Goal: Task Accomplishment & Management: Manage account settings

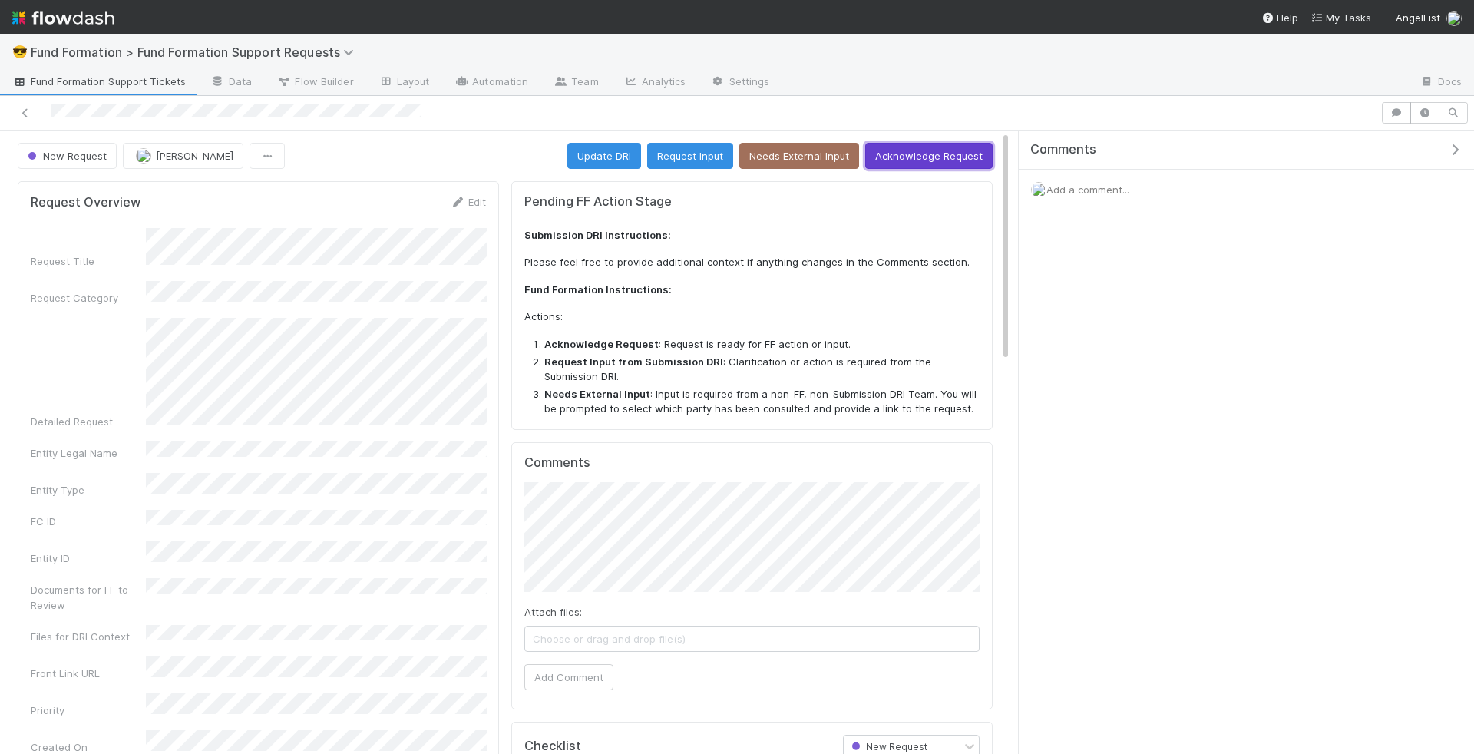
click at [973, 153] on button "Acknowledge Request" at bounding box center [928, 156] width 127 height 26
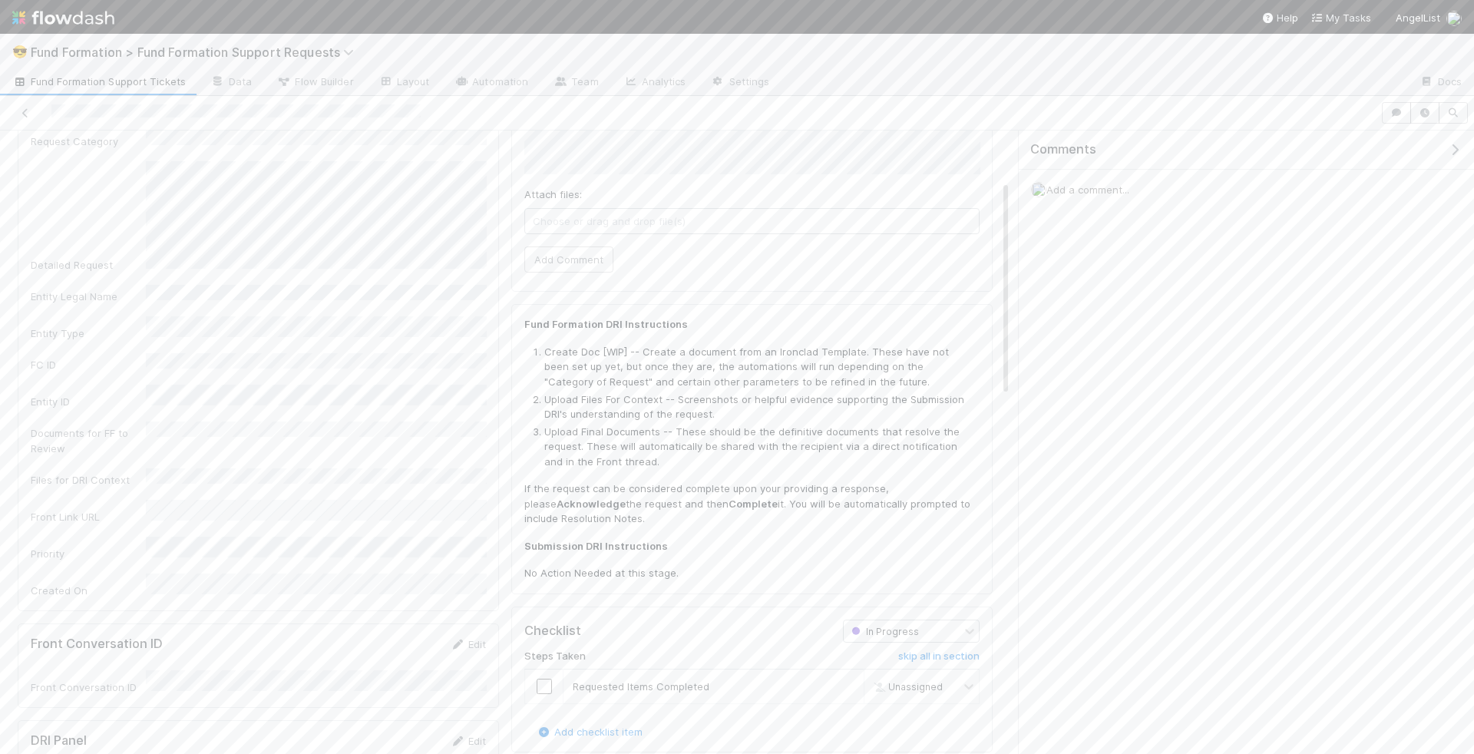
scroll to position [137, 0]
click at [544, 702] on input "checkbox" at bounding box center [544, 706] width 15 height 15
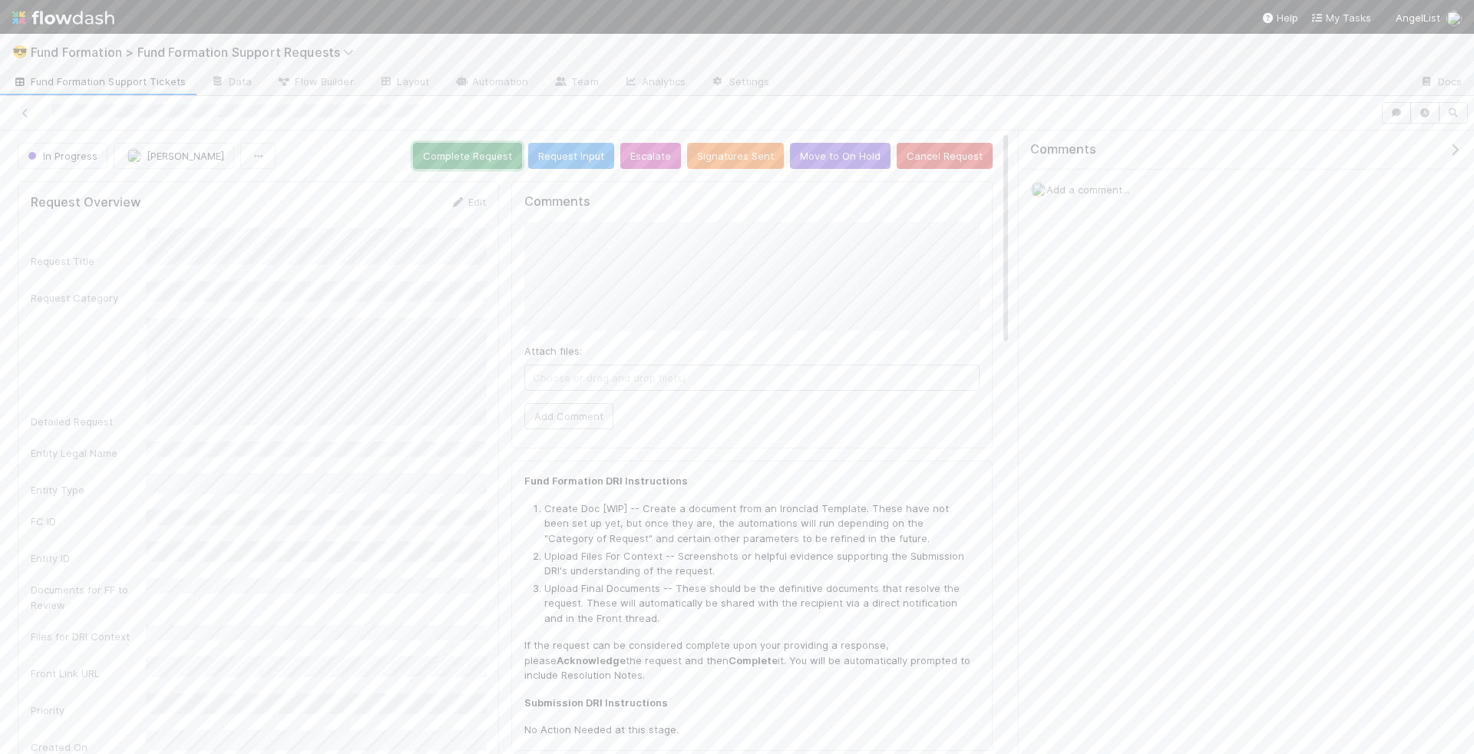
click at [484, 160] on button "Complete Request" at bounding box center [467, 156] width 109 height 26
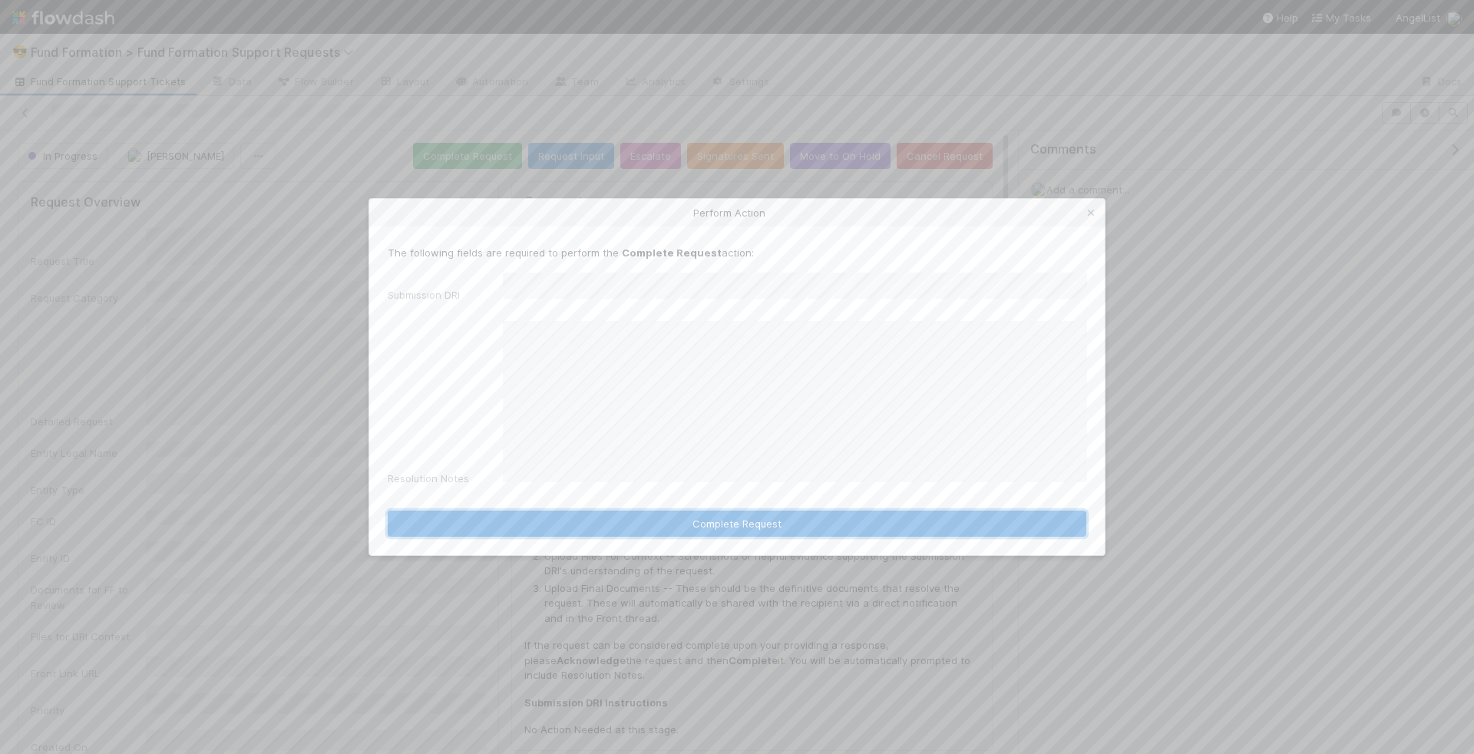
click at [831, 510] on button "Complete Request" at bounding box center [737, 523] width 699 height 26
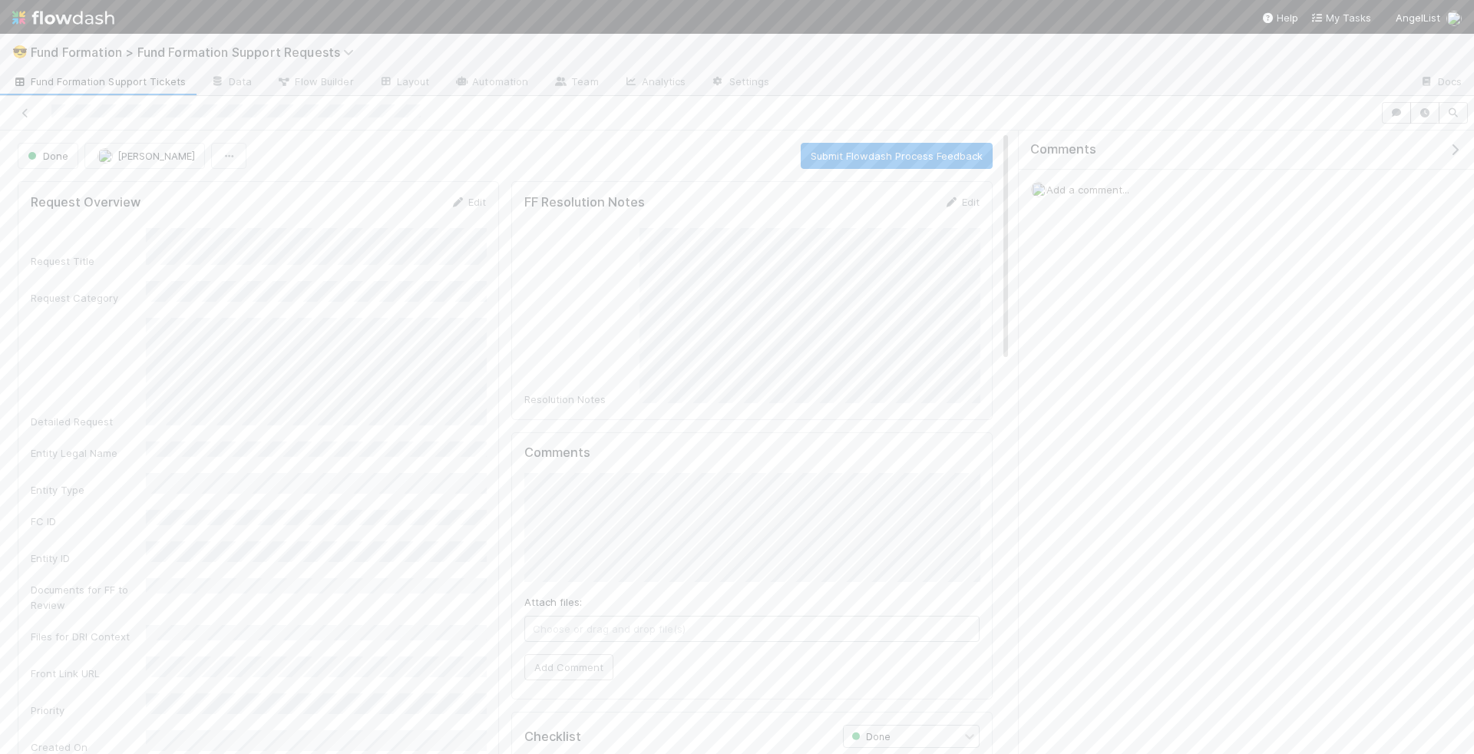
click at [93, 80] on span "Fund Formation Support Tickets" at bounding box center [98, 81] width 173 height 15
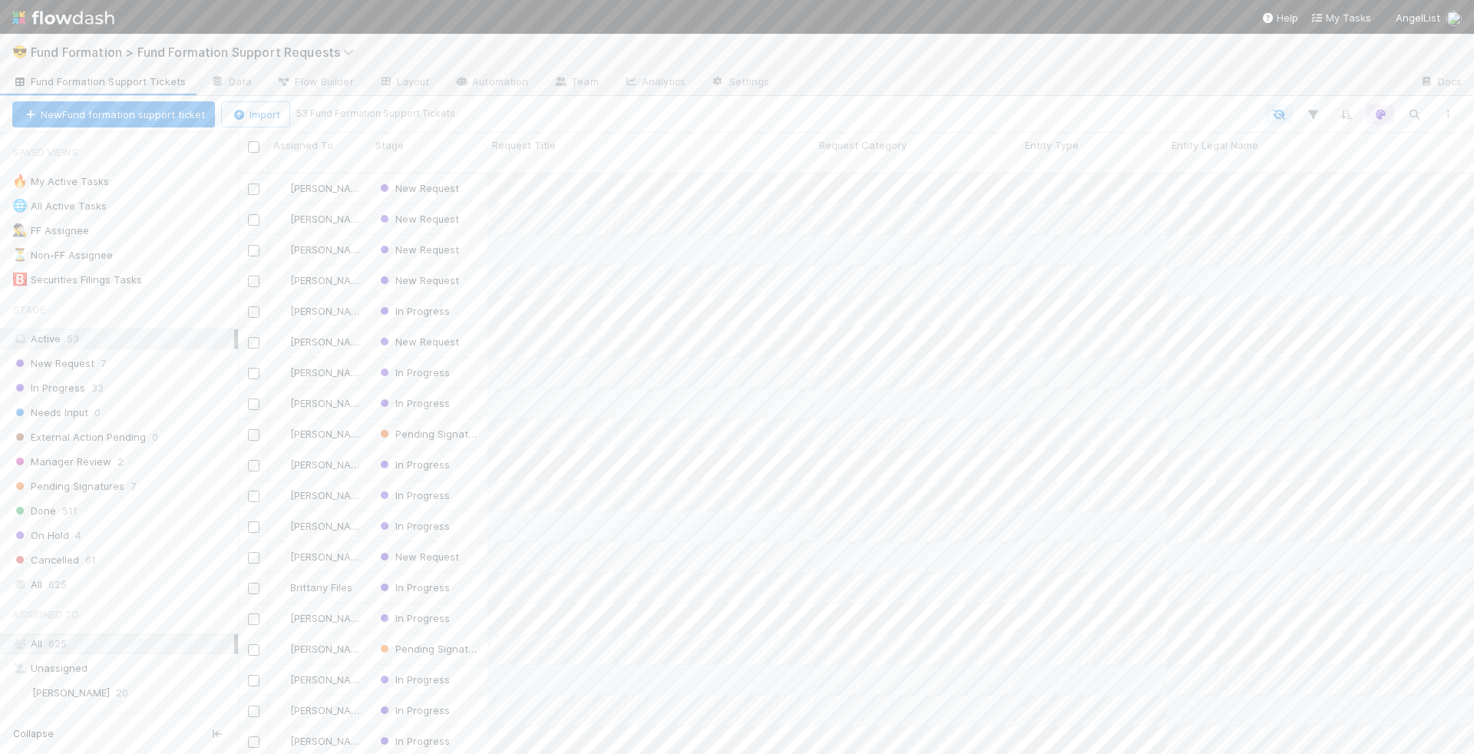
scroll to position [594, 1236]
click at [479, 180] on div "New Request" at bounding box center [429, 188] width 117 height 30
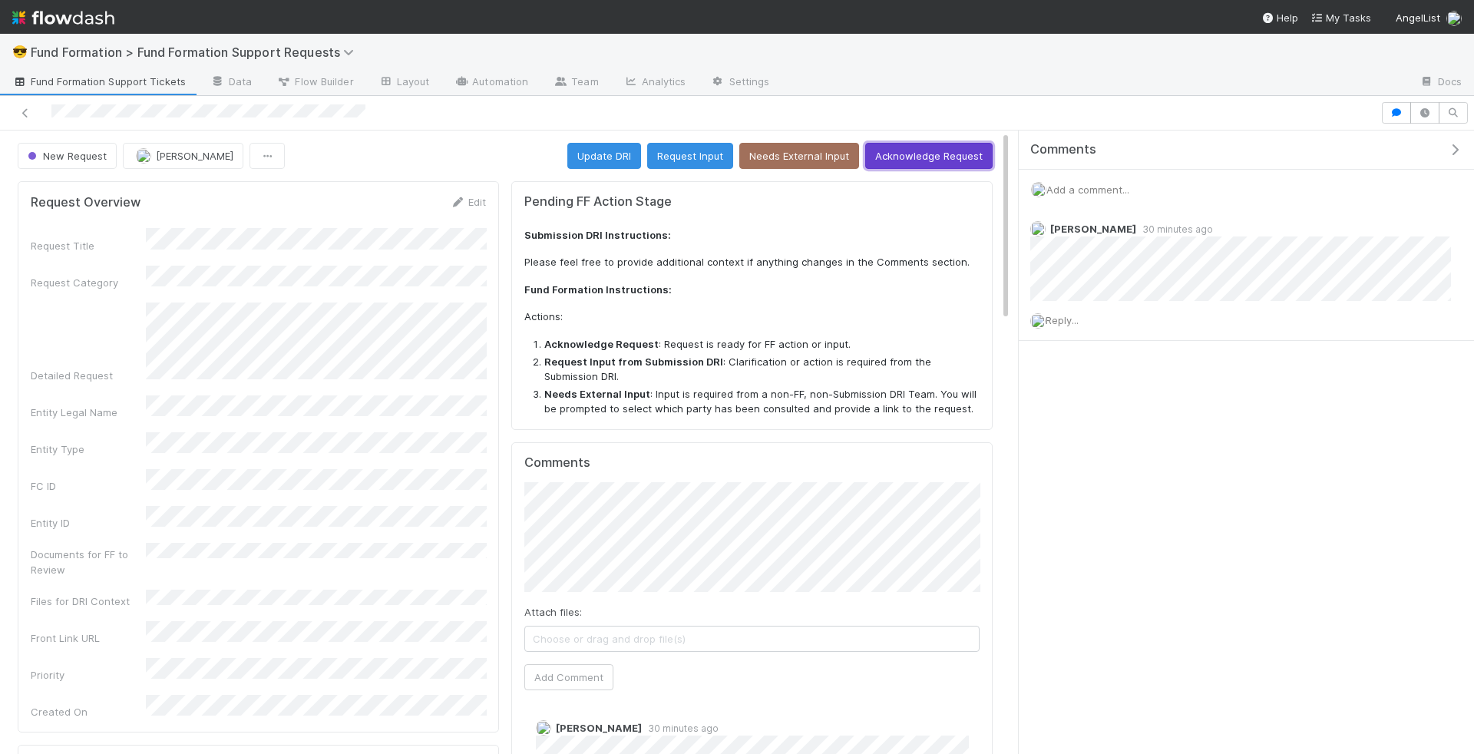
click at [903, 157] on button "Acknowledge Request" at bounding box center [928, 156] width 127 height 26
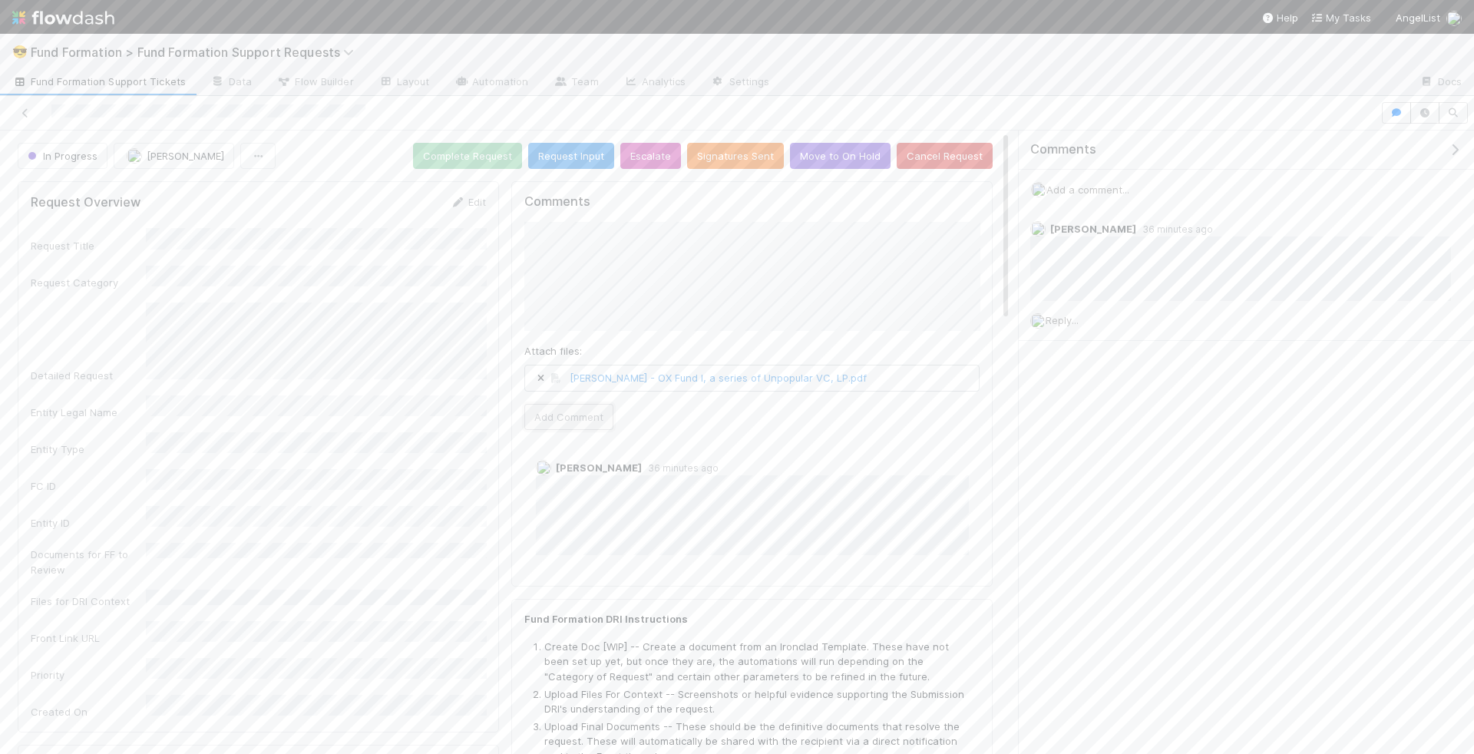
click at [593, 416] on button "Add Comment" at bounding box center [568, 417] width 89 height 26
click at [1098, 185] on span "Add a comment..." at bounding box center [1087, 189] width 83 height 12
click at [1088, 440] on button "Add Comment" at bounding box center [1087, 450] width 89 height 26
click at [827, 162] on button "Move to On Hold" at bounding box center [840, 156] width 101 height 26
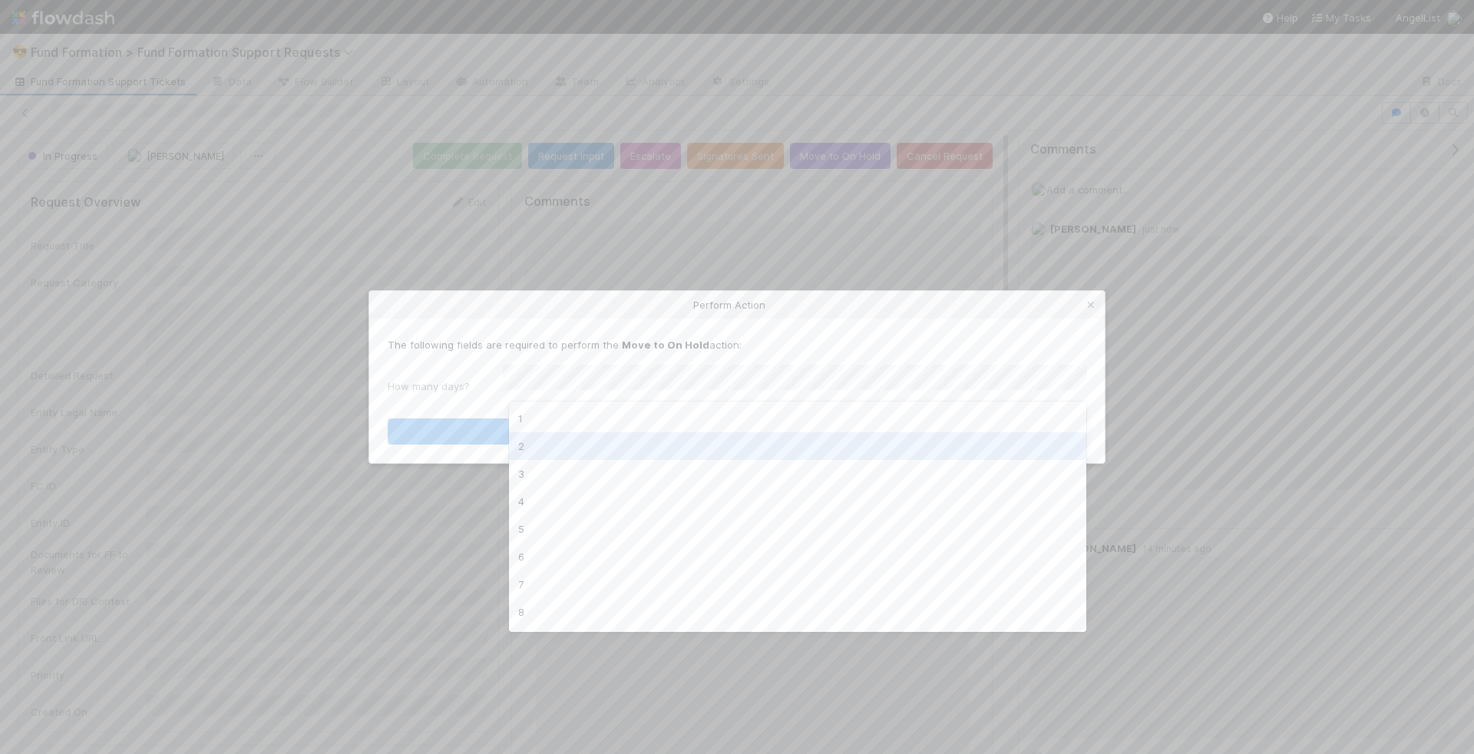
click at [676, 447] on div "2" at bounding box center [798, 446] width 578 height 28
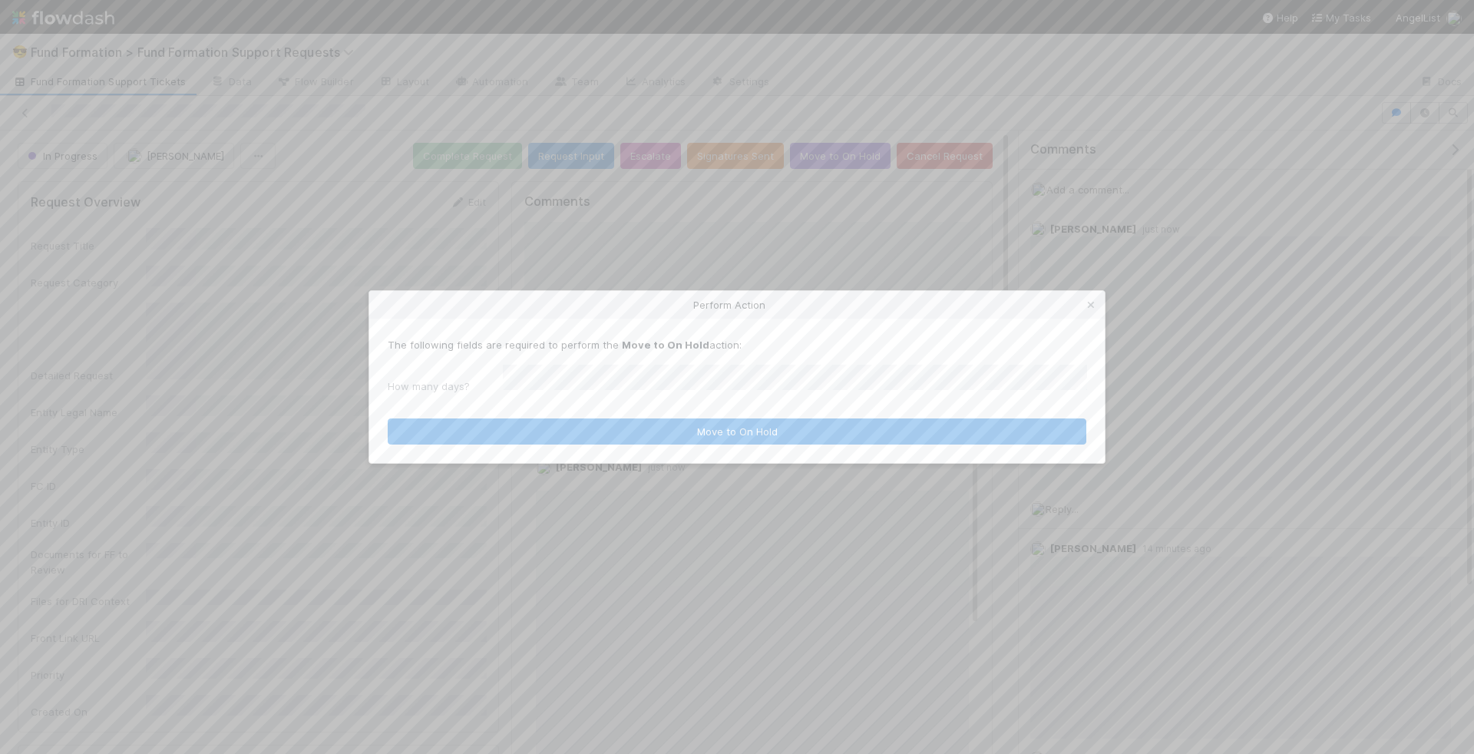
click at [1026, 256] on div "Perform Action The following fields are required to perform the Move to On Hold…" at bounding box center [737, 377] width 1474 height 754
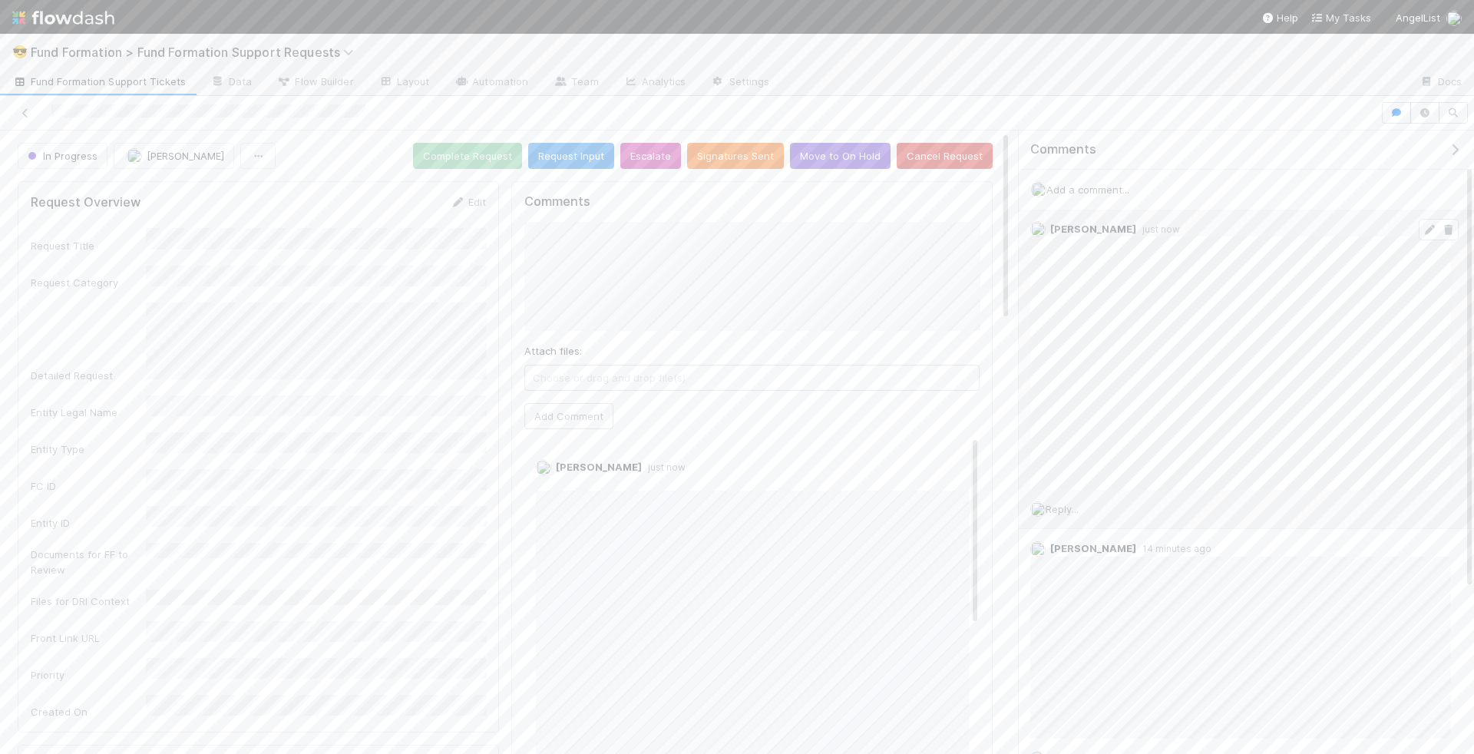
click at [1429, 225] on icon at bounding box center [1429, 230] width 15 height 10
click at [828, 162] on button "Move to On Hold" at bounding box center [840, 156] width 101 height 26
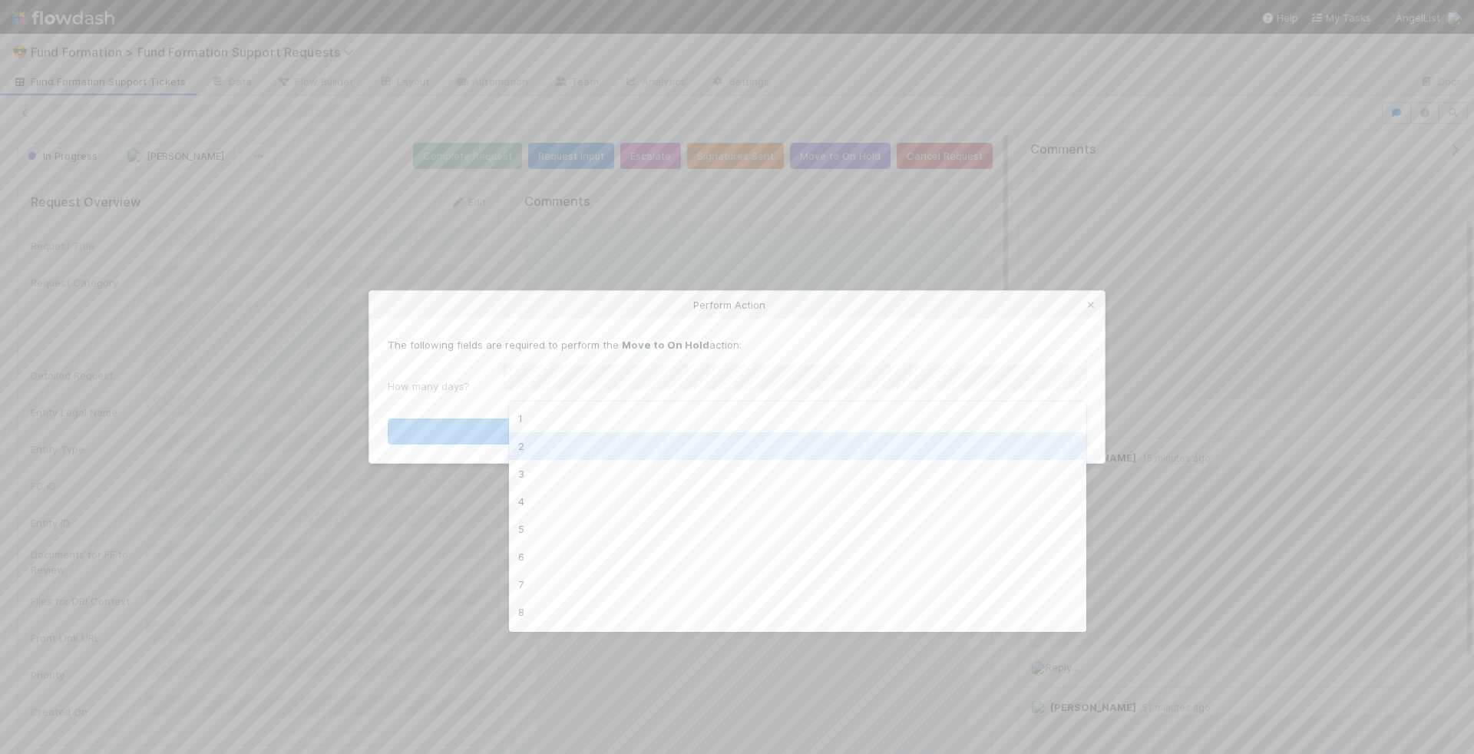
click at [692, 445] on div "2" at bounding box center [798, 446] width 578 height 28
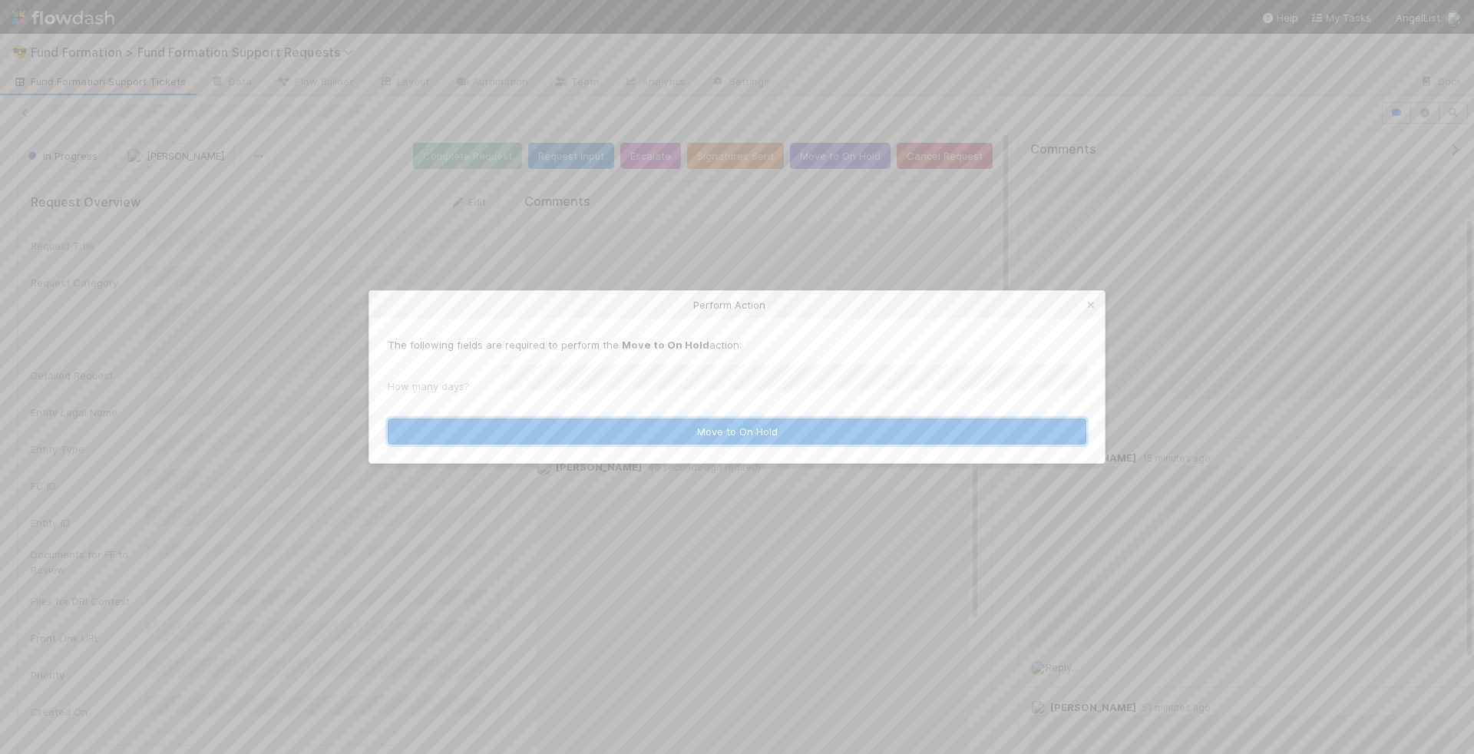
click at [693, 428] on button "Move to On Hold" at bounding box center [737, 431] width 699 height 26
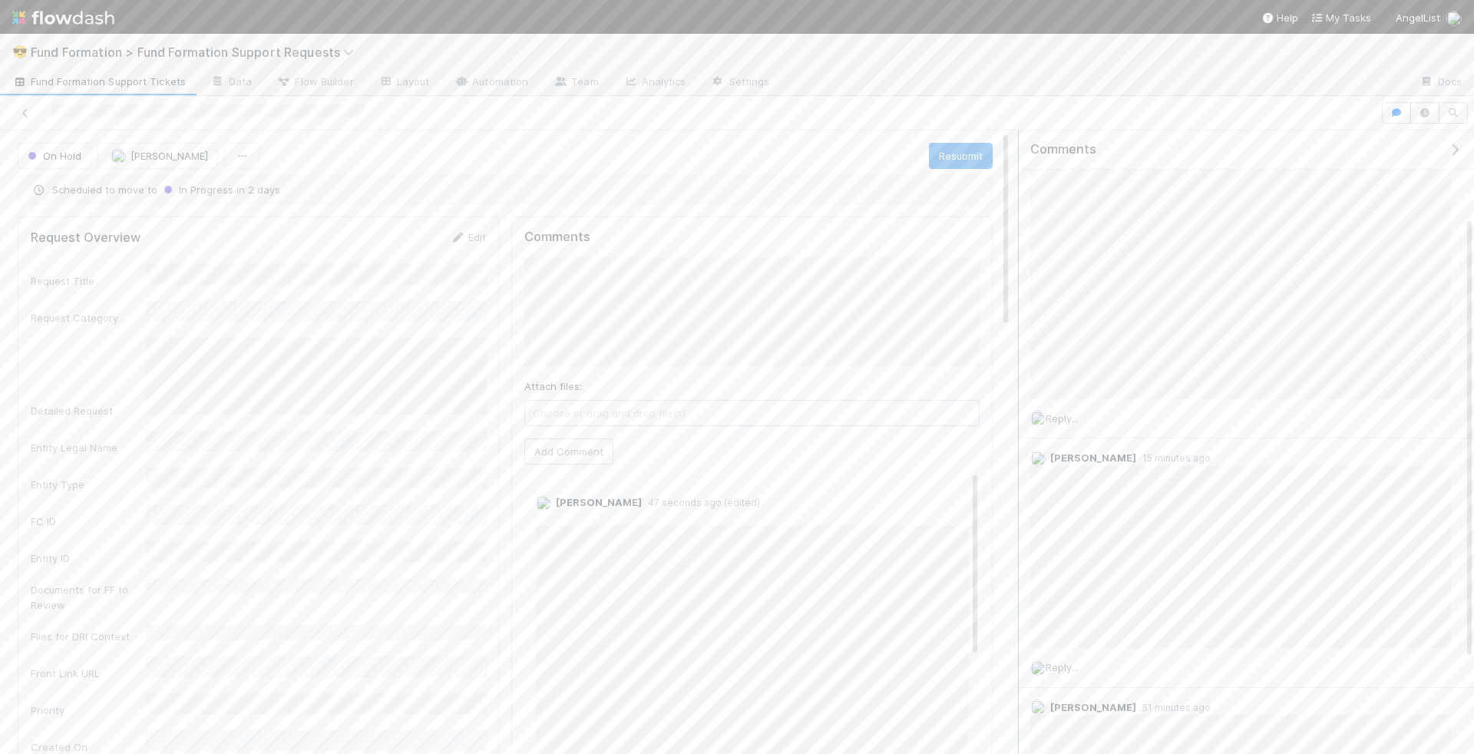
scroll to position [0, 0]
click at [104, 75] on span "Fund Formation Support Tickets" at bounding box center [98, 81] width 173 height 15
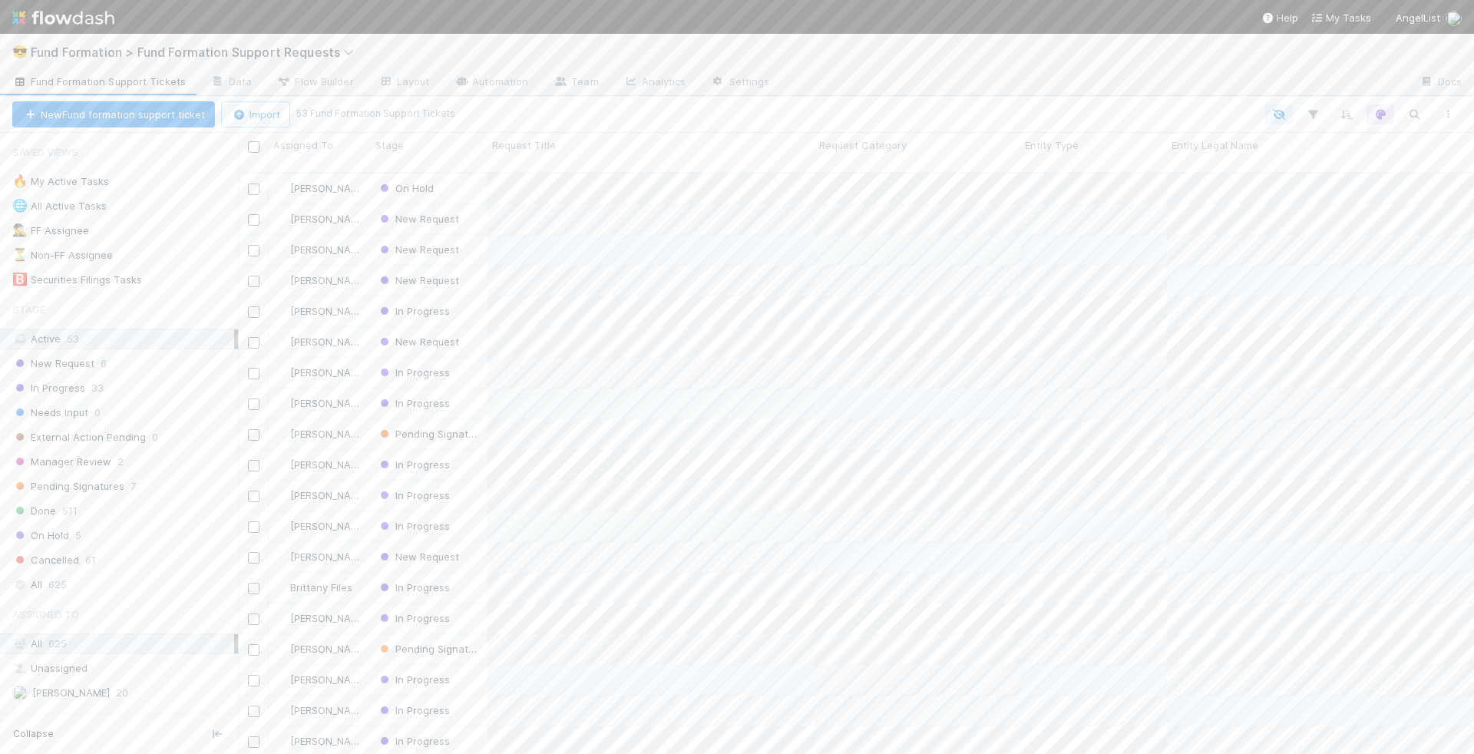
scroll to position [594, 1236]
click at [479, 214] on div "New Request" at bounding box center [429, 219] width 117 height 30
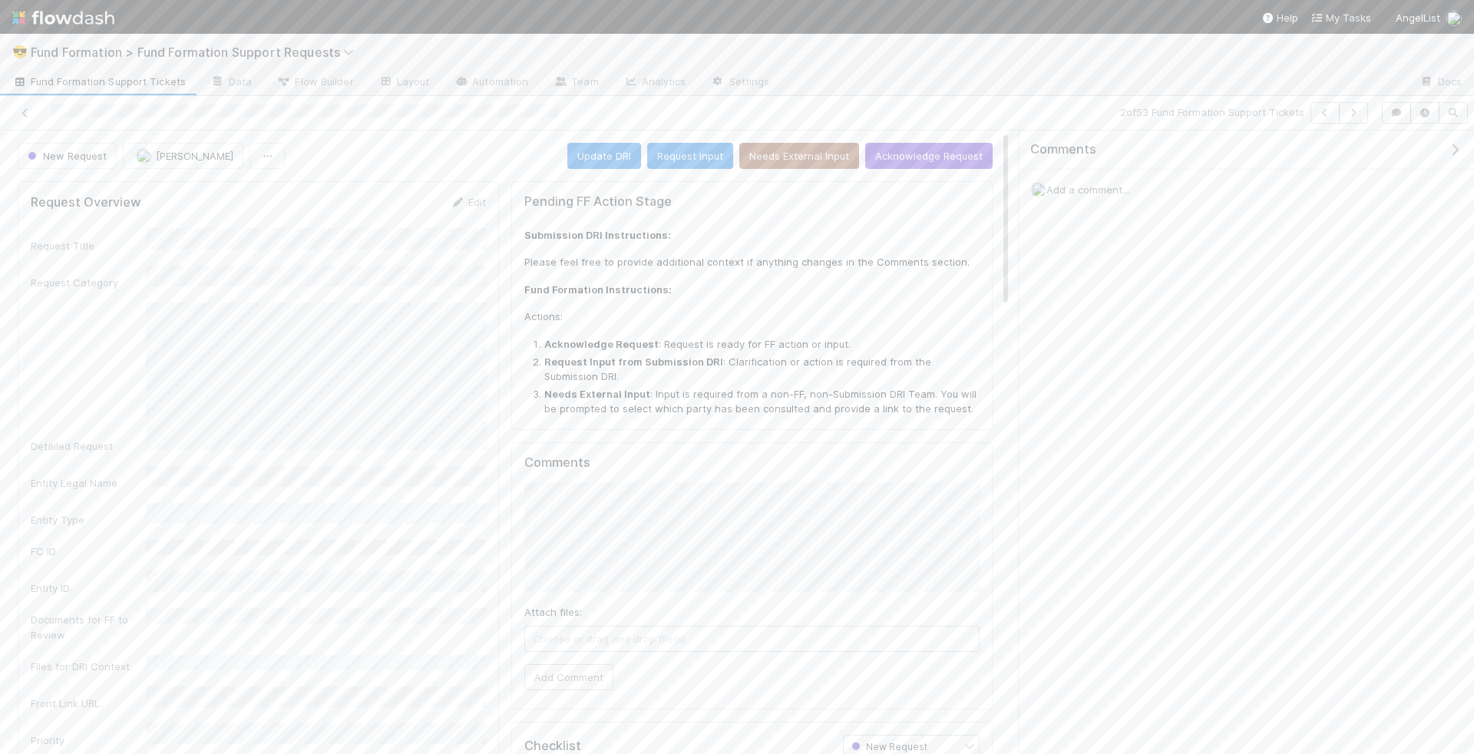
click at [271, 671] on div "Request Title Request Category Detailed Request Entity Legal Name Entity Type F…" at bounding box center [258, 506] width 455 height 557
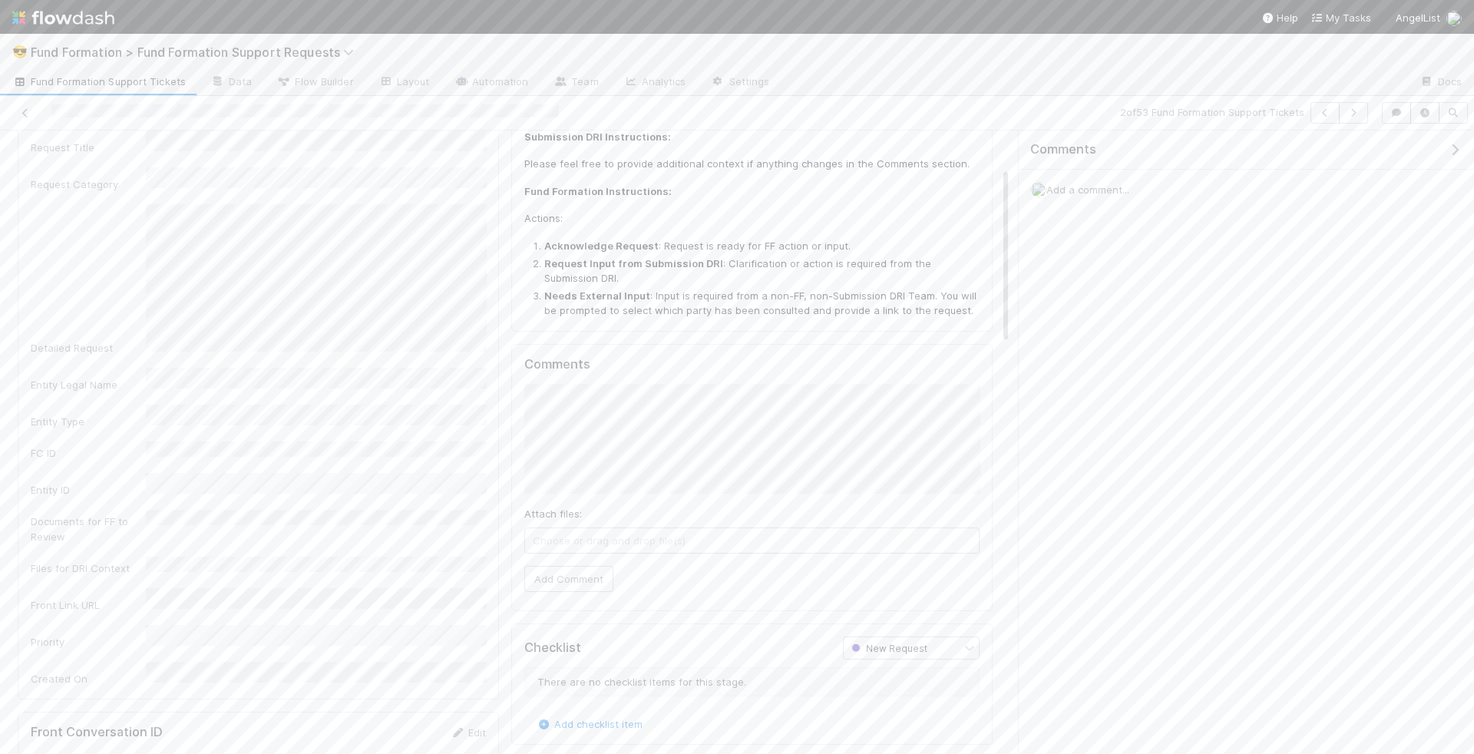
scroll to position [130, 0]
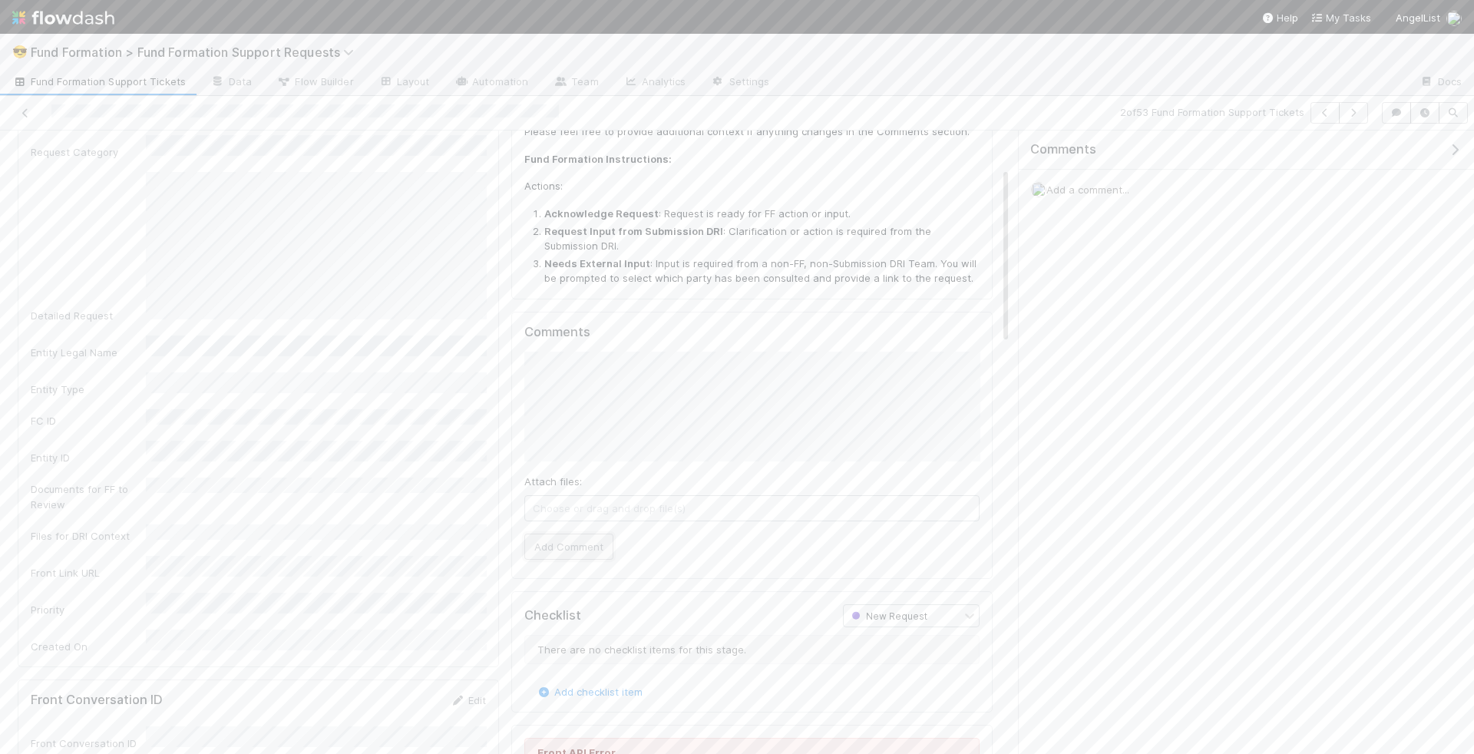
click at [572, 541] on button "Add Comment" at bounding box center [568, 546] width 89 height 26
click at [1077, 358] on span "Reply..." at bounding box center [1062, 363] width 33 height 12
click at [1092, 585] on div "Reply... Attach files: Choose or drag and drop file(s) Add Reply" at bounding box center [1241, 471] width 444 height 254
click at [1096, 573] on button "Add Reply" at bounding box center [1083, 573] width 68 height 26
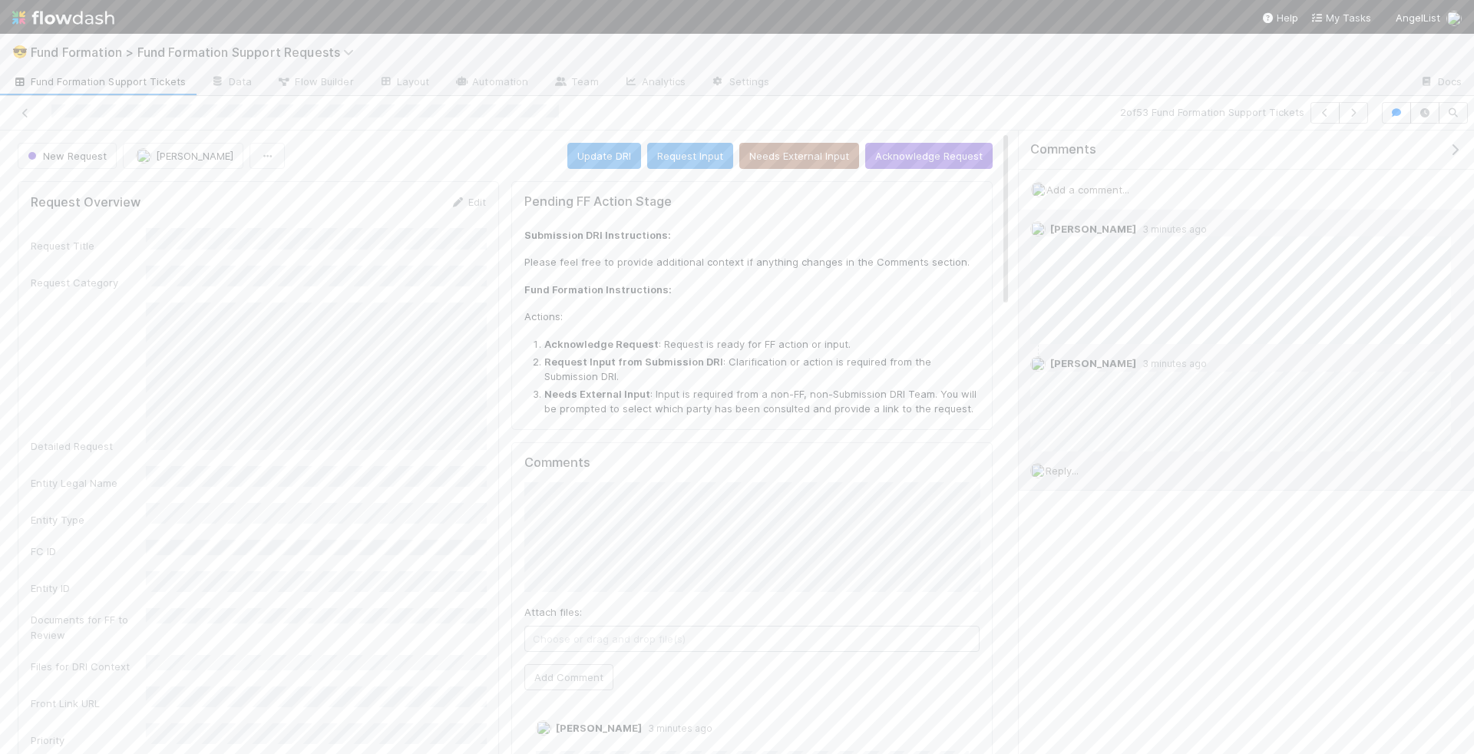
click at [1093, 187] on span "Add a comment..." at bounding box center [1087, 189] width 83 height 12
click at [1101, 399] on button "Add Comment" at bounding box center [1087, 404] width 89 height 26
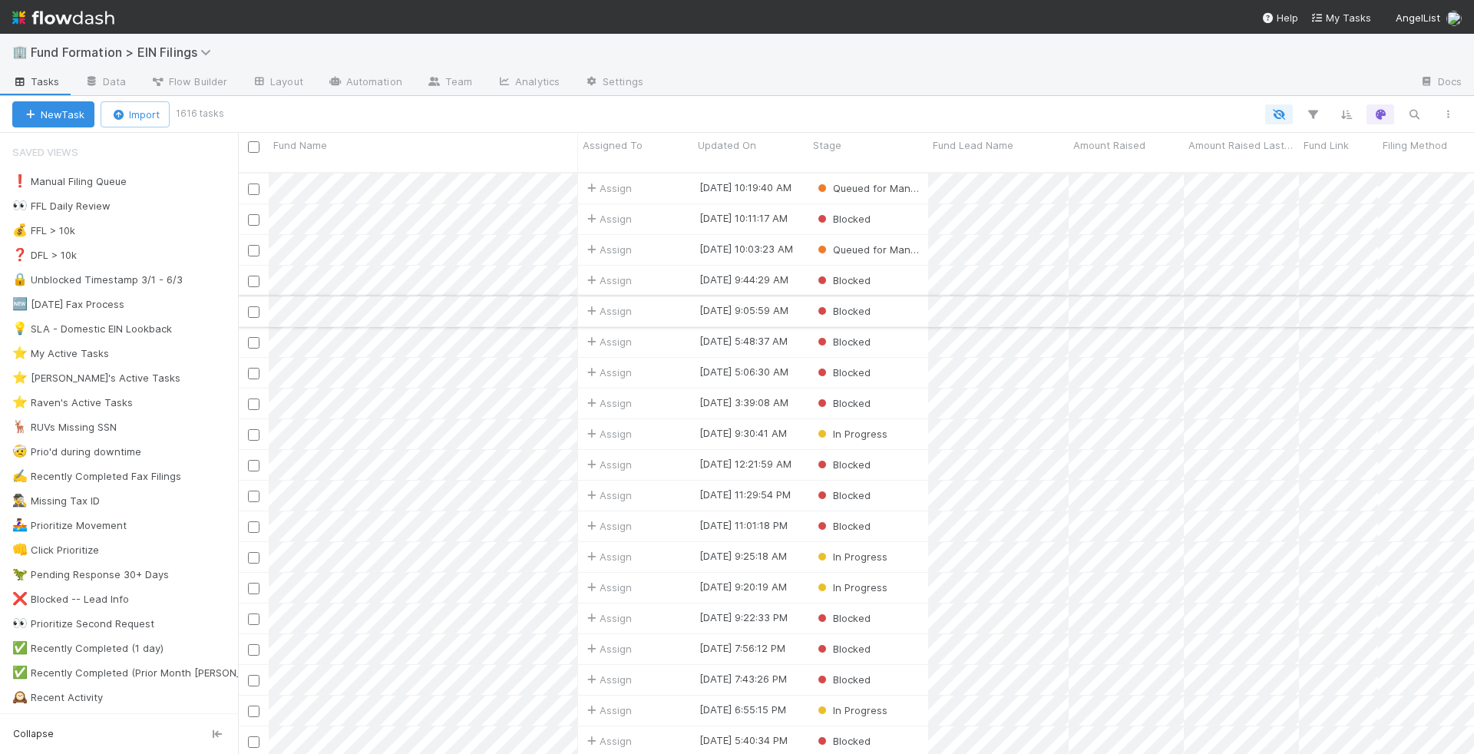
scroll to position [594, 1236]
click at [1411, 112] on icon "button" at bounding box center [1413, 114] width 15 height 14
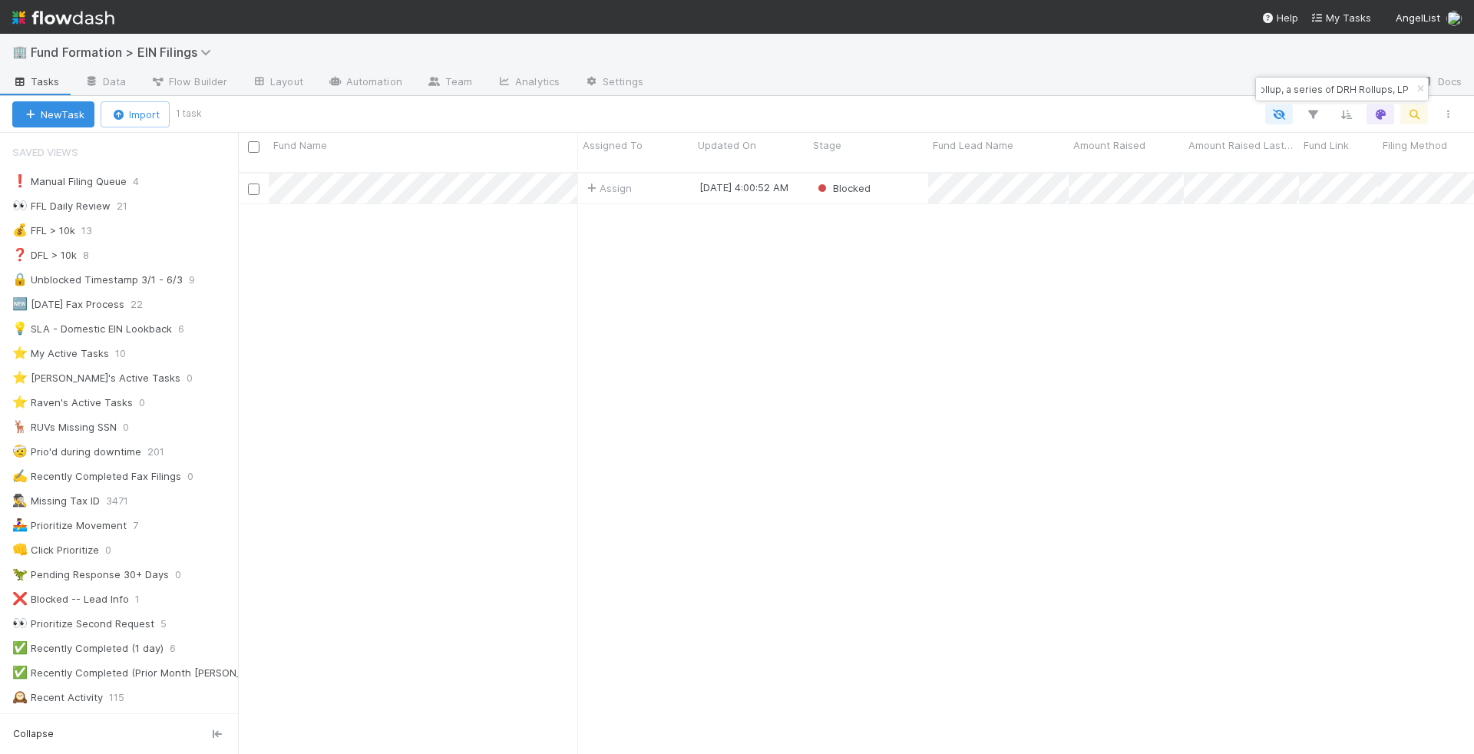
type input "LI Rollup, a series of DRH Rollups, LP"
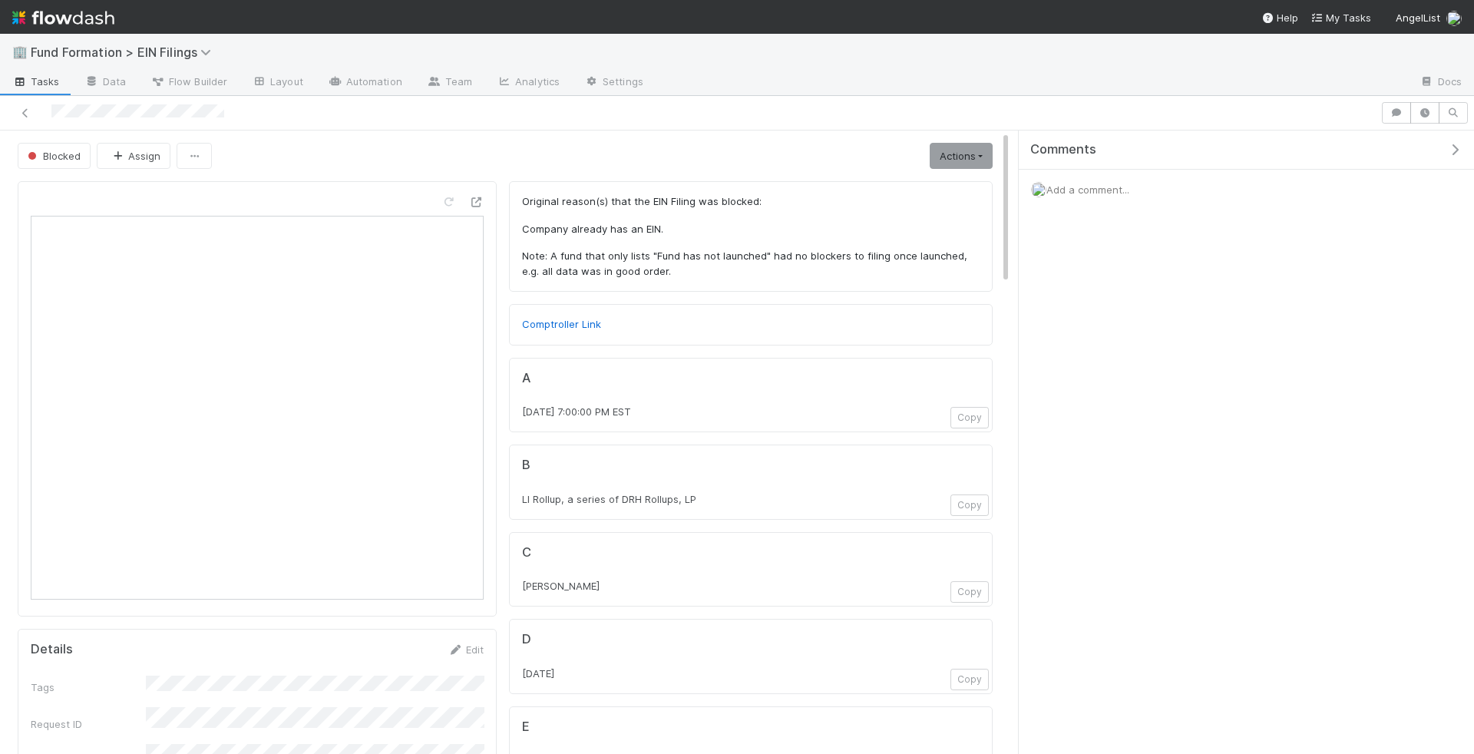
click at [1098, 180] on div "Add a comment..." at bounding box center [1246, 190] width 455 height 40
click at [1098, 193] on div "Add a comment..." at bounding box center [1246, 190] width 455 height 40
click at [1099, 185] on span "Add a comment..." at bounding box center [1087, 189] width 83 height 12
click at [1106, 411] on button "Add Comment" at bounding box center [1087, 404] width 89 height 26
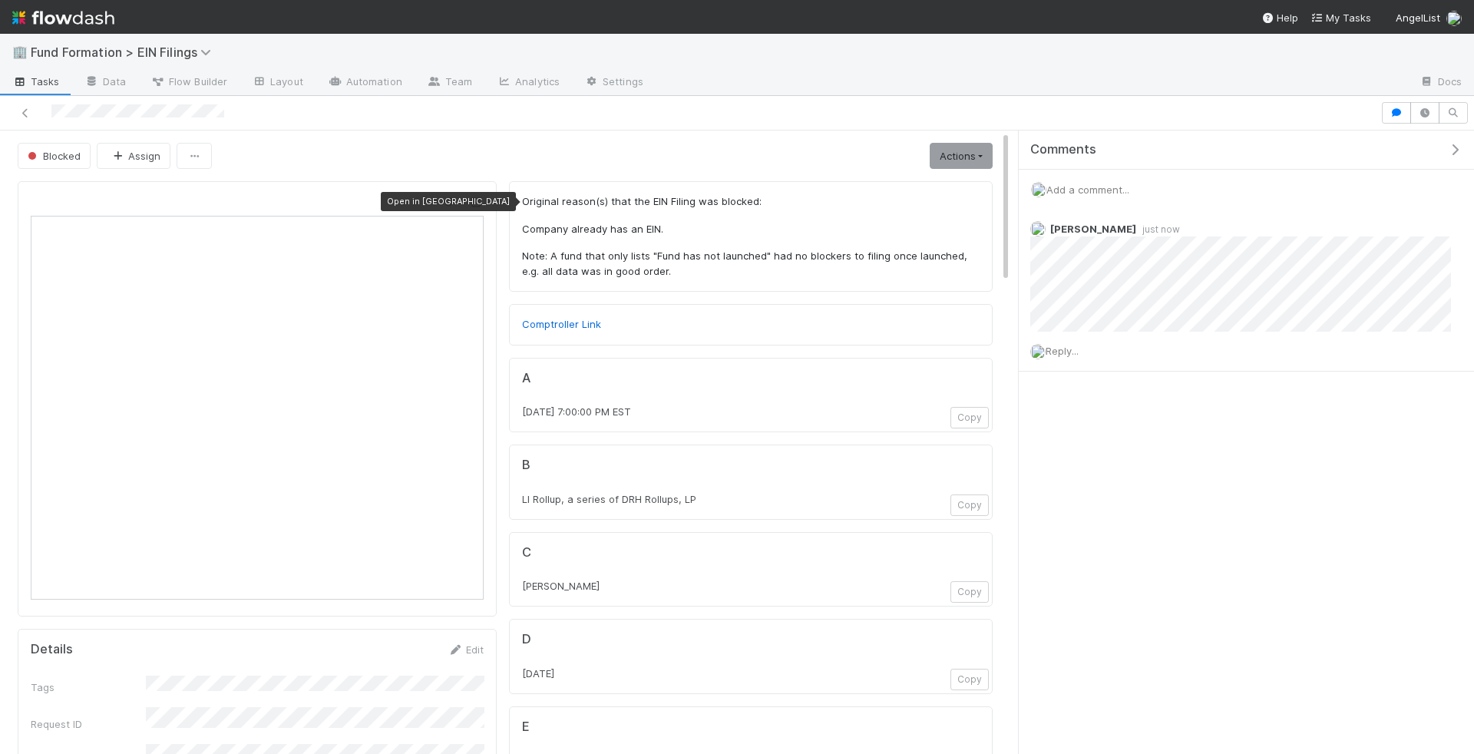
click at [454, 205] on div at bounding box center [448, 201] width 15 height 15
click at [478, 197] on icon at bounding box center [475, 202] width 15 height 10
click at [1086, 180] on div "Add a comment..." at bounding box center [1246, 190] width 455 height 40
click at [1086, 183] on span "Add a comment..." at bounding box center [1087, 189] width 83 height 12
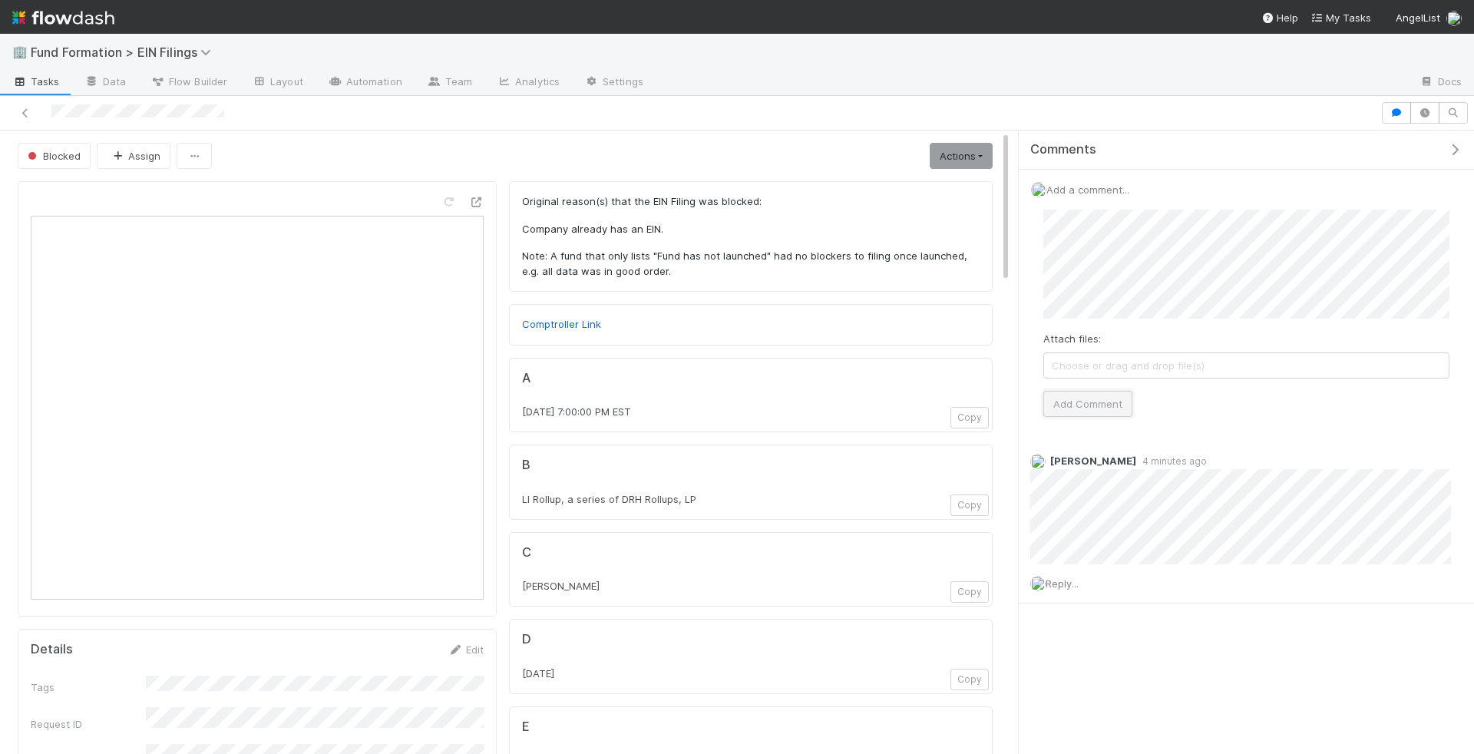
click at [1076, 398] on button "Add Comment" at bounding box center [1087, 404] width 89 height 26
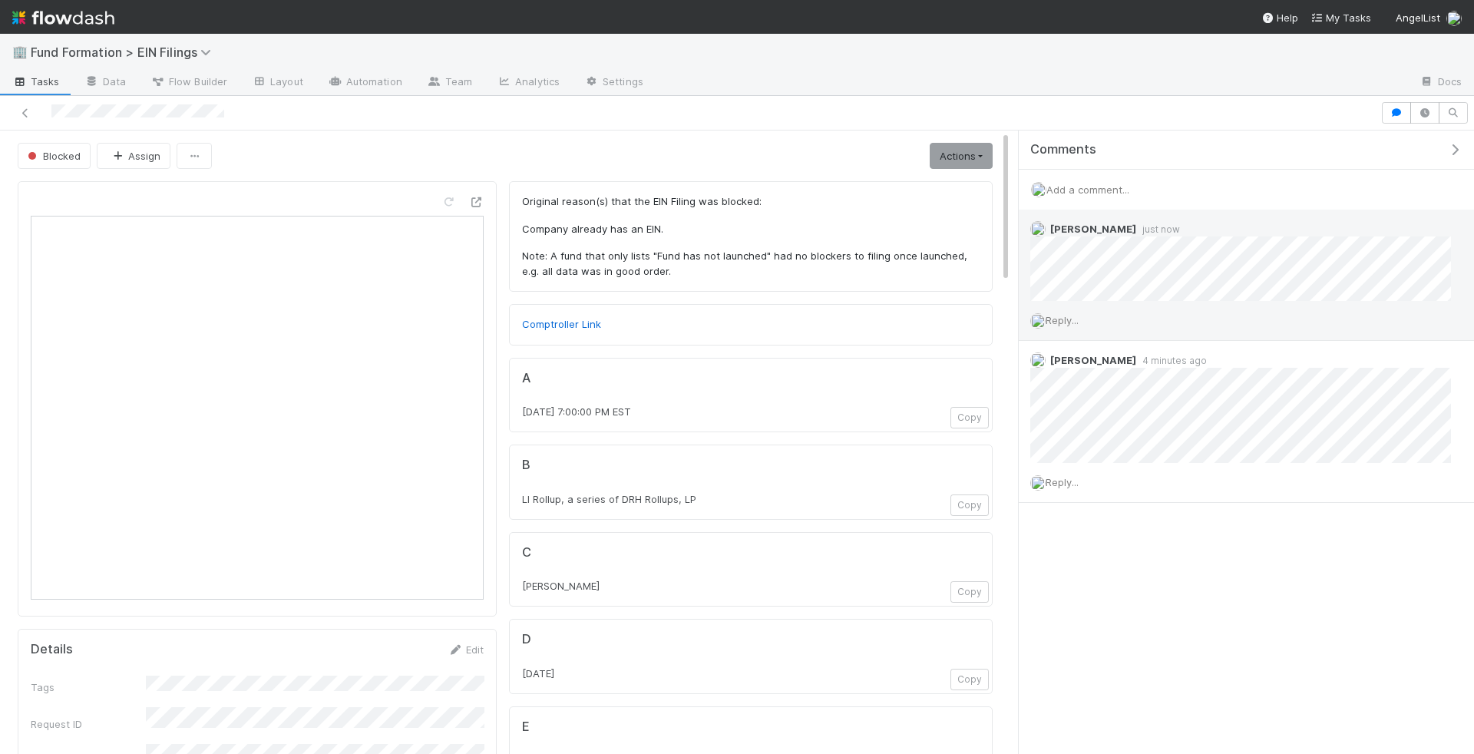
click at [1068, 330] on div "Reply..." at bounding box center [1241, 320] width 444 height 38
click at [1072, 318] on span "Reply..." at bounding box center [1062, 320] width 33 height 12
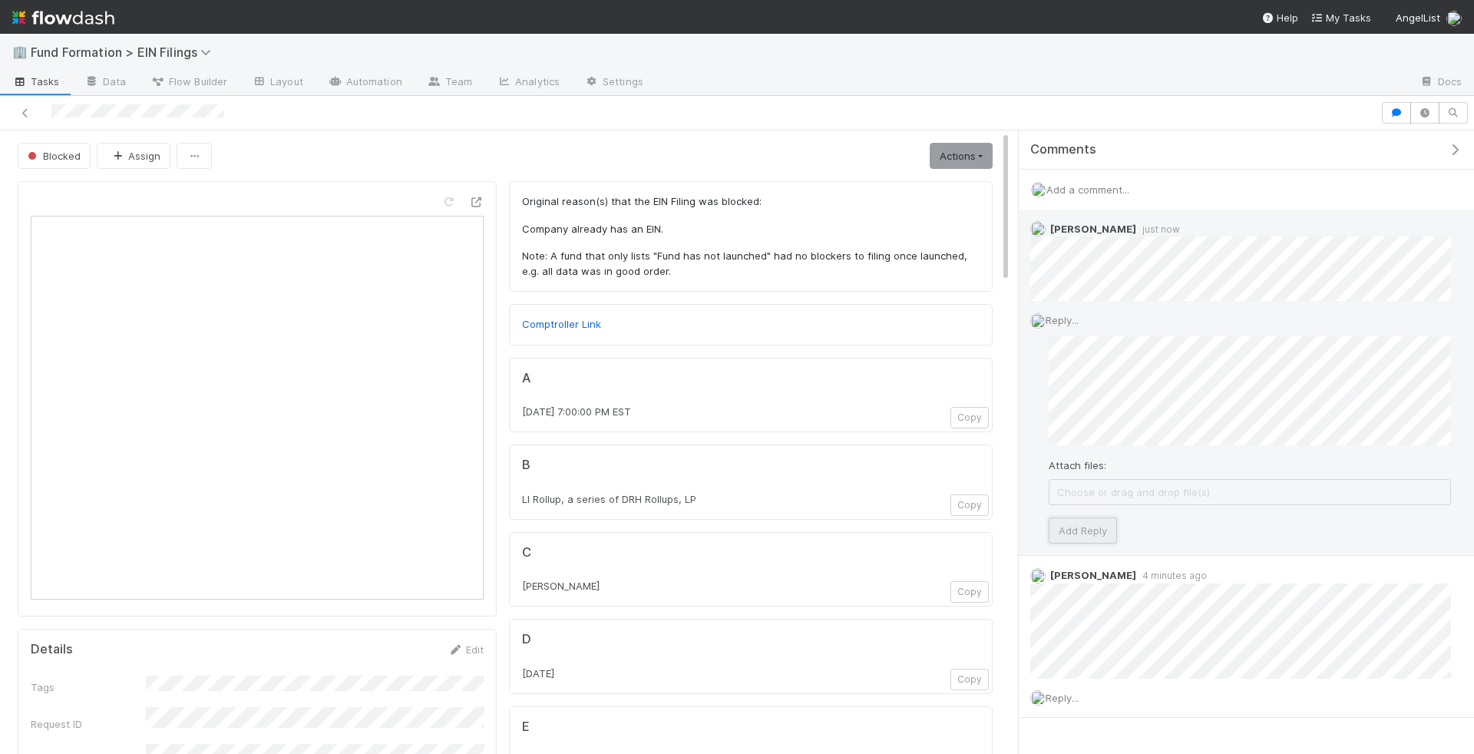
click at [1088, 524] on button "Add Reply" at bounding box center [1083, 530] width 68 height 26
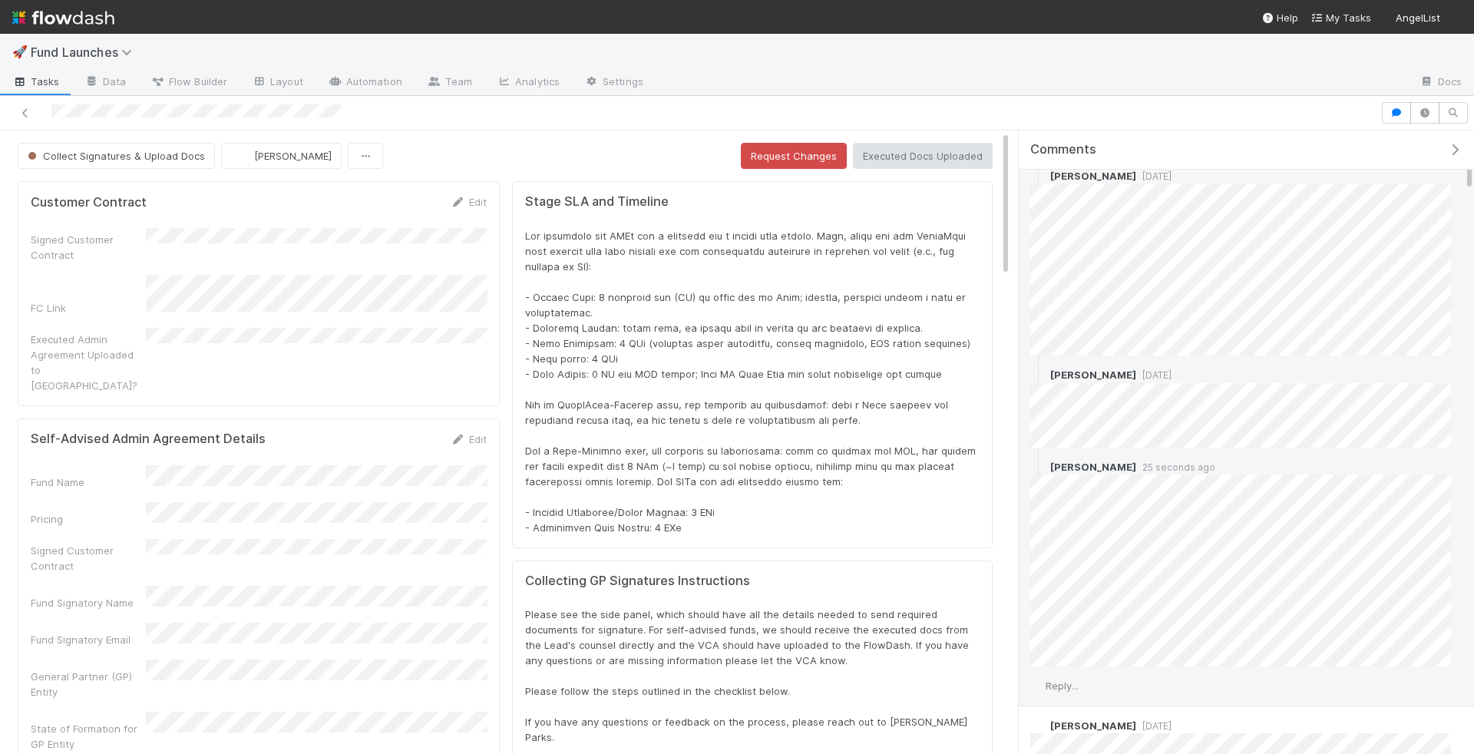
scroll to position [524, 0]
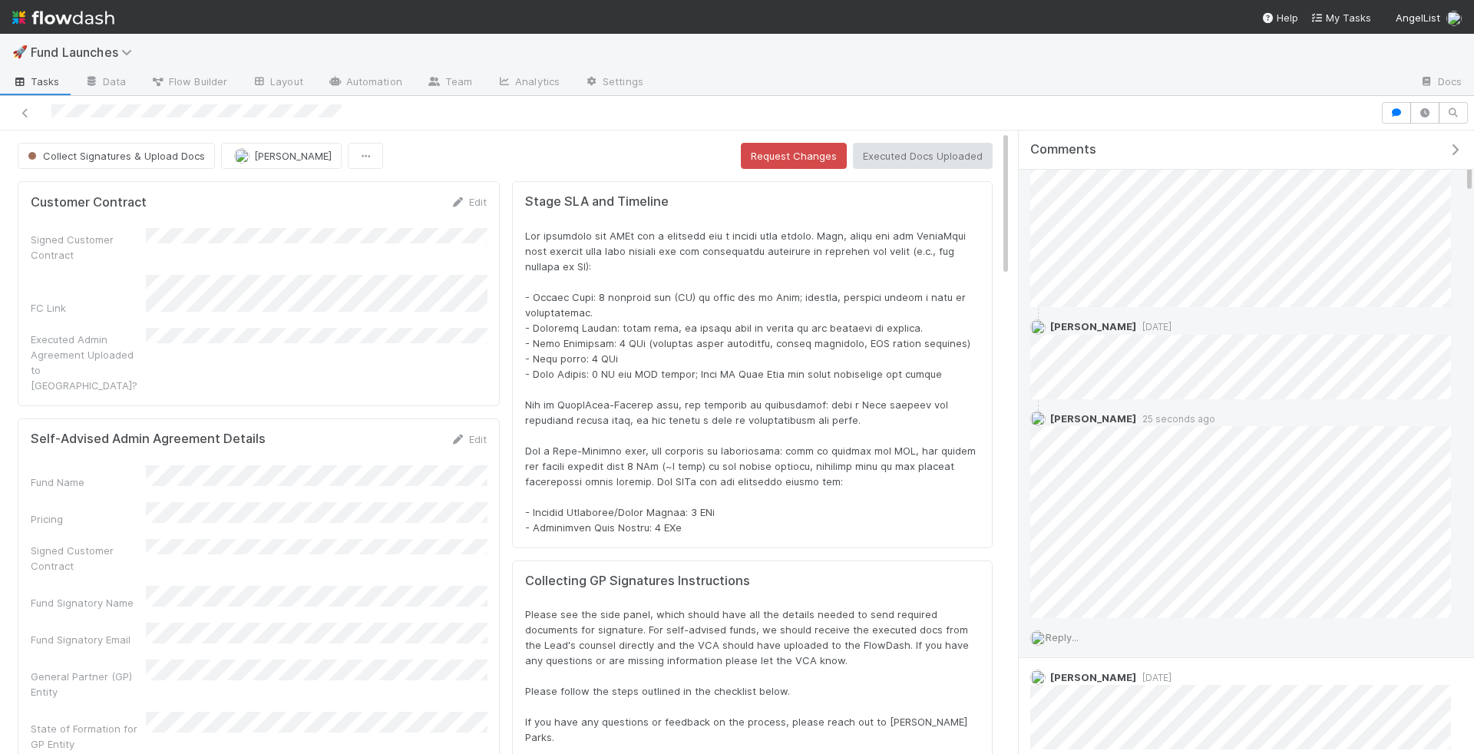
click at [1056, 631] on span "Reply..." at bounding box center [1062, 637] width 33 height 12
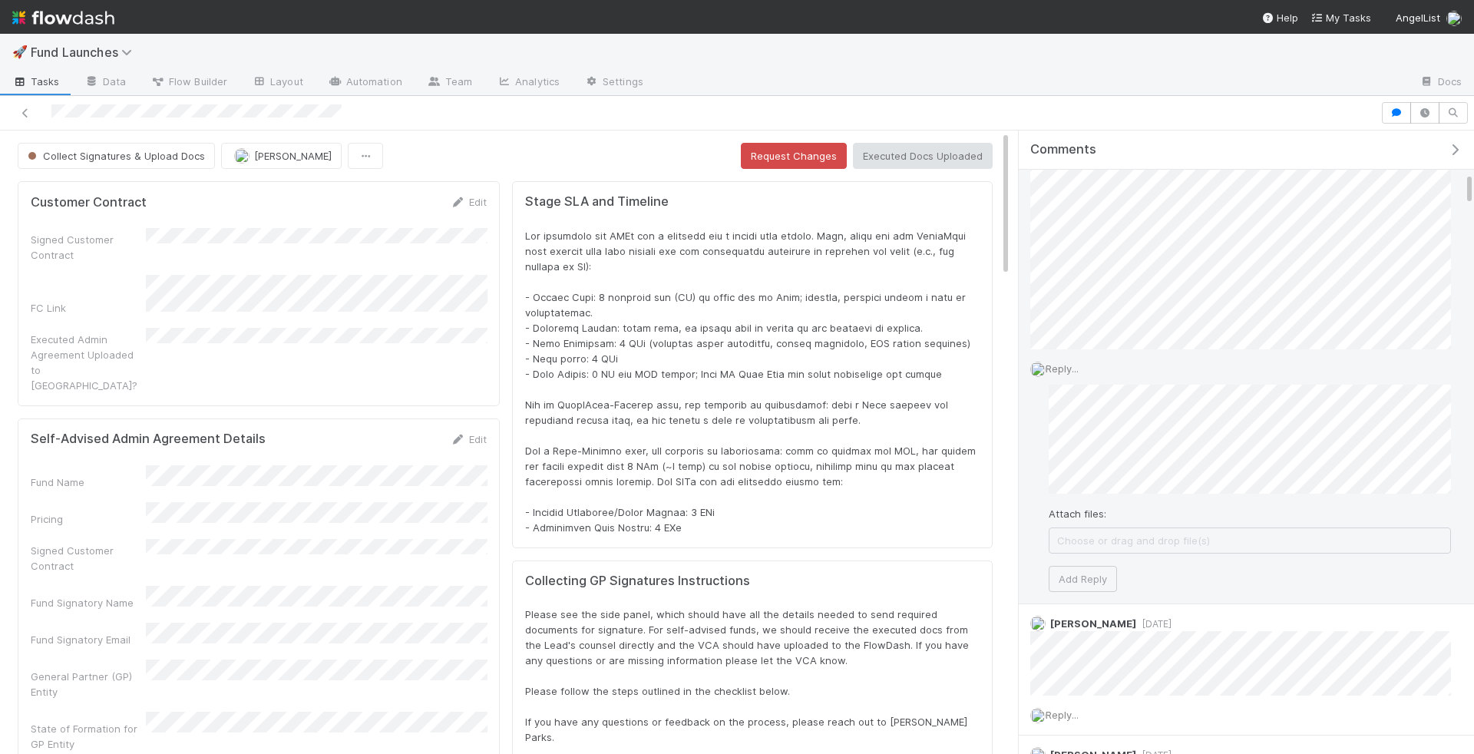
scroll to position [816, 0]
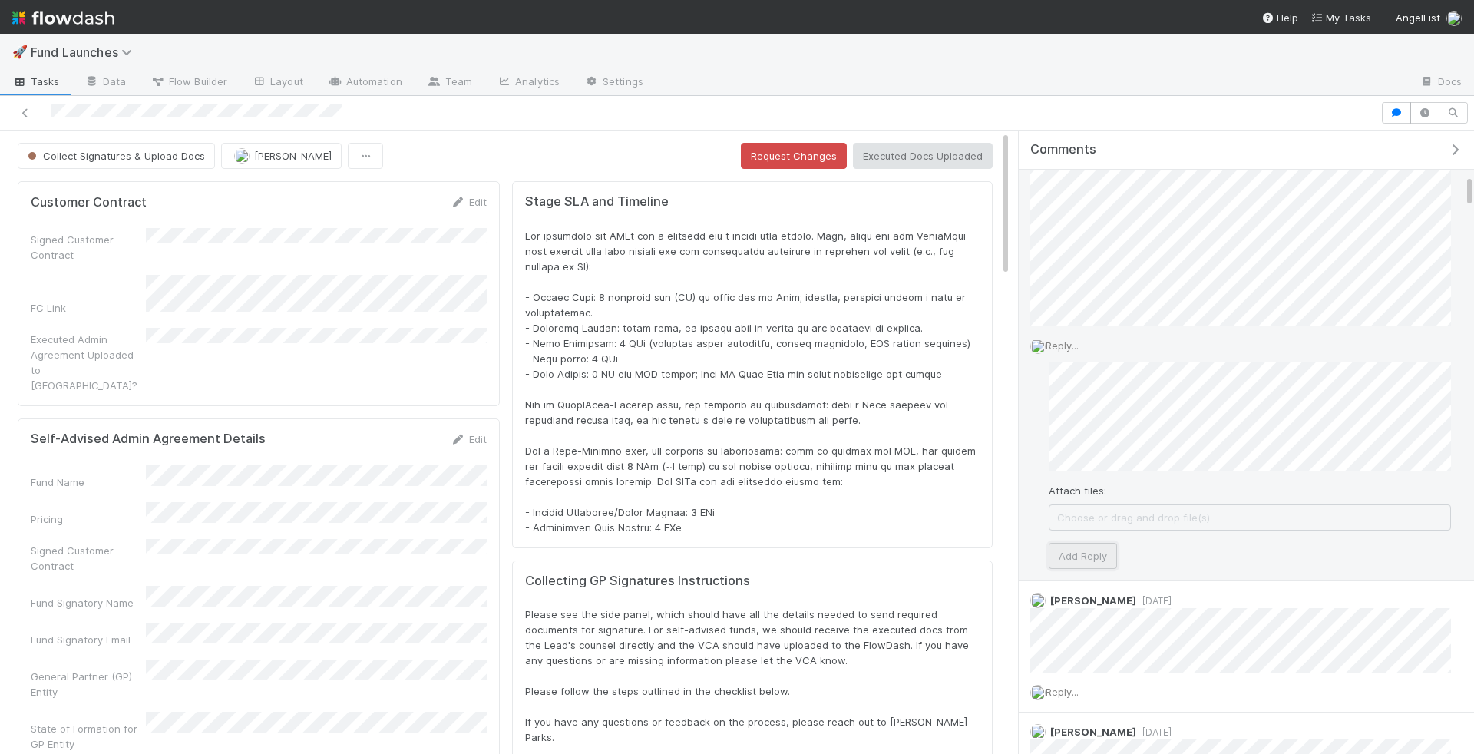
click at [1084, 553] on button "Add Reply" at bounding box center [1083, 556] width 68 height 26
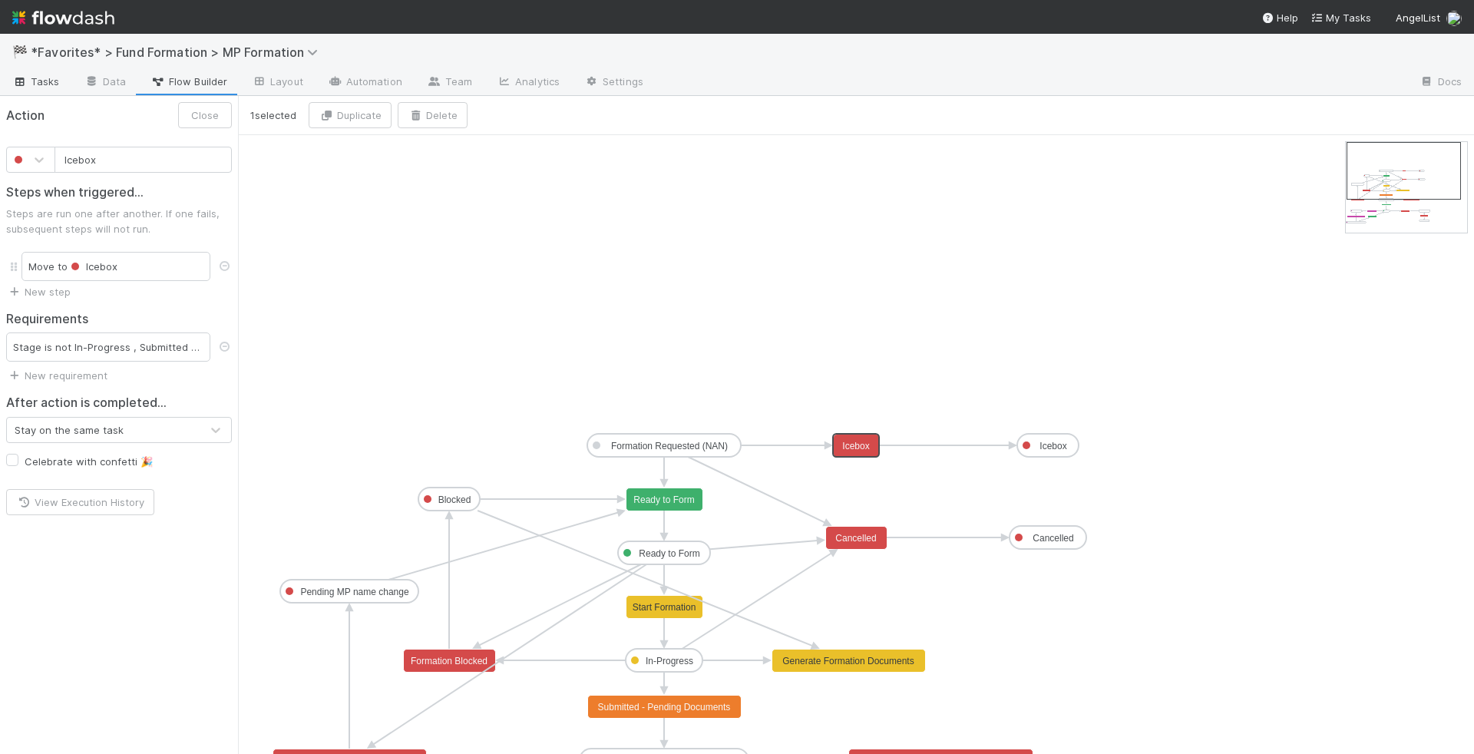
click at [41, 76] on span "Tasks" at bounding box center [36, 81] width 48 height 15
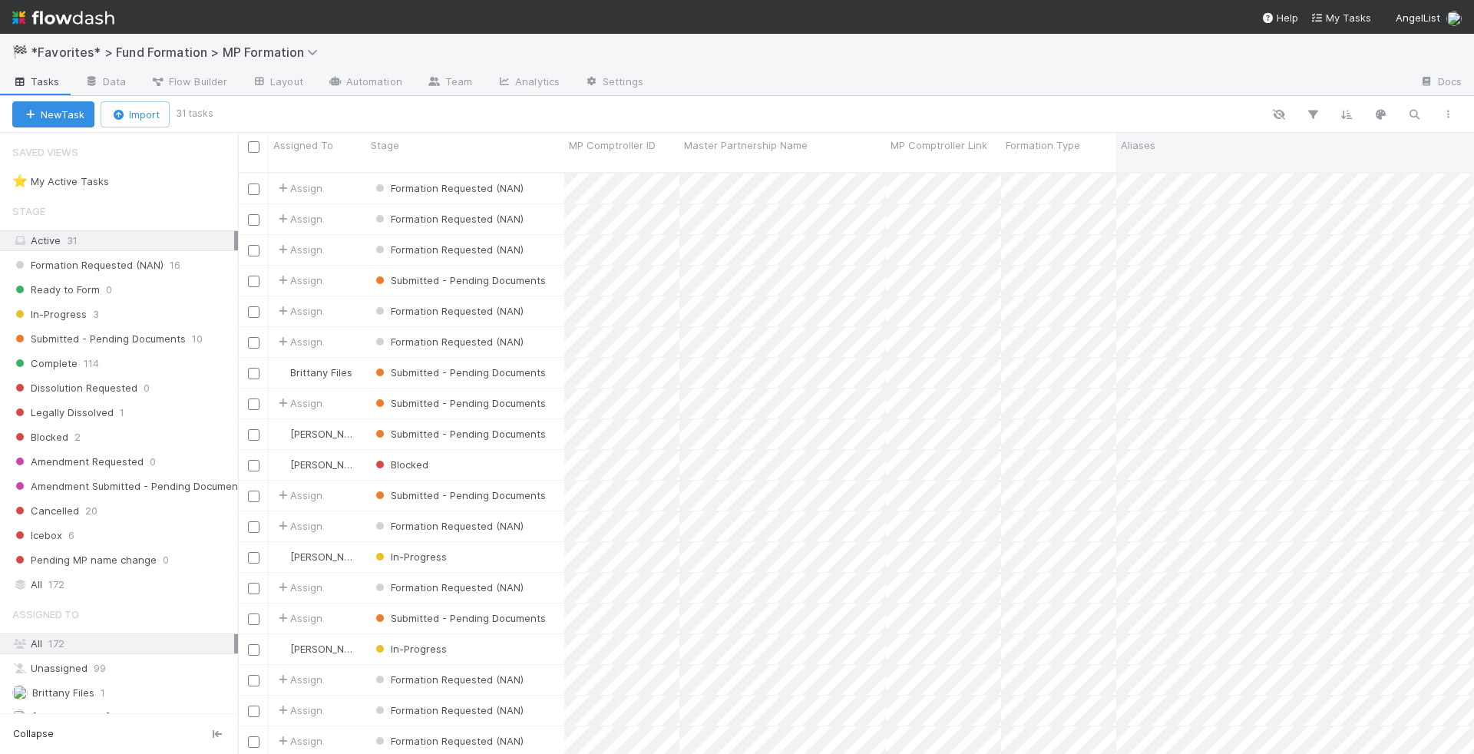
scroll to position [594, 1236]
click at [1415, 113] on icon "button" at bounding box center [1413, 114] width 15 height 14
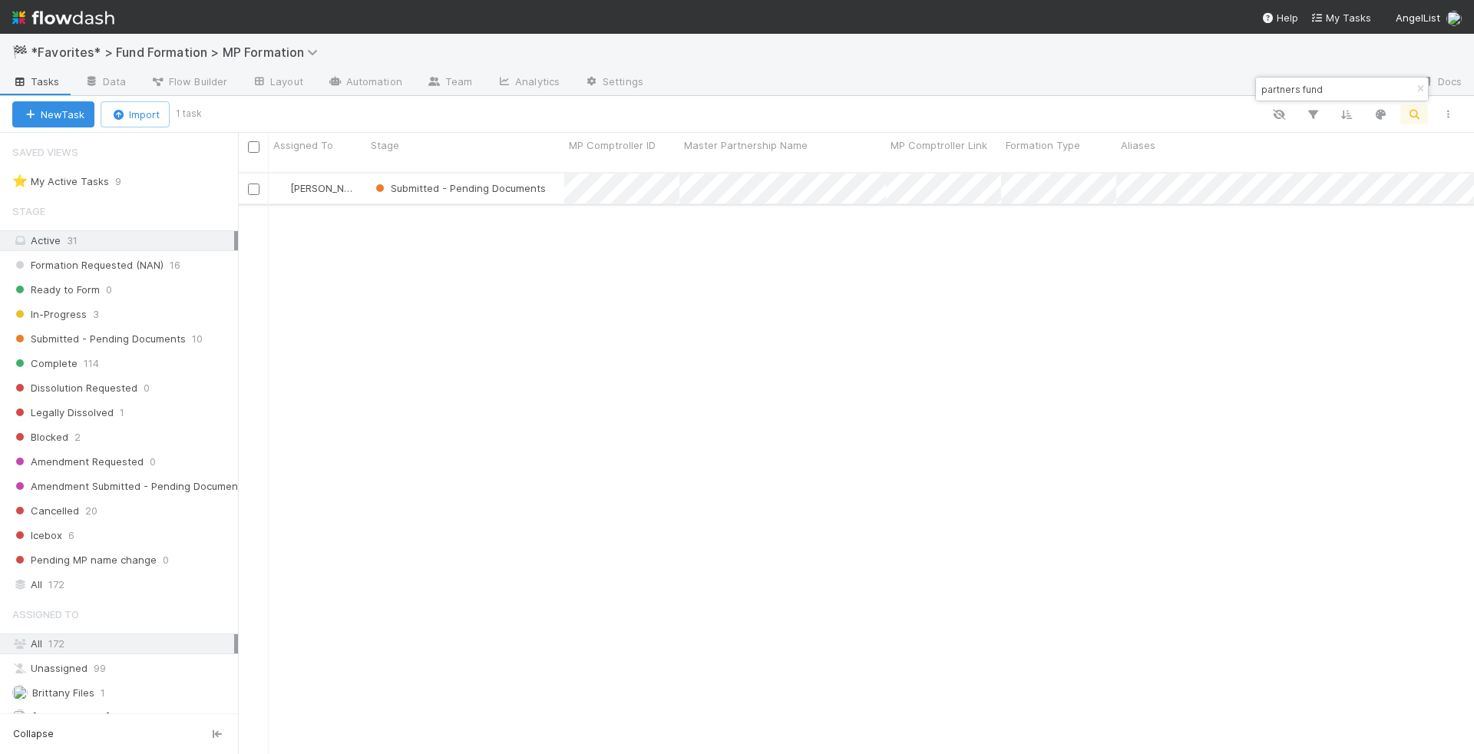
type input "partners fund"
click at [558, 179] on div "Submitted - Pending Documents" at bounding box center [465, 188] width 198 height 30
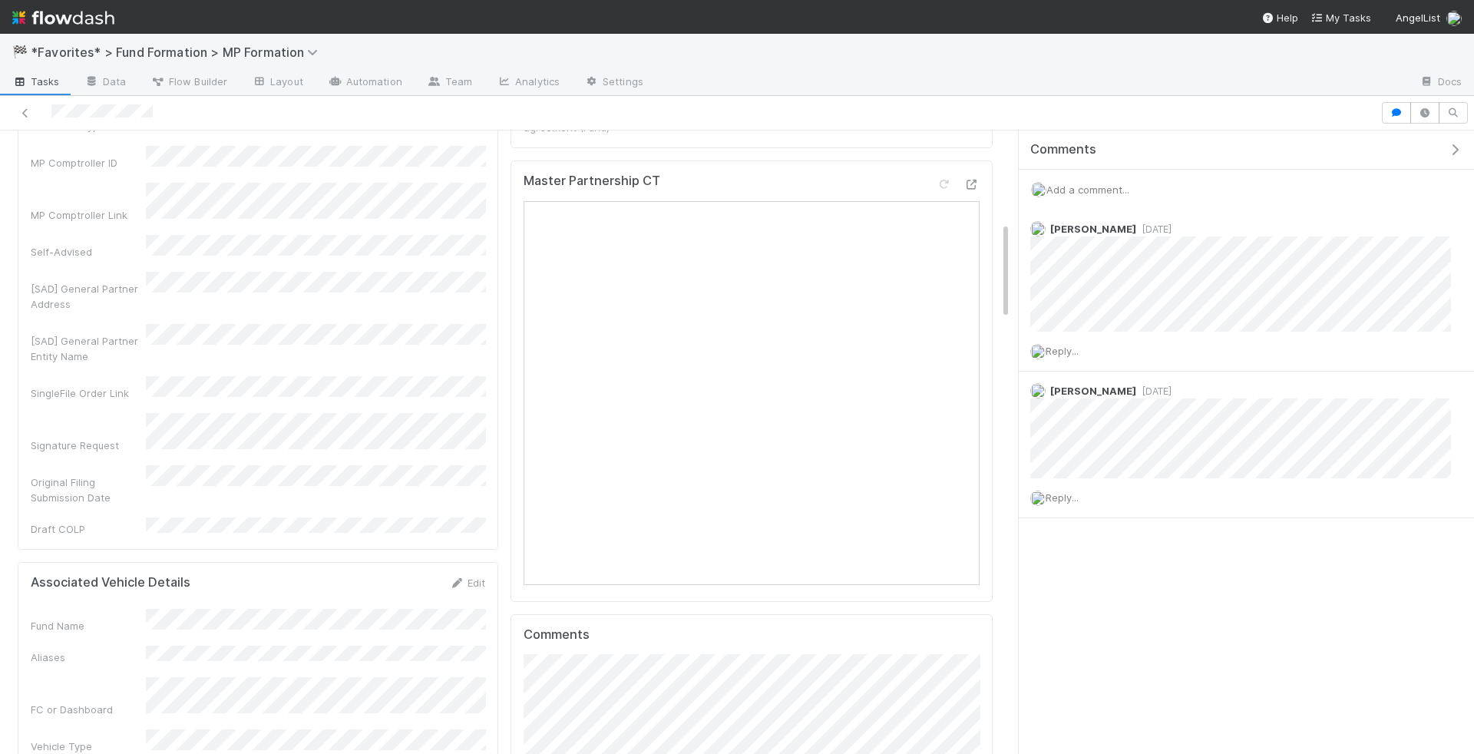
scroll to position [601, 0]
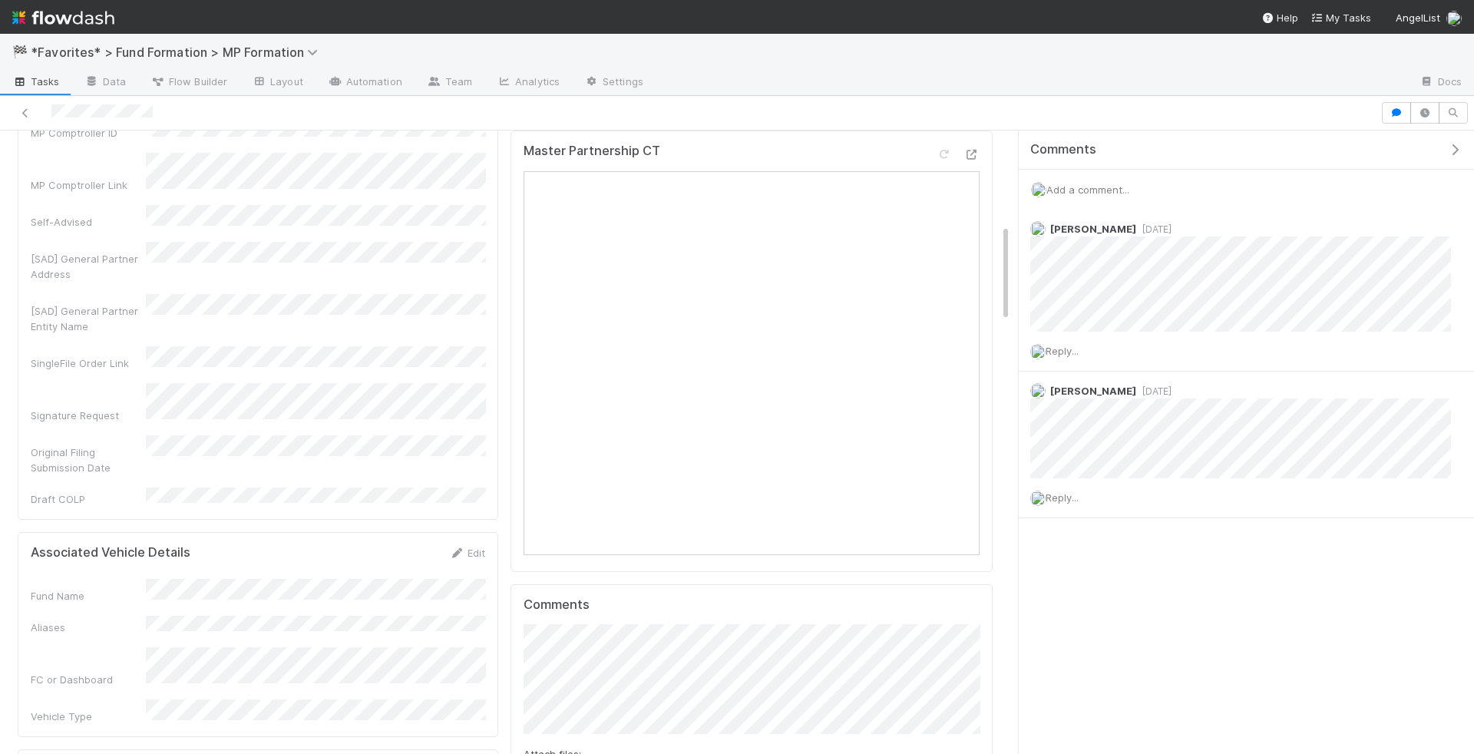
click at [349, 324] on div "Master Partnership Name Formation Type MP Comptroller ID MP Comptroller Link Se…" at bounding box center [258, 266] width 454 height 481
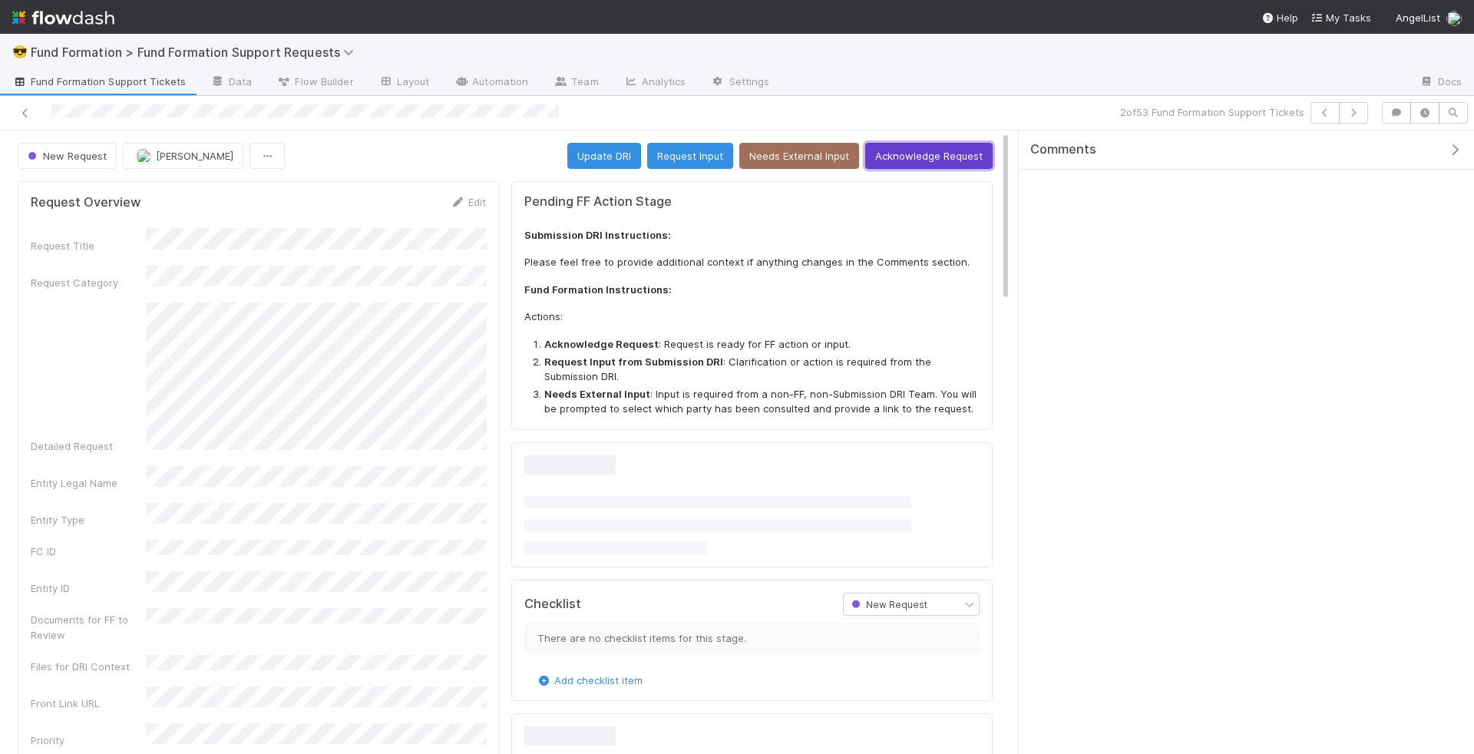
click at [922, 154] on button "Acknowledge Request" at bounding box center [928, 156] width 127 height 26
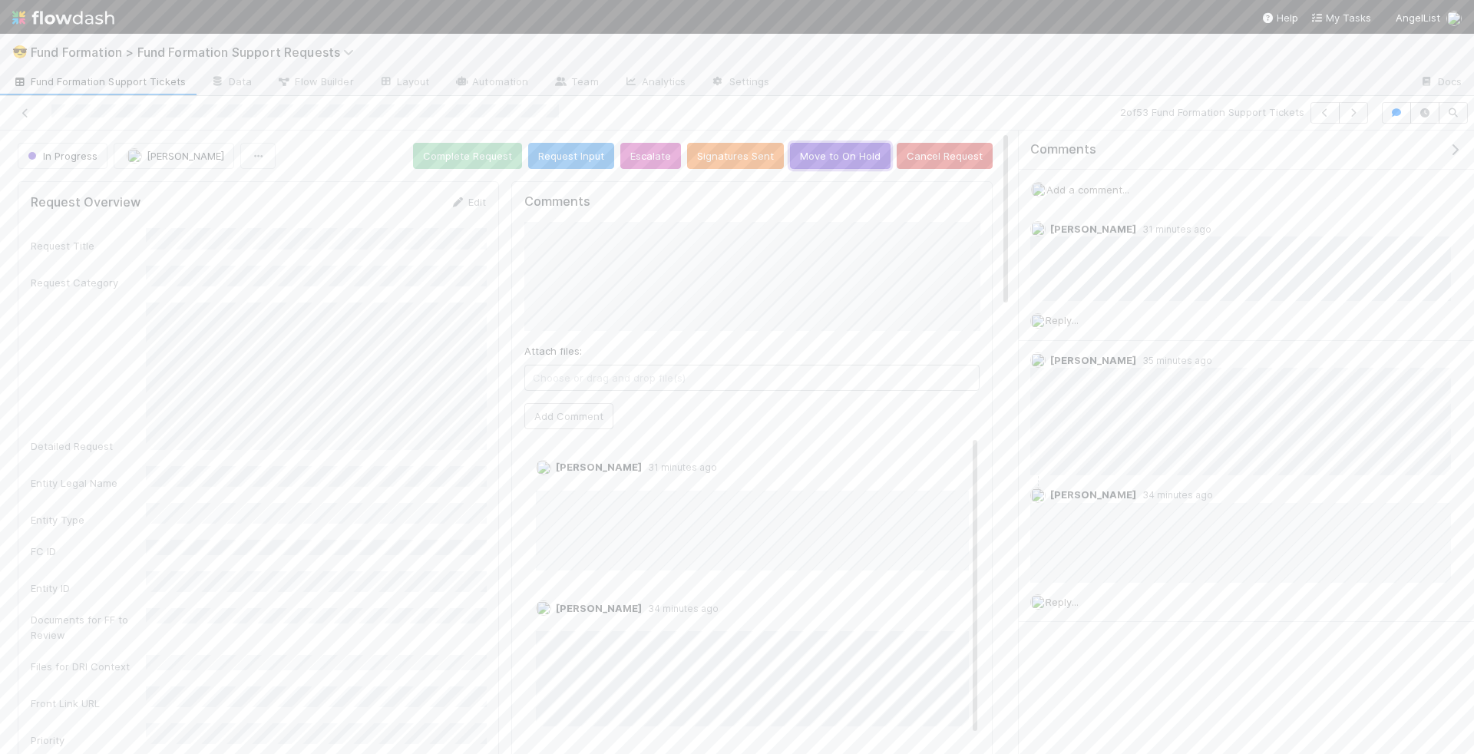
click at [851, 143] on button "Move to On Hold" at bounding box center [840, 156] width 101 height 26
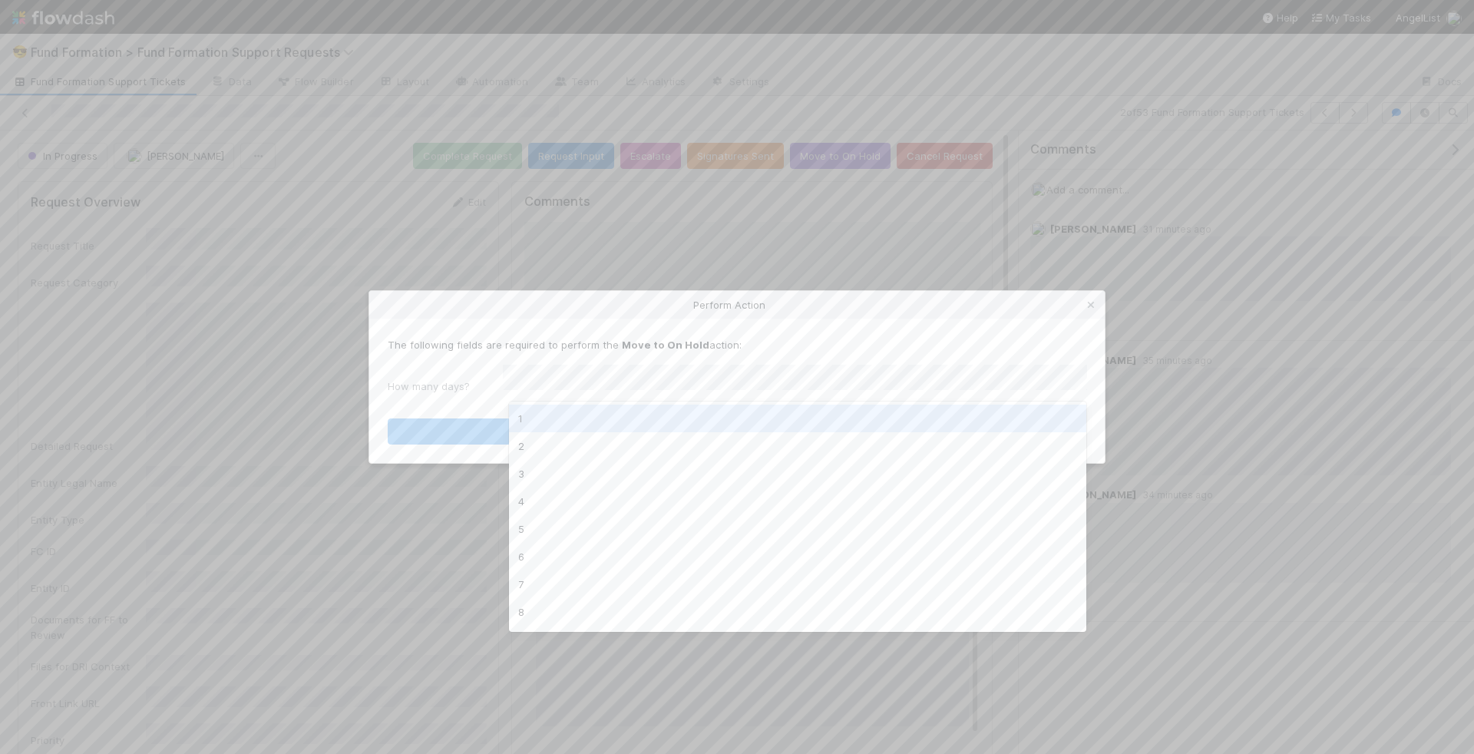
click at [743, 219] on div "Perform Action The following fields are required to perform the Move to On Hold…" at bounding box center [737, 377] width 1474 height 754
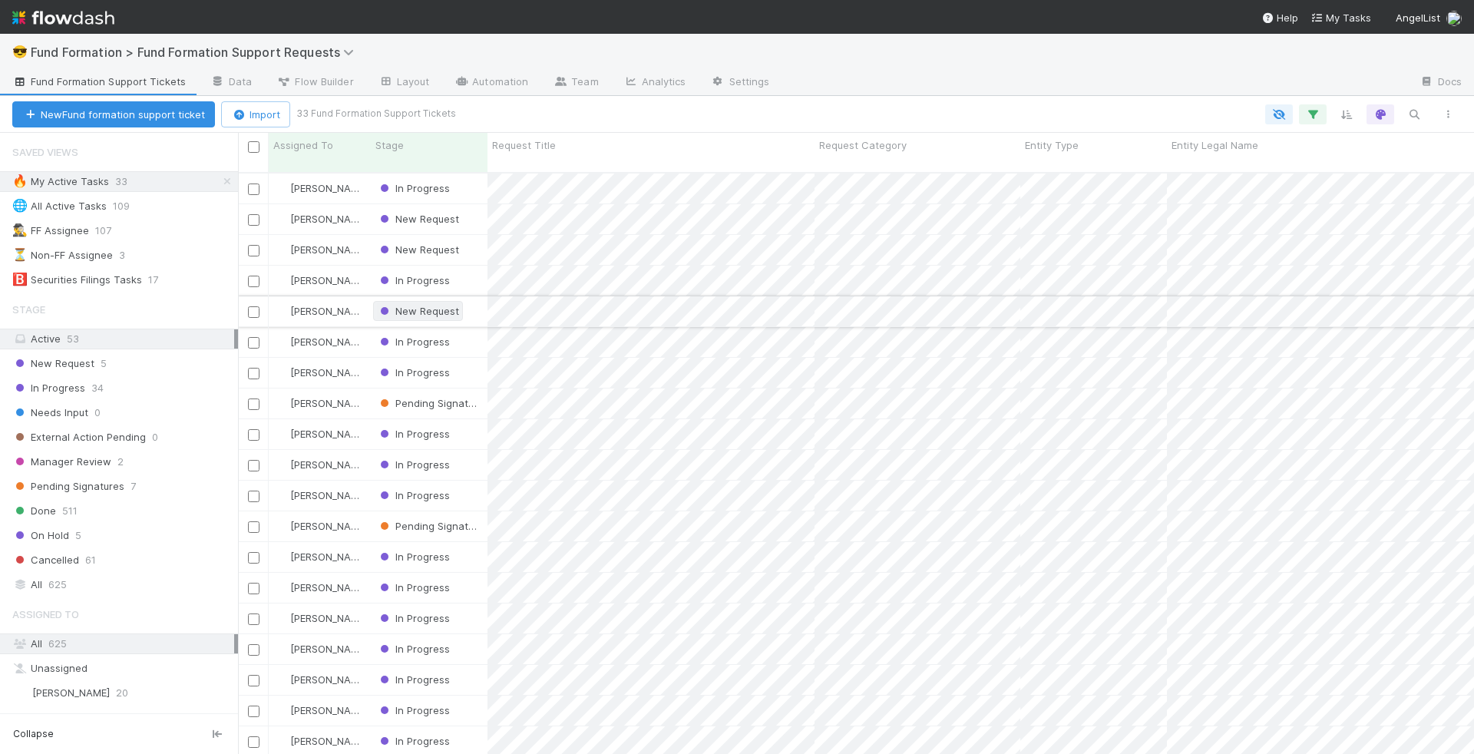
scroll to position [594, 1236]
click at [473, 205] on div "New Request" at bounding box center [429, 219] width 117 height 30
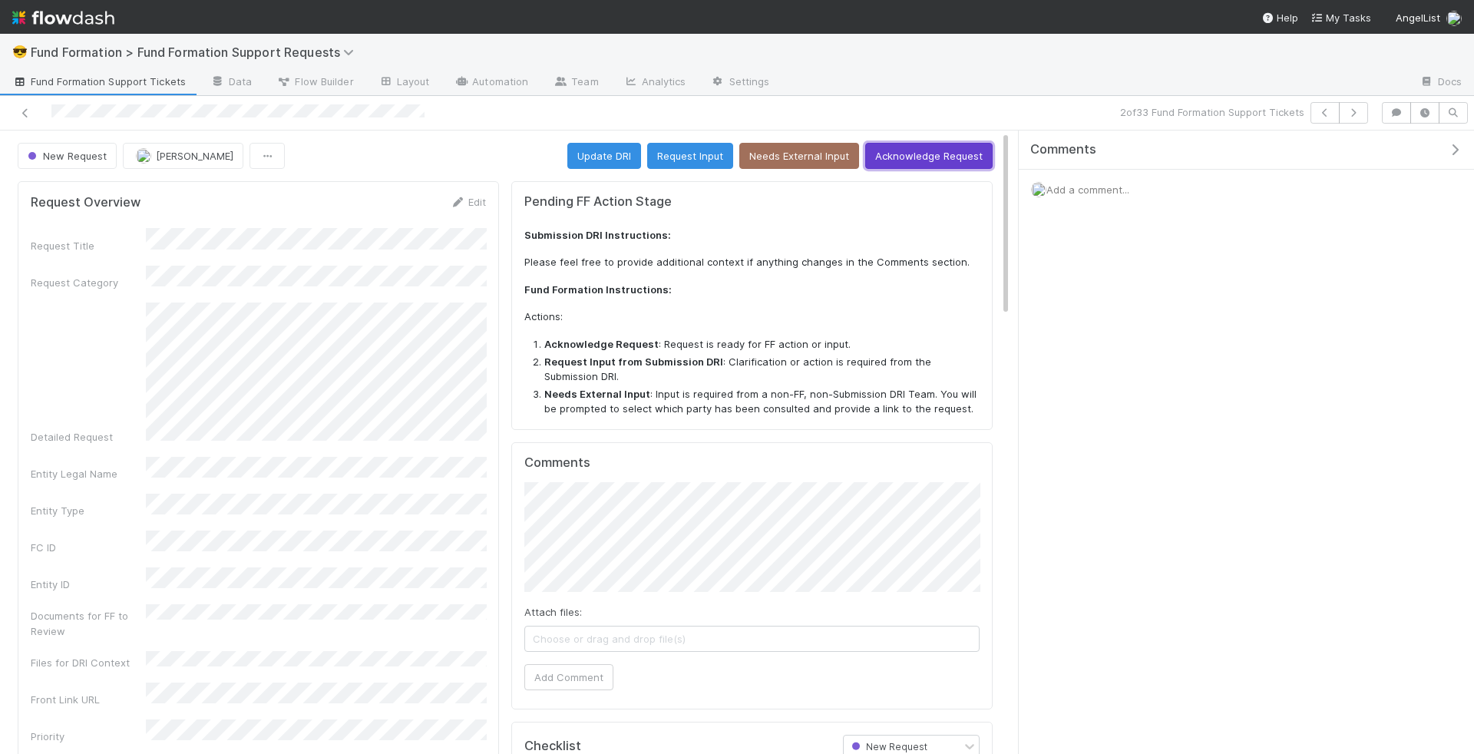
click at [946, 157] on button "Acknowledge Request" at bounding box center [928, 156] width 127 height 26
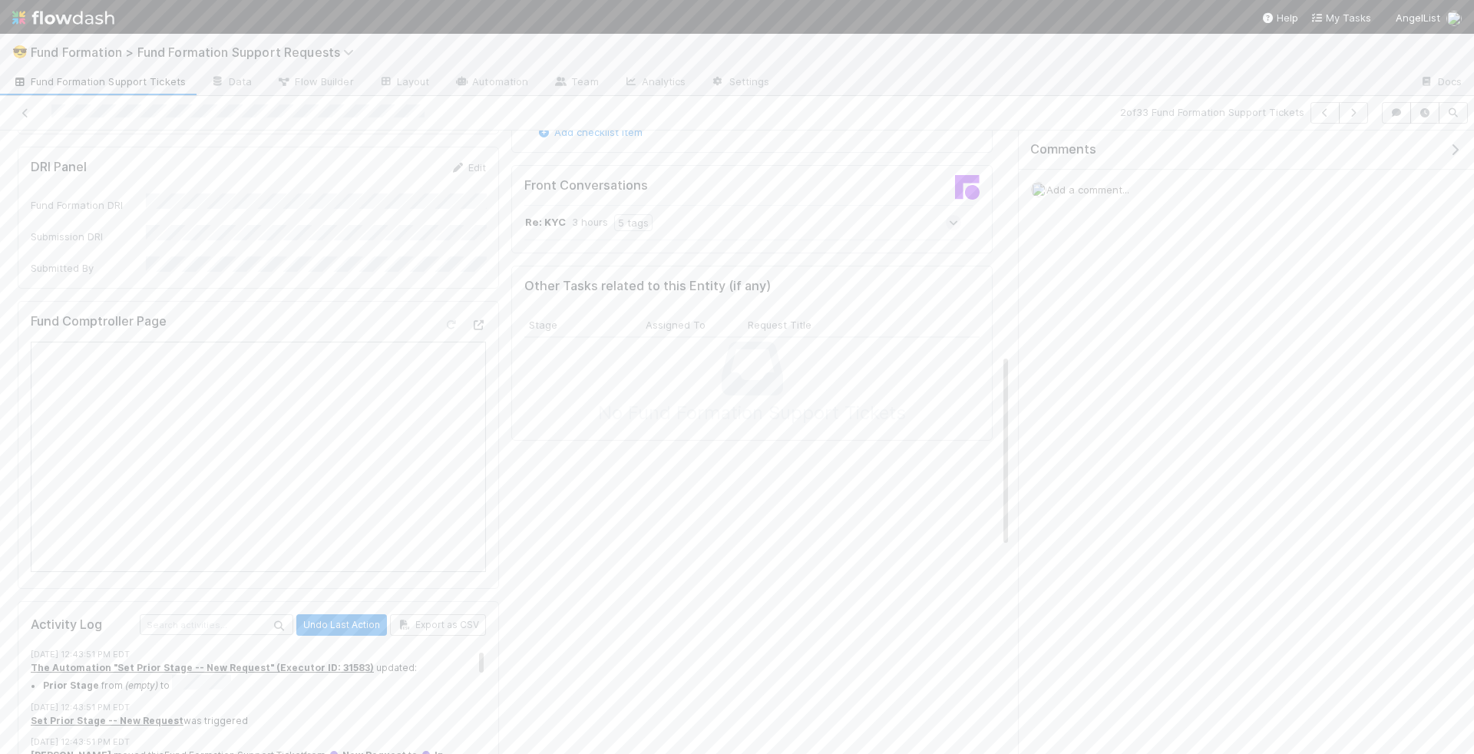
scroll to position [868, 0]
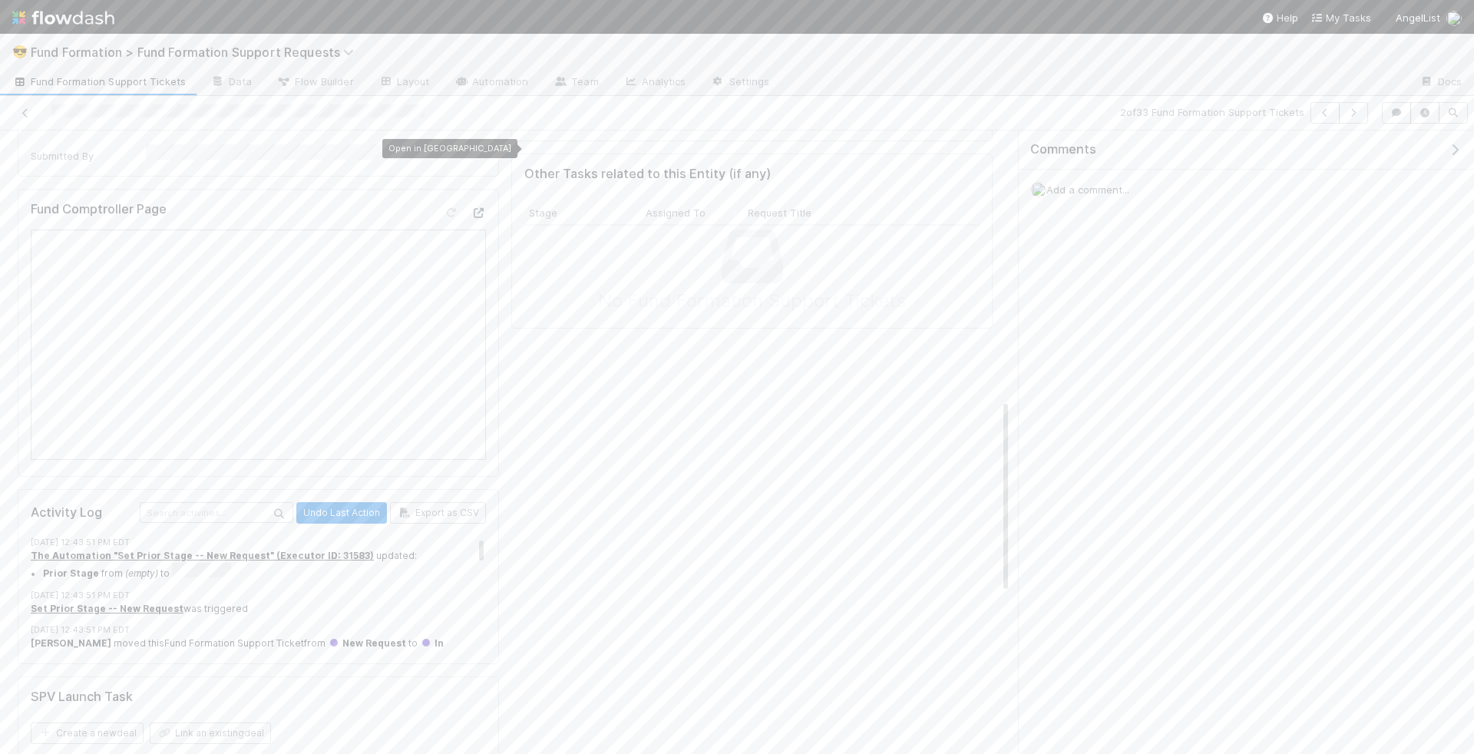
click at [480, 205] on div at bounding box center [478, 212] width 15 height 15
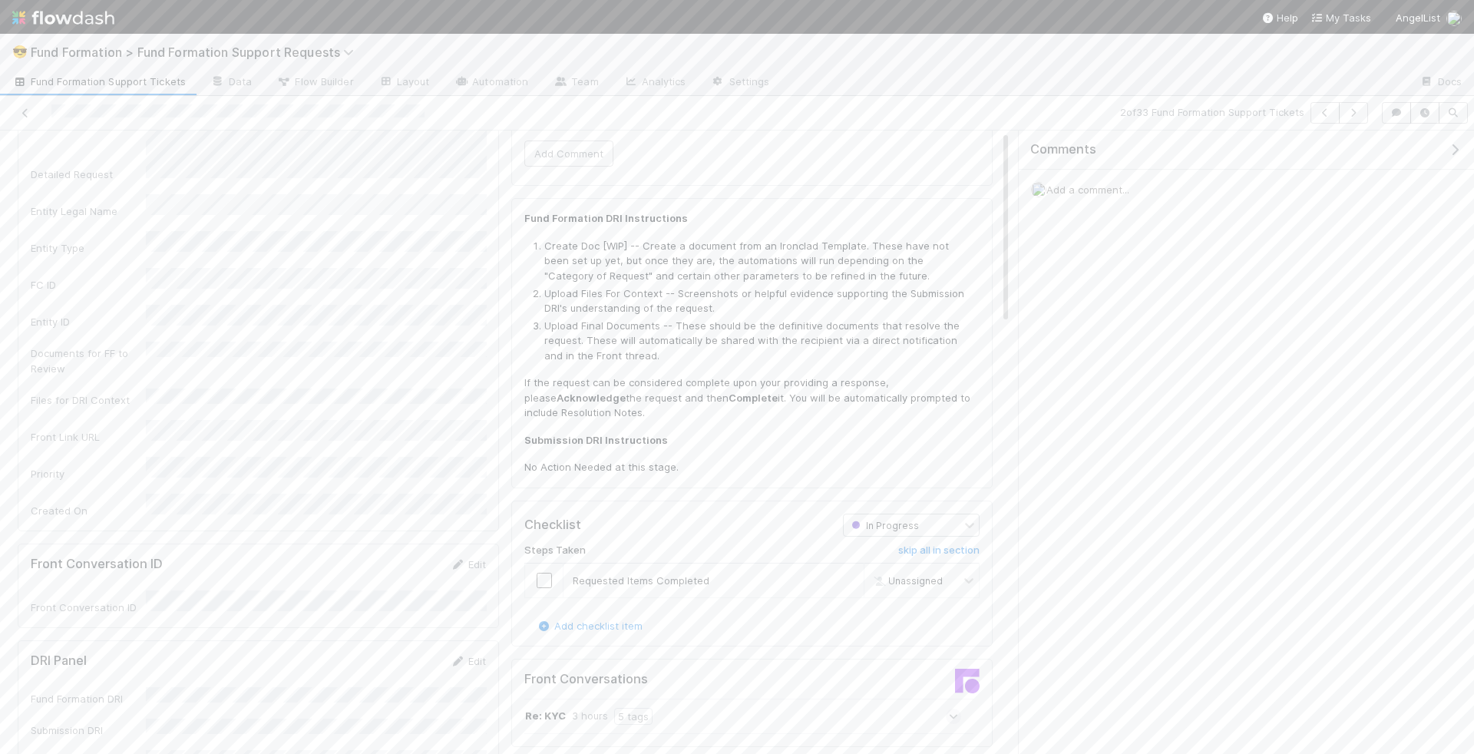
scroll to position [0, 0]
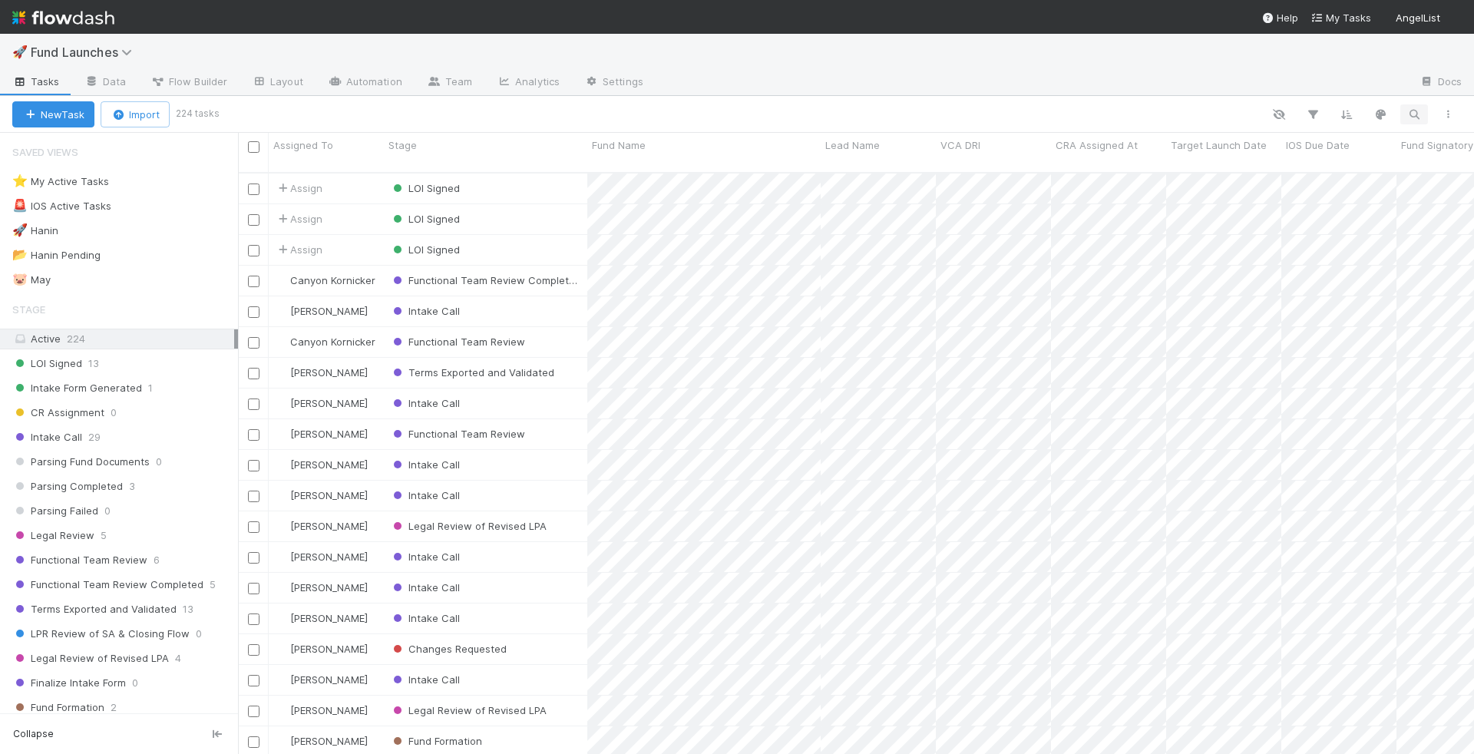
scroll to position [594, 1236]
click at [1424, 109] on button "button" at bounding box center [1414, 114] width 28 height 20
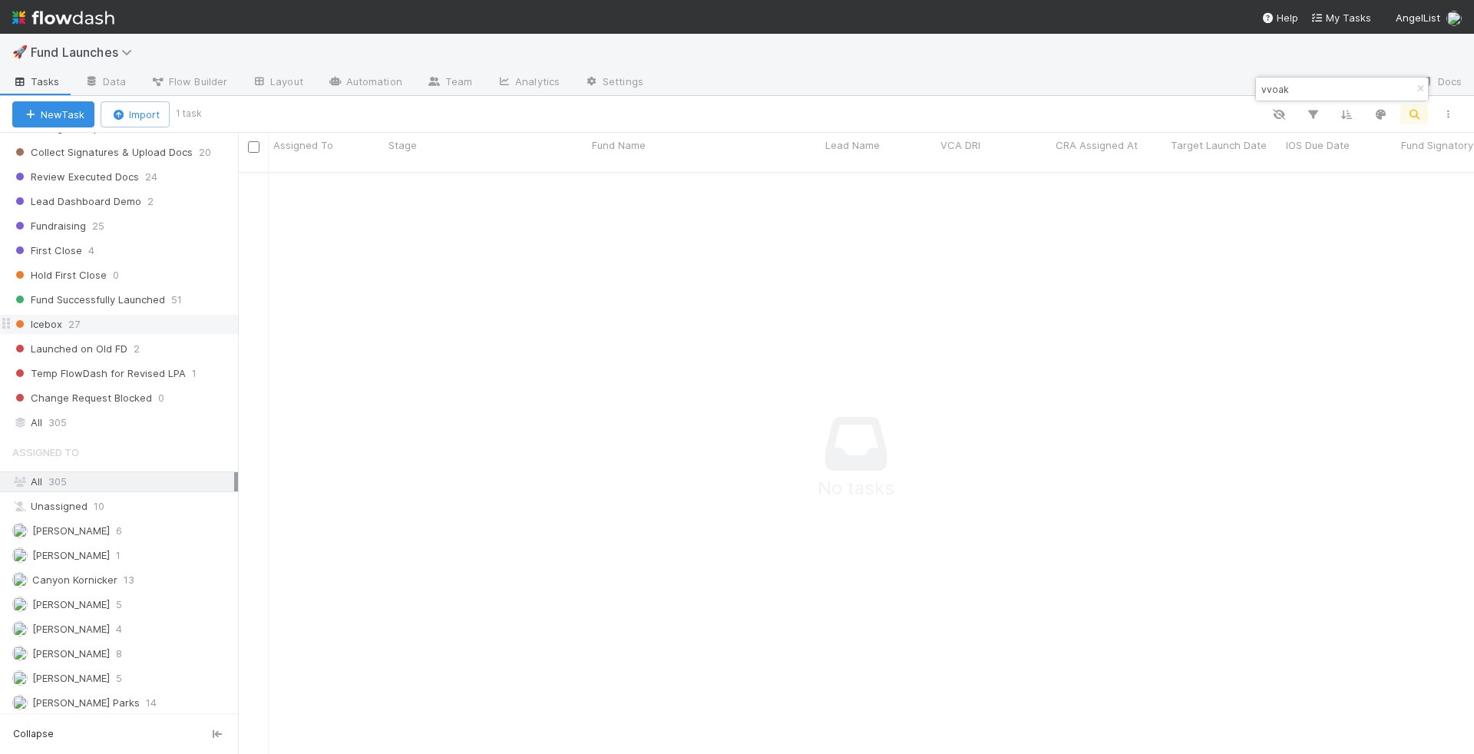
scroll to position [894, 0]
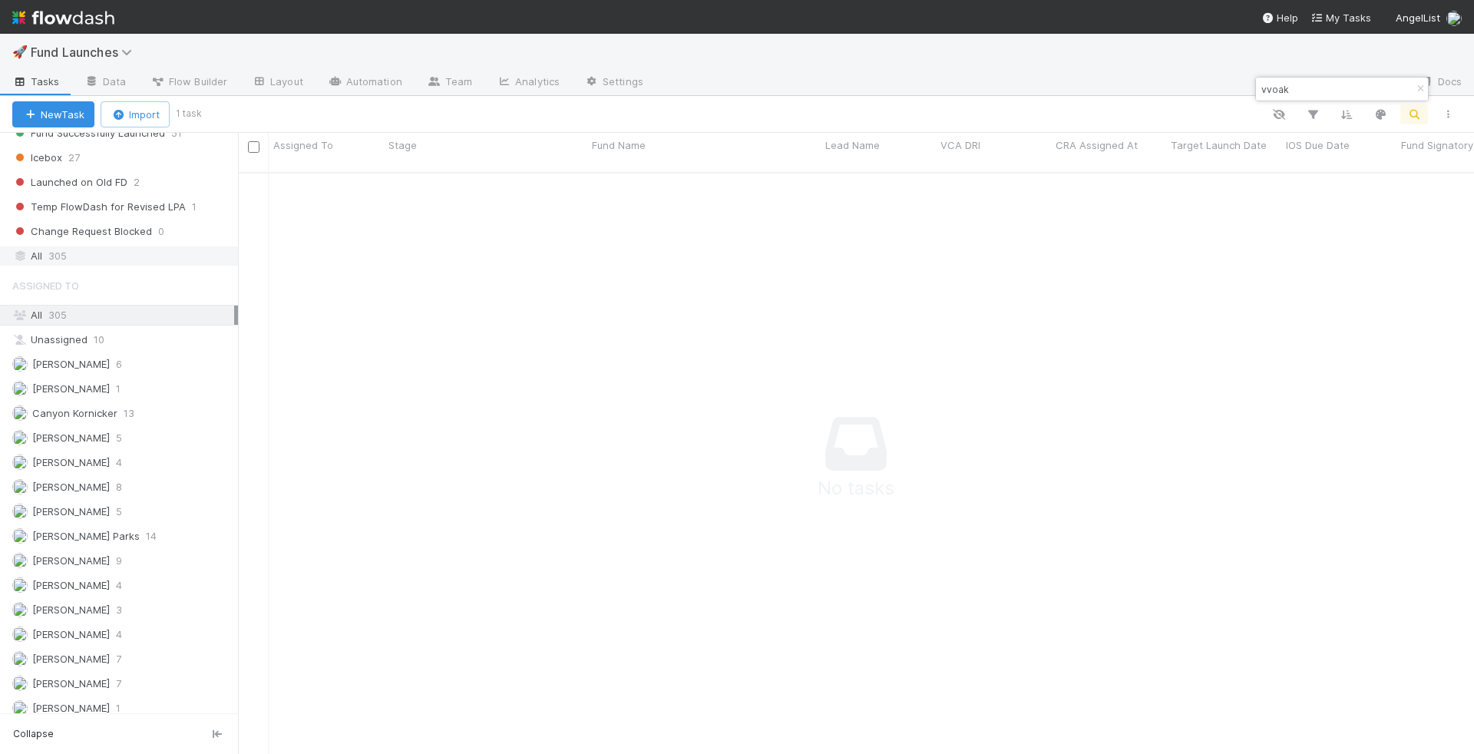
type input "vvoak"
click at [146, 246] on div "All 305" at bounding box center [119, 256] width 238 height 21
click at [112, 48] on span "Fund Launches" at bounding box center [85, 52] width 109 height 15
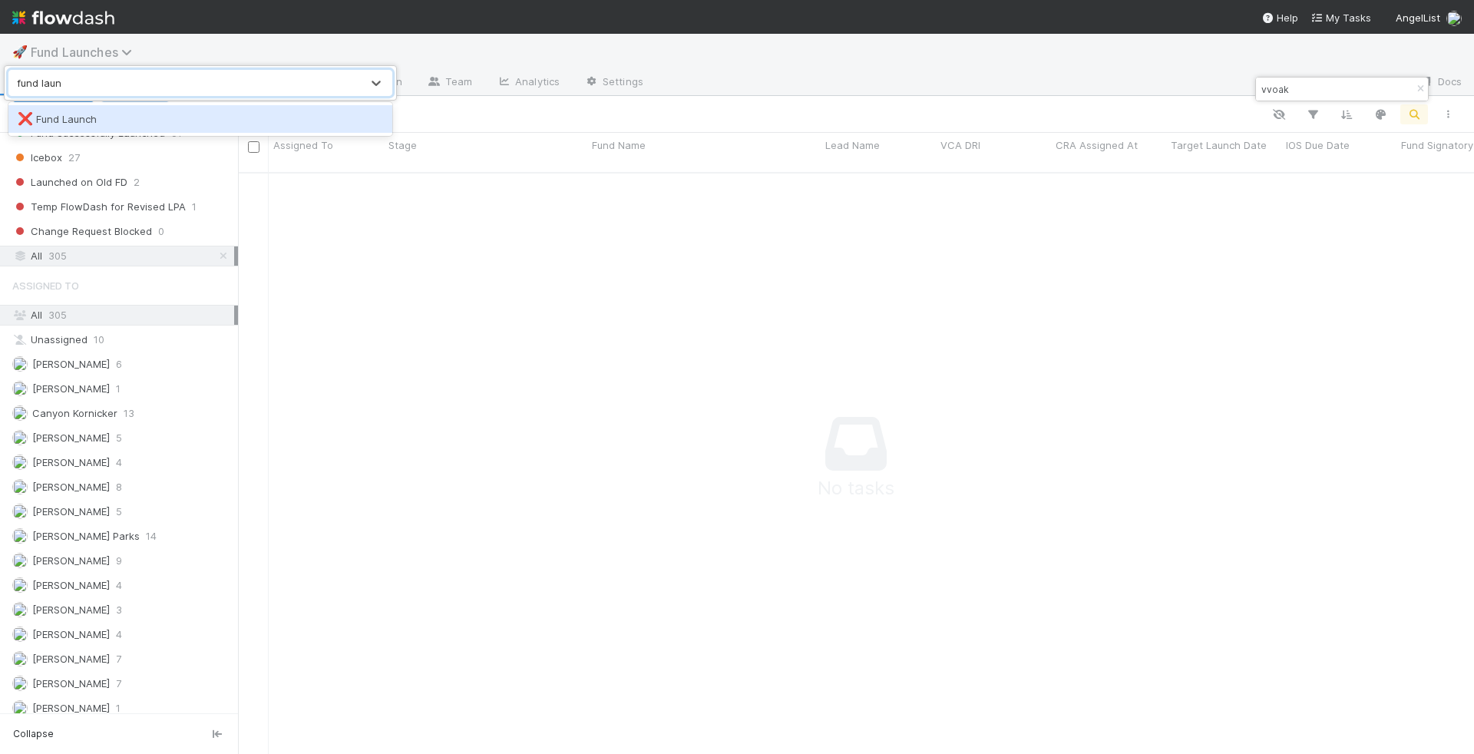
type input "fund launch"
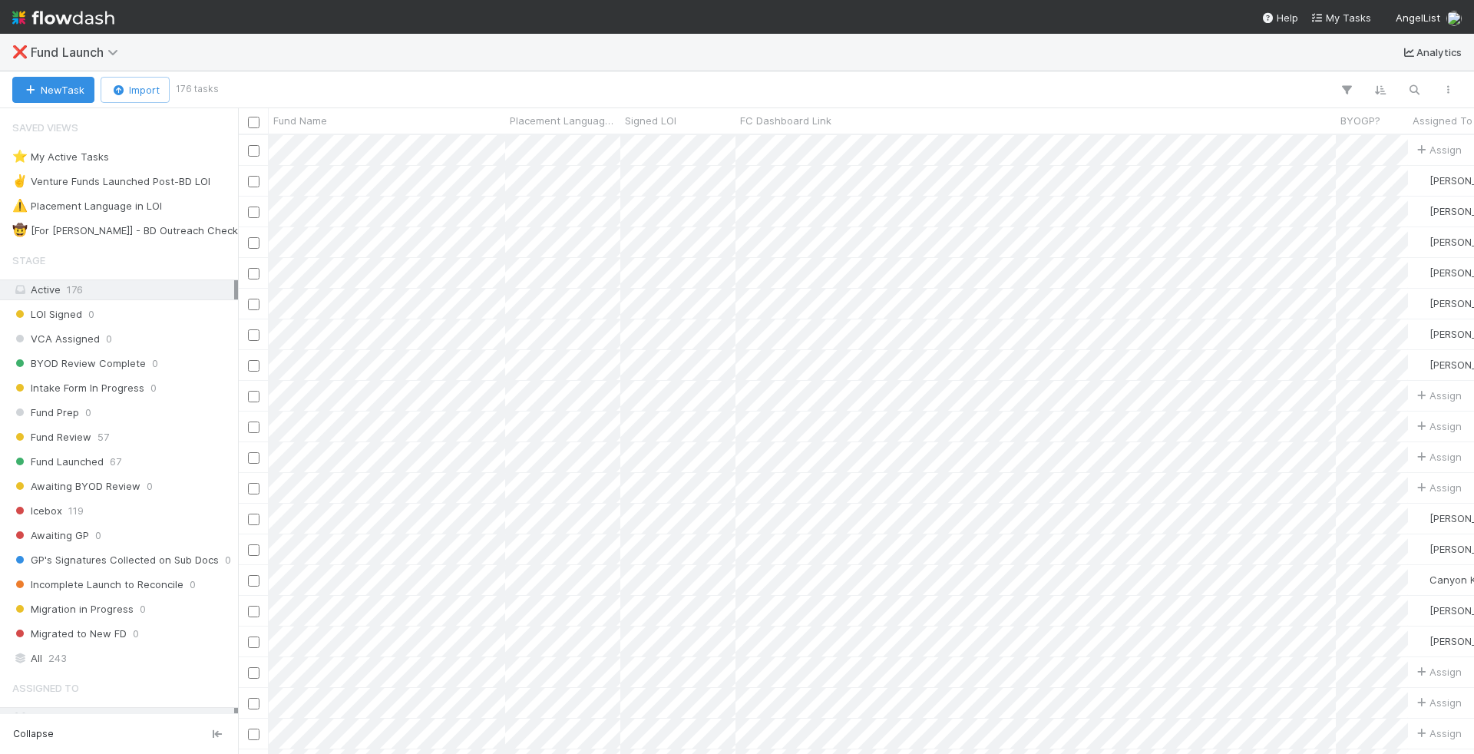
scroll to position [619, 1236]
click at [1418, 88] on icon "button" at bounding box center [1413, 90] width 15 height 14
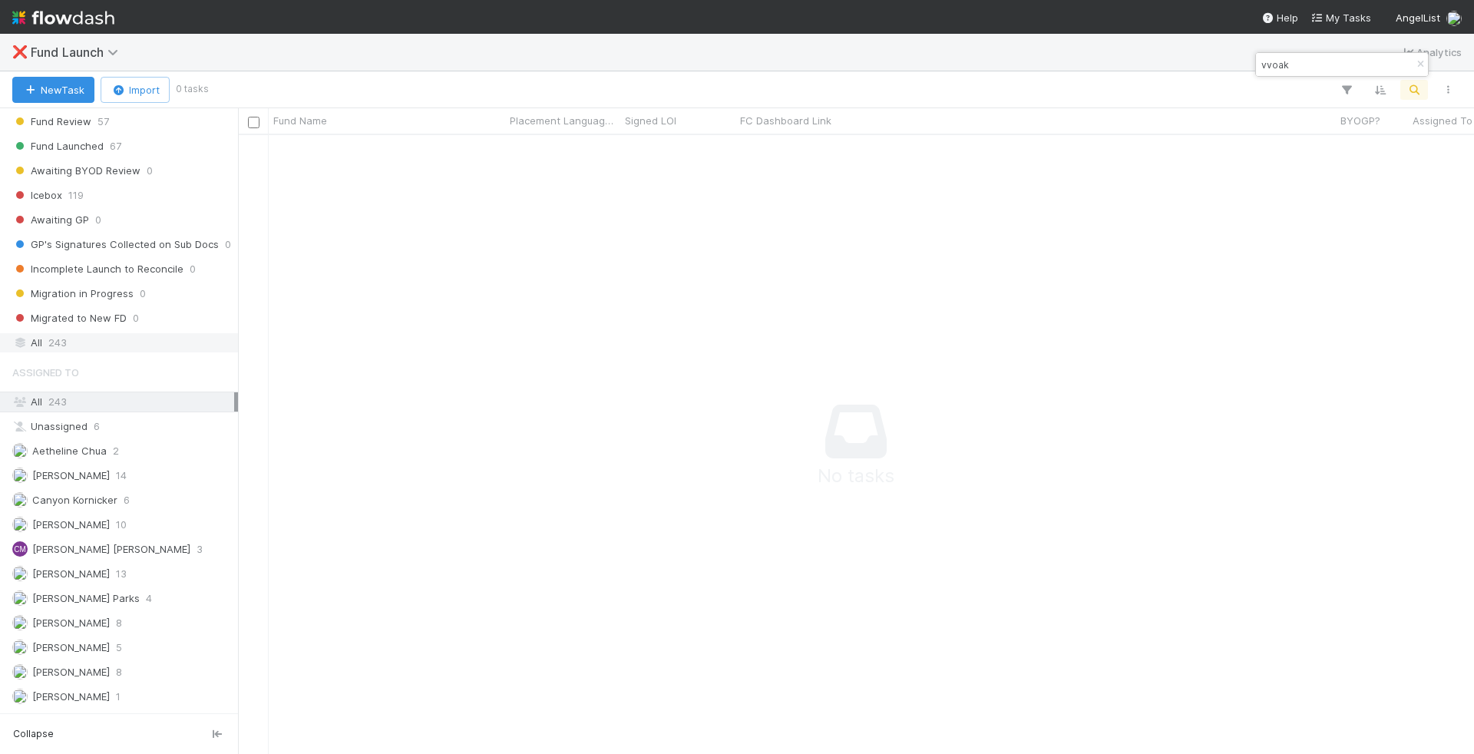
click at [144, 333] on div "All 243" at bounding box center [123, 342] width 222 height 19
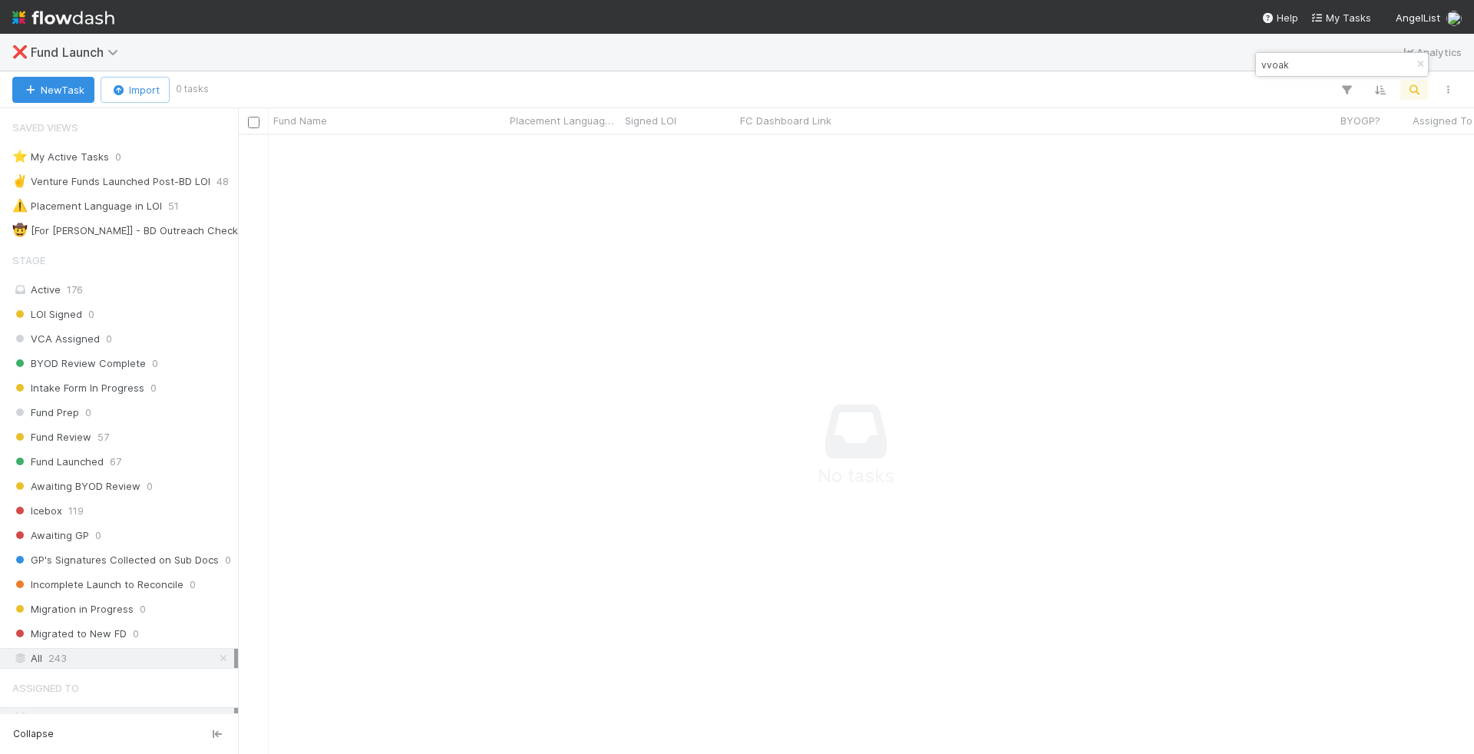
click at [1366, 58] on input "vvoak" at bounding box center [1335, 64] width 154 height 18
type input "verissimo"
click at [1323, 64] on input "verissimo" at bounding box center [1335, 64] width 154 height 18
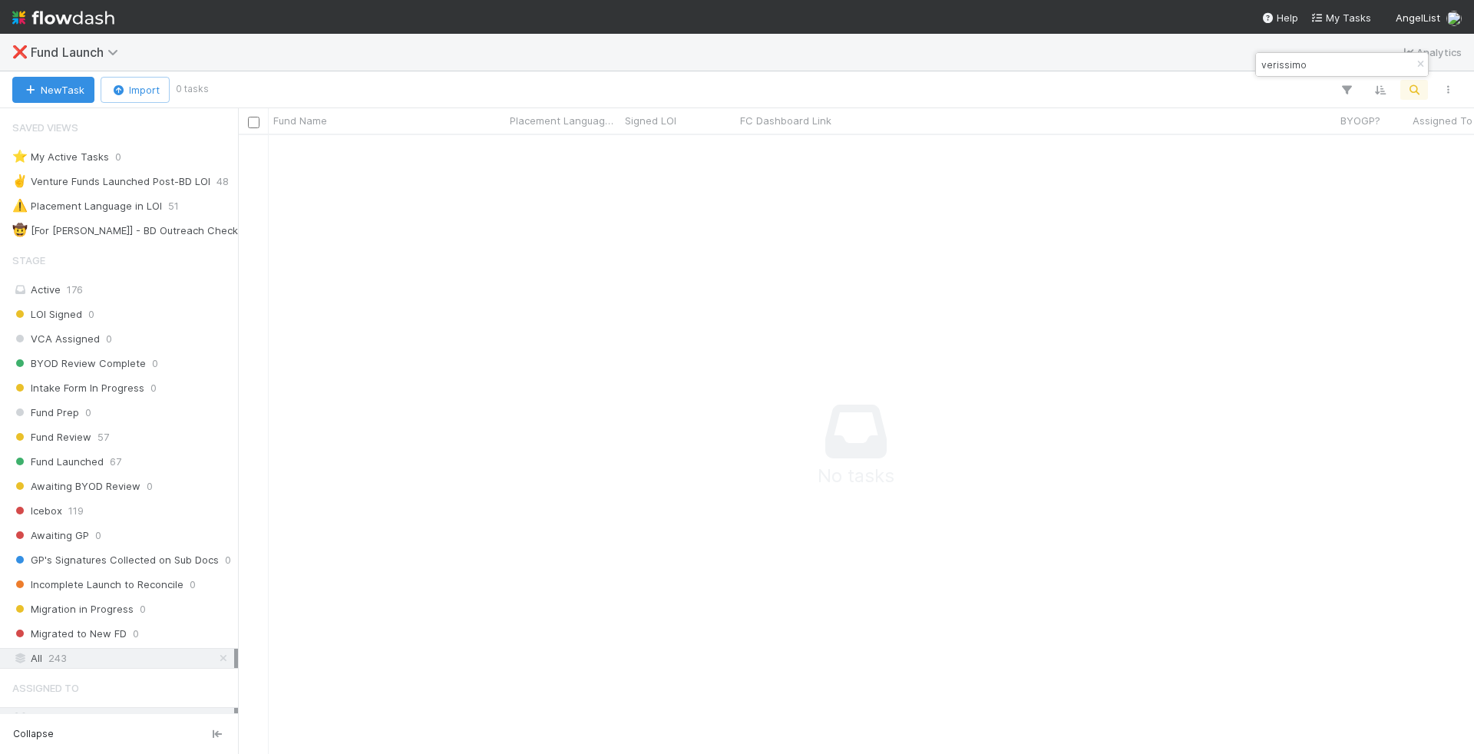
click at [1323, 64] on input "verissimo" at bounding box center [1335, 64] width 154 height 18
click at [85, 58] on span "Fund Launch" at bounding box center [78, 52] width 95 height 15
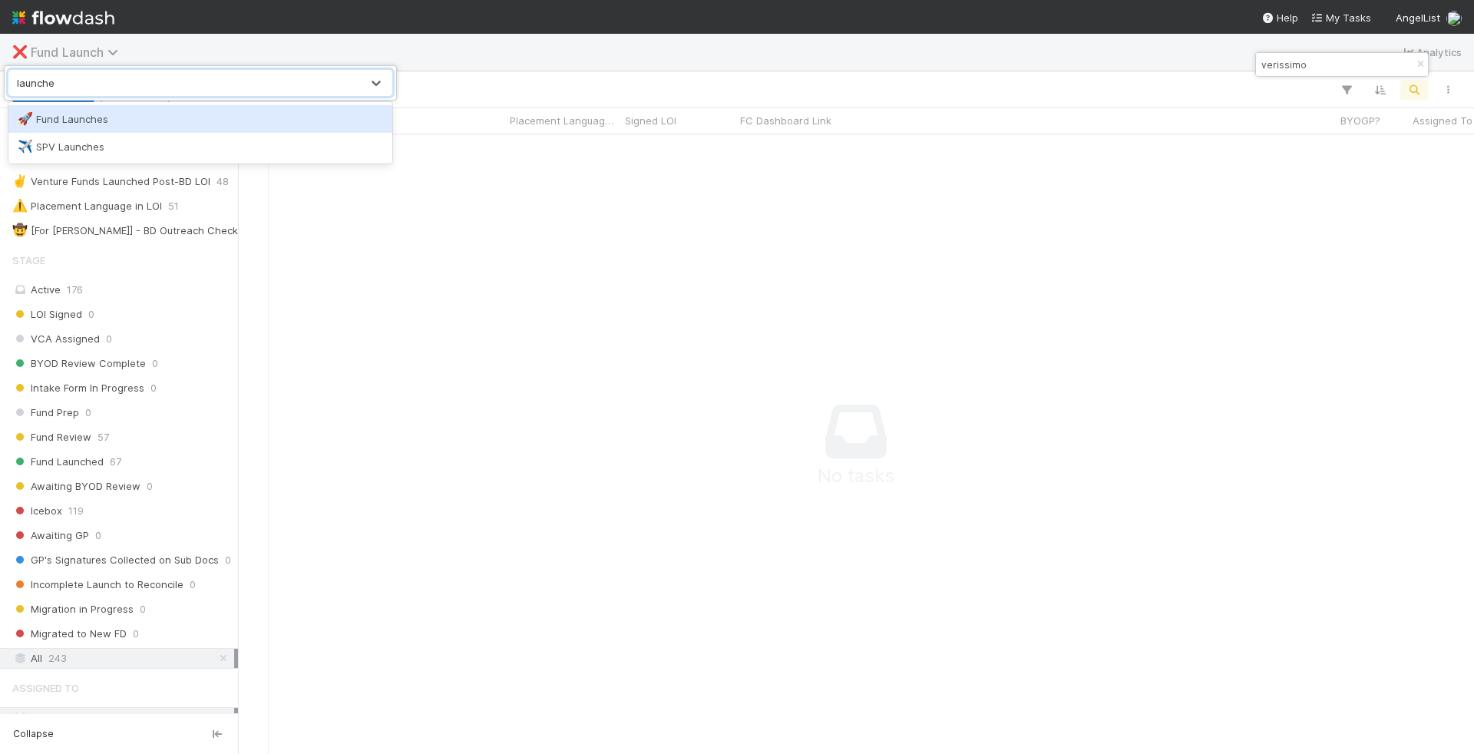
type input "launches"
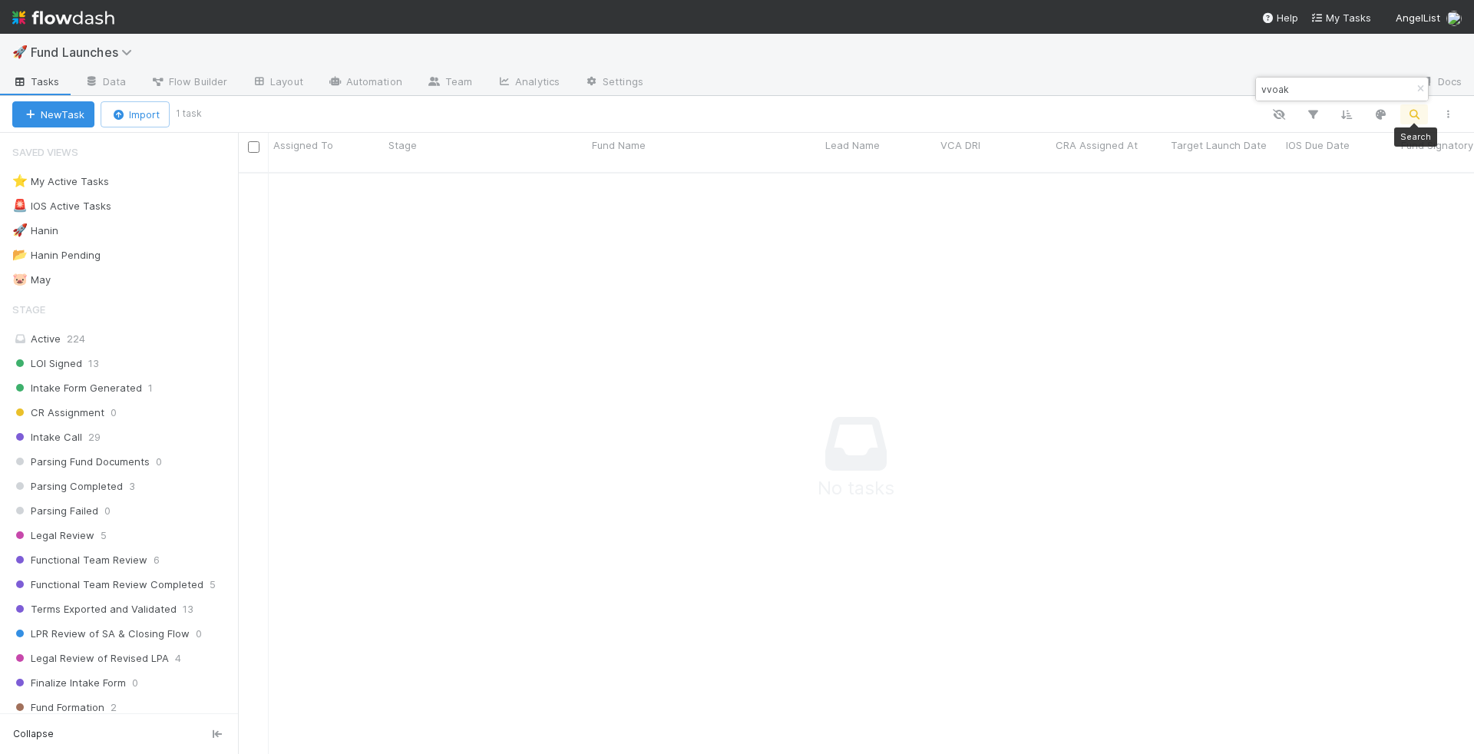
scroll to position [594, 1236]
click at [1381, 82] on div "vvoak" at bounding box center [1342, 89] width 172 height 23
click at [1342, 86] on input "vvoak" at bounding box center [1335, 89] width 154 height 18
paste input "erissimo"
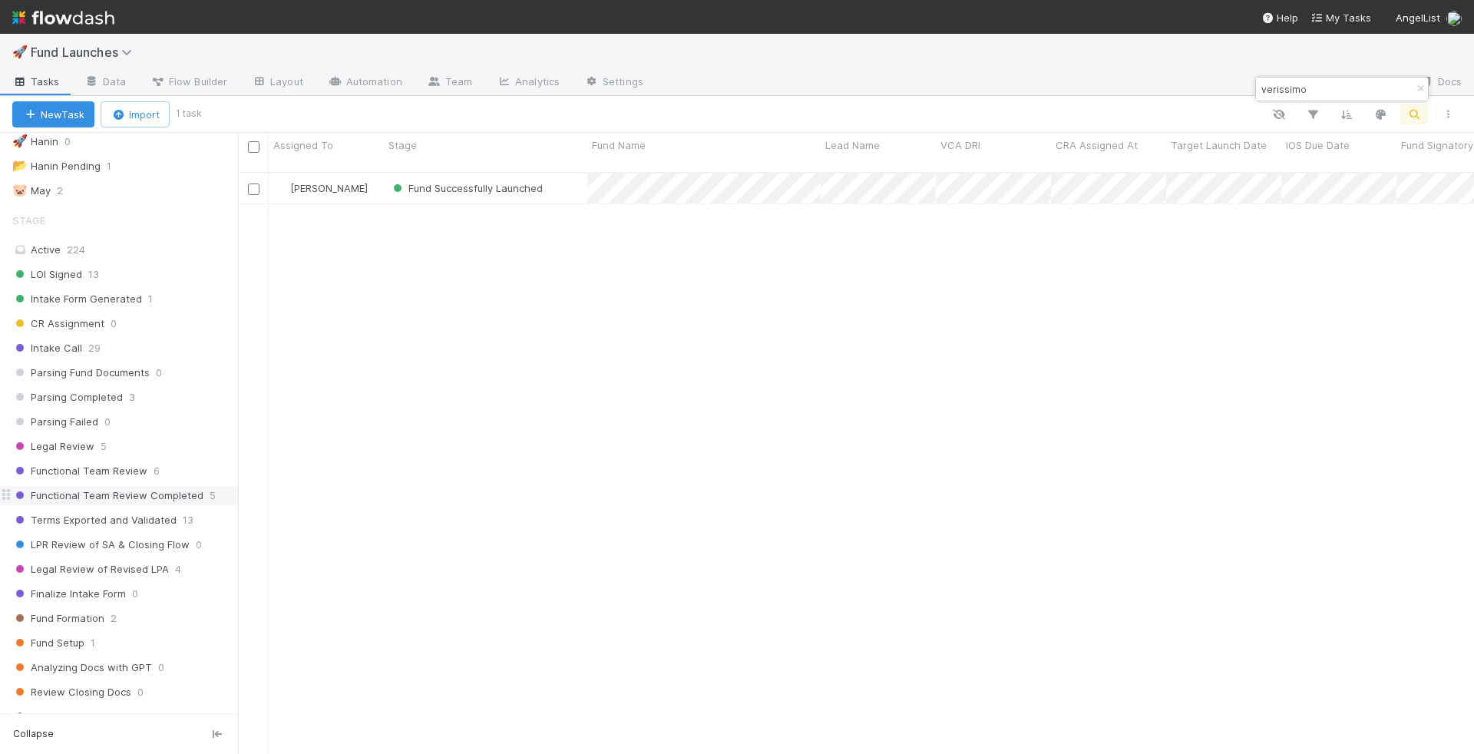
scroll to position [0, 0]
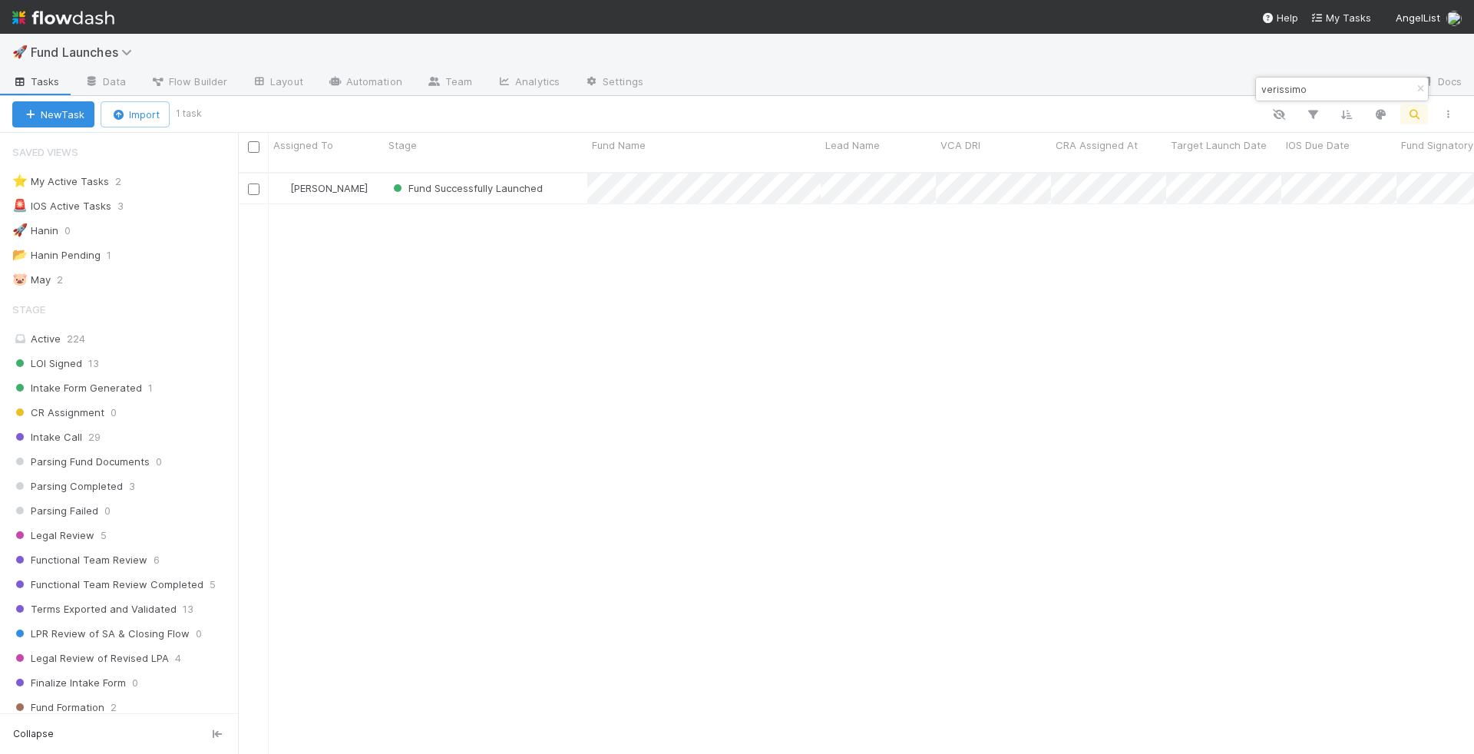
type input "verissimo"
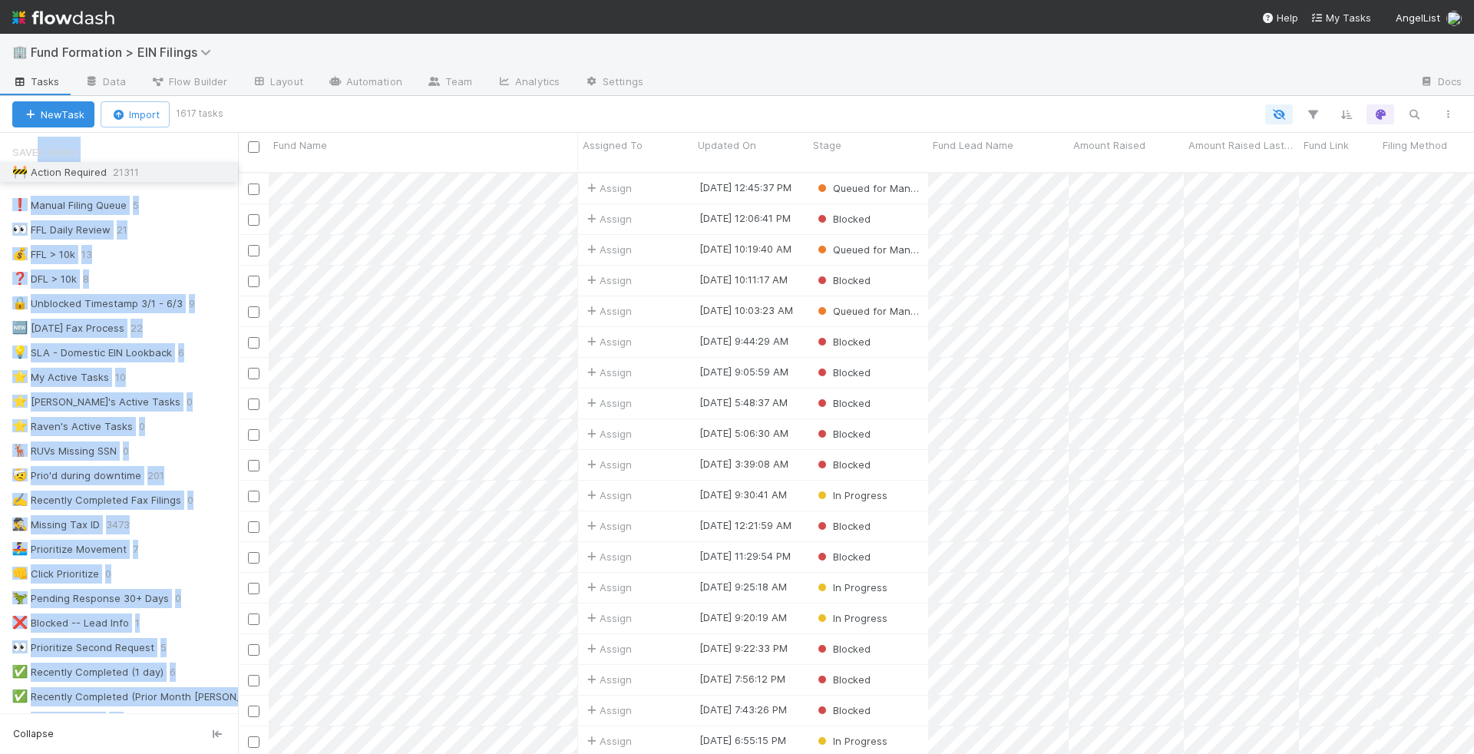
drag, startPoint x: 6, startPoint y: 368, endPoint x: 38, endPoint y: 167, distance: 204.3
click at [38, 167] on div "Saved Views ❗ Manual Filing Queue 5 👀 FFL Daily Review 21 💰 FFL > 10k 13 ❓ DFL …" at bounding box center [119, 607] width 238 height 940
click at [75, 170] on div "Saved Views 🚧 Action Required 21311 ❗ Manual Filing Queue 5 👀 FFL Daily Review …" at bounding box center [119, 607] width 238 height 940
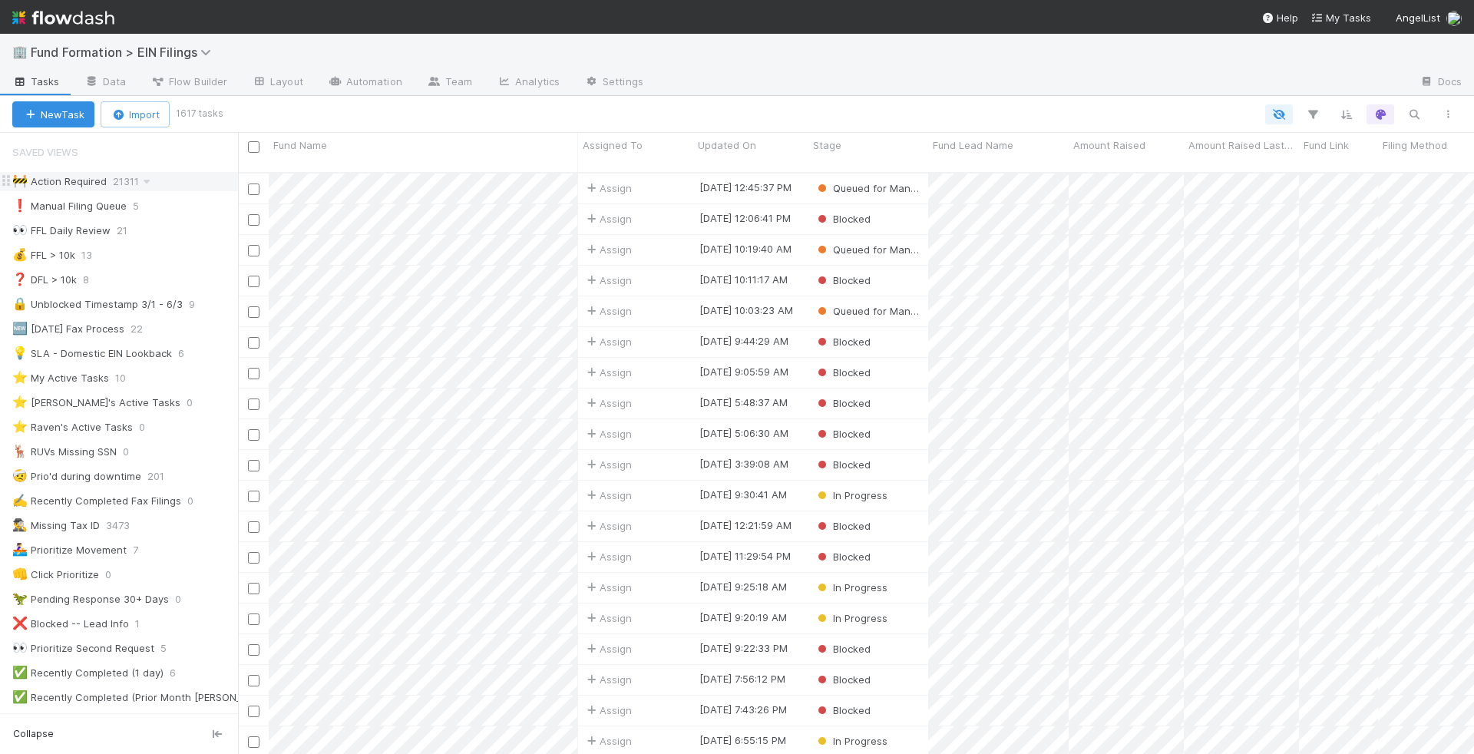
click at [75, 187] on div "🚧 Action Required" at bounding box center [59, 181] width 94 height 19
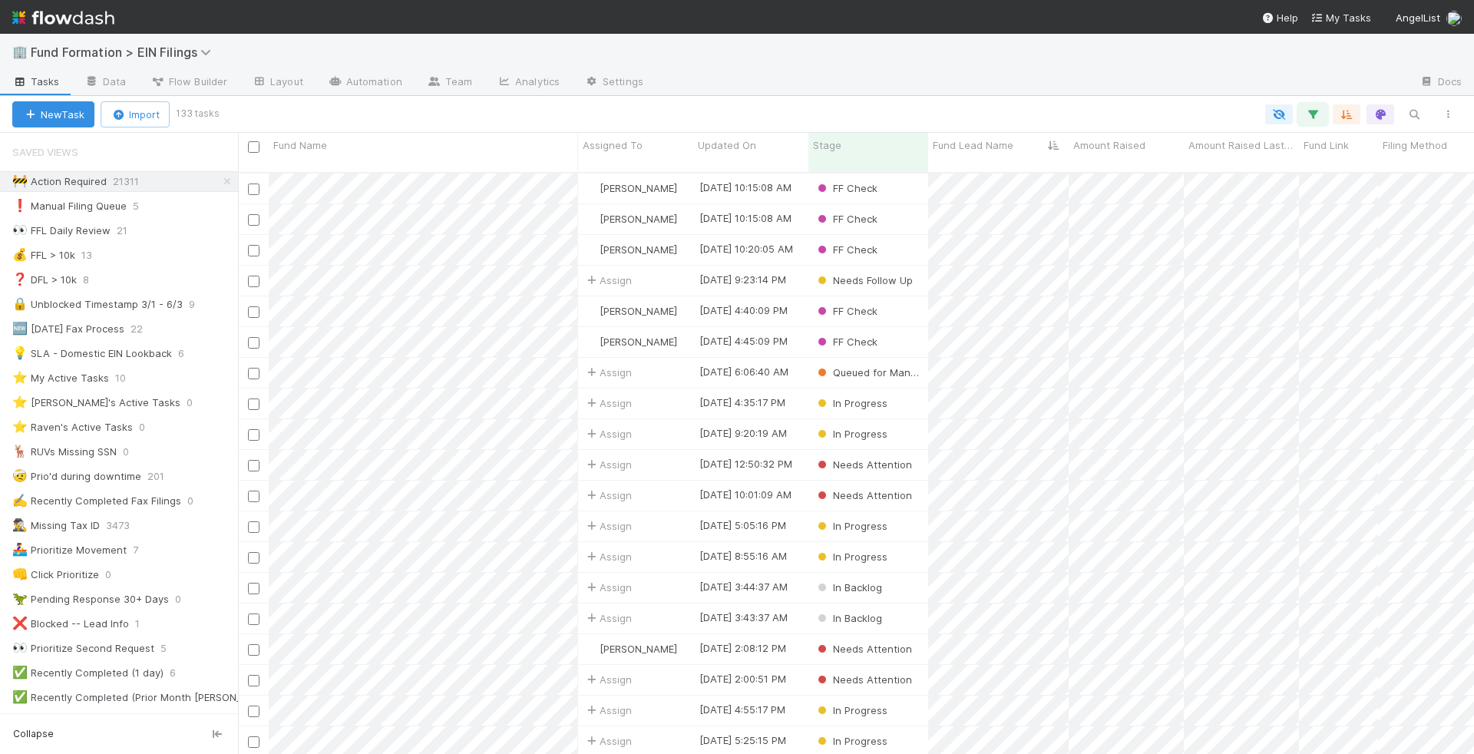
click at [1308, 122] on button "button" at bounding box center [1313, 114] width 28 height 20
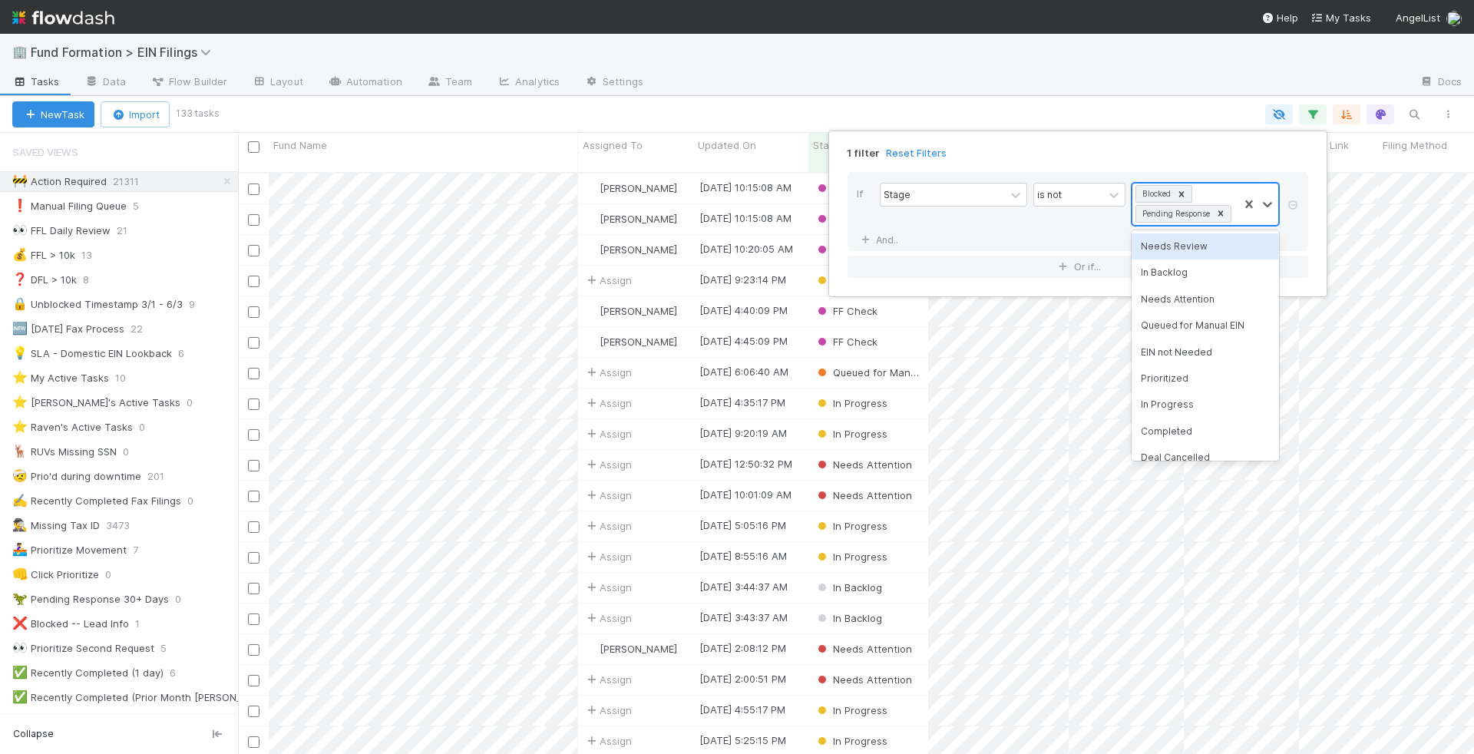
click at [1243, 214] on div at bounding box center [1258, 203] width 40 height 41
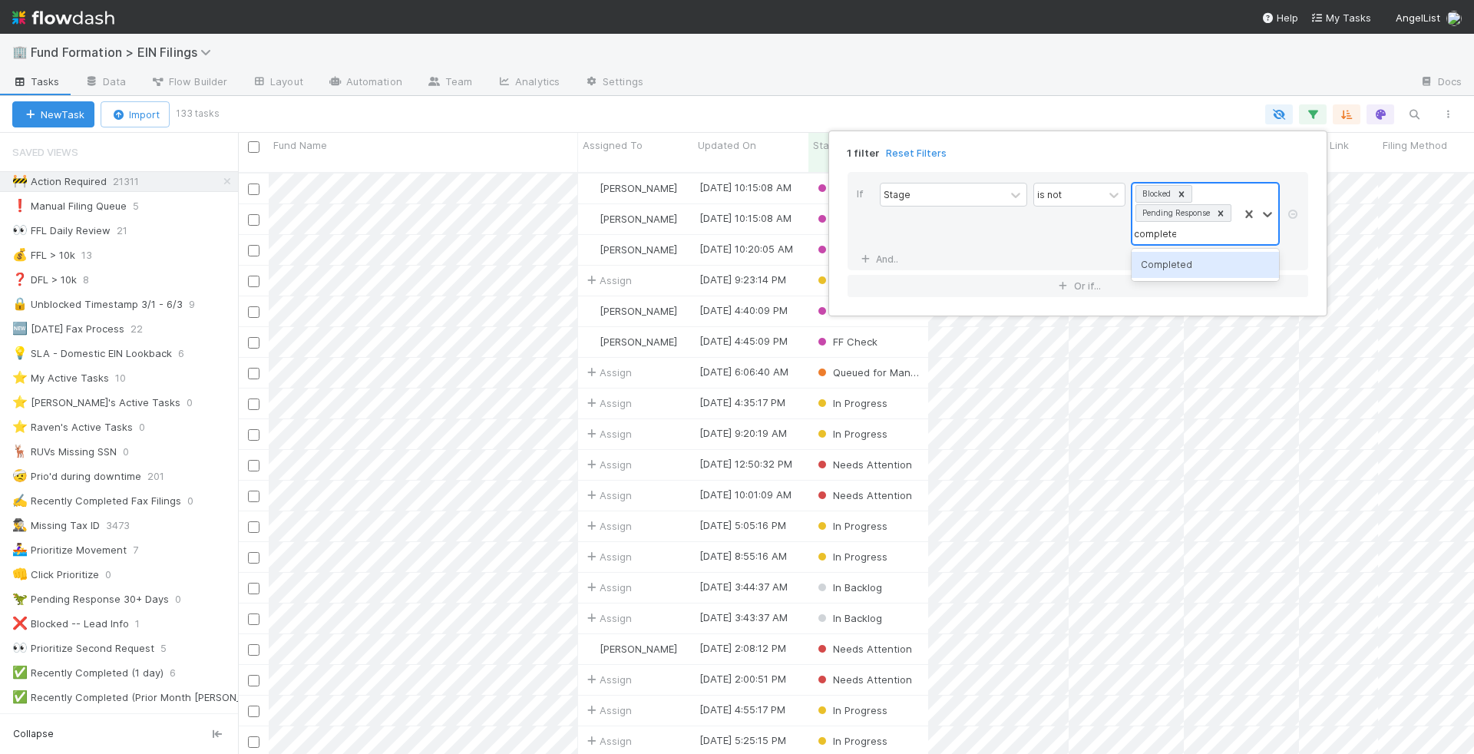
type input "completed"
click at [1205, 263] on div "Completed" at bounding box center [1204, 265] width 147 height 26
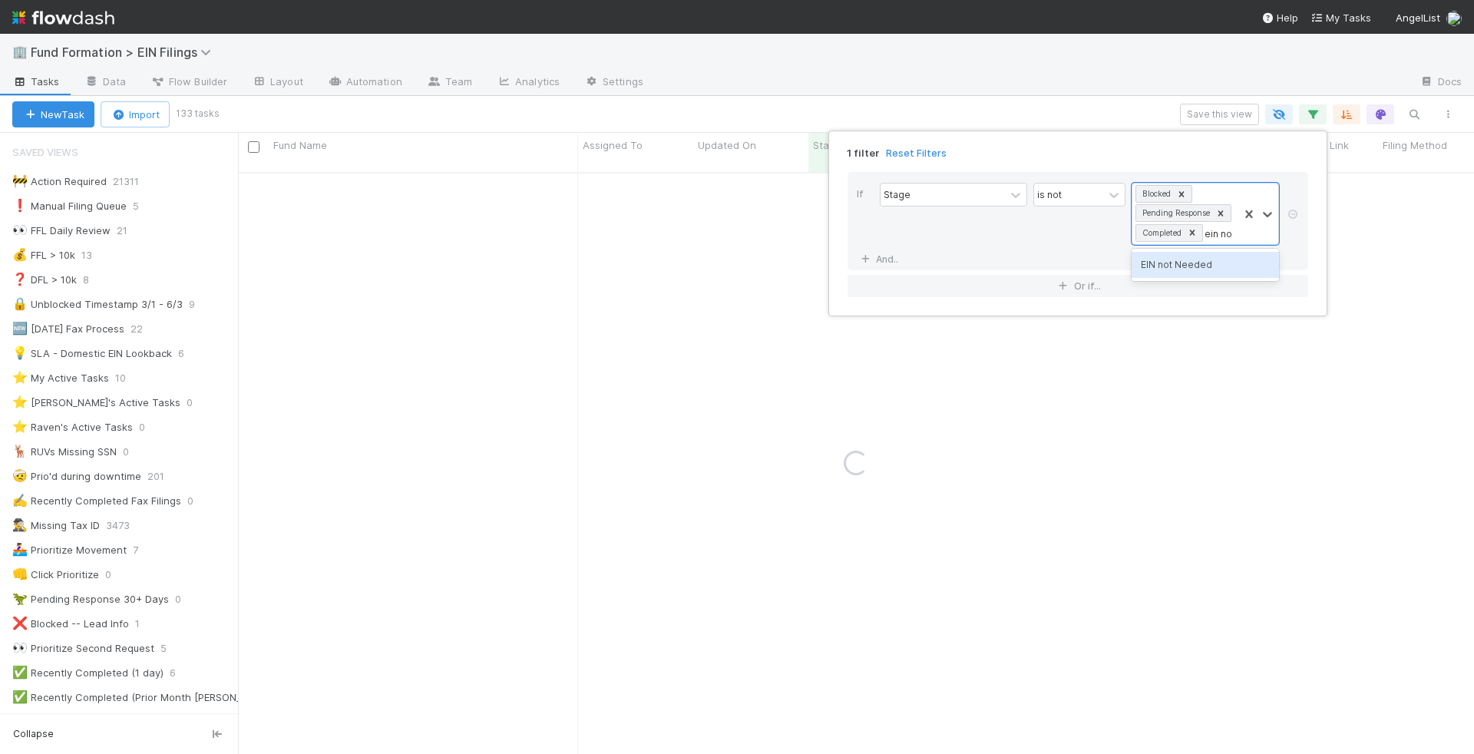
type input "ein not"
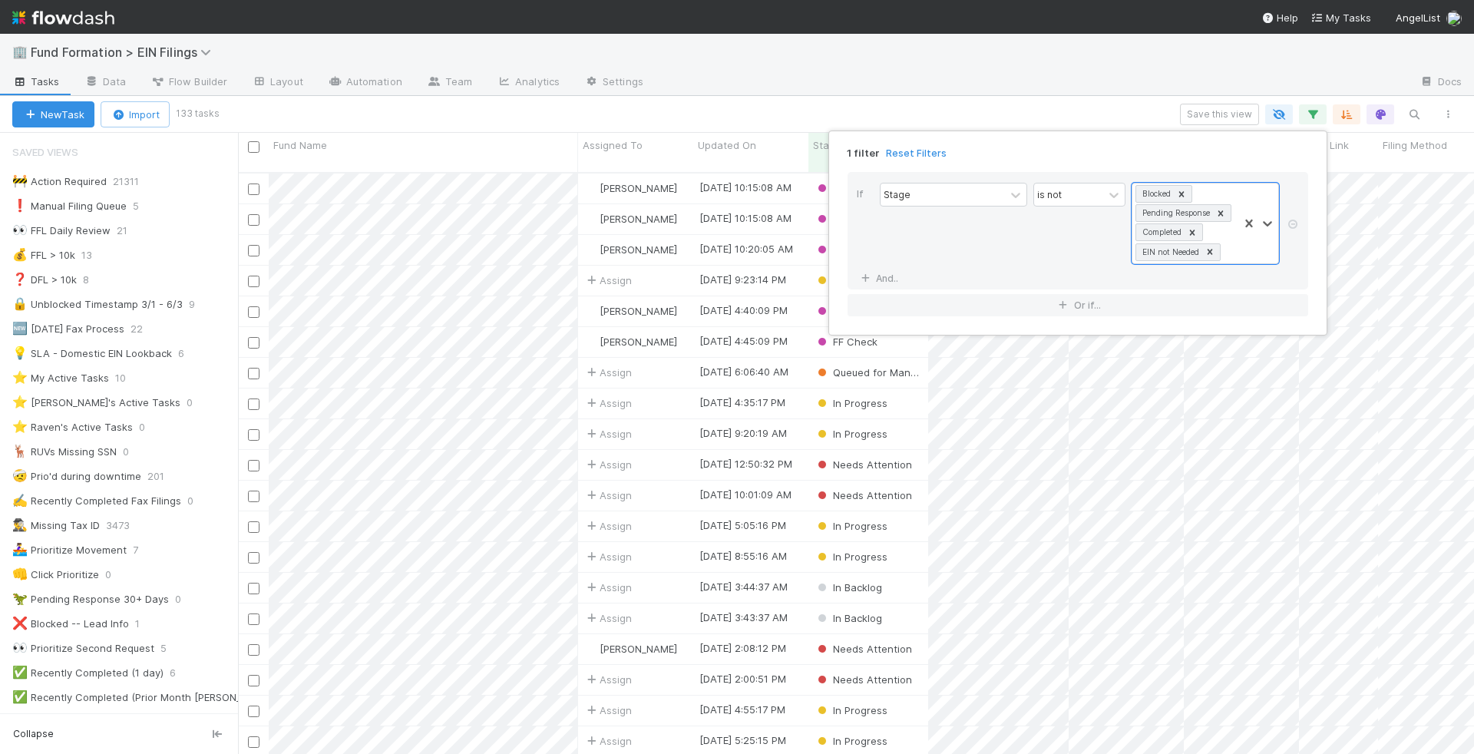
scroll to position [594, 1236]
click at [929, 76] on div "1 filter Reset Filters If Stage is not Blocked Pending Response Completed EIN n…" at bounding box center [737, 377] width 1474 height 754
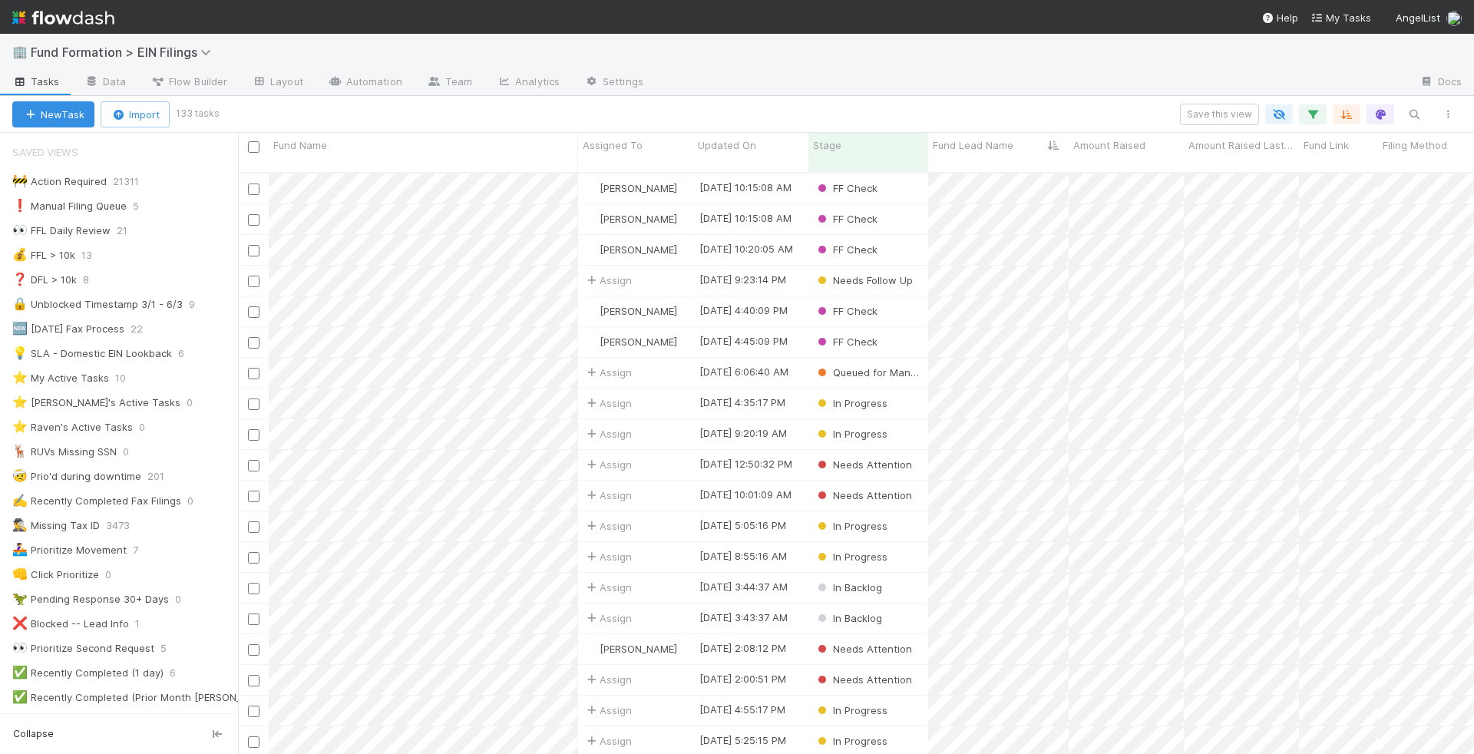
click at [1219, 97] on div "New Task Import 133 tasks Save this view" at bounding box center [737, 114] width 1474 height 37
click at [1219, 107] on button "Save this view" at bounding box center [1219, 114] width 79 height 21
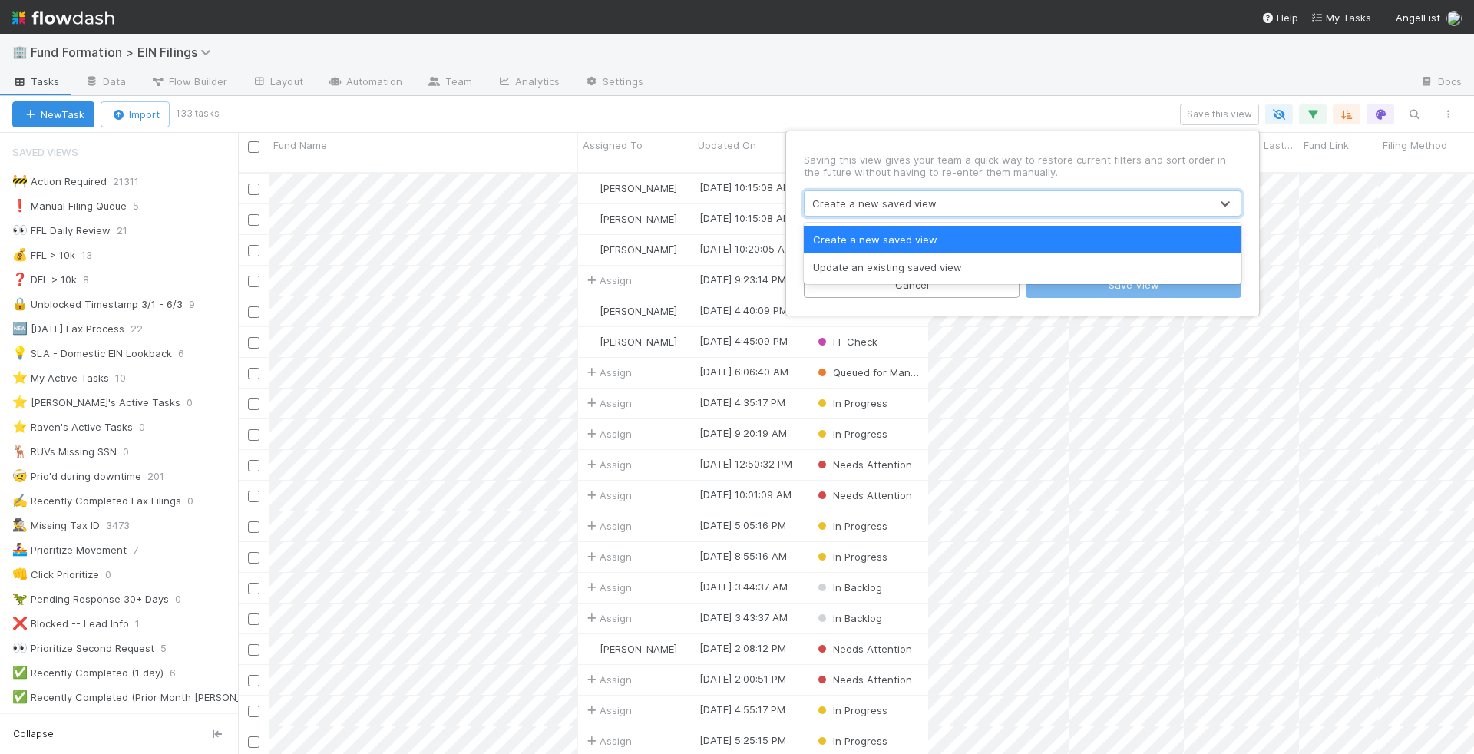
click at [1095, 207] on div "Create a new saved view" at bounding box center [1006, 203] width 405 height 25
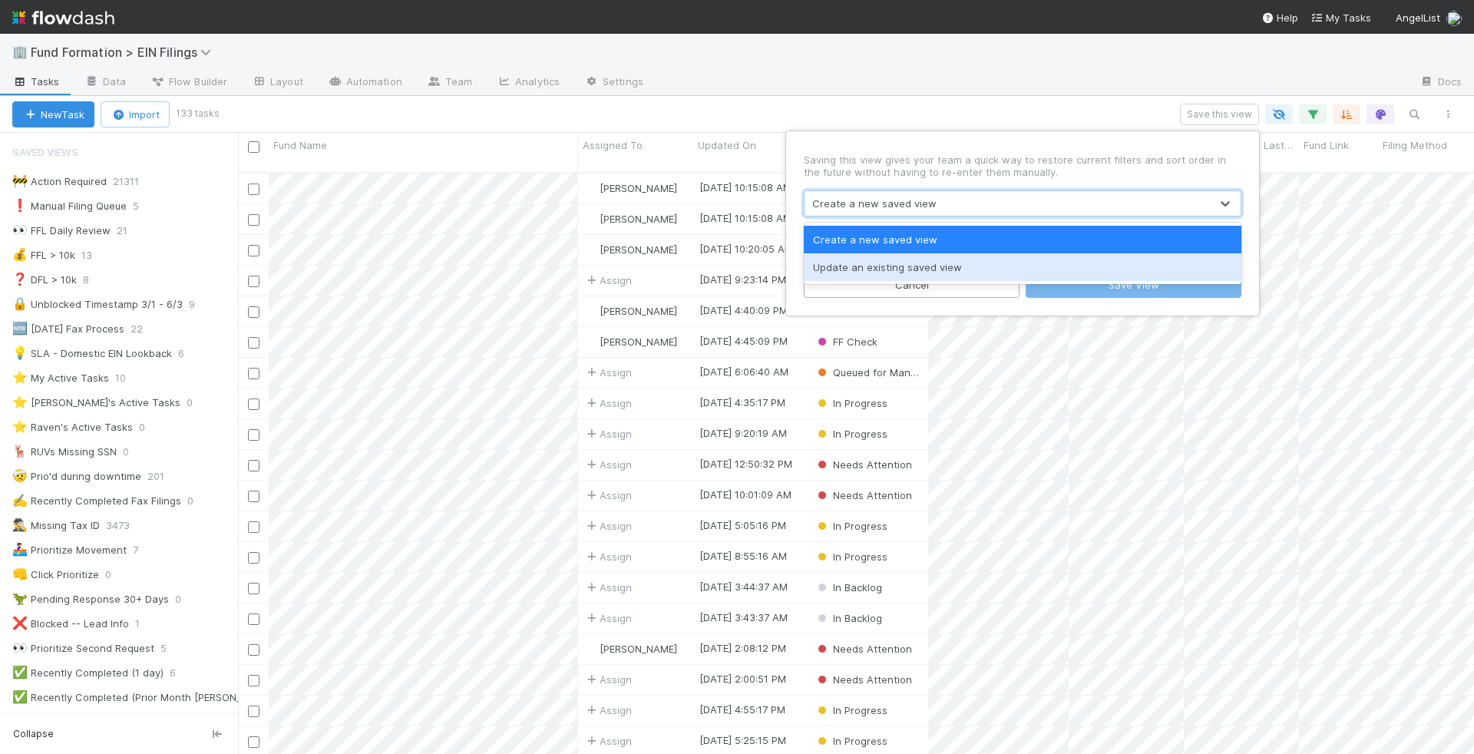
click at [1067, 267] on div "Update an existing saved view" at bounding box center [1023, 267] width 438 height 28
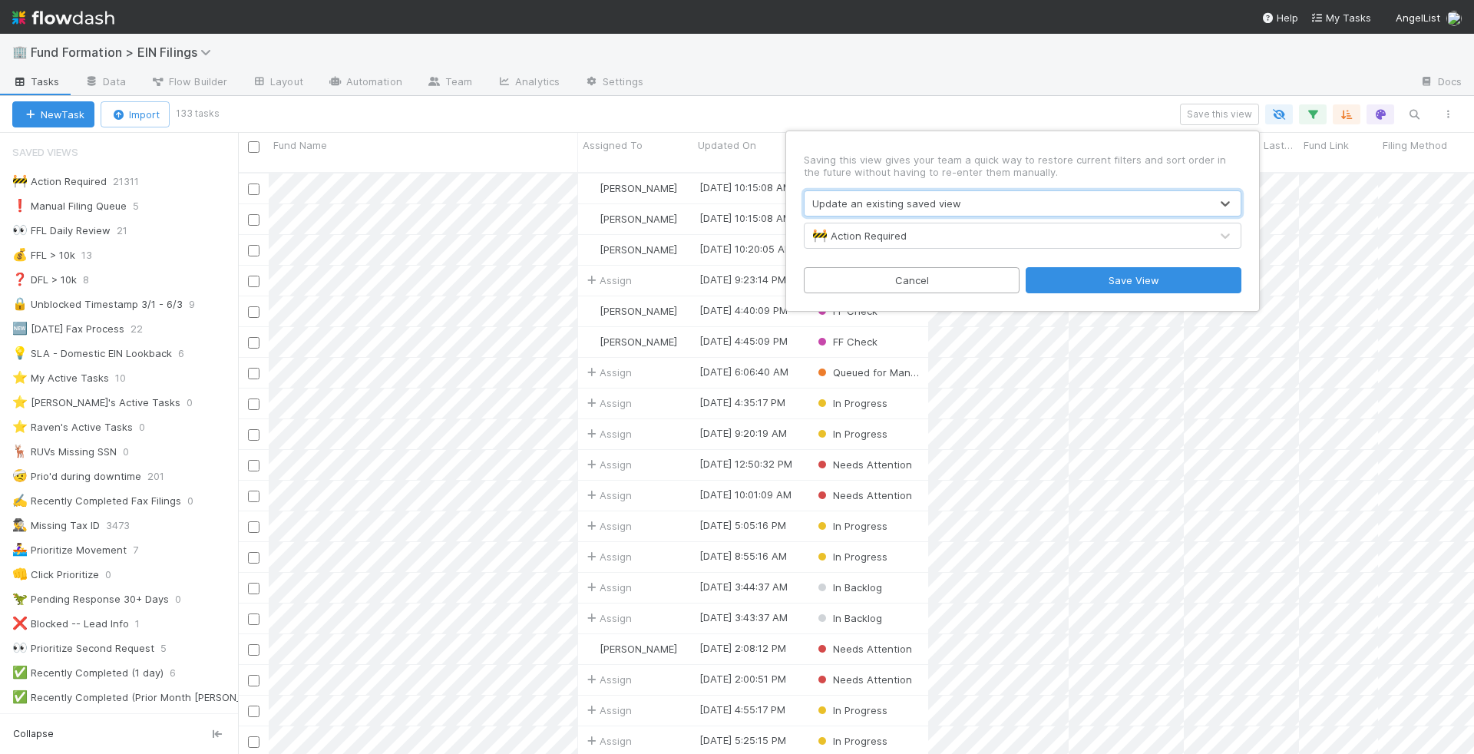
click at [1069, 241] on div "🚧 Action Required" at bounding box center [1006, 235] width 405 height 25
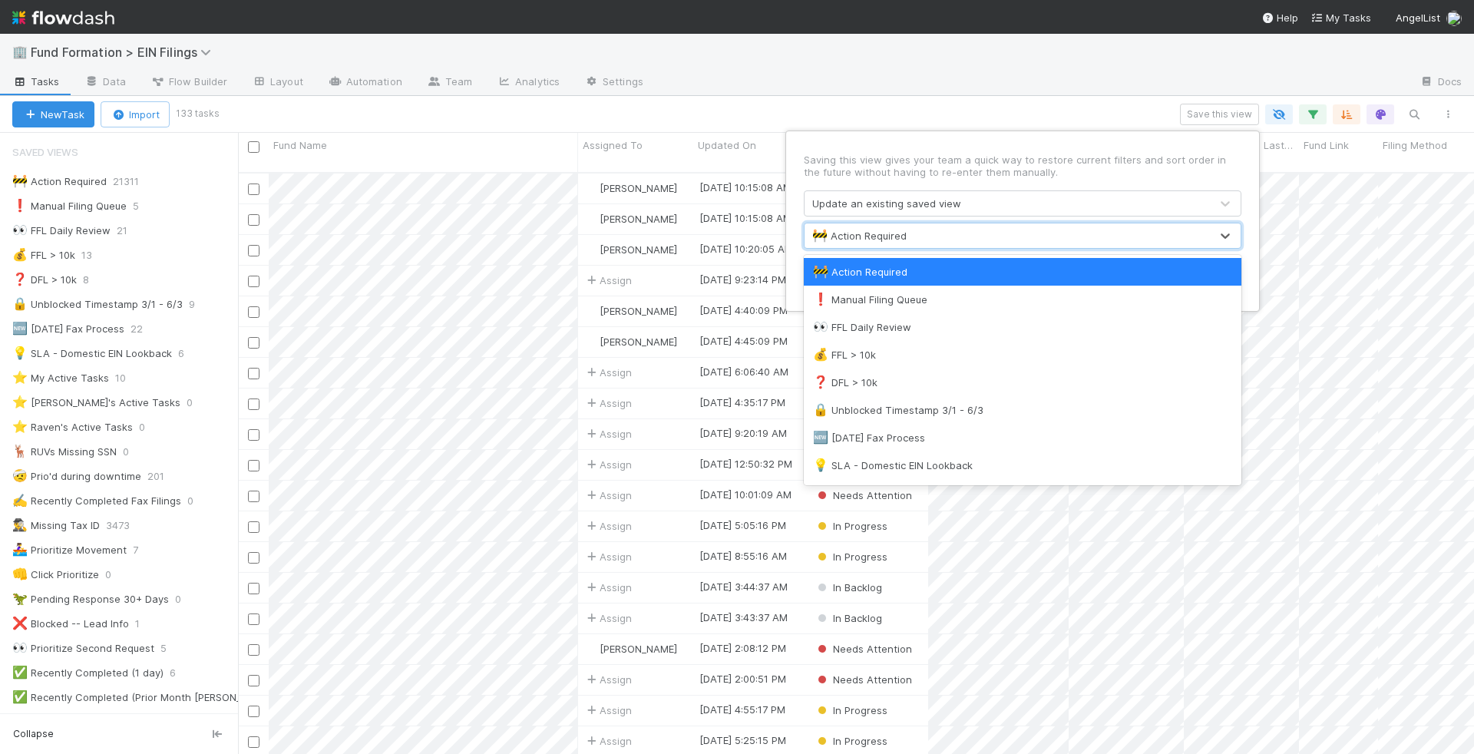
click at [1055, 134] on div "Saving this view gives your team a quick way to restore current filters and sor…" at bounding box center [1022, 220] width 474 height 181
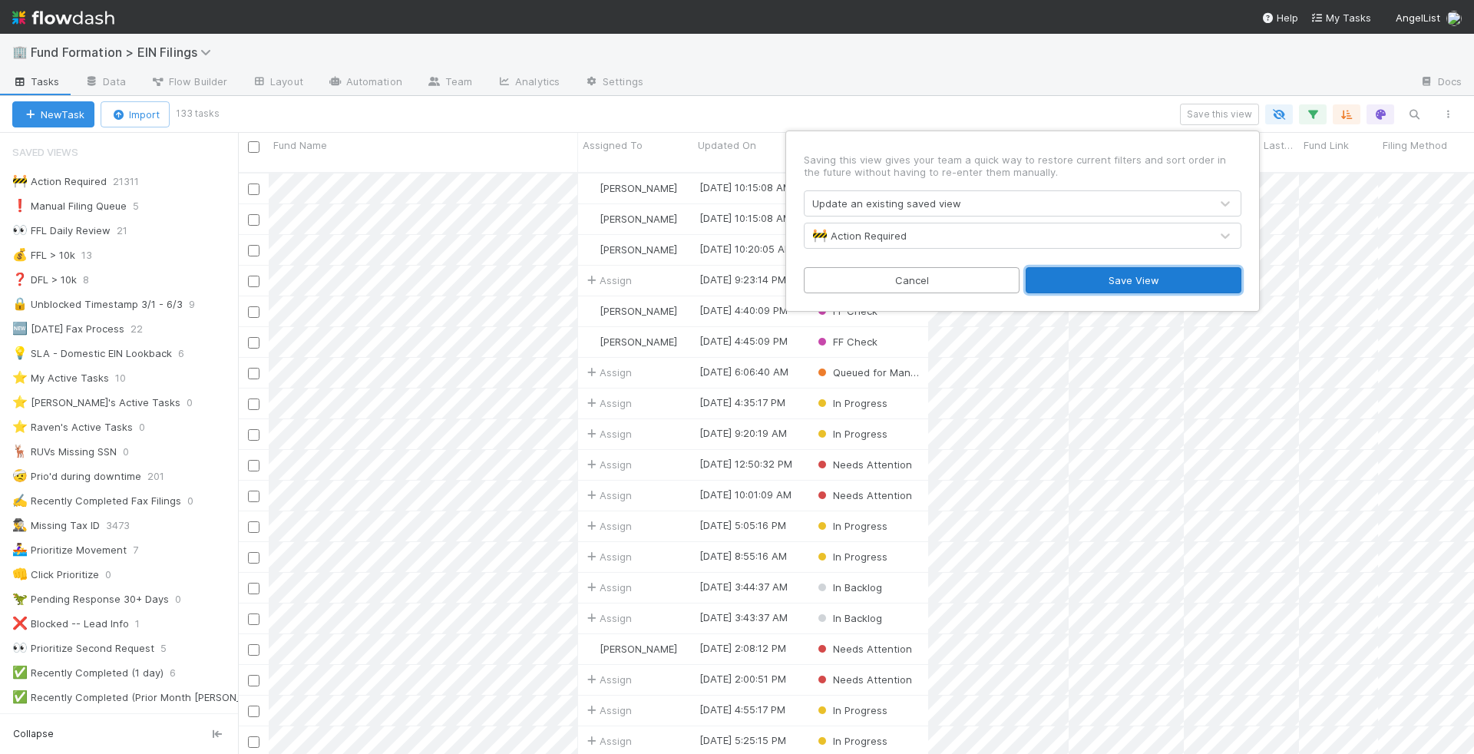
click at [1094, 270] on button "Save View" at bounding box center [1134, 280] width 216 height 26
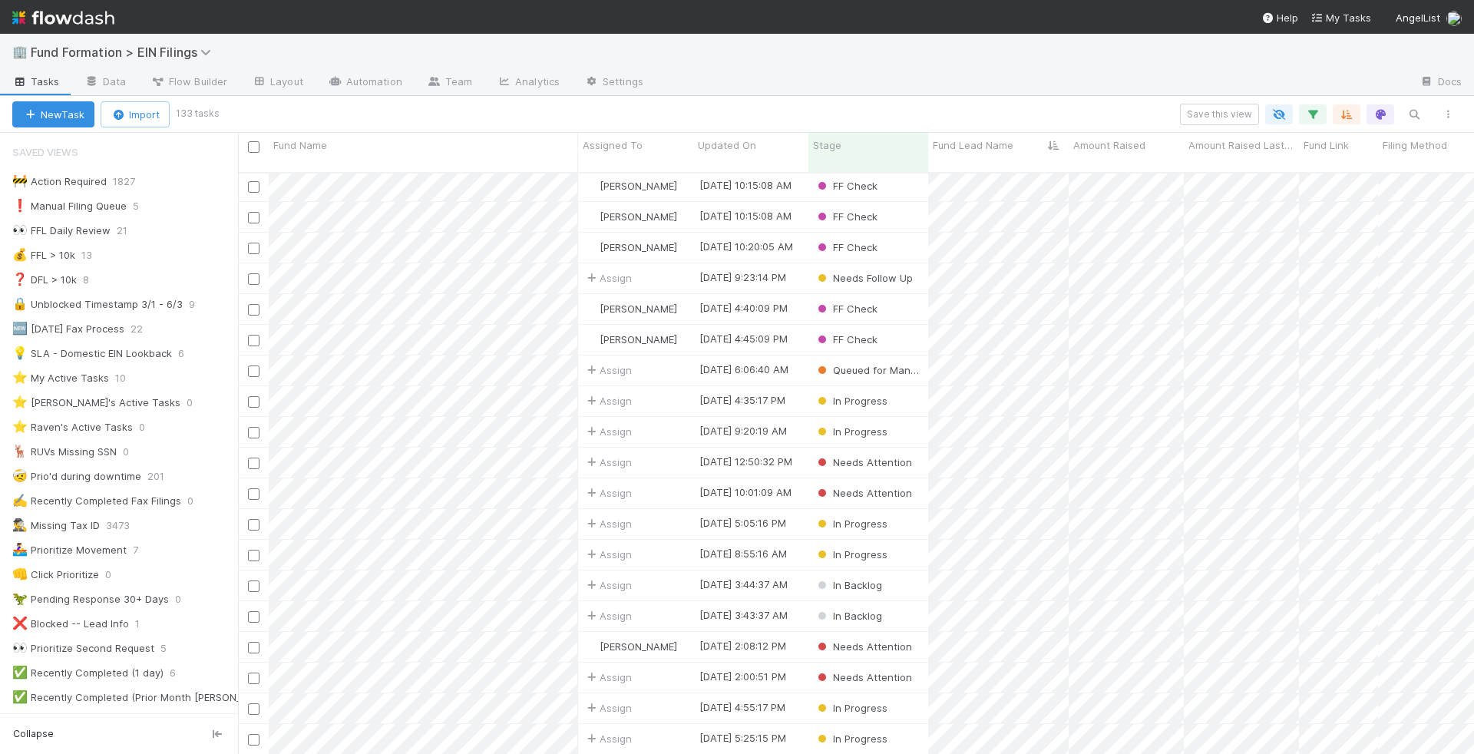
scroll to position [0, 0]
click at [915, 573] on div "In Backlog" at bounding box center [868, 588] width 120 height 30
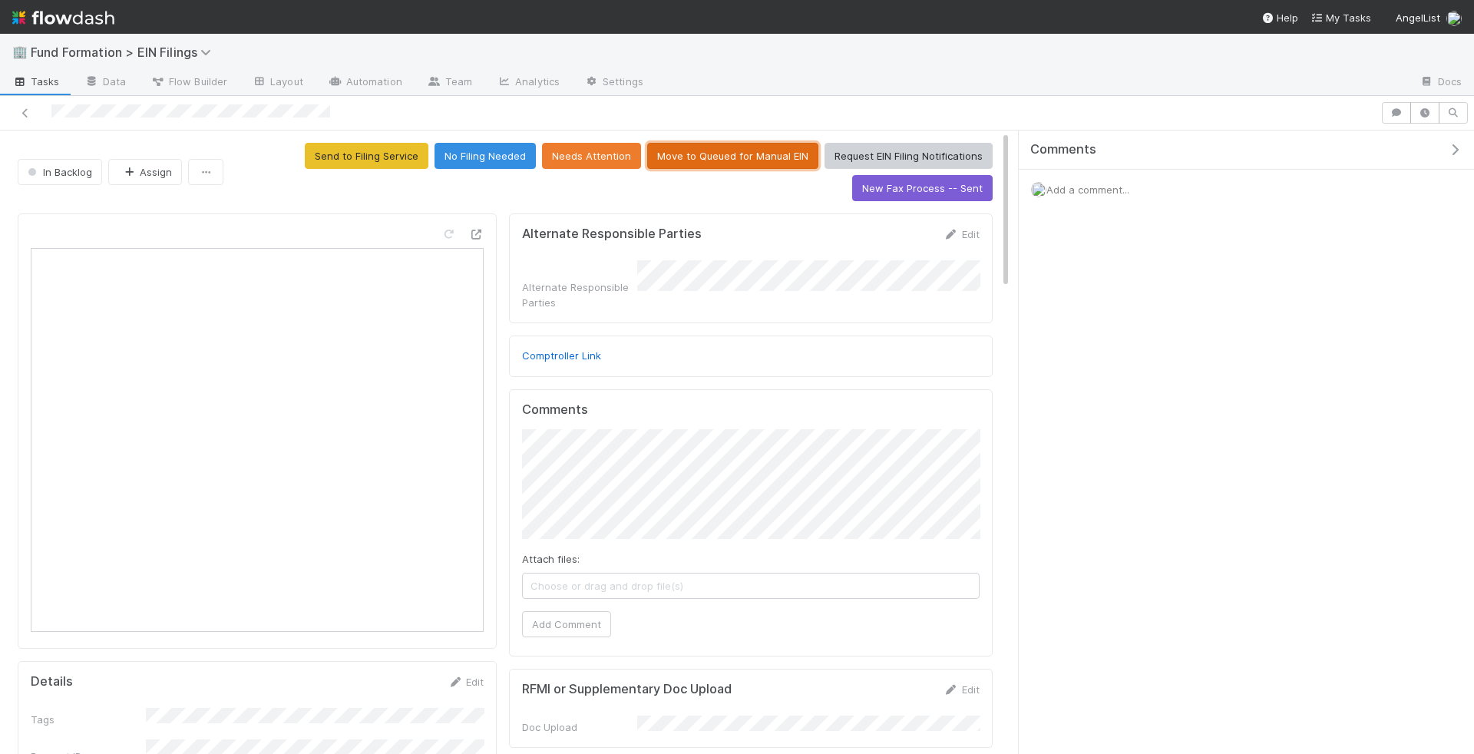
click at [715, 143] on button "Move to Queued for Manual EIN" at bounding box center [732, 156] width 171 height 26
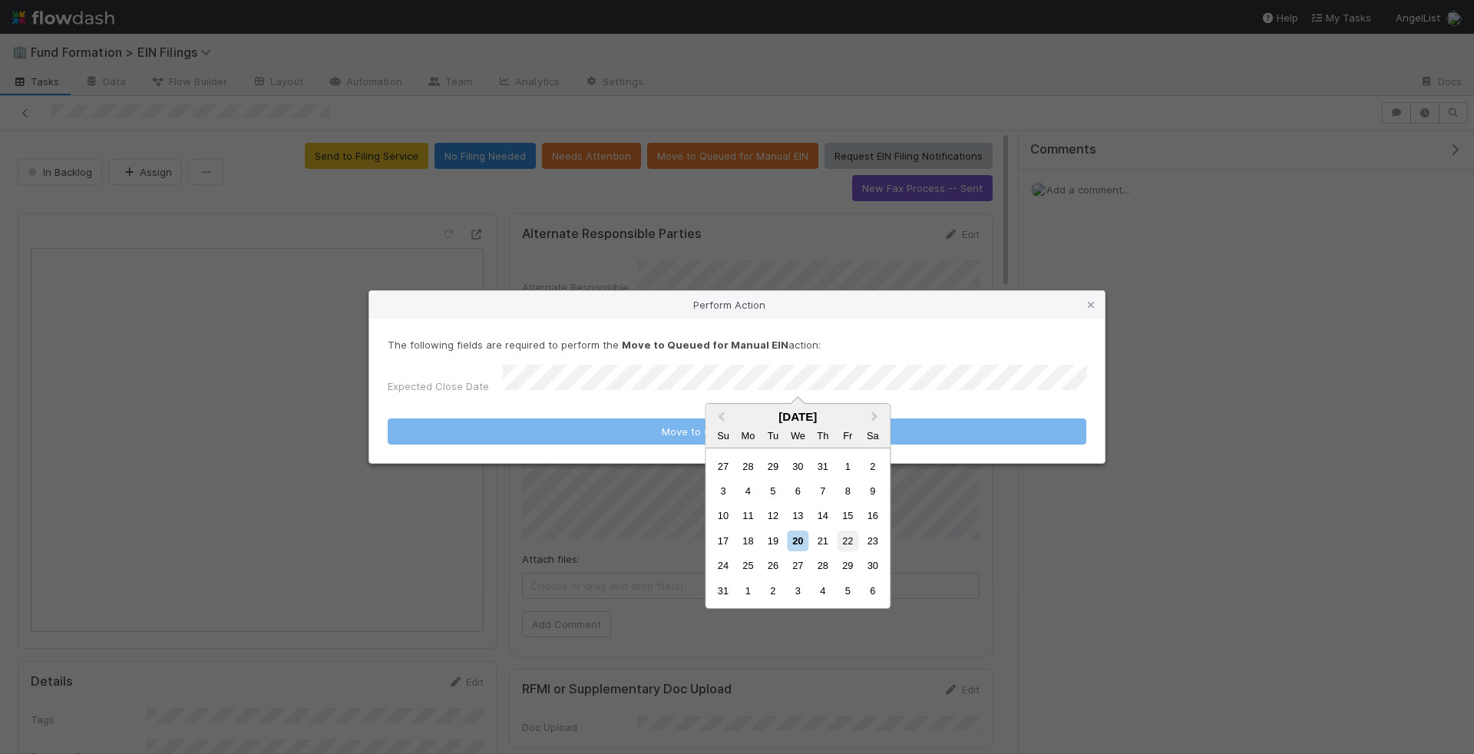
click at [852, 543] on div "22" at bounding box center [847, 540] width 21 height 21
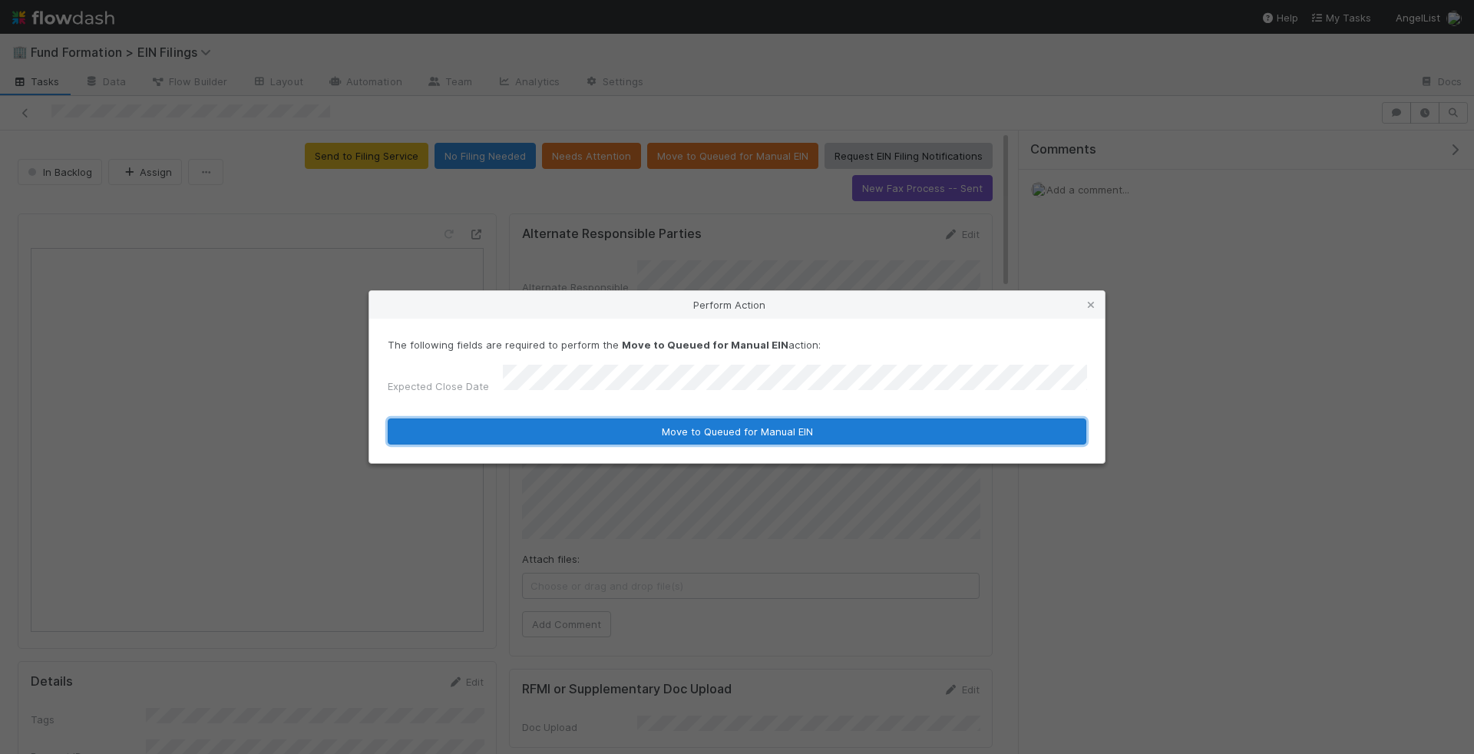
click at [884, 423] on button "Move to Queued for Manual EIN" at bounding box center [737, 431] width 699 height 26
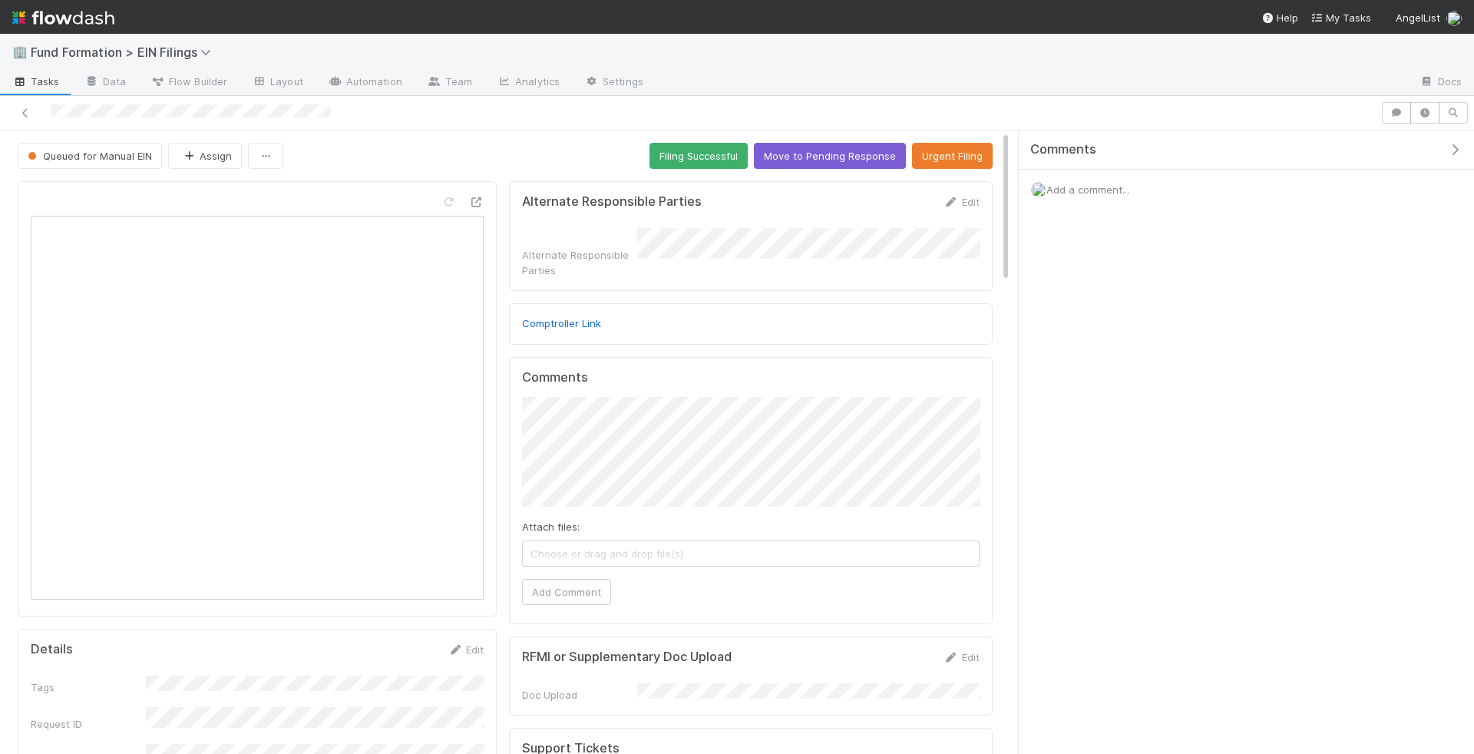
click at [1083, 183] on span "Add a comment..." at bounding box center [1087, 189] width 83 height 12
click at [1079, 391] on button "Add Comment" at bounding box center [1087, 404] width 89 height 26
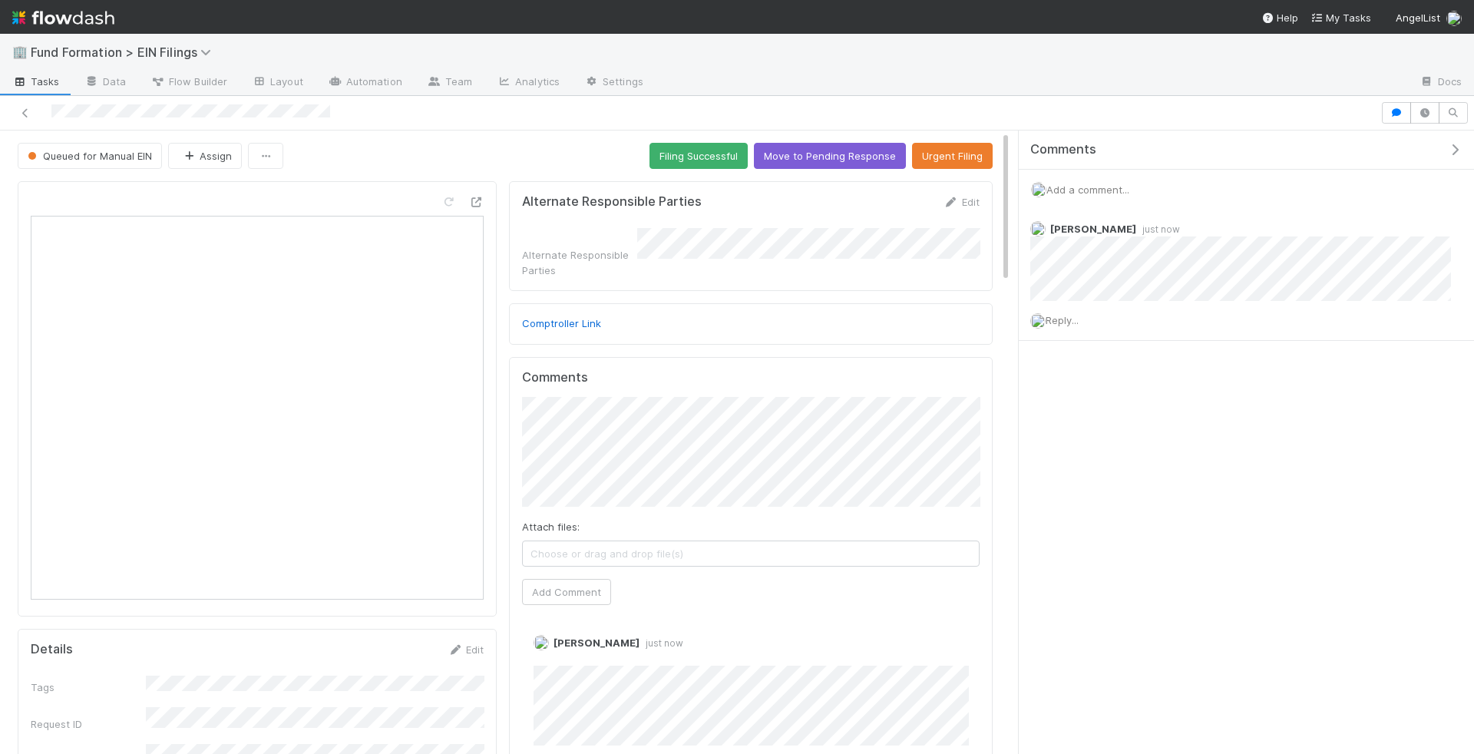
click at [44, 78] on span "Tasks" at bounding box center [36, 81] width 48 height 15
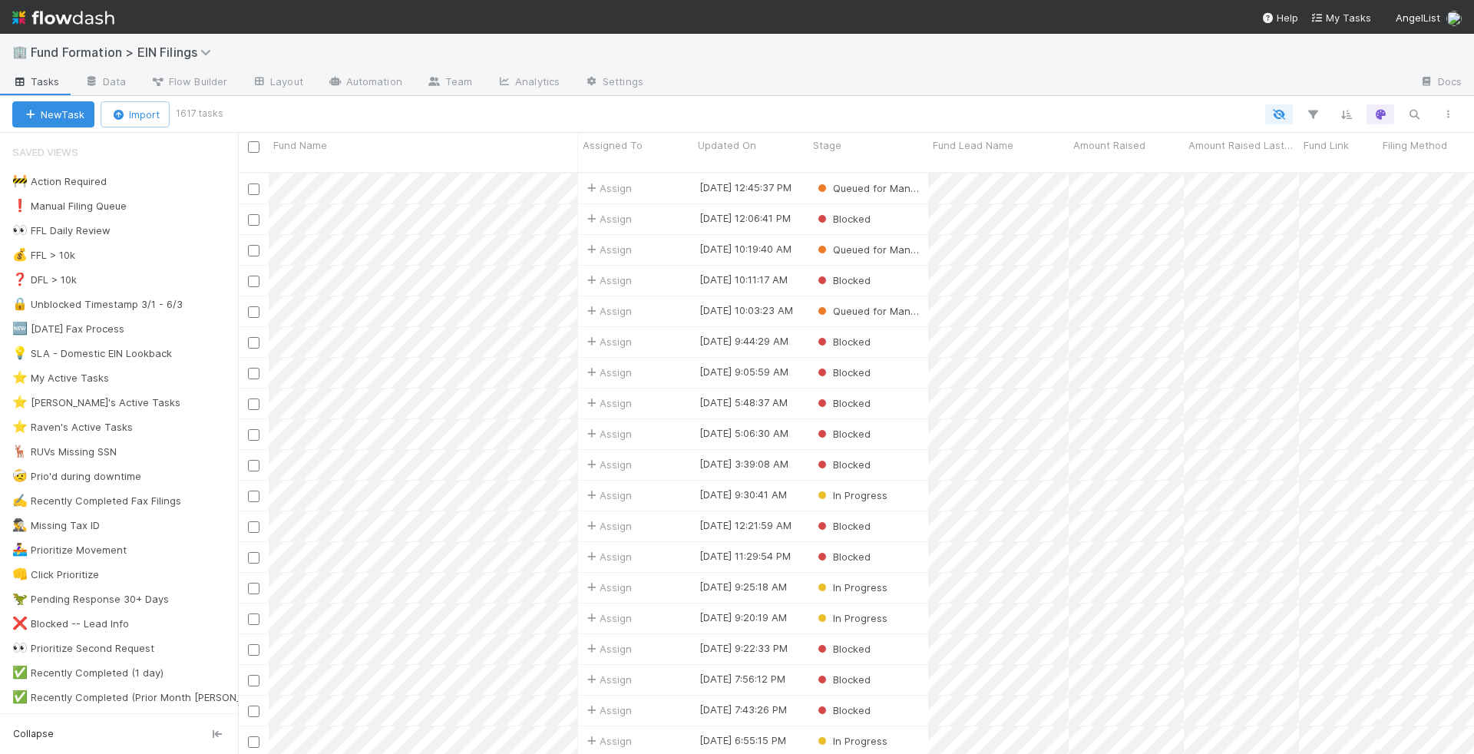
scroll to position [594, 1236]
click at [187, 179] on div "🚧 Action Required 1827" at bounding box center [125, 181] width 226 height 19
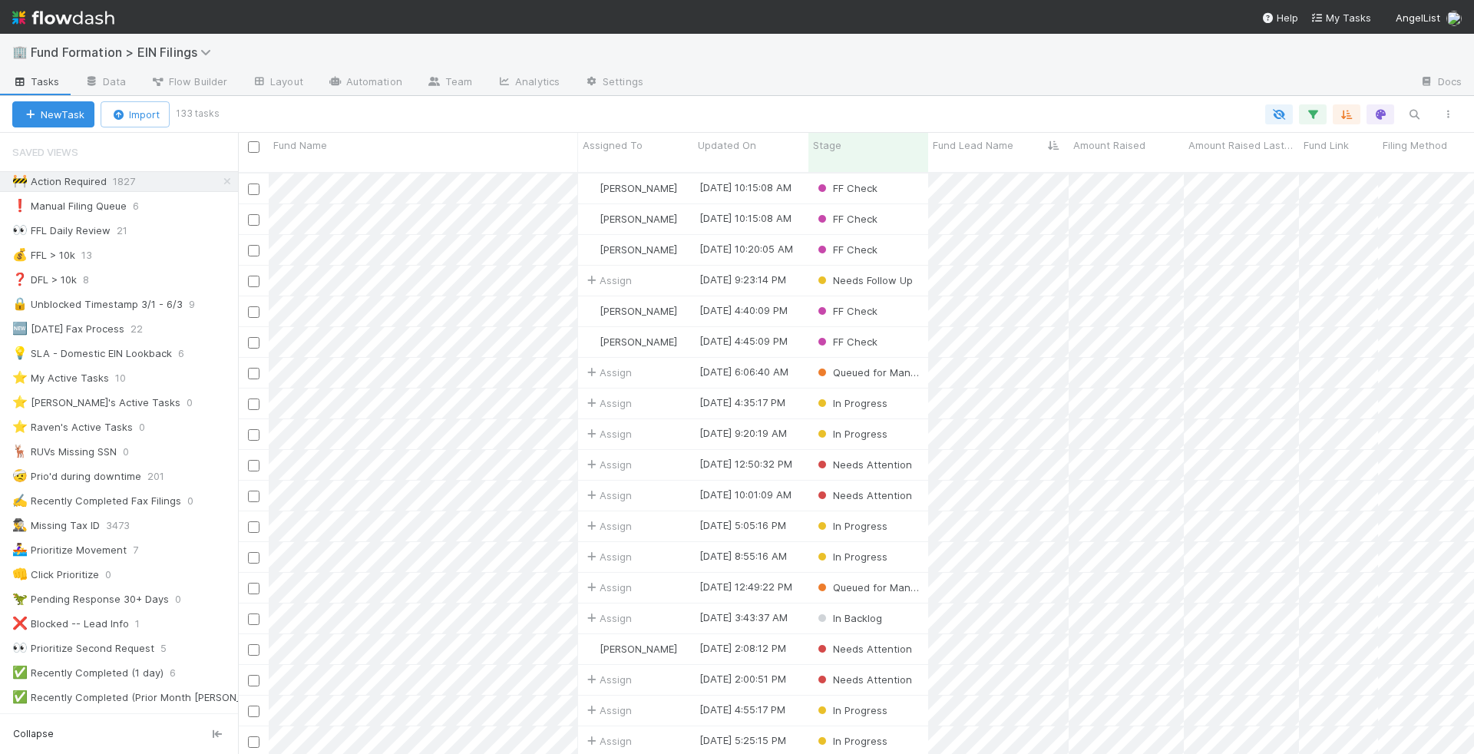
scroll to position [594, 1236]
click at [1320, 112] on icon "button" at bounding box center [1312, 114] width 15 height 14
click at [888, 273] on link "And.." at bounding box center [881, 278] width 48 height 22
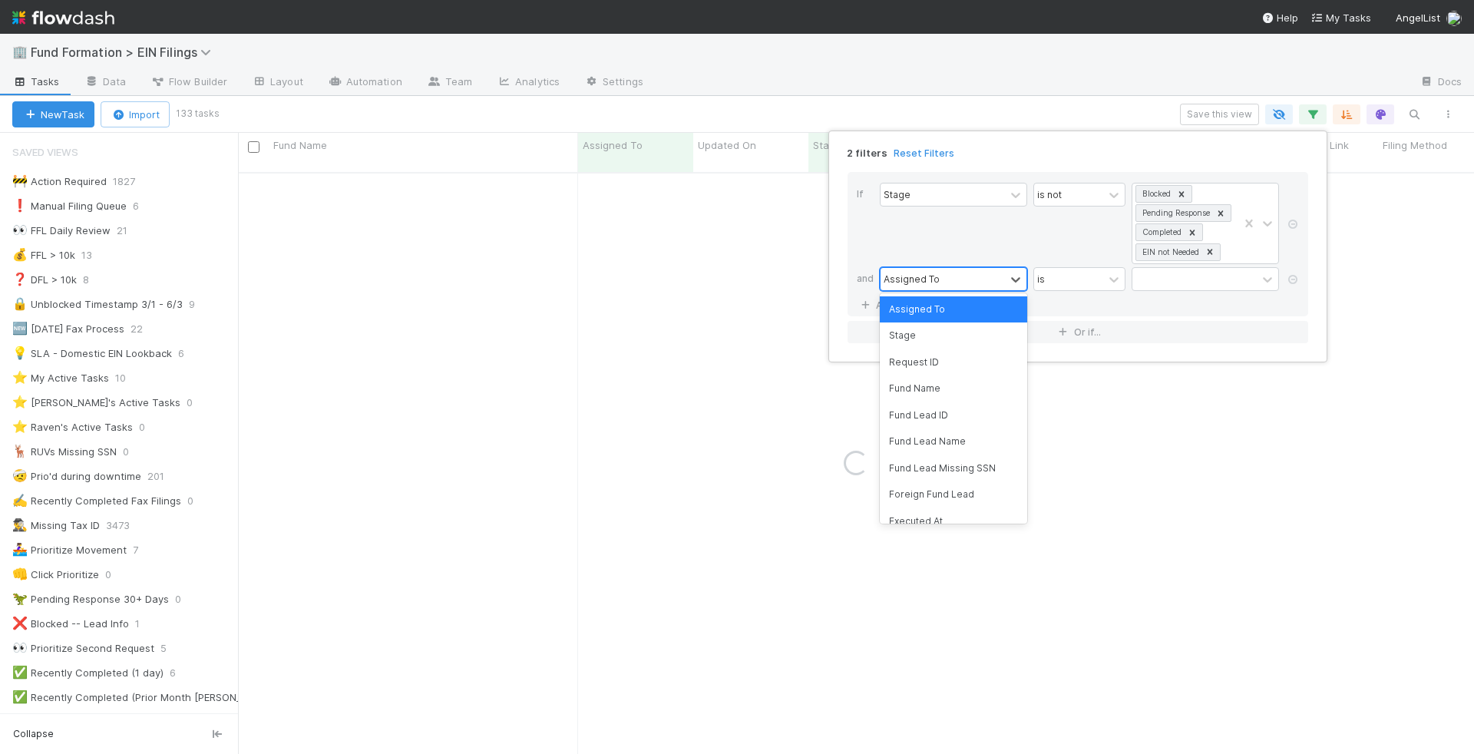
click at [924, 272] on div "Assigned To" at bounding box center [912, 279] width 56 height 14
click at [1145, 280] on div at bounding box center [1194, 279] width 124 height 22
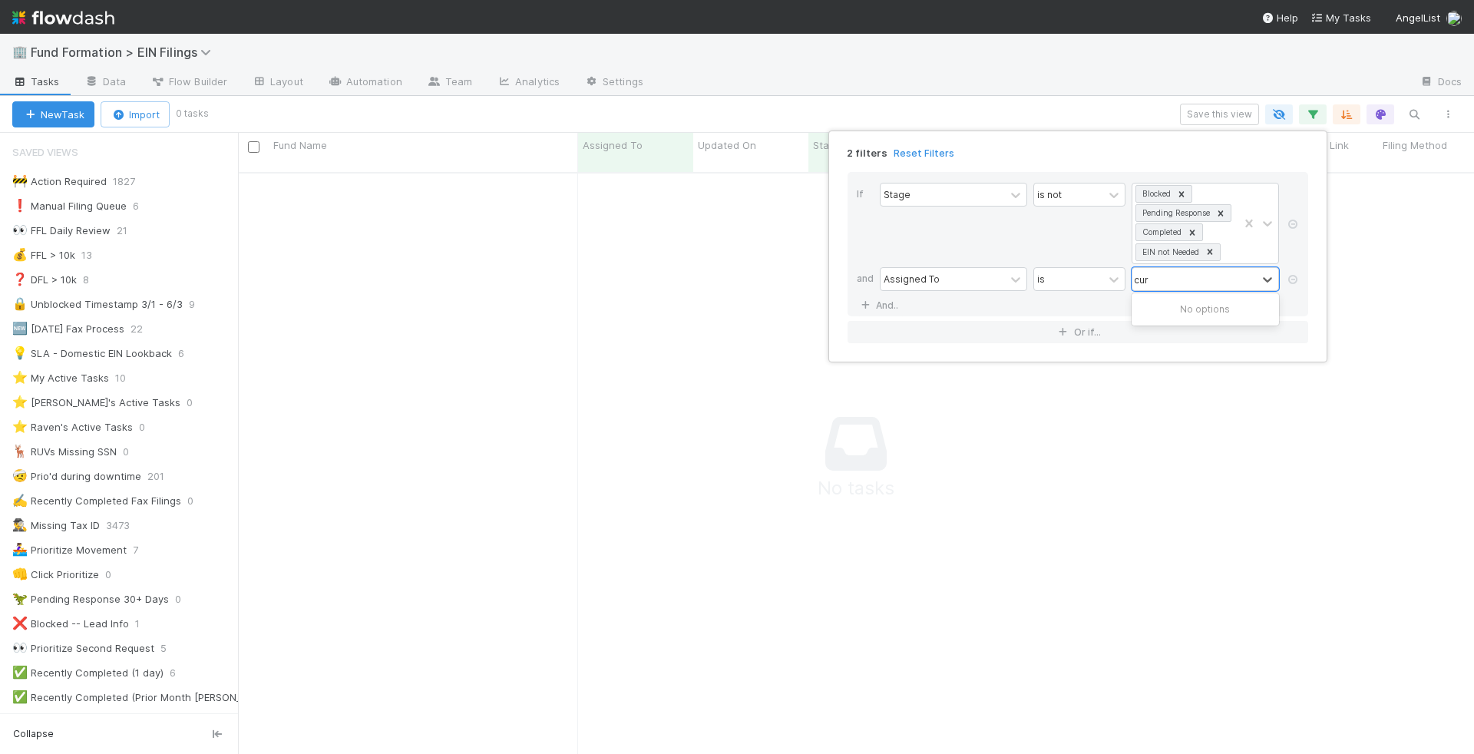
type input "curre"
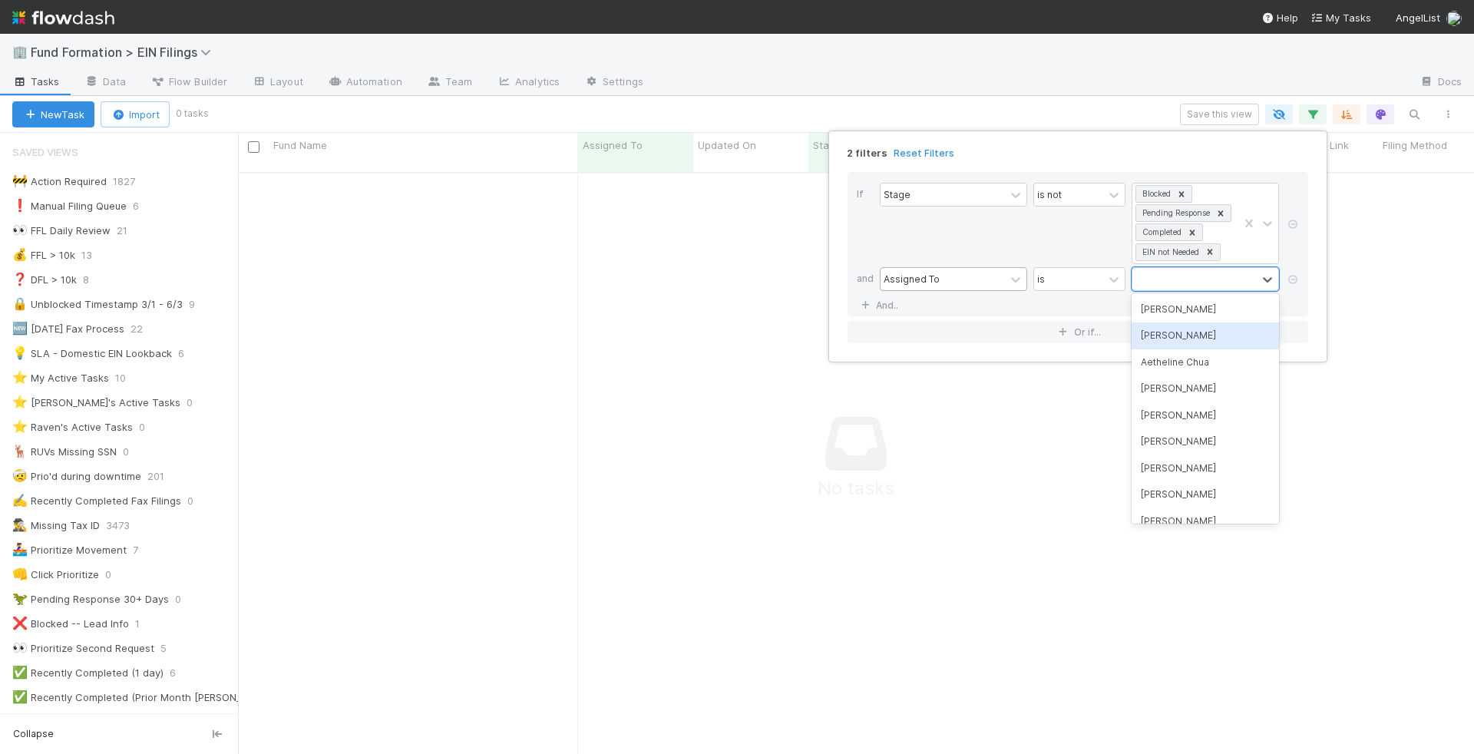
click at [976, 272] on div "Assigned To" at bounding box center [942, 279] width 124 height 22
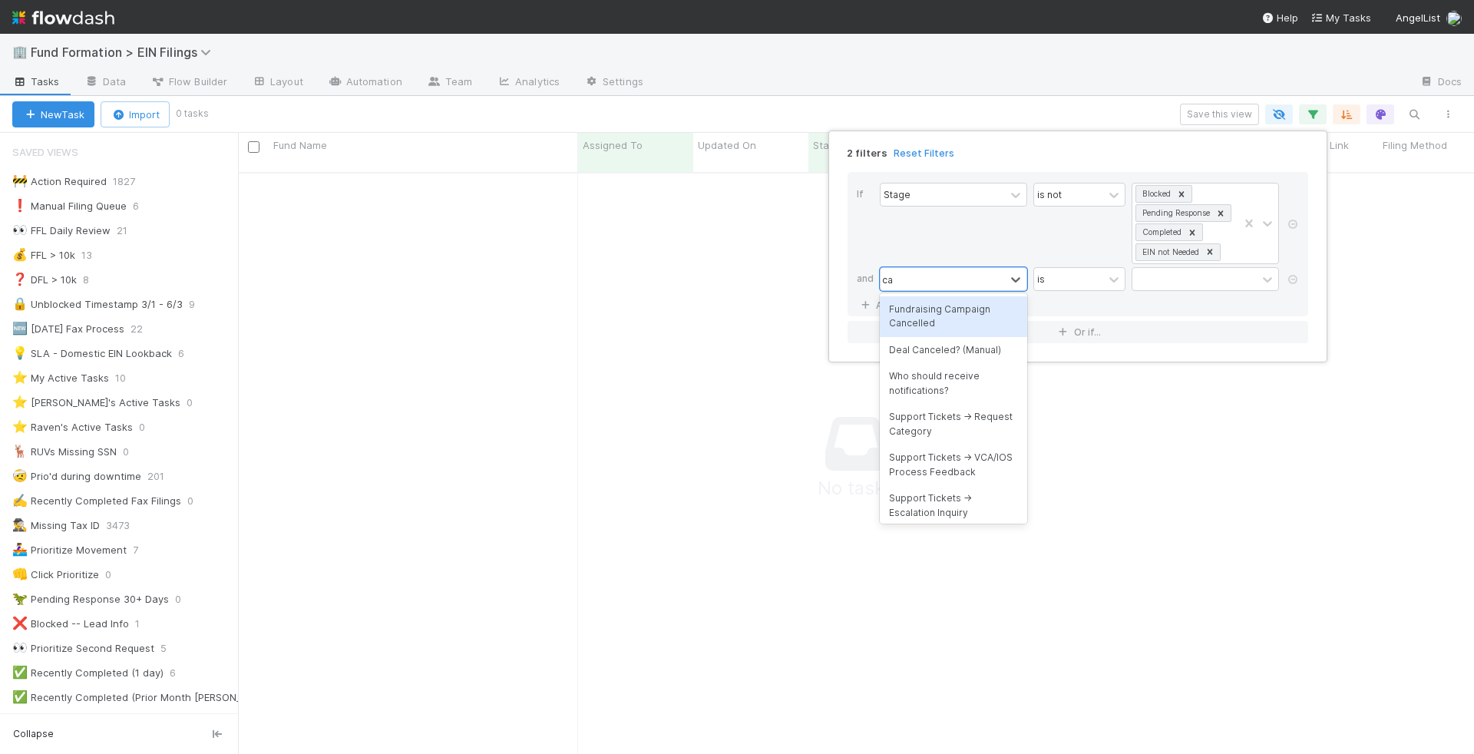
type input "c"
type input "assigned"
click at [943, 312] on div "Assigned To" at bounding box center [953, 309] width 147 height 26
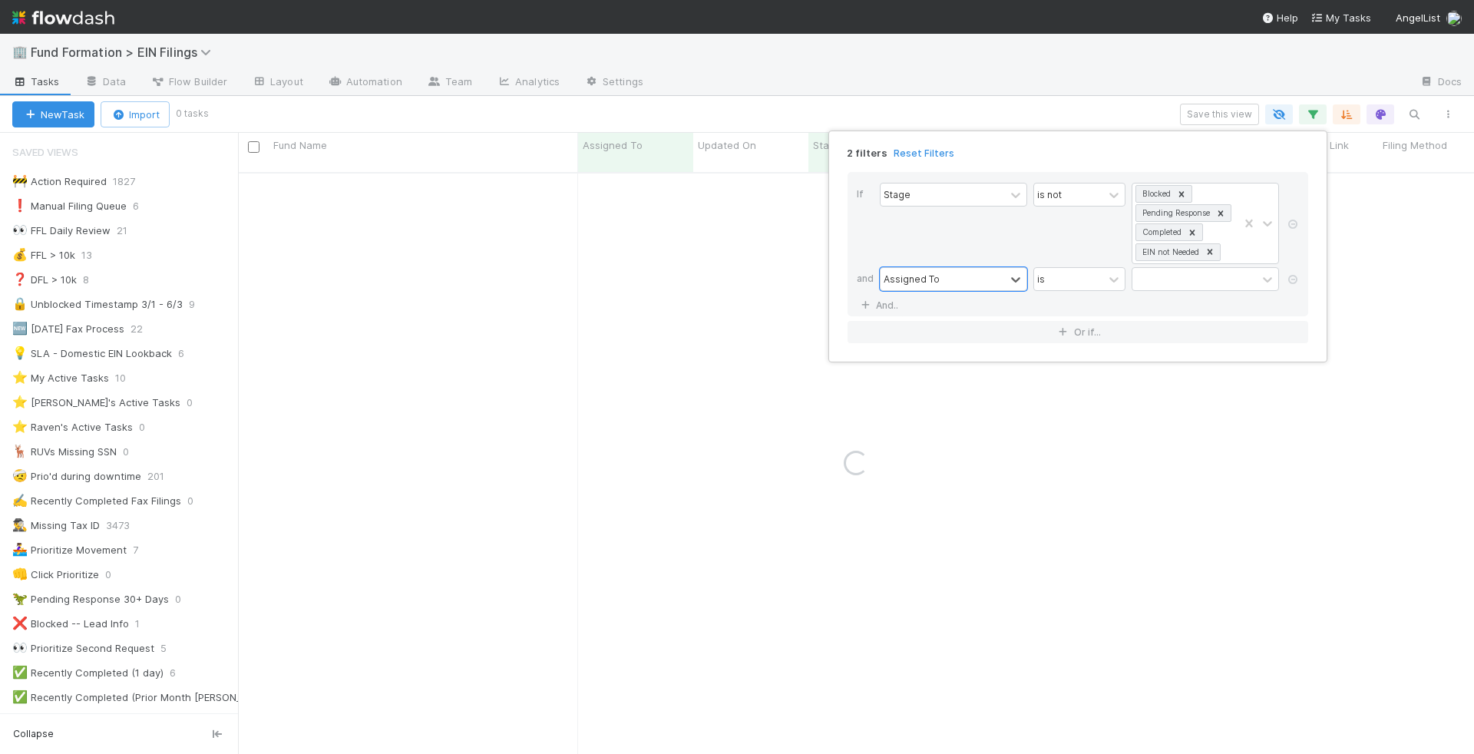
click at [1094, 261] on div "Stage is not Blocked Pending Response Completed EIN not Needed" at bounding box center [1082, 225] width 405 height 84
click at [1079, 276] on div "is" at bounding box center [1068, 279] width 69 height 22
click at [1072, 416] on div "is current user" at bounding box center [1079, 415] width 92 height 26
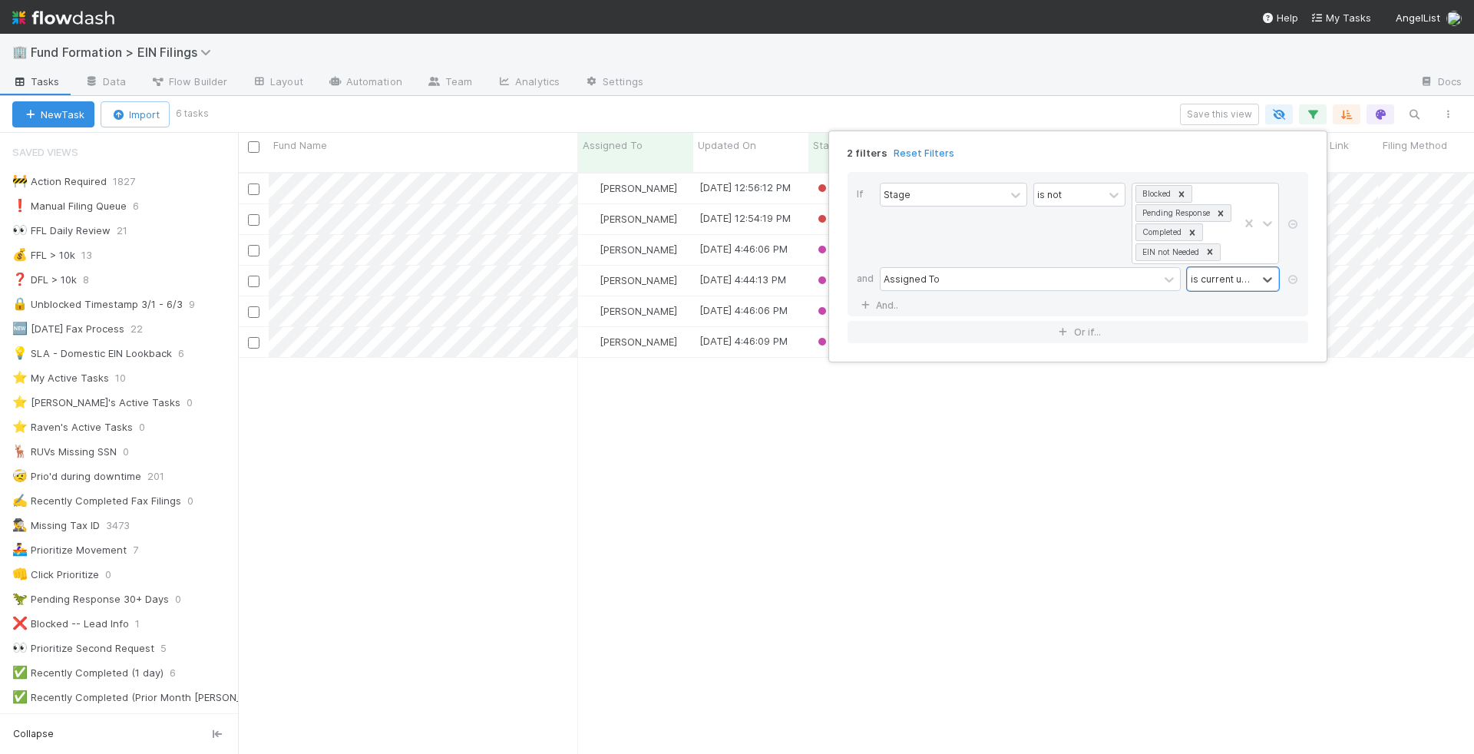
click at [979, 114] on div "2 filters Reset Filters If Stage is not Blocked Pending Response Completed EIN …" at bounding box center [737, 377] width 1474 height 754
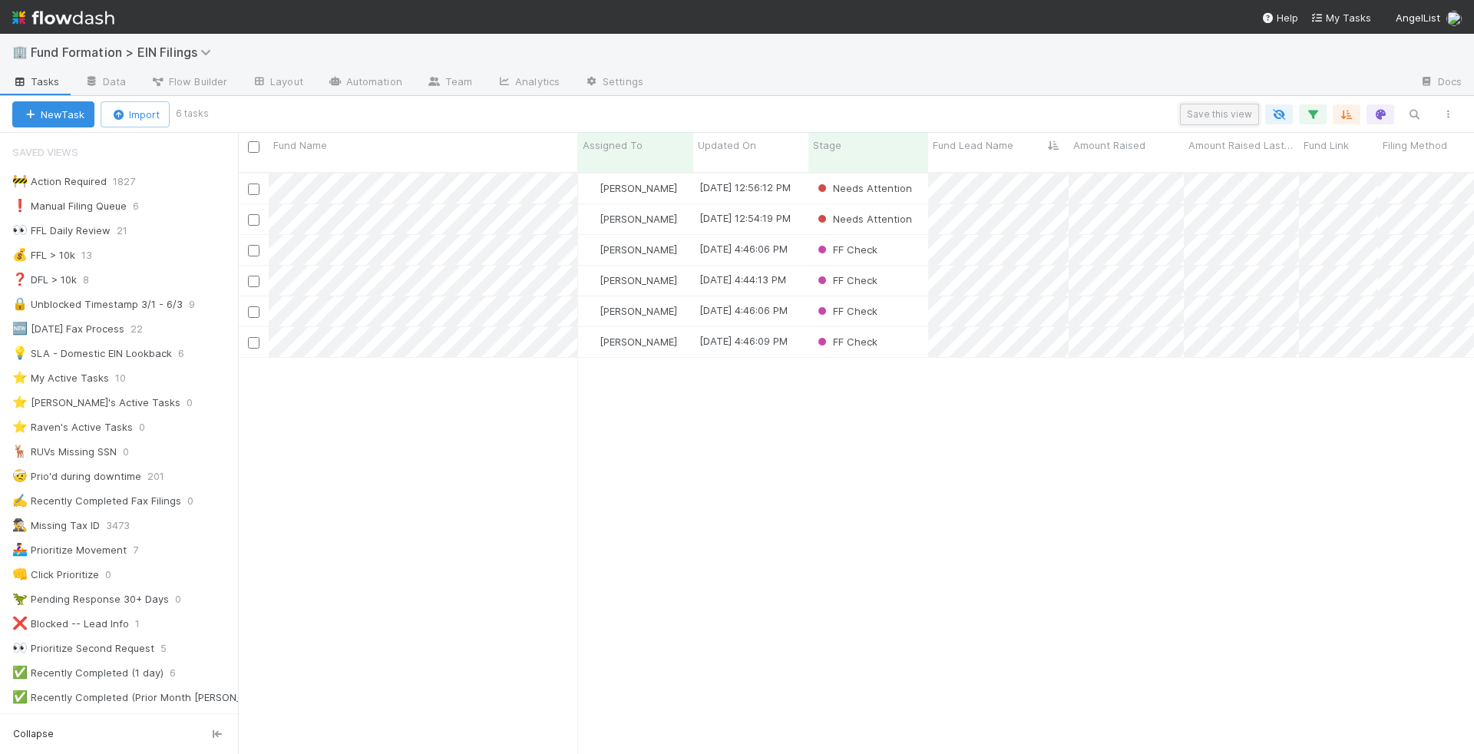
click at [1201, 109] on button "Save this view" at bounding box center [1219, 114] width 79 height 21
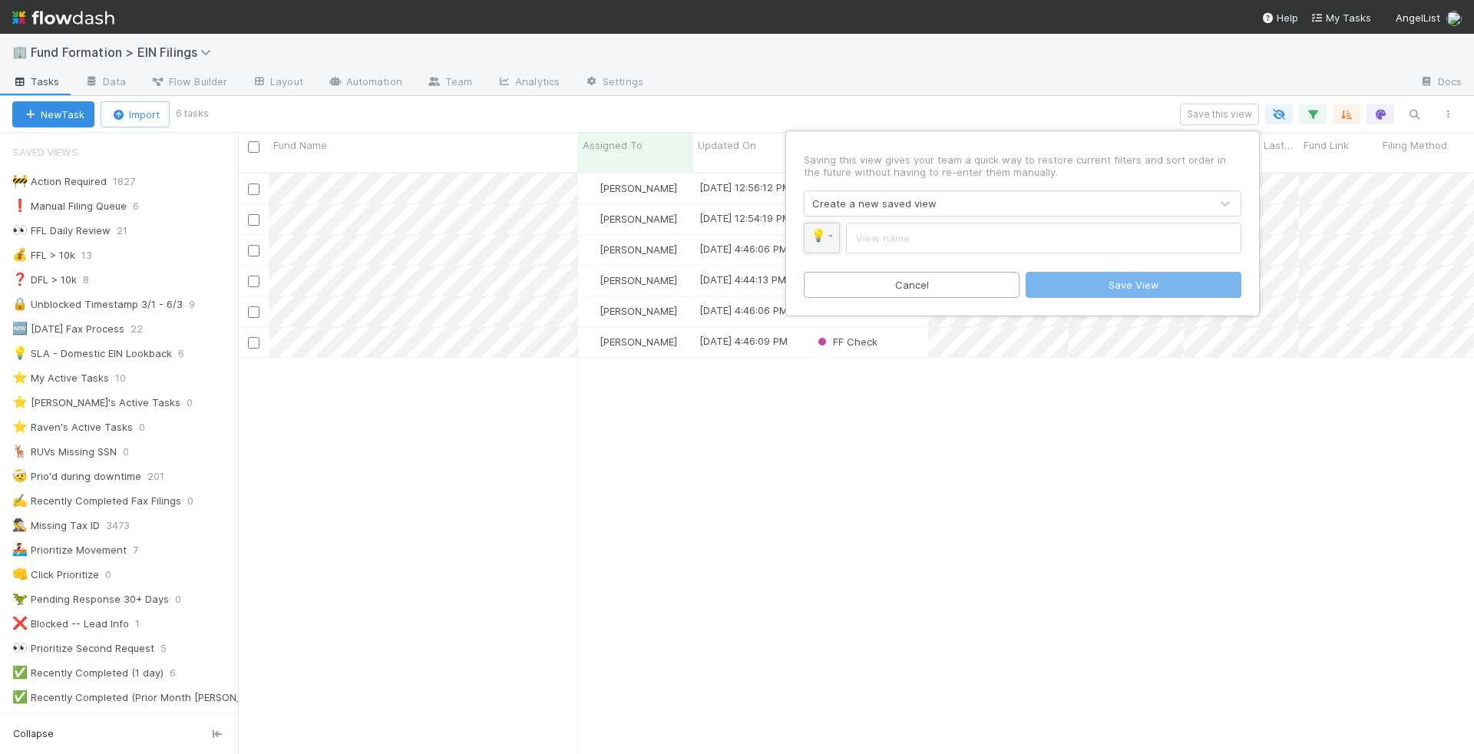
click at [813, 244] on link "💡" at bounding box center [822, 238] width 36 height 31
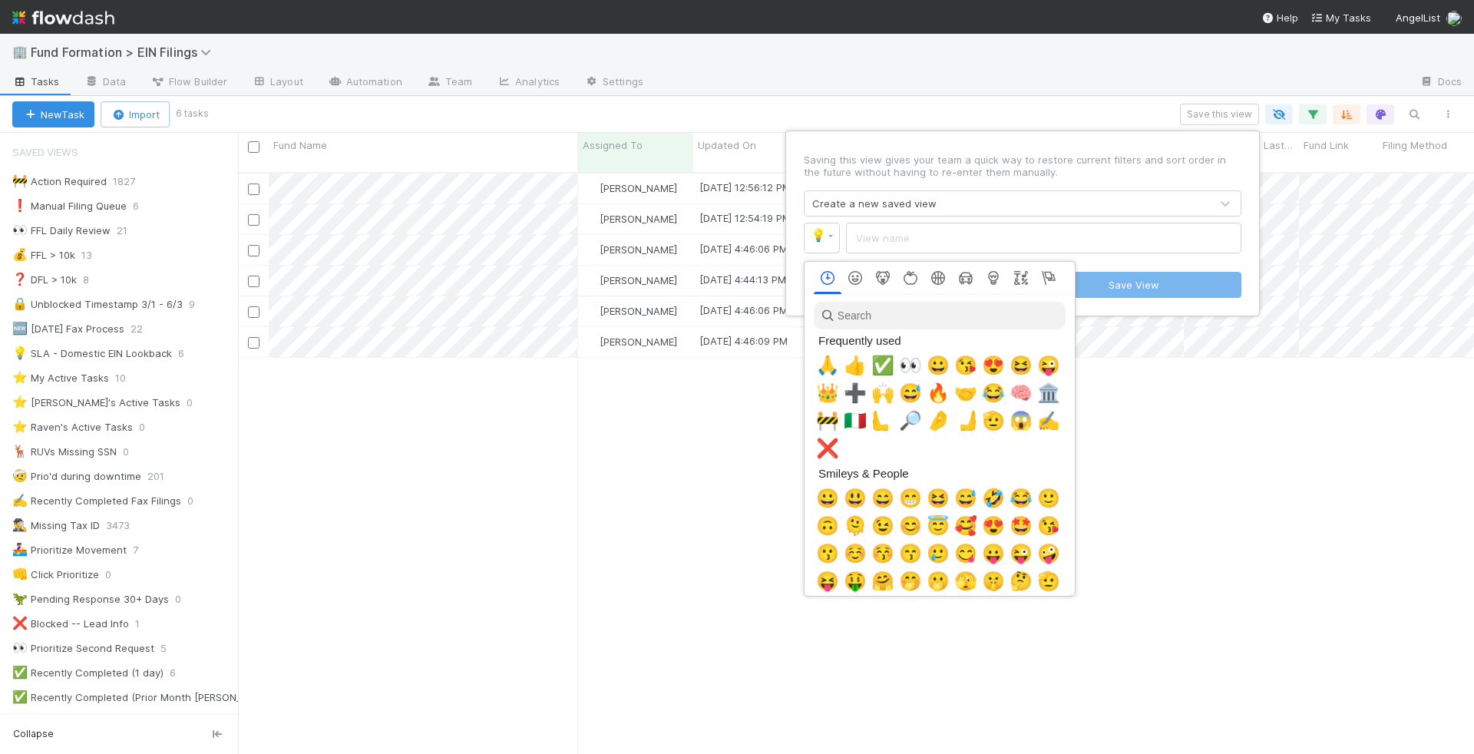
click at [918, 254] on div at bounding box center [737, 377] width 1474 height 754
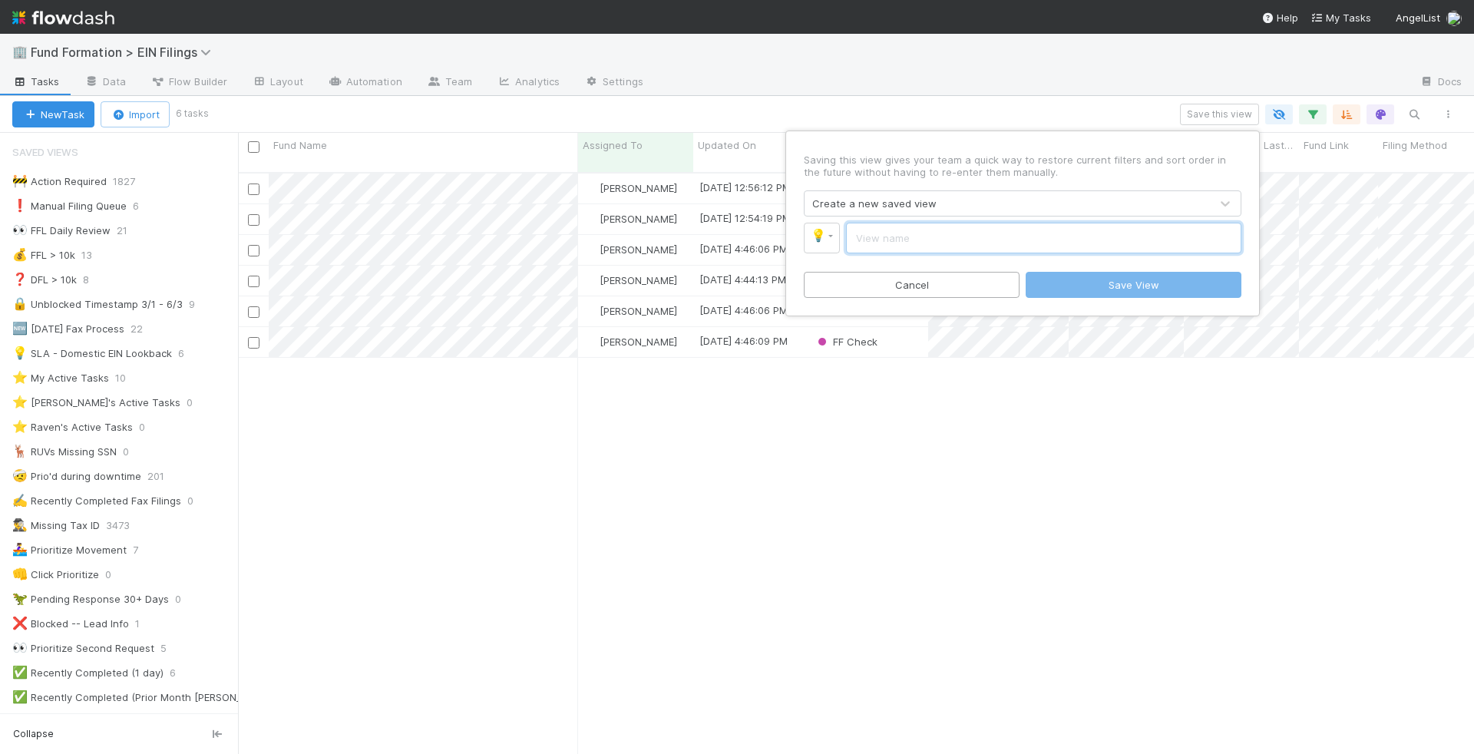
click at [918, 250] on input "text" at bounding box center [1043, 238] width 395 height 31
click at [857, 240] on input "Filing Queue" at bounding box center [1043, 238] width 395 height 31
type input "My Filing Queue"
click at [823, 237] on link "💡" at bounding box center [822, 238] width 36 height 31
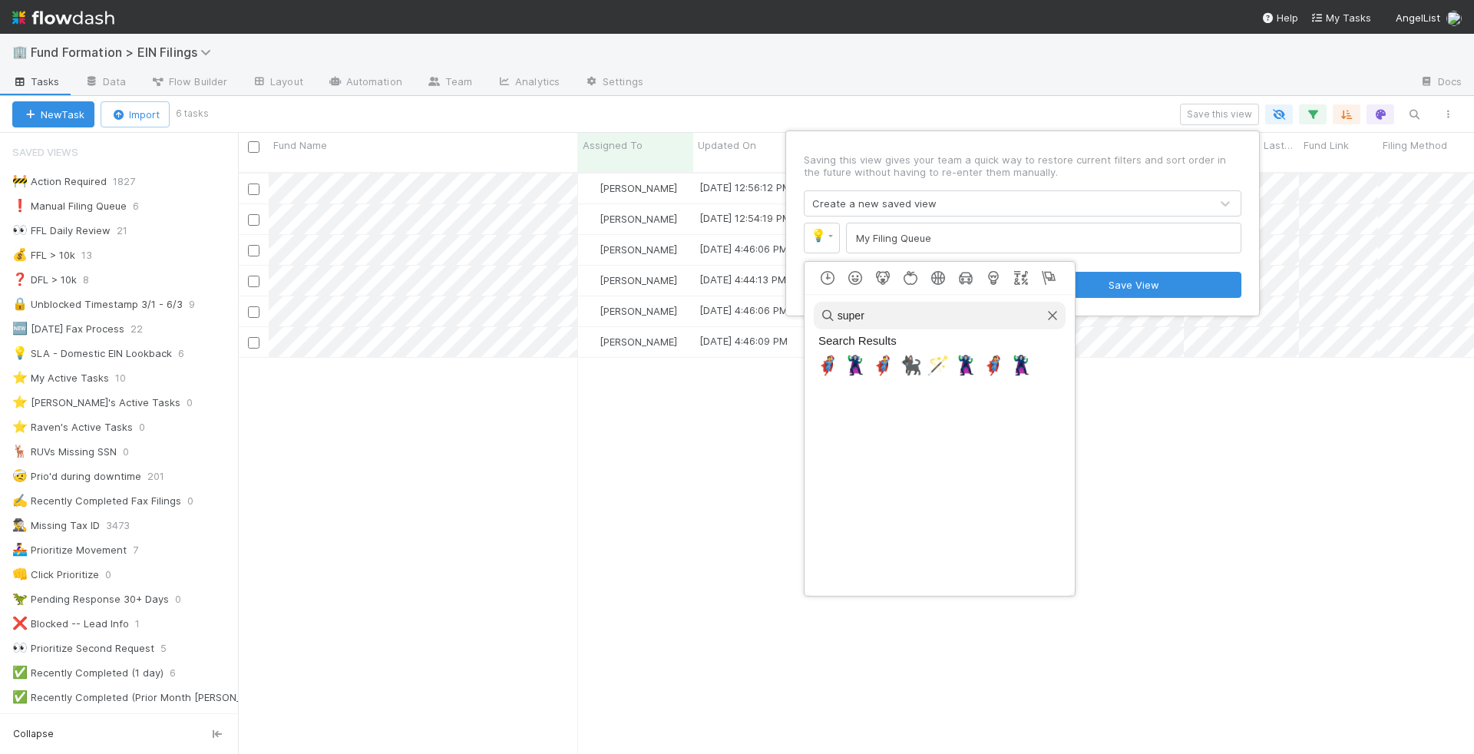
click at [941, 322] on input "super" at bounding box center [940, 316] width 252 height 28
type input "nuclear"
click at [829, 360] on span "☢️" at bounding box center [827, 365] width 23 height 21
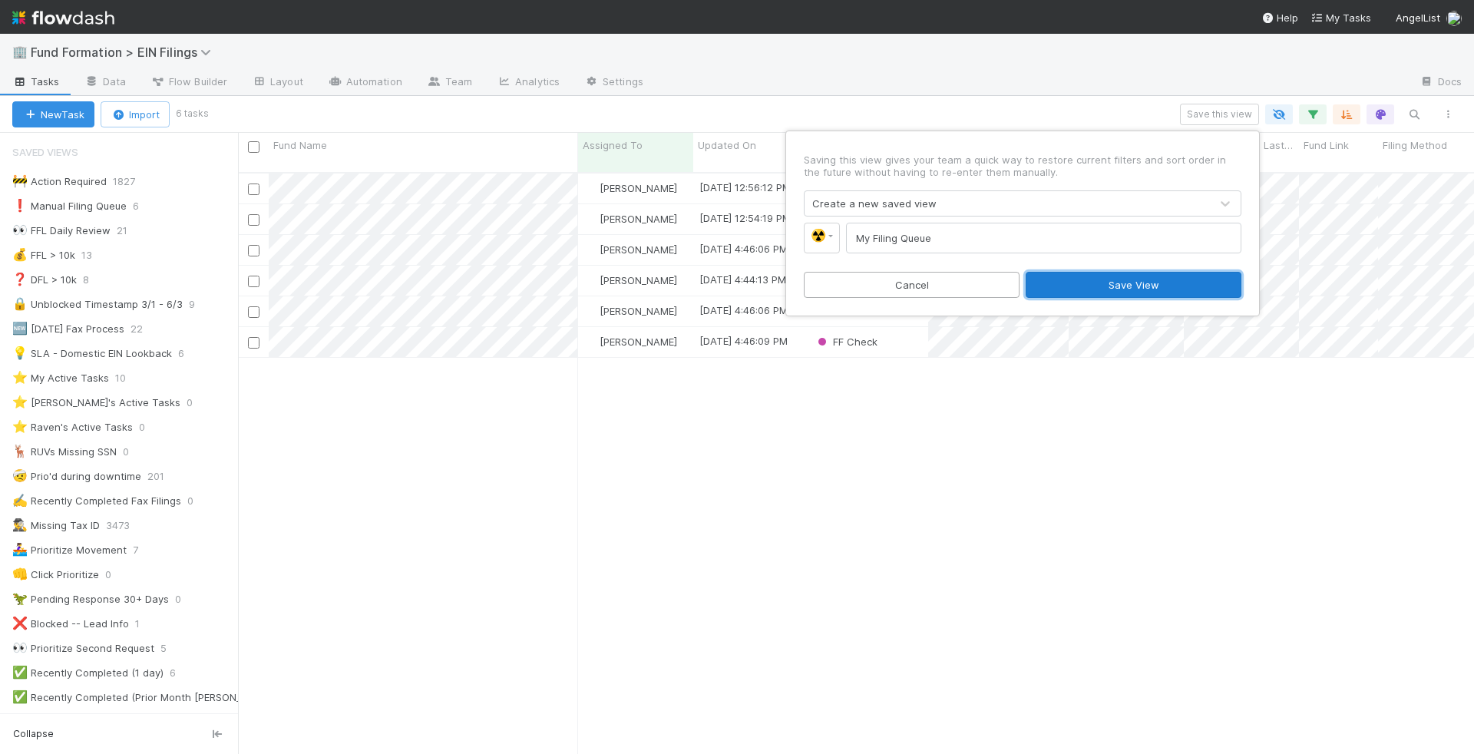
click at [1148, 288] on button "Save View" at bounding box center [1134, 285] width 216 height 26
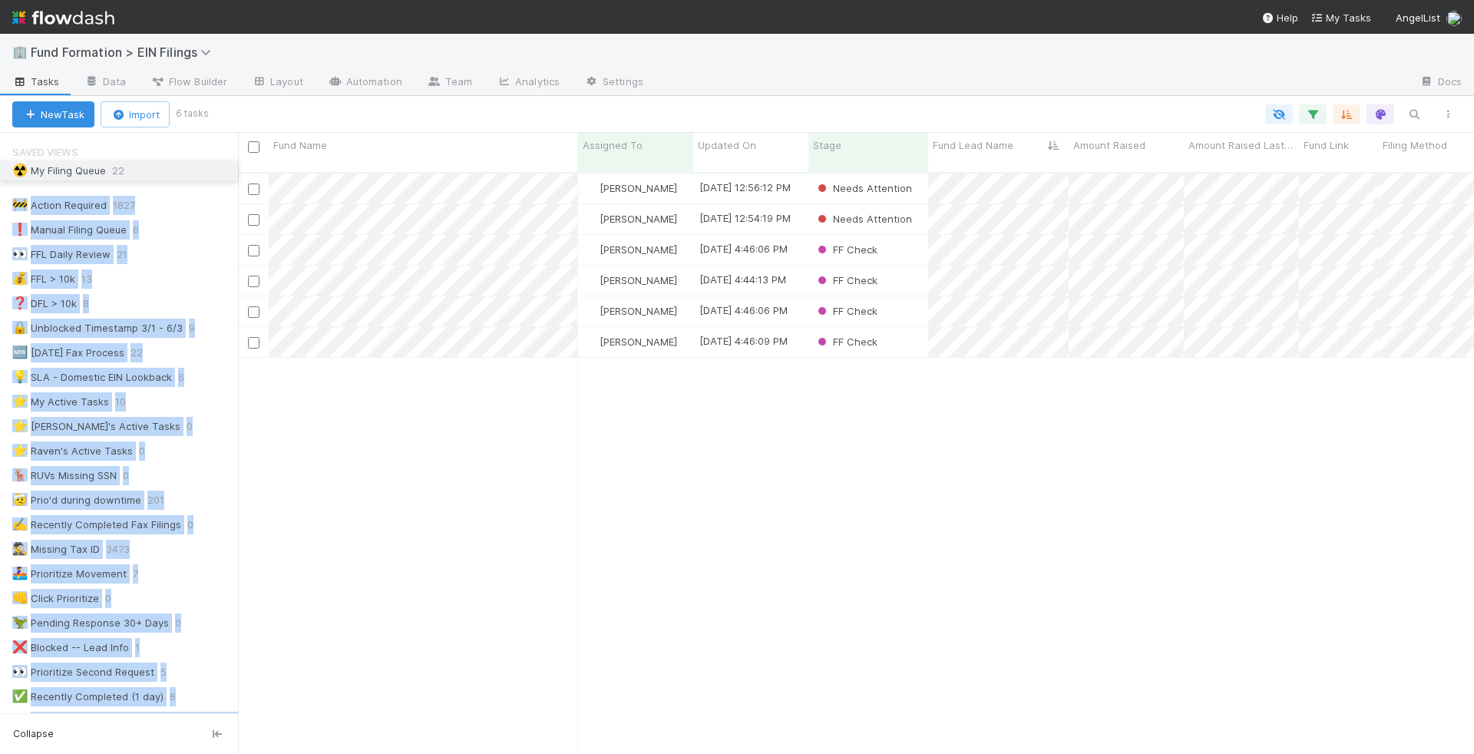
drag, startPoint x: 5, startPoint y: 424, endPoint x: 18, endPoint y: 171, distance: 253.6
click at [18, 171] on div "🚧 Action Required 1827 ❗ Manual Filing Queue 6 👀 FFL Daily Review 21 💰 FFL > 10…" at bounding box center [119, 636] width 238 height 930
click at [1313, 113] on icon "button" at bounding box center [1312, 114] width 15 height 14
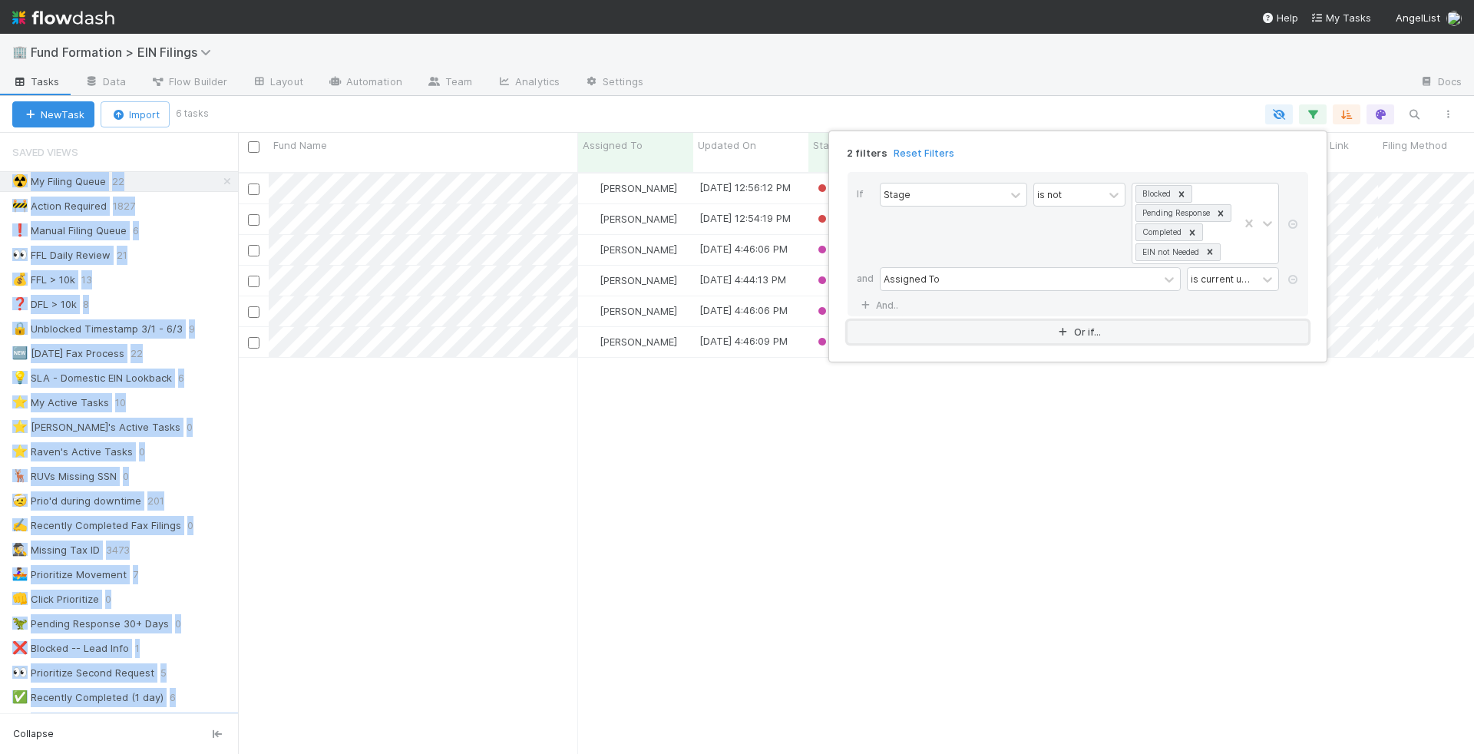
click at [933, 329] on button "Or if..." at bounding box center [1077, 332] width 461 height 22
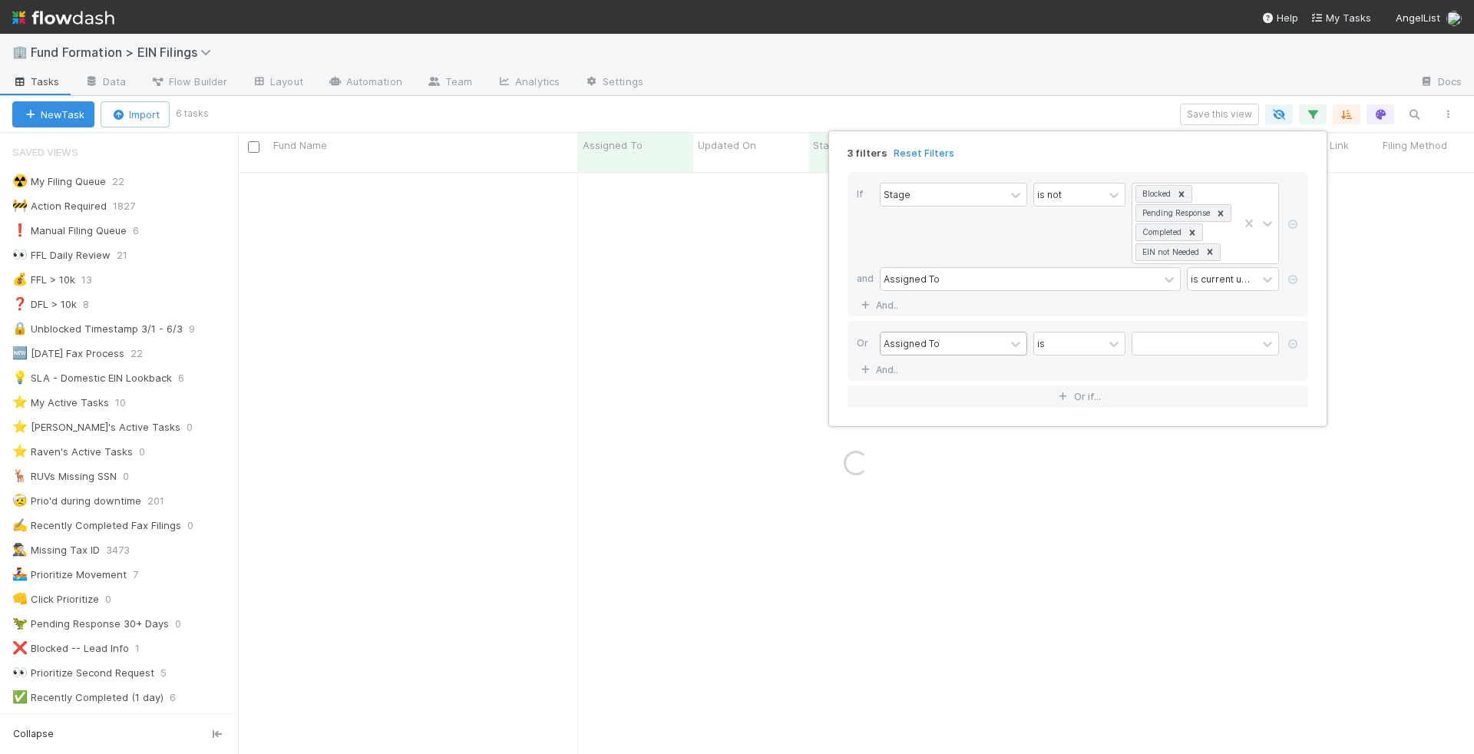
click at [944, 344] on div "Assigned To" at bounding box center [942, 343] width 124 height 22
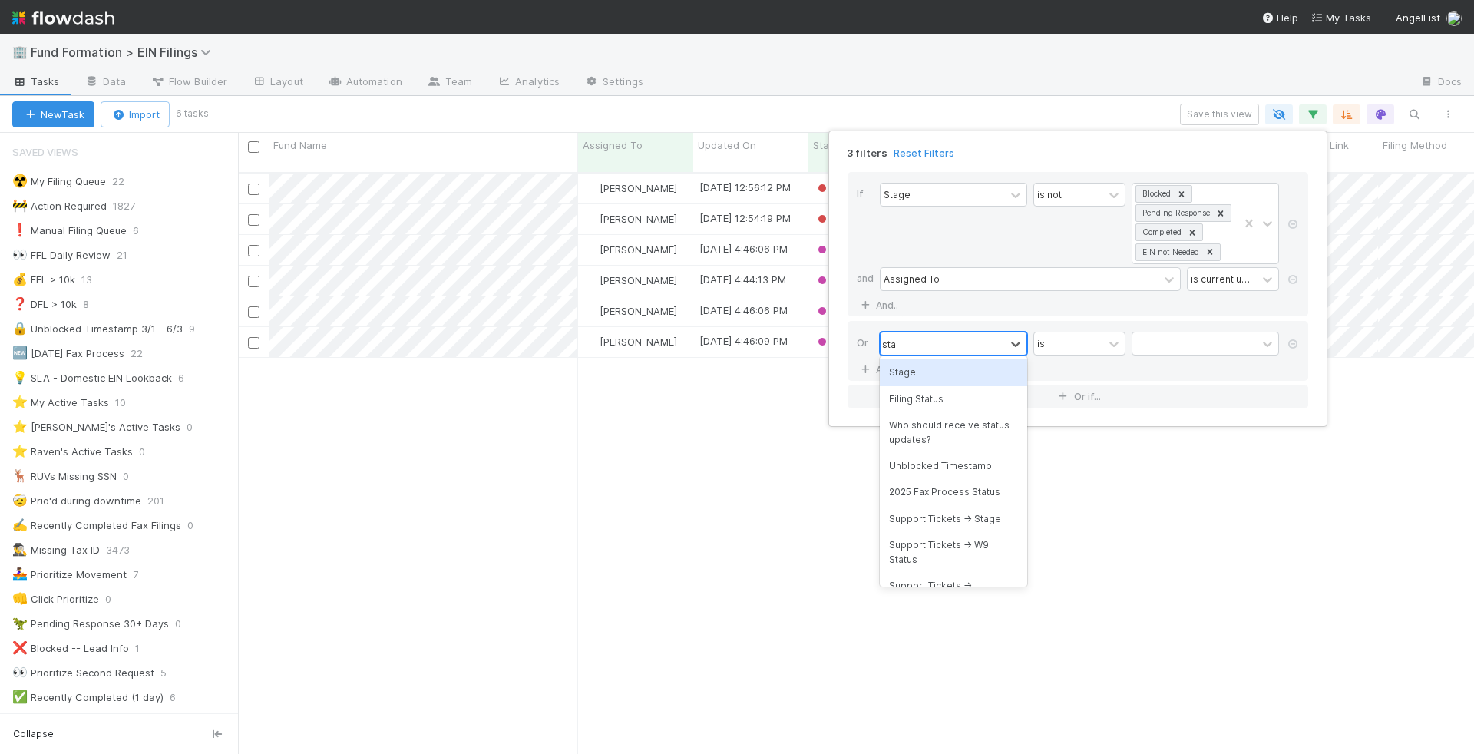
scroll to position [594, 1236]
type input "stage"
click at [966, 377] on div "Stage" at bounding box center [953, 372] width 147 height 26
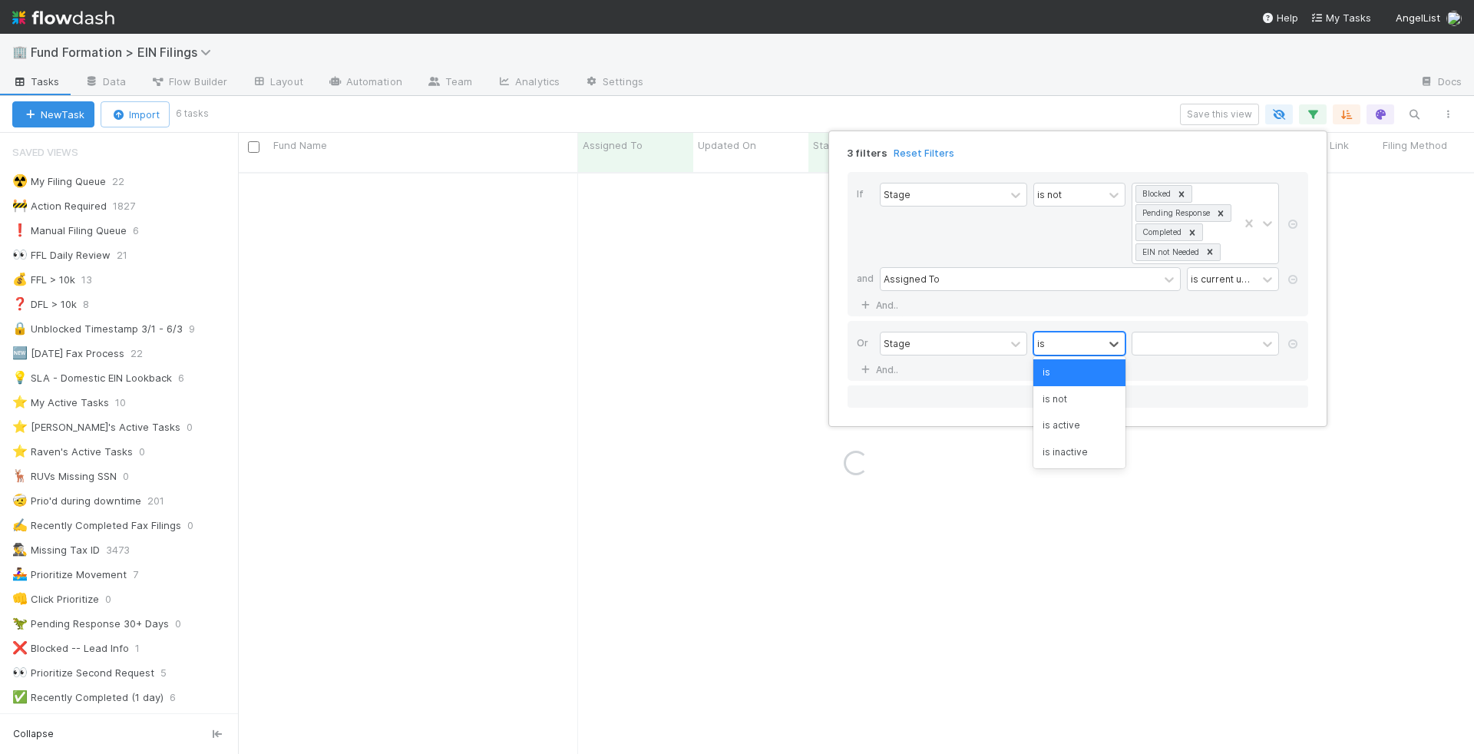
click at [1092, 336] on div "is" at bounding box center [1068, 343] width 69 height 22
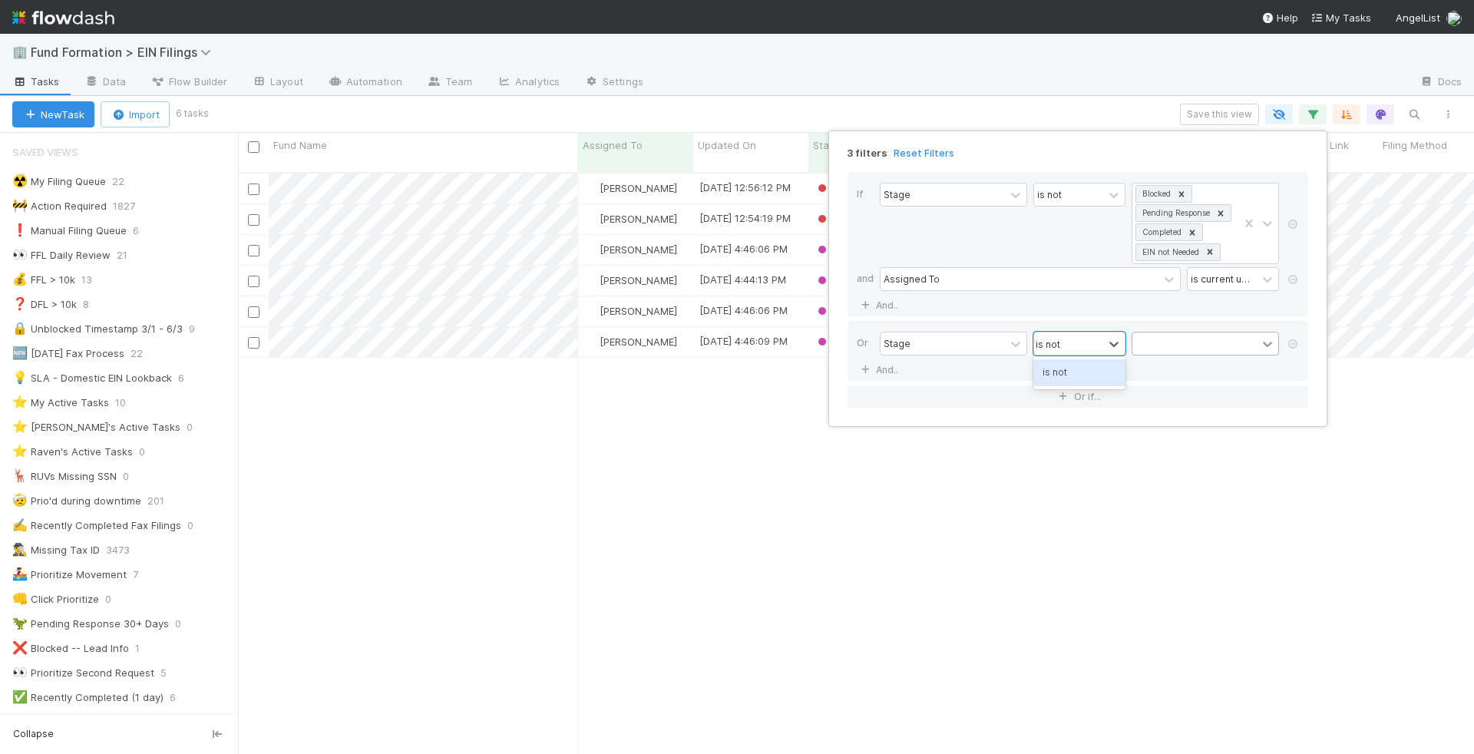
type input "is not"
click at [1262, 336] on icon at bounding box center [1267, 343] width 15 height 15
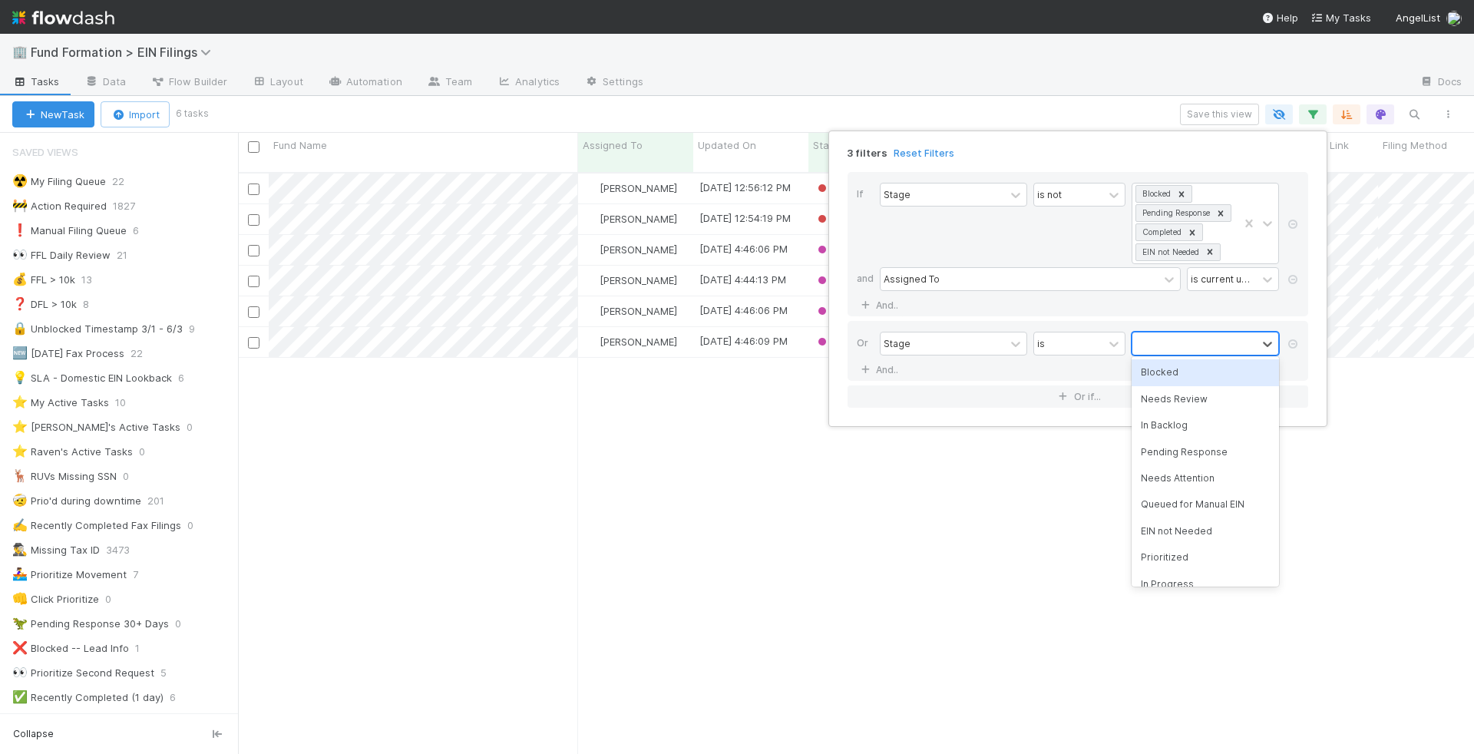
click at [1208, 335] on div at bounding box center [1194, 343] width 124 height 22
type input "blocked"
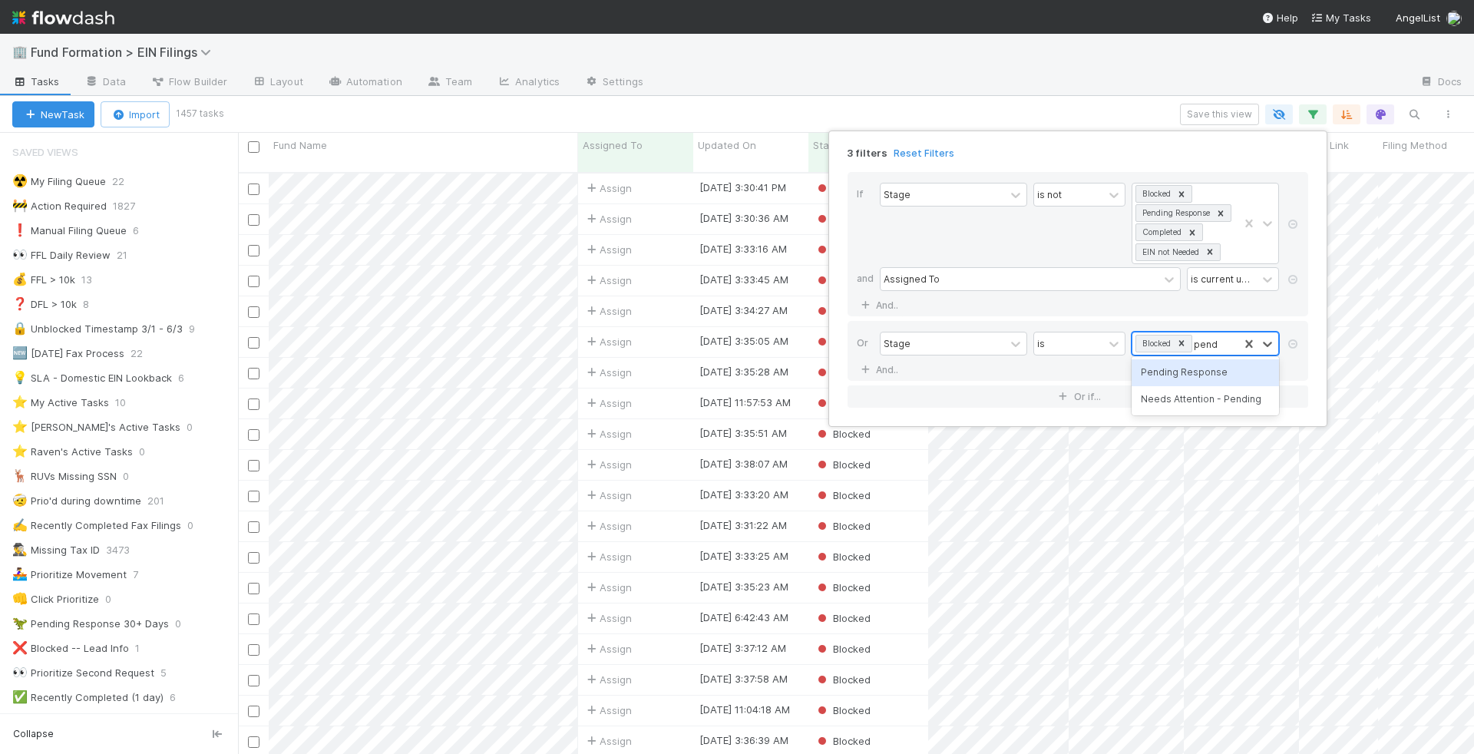
type input "pending"
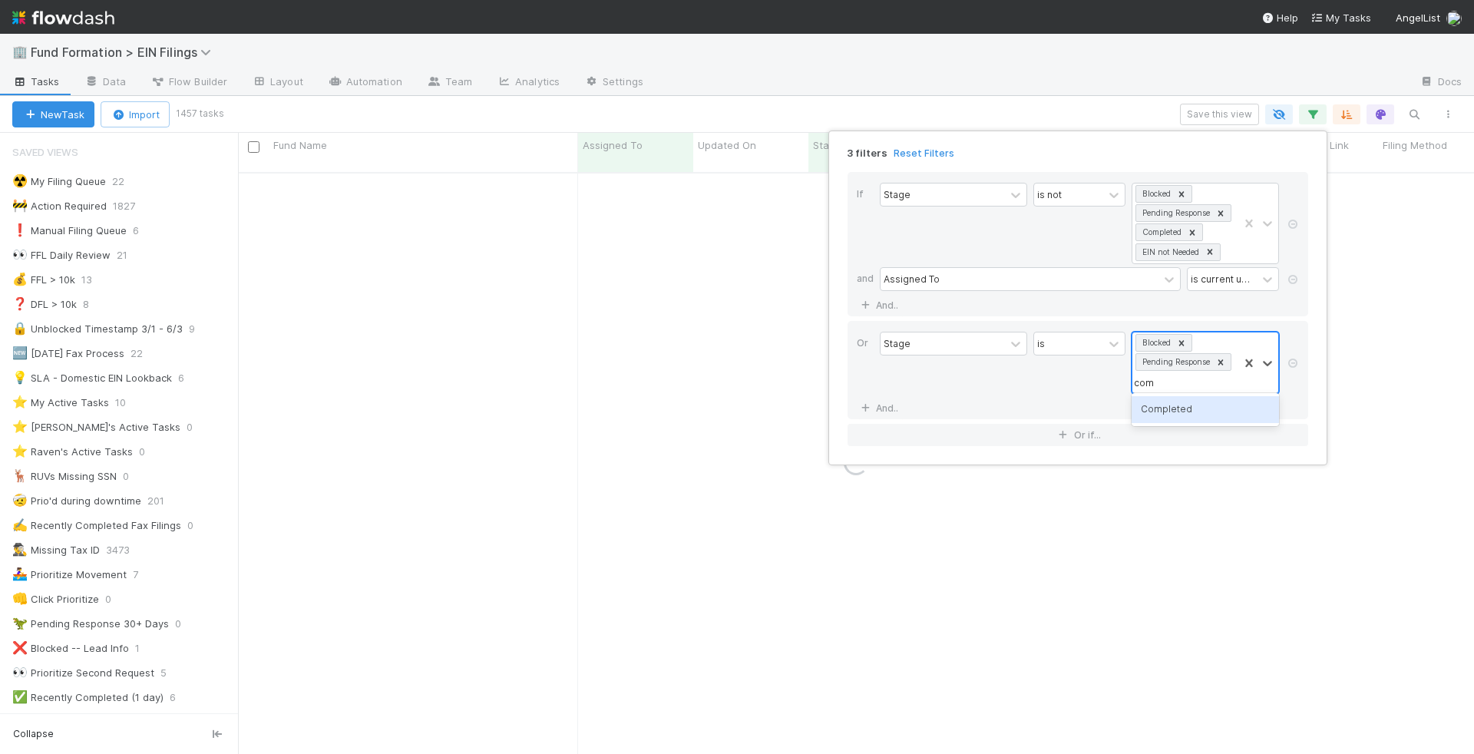
type input "complete"
type input "ein not"
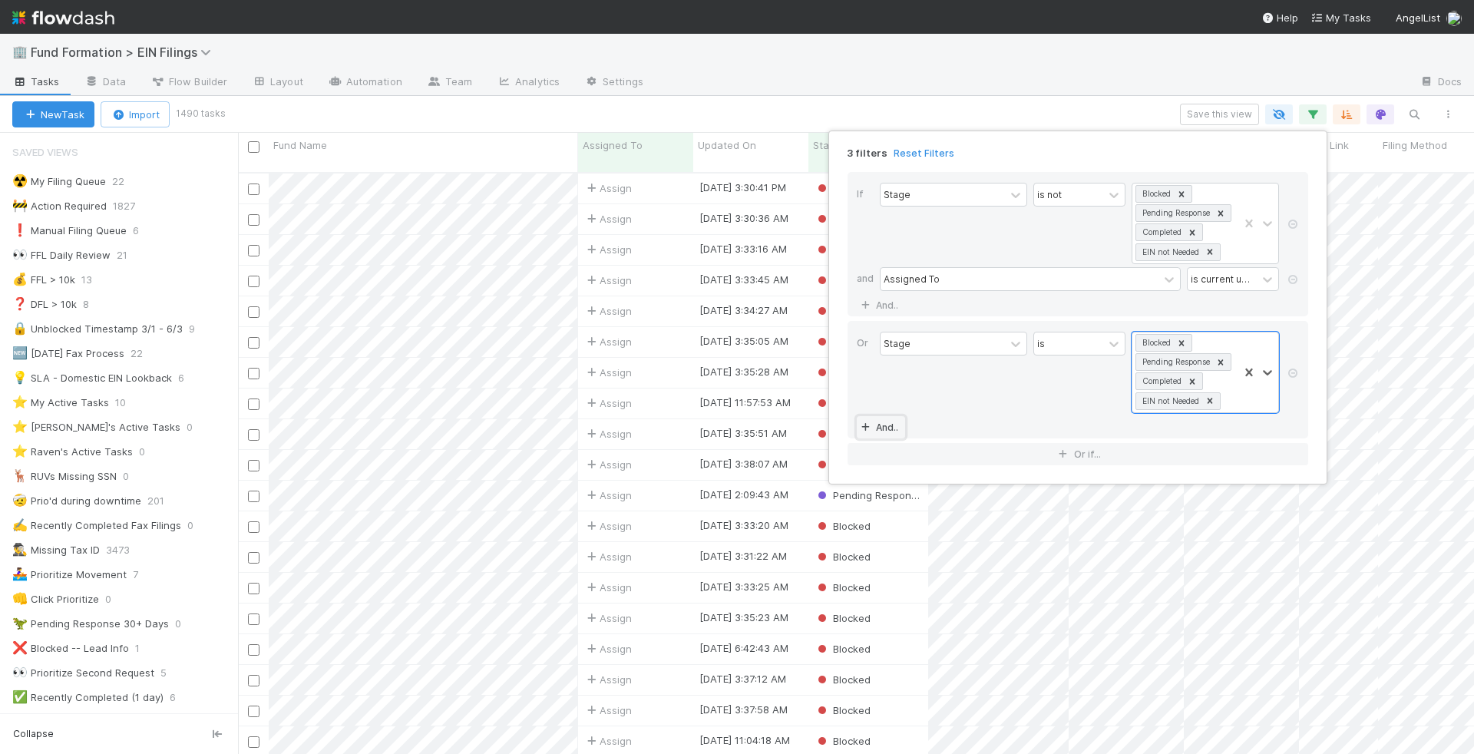
click at [886, 418] on link "And.." at bounding box center [881, 427] width 48 height 22
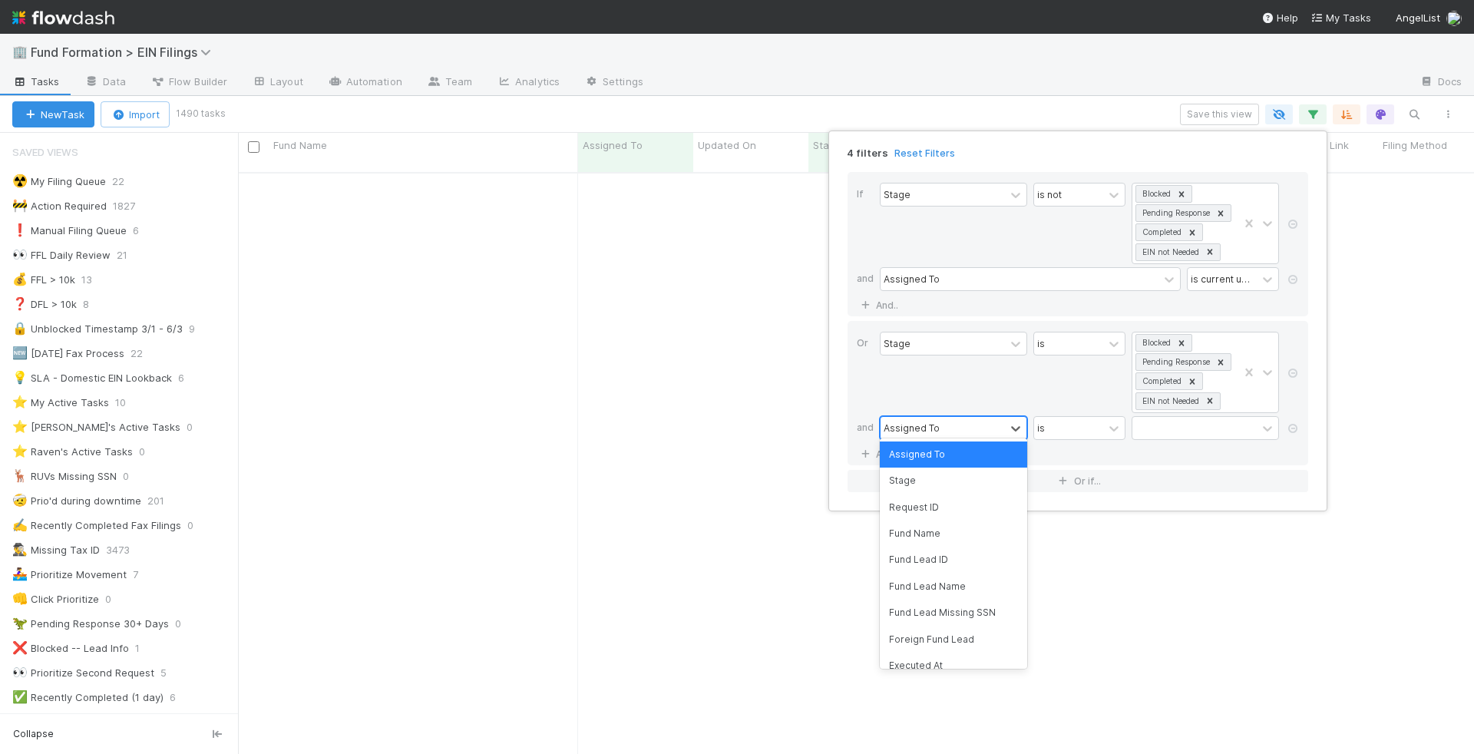
click at [937, 417] on div "Assigned To" at bounding box center [942, 428] width 124 height 22
click at [1208, 407] on div "Stage is Blocked Pending Response Completed EIN not Needed" at bounding box center [1082, 374] width 405 height 84
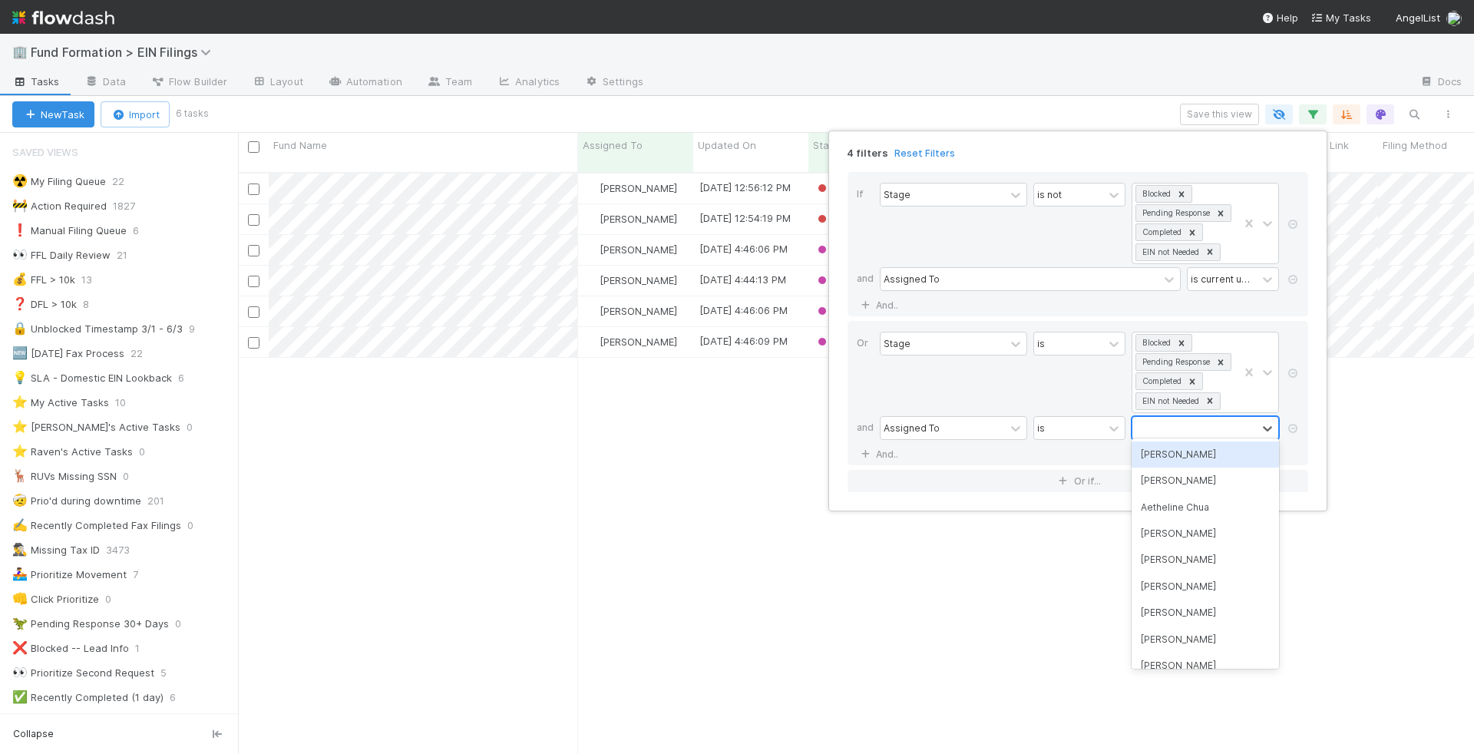
click at [1197, 422] on div at bounding box center [1194, 428] width 124 height 22
type input "rick"
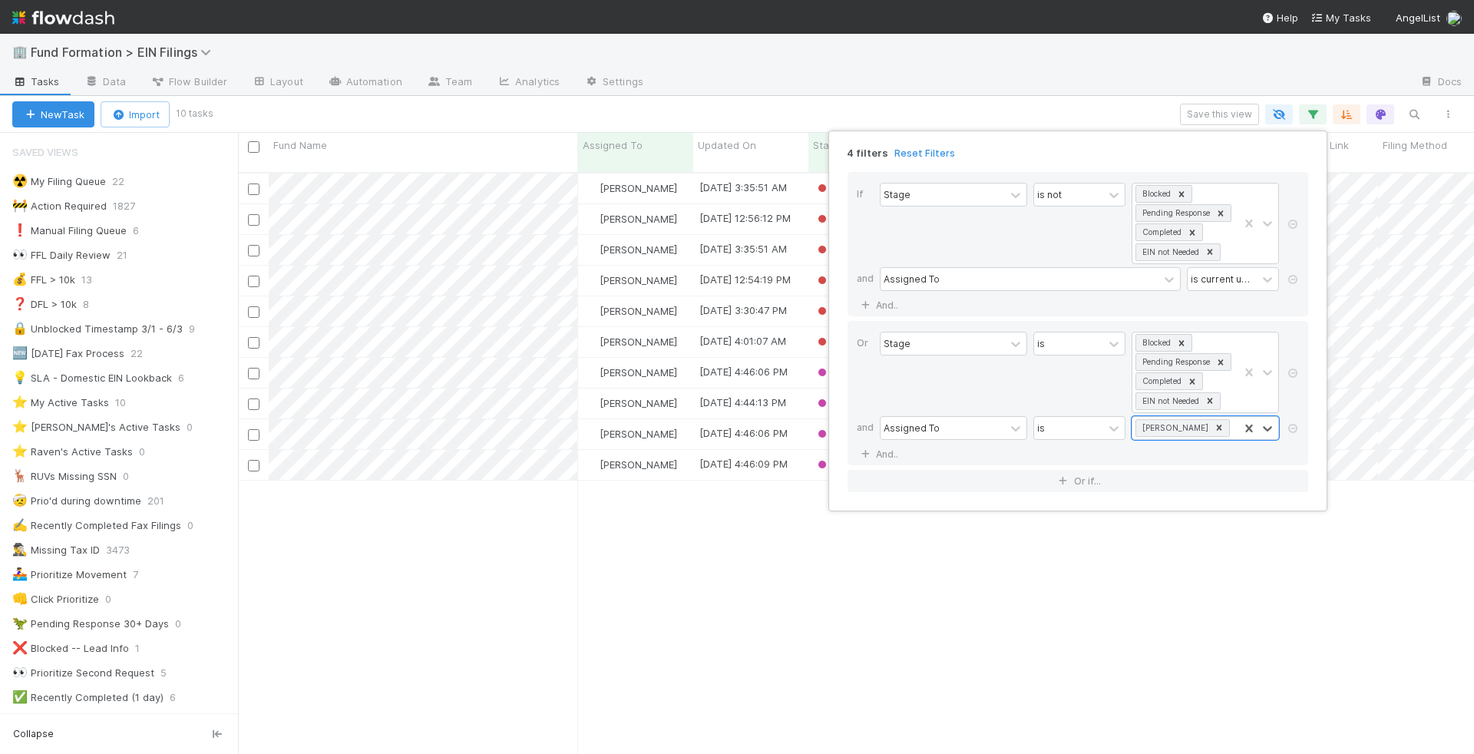
click at [1064, 104] on div "4 filters Reset Filters If Stage is not Blocked Pending Response Completed EIN …" at bounding box center [737, 377] width 1474 height 754
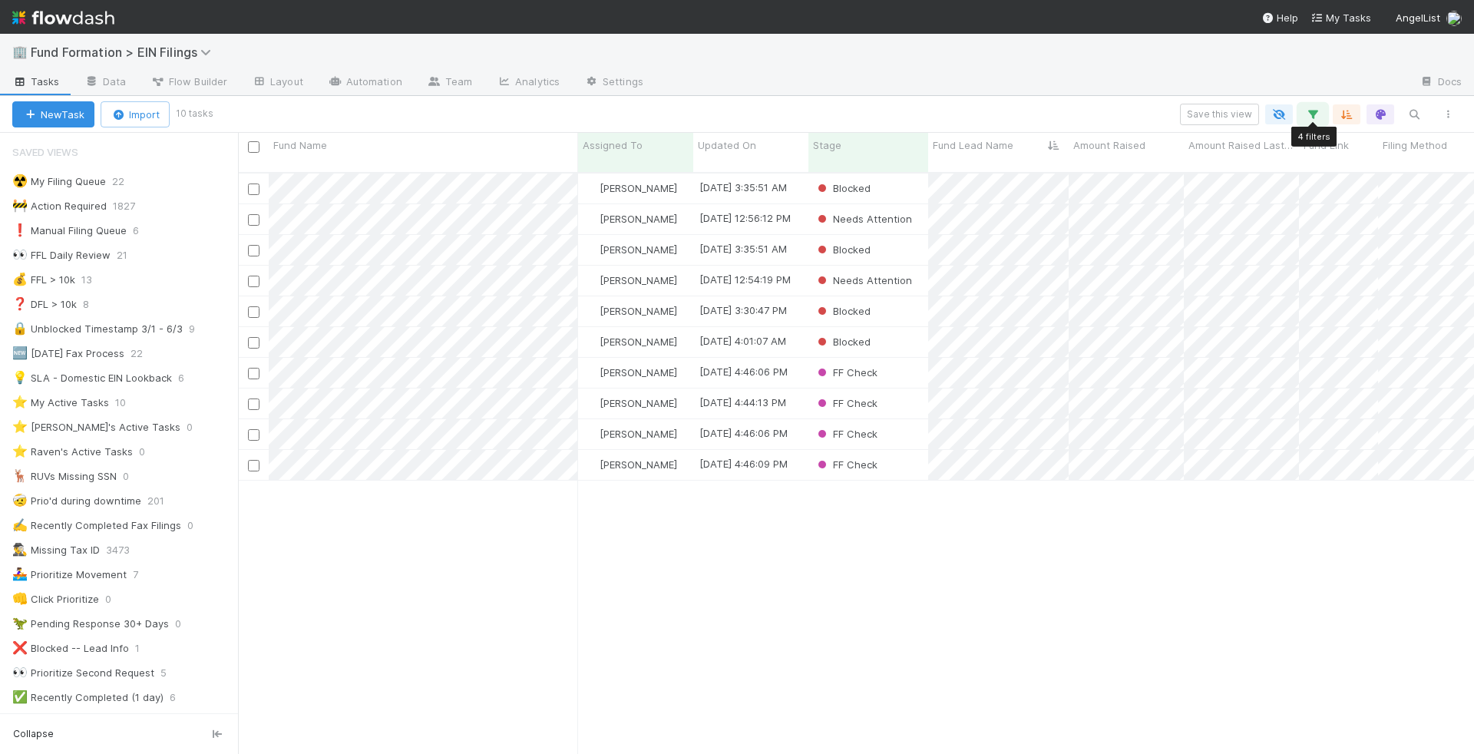
click at [1324, 106] on button "button" at bounding box center [1313, 114] width 28 height 20
click at [1236, 77] on div "Loading..." at bounding box center [737, 377] width 1474 height 754
click at [1237, 110] on button "Save this view" at bounding box center [1219, 114] width 79 height 21
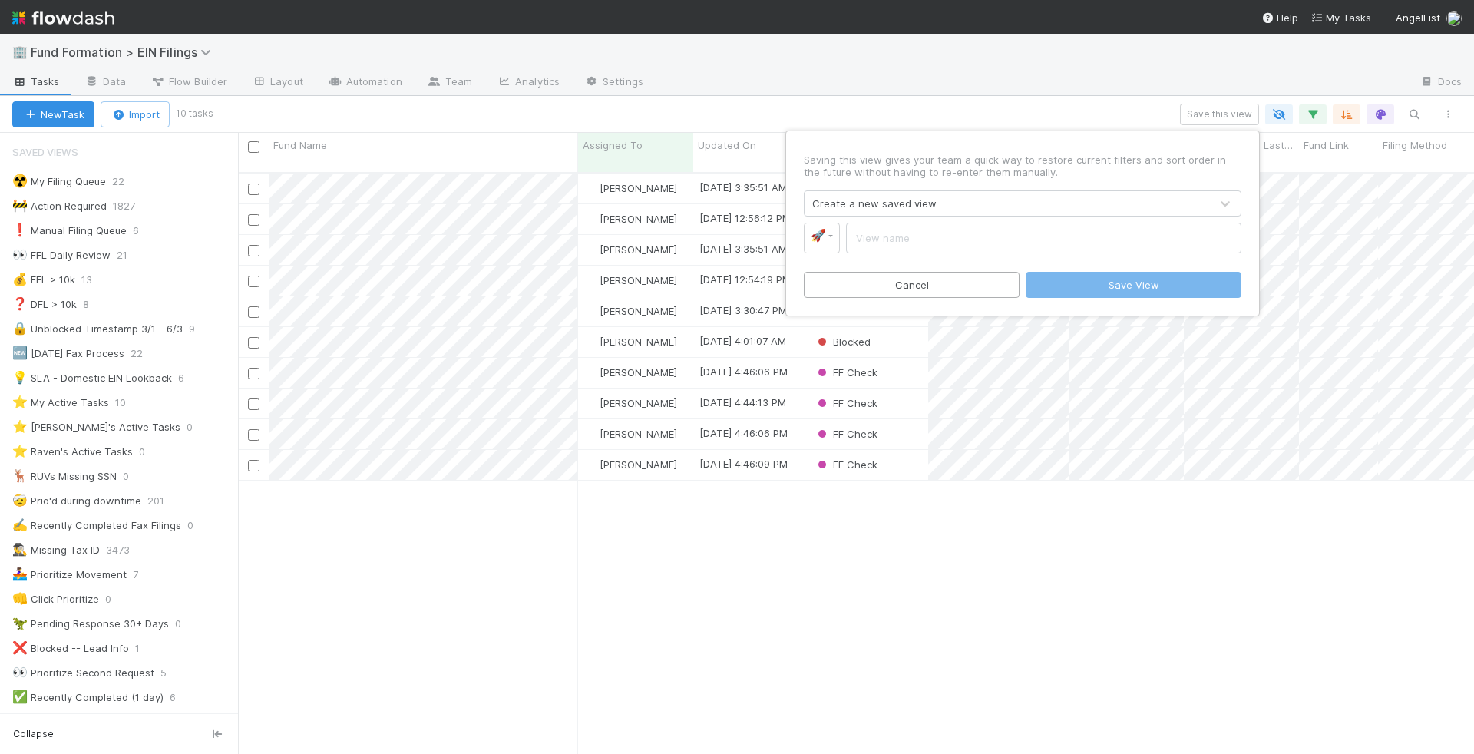
click at [983, 212] on div "Create a new saved view" at bounding box center [1006, 203] width 405 height 25
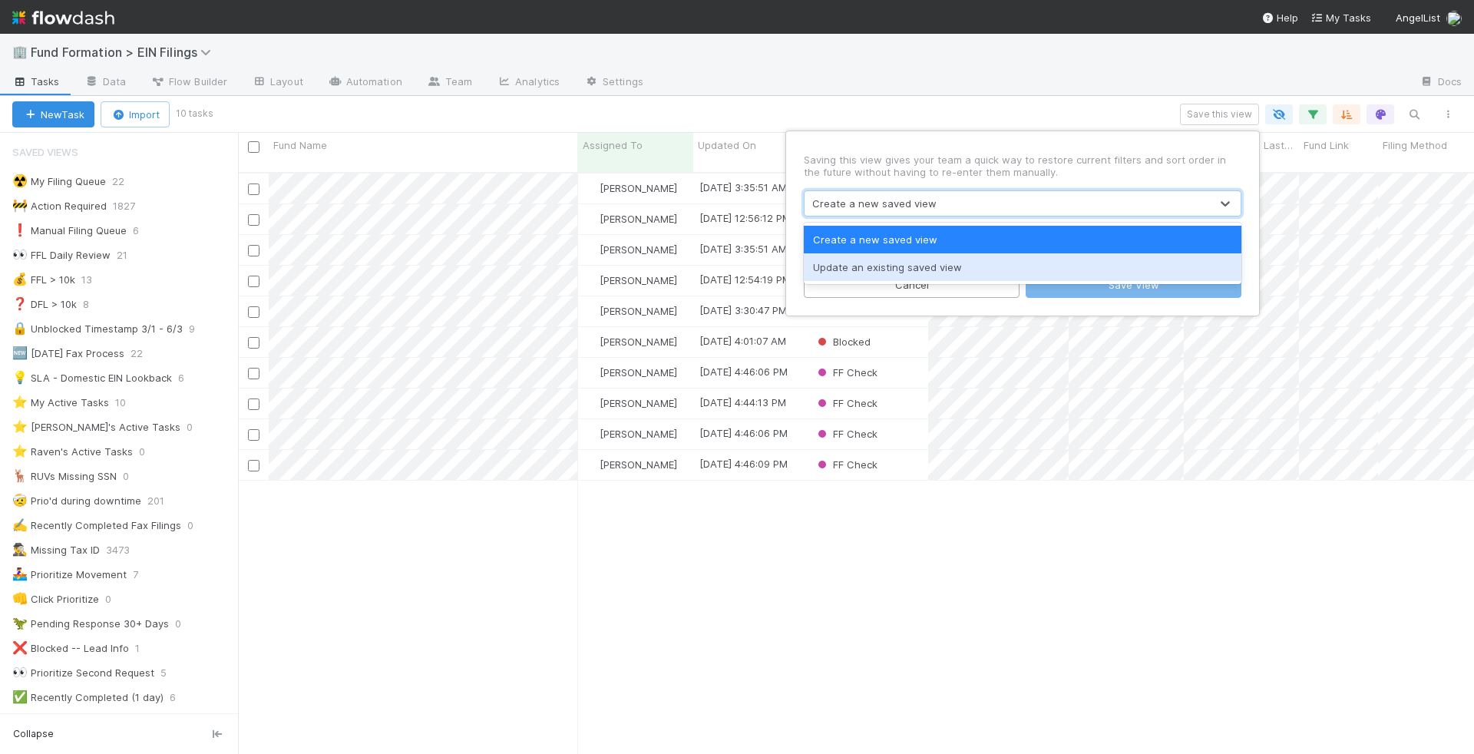
click at [965, 266] on div "Update an existing saved view" at bounding box center [1023, 267] width 438 height 28
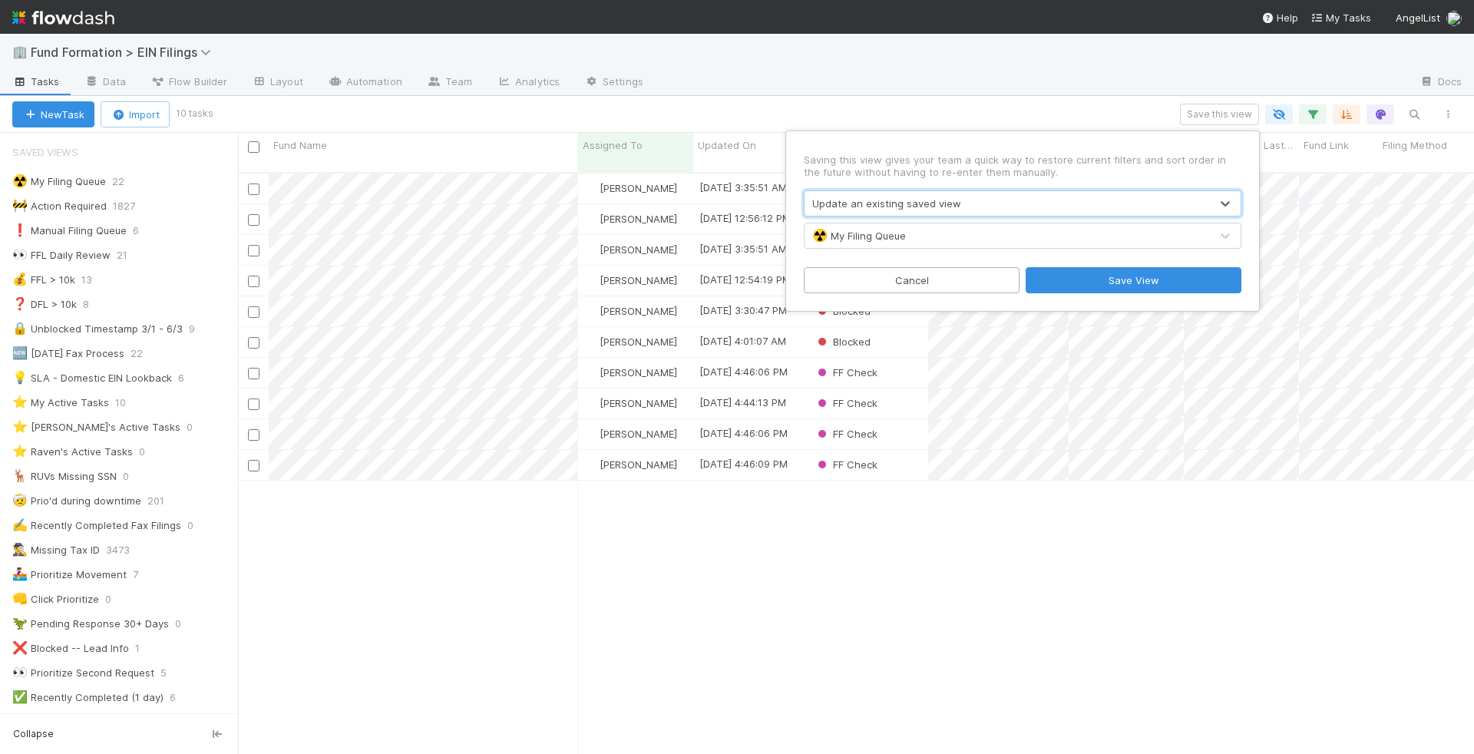
click at [1072, 232] on div "☢️ My Filing Queue" at bounding box center [1006, 235] width 405 height 25
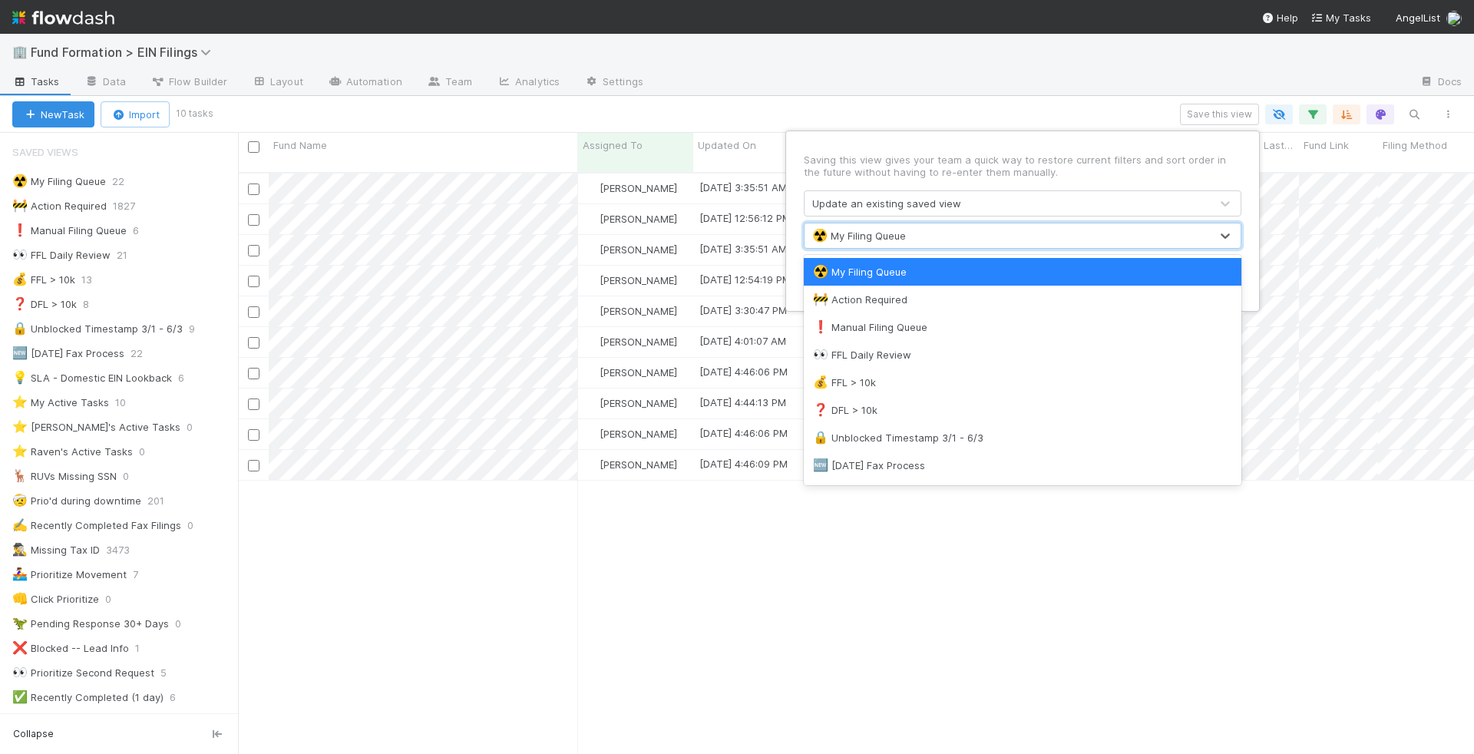
click at [1065, 163] on p "Saving this view gives your team a quick way to restore current filters and sor…" at bounding box center [1023, 166] width 438 height 25
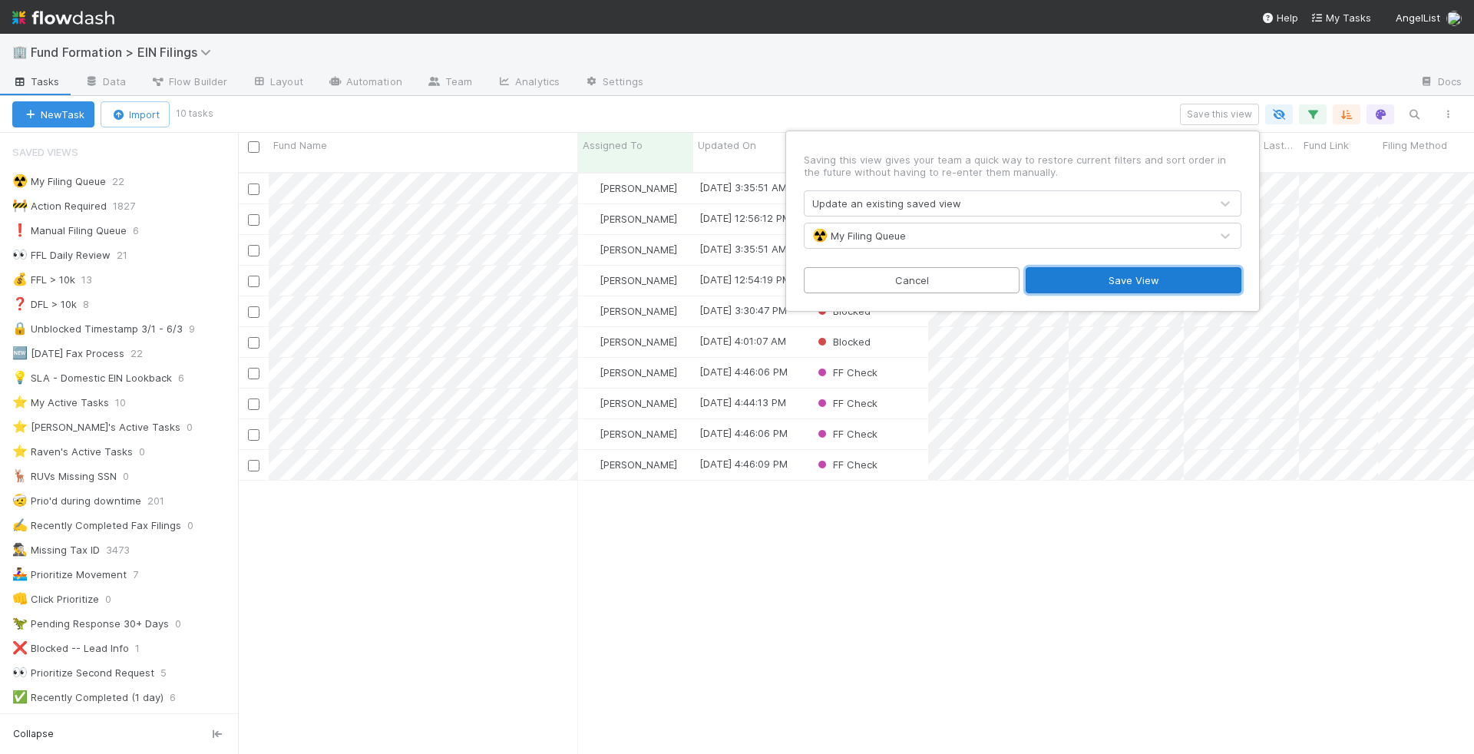
click at [1072, 273] on button "Save View" at bounding box center [1134, 280] width 216 height 26
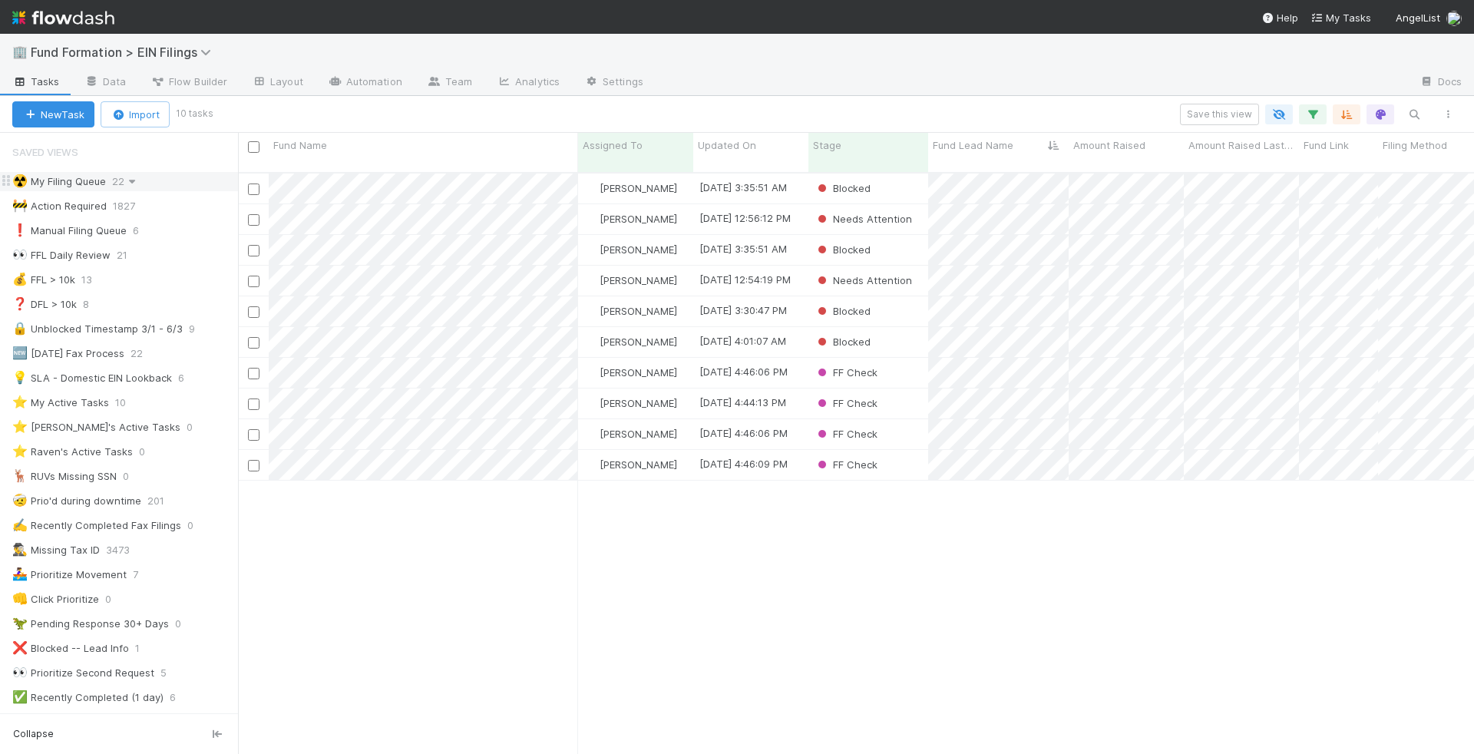
click at [129, 177] on icon at bounding box center [131, 182] width 15 height 10
click at [150, 275] on div "Rename this view" at bounding box center [156, 274] width 156 height 23
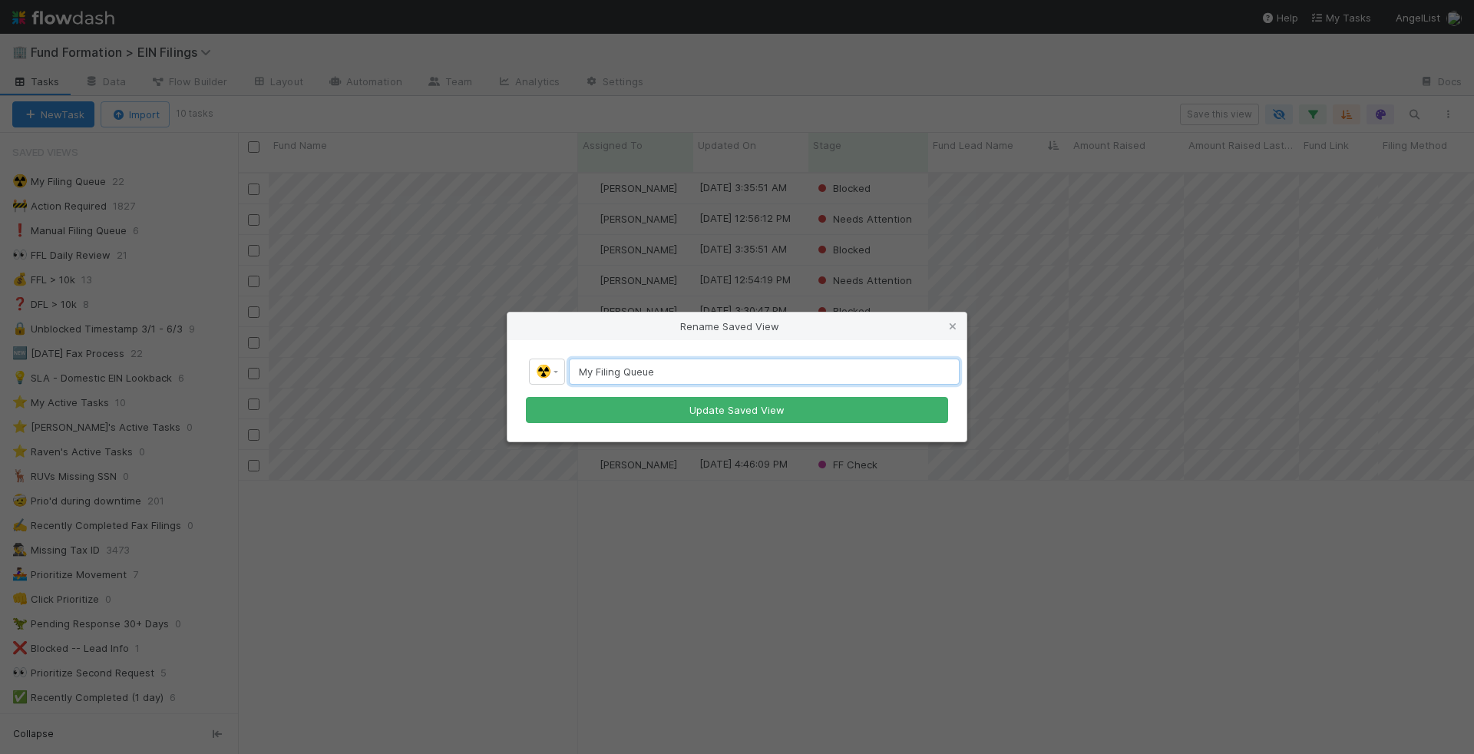
click at [583, 372] on input "My Filing Queue" at bounding box center [764, 371] width 391 height 26
type input "Downtime Filing Queue"
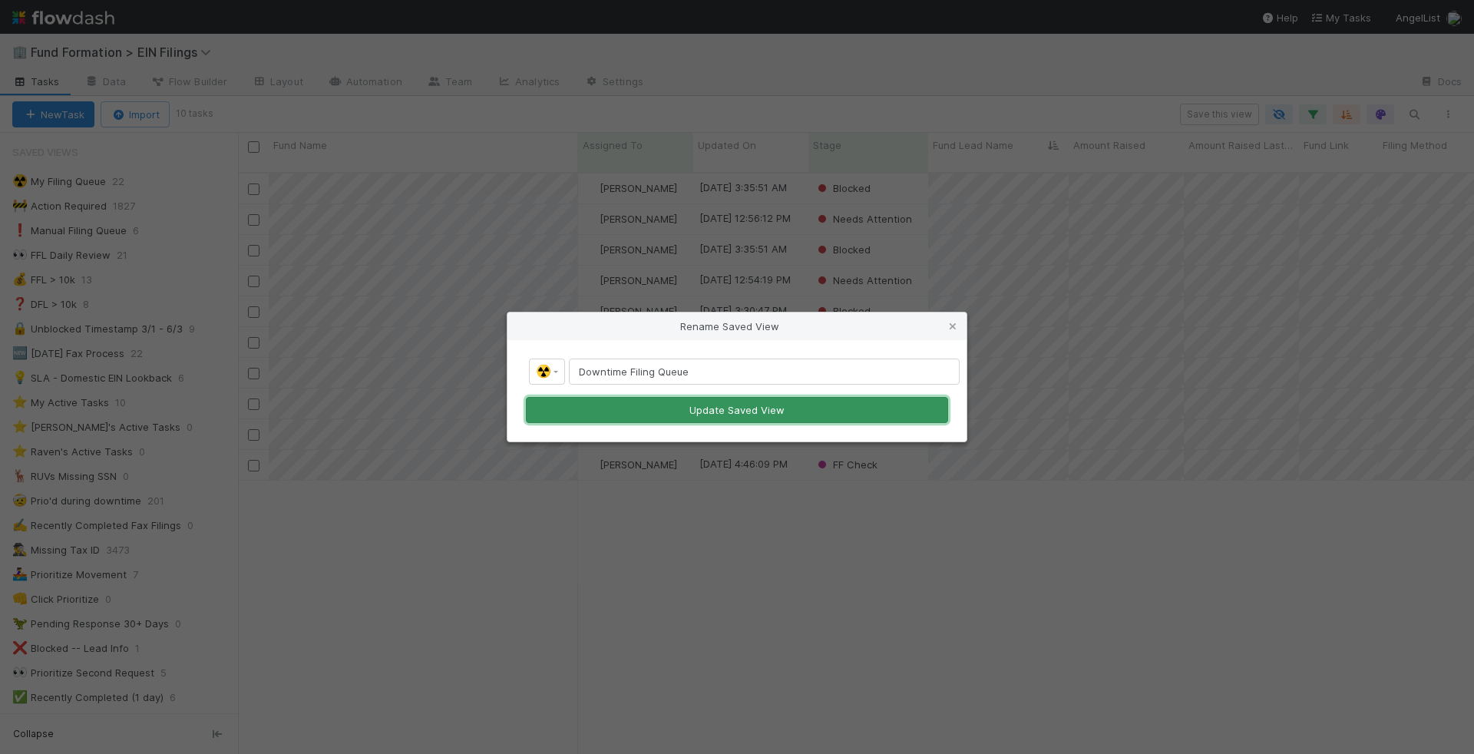
click at [618, 398] on button "Update Saved View" at bounding box center [737, 410] width 422 height 26
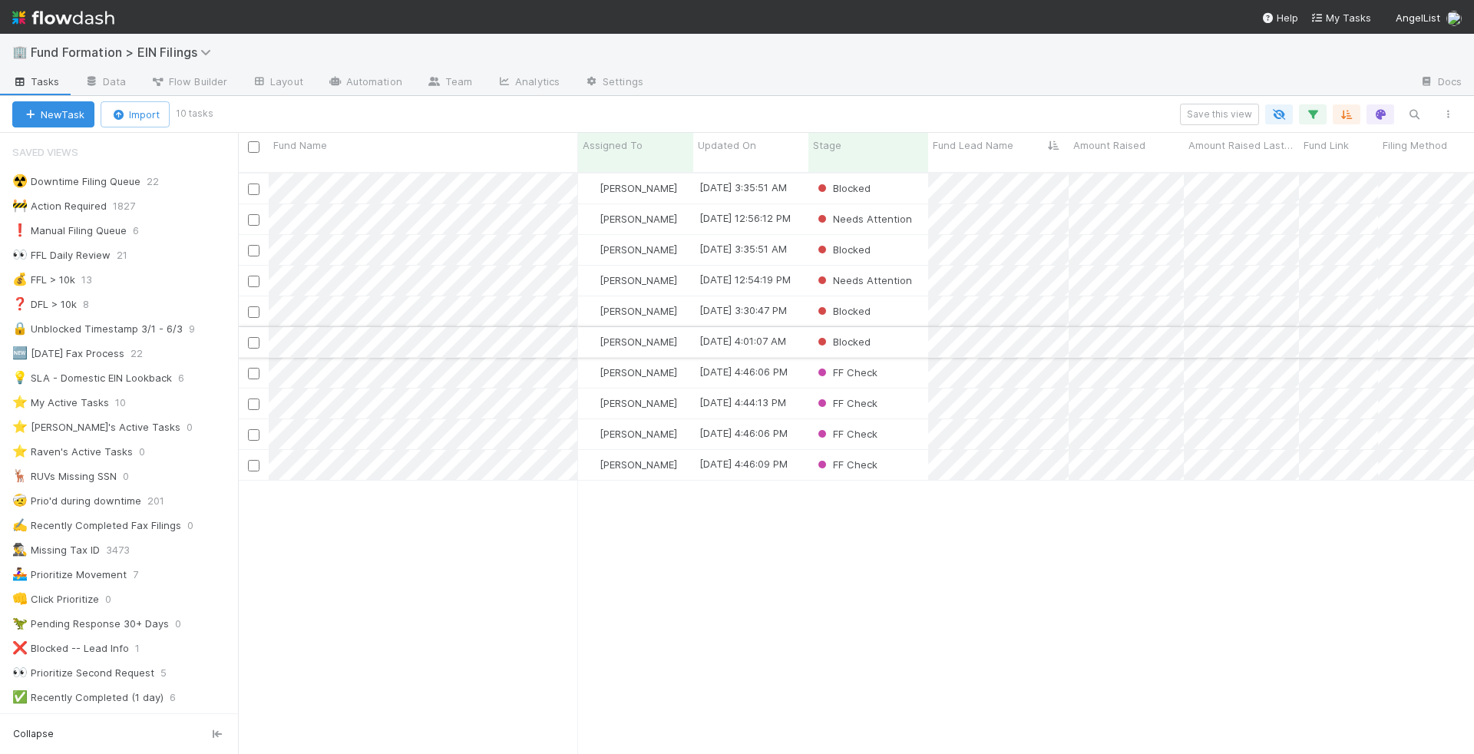
click at [672, 327] on div "[PERSON_NAME]" at bounding box center [635, 342] width 115 height 30
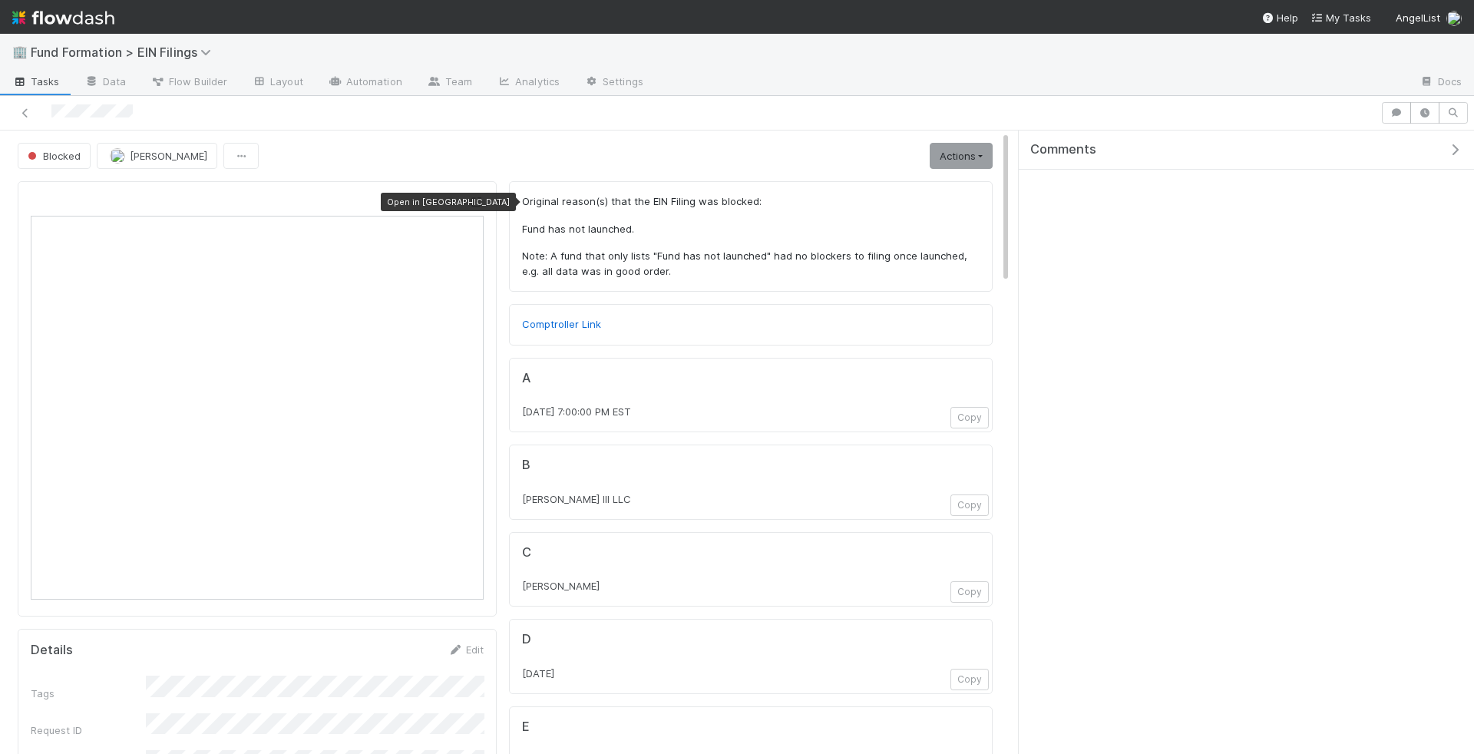
click at [477, 202] on icon at bounding box center [475, 202] width 15 height 10
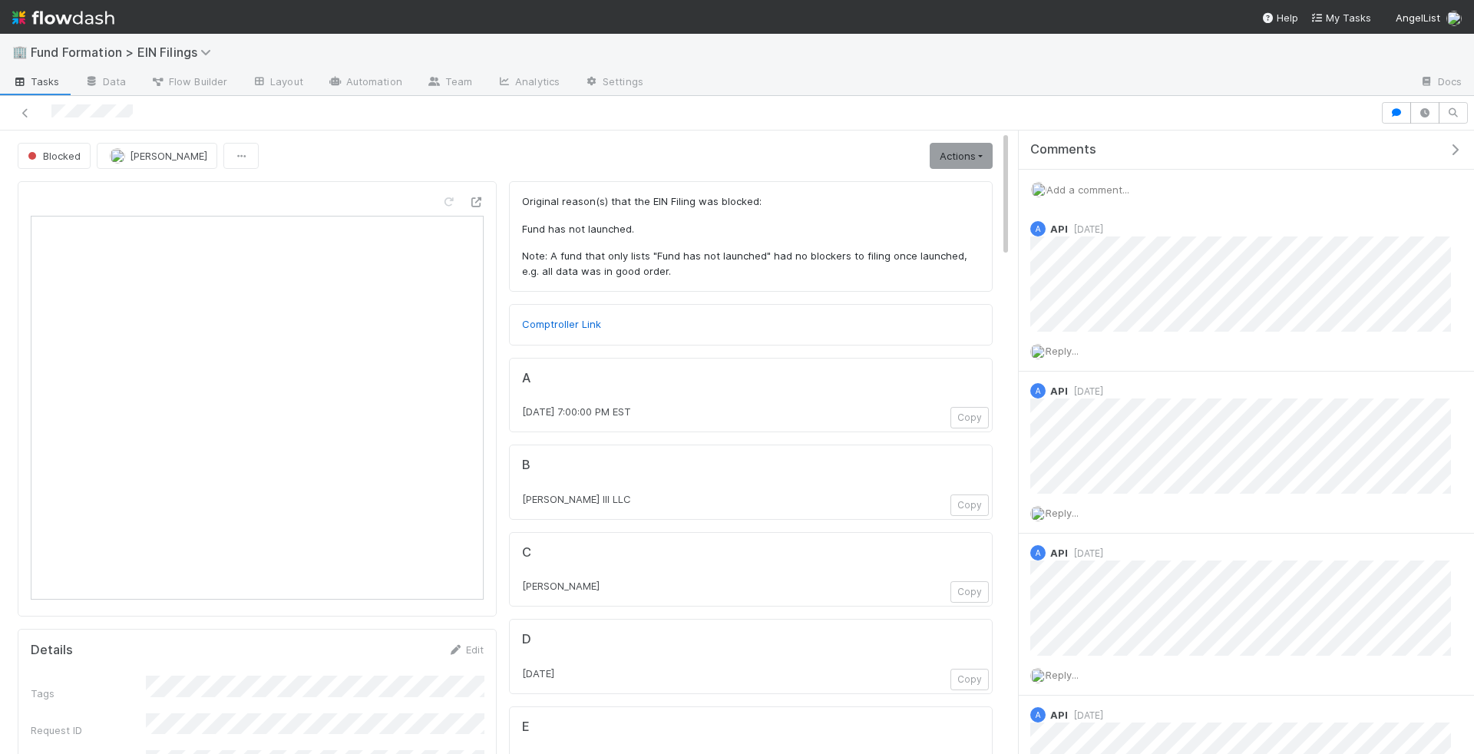
click at [982, 161] on link "Actions" at bounding box center [961, 156] width 63 height 26
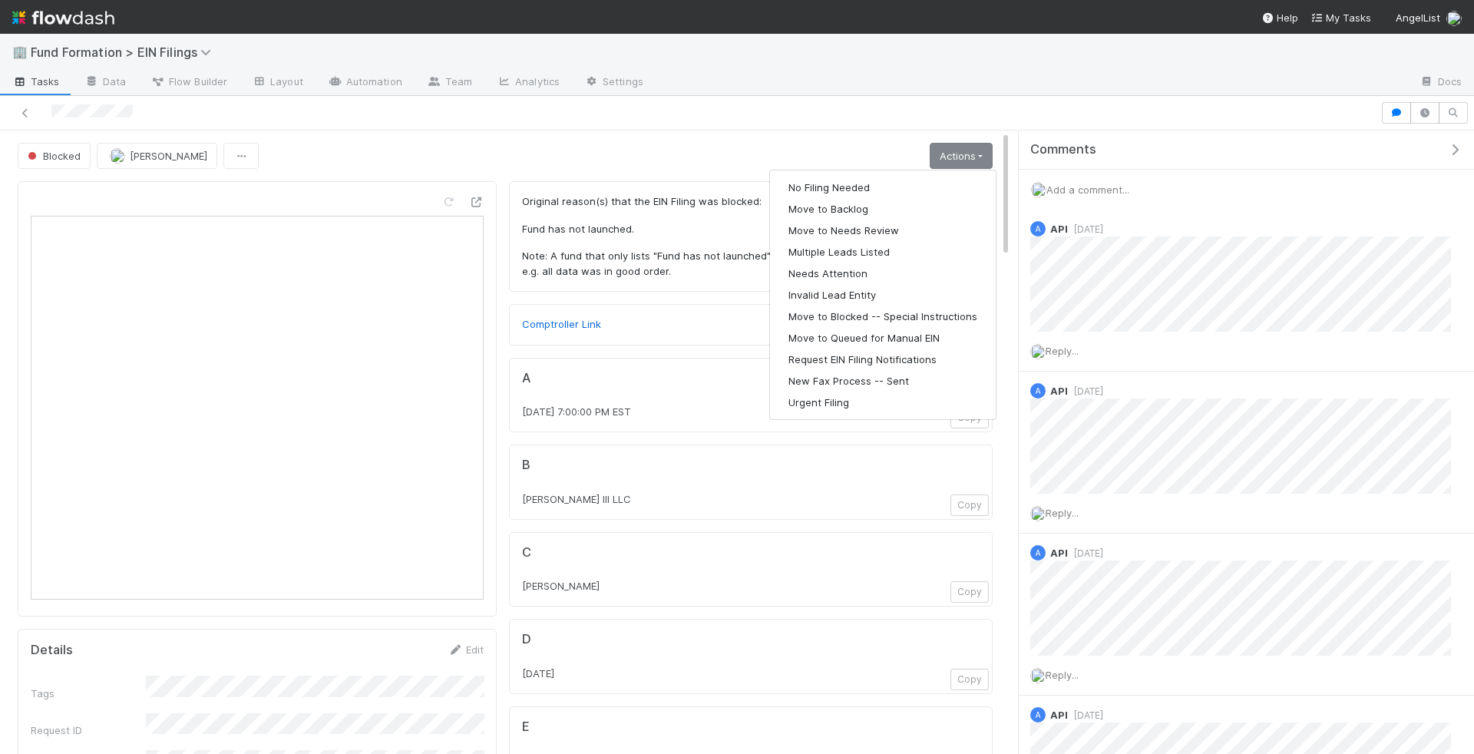
click at [646, 358] on div "A [DATE] 7:00:00 PM EST Copy" at bounding box center [751, 395] width 484 height 75
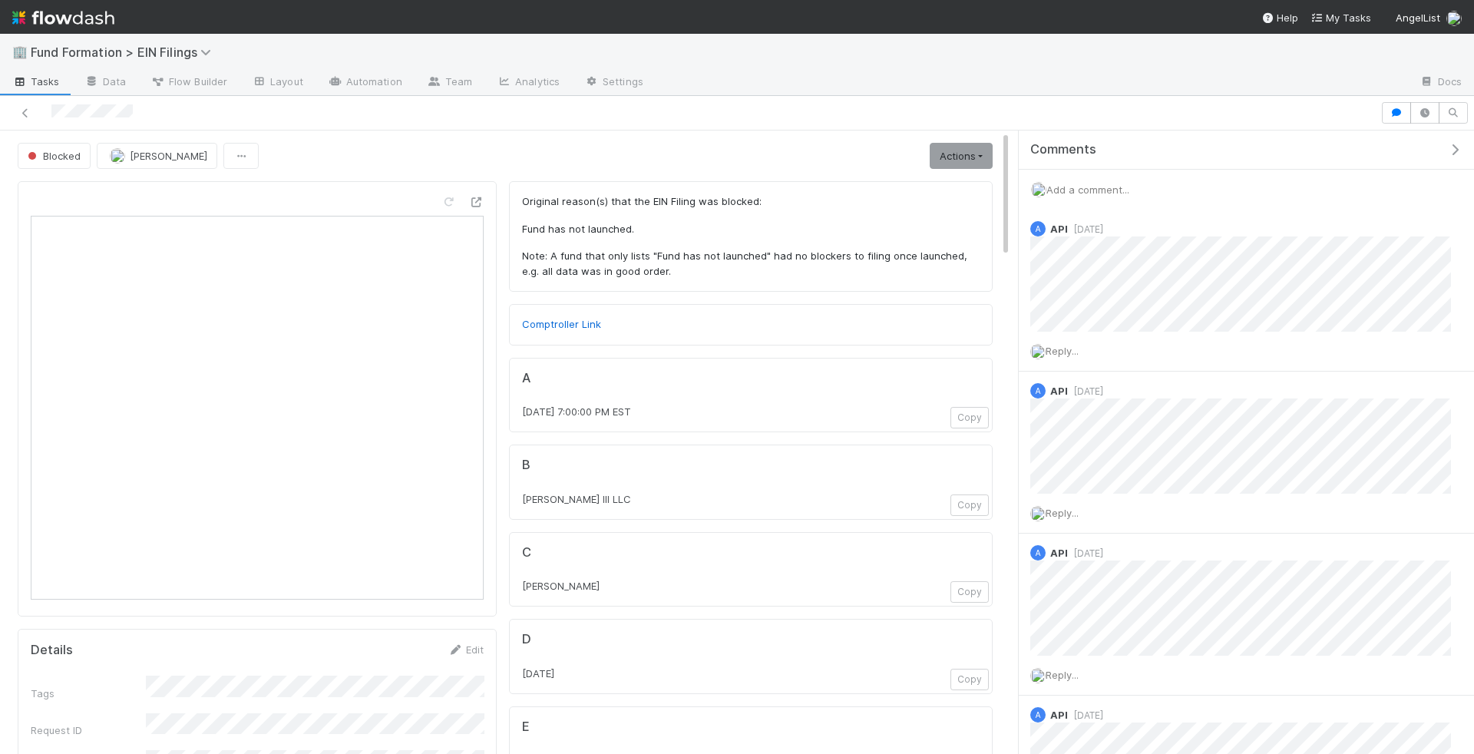
click at [1125, 189] on span "Add a comment..." at bounding box center [1087, 189] width 83 height 12
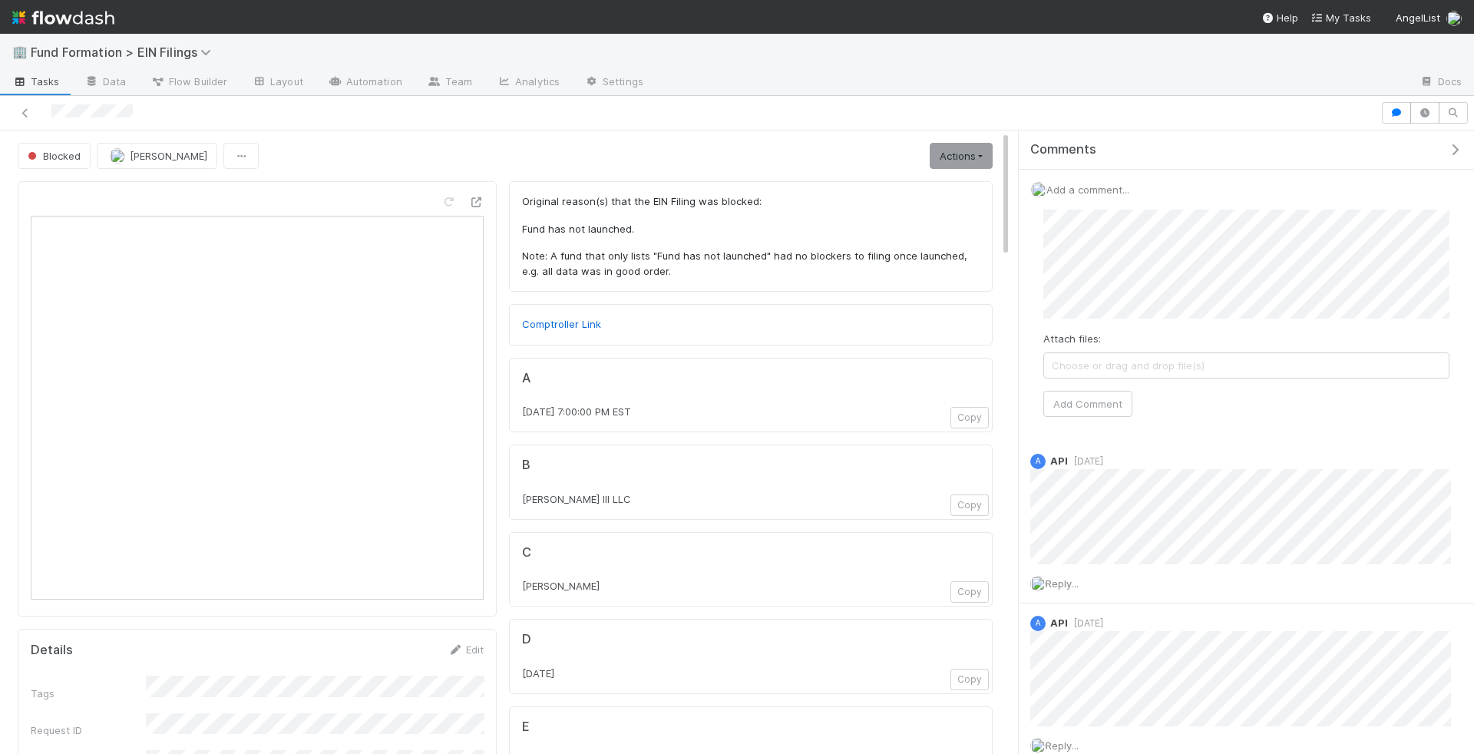
click at [1129, 380] on div "Attach files: Choose or drag and drop file(s) Add Comment" at bounding box center [1246, 314] width 406 height 208
click at [1111, 393] on button "Add Comment" at bounding box center [1087, 404] width 89 height 26
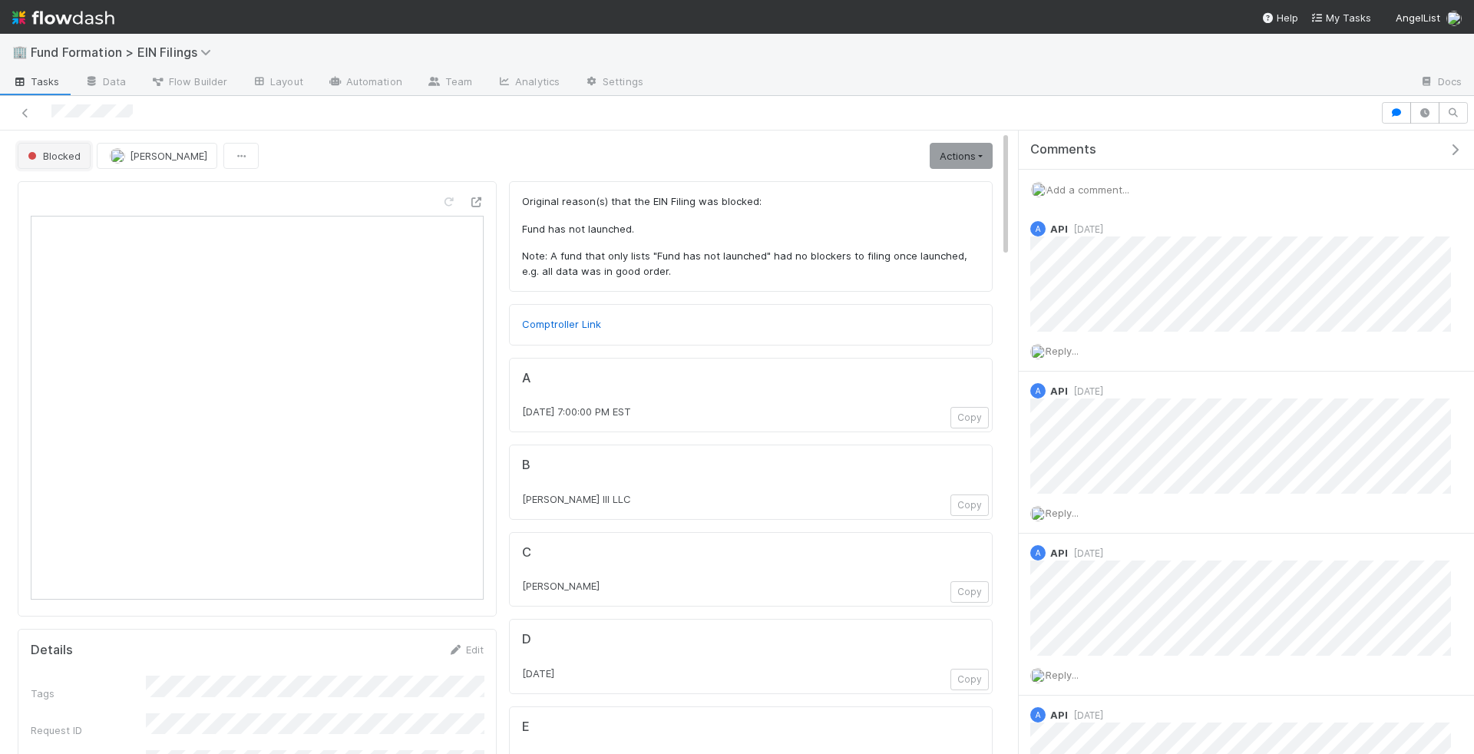
click at [60, 154] on span "Blocked" at bounding box center [53, 156] width 56 height 12
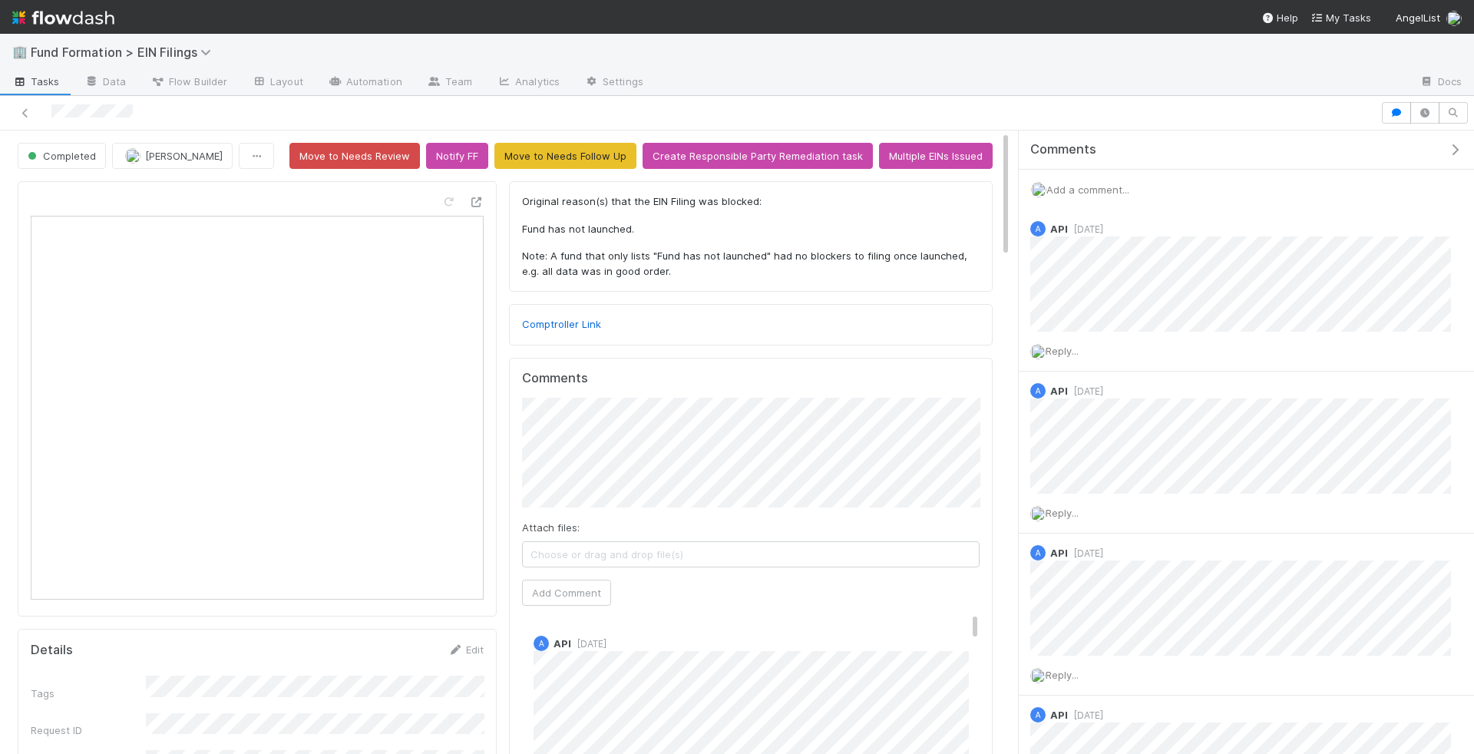
scroll to position [5097, 0]
click at [353, 117] on div at bounding box center [690, 112] width 1368 height 21
click at [1108, 188] on span "Add a comment..." at bounding box center [1087, 189] width 83 height 12
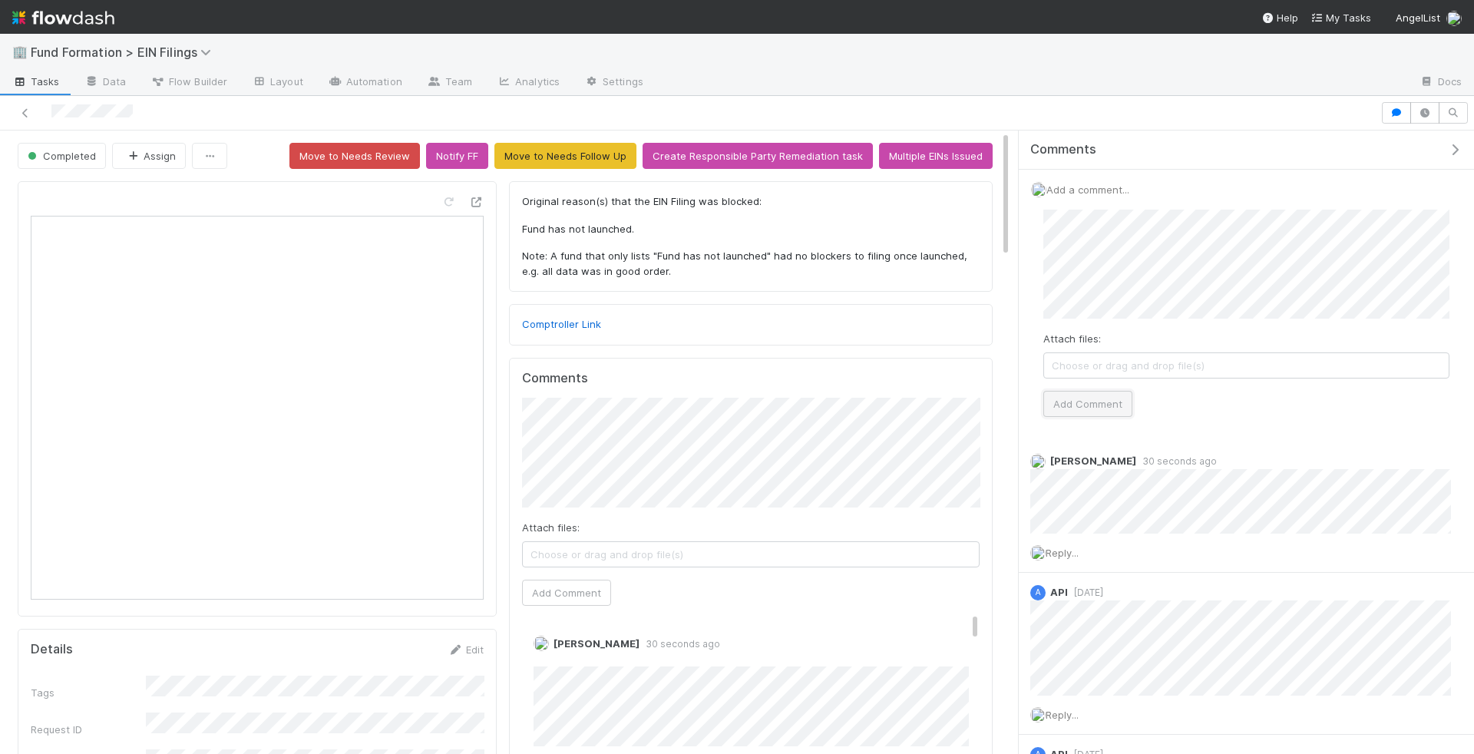
click at [1103, 401] on button "Add Comment" at bounding box center [1087, 404] width 89 height 26
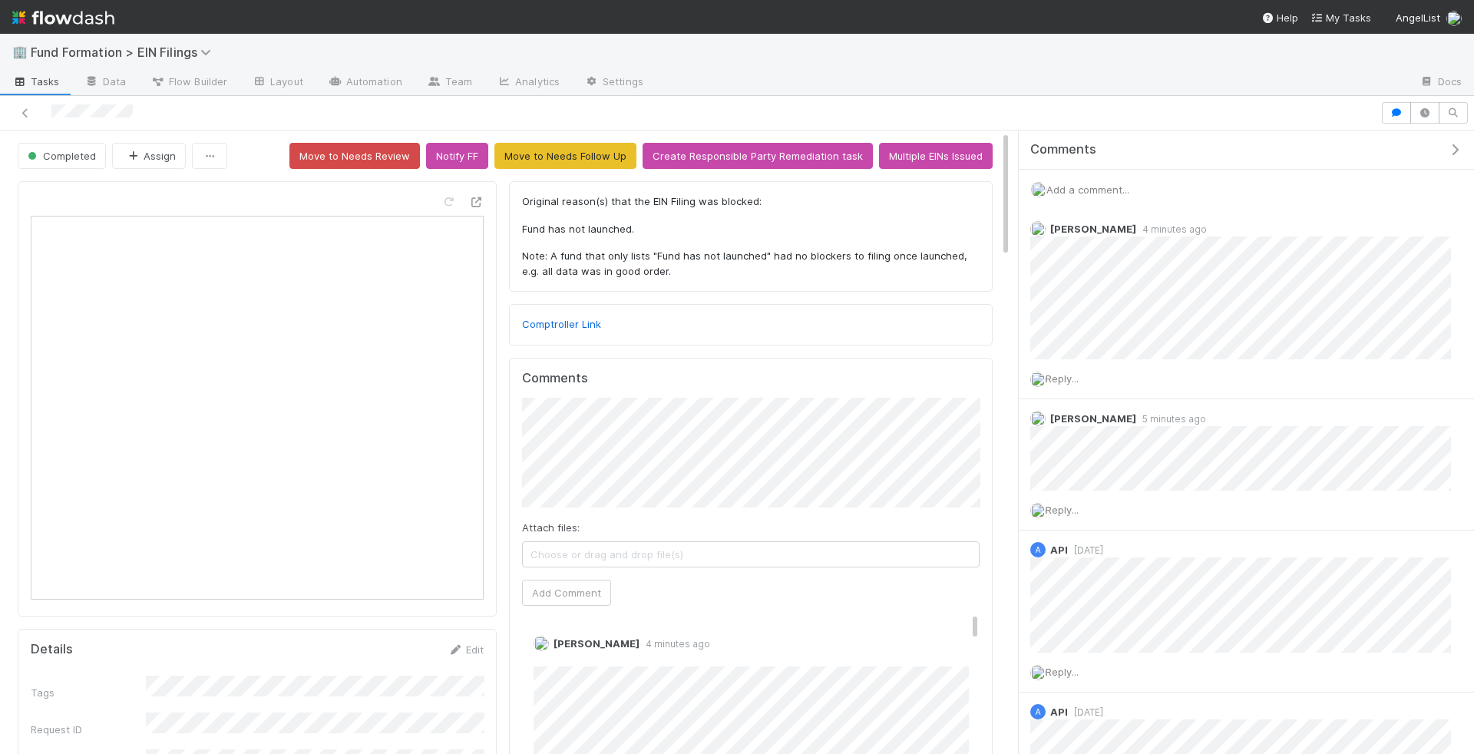
click at [38, 92] on link "Tasks" at bounding box center [36, 83] width 72 height 25
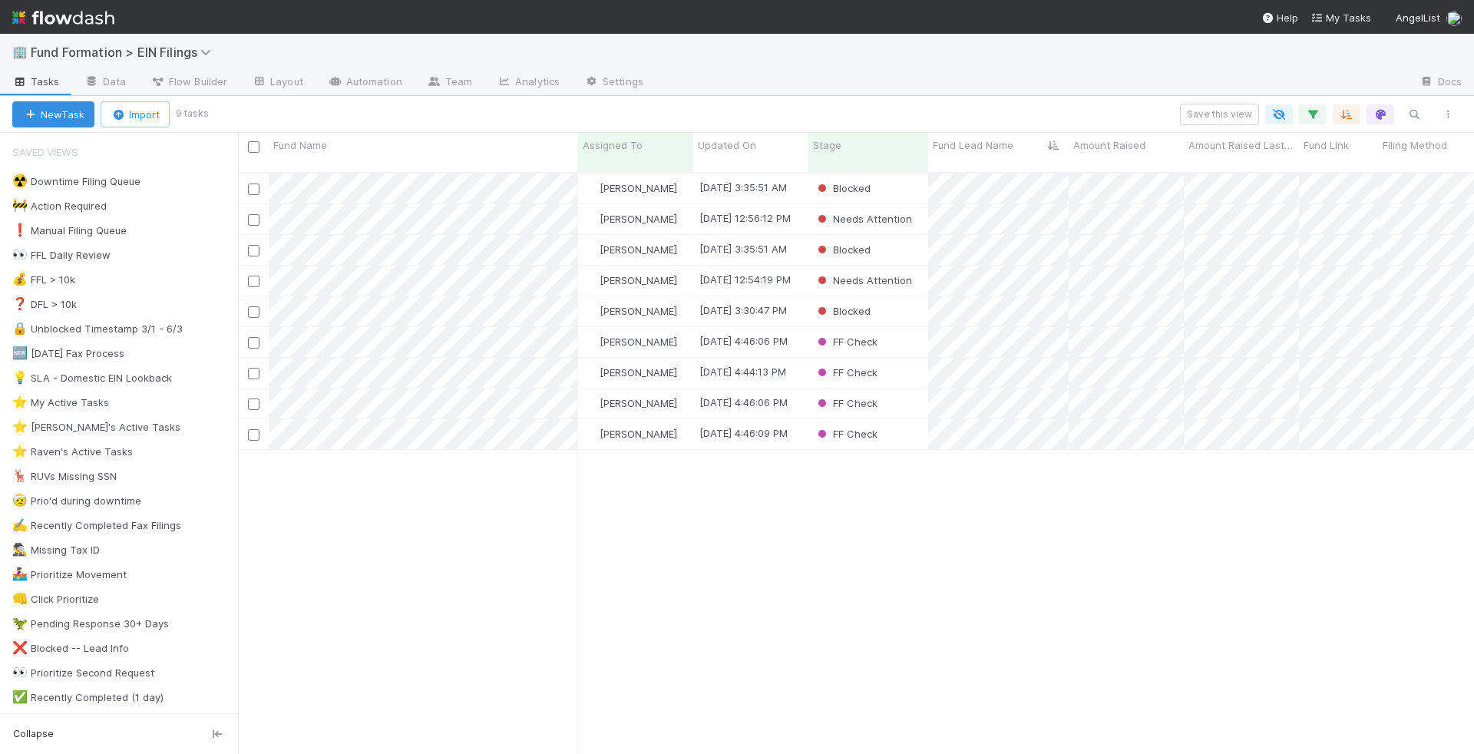
scroll to position [594, 1236]
click at [1312, 109] on icon "button" at bounding box center [1312, 114] width 15 height 14
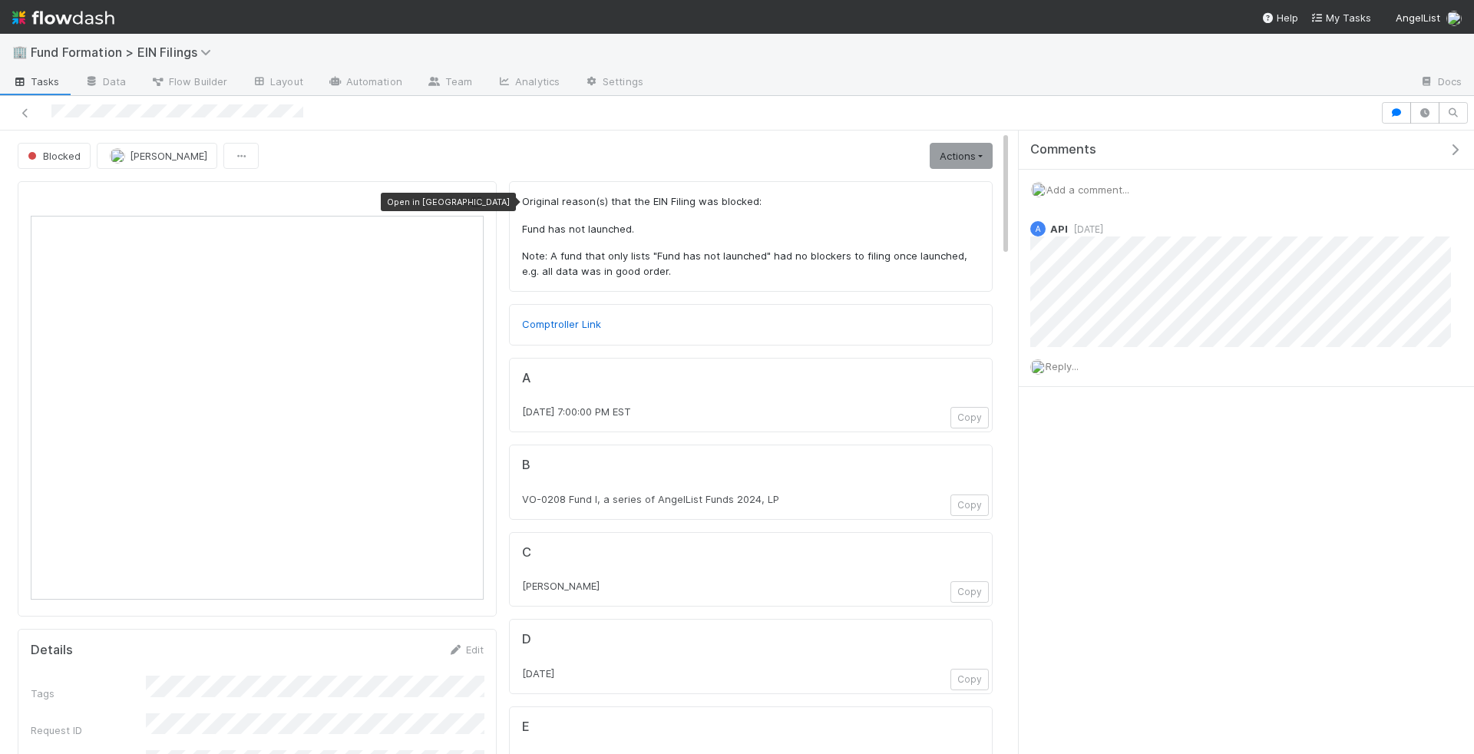
click at [475, 201] on icon at bounding box center [475, 202] width 15 height 10
click at [1082, 187] on span "Add a comment..." at bounding box center [1087, 189] width 83 height 12
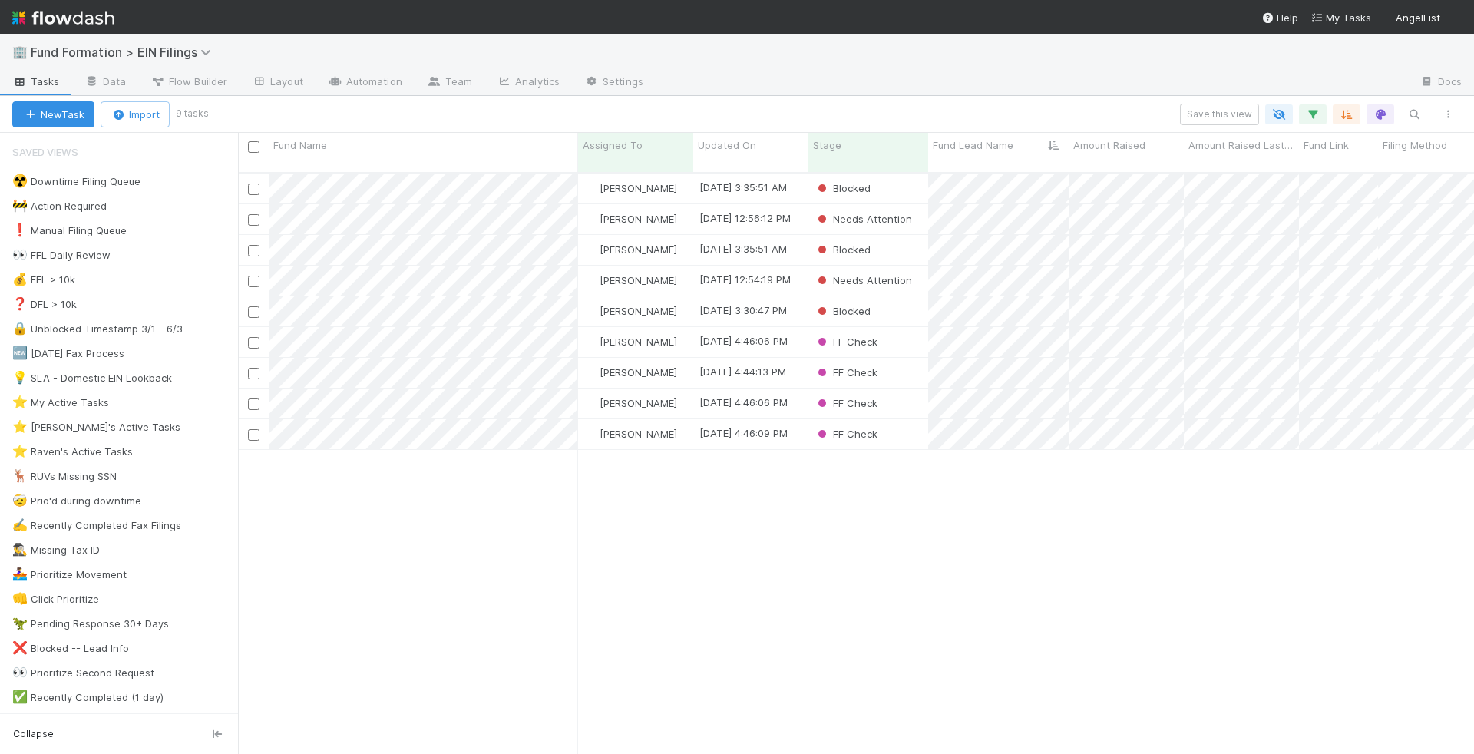
scroll to position [594, 1236]
click at [1315, 106] on button "button" at bounding box center [1313, 114] width 28 height 20
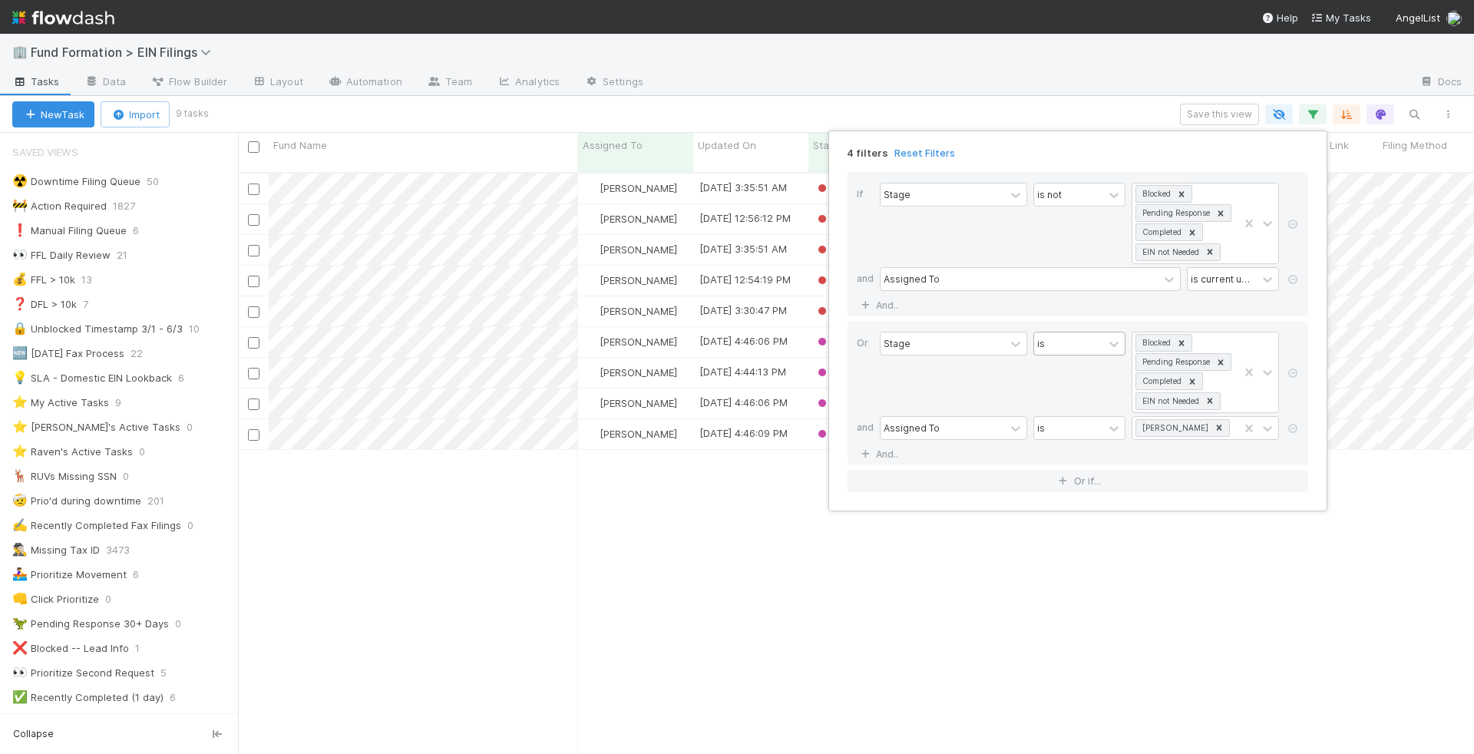
click at [1059, 346] on div "is" at bounding box center [1068, 343] width 69 height 22
type input "is not"
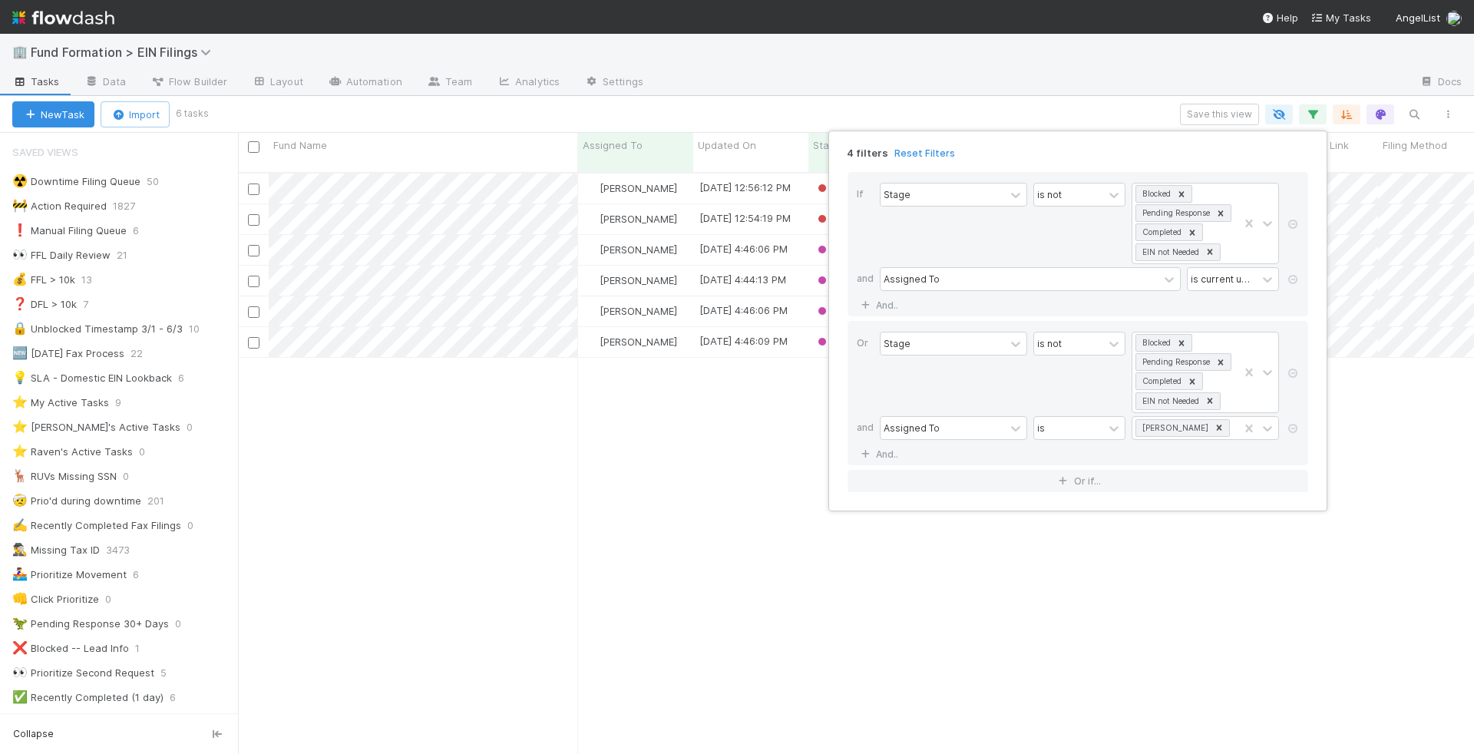
click at [1059, 71] on div "4 filters Reset Filters If Stage is not Blocked Pending Response Completed EIN …" at bounding box center [737, 377] width 1474 height 754
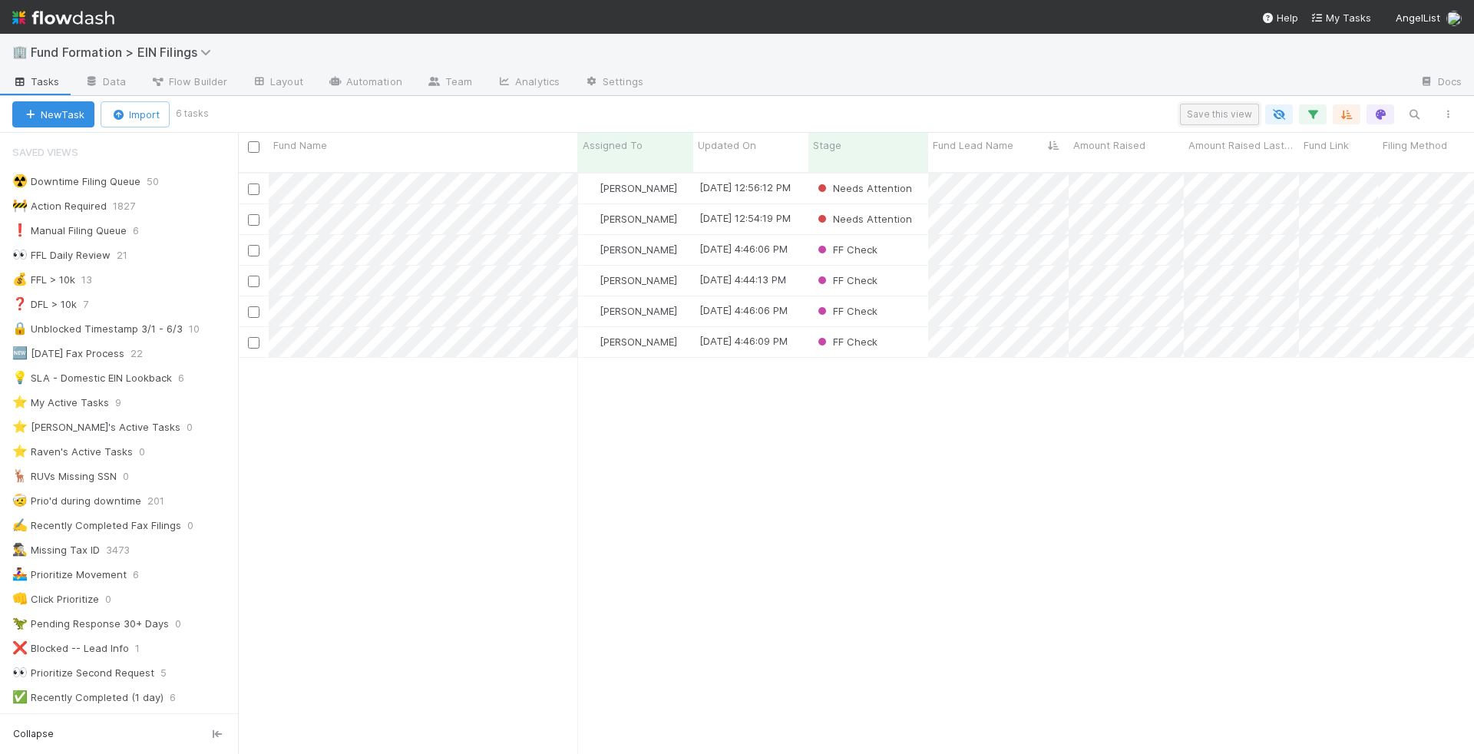
click at [1250, 115] on button "Save this view" at bounding box center [1219, 114] width 79 height 21
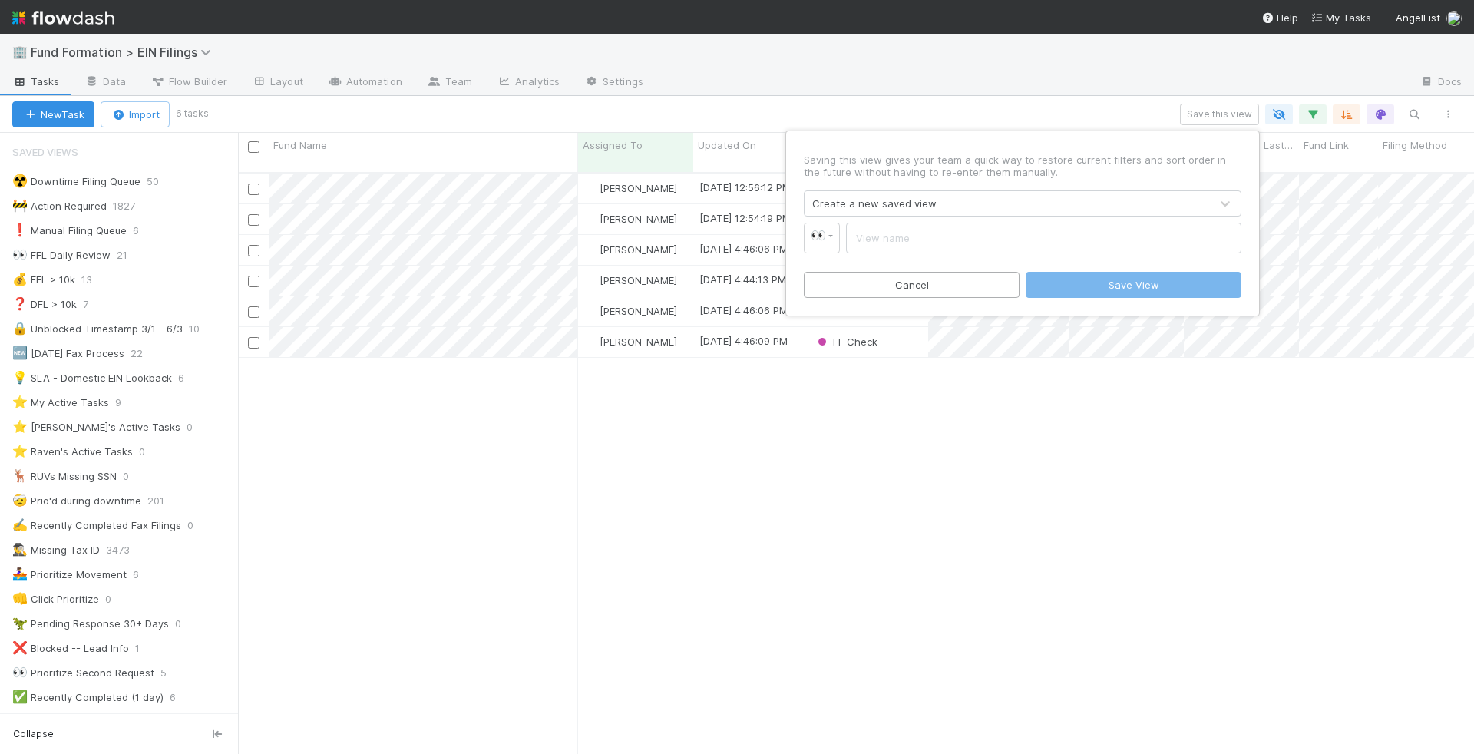
click at [1155, 234] on input "text" at bounding box center [1043, 238] width 395 height 31
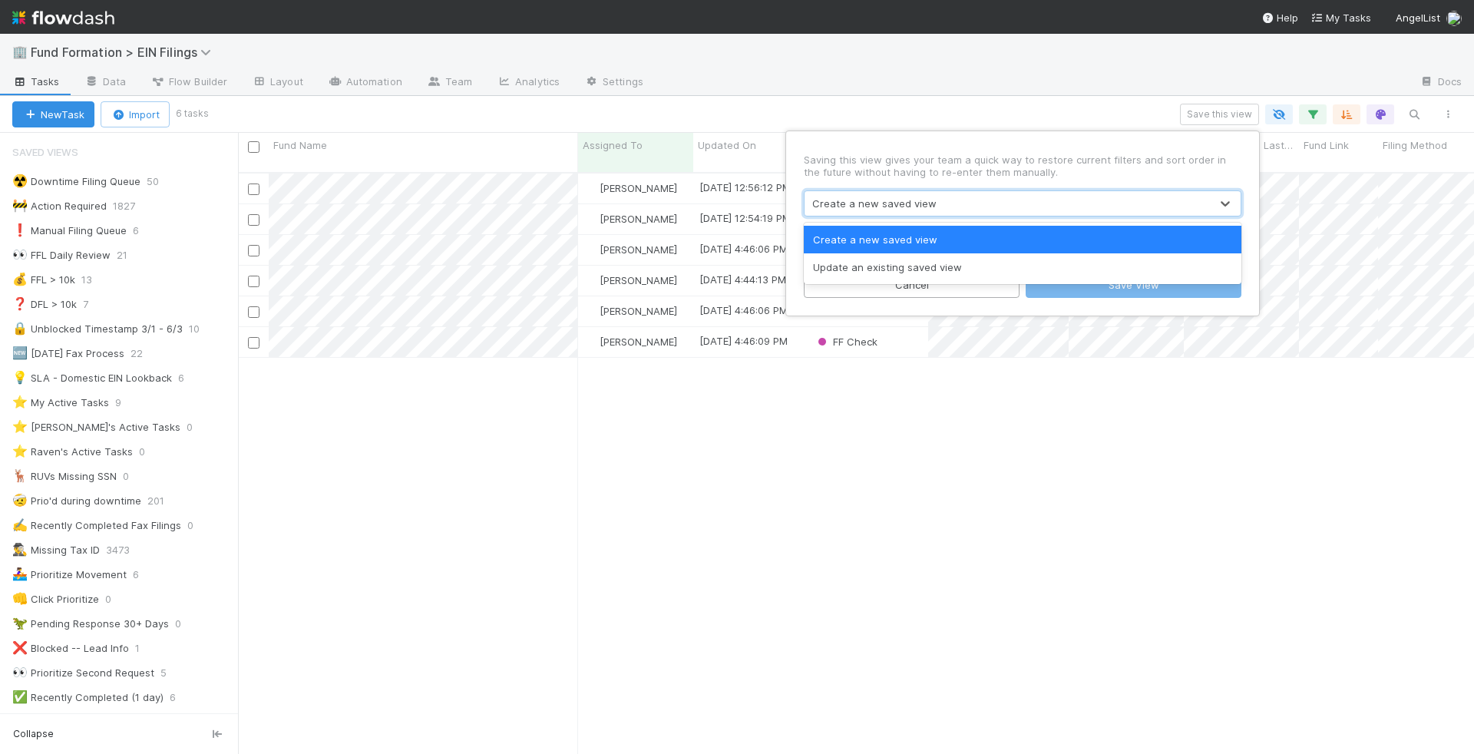
click at [1127, 208] on div "Create a new saved view" at bounding box center [1006, 203] width 405 height 25
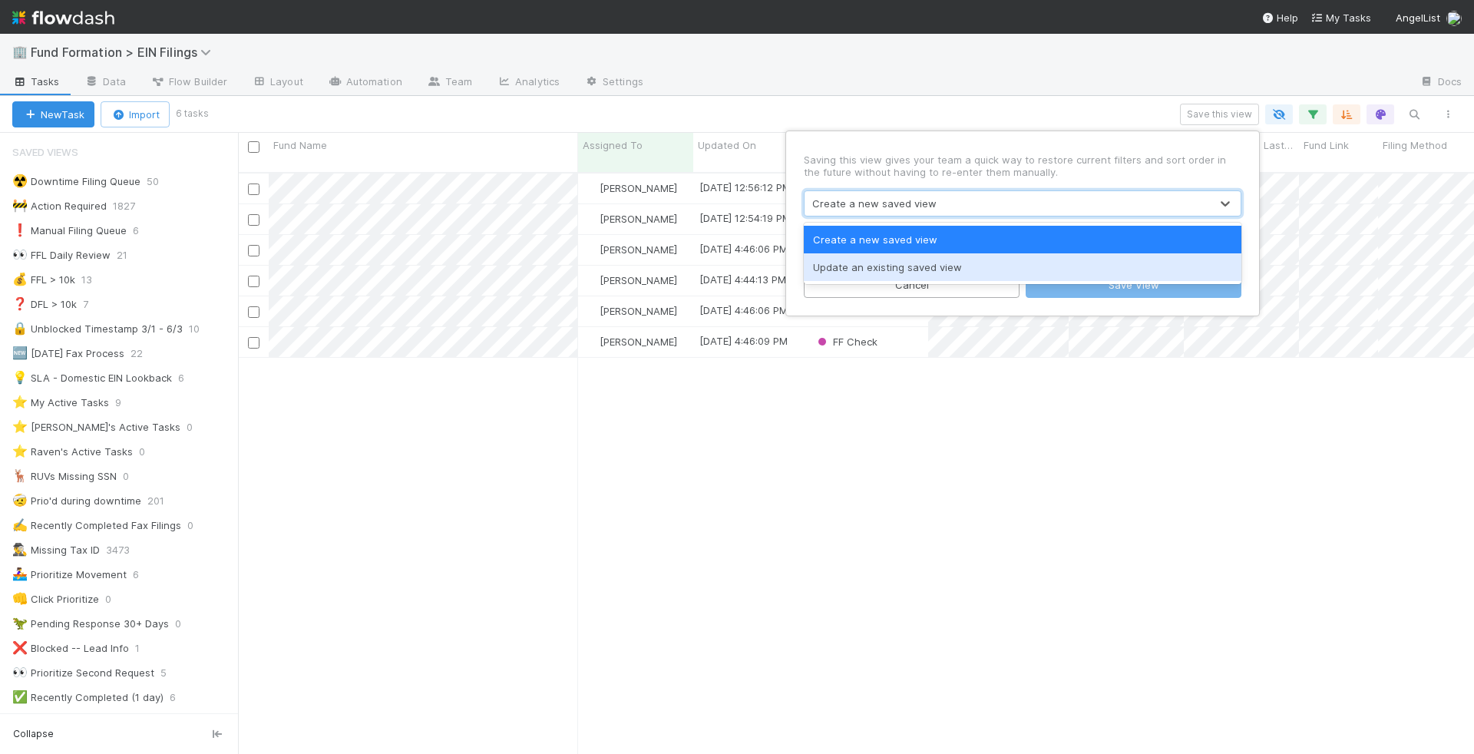
click at [1052, 270] on div "Update an existing saved view" at bounding box center [1023, 267] width 438 height 28
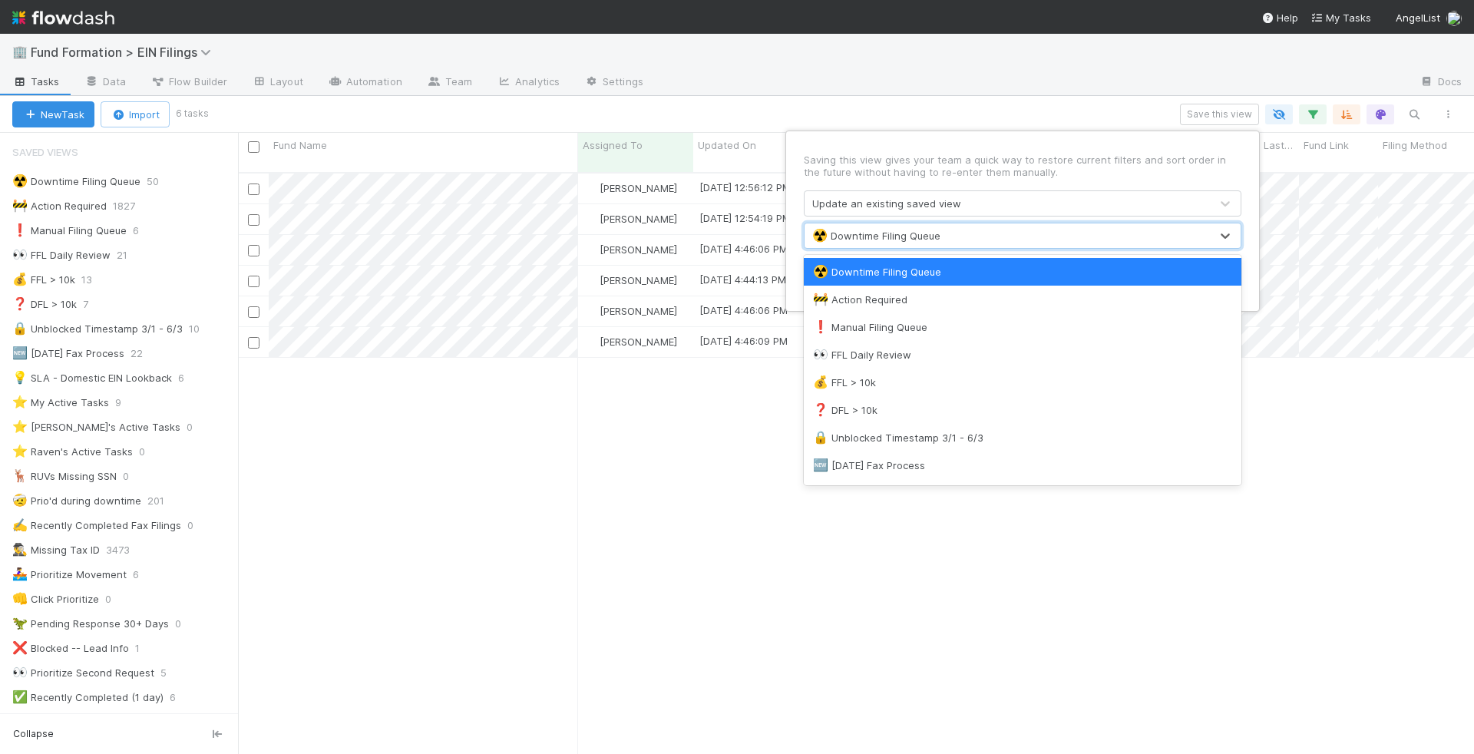
click at [1069, 243] on div "☢️ Downtime Filing Queue" at bounding box center [1006, 235] width 405 height 25
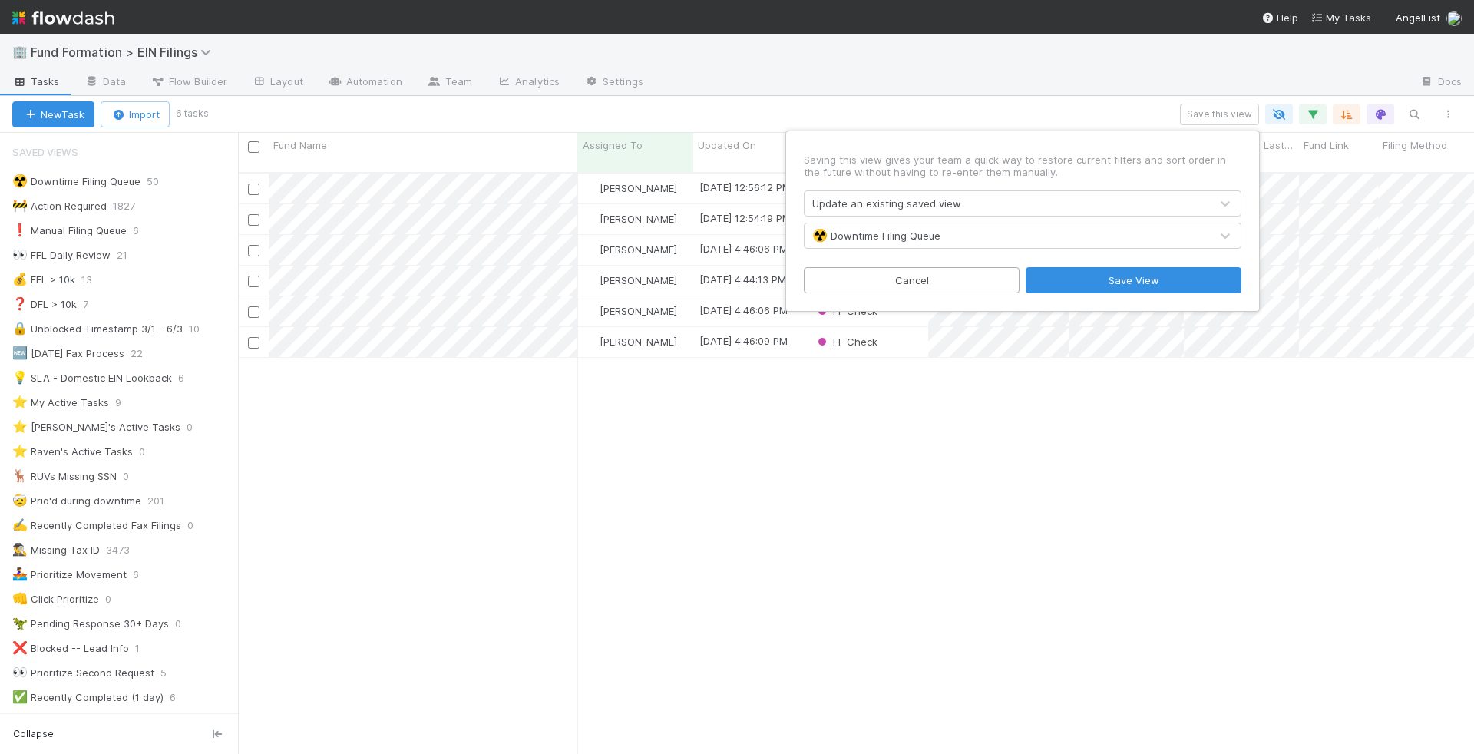
click at [1078, 150] on div "Saving this view gives your team a quick way to restore current filters and sor…" at bounding box center [1022, 220] width 461 height 167
click at [1094, 282] on button "Save View" at bounding box center [1134, 280] width 216 height 26
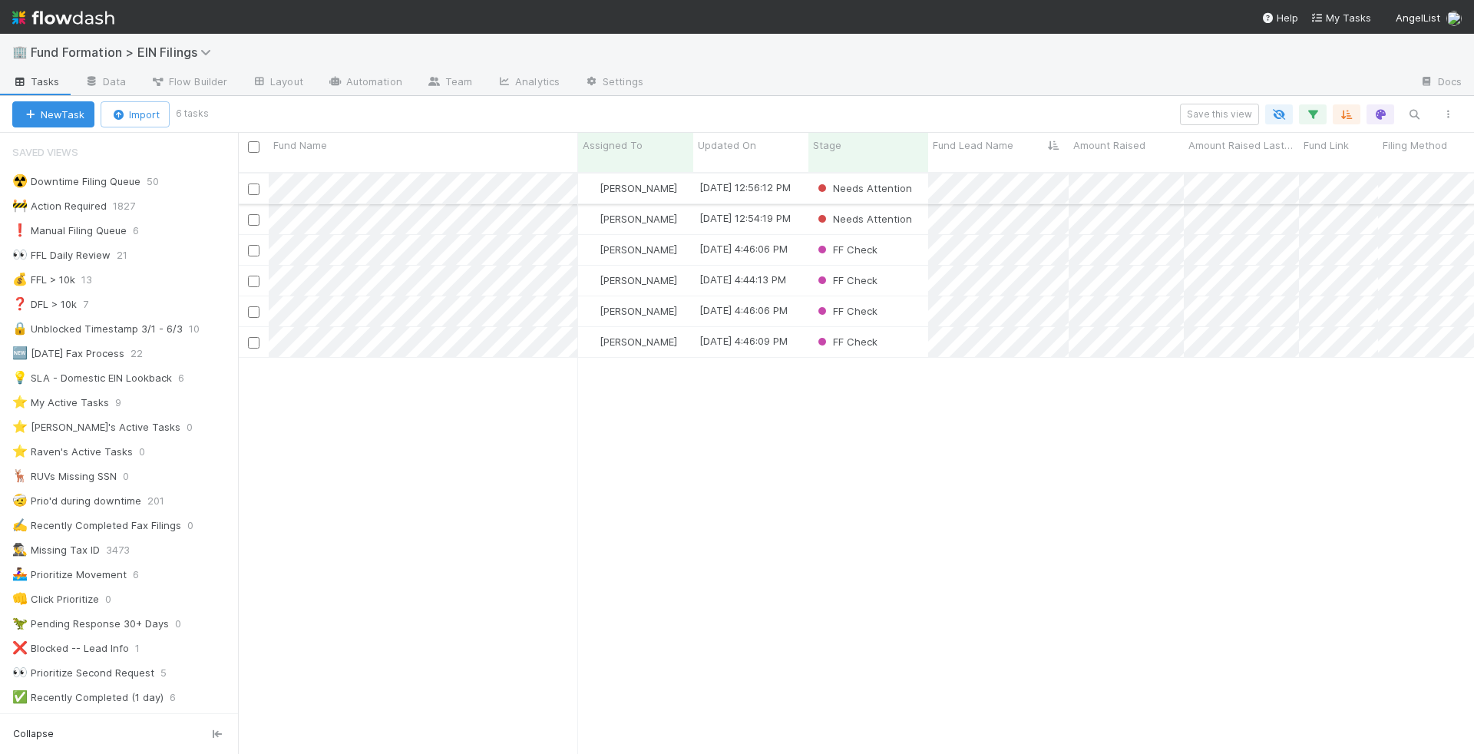
click at [920, 182] on div "Needs Attention" at bounding box center [868, 188] width 120 height 30
click at [920, 204] on div "Needs Attention" at bounding box center [868, 219] width 120 height 30
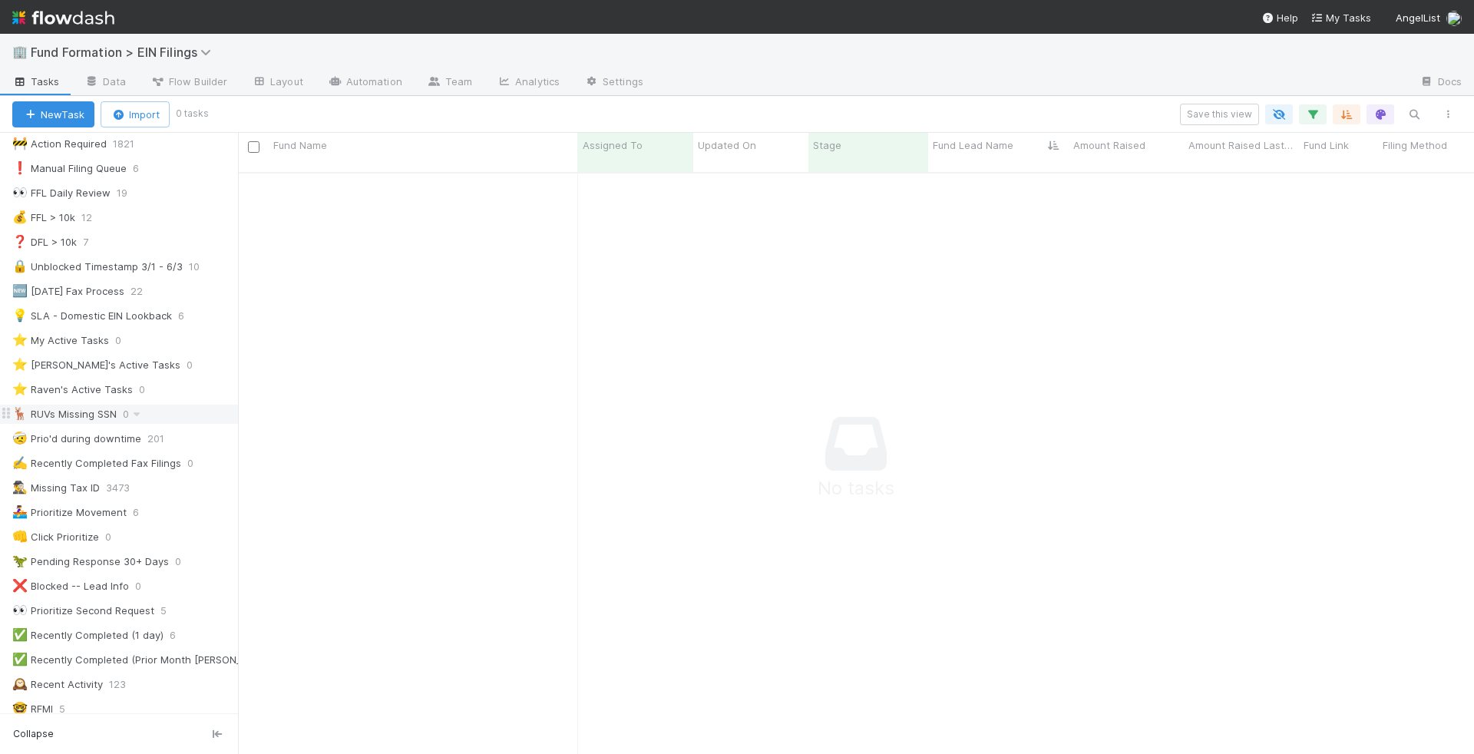
scroll to position [0, 0]
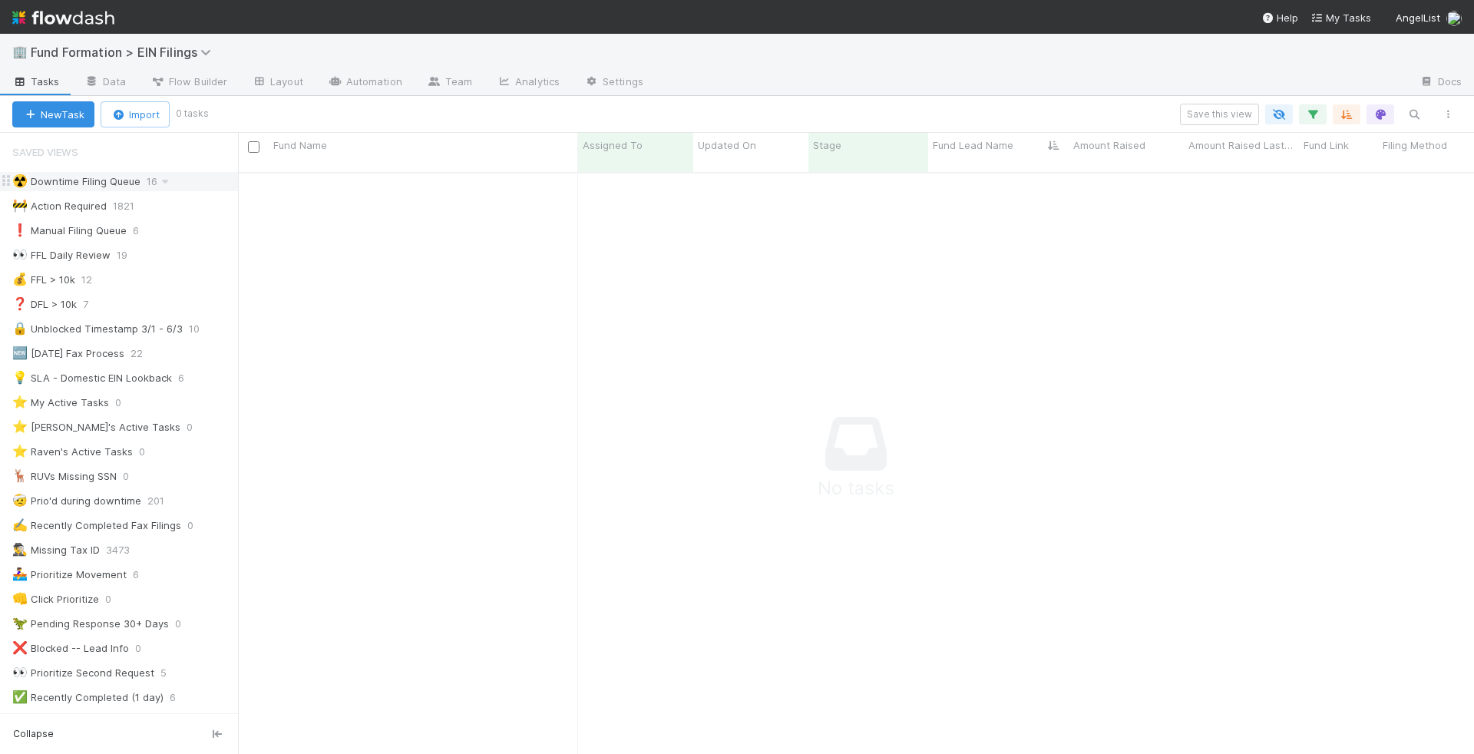
click at [85, 180] on div "☢️ Downtime Filing Queue" at bounding box center [76, 181] width 128 height 19
click at [1310, 114] on icon "button" at bounding box center [1312, 114] width 15 height 14
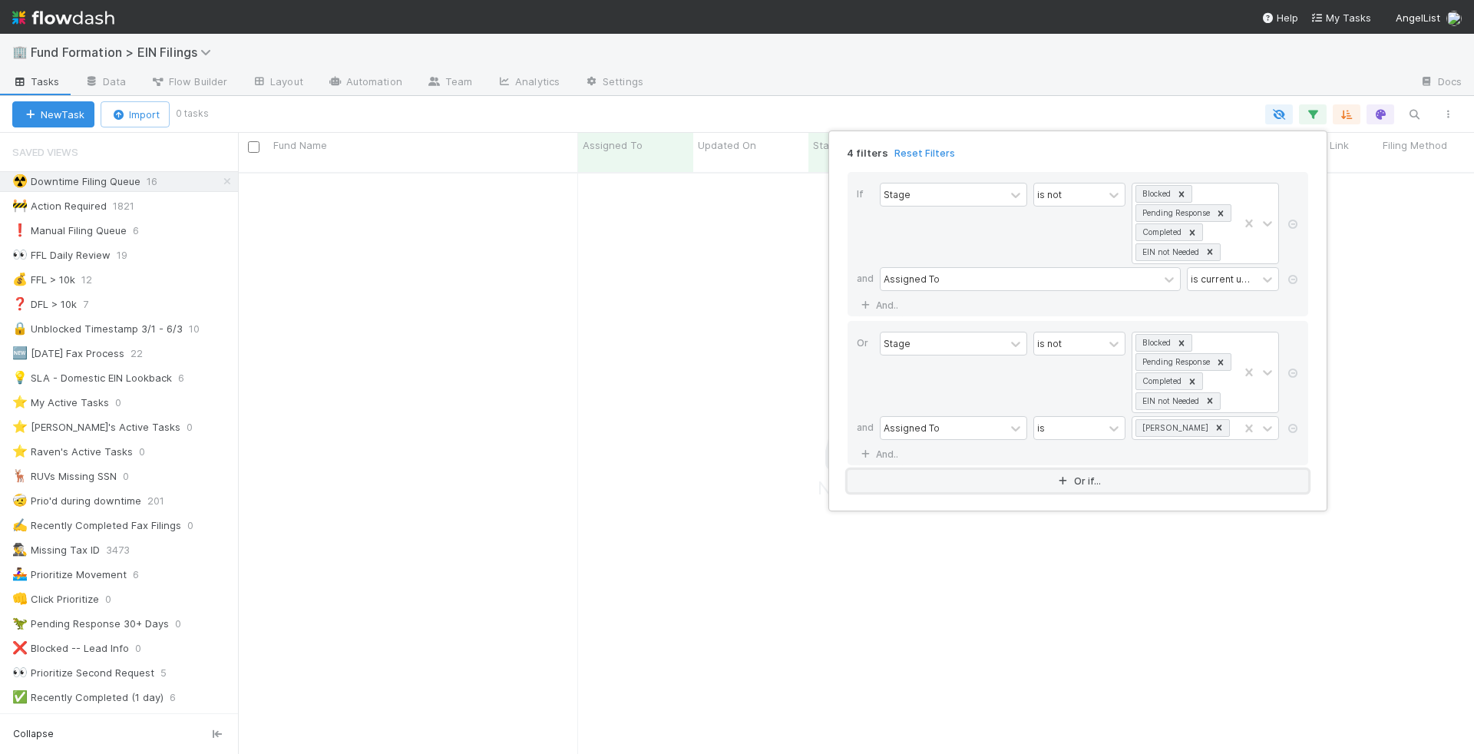
click at [908, 470] on button "Or if..." at bounding box center [1077, 481] width 461 height 22
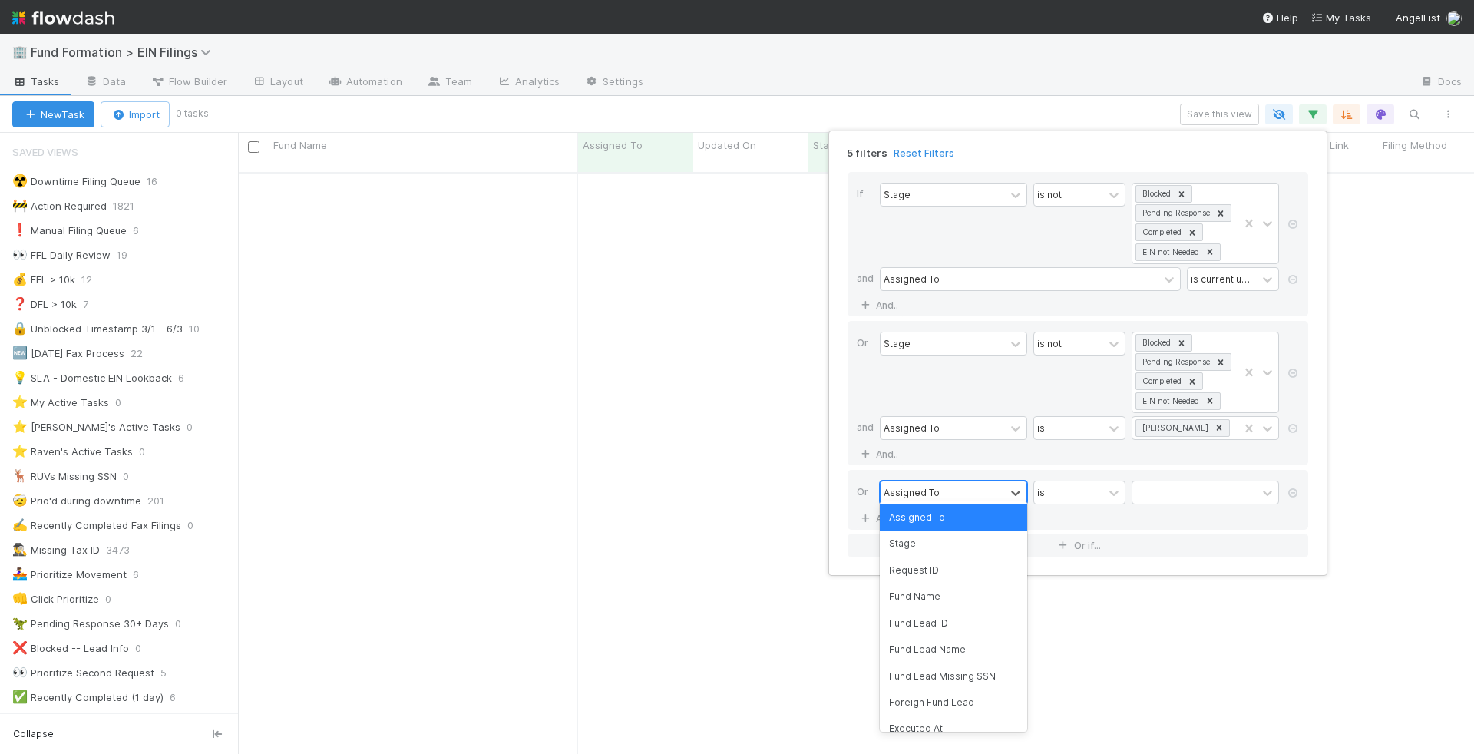
click at [970, 481] on div "Assigned To" at bounding box center [942, 492] width 124 height 22
type input "stage"
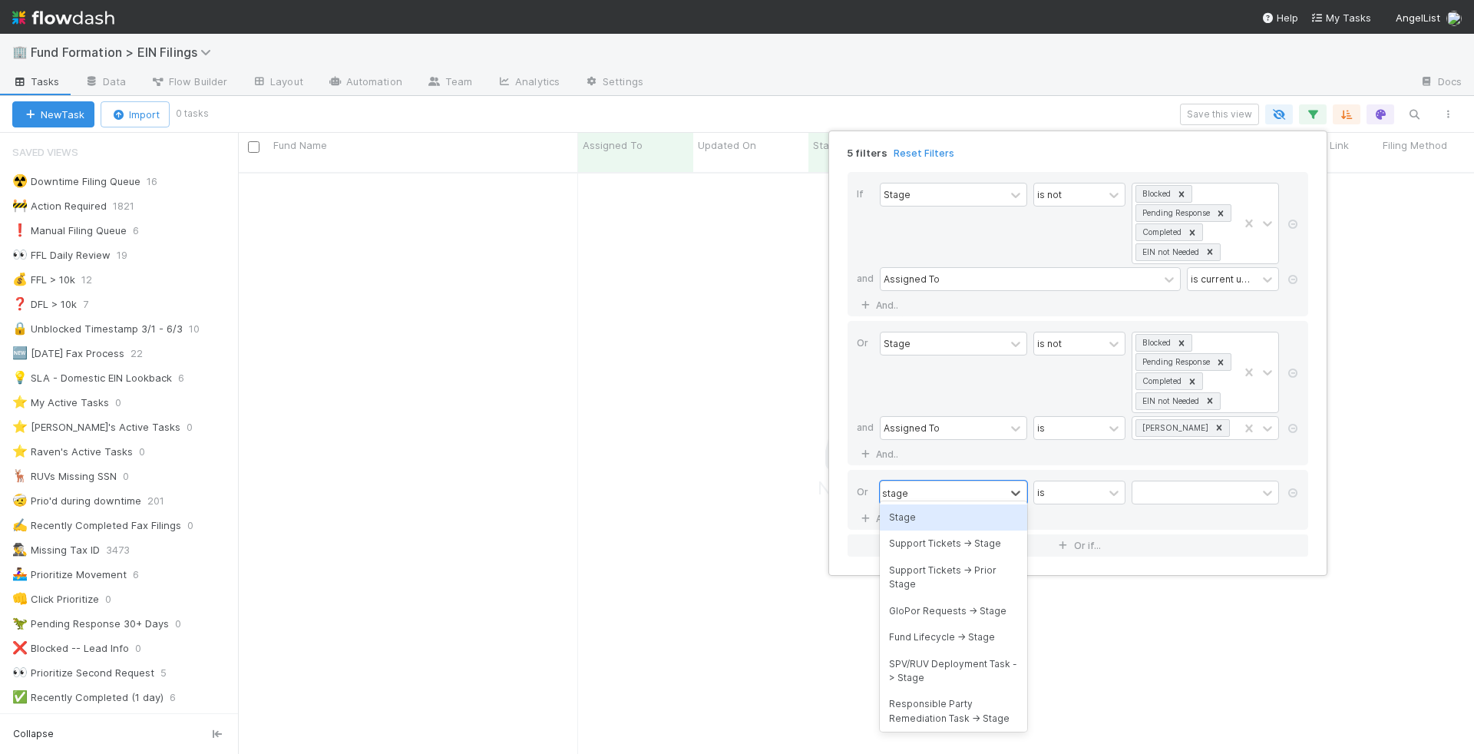
click at [964, 503] on div "Stage Support Tickets -> Stage Support Tickets -> Prior Stage GloPor Requests -…" at bounding box center [953, 616] width 147 height 230
click at [981, 516] on div "Stage" at bounding box center [953, 517] width 147 height 26
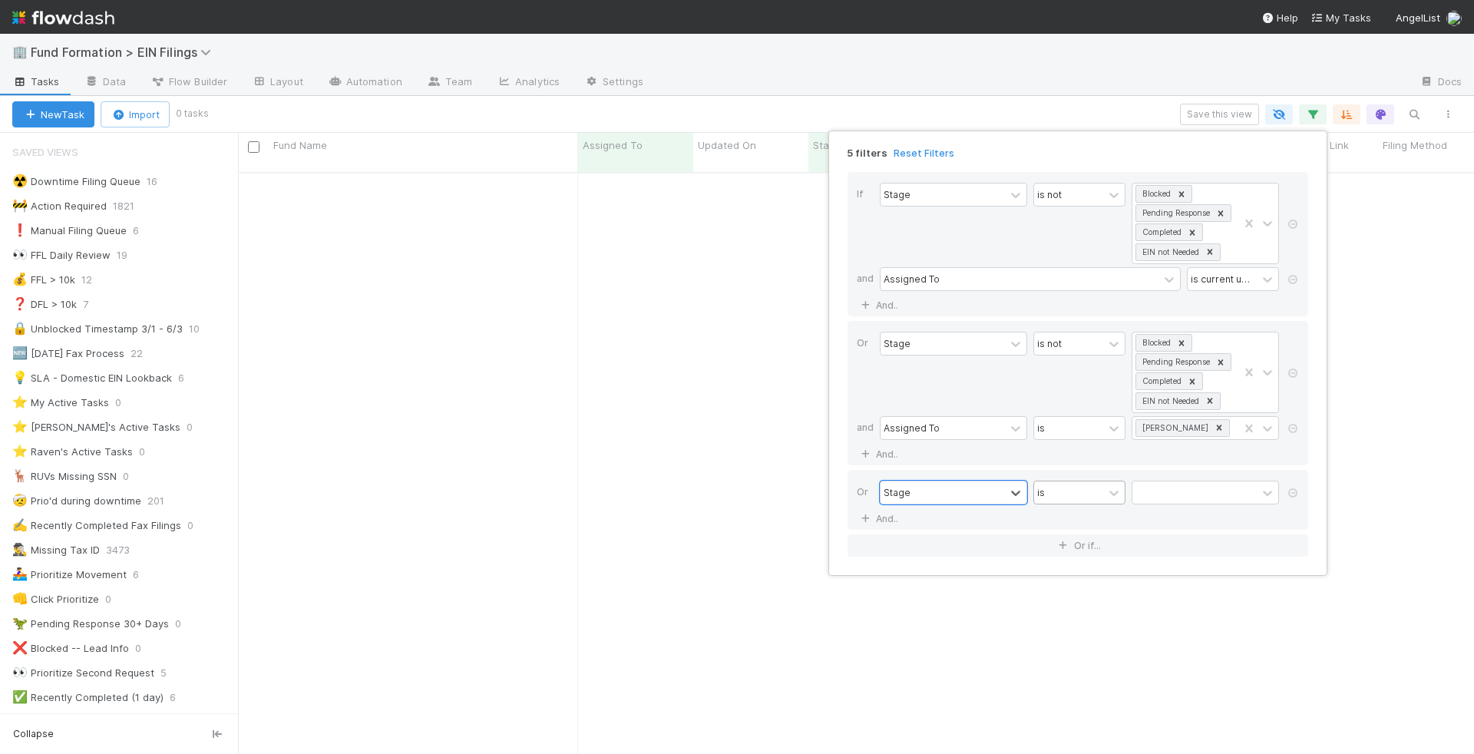
click at [1097, 484] on div "is" at bounding box center [1068, 492] width 69 height 22
type input "is not"
click at [1097, 517] on div "is not" at bounding box center [1079, 517] width 92 height 26
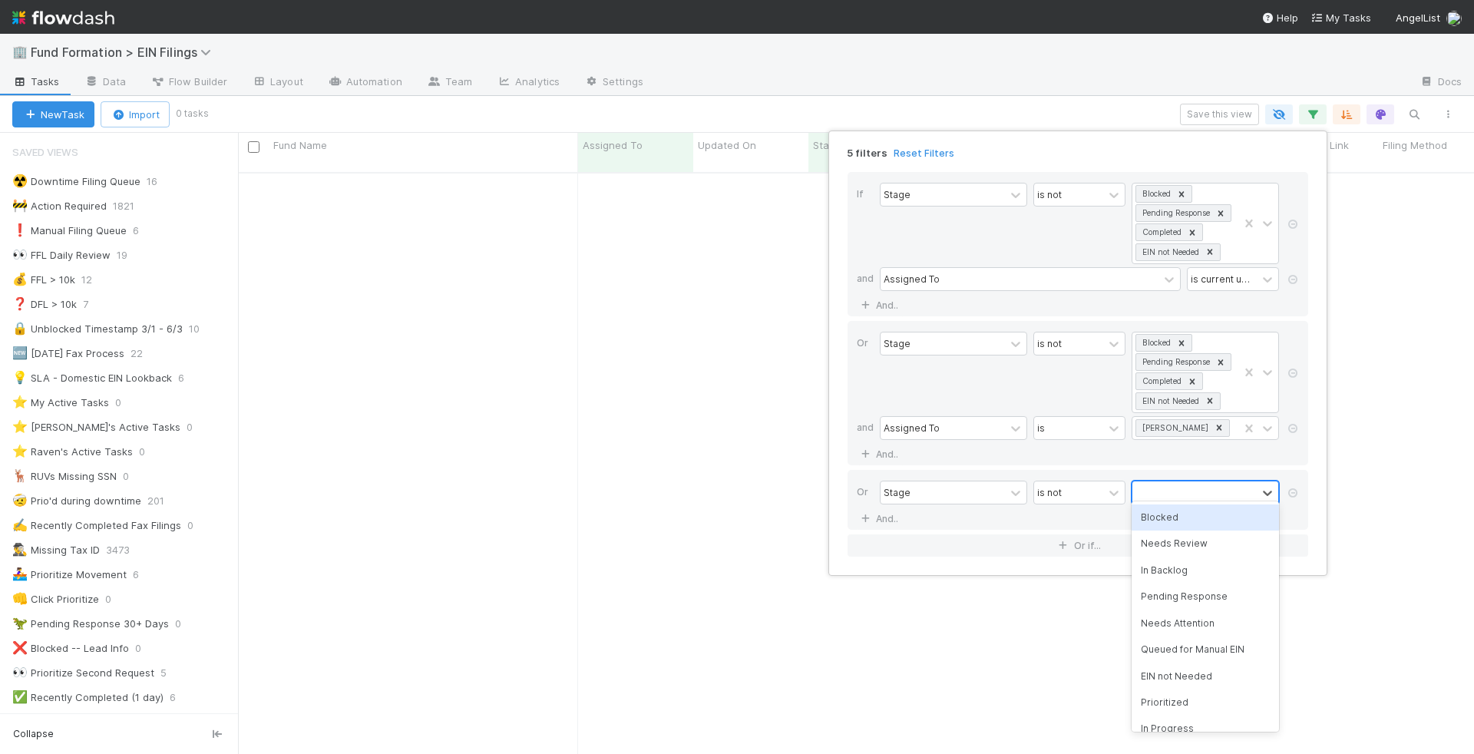
click at [1166, 490] on div at bounding box center [1194, 492] width 124 height 22
type input "blocked"
type input "pending res"
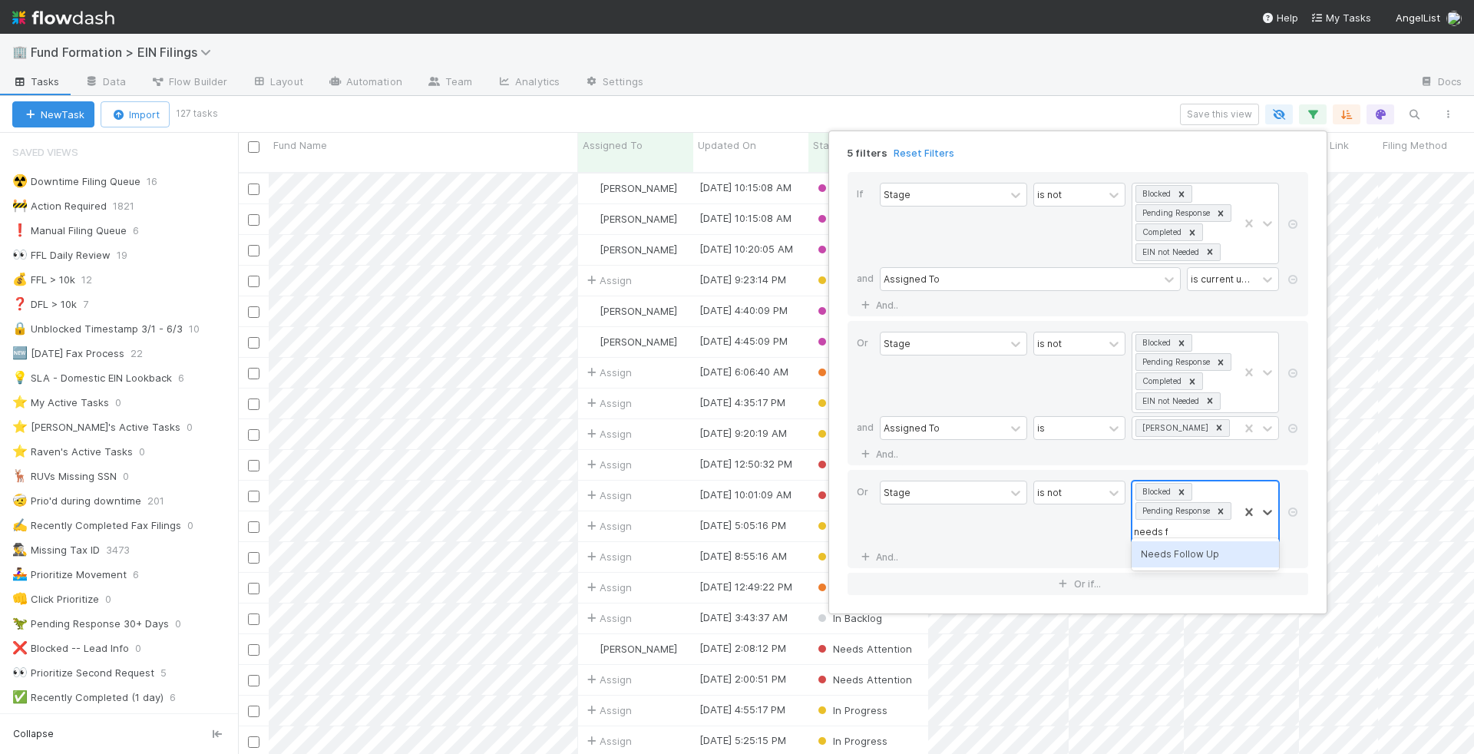
type input "needs fo"
type input "ein not need"
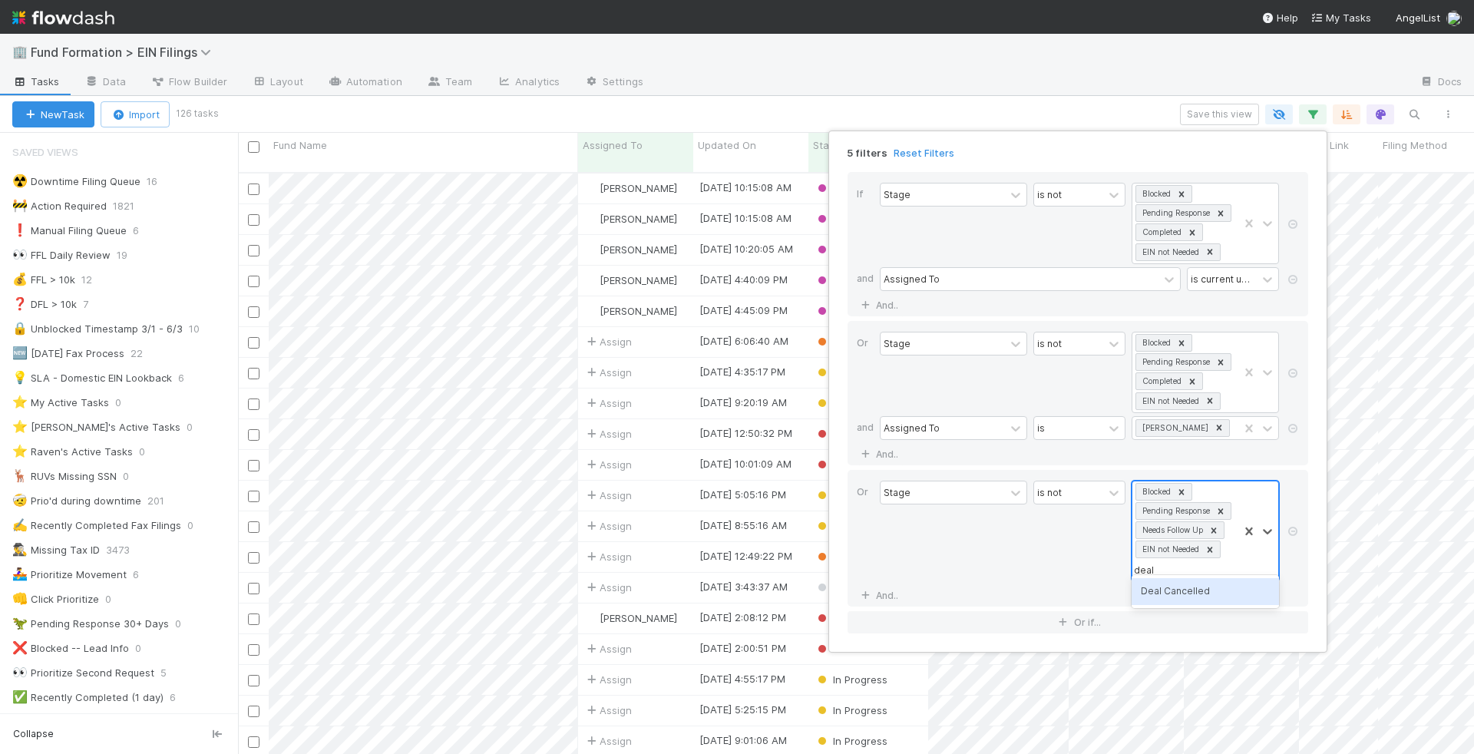
type input "deal c"
type input "complete"
click at [1100, 118] on div "5 filters Reset Filters If Stage is not Blocked Pending Response Completed EIN …" at bounding box center [737, 377] width 1474 height 754
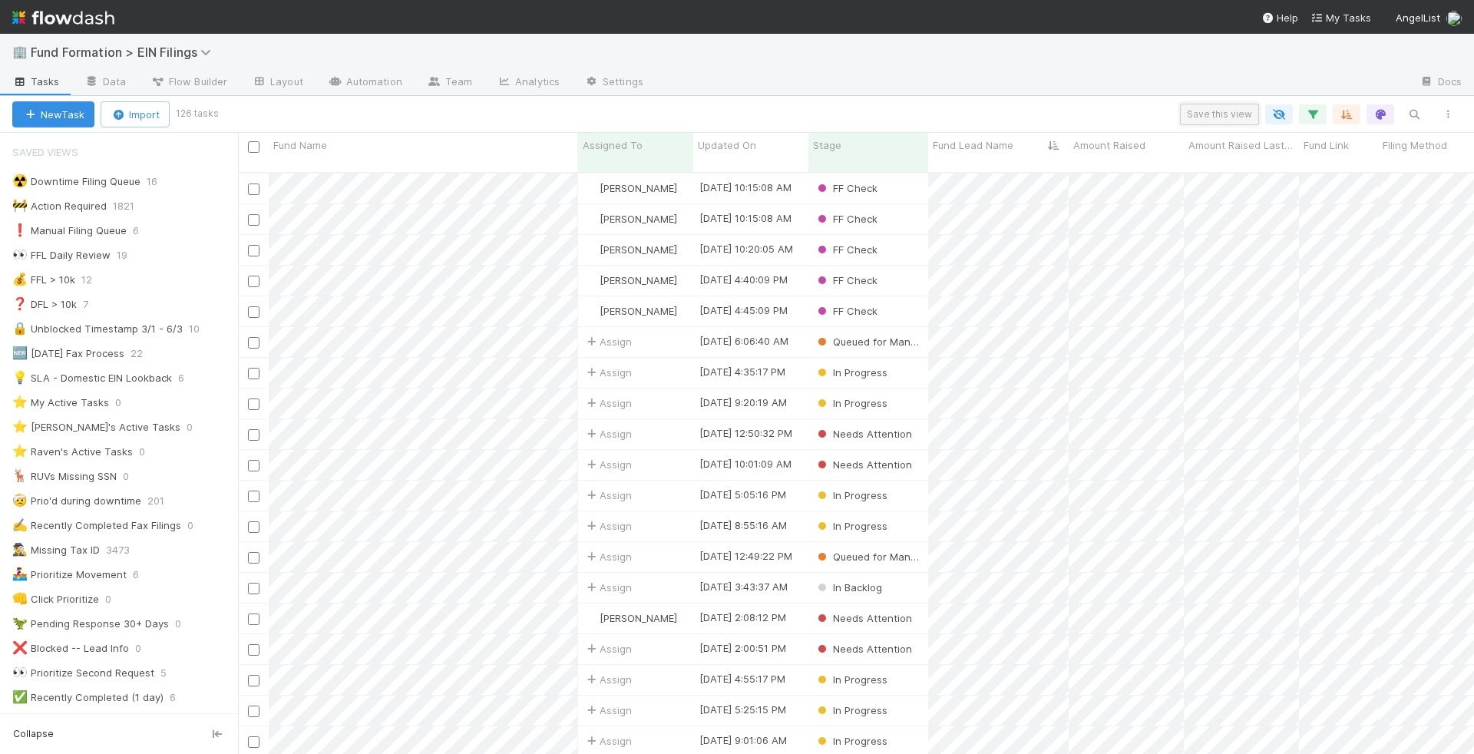
click at [1201, 116] on button "Save this view" at bounding box center [1219, 114] width 79 height 21
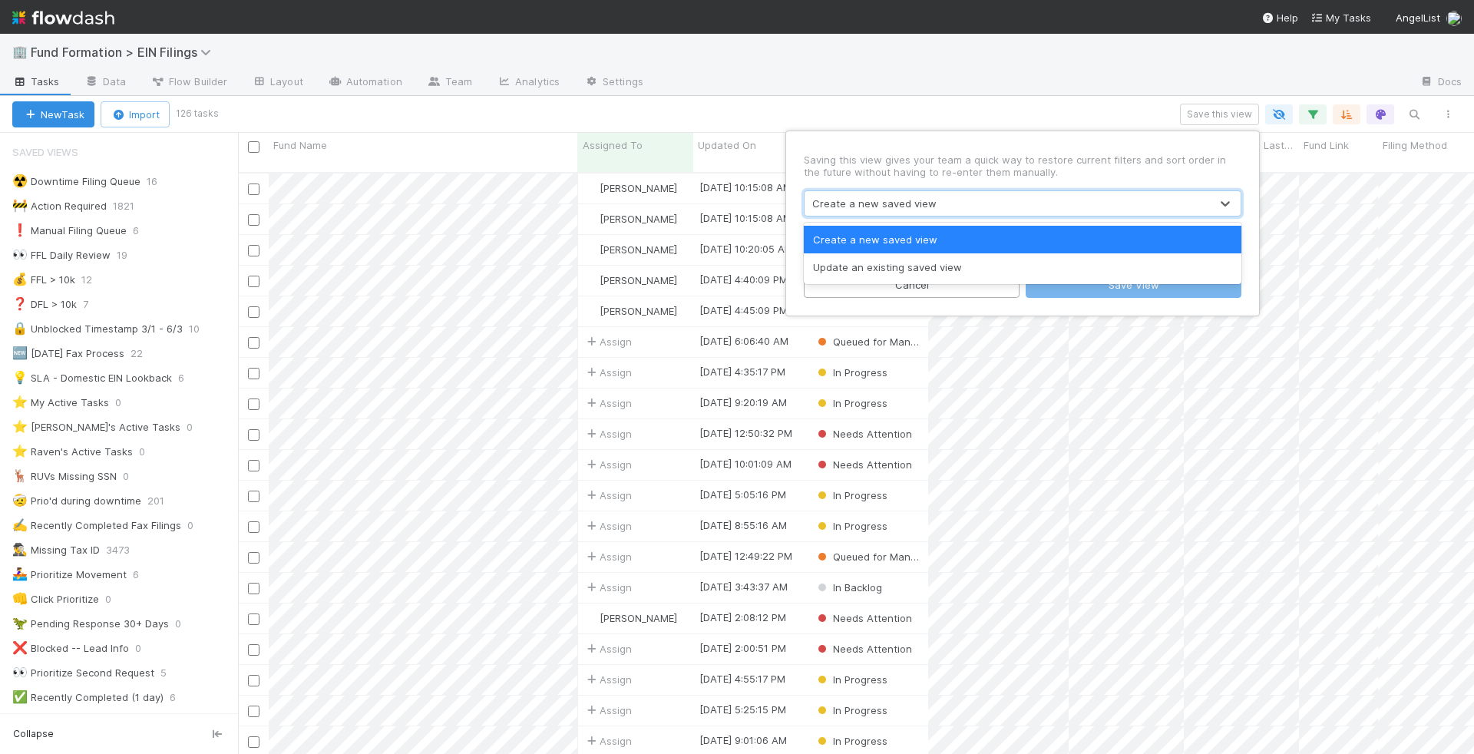
click at [998, 205] on div "Create a new saved view" at bounding box center [1006, 203] width 405 height 25
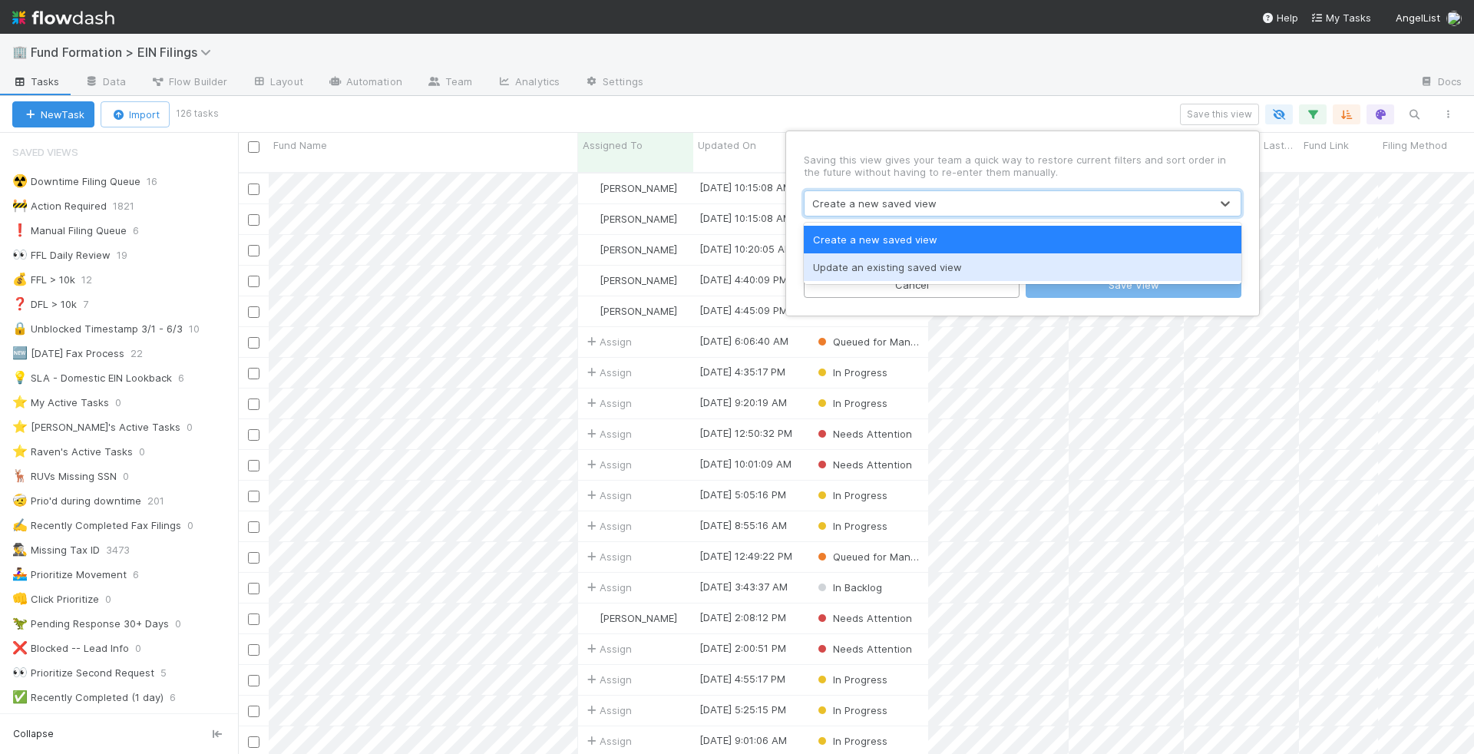
click at [970, 261] on div "Update an existing saved view" at bounding box center [1023, 267] width 438 height 28
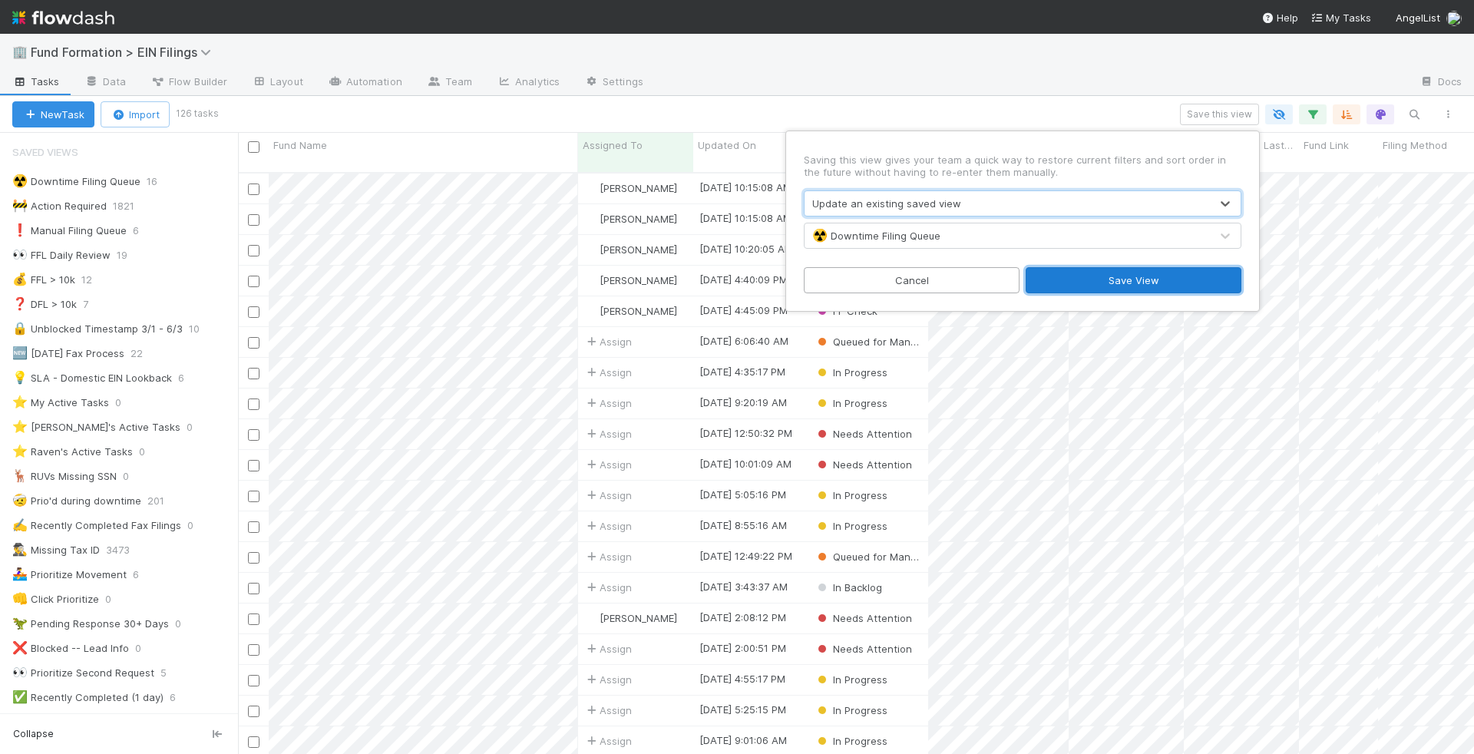
click at [1108, 273] on button "Save View" at bounding box center [1134, 280] width 216 height 26
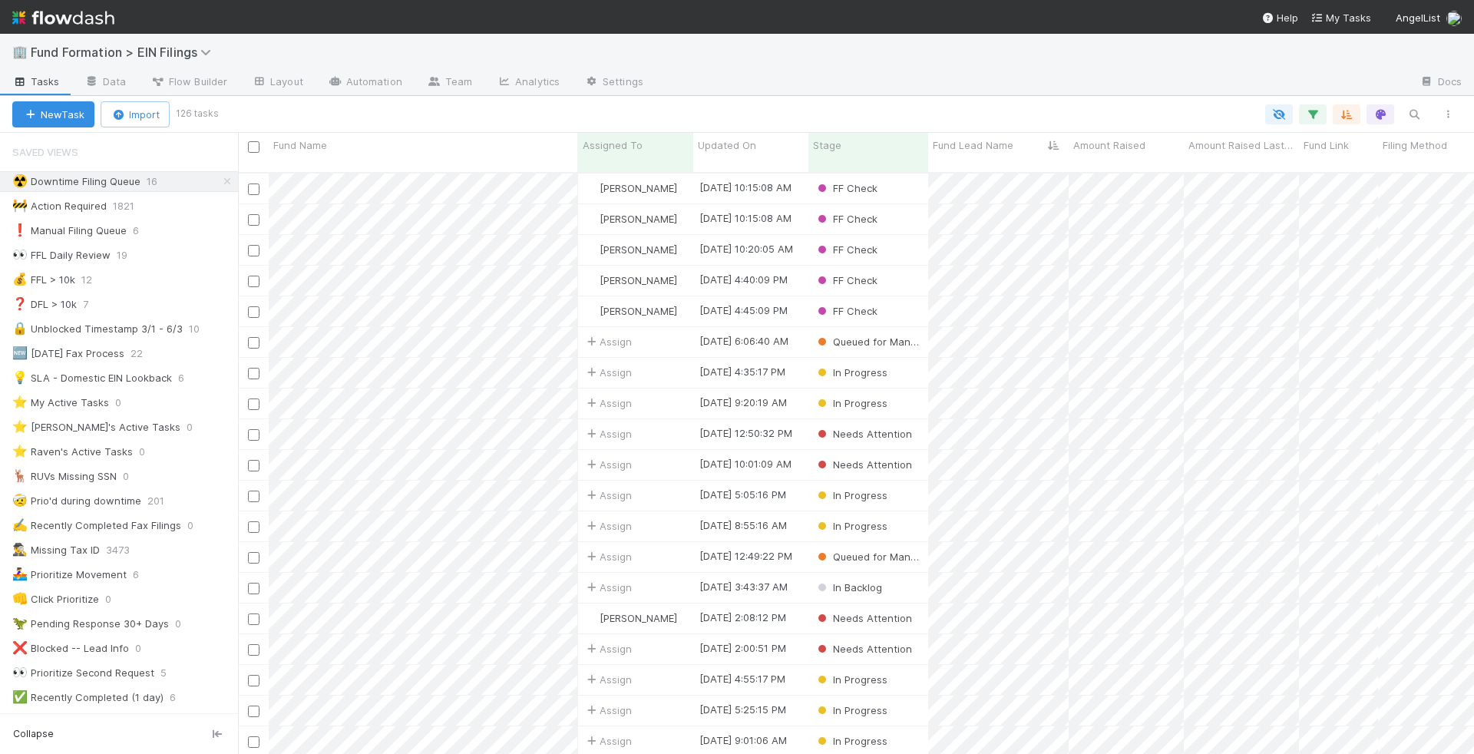
click at [924, 44] on div "🏢 Fund Formation > EIN Filings" at bounding box center [737, 52] width 1474 height 37
click at [870, 149] on div "Stage" at bounding box center [868, 144] width 111 height 15
click at [874, 175] on div "Sort First → Last" at bounding box center [901, 174] width 175 height 23
click at [1362, 111] on div "Save this view" at bounding box center [840, 114] width 1249 height 21
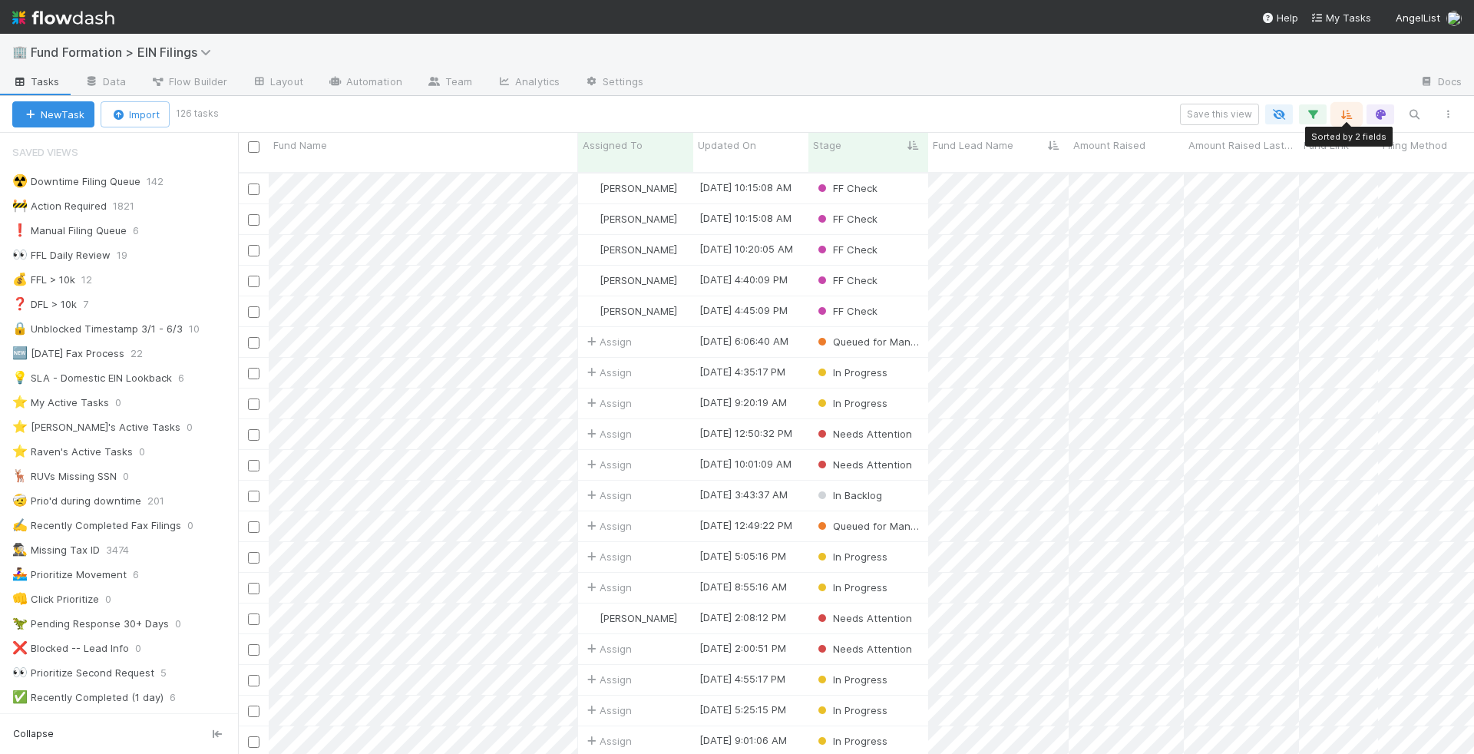
click at [1346, 111] on icon "button" at bounding box center [1346, 114] width 15 height 14
click at [1343, 170] on icon at bounding box center [1337, 174] width 15 height 9
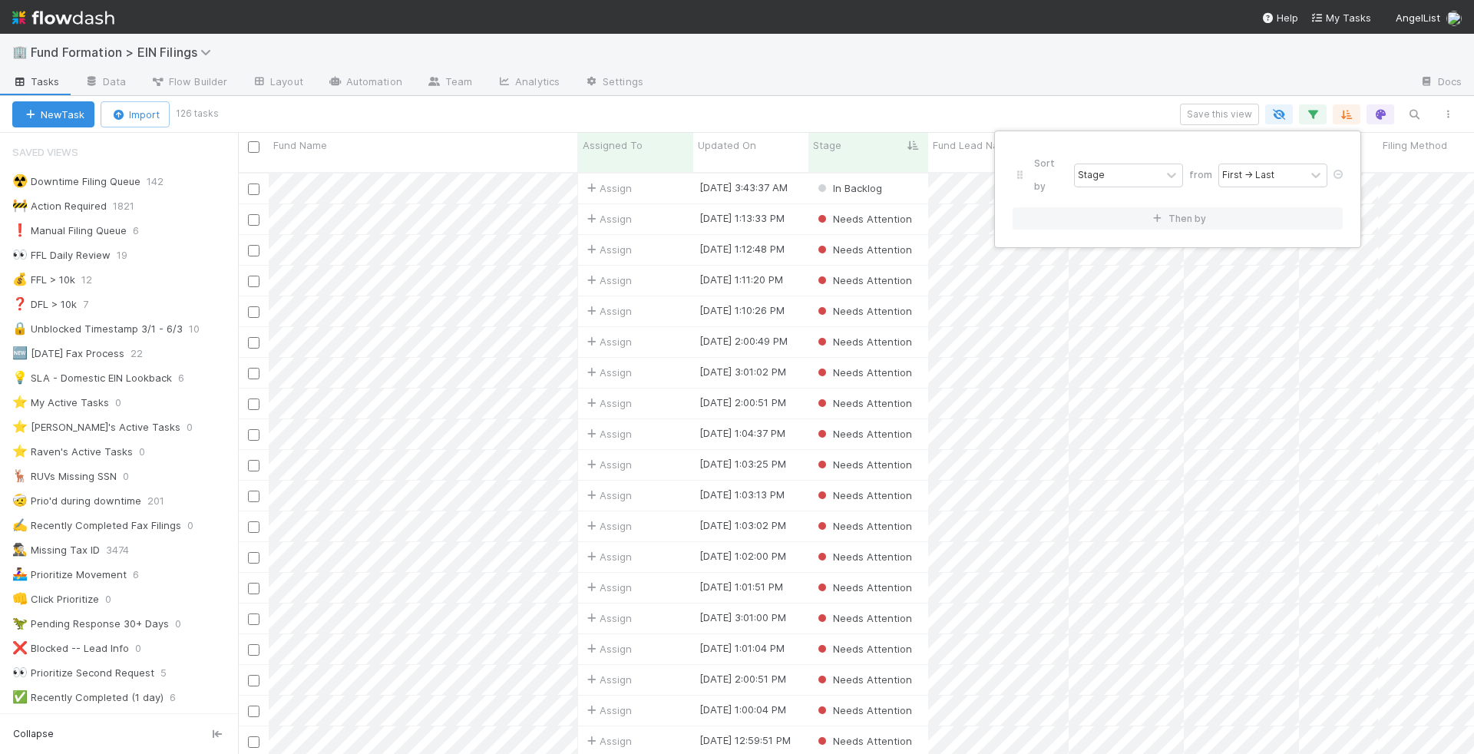
click at [1036, 68] on div "Sort by Stage from First → Last Then by" at bounding box center [737, 377] width 1474 height 754
click at [933, 39] on div "Sort by Stage from First → Last Then by" at bounding box center [737, 377] width 1474 height 754
click at [261, 241] on div at bounding box center [253, 249] width 18 height 17
click at [253, 245] on input "checkbox" at bounding box center [254, 251] width 12 height 12
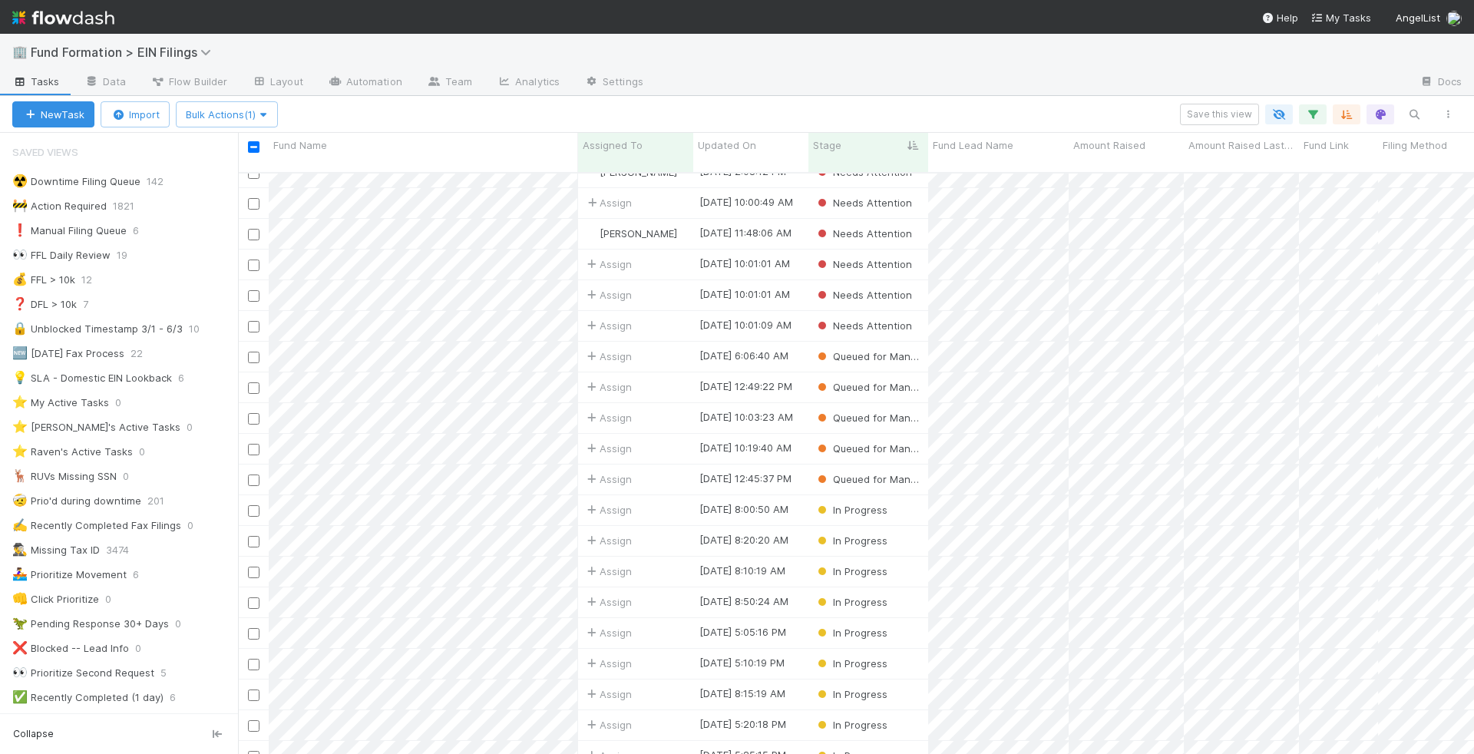
scroll to position [2021, 0]
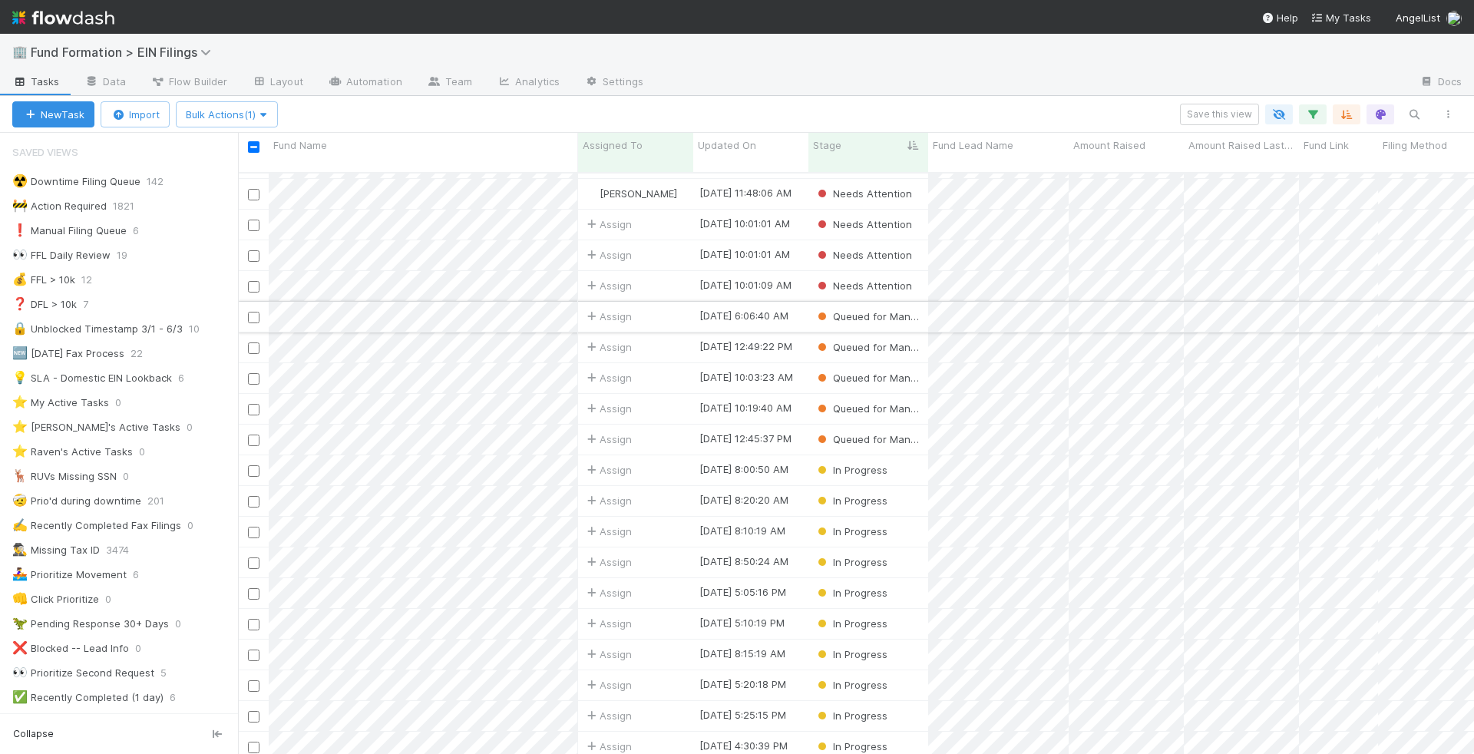
click at [253, 312] on input "checkbox" at bounding box center [254, 318] width 12 height 12
click at [253, 434] on input "checkbox" at bounding box center [254, 440] width 12 height 12
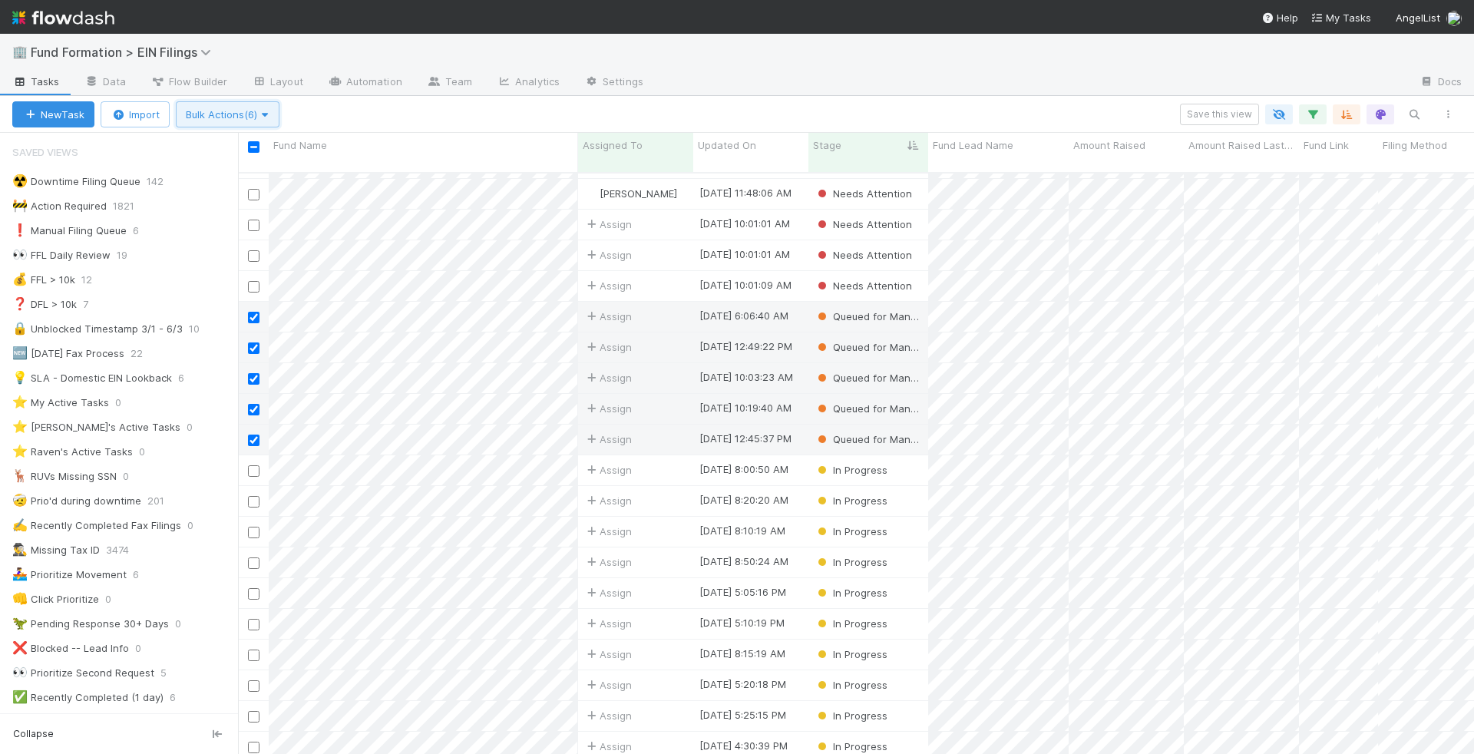
click at [242, 117] on span "Bulk Actions (6)" at bounding box center [228, 114] width 84 height 12
click at [372, 115] on div "Assign to Update data Move to stage Delete" at bounding box center [737, 377] width 1474 height 754
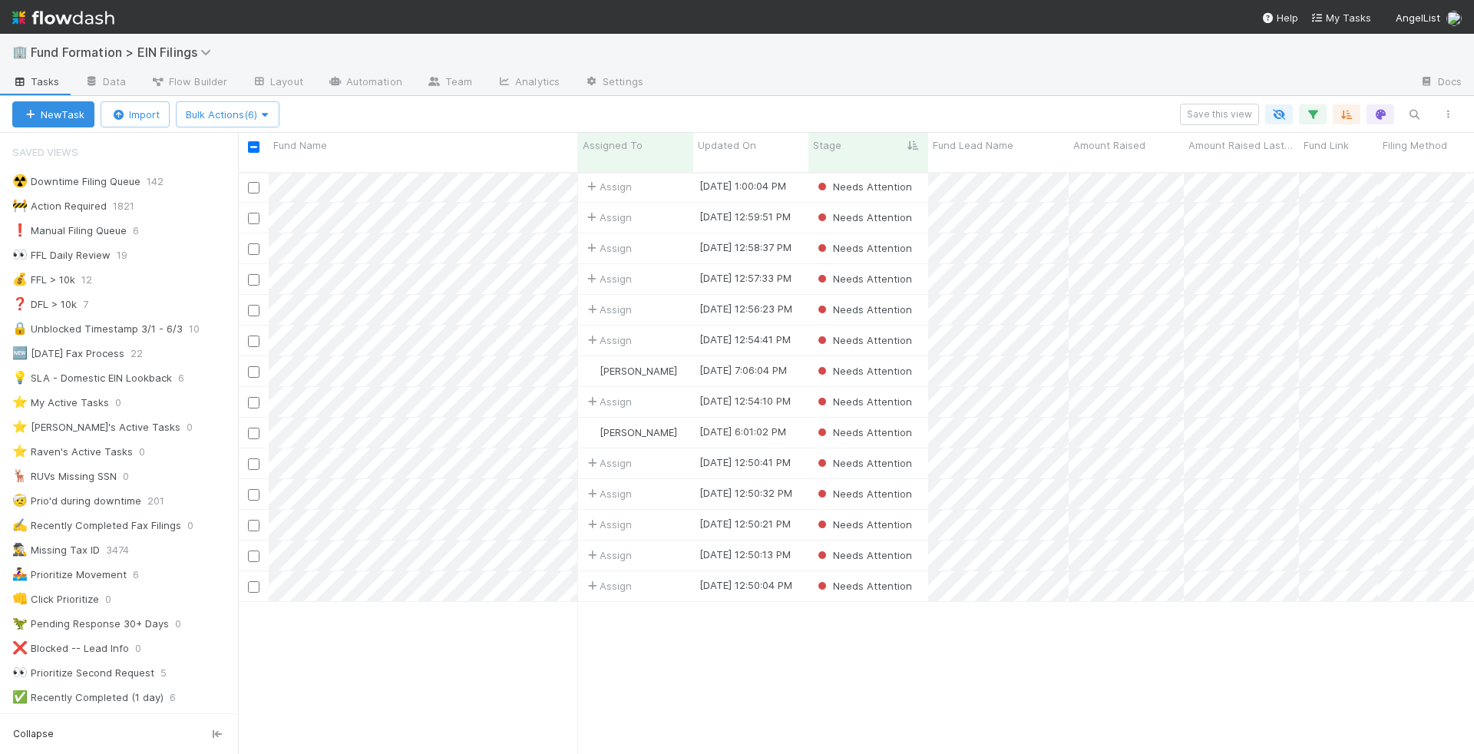
scroll to position [0, 0]
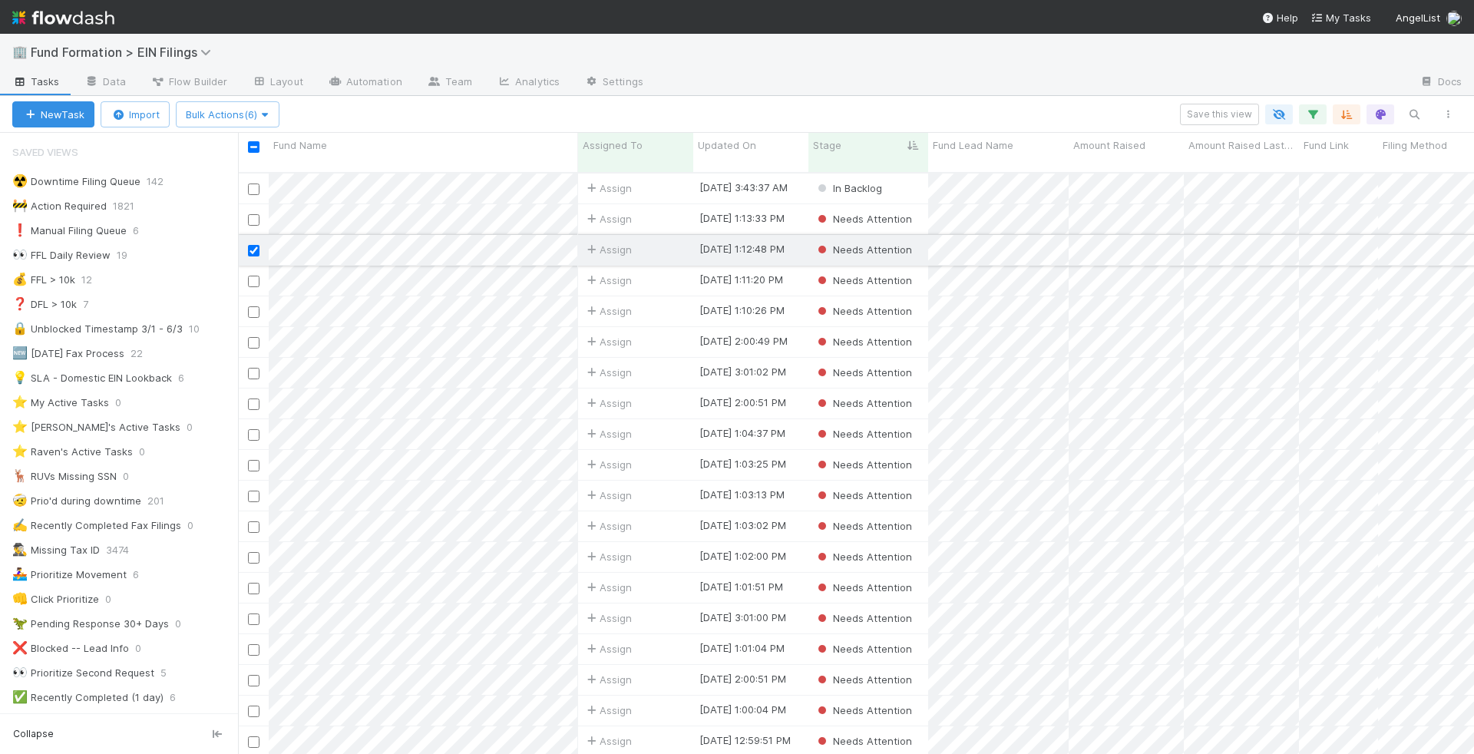
click at [256, 245] on input "checkbox" at bounding box center [254, 251] width 12 height 12
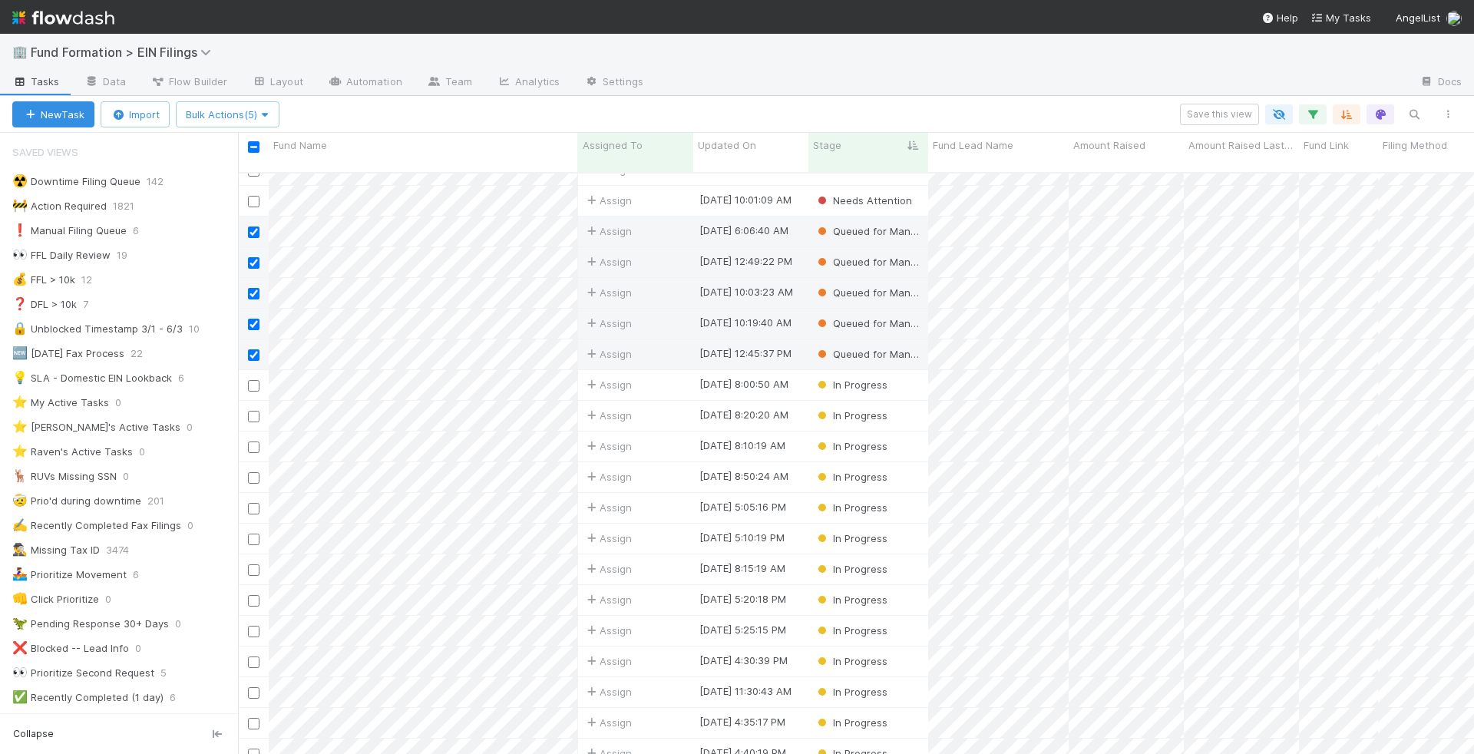
scroll to position [2100, 0]
click at [249, 127] on div "New Task Import Bulk Actions (5) Save this view" at bounding box center [737, 114] width 1474 height 37
click at [250, 109] on span "Bulk Actions (5)" at bounding box center [228, 114] width 84 height 12
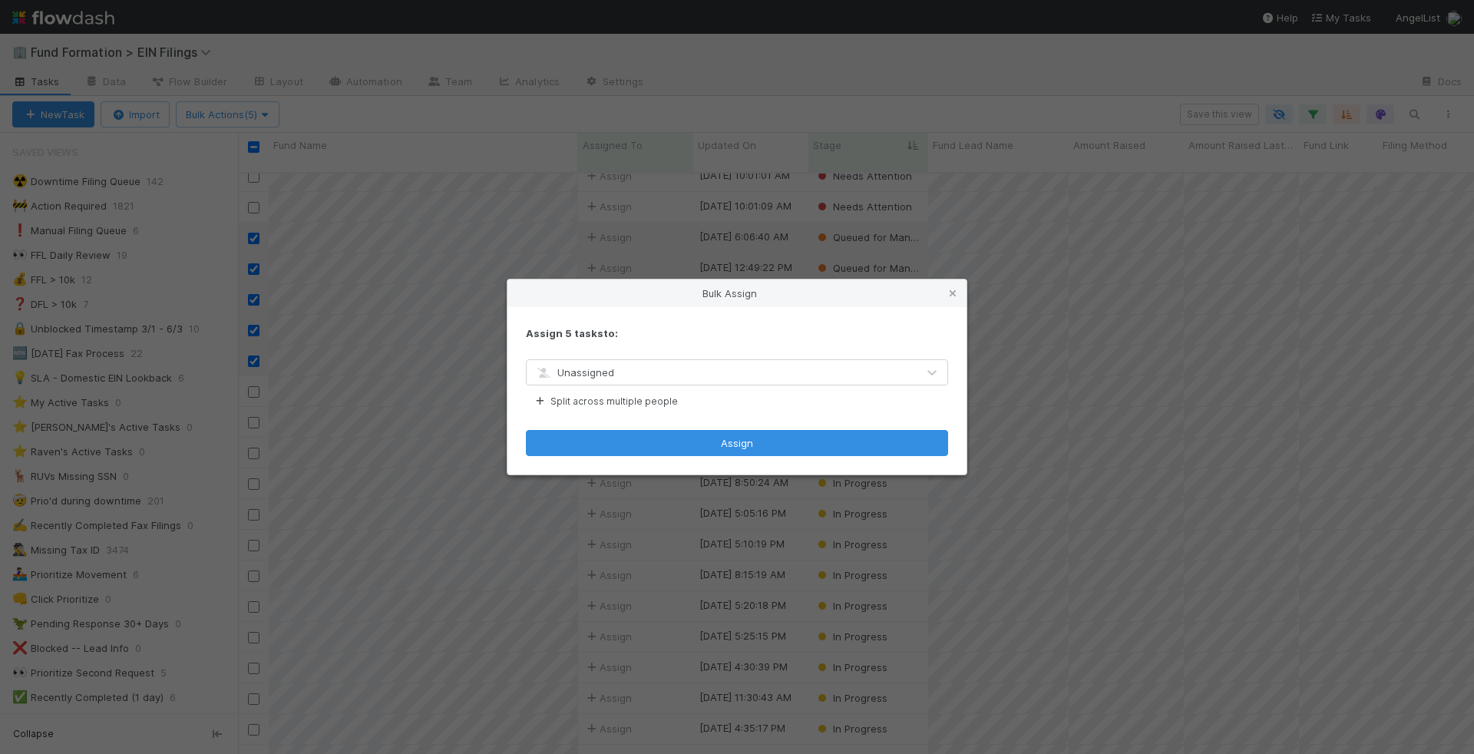
click at [580, 378] on div "Unassigned" at bounding box center [574, 372] width 80 height 15
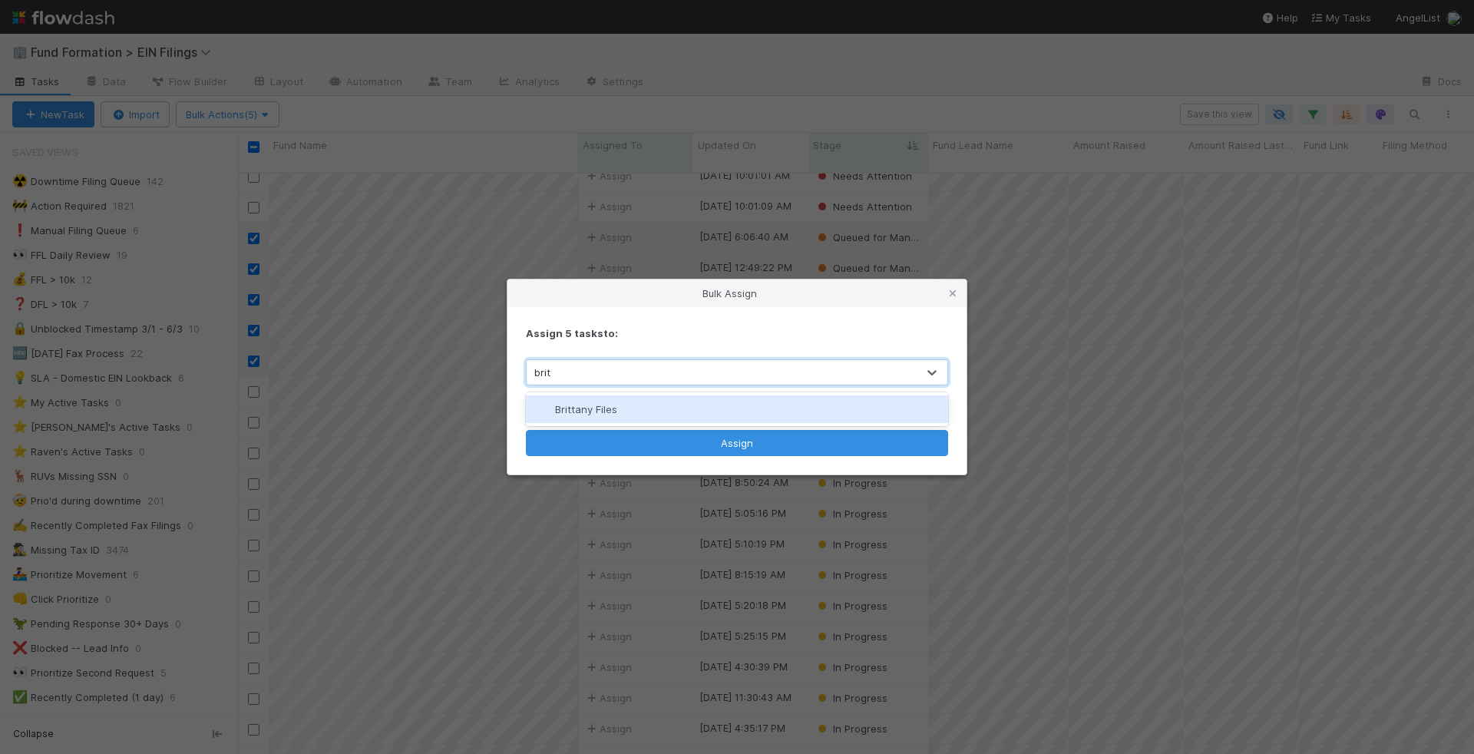
type input "britt"
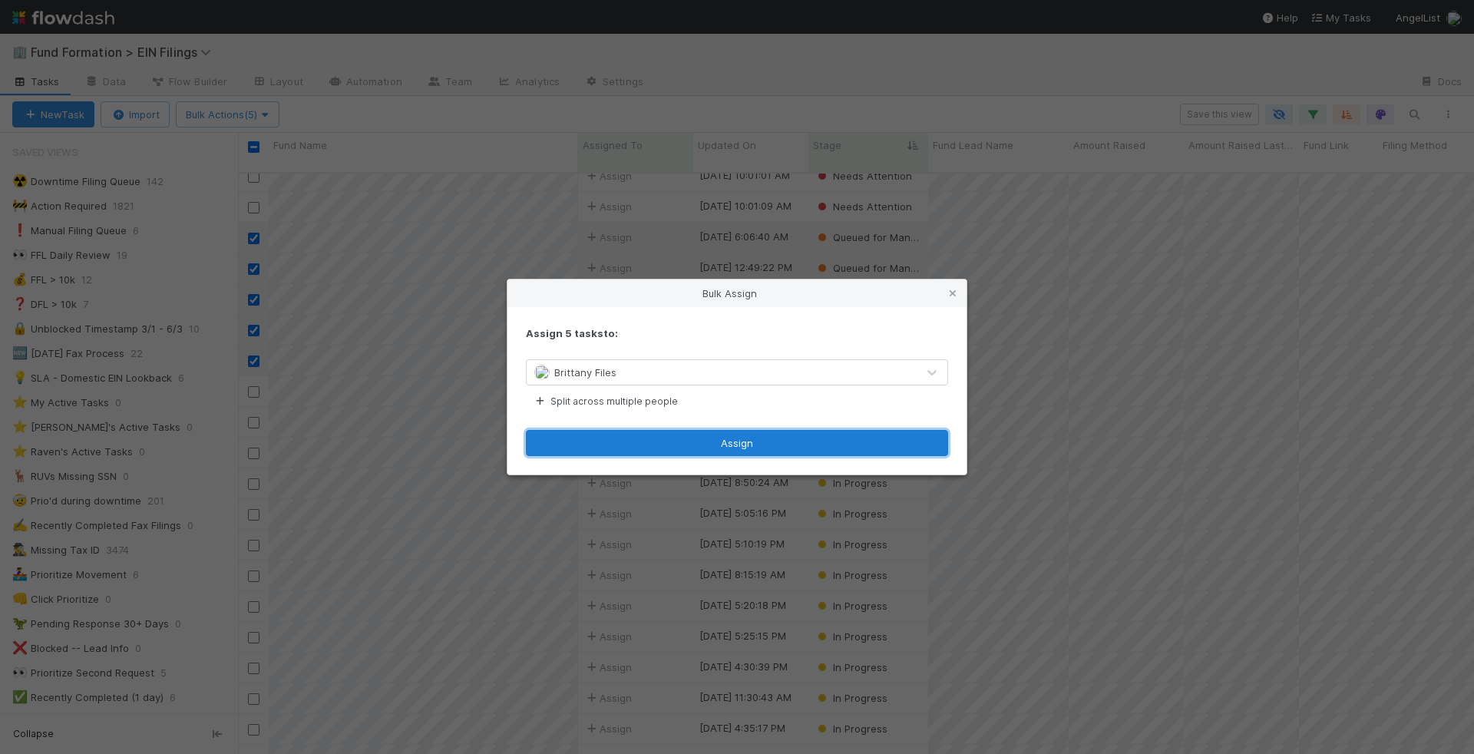
click at [710, 438] on button "Assign" at bounding box center [737, 443] width 422 height 26
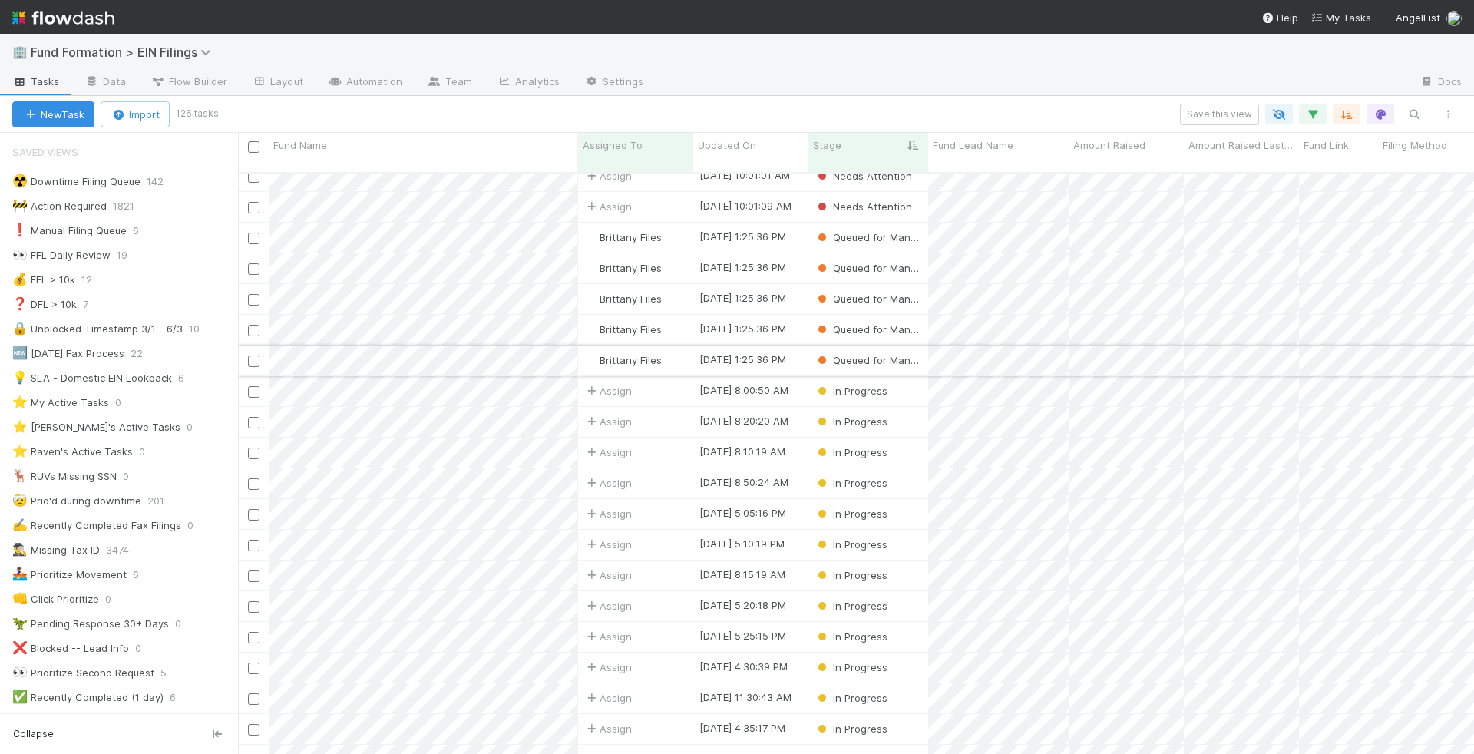
click at [679, 349] on div "Brittany Files" at bounding box center [635, 360] width 115 height 30
click at [152, 181] on span "142" at bounding box center [163, 181] width 32 height 19
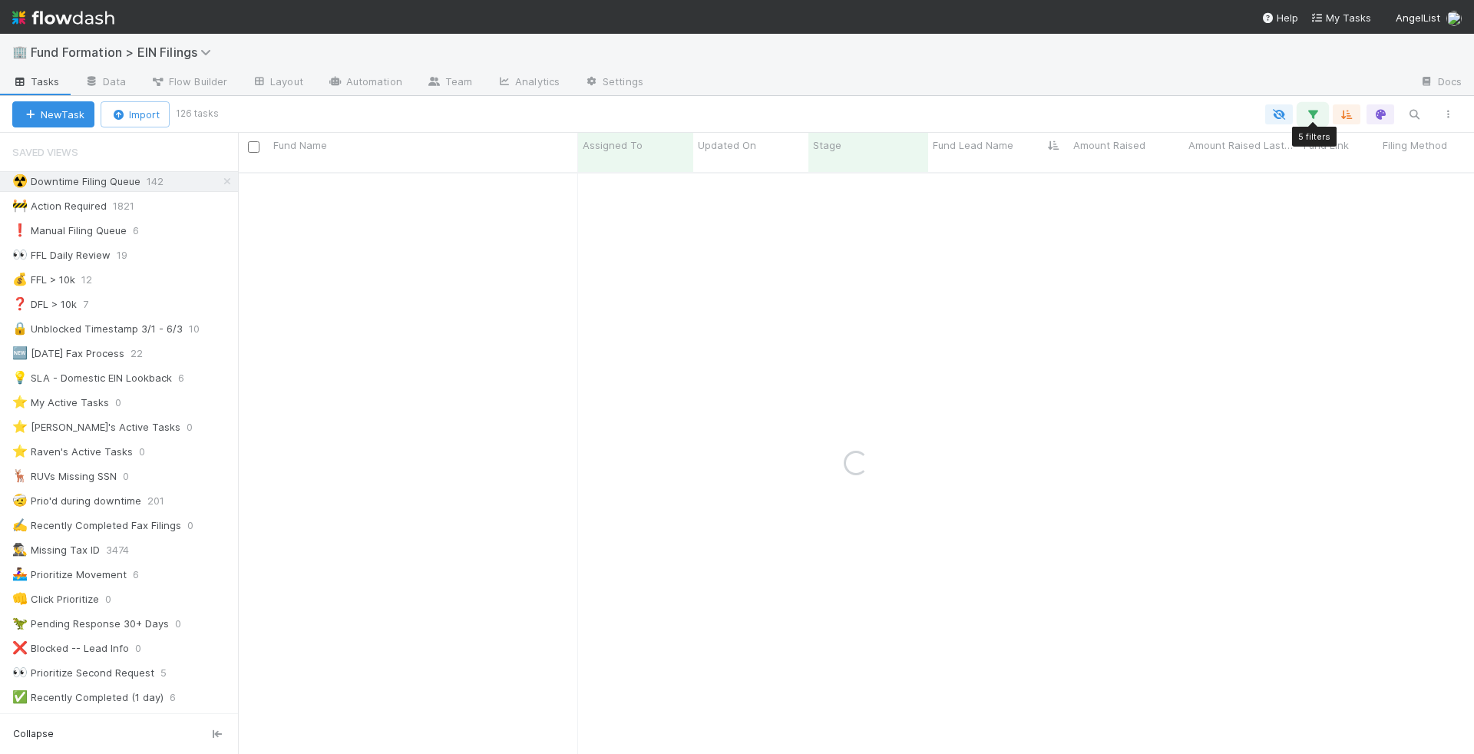
click at [1320, 104] on button "button" at bounding box center [1313, 114] width 28 height 20
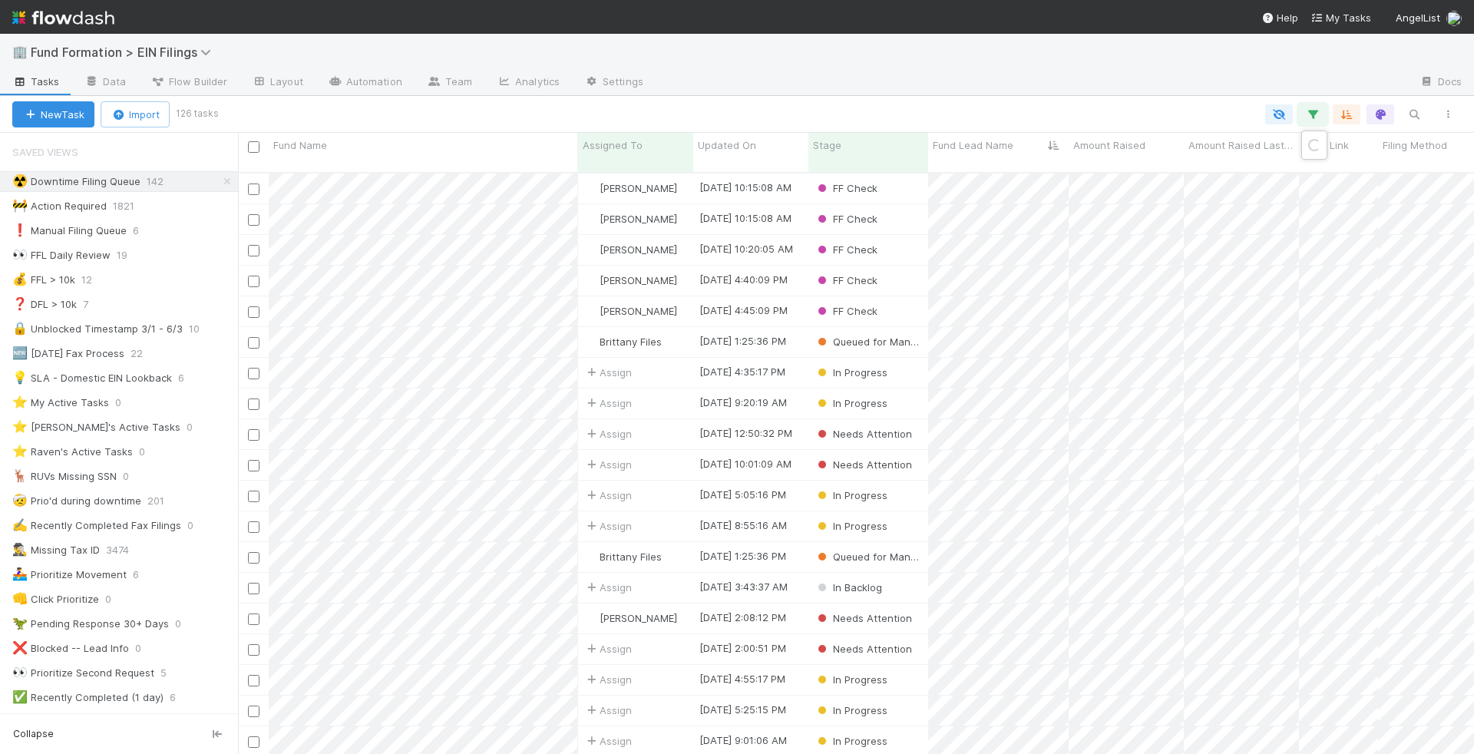
scroll to position [594, 1236]
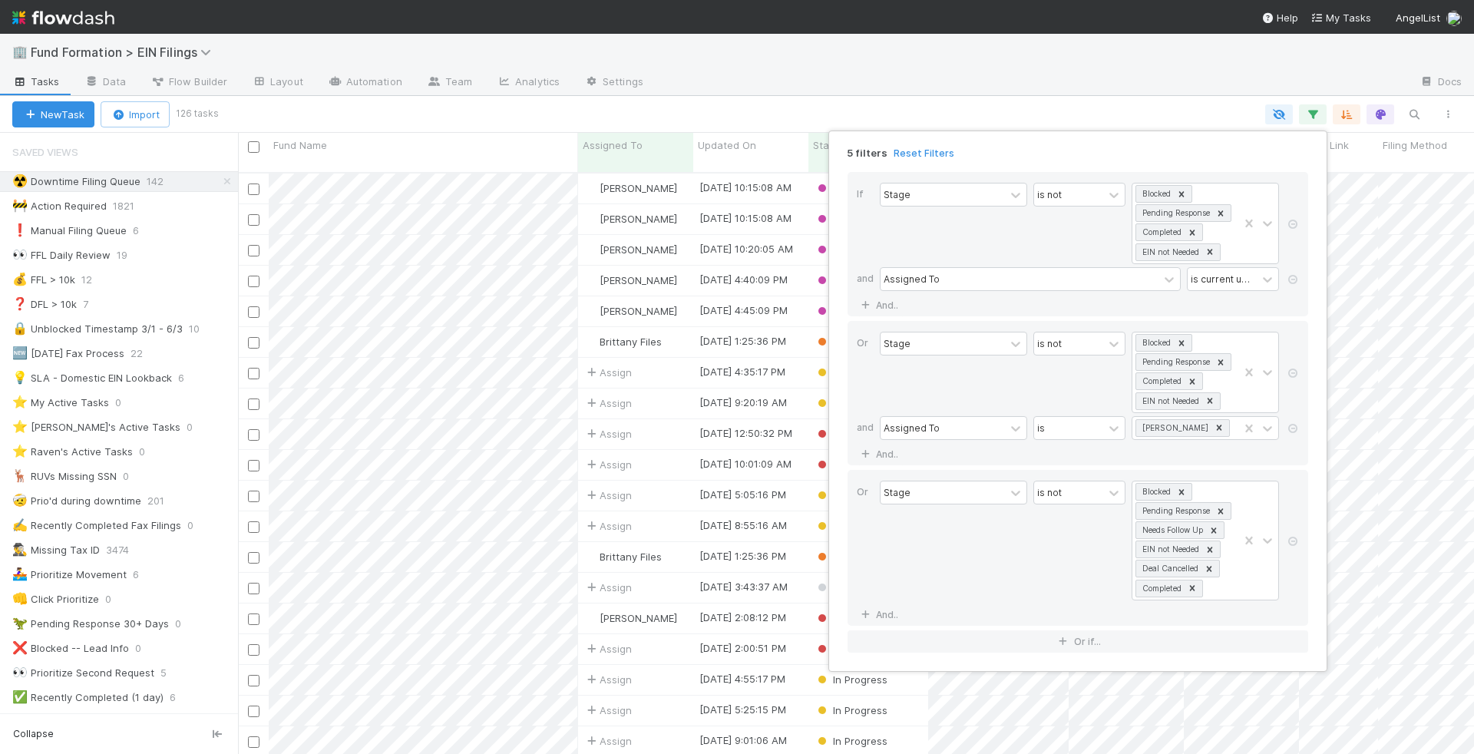
click at [1106, 58] on div "5 filters Reset Filters If Stage is not Blocked Pending Response Completed EIN …" at bounding box center [737, 377] width 1474 height 754
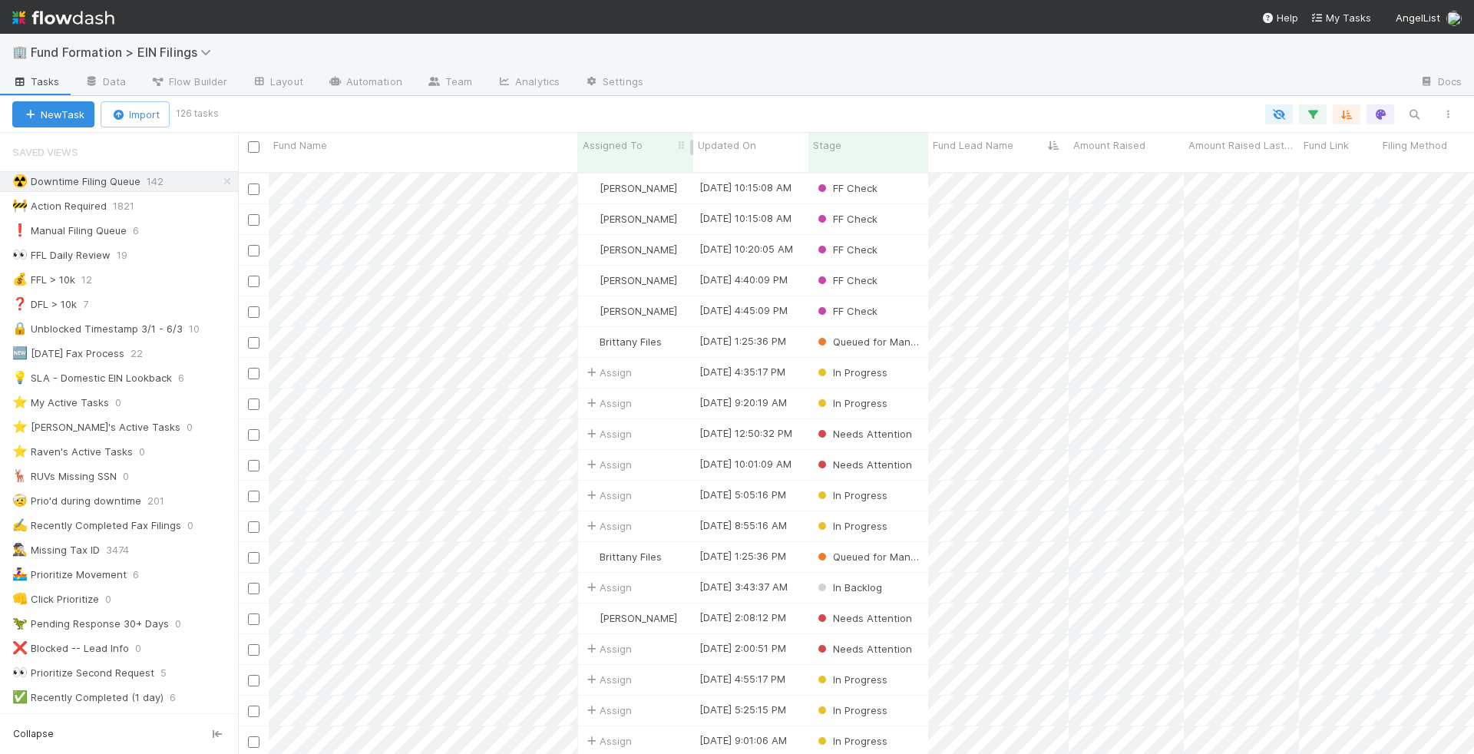
click at [659, 148] on div "Assigned To" at bounding box center [636, 144] width 107 height 15
click at [671, 175] on div "Sort A → Z" at bounding box center [670, 174] width 175 height 23
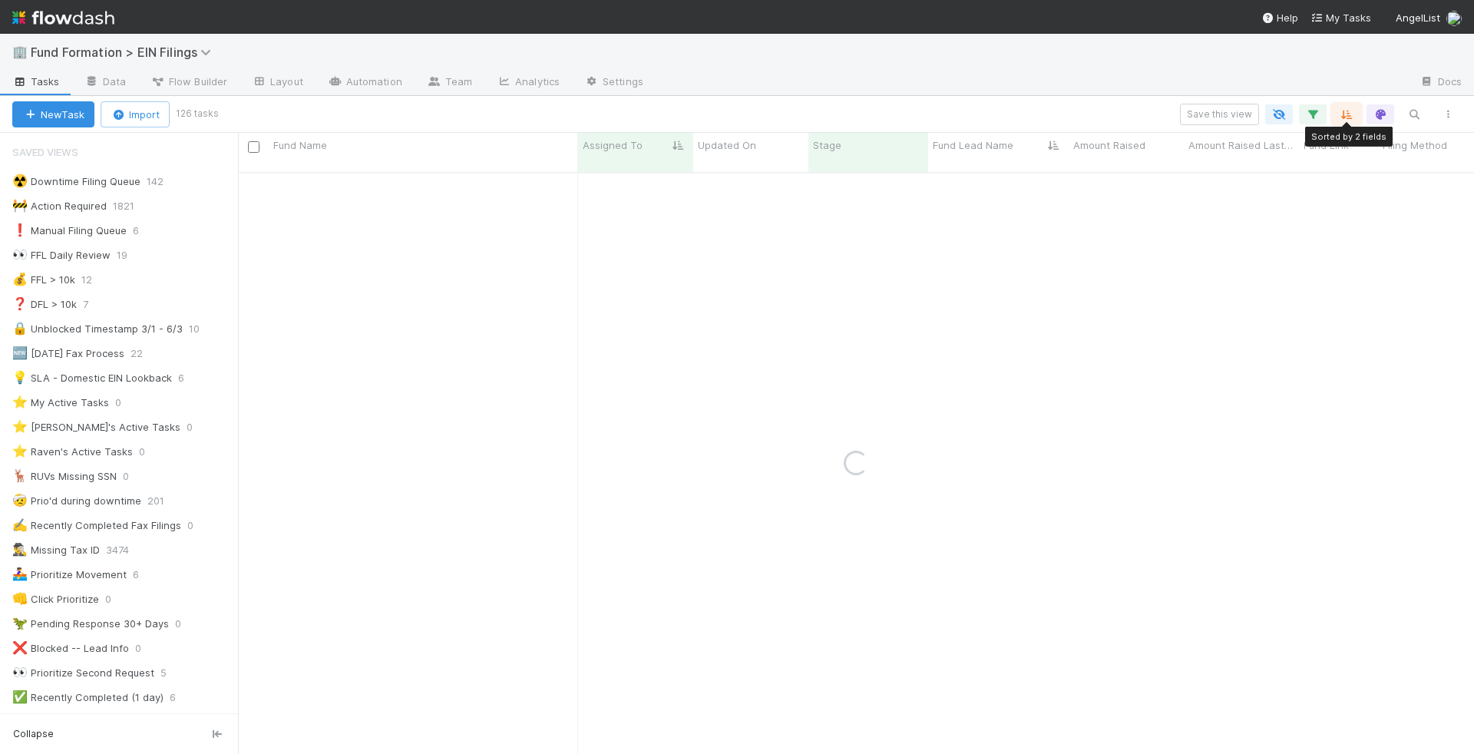
click at [1352, 117] on icon "button" at bounding box center [1346, 114] width 15 height 14
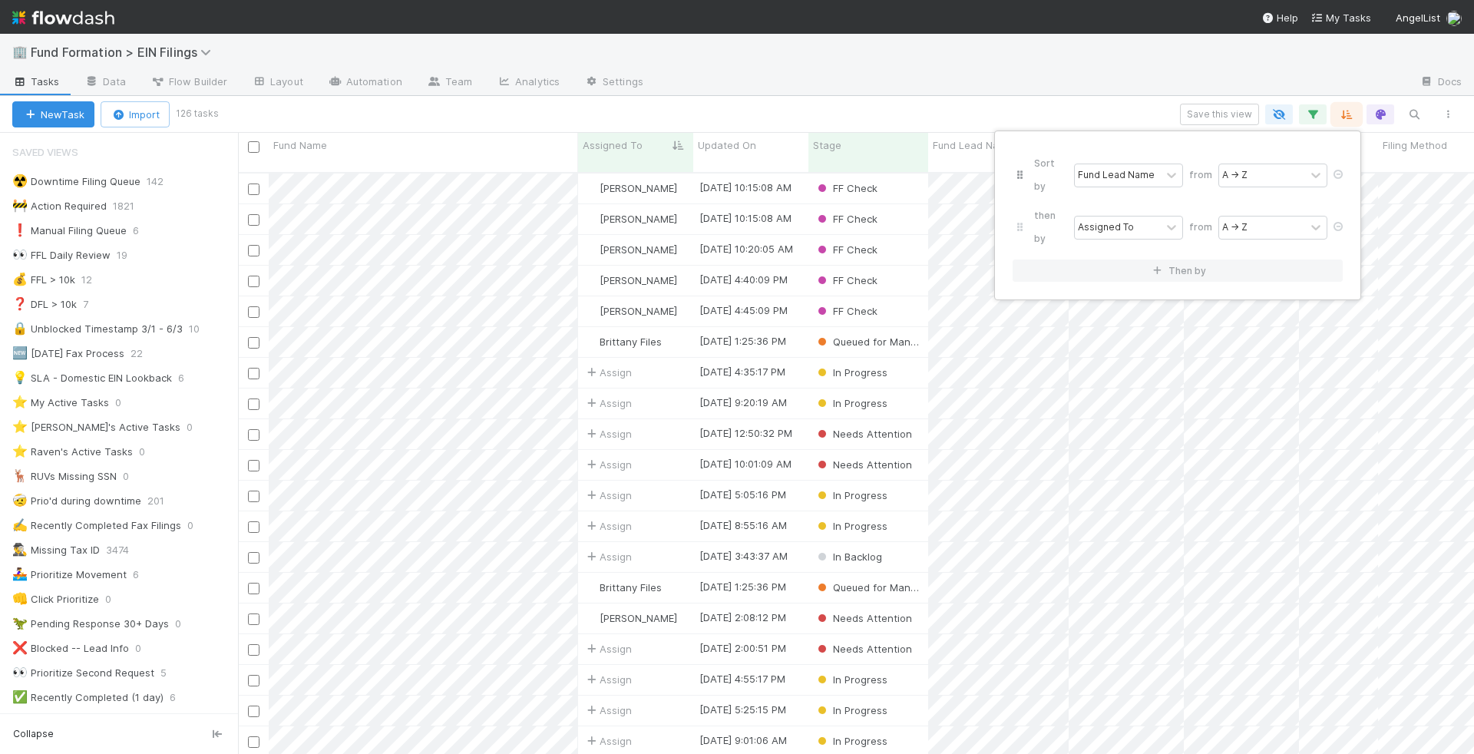
scroll to position [594, 1236]
click at [1339, 170] on icon at bounding box center [1337, 174] width 15 height 9
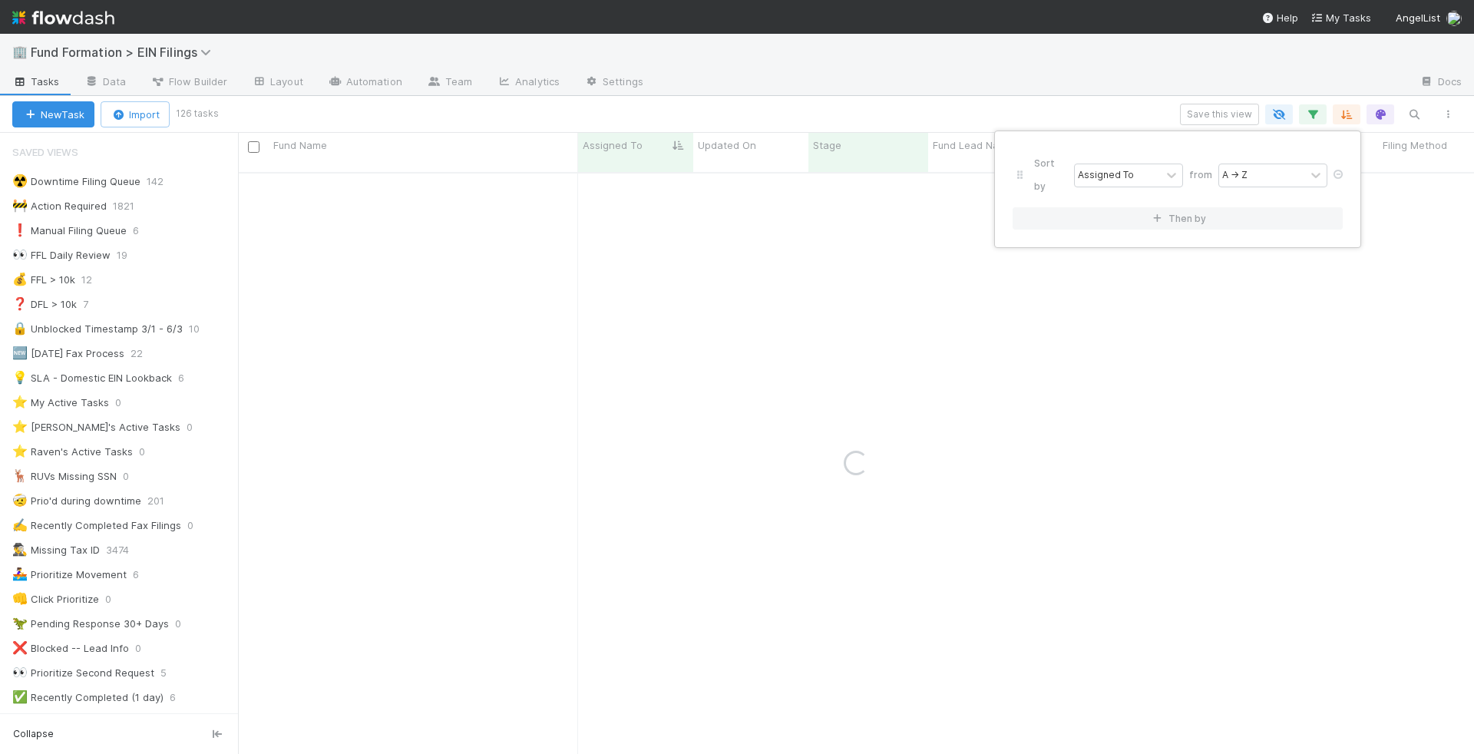
click at [978, 70] on div "Sort by Assigned To from A → Z Then by" at bounding box center [737, 377] width 1474 height 754
click at [1020, 92] on div "Sort by Assigned To from A → Z Then by" at bounding box center [737, 377] width 1474 height 754
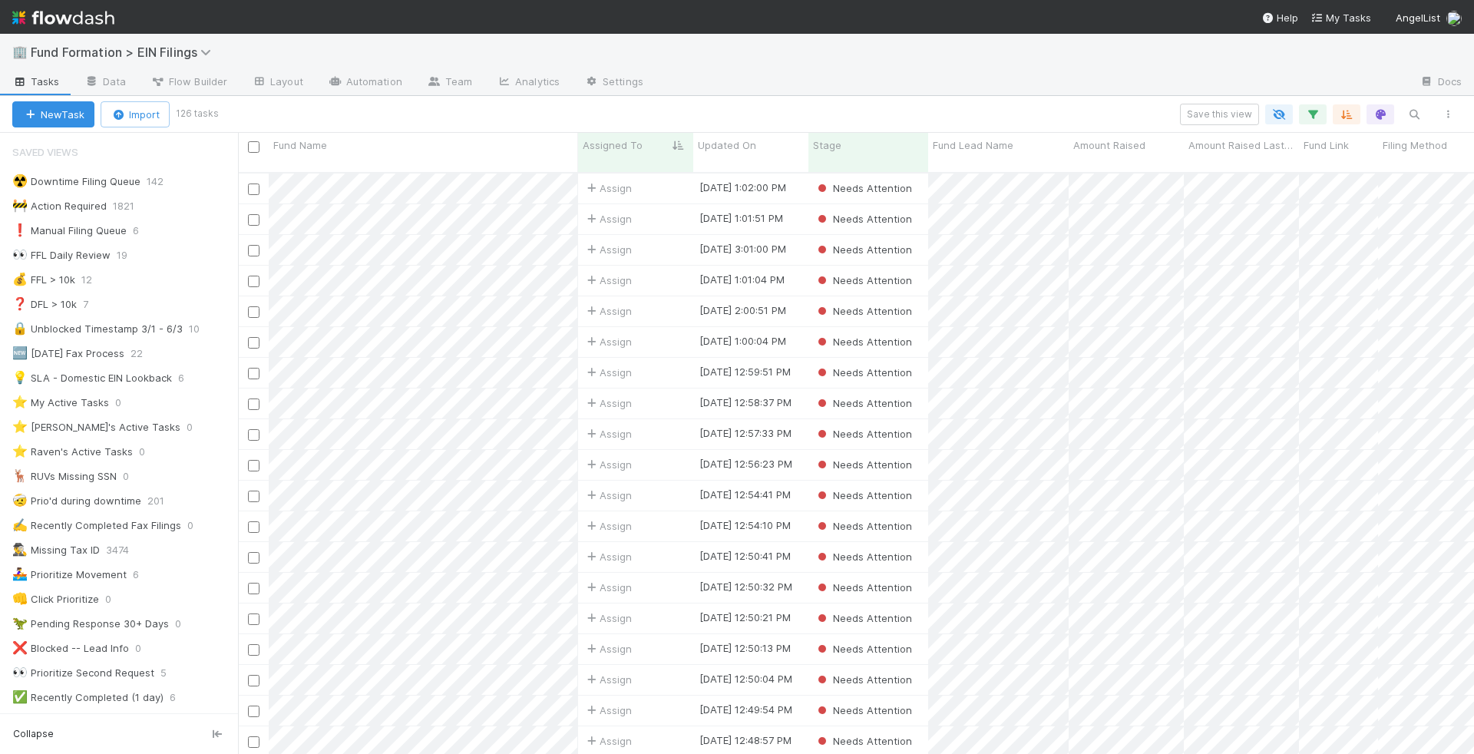
click at [1343, 100] on div "New Task Import 126 tasks Save this view" at bounding box center [737, 114] width 1474 height 37
click at [1317, 115] on icon "button" at bounding box center [1312, 114] width 15 height 14
click at [1347, 110] on div "Loading..." at bounding box center [737, 377] width 1474 height 754
click at [1346, 114] on icon "button" at bounding box center [1346, 114] width 15 height 14
click at [1255, 94] on div "Sort by Assigned To from A → Z Then by" at bounding box center [737, 377] width 1474 height 754
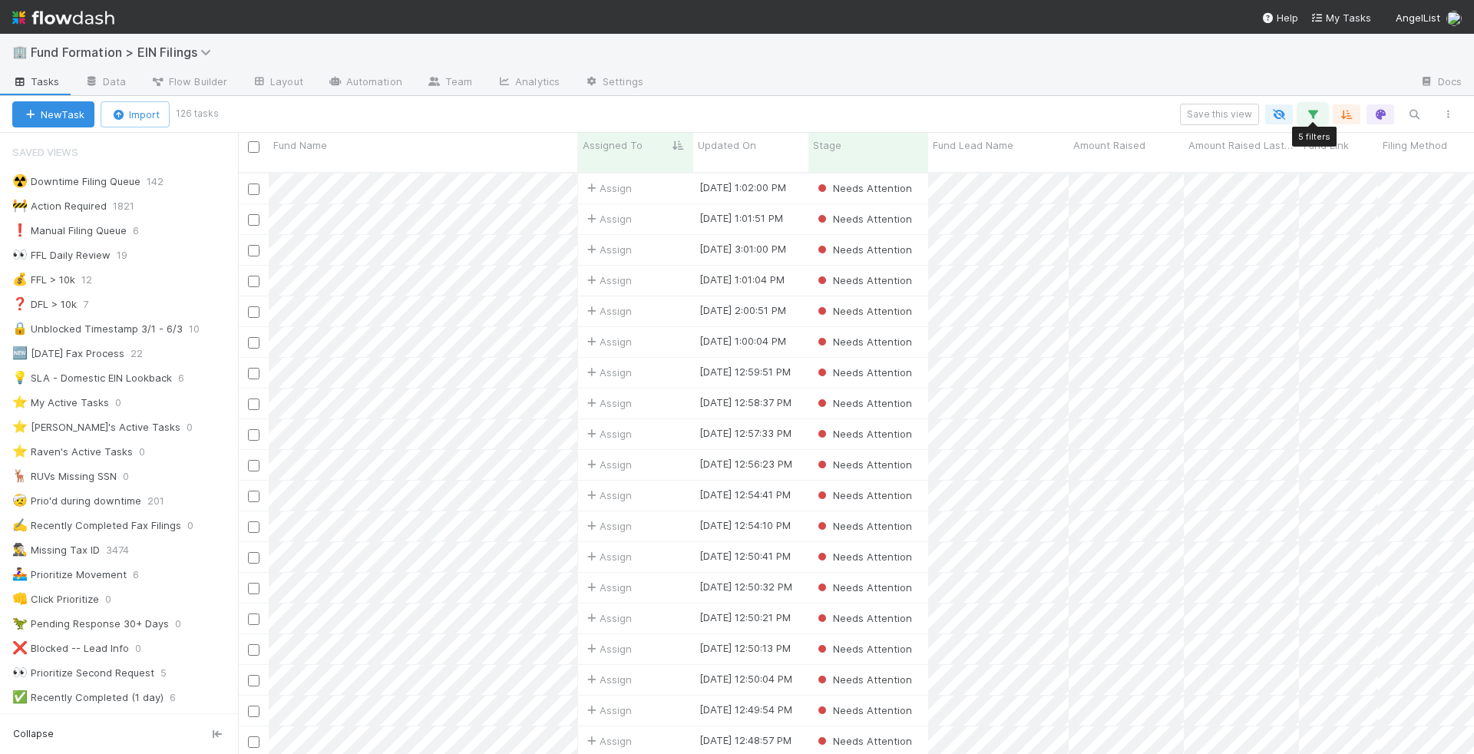
click at [1312, 114] on icon "button" at bounding box center [1312, 114] width 15 height 14
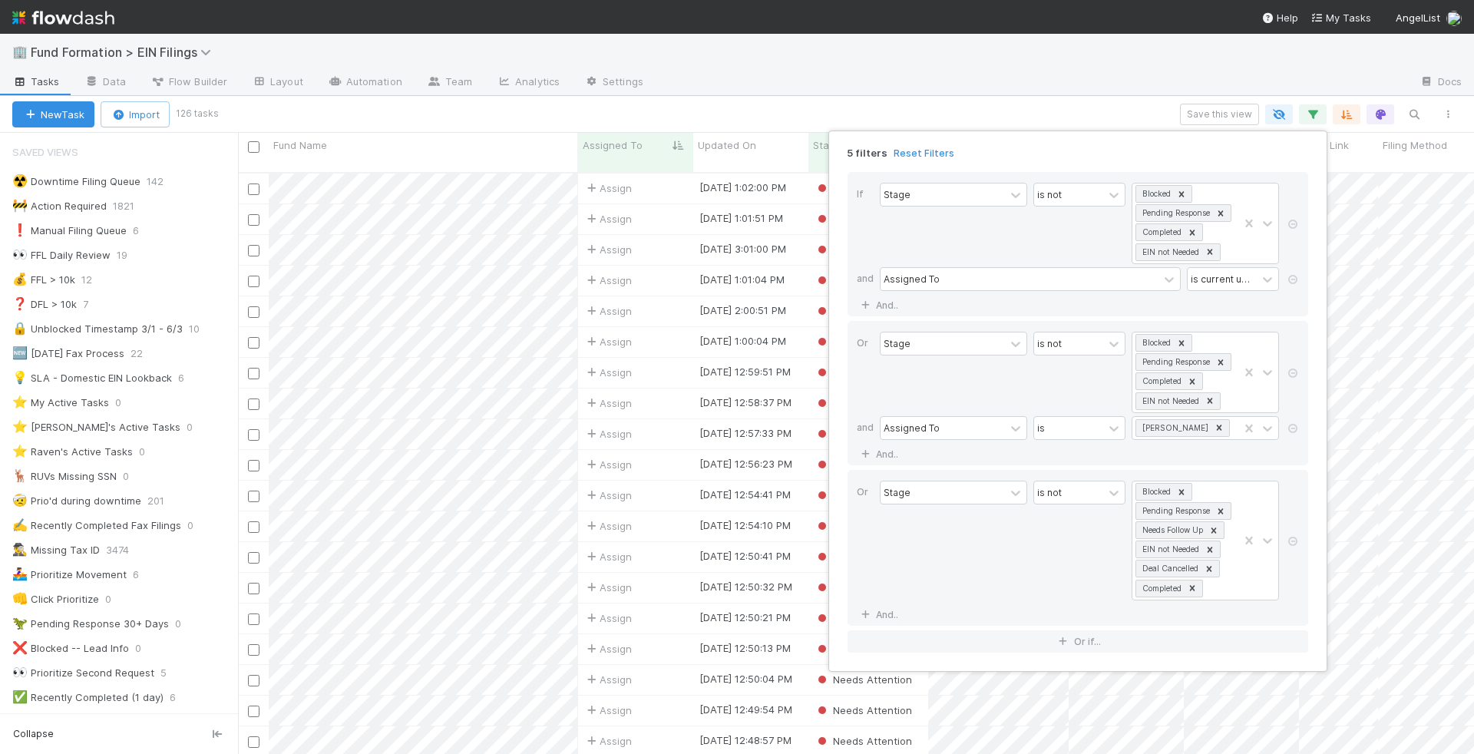
click at [676, 105] on div "5 filters Reset Filters If Stage is not Blocked Pending Response Completed EIN …" at bounding box center [737, 377] width 1474 height 754
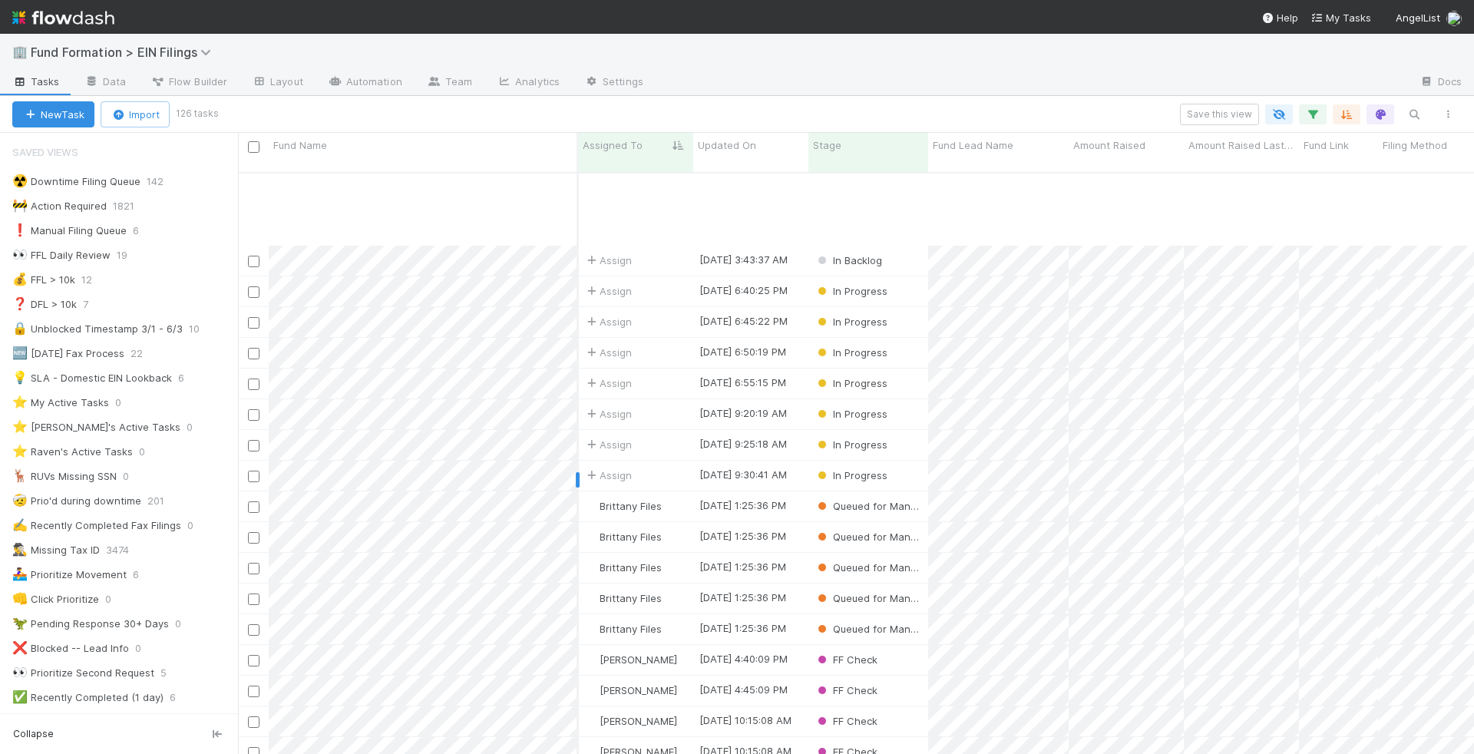
scroll to position [3275, 0]
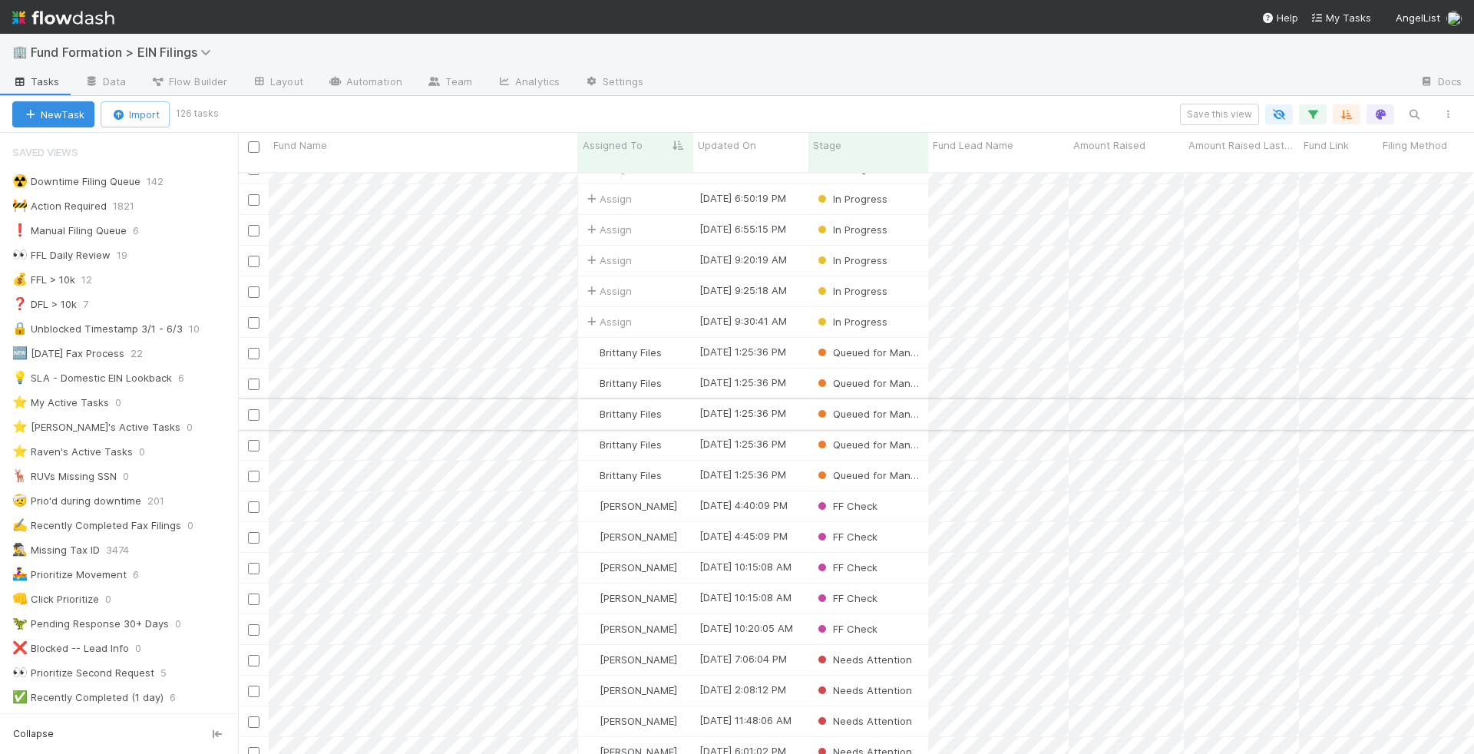
click at [688, 404] on div "Brittany Files" at bounding box center [635, 414] width 115 height 30
click at [686, 430] on div "Brittany Files" at bounding box center [635, 445] width 115 height 30
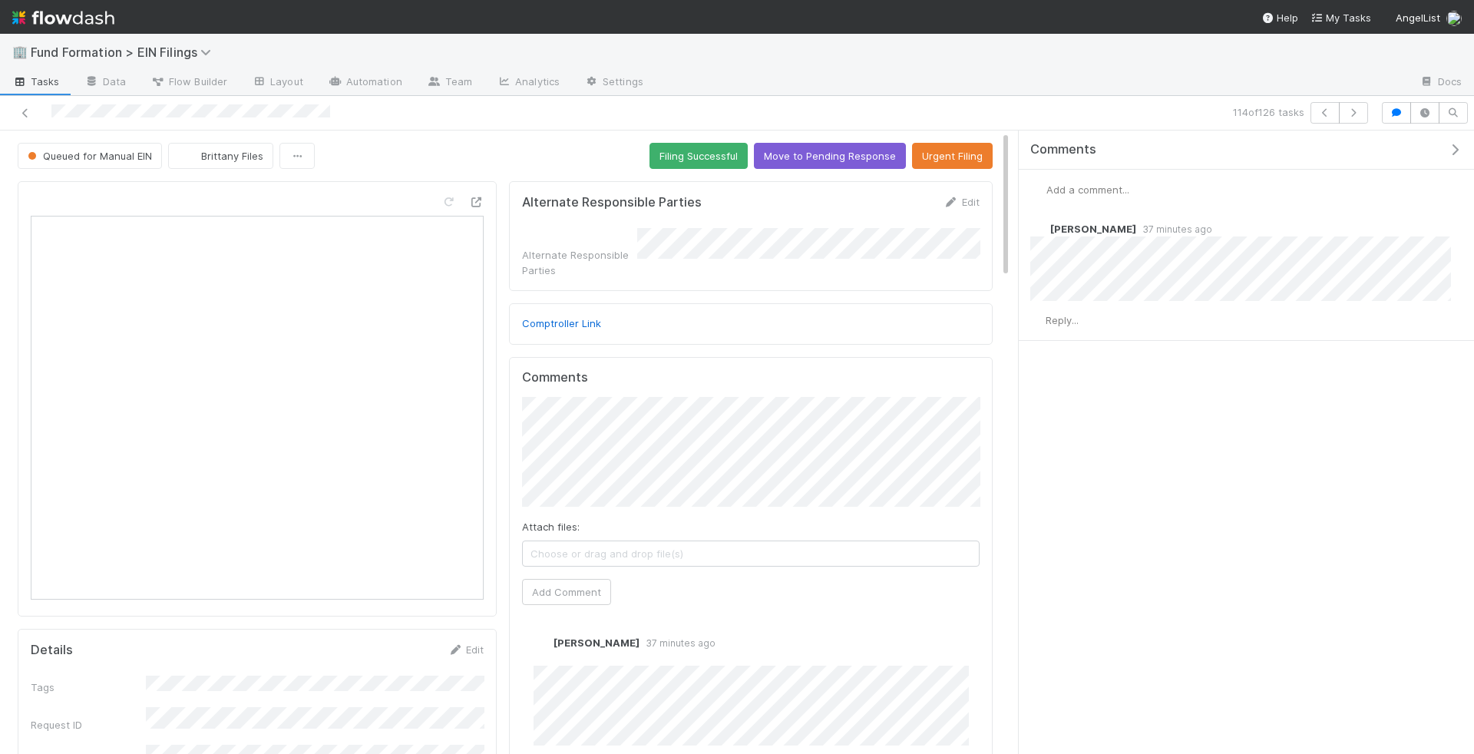
click at [1091, 183] on span "Add a comment..." at bounding box center [1087, 189] width 83 height 12
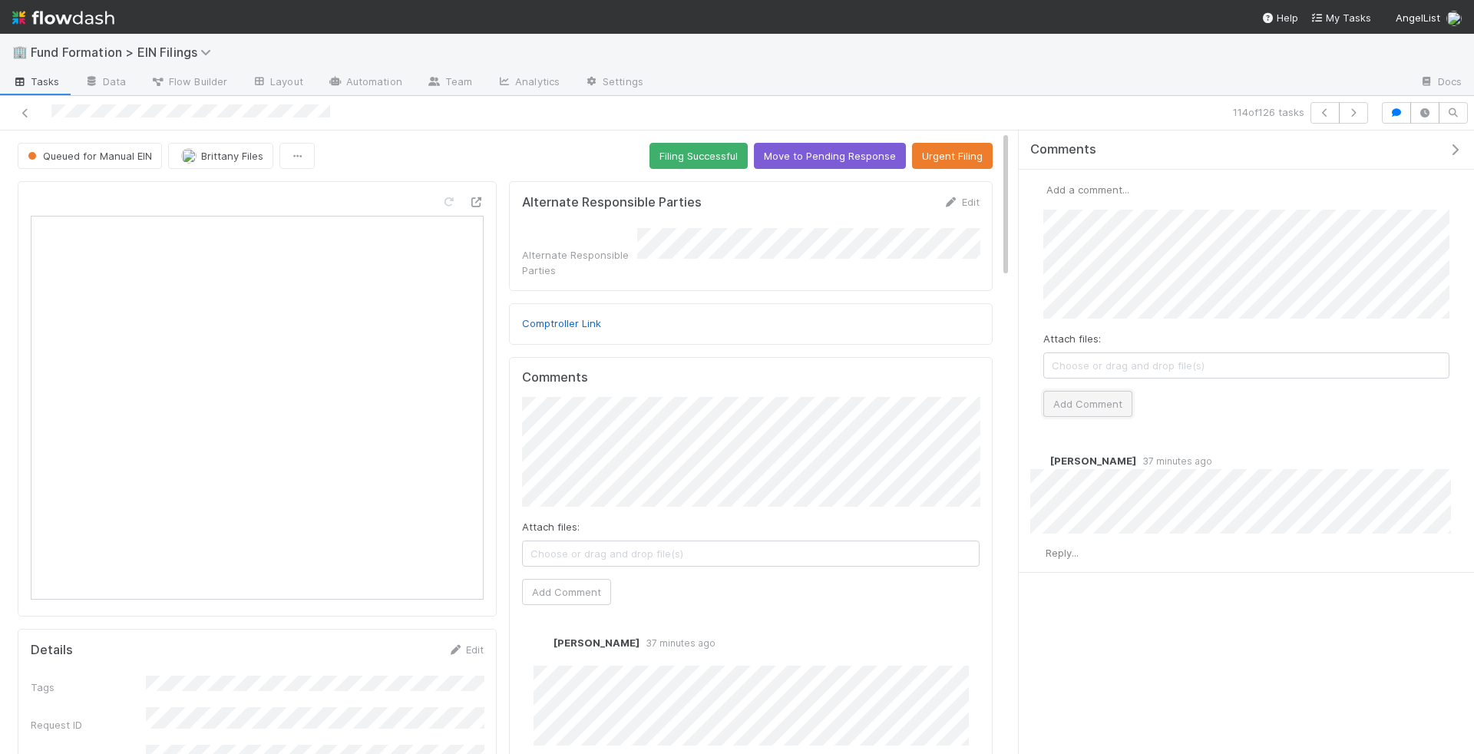
click at [1103, 406] on button "Add Comment" at bounding box center [1087, 404] width 89 height 26
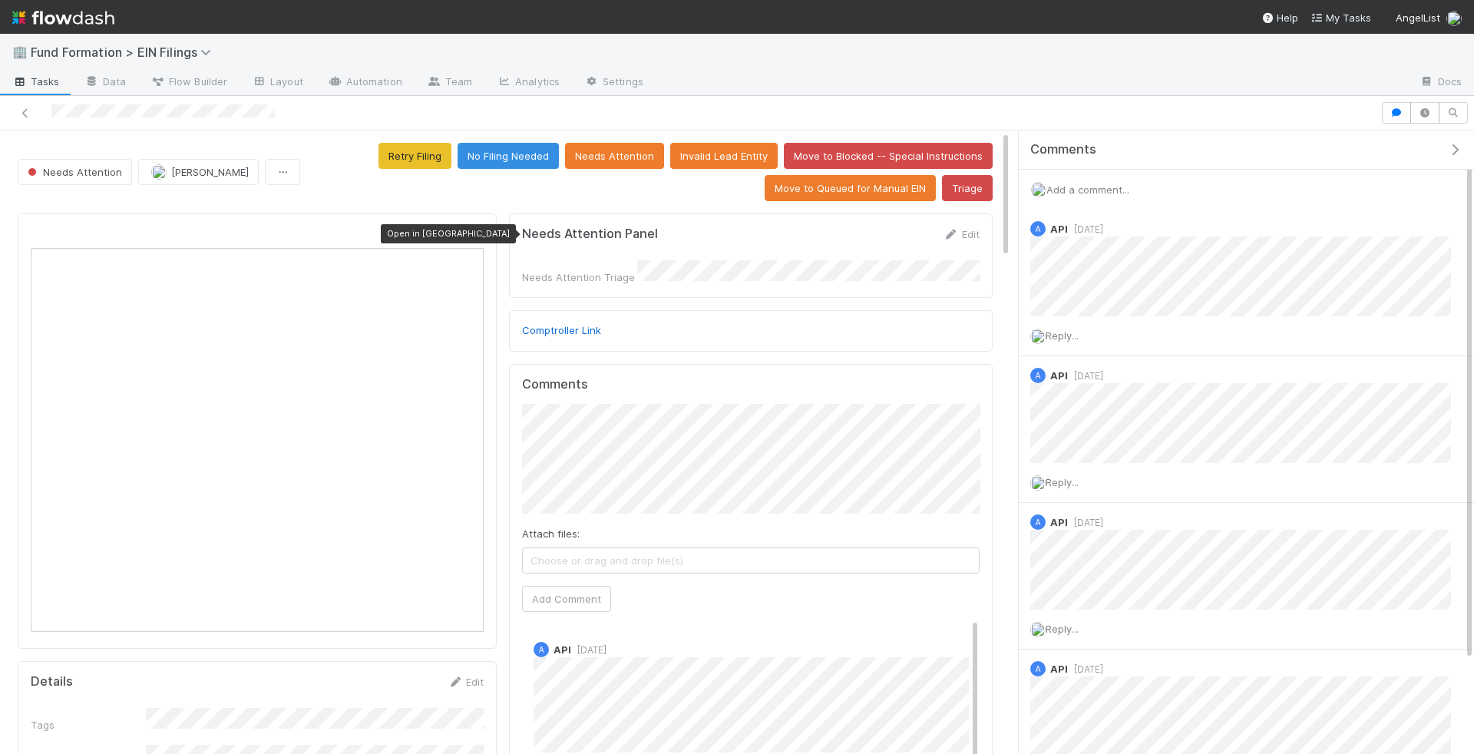
click at [478, 230] on icon at bounding box center [475, 235] width 15 height 10
click at [519, 161] on button "No Filing Needed" at bounding box center [508, 156] width 101 height 26
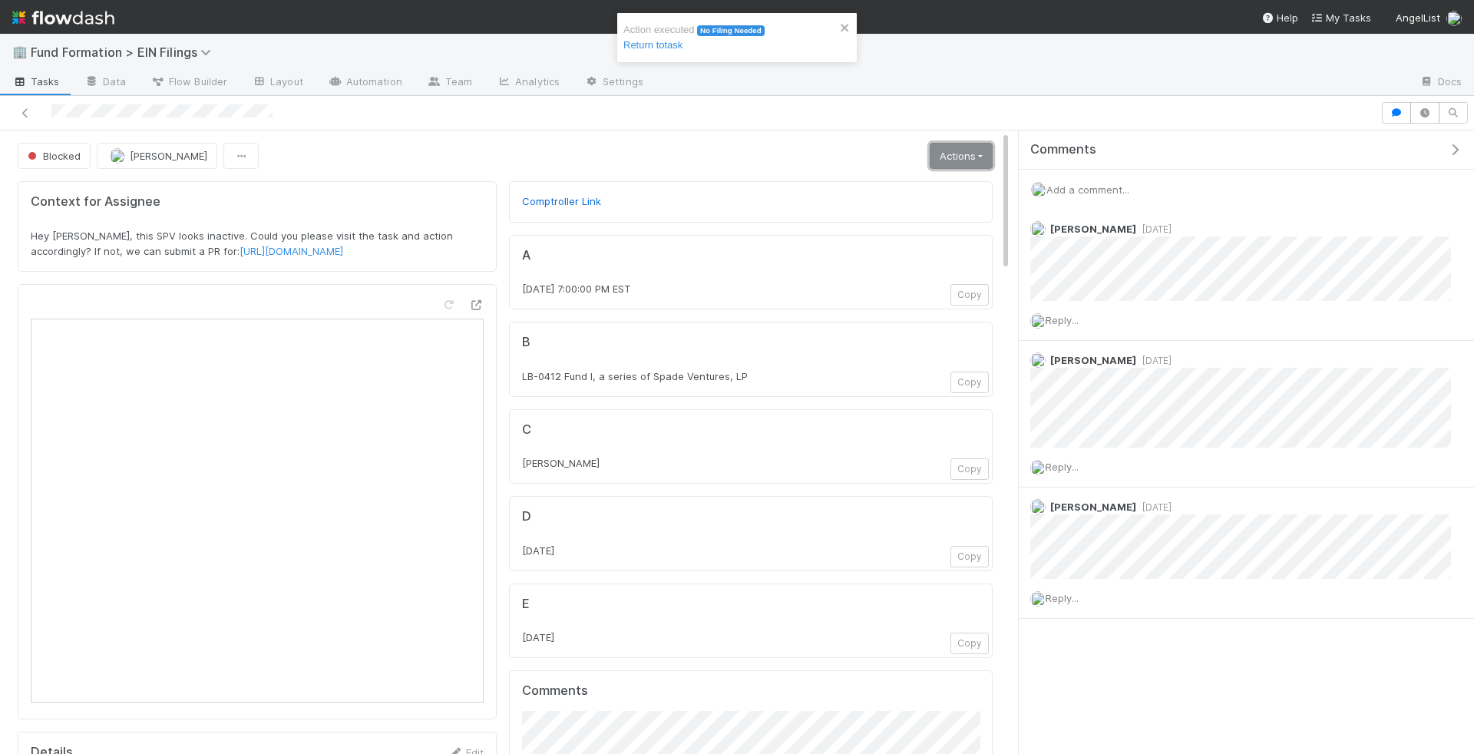
click at [950, 143] on link "Actions" at bounding box center [961, 156] width 63 height 26
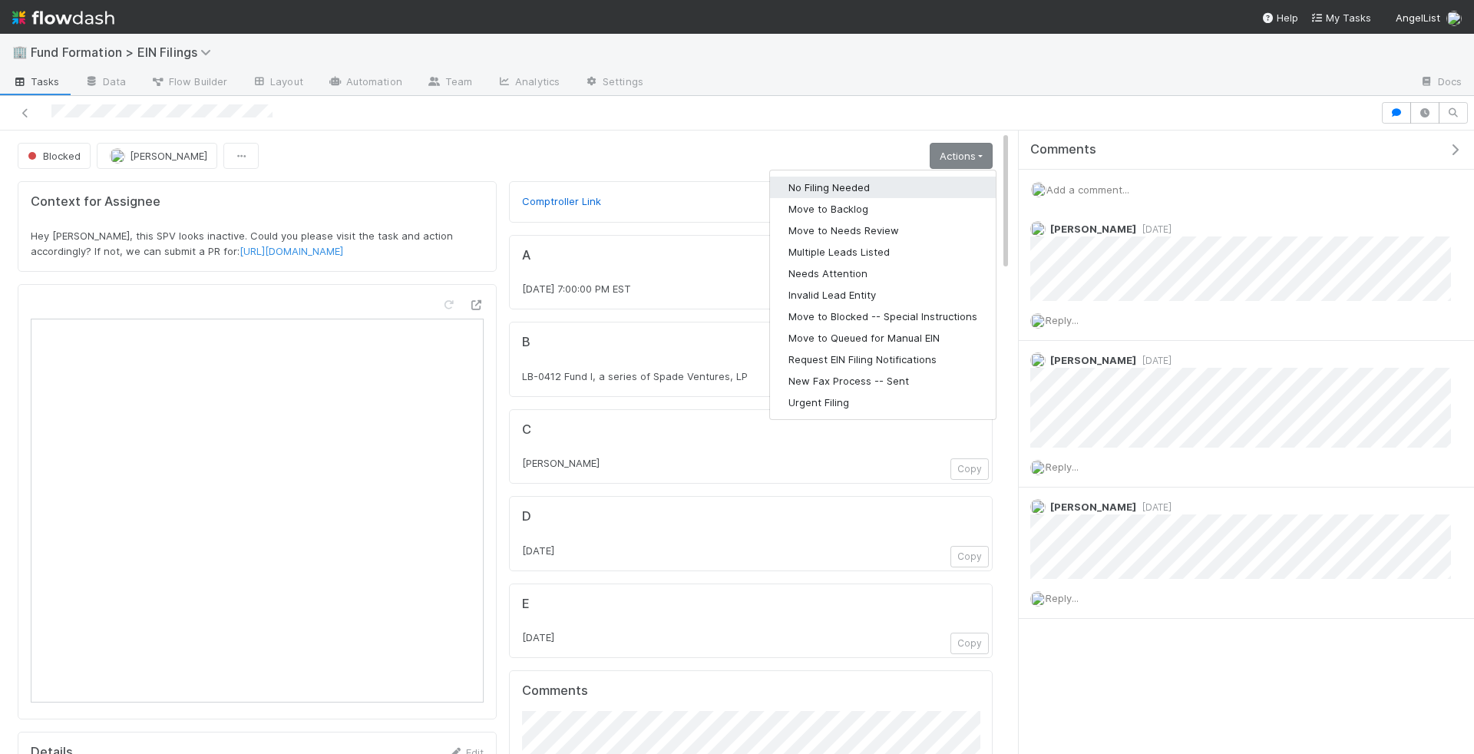
click at [897, 190] on button "No Filing Needed" at bounding box center [883, 187] width 226 height 21
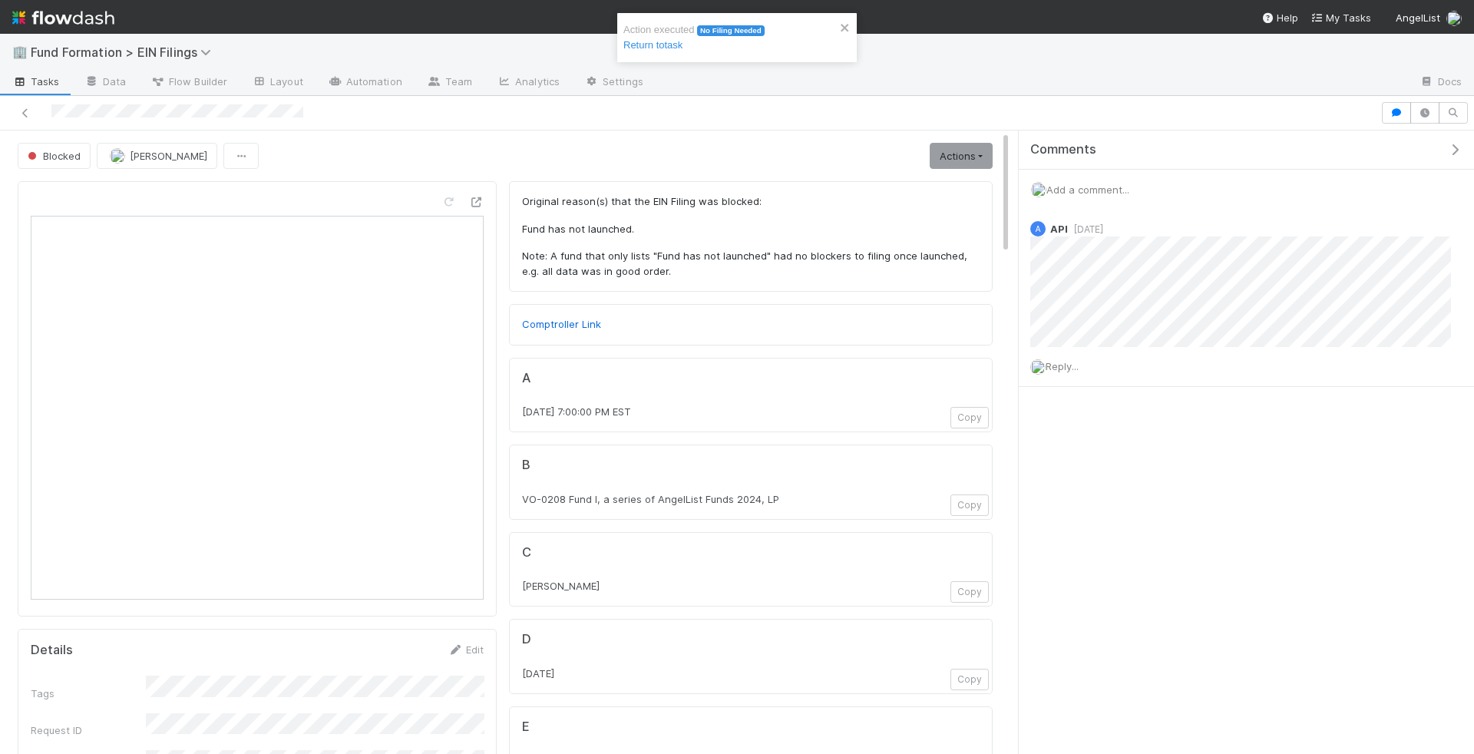
click at [1103, 187] on span "Add a comment..." at bounding box center [1087, 189] width 83 height 12
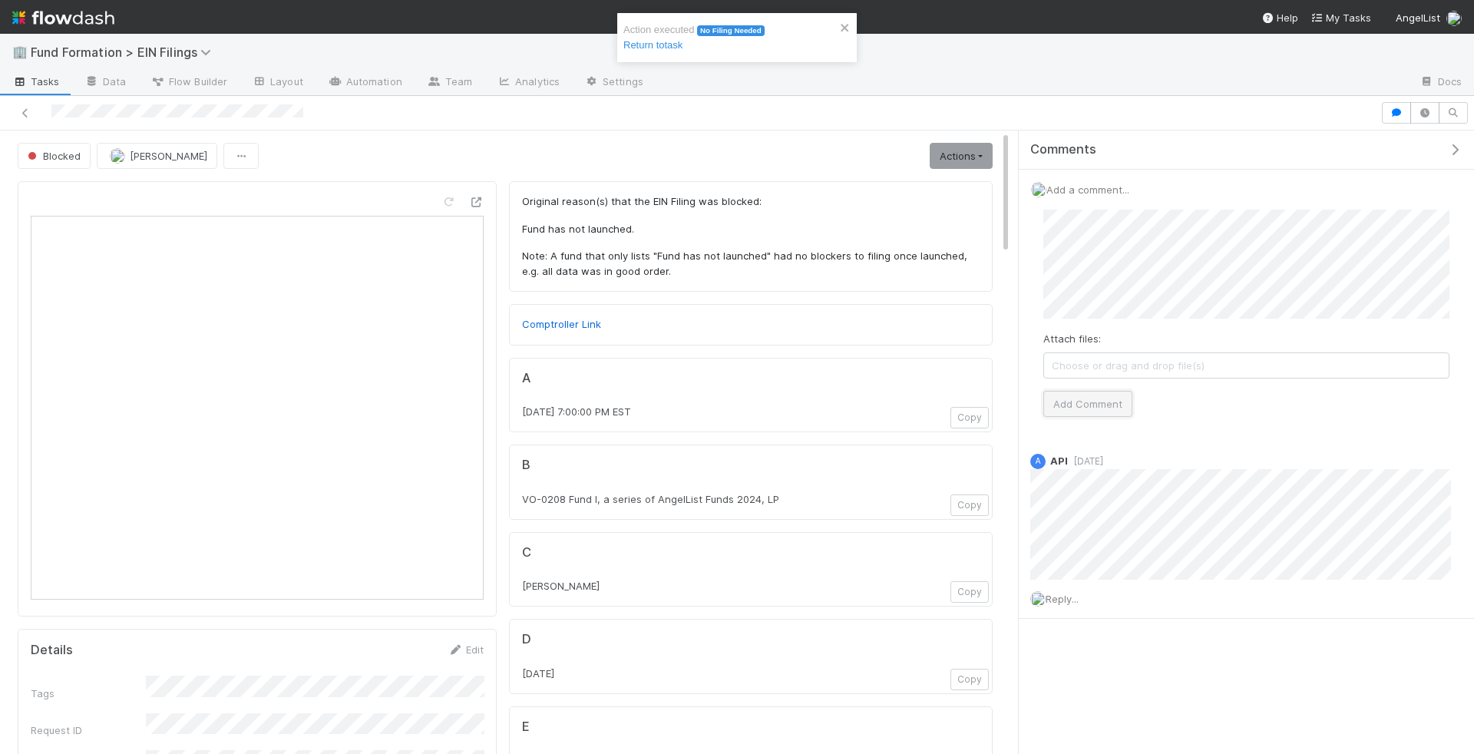
click at [1120, 398] on button "Add Comment" at bounding box center [1087, 404] width 89 height 26
click at [959, 162] on link "Actions" at bounding box center [961, 156] width 63 height 26
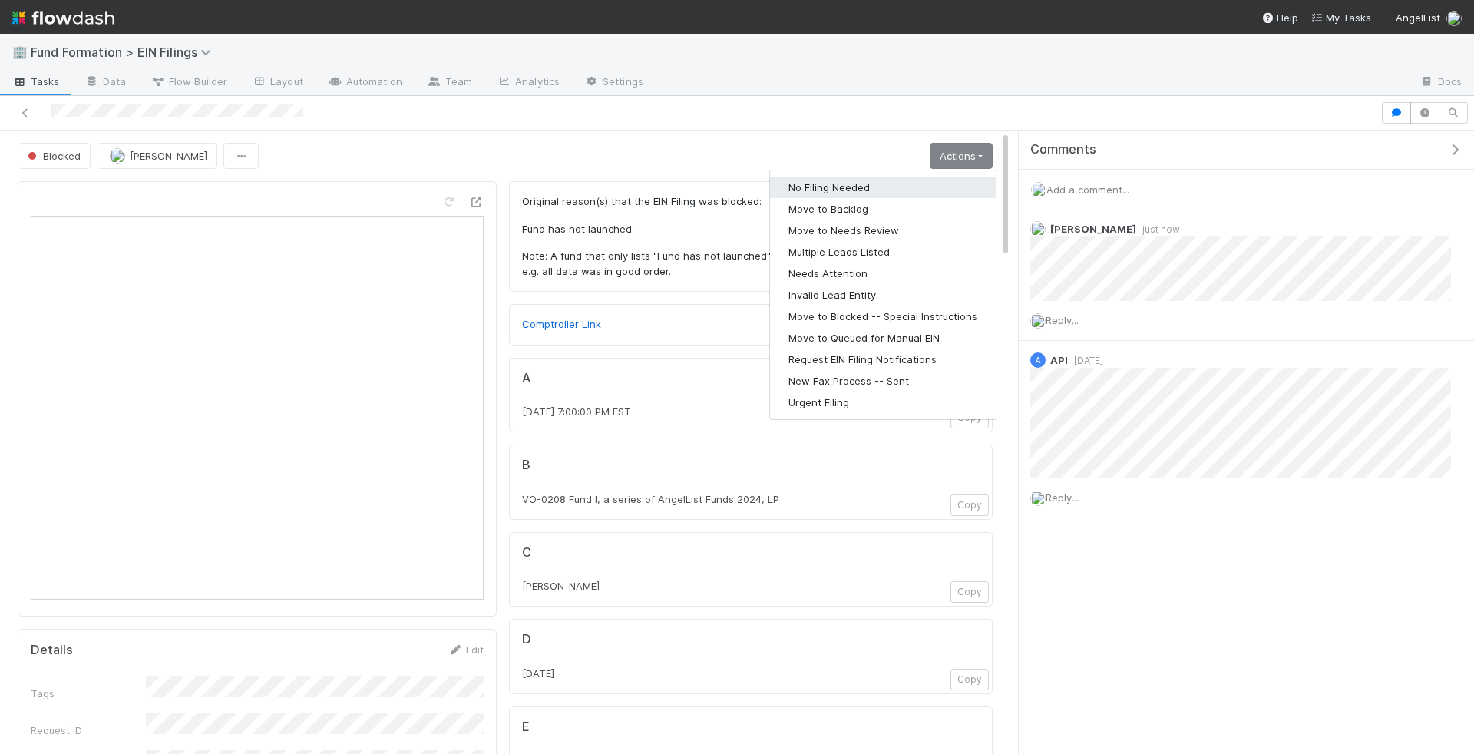
click at [887, 186] on button "No Filing Needed" at bounding box center [883, 187] width 226 height 21
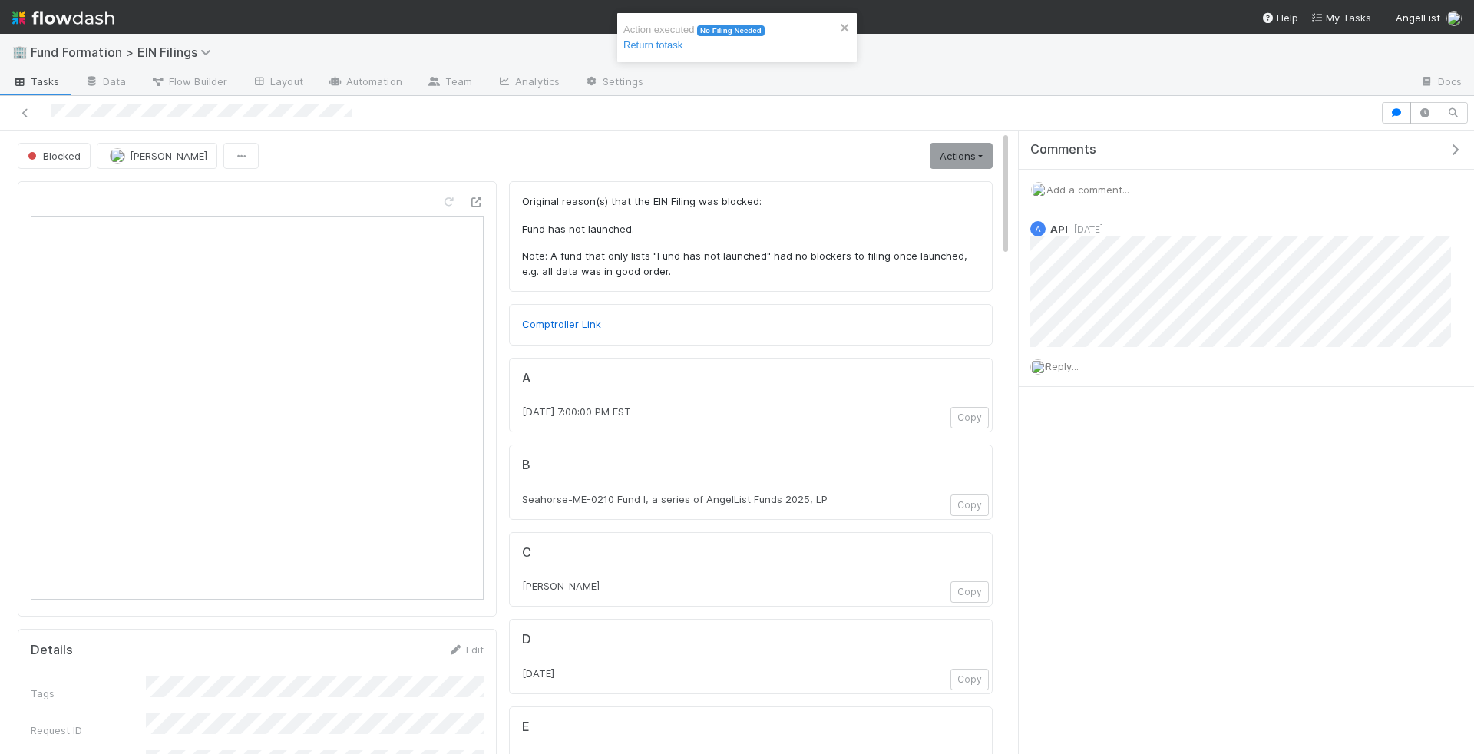
click at [1106, 193] on span "Add a comment..." at bounding box center [1087, 189] width 83 height 12
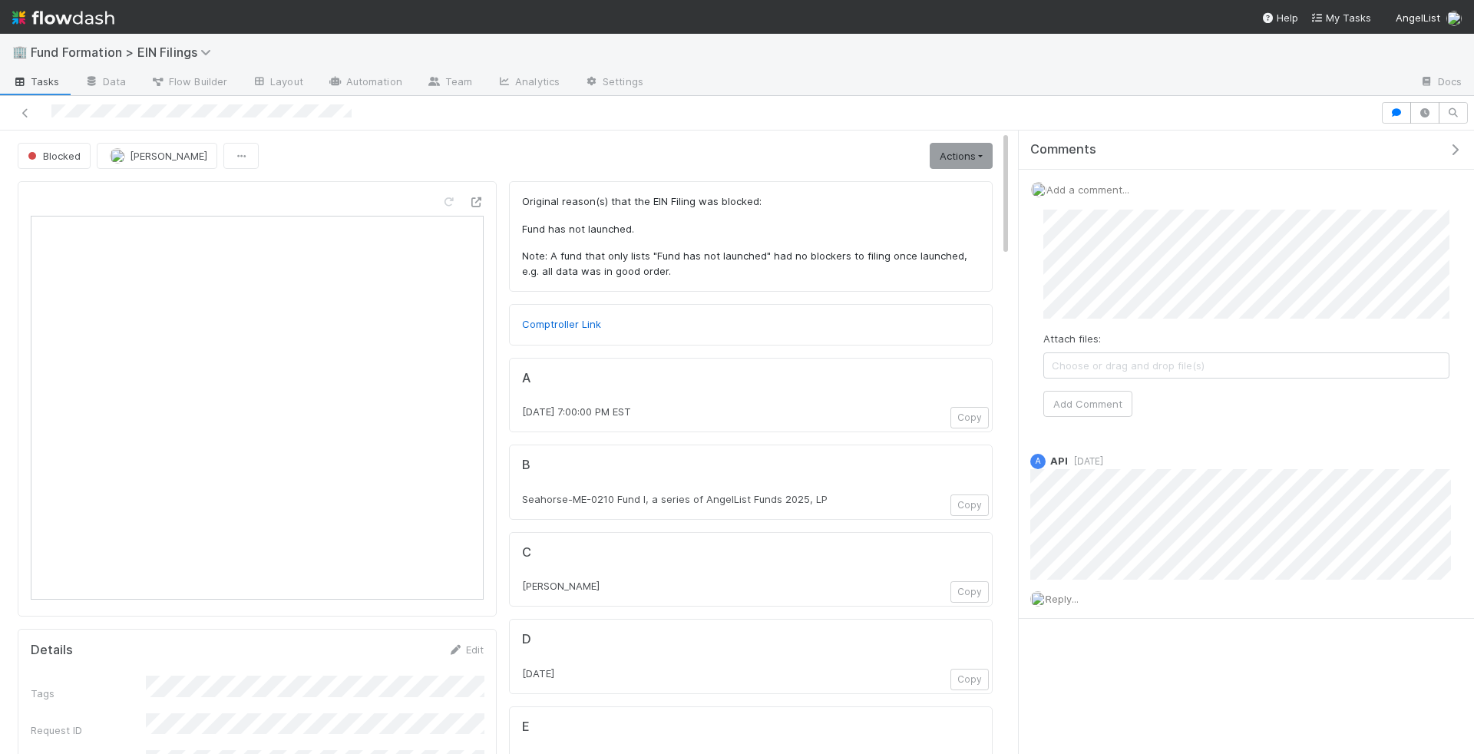
click at [1085, 386] on div "Attach files: Choose or drag and drop file(s) Add Comment" at bounding box center [1246, 314] width 406 height 208
click at [1085, 402] on button "Add Comment" at bounding box center [1087, 404] width 89 height 26
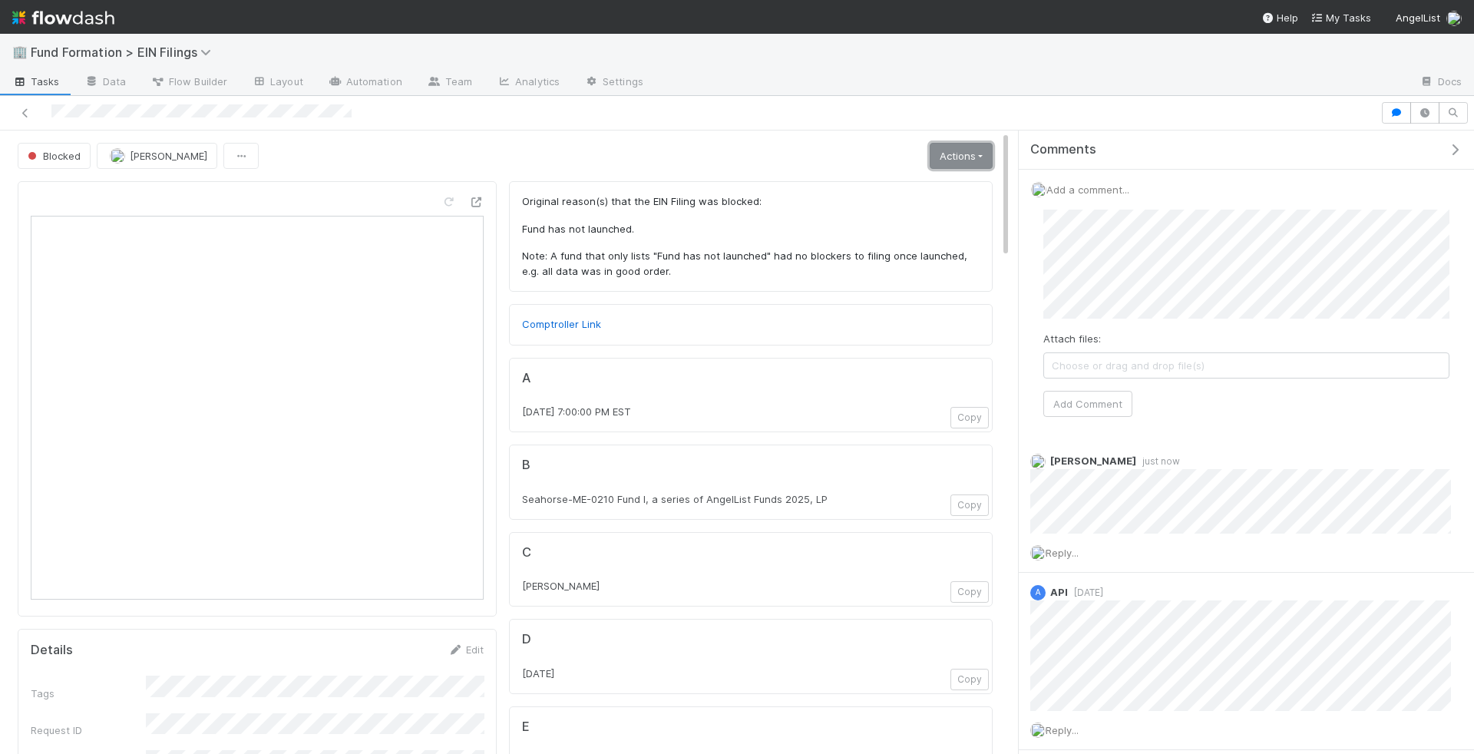
click at [979, 157] on link "Actions" at bounding box center [961, 156] width 63 height 26
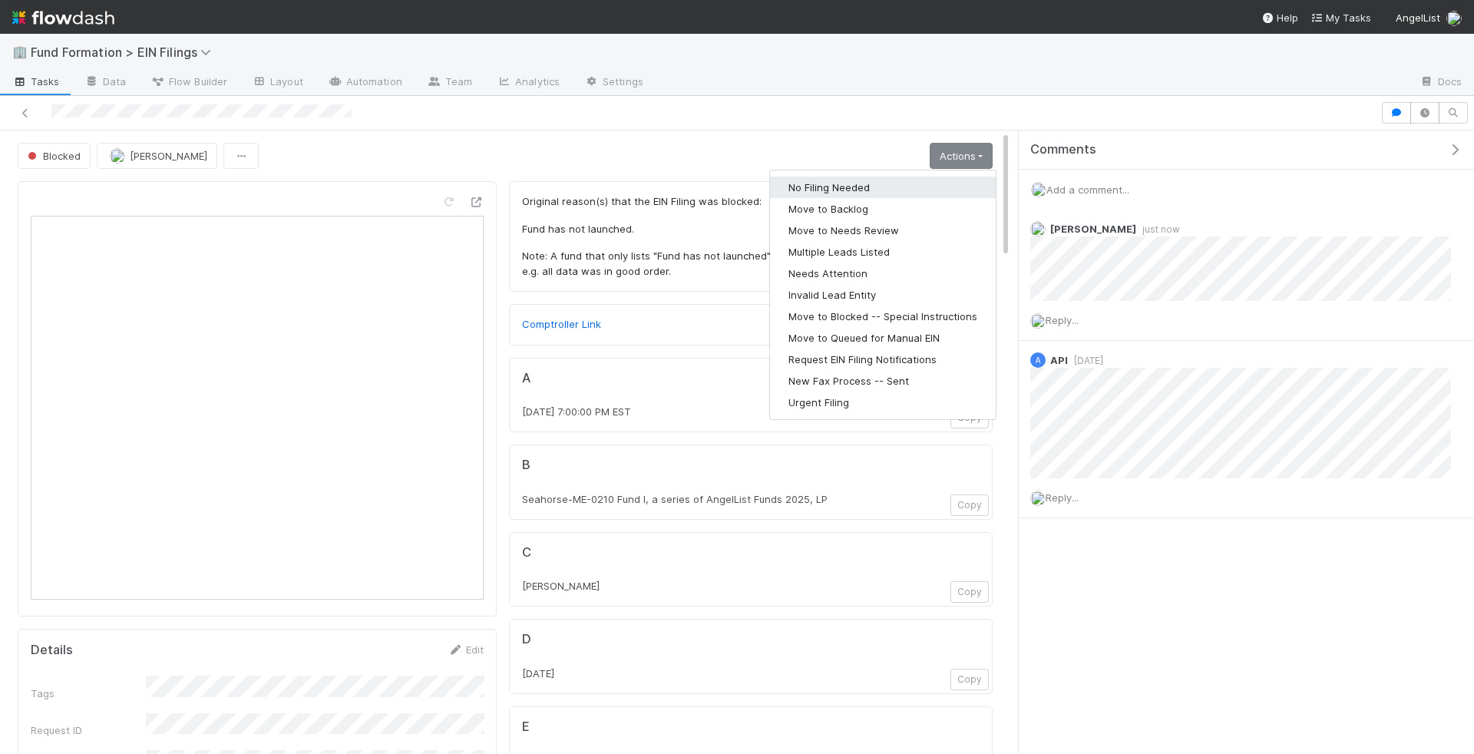
click at [939, 189] on button "No Filing Needed" at bounding box center [883, 187] width 226 height 21
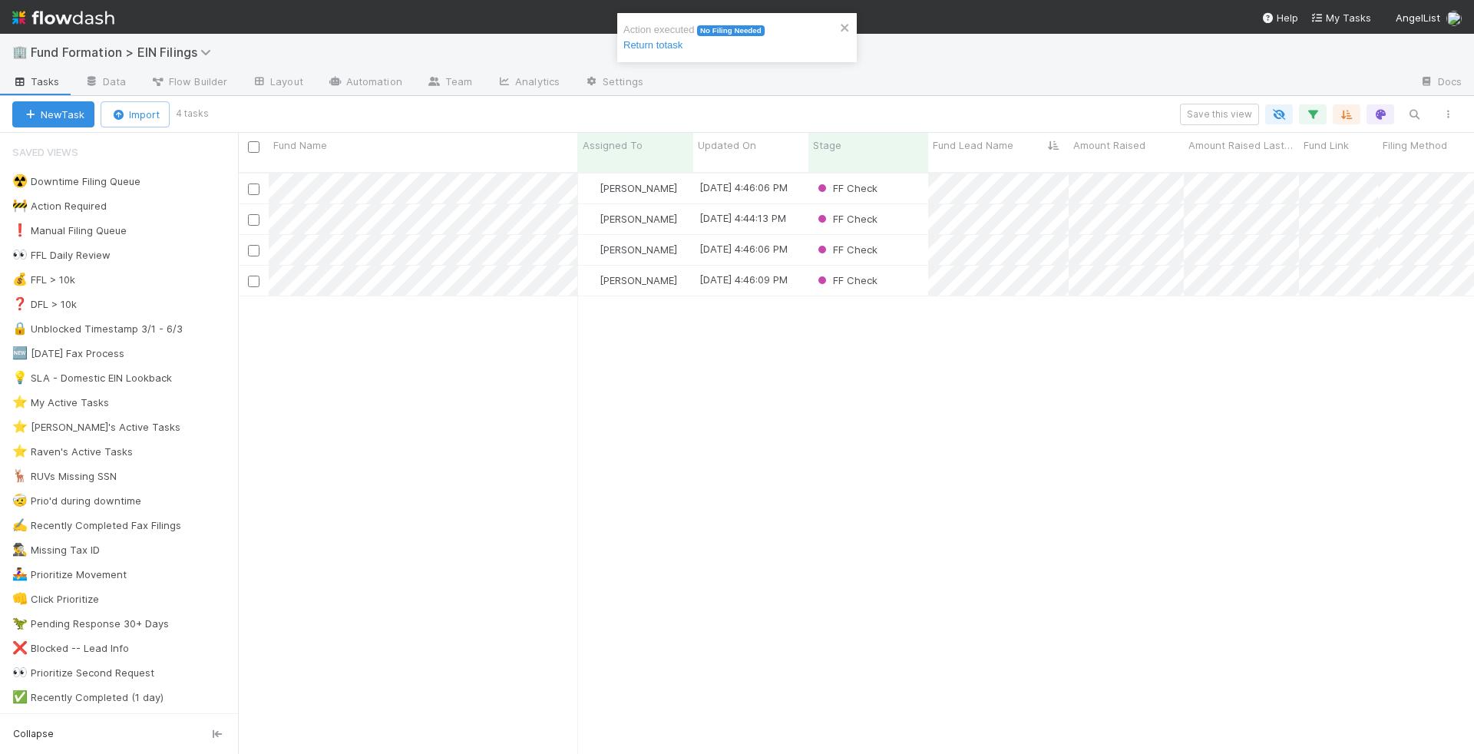
scroll to position [594, 1236]
click at [902, 173] on div "FF Check" at bounding box center [868, 188] width 120 height 30
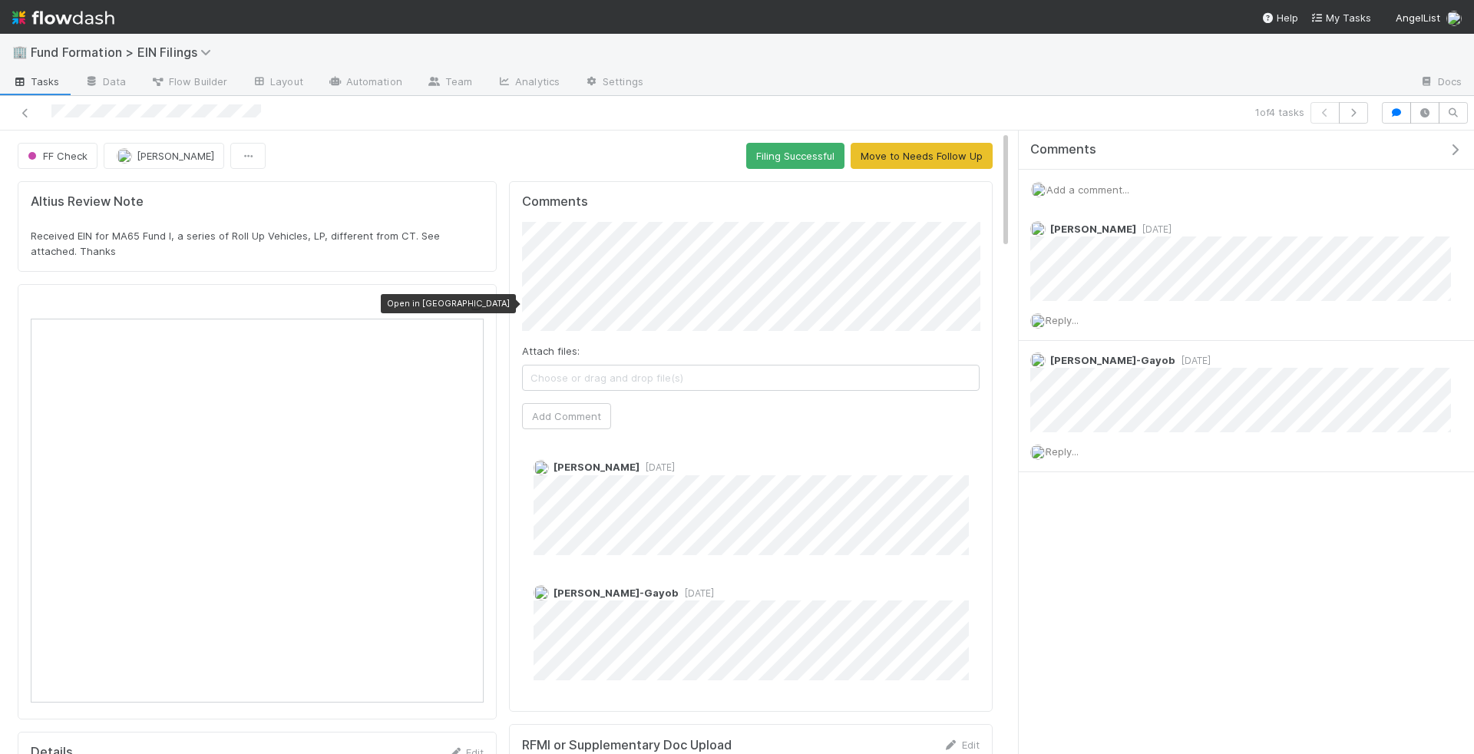
click at [482, 300] on icon at bounding box center [475, 305] width 15 height 10
click at [553, 412] on button "Add Comment" at bounding box center [566, 416] width 89 height 26
click at [791, 151] on button "Filing Successful" at bounding box center [795, 156] width 98 height 26
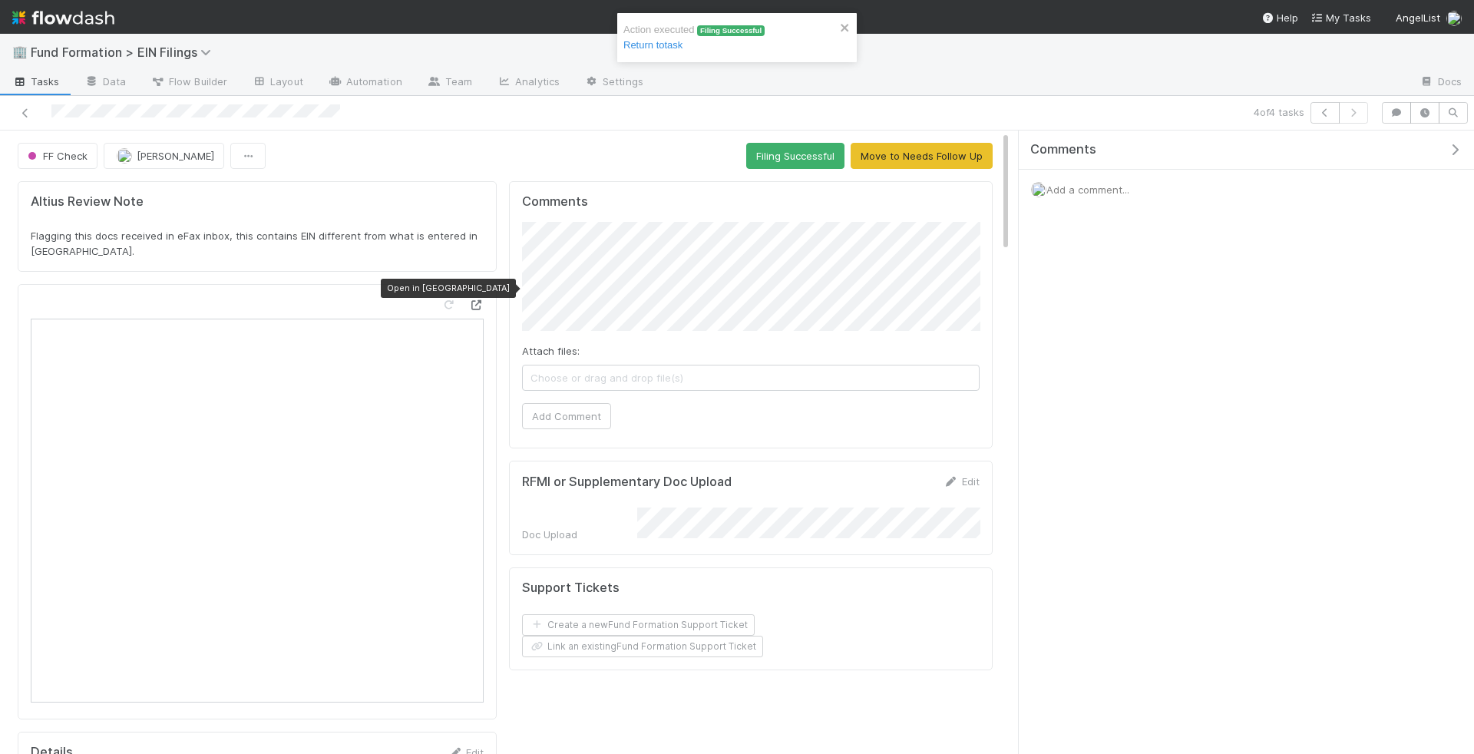
click at [473, 300] on icon at bounding box center [475, 305] width 15 height 10
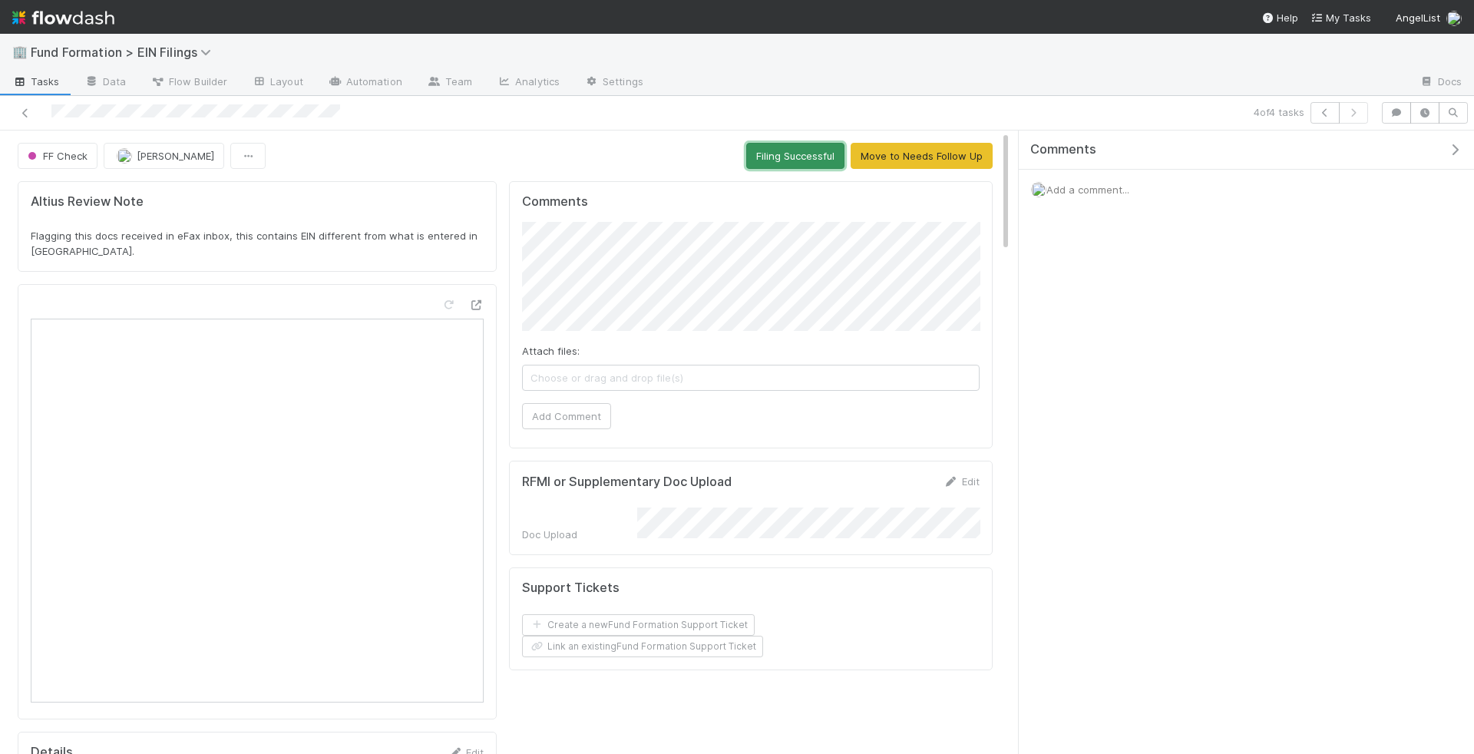
click at [810, 154] on button "Filing Successful" at bounding box center [795, 156] width 98 height 26
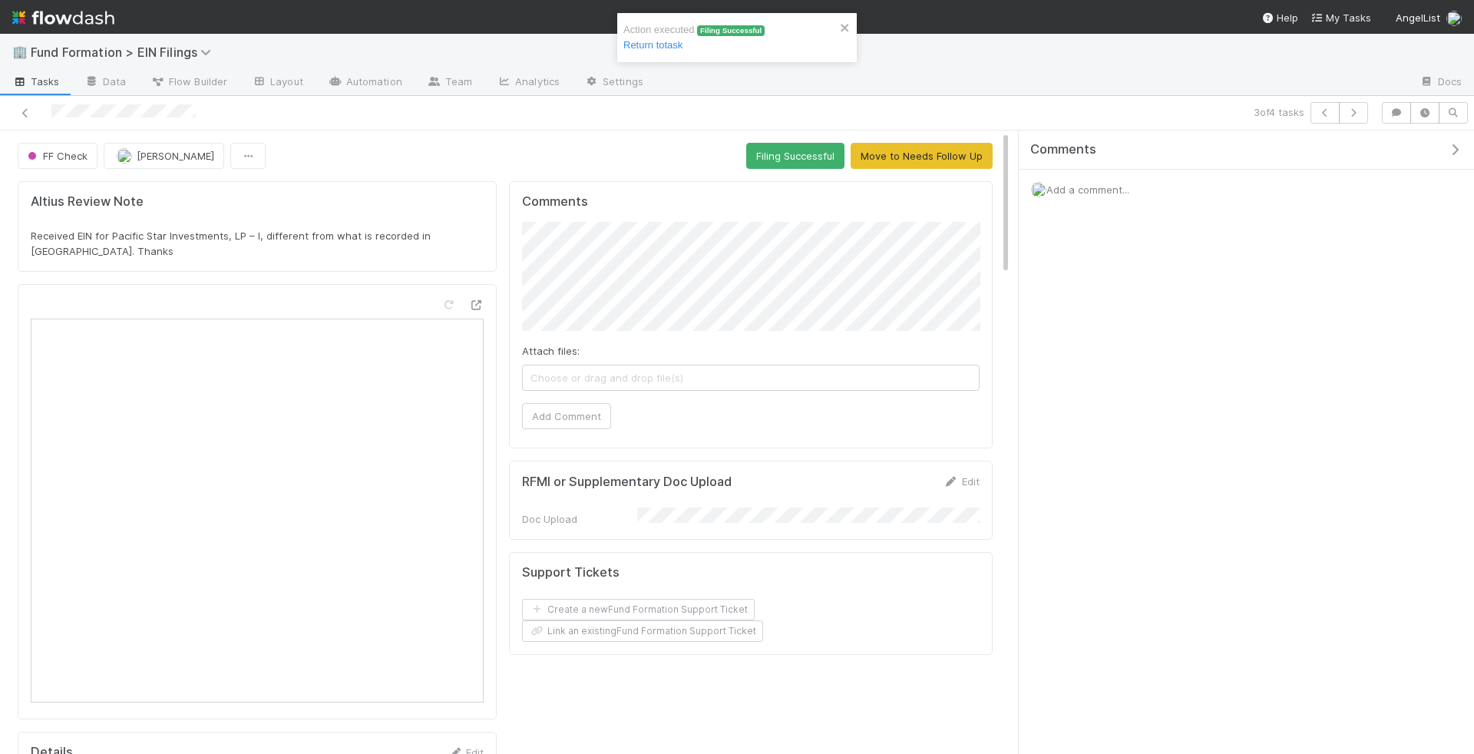
click at [490, 284] on div "Open in New Tab" at bounding box center [257, 501] width 479 height 435
click at [477, 300] on icon at bounding box center [475, 305] width 15 height 10
click at [588, 421] on button "Add Comment" at bounding box center [566, 416] width 89 height 26
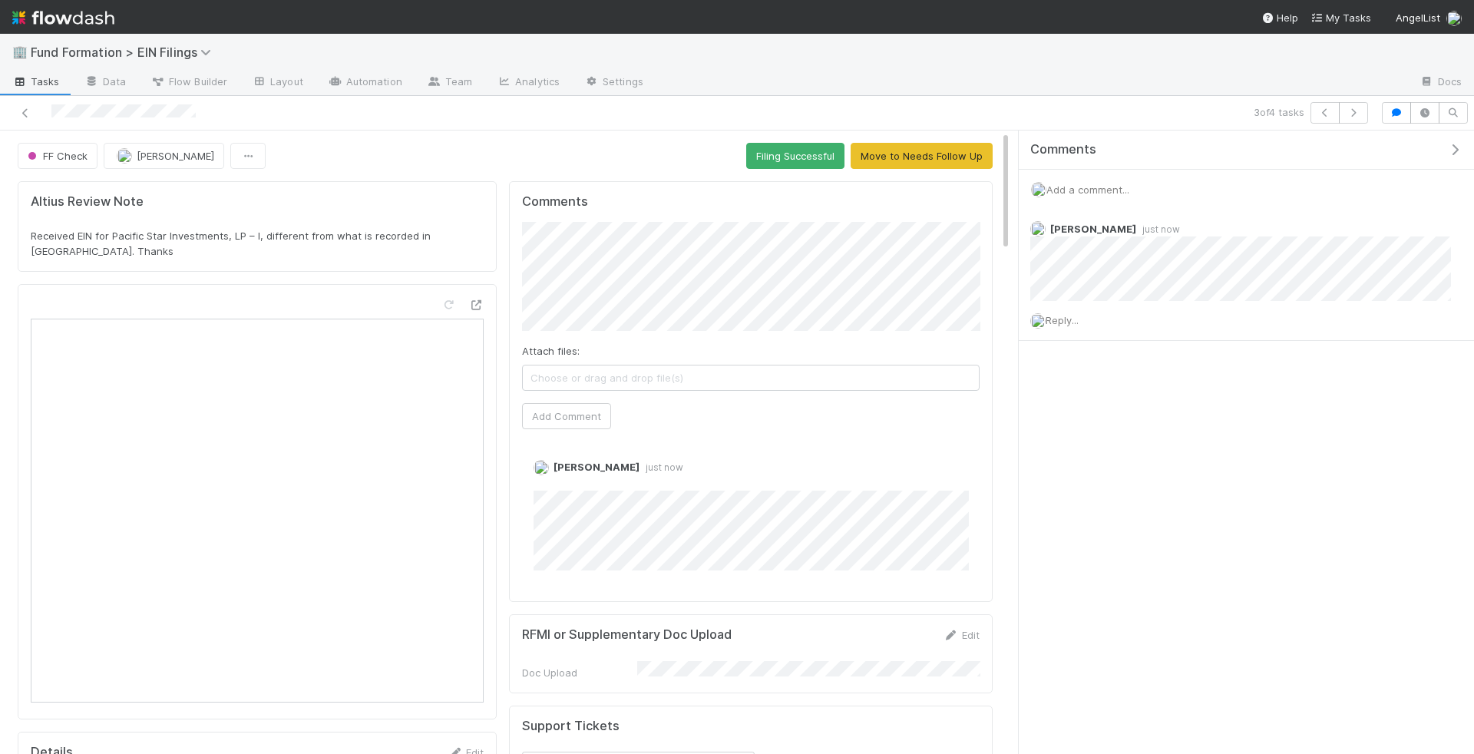
click at [825, 150] on button "Filing Successful" at bounding box center [795, 156] width 98 height 26
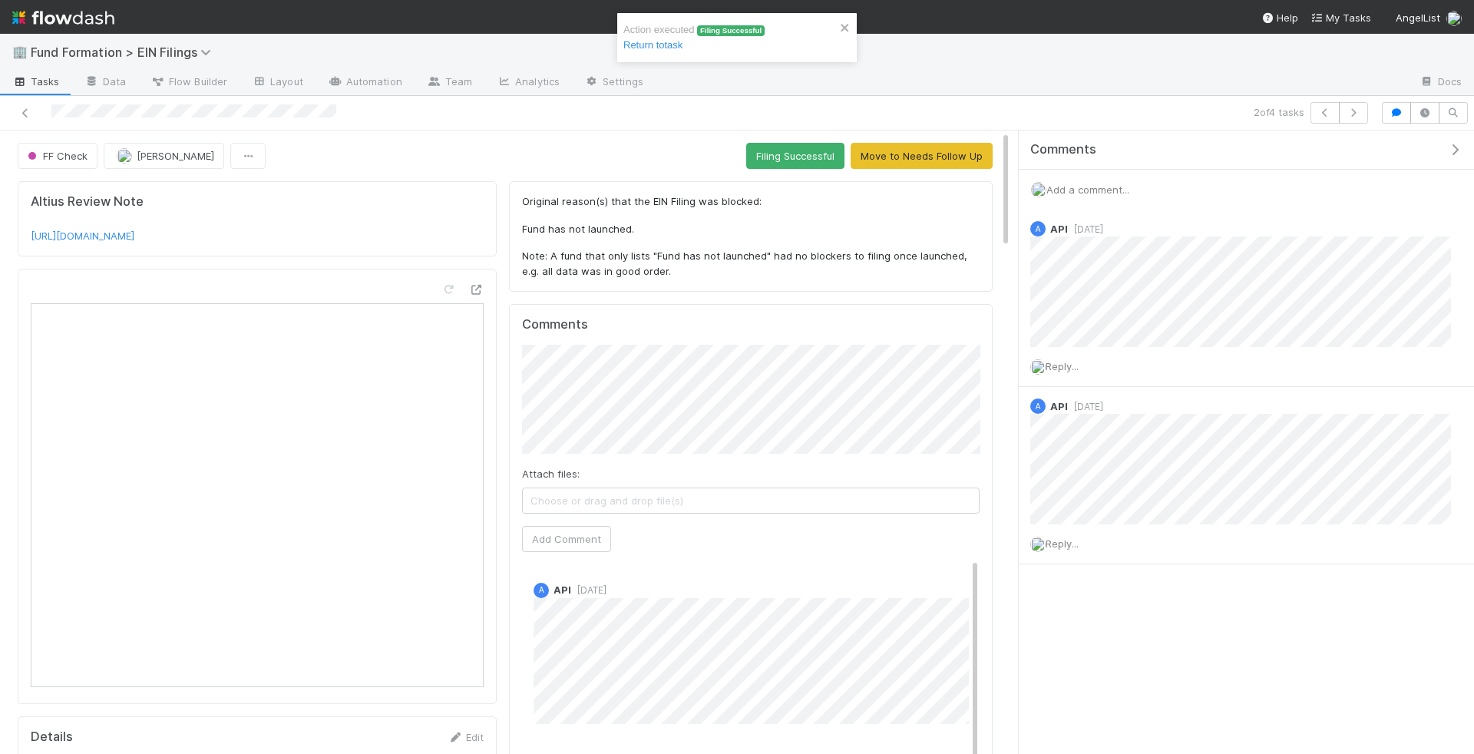
click at [323, 222] on div "Altius Review Note https://app.asana.com/0/1203793025369823/1208623187577708/f" at bounding box center [257, 218] width 453 height 49
click at [134, 230] on link "https://app.asana.com/0/1203793025369823/1208623187577708/f" at bounding box center [83, 236] width 104 height 12
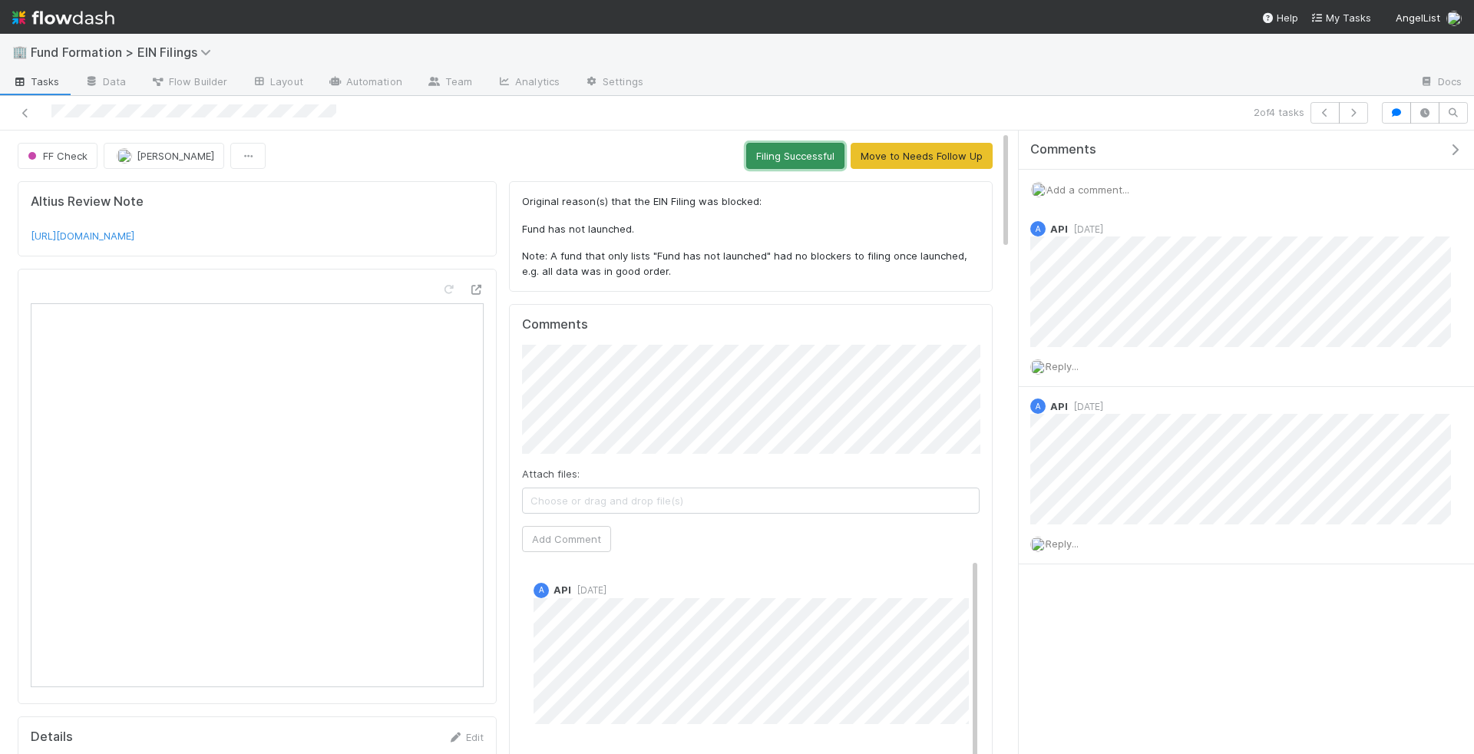
click at [811, 143] on button "Filing Successful" at bounding box center [795, 156] width 98 height 26
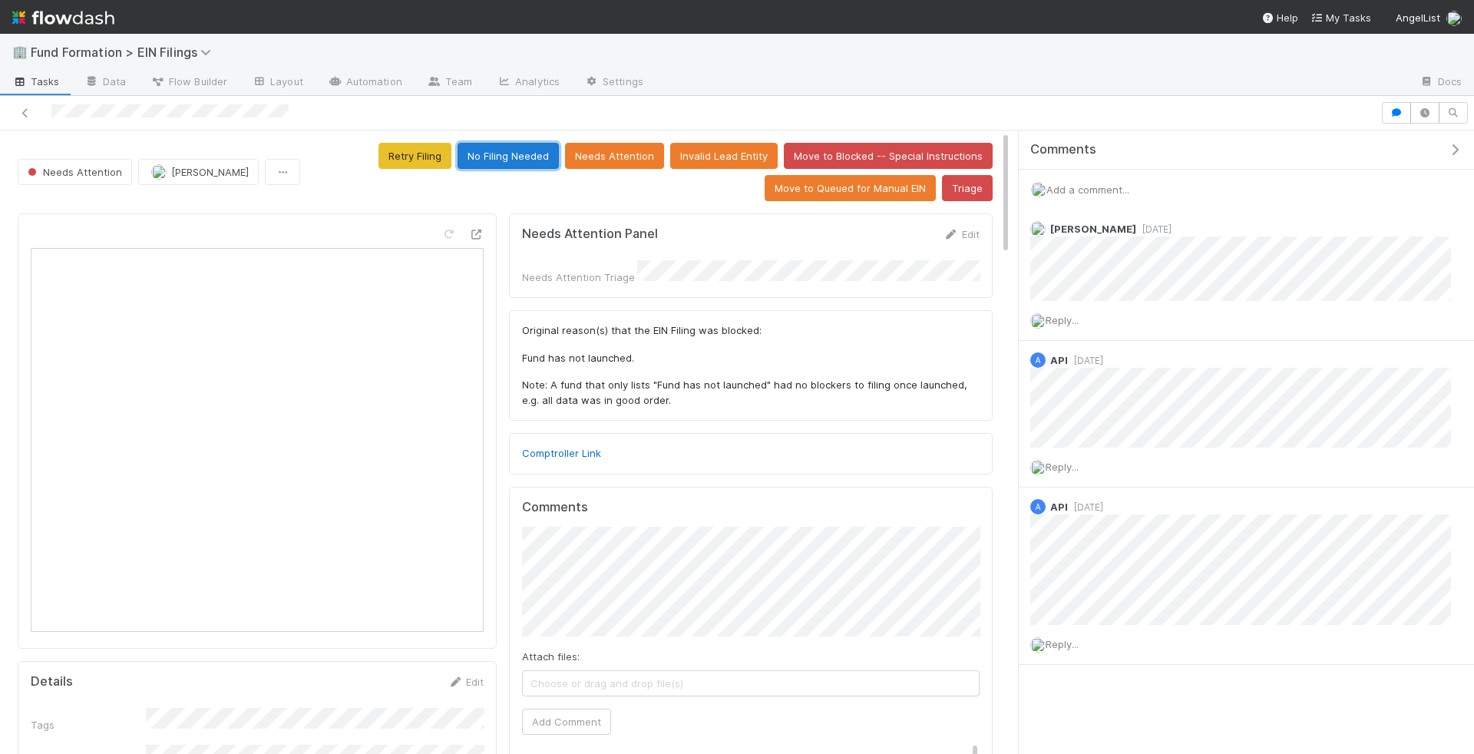
click at [520, 159] on button "No Filing Needed" at bounding box center [508, 156] width 101 height 26
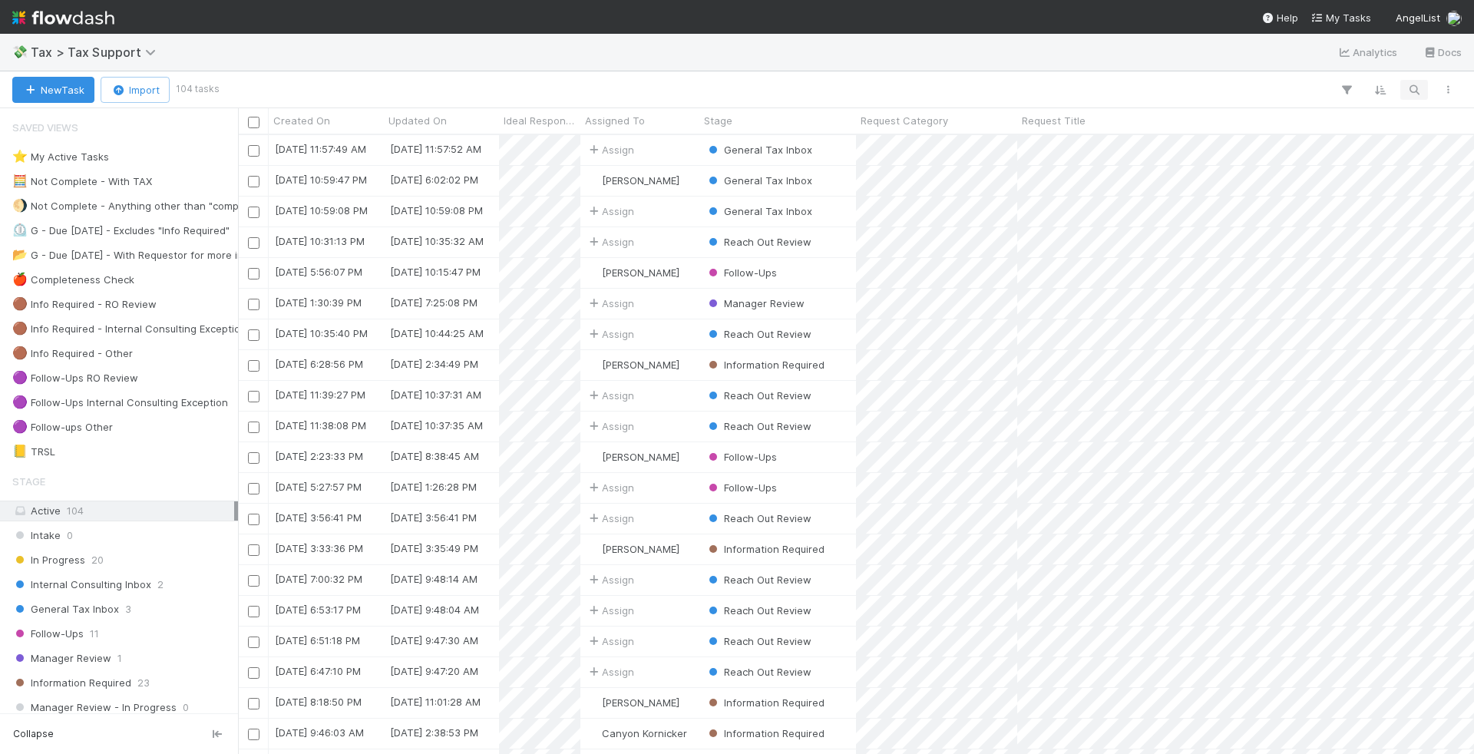
scroll to position [619, 1236]
click at [1415, 87] on icon "button" at bounding box center [1413, 90] width 15 height 14
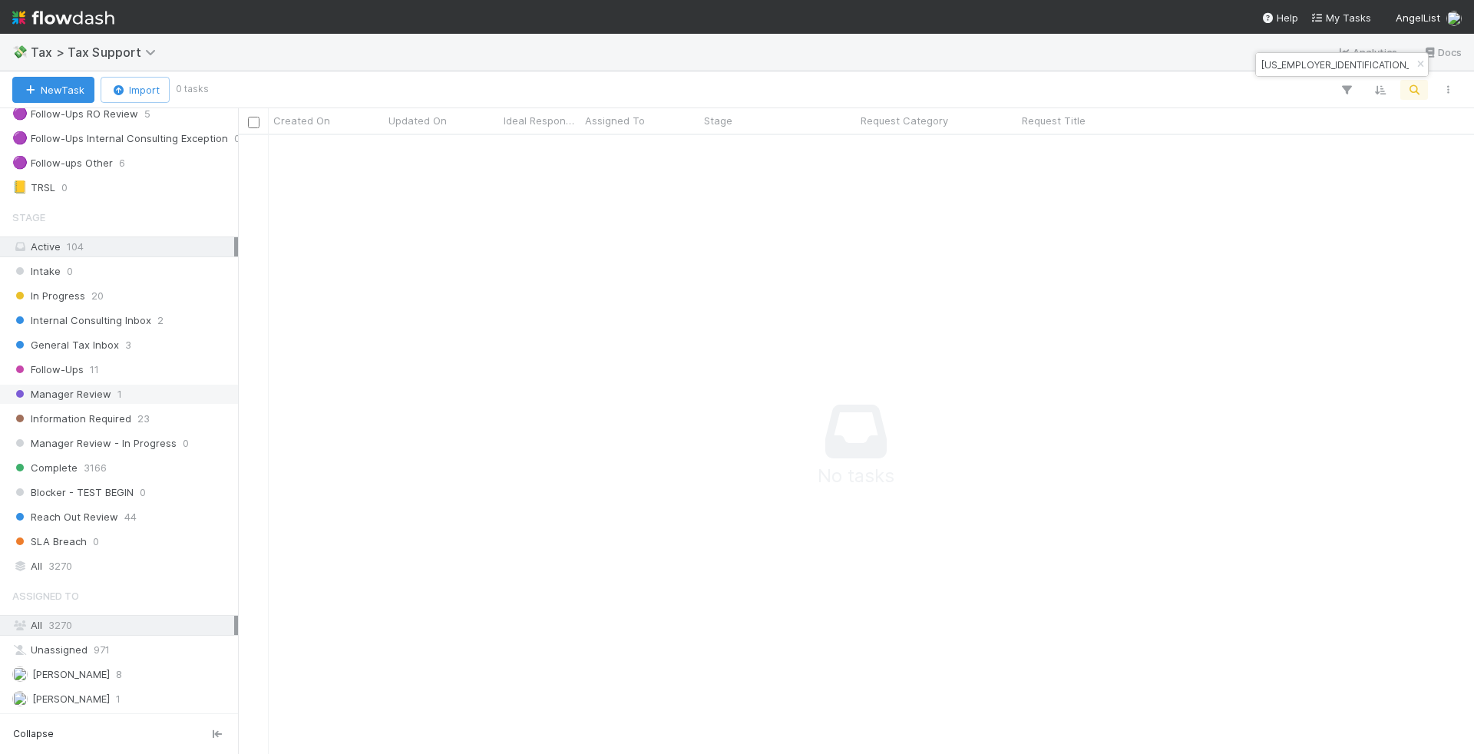
scroll to position [559, 0]
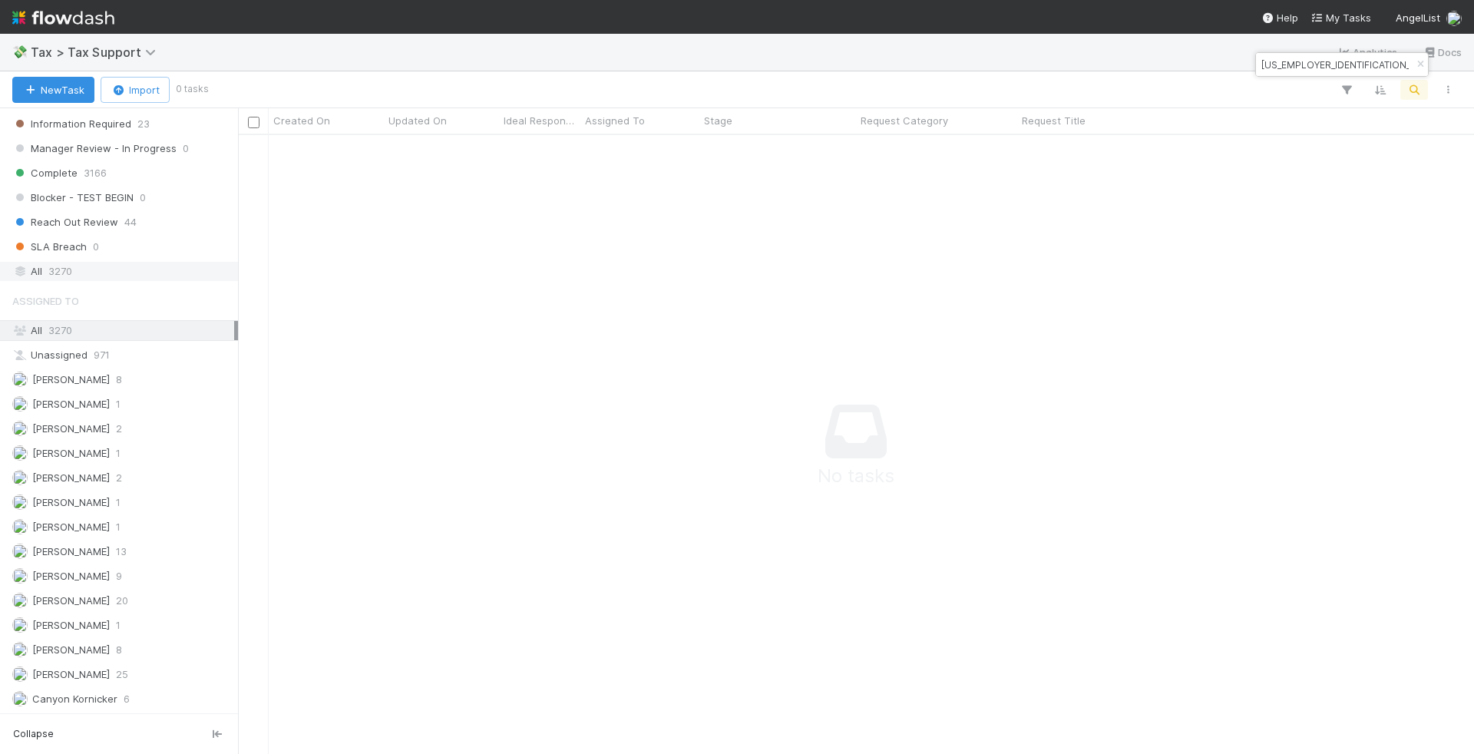
type input "[US_EMPLOYER_IDENTIFICATION_NUMBER]"
click at [172, 262] on div "All 3270" at bounding box center [123, 271] width 222 height 19
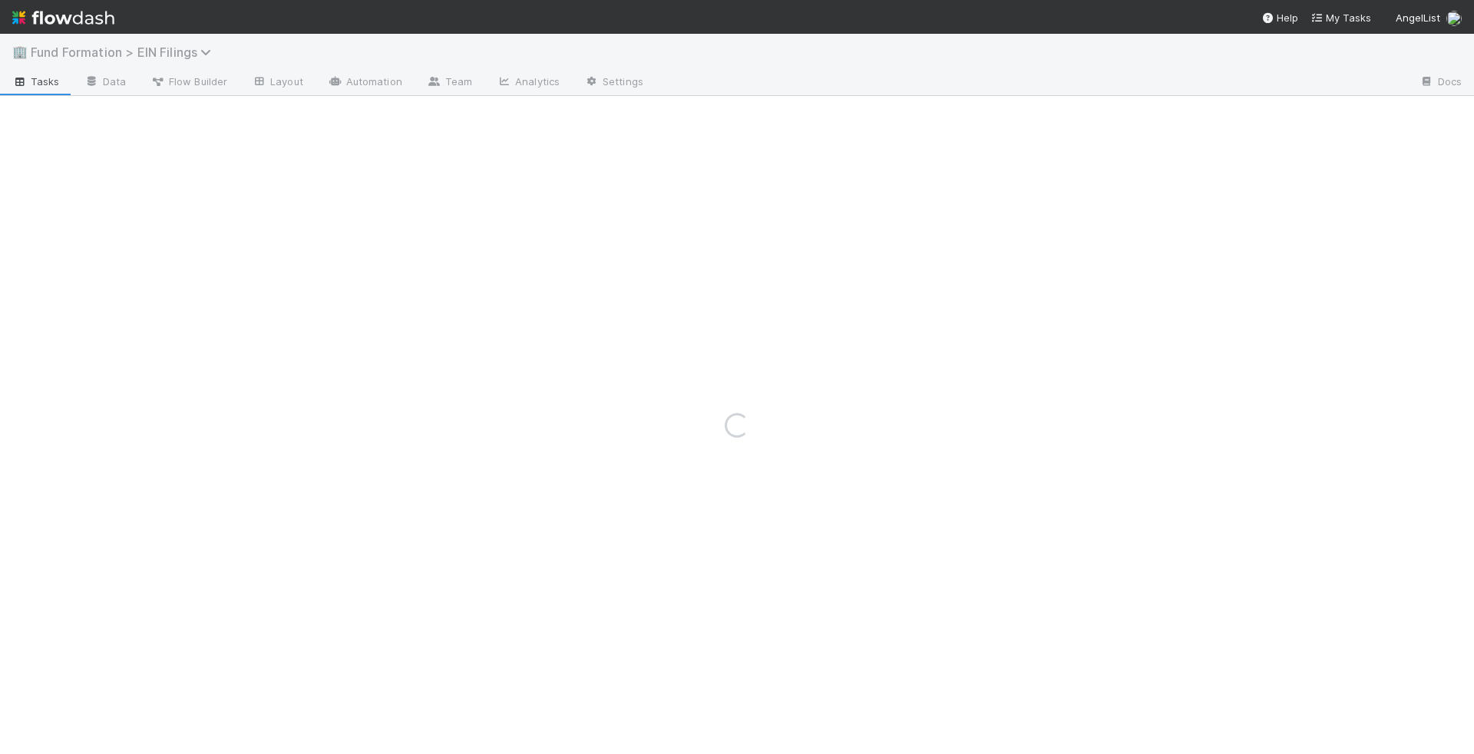
click at [140, 45] on span "Fund Formation > EIN Filings" at bounding box center [125, 52] width 188 height 15
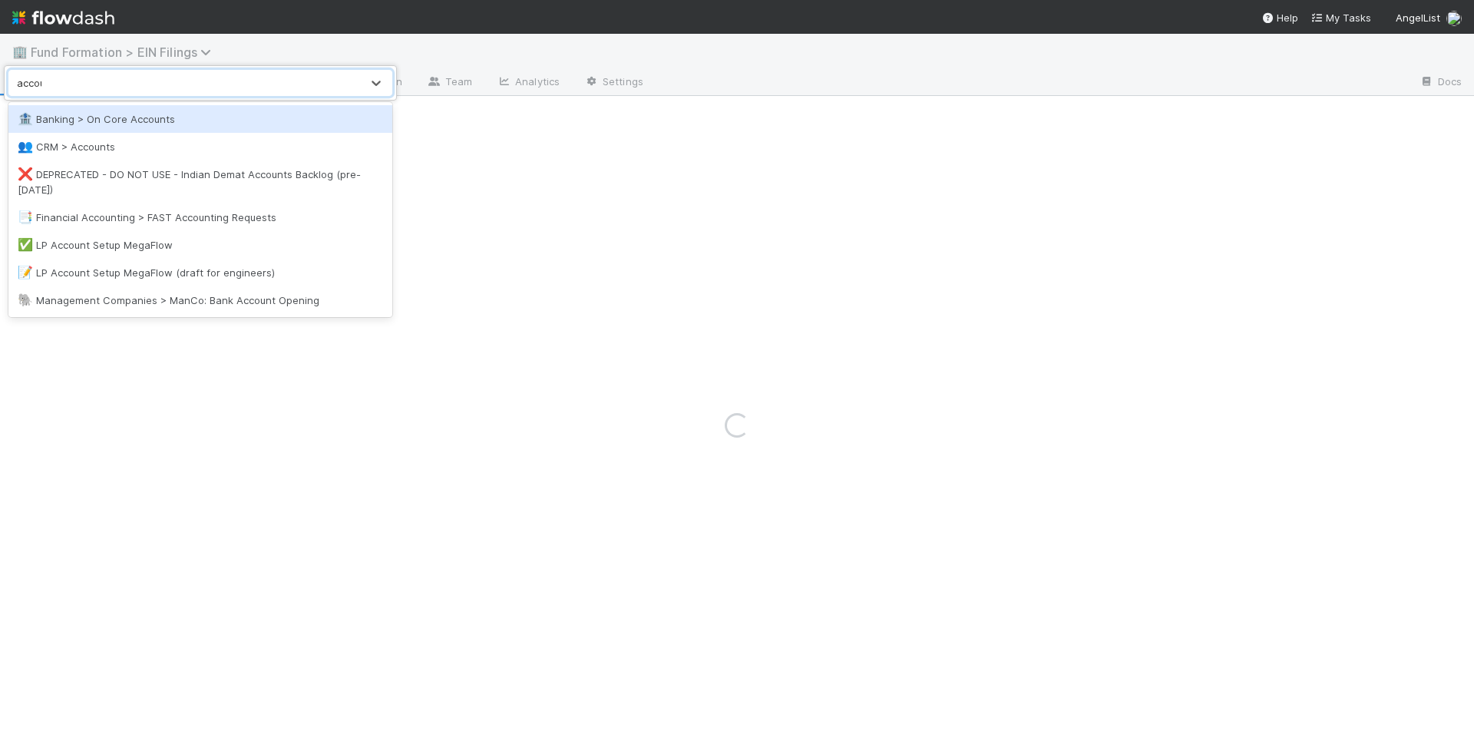
type input "accounts"
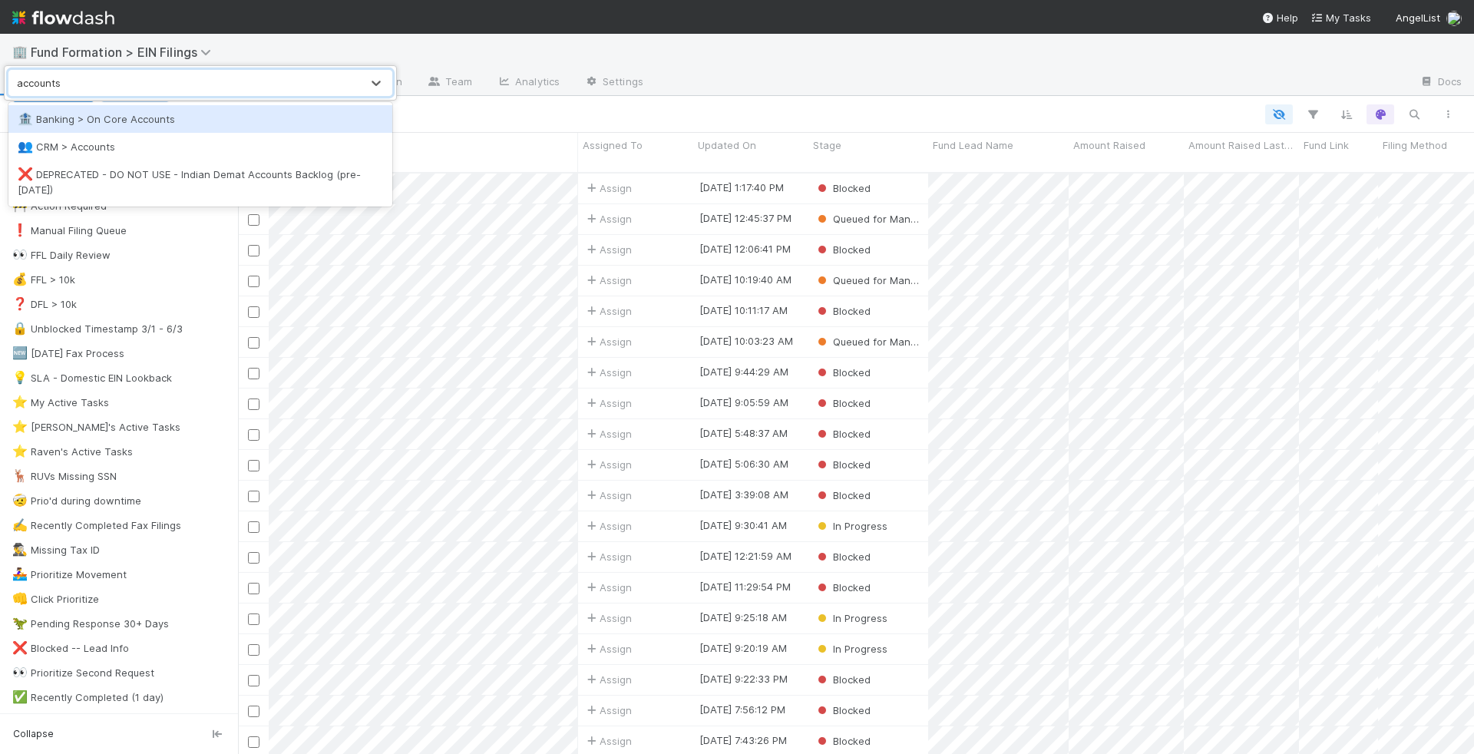
scroll to position [594, 1236]
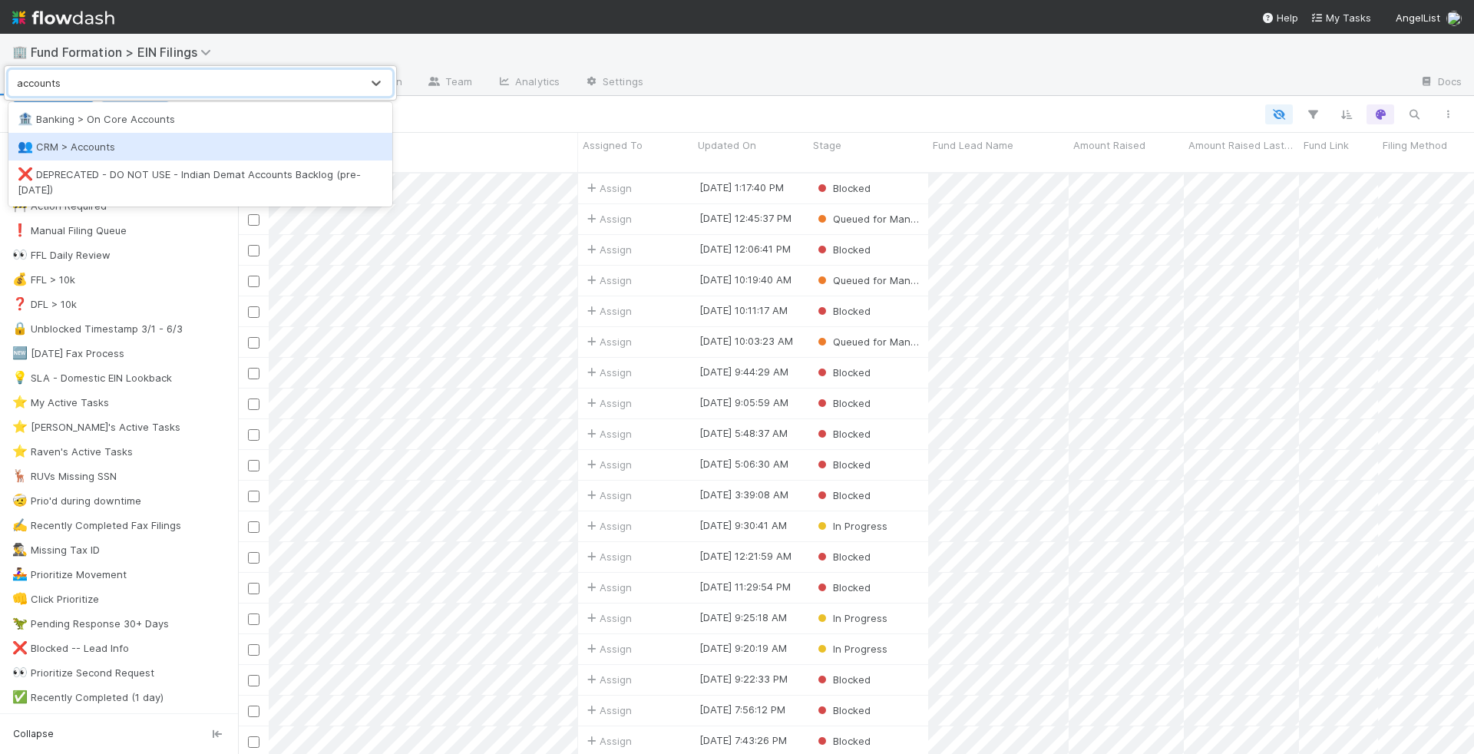
click at [148, 150] on div "👥 CRM > Accounts" at bounding box center [200, 146] width 365 height 15
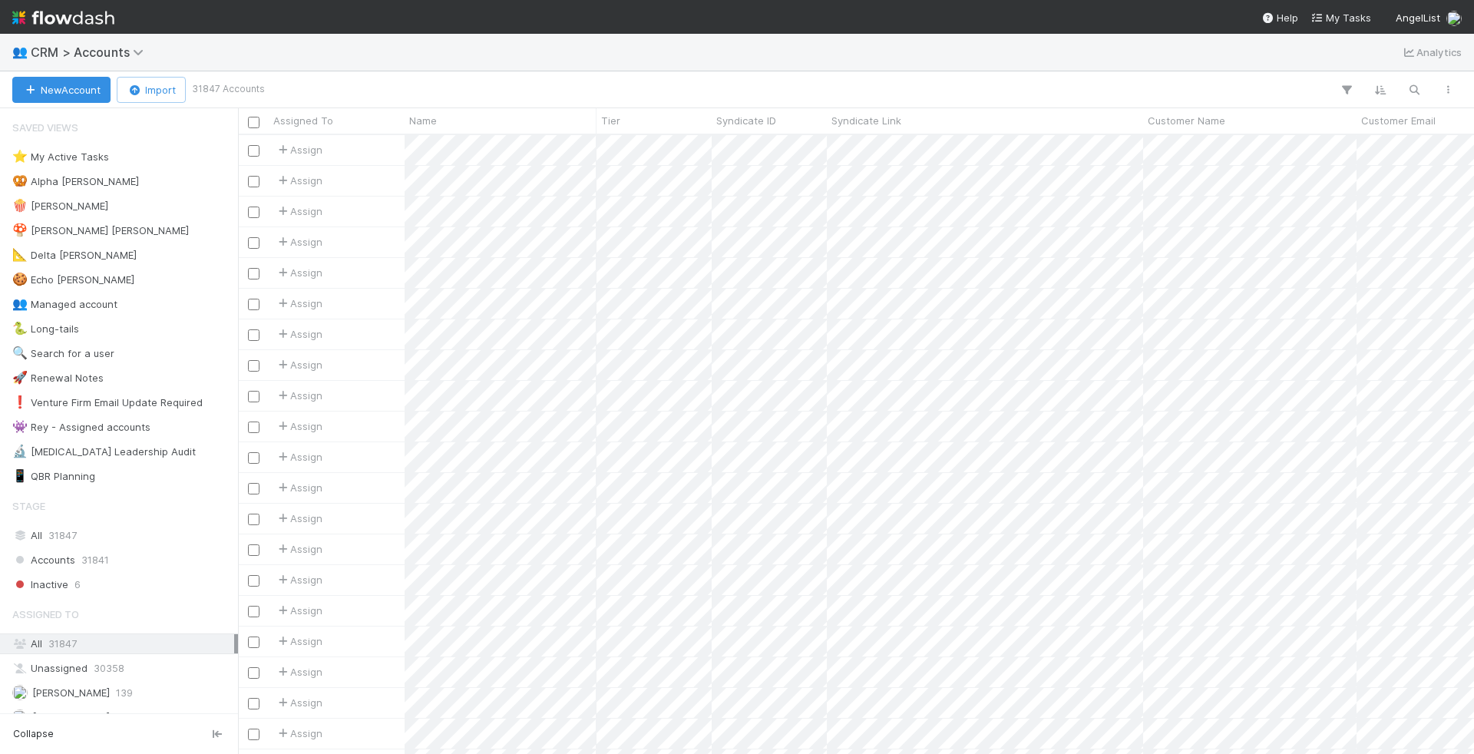
scroll to position [619, 1236]
click at [1420, 85] on icon "button" at bounding box center [1413, 90] width 15 height 14
click at [1330, 58] on input at bounding box center [1335, 64] width 154 height 18
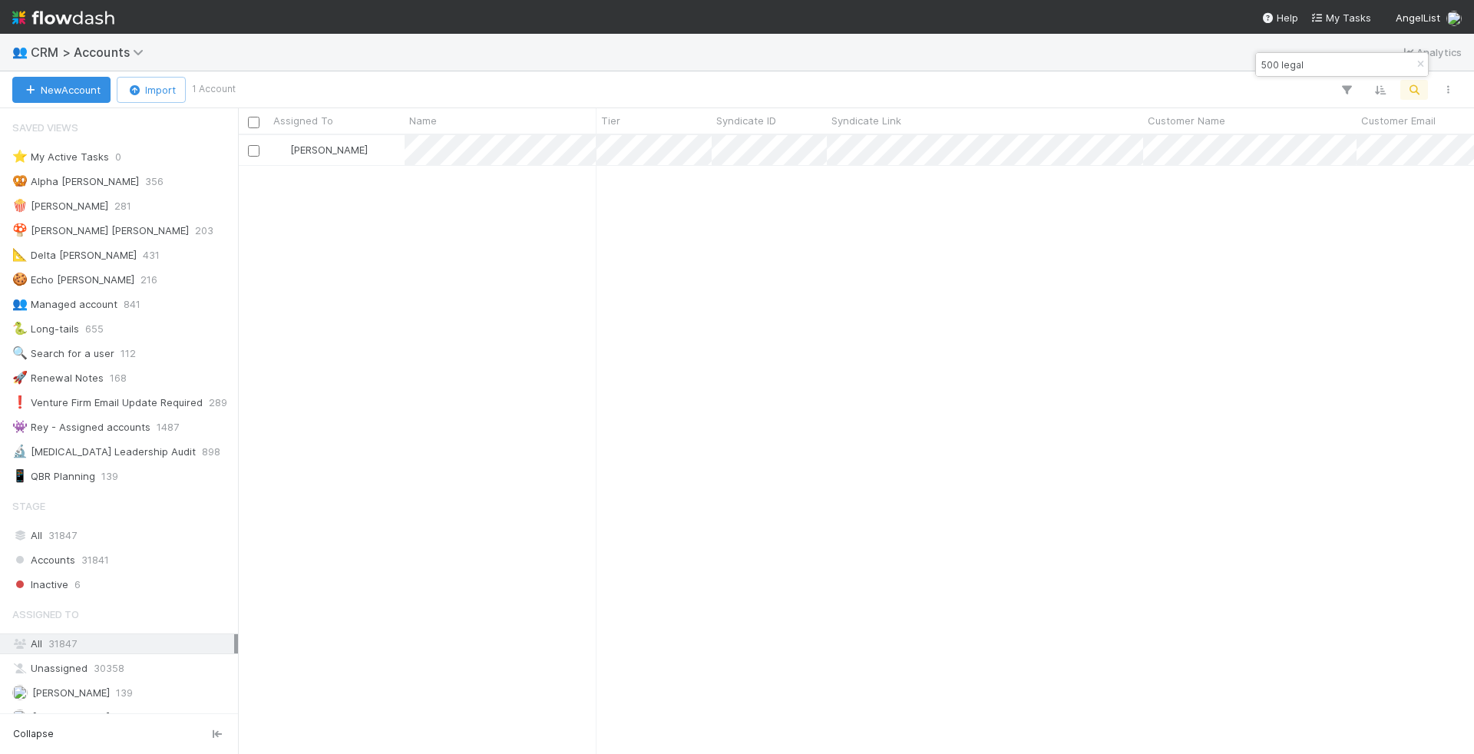
type input "500 legal"
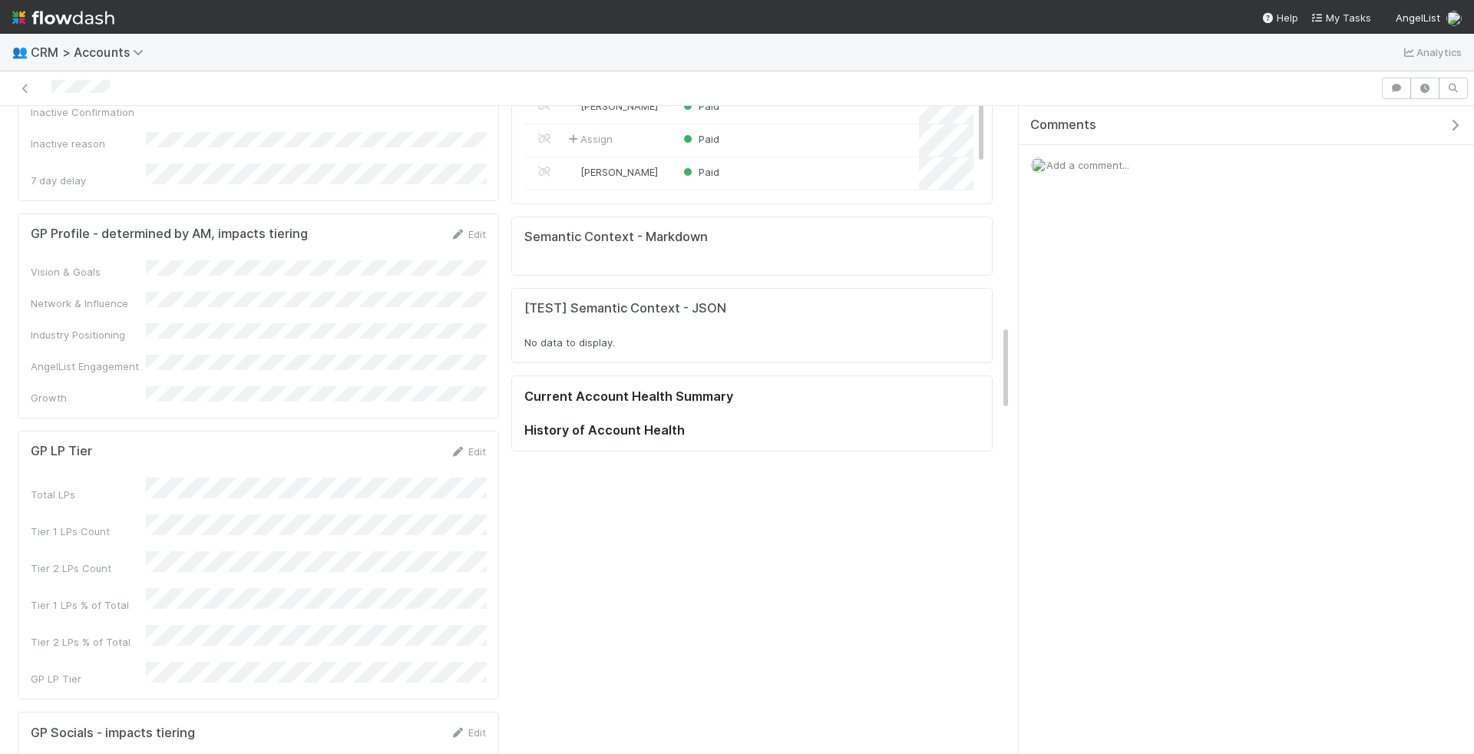
scroll to position [1036, 0]
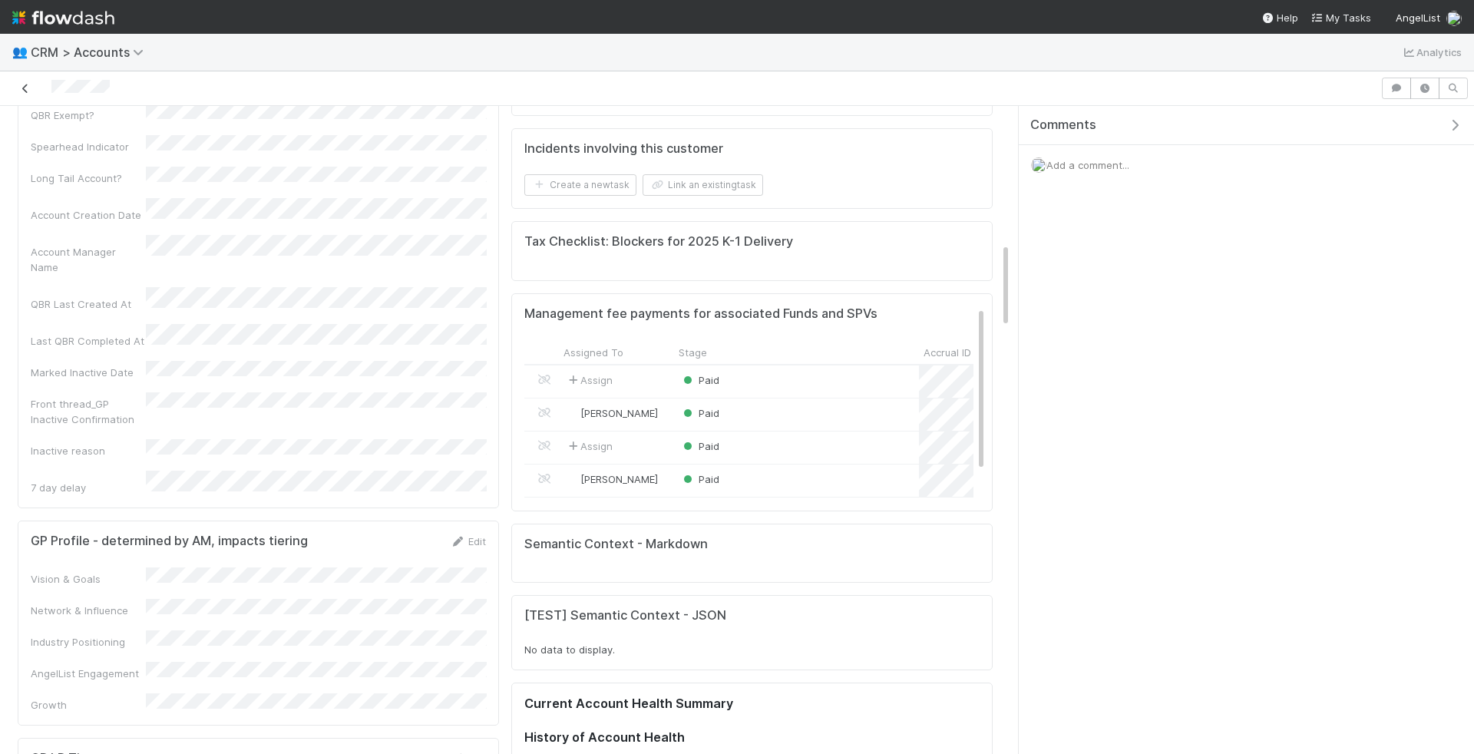
click at [24, 84] on icon at bounding box center [25, 89] width 15 height 10
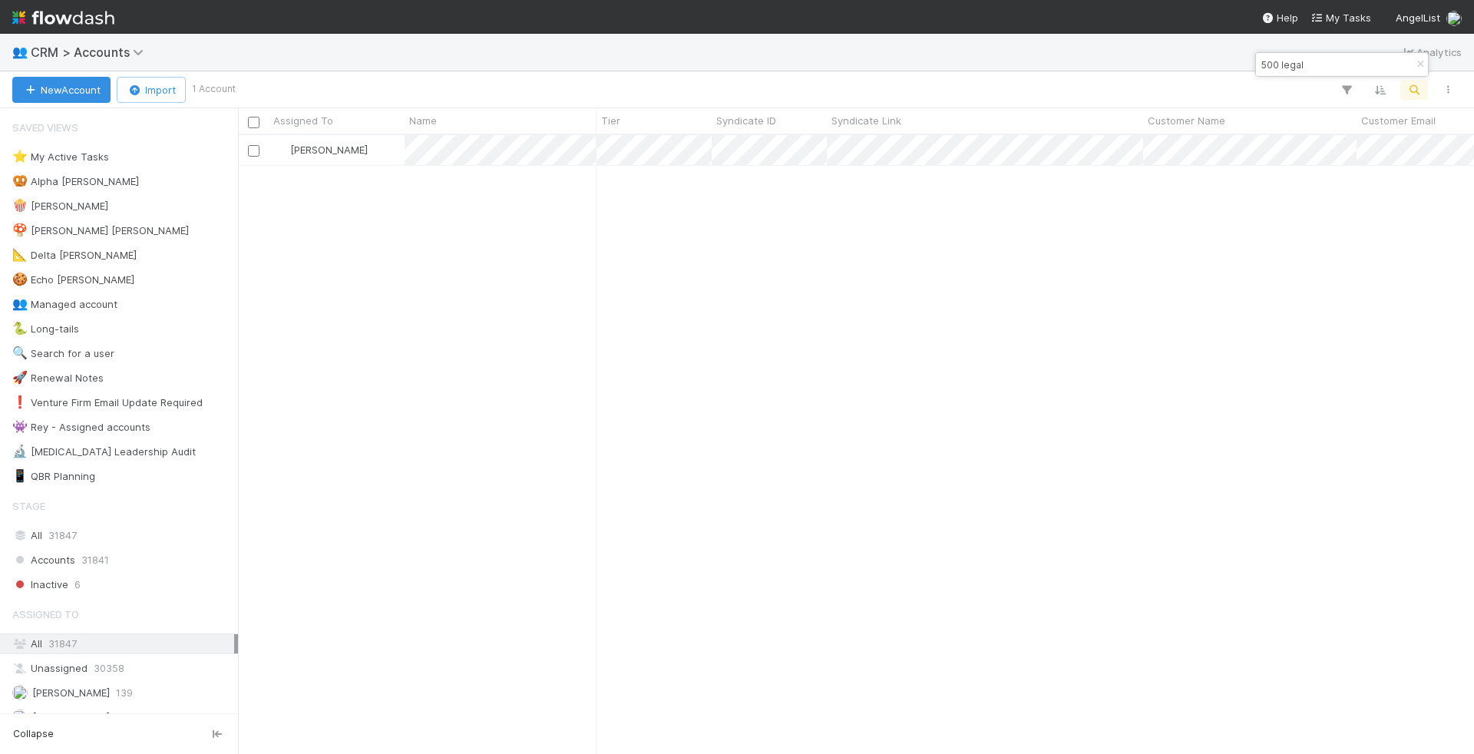
scroll to position [619, 1236]
click at [1346, 68] on input "500 legal" at bounding box center [1335, 64] width 154 height 18
click at [1346, 68] on input "500 s" at bounding box center [1335, 64] width 154 height 18
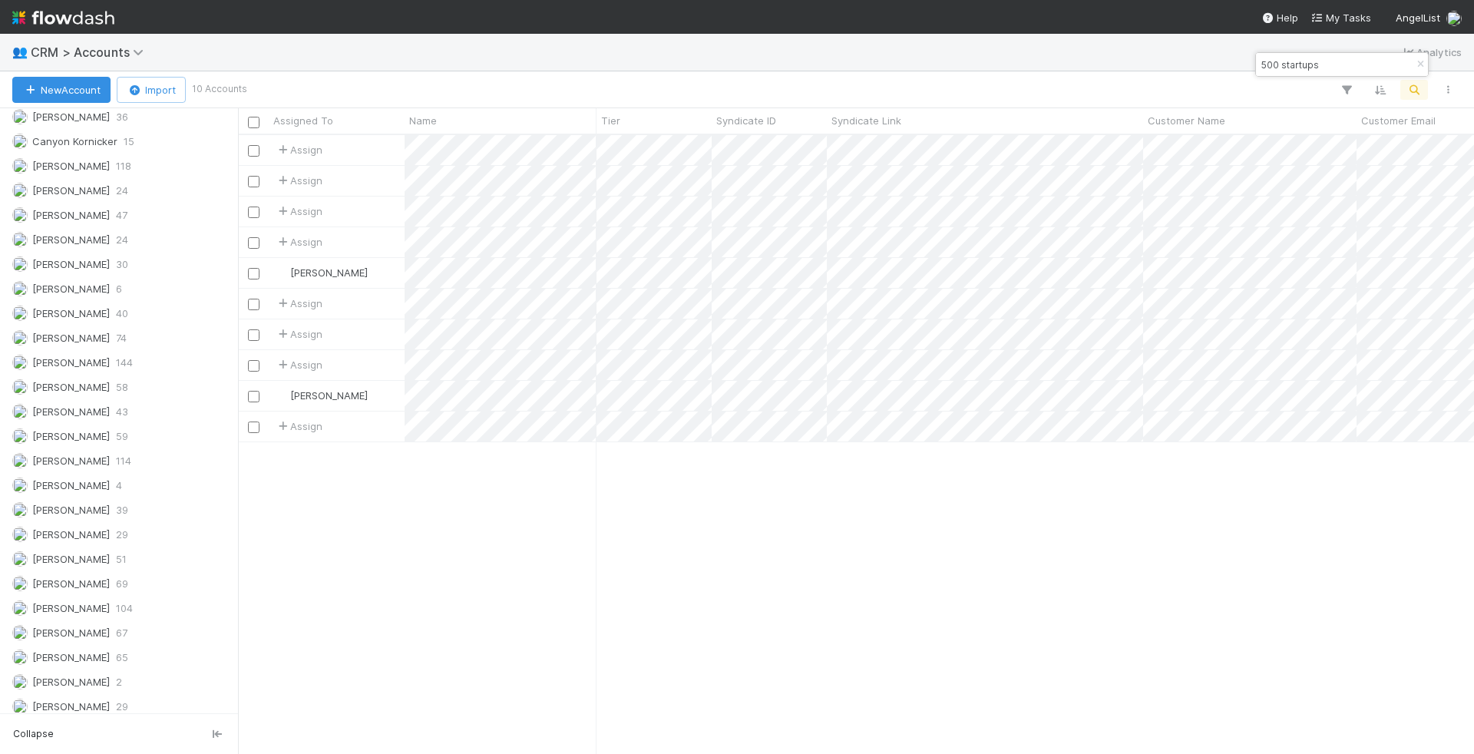
type input "500 startups"
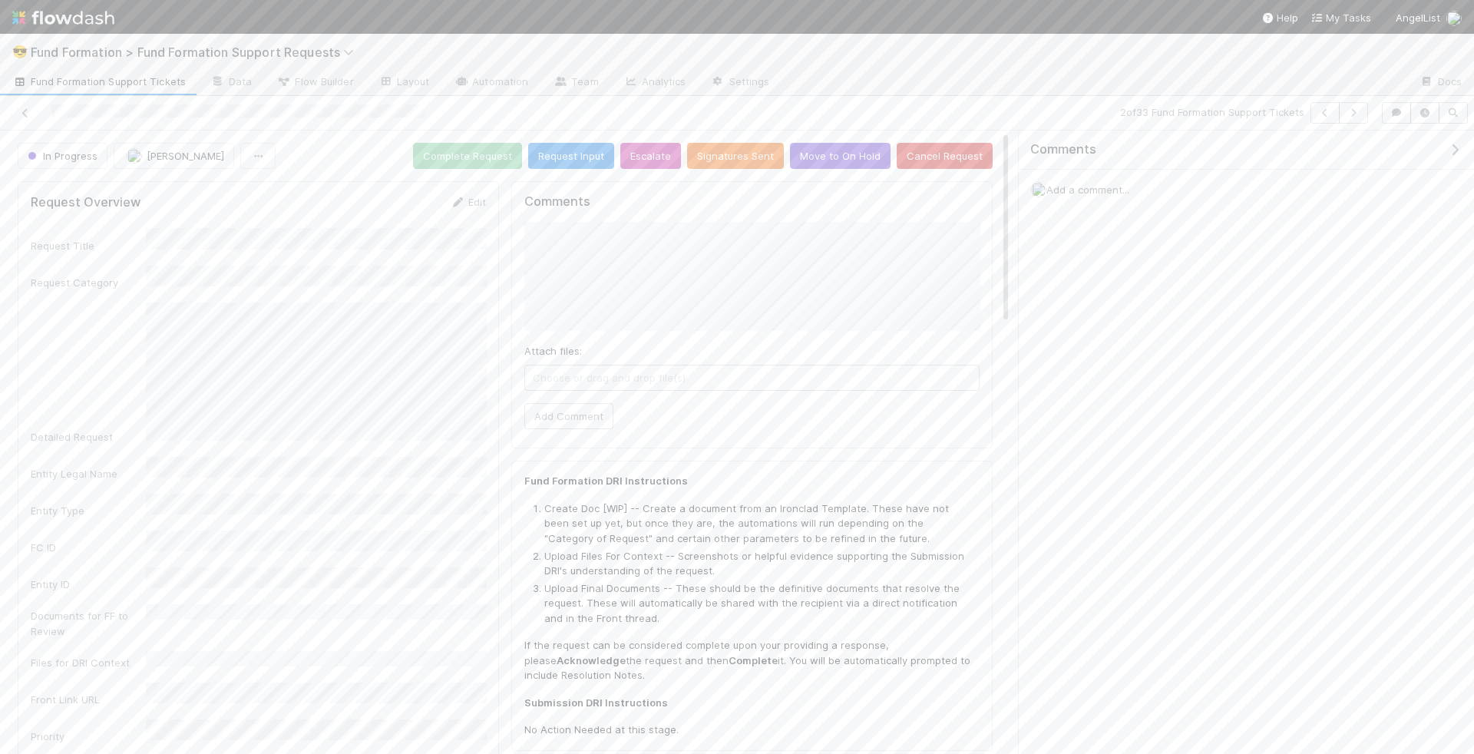
click at [776, 371] on span "Choose or drag and drop file(s)" at bounding box center [752, 377] width 454 height 25
click at [579, 423] on button "Add Comment" at bounding box center [568, 432] width 89 height 26
click at [1355, 116] on icon "button" at bounding box center [1353, 112] width 15 height 9
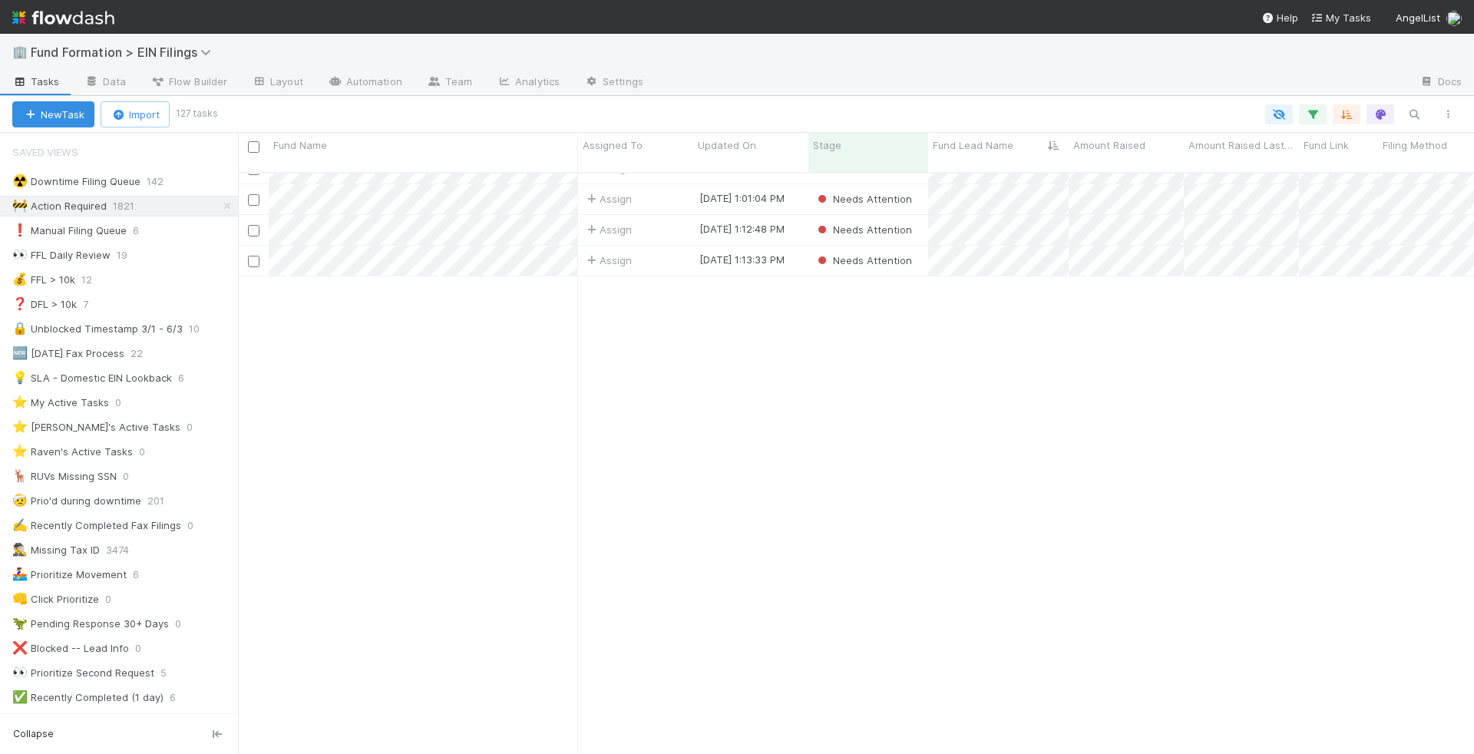
scroll to position [3305, 0]
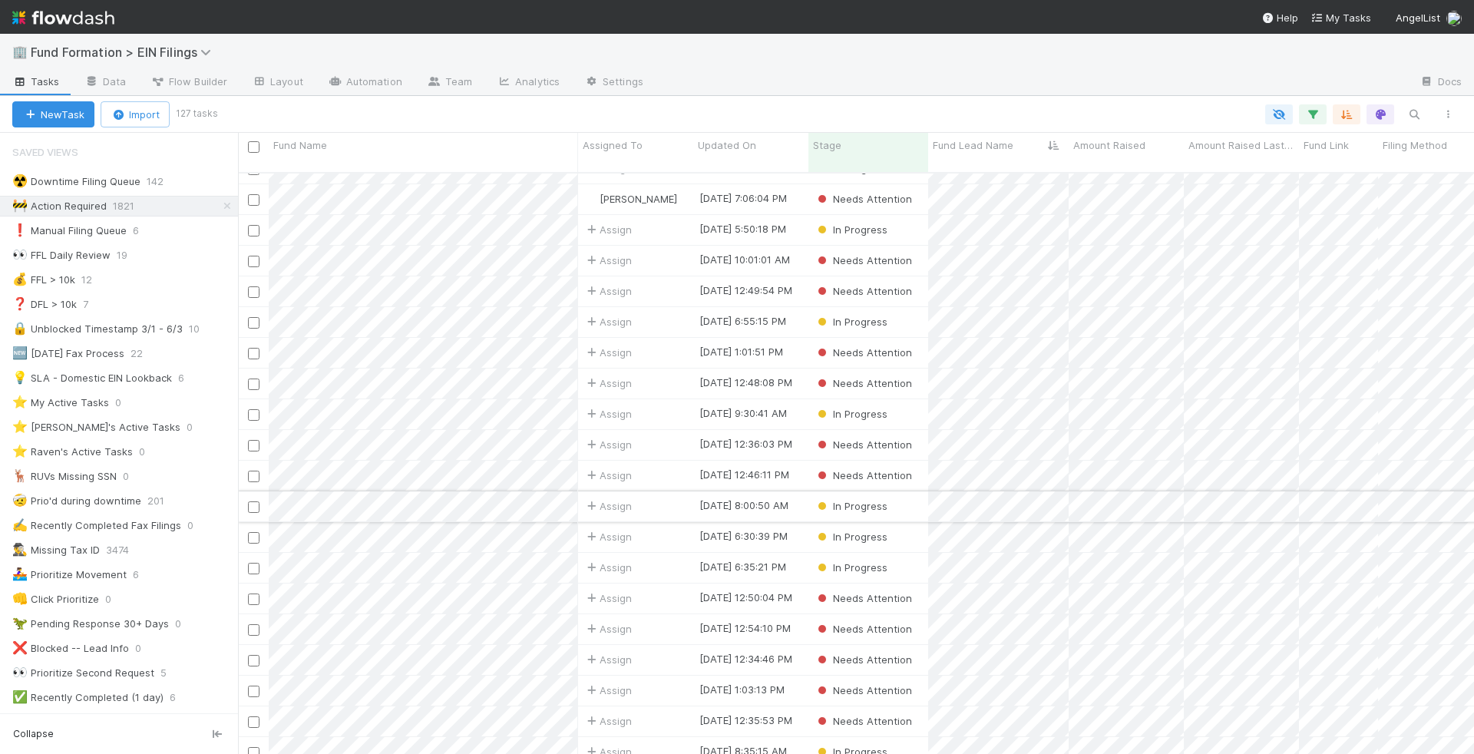
click at [657, 493] on div "Assign" at bounding box center [635, 506] width 115 height 30
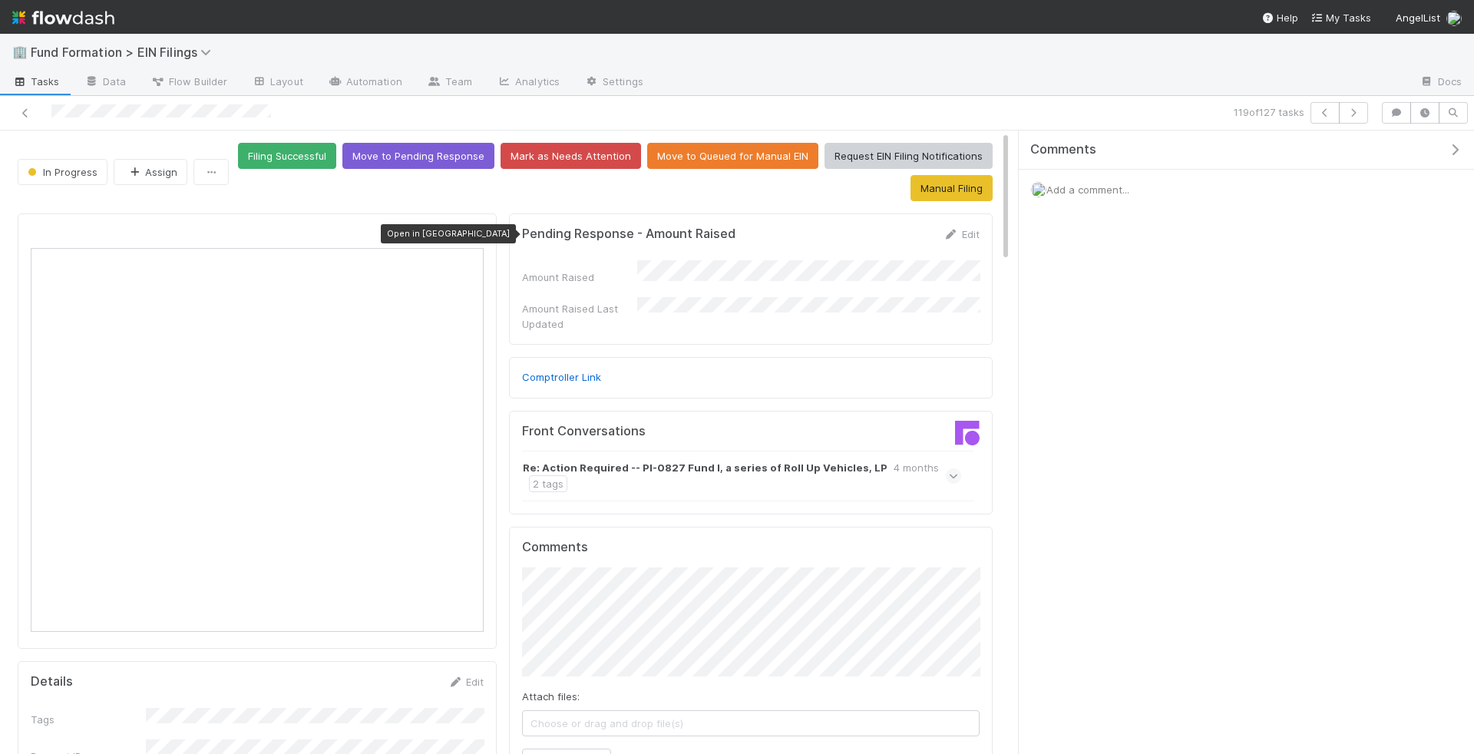
click at [471, 226] on div at bounding box center [475, 233] width 15 height 15
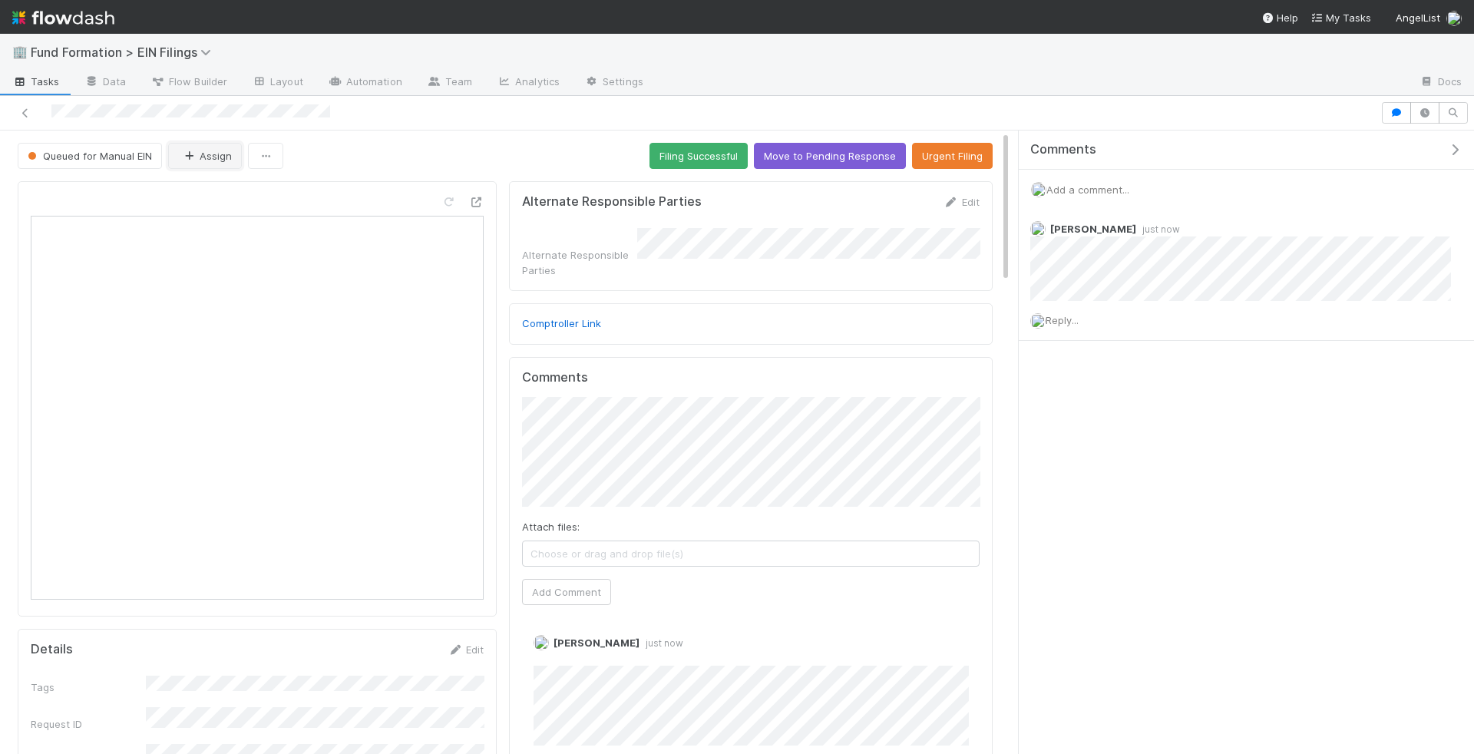
click at [197, 143] on button "Assign" at bounding box center [205, 156] width 74 height 26
click at [574, 142] on div at bounding box center [737, 377] width 1474 height 754
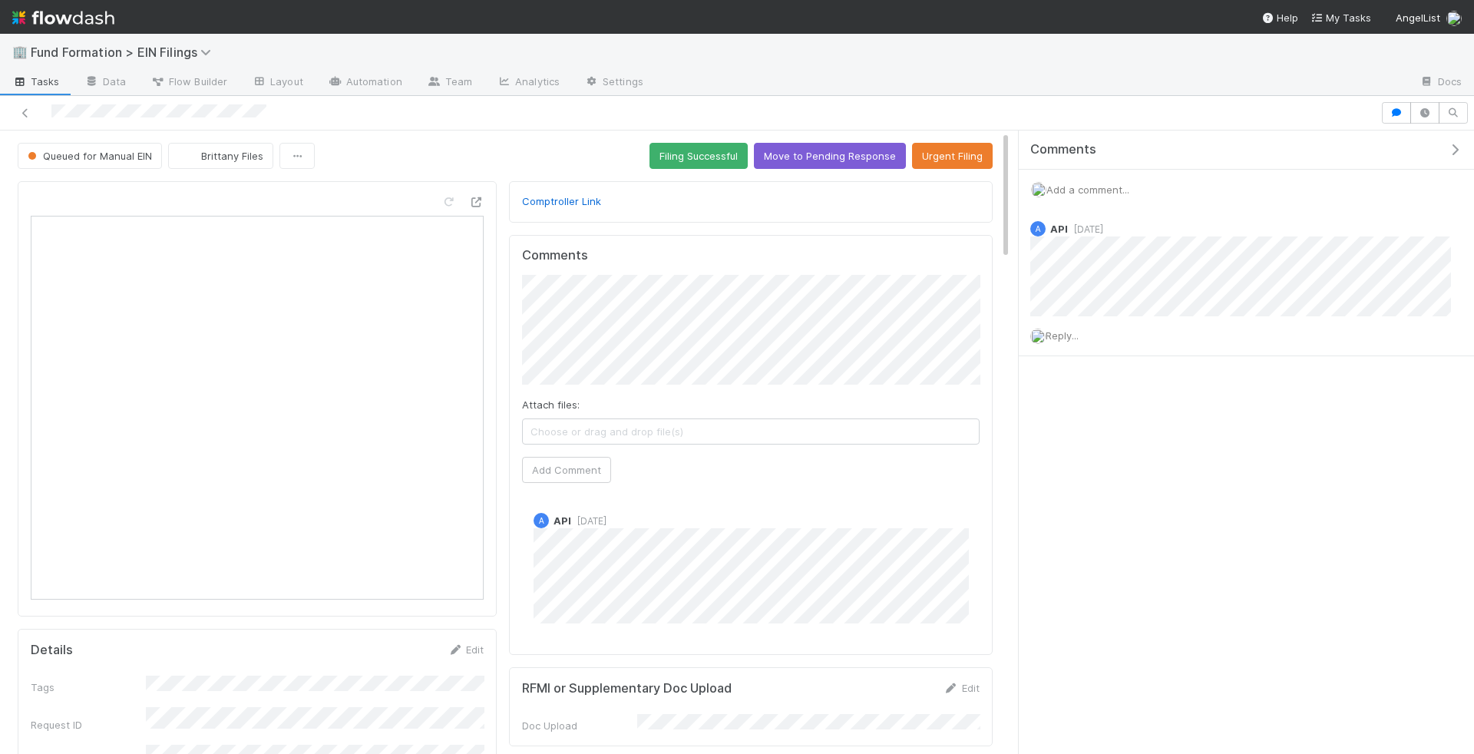
click at [1105, 184] on span "Add a comment..." at bounding box center [1087, 189] width 83 height 12
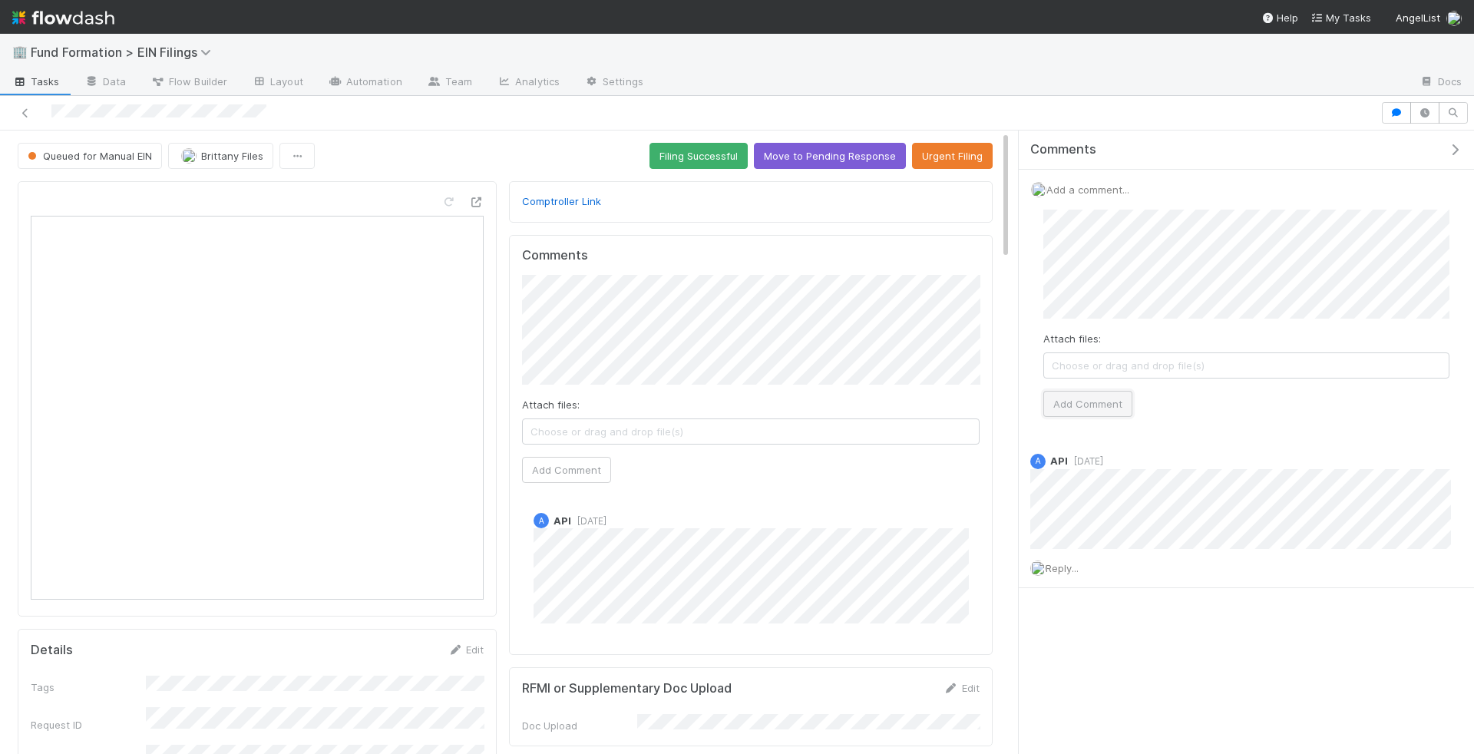
click at [1068, 394] on button "Add Comment" at bounding box center [1087, 404] width 89 height 26
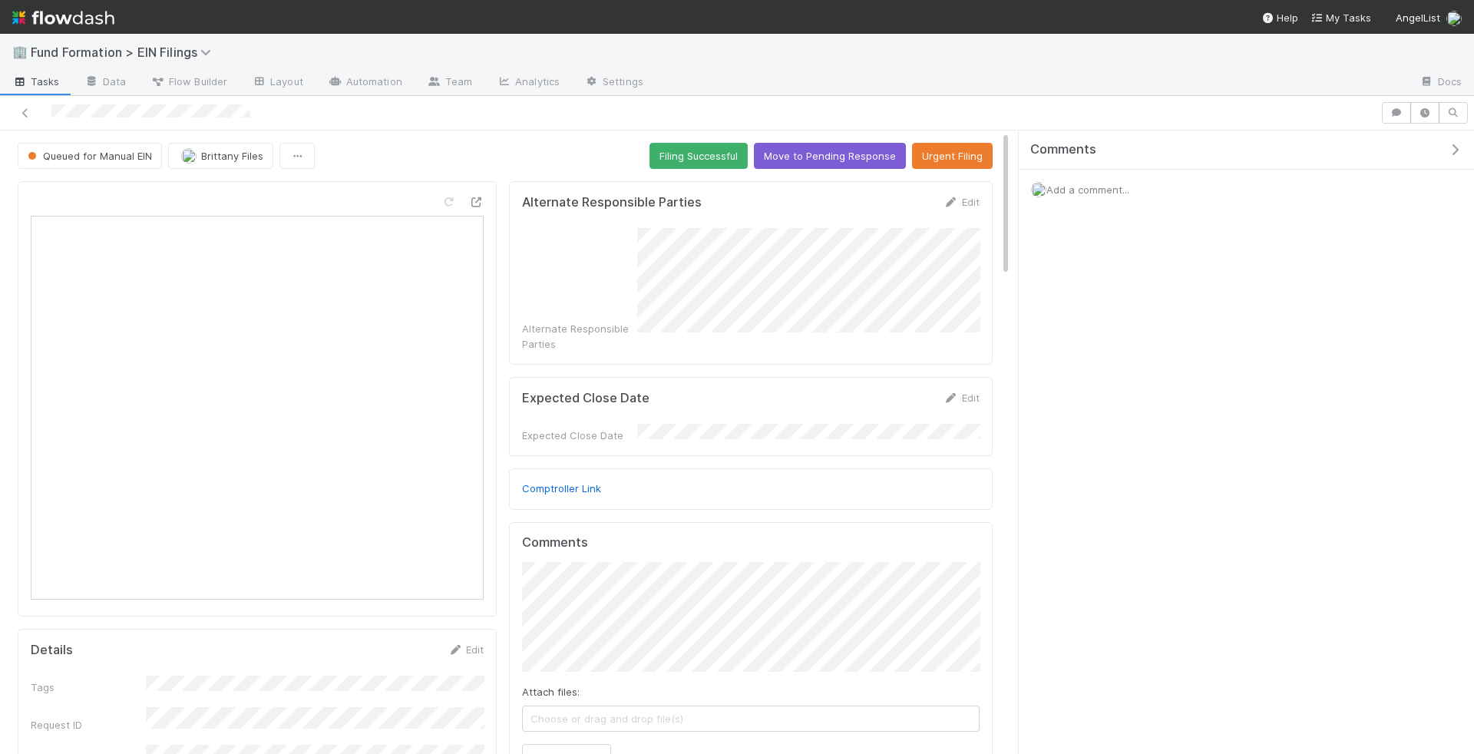
click at [1059, 183] on span "Add a comment..." at bounding box center [1087, 189] width 83 height 12
click at [1092, 392] on button "Add Comment" at bounding box center [1087, 404] width 89 height 26
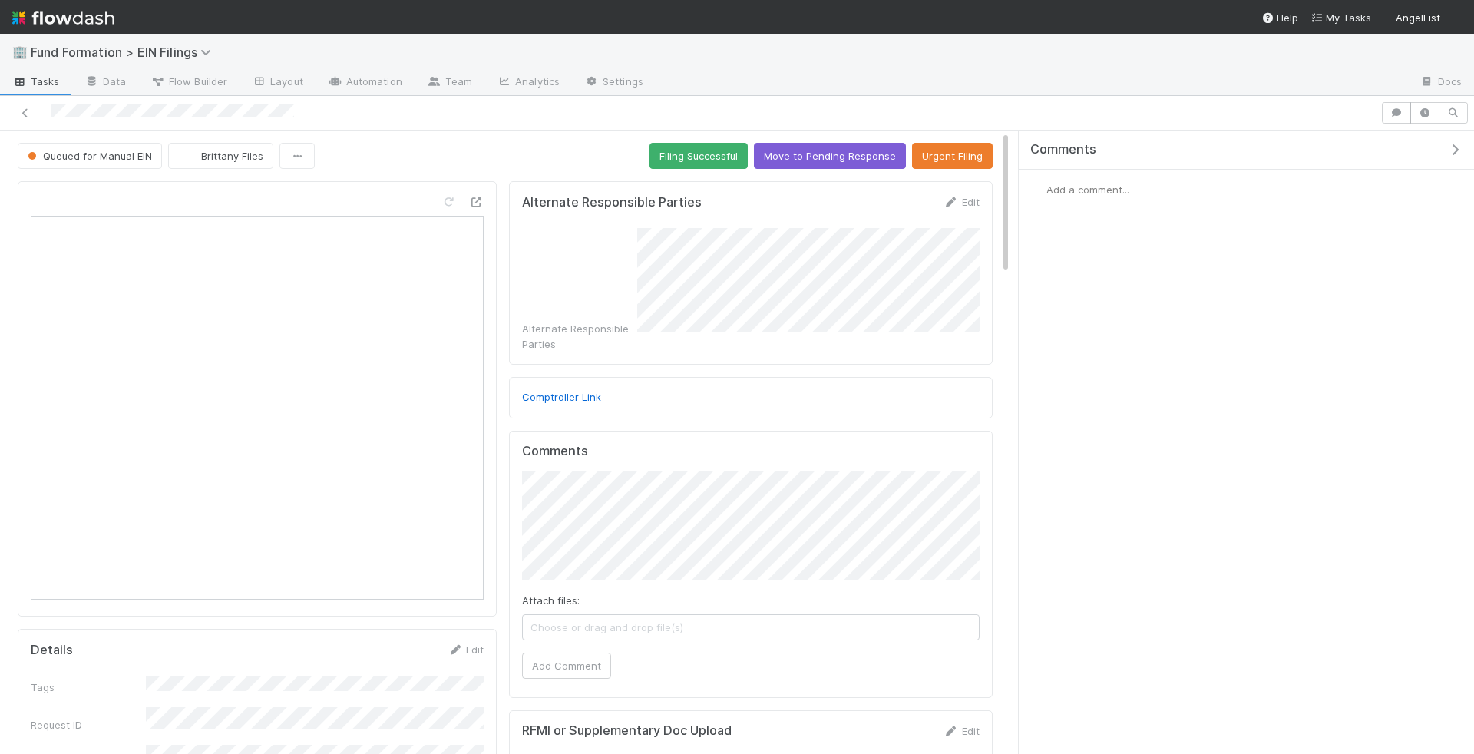
click at [1065, 187] on span "Add a comment..." at bounding box center [1087, 189] width 83 height 12
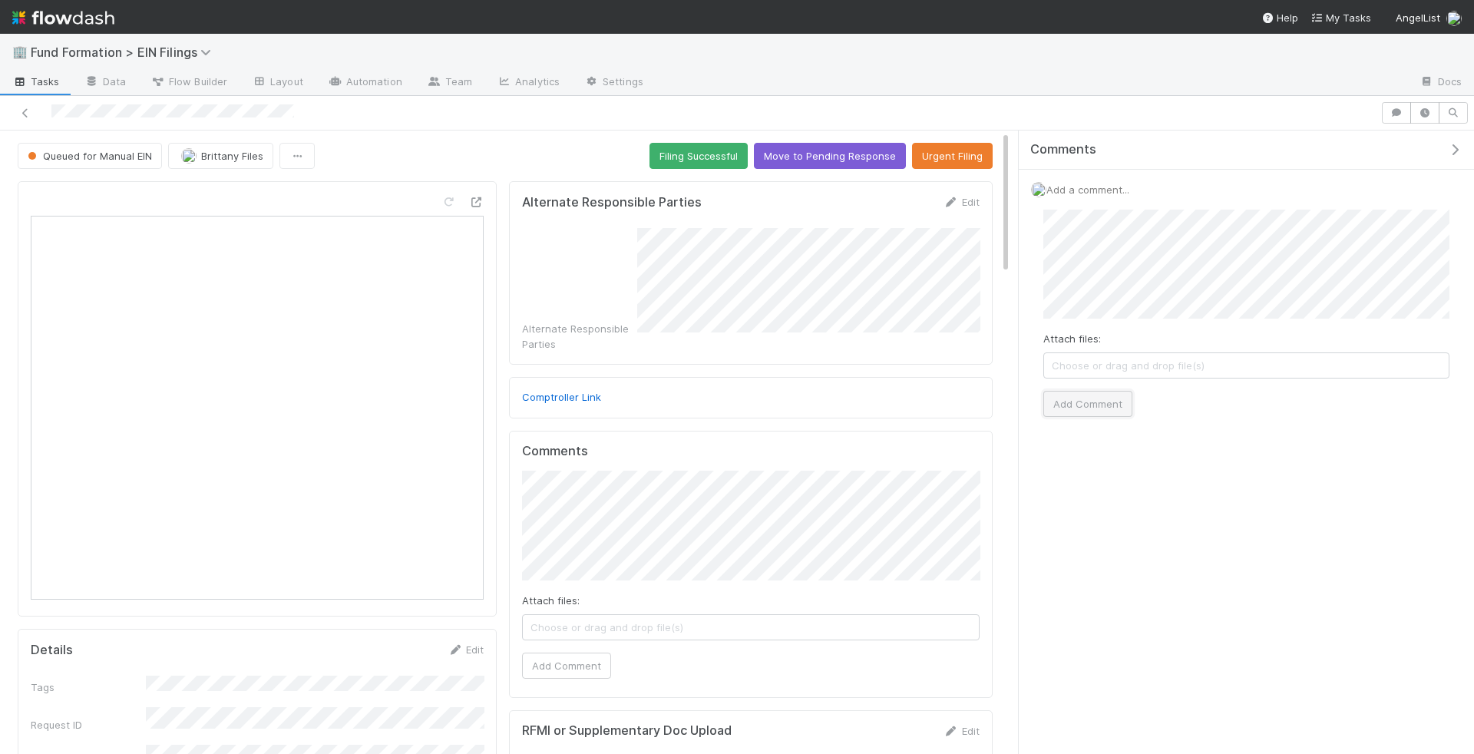
click at [1109, 393] on button "Add Comment" at bounding box center [1087, 404] width 89 height 26
click at [1081, 185] on span "Add a comment..." at bounding box center [1087, 189] width 83 height 12
click at [1108, 376] on div "Attach files: Choose or drag and drop file(s) Add Comment" at bounding box center [1246, 314] width 406 height 208
click at [1108, 392] on button "Add Comment" at bounding box center [1087, 404] width 89 height 26
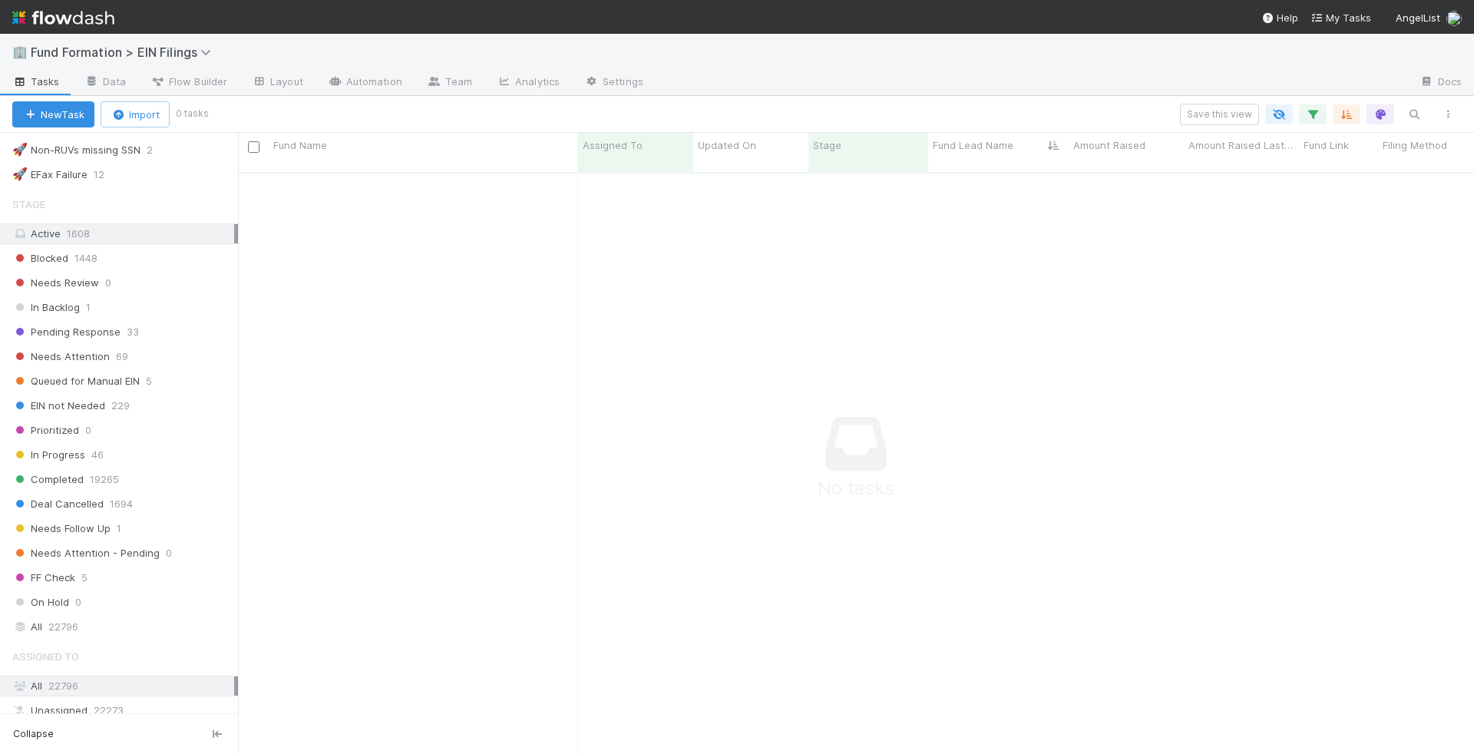
scroll to position [903, 0]
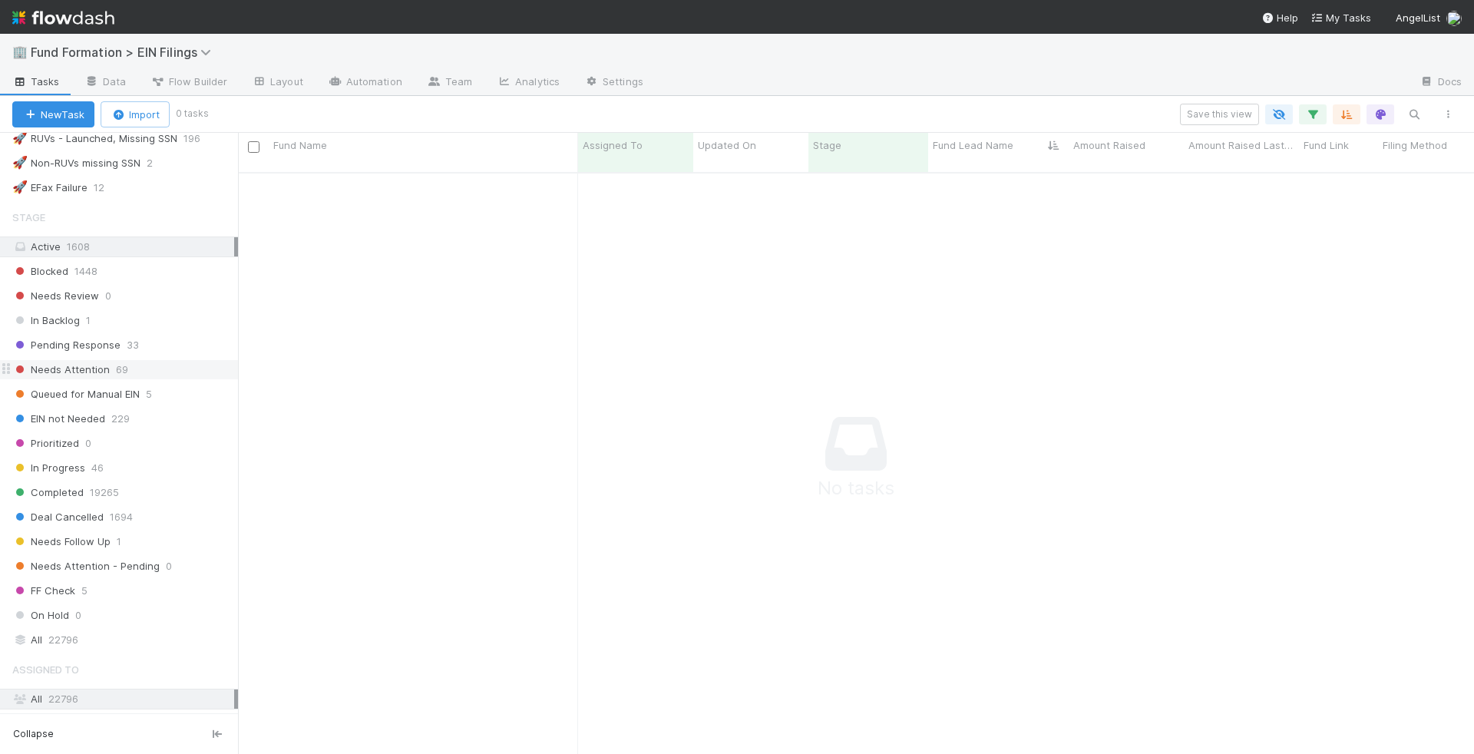
click at [127, 360] on div "Needs Attention 69" at bounding box center [125, 369] width 226 height 19
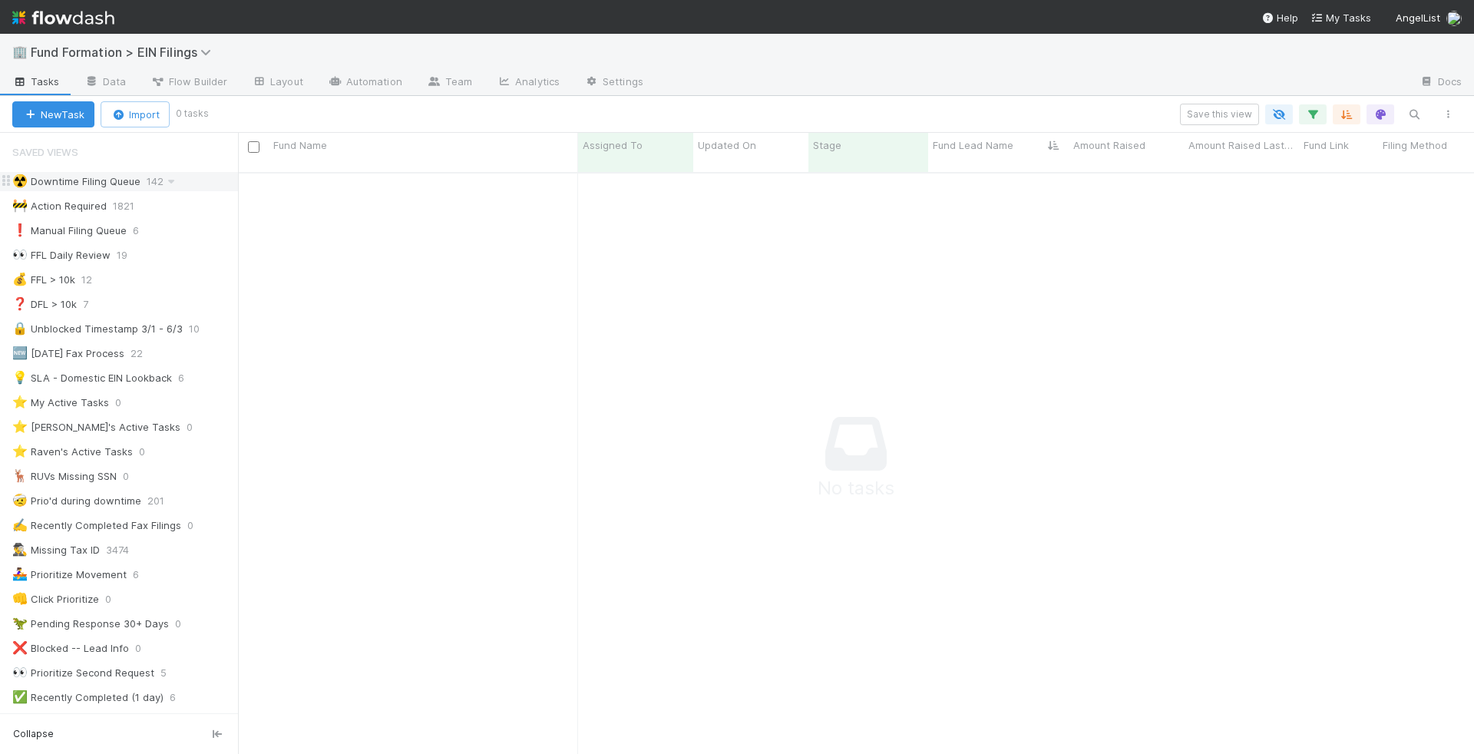
click at [99, 183] on div "☢️ Downtime Filing Queue" at bounding box center [76, 181] width 128 height 19
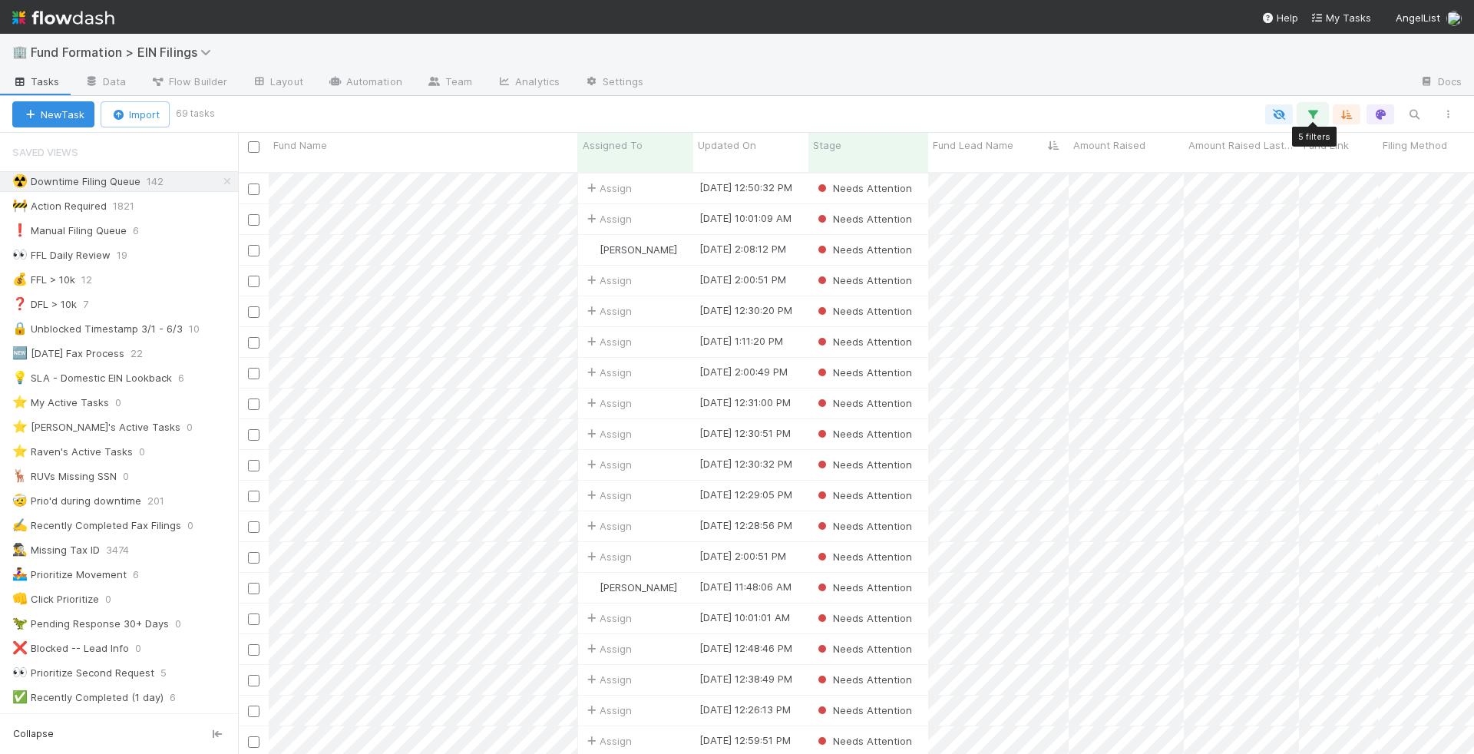
click at [1319, 113] on icon "button" at bounding box center [1312, 114] width 15 height 14
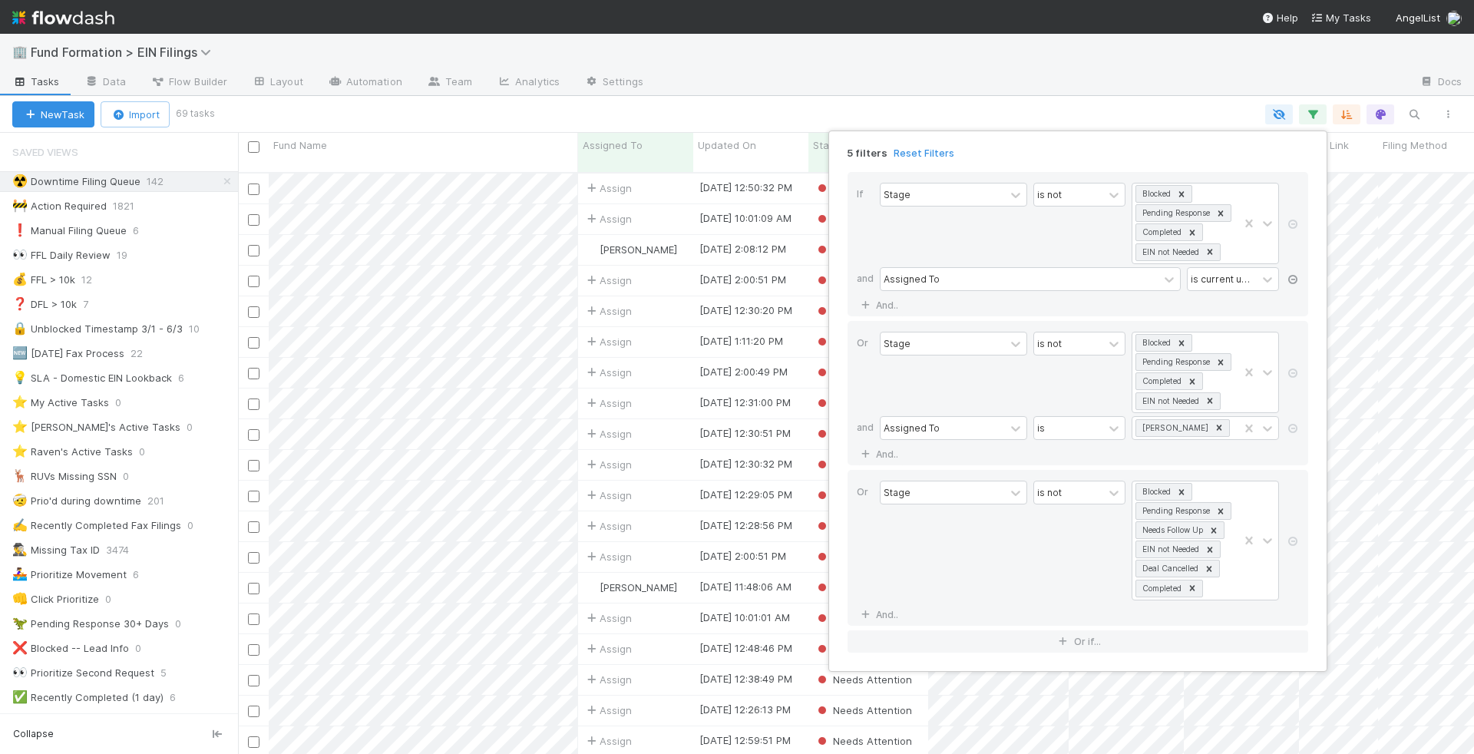
click at [1291, 276] on icon at bounding box center [1292, 279] width 15 height 9
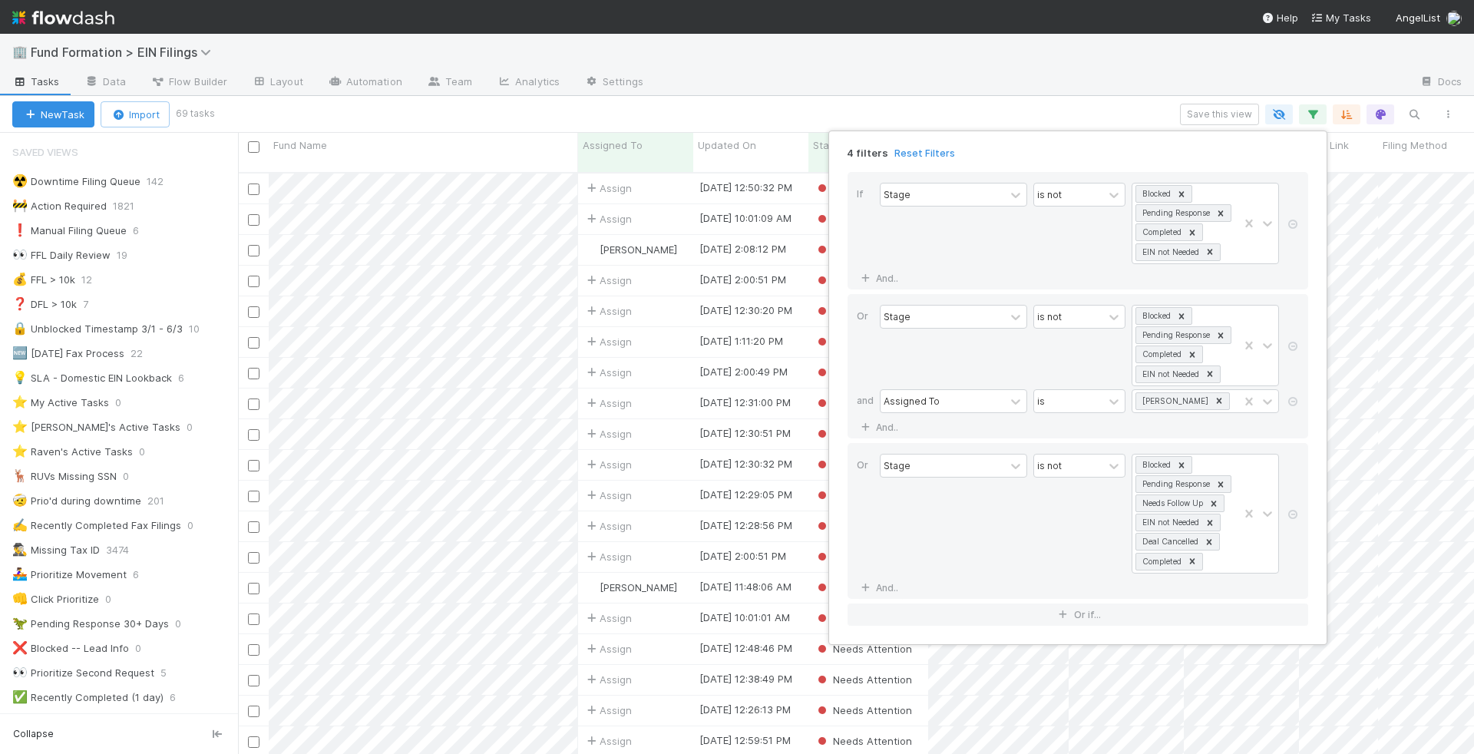
scroll to position [594, 1236]
click at [889, 271] on link "And.." at bounding box center [881, 278] width 48 height 22
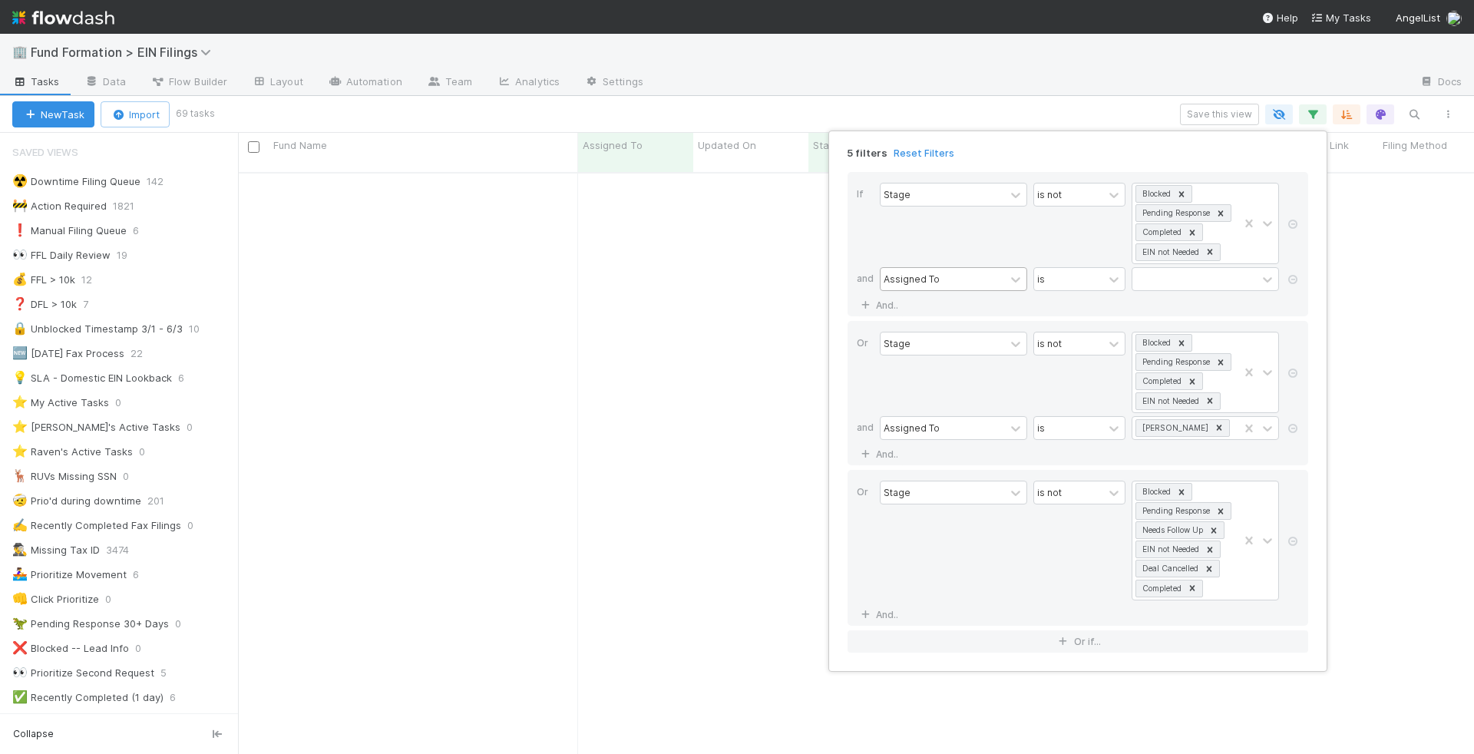
click at [923, 277] on div "Assigned To" at bounding box center [912, 279] width 56 height 14
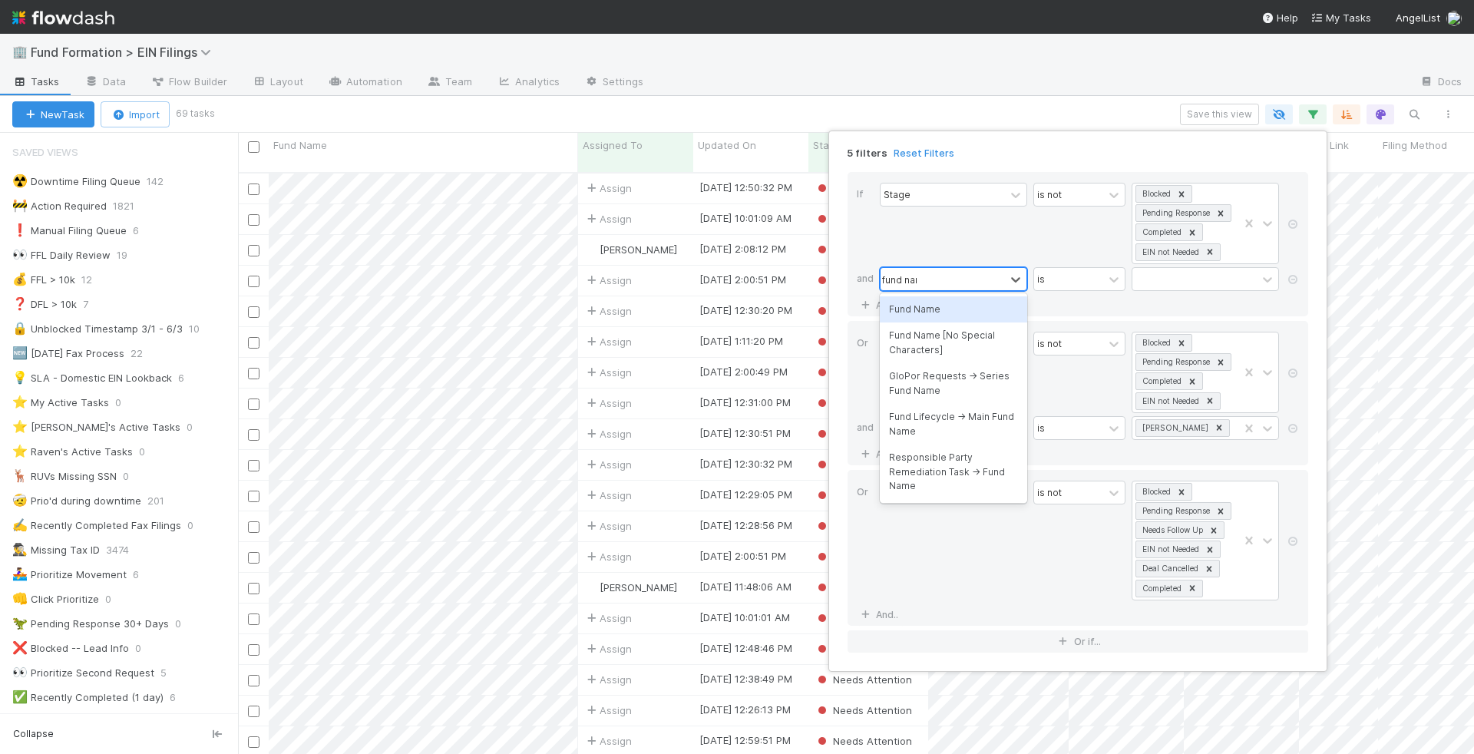
type input "fund name"
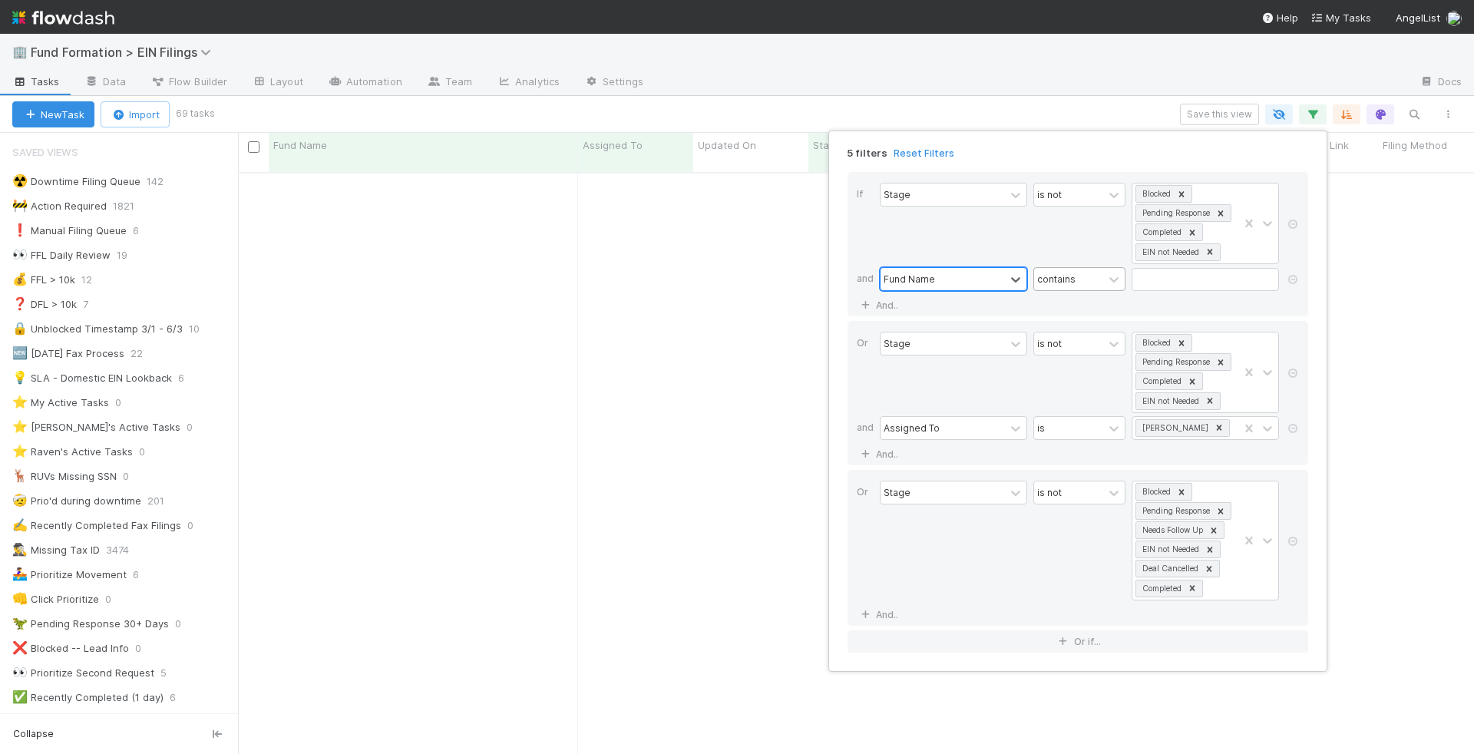
click at [1066, 276] on div "contains" at bounding box center [1056, 279] width 38 height 14
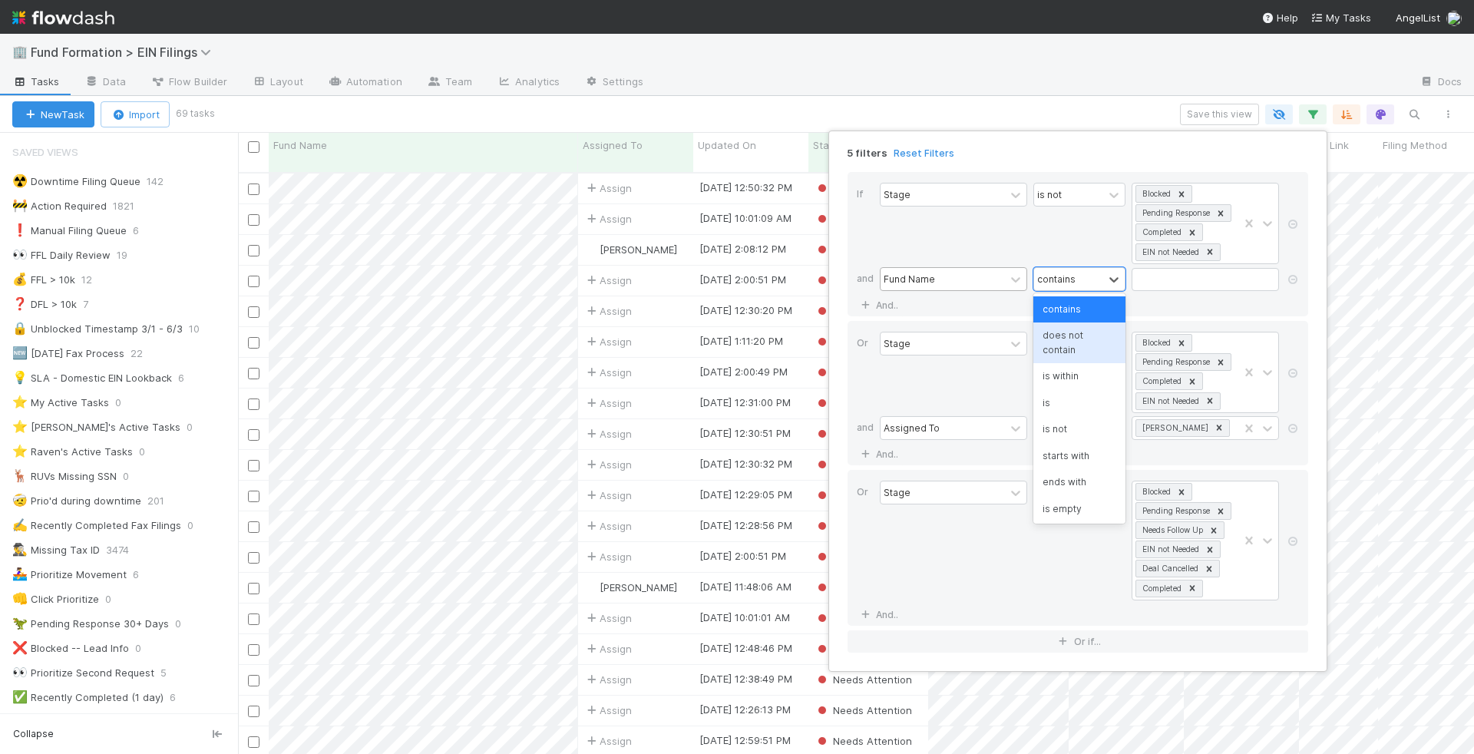
click at [1065, 329] on div "does not contain" at bounding box center [1079, 342] width 92 height 41
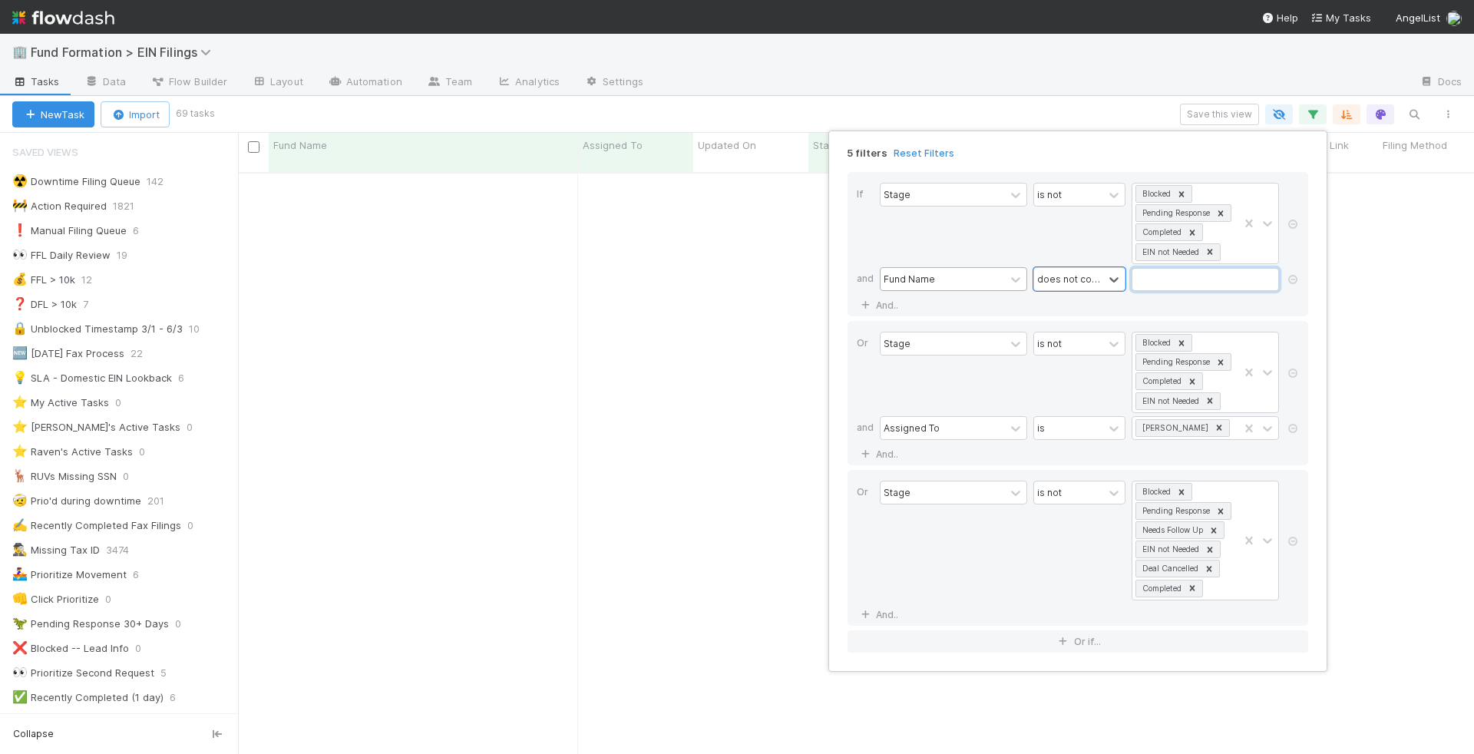
click at [1168, 277] on input "text" at bounding box center [1204, 279] width 147 height 23
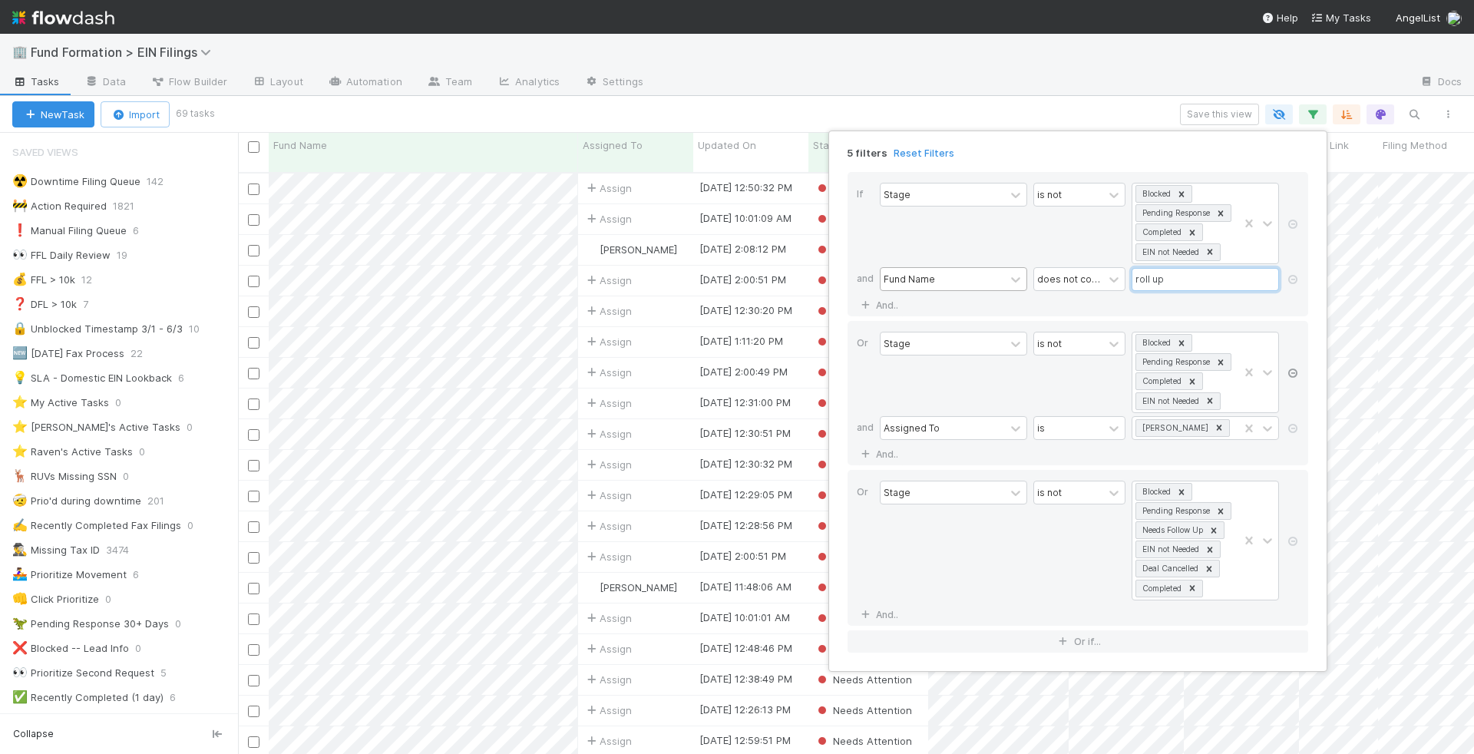
type input "roll up"
click at [1295, 370] on icon at bounding box center [1292, 372] width 15 height 9
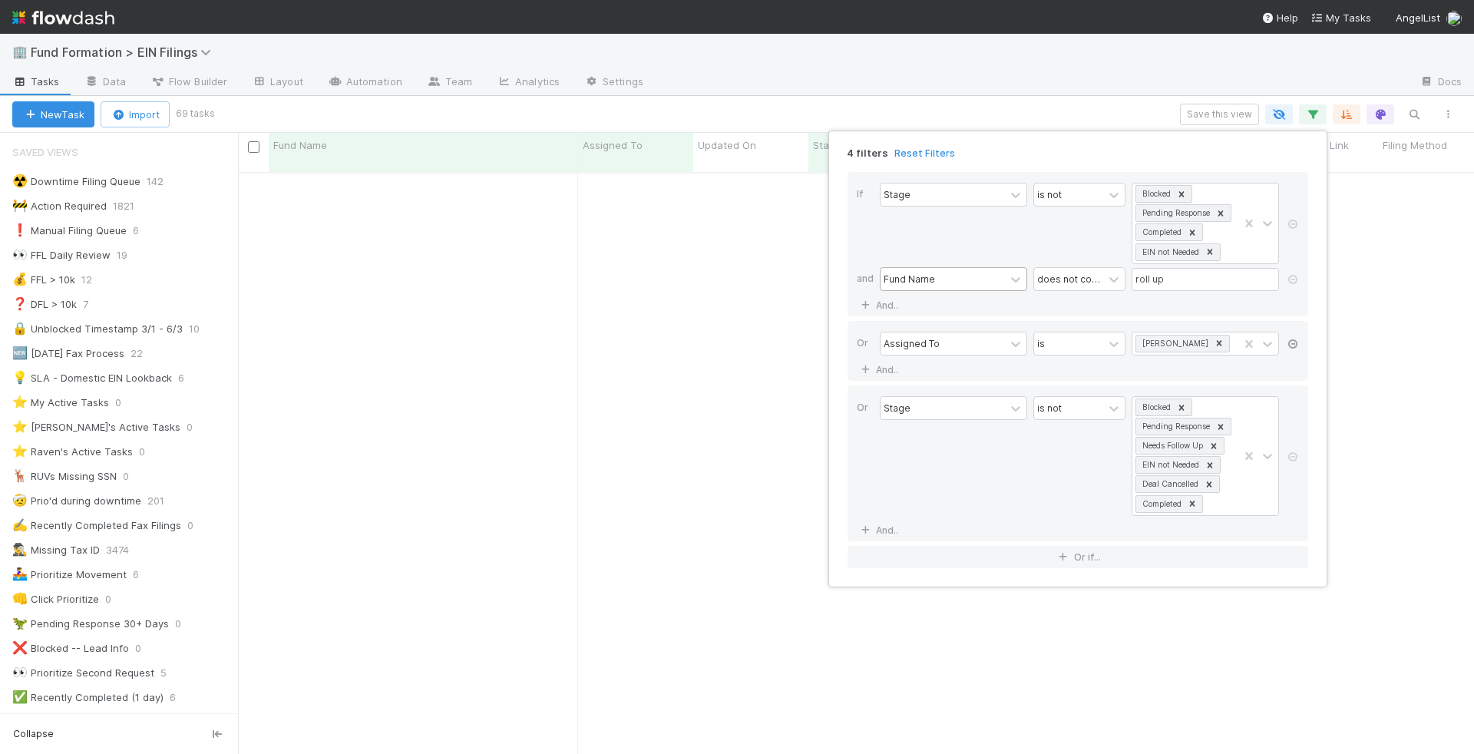
click at [1293, 339] on icon at bounding box center [1292, 343] width 15 height 9
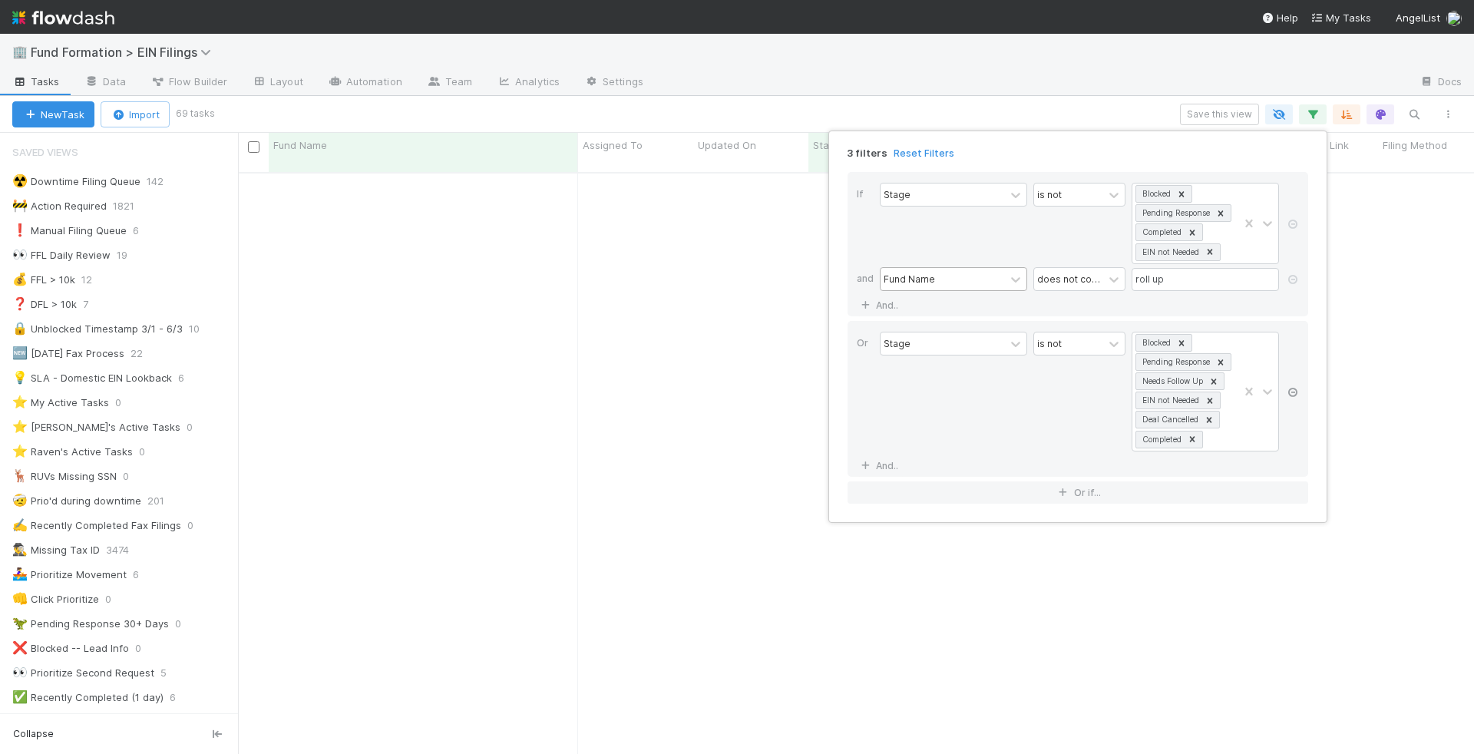
click at [1300, 388] on icon at bounding box center [1292, 392] width 15 height 9
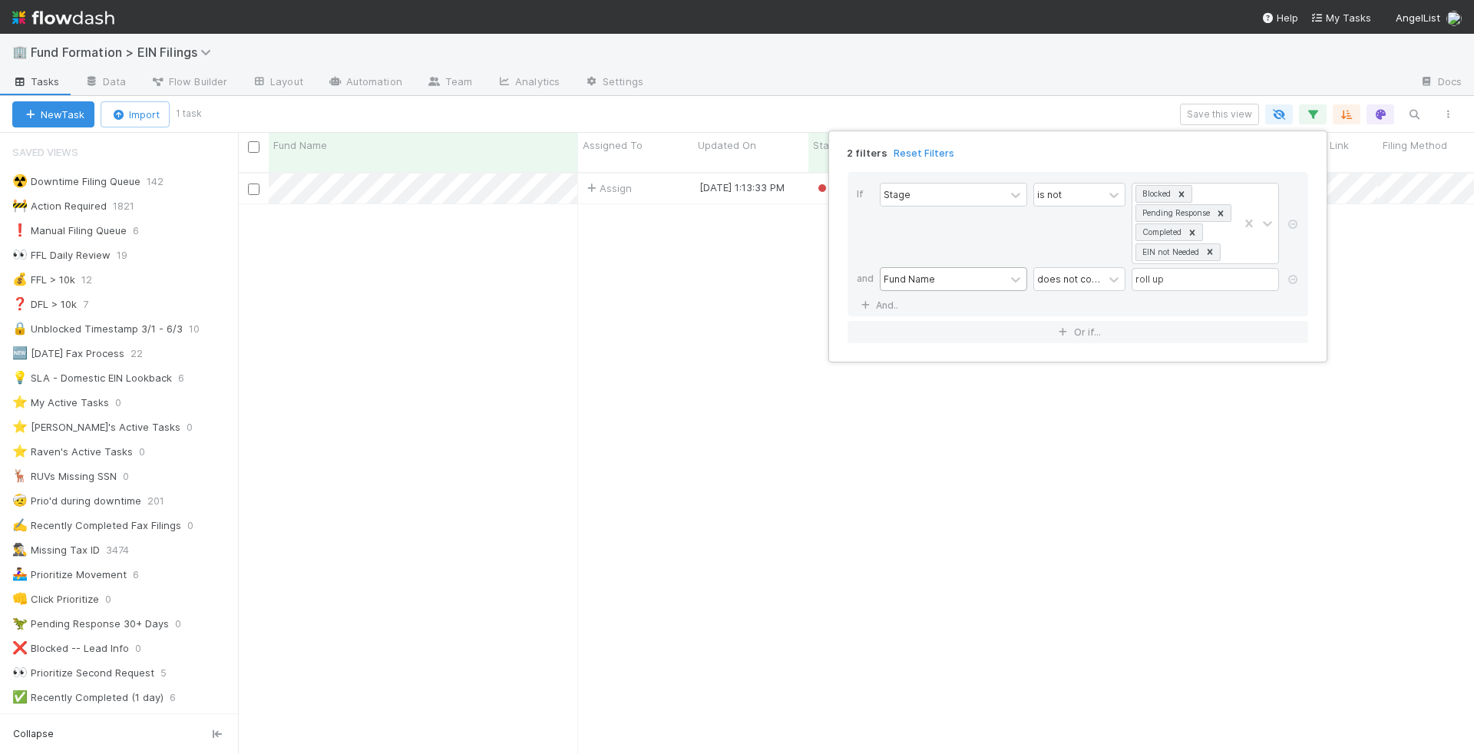
click at [1108, 114] on div "2 filters Reset Filters If Stage is not Blocked Pending Response Completed EIN …" at bounding box center [737, 377] width 1474 height 754
click at [799, 72] on div "2 filters Reset Filters If Stage is not Blocked Pending Response Completed EIN …" at bounding box center [737, 377] width 1474 height 754
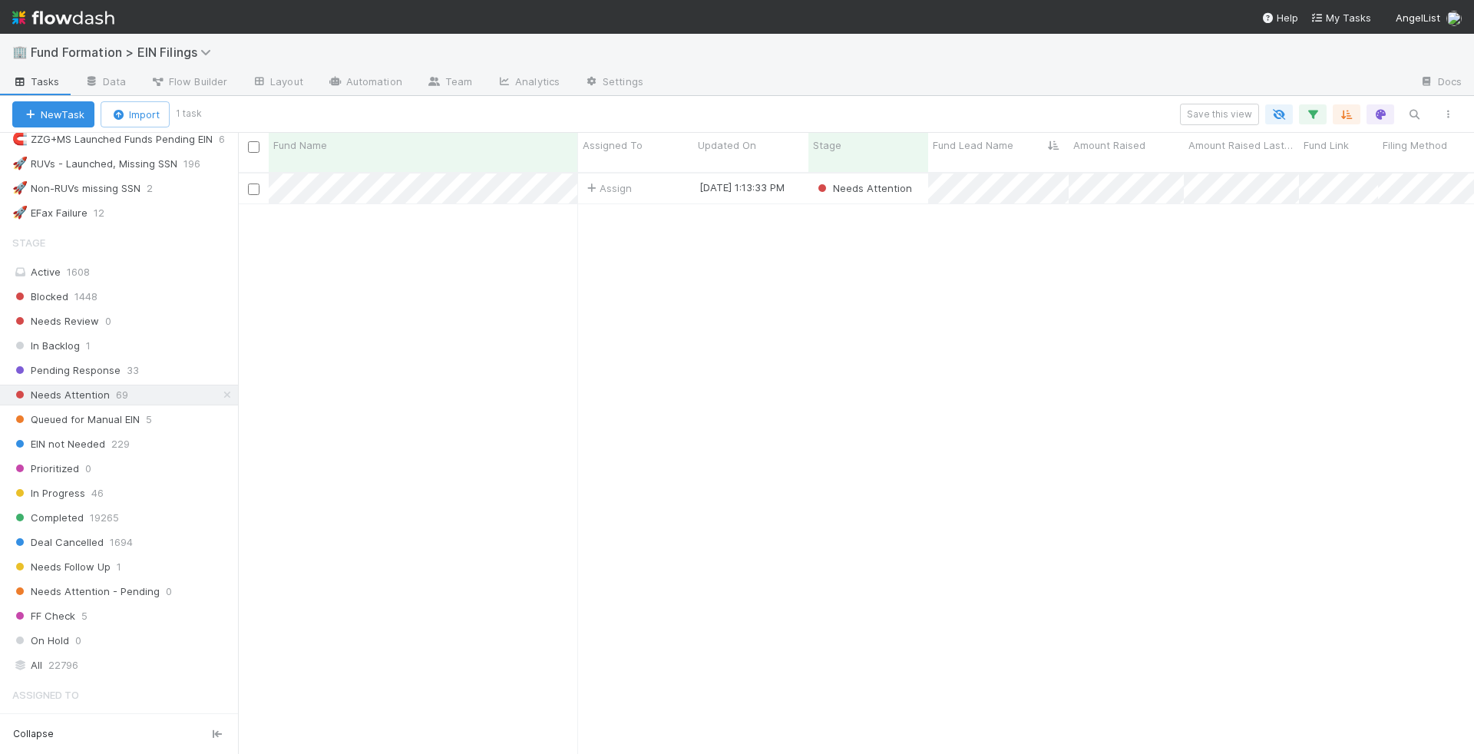
scroll to position [880, 0]
click at [226, 388] on icon at bounding box center [227, 393] width 15 height 10
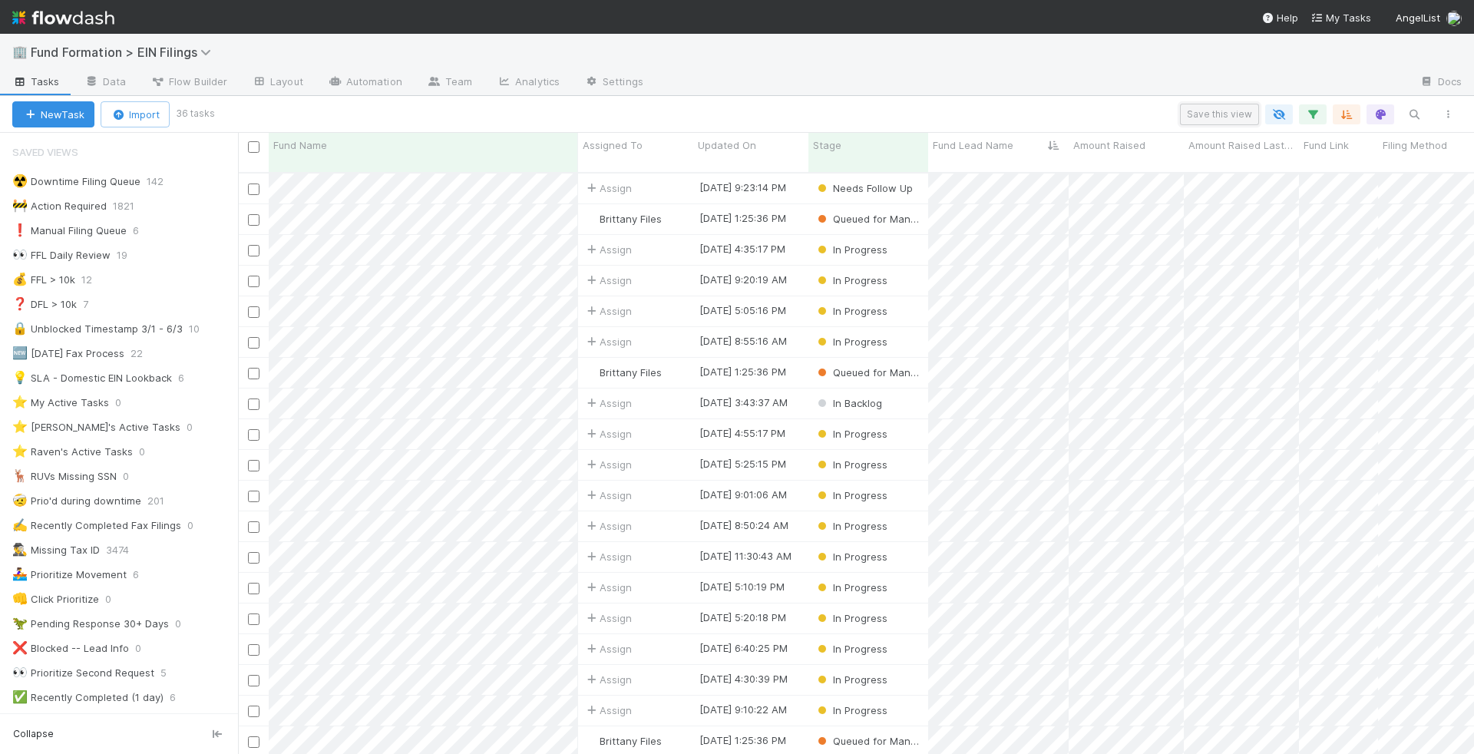
click at [1231, 113] on button "Save this view" at bounding box center [1219, 114] width 79 height 21
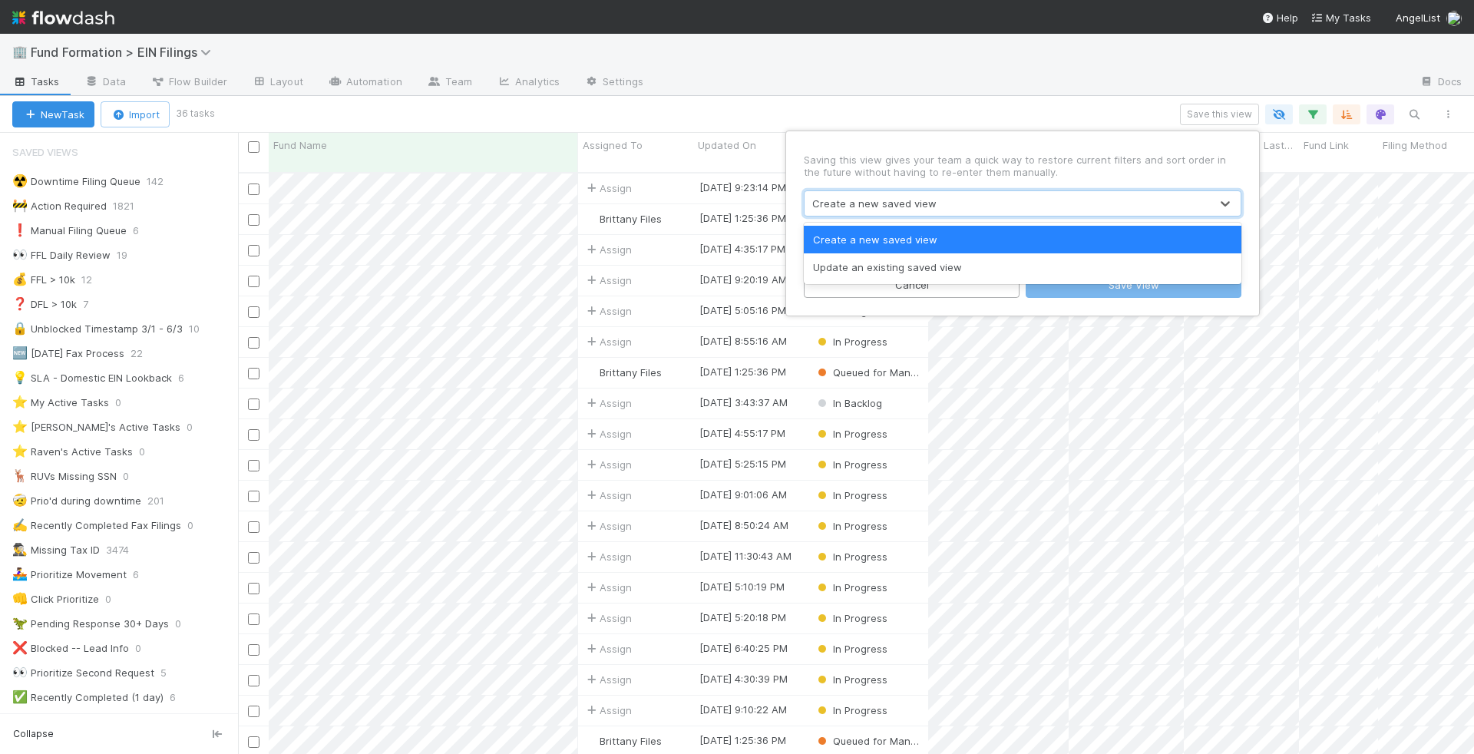
click at [990, 205] on div "Create a new saved view" at bounding box center [1006, 203] width 405 height 25
click at [989, 231] on div "Create a new saved view" at bounding box center [1023, 240] width 438 height 28
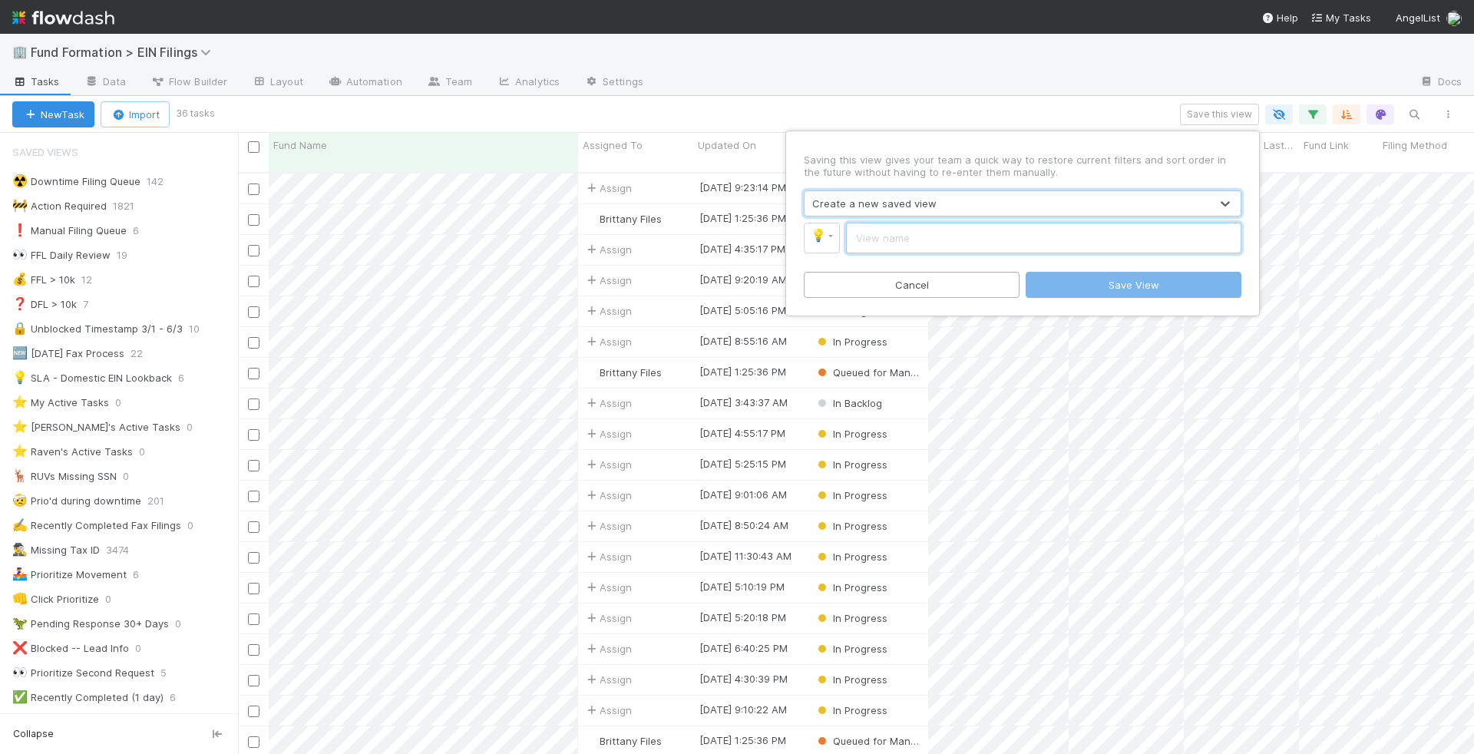
click at [939, 246] on input "text" at bounding box center [1043, 238] width 395 height 31
type input "Active Tasks (non-RUV)"
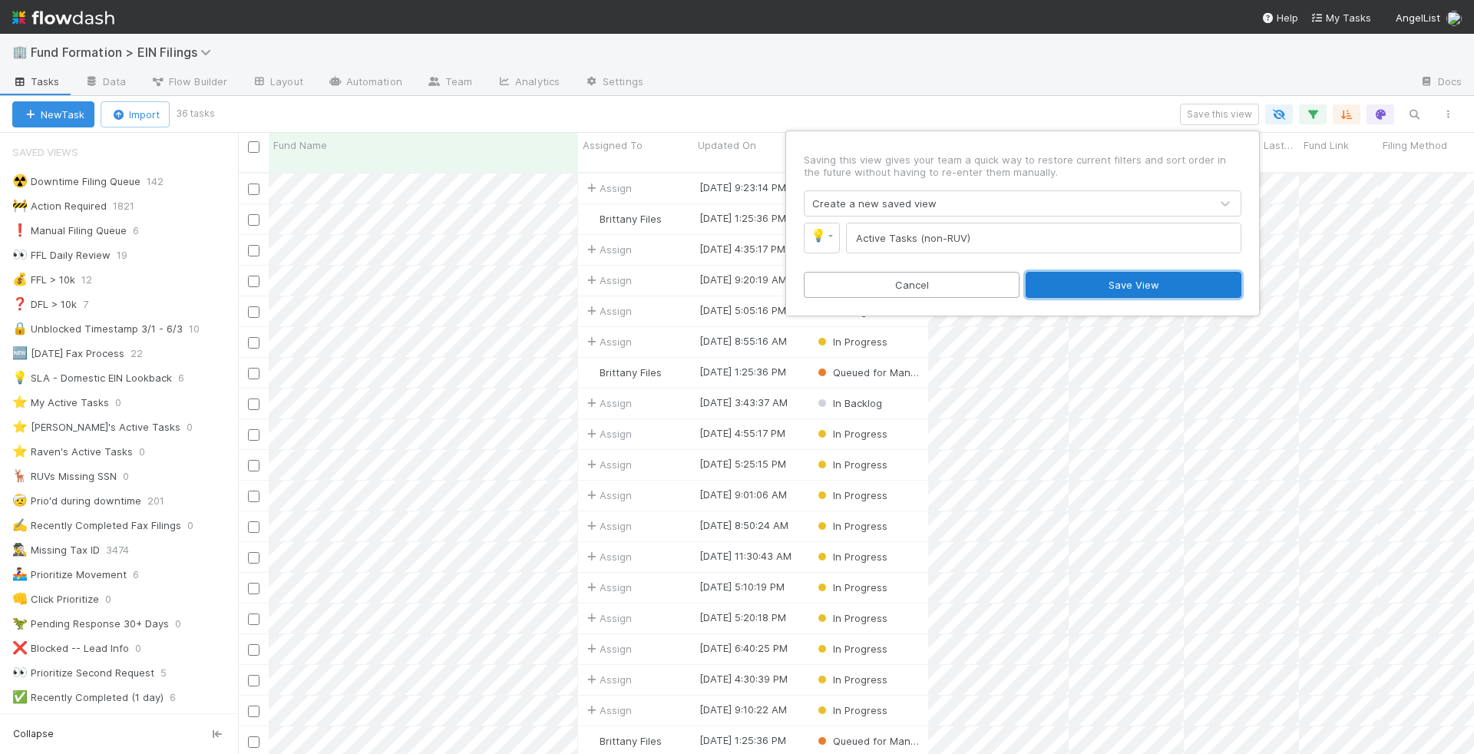
click at [1116, 279] on button "Save View" at bounding box center [1134, 285] width 216 height 26
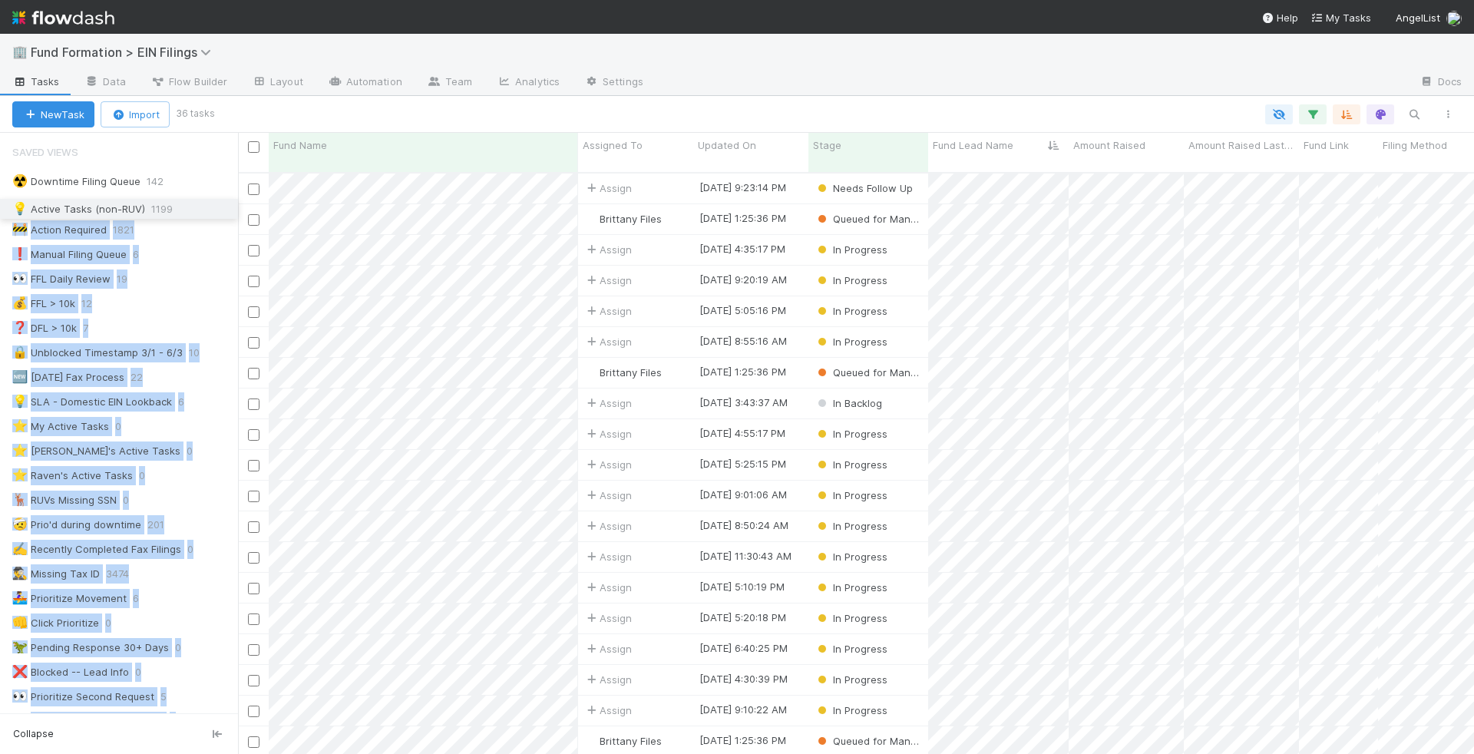
drag, startPoint x: 6, startPoint y: 507, endPoint x: 11, endPoint y: 208, distance: 299.4
click at [11, 208] on div "☢️ Downtime Filing Queue 142 🚧 Action Required 1821 ❗ Manual Filing Queue 6 👀 F…" at bounding box center [119, 648] width 238 height 954
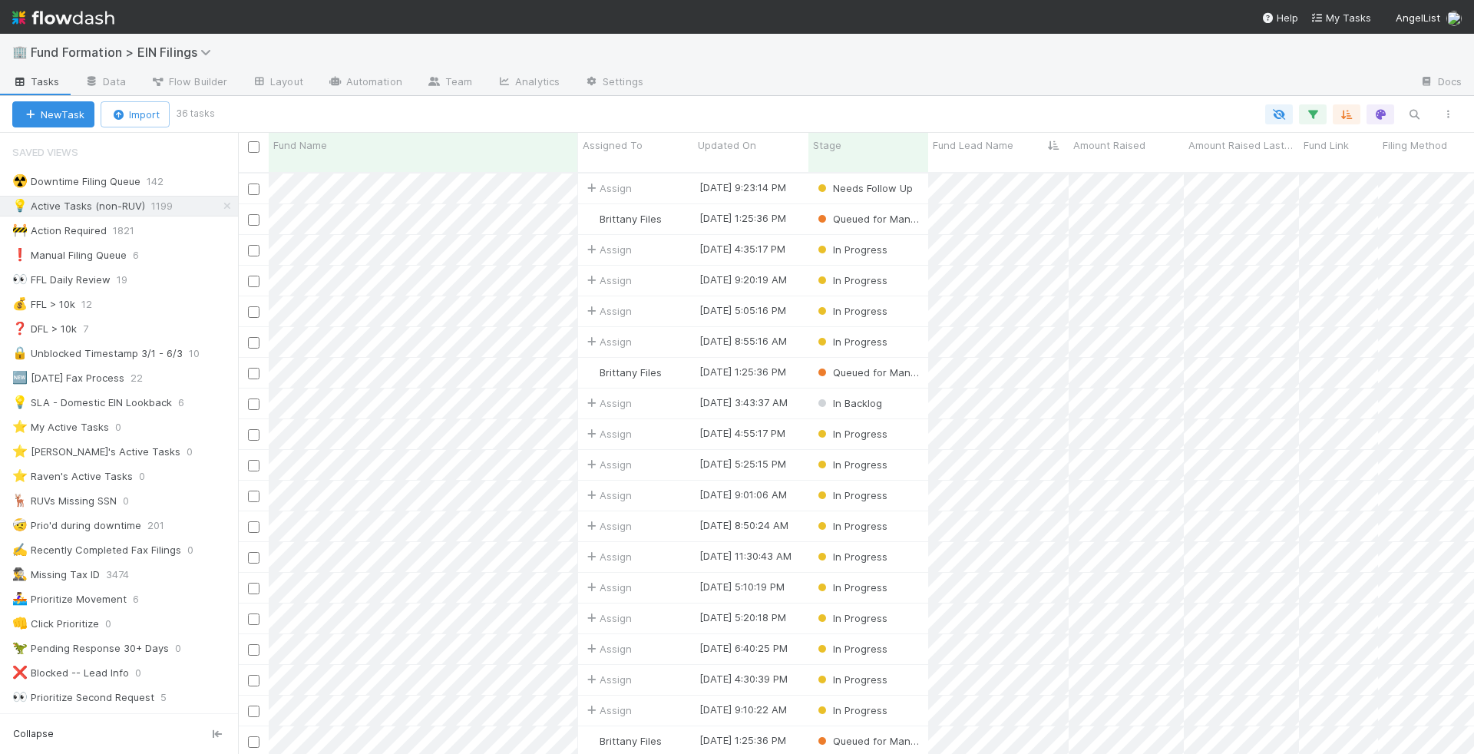
click at [253, 104] on div at bounding box center [838, 114] width 1253 height 20
click at [145, 234] on link at bounding box center [141, 230] width 15 height 12
click at [76, 224] on div "View Settings Default for everyone Rename this view Delete this view" at bounding box center [737, 377] width 1474 height 754
click at [76, 230] on div "🚧 Action Required" at bounding box center [59, 230] width 94 height 19
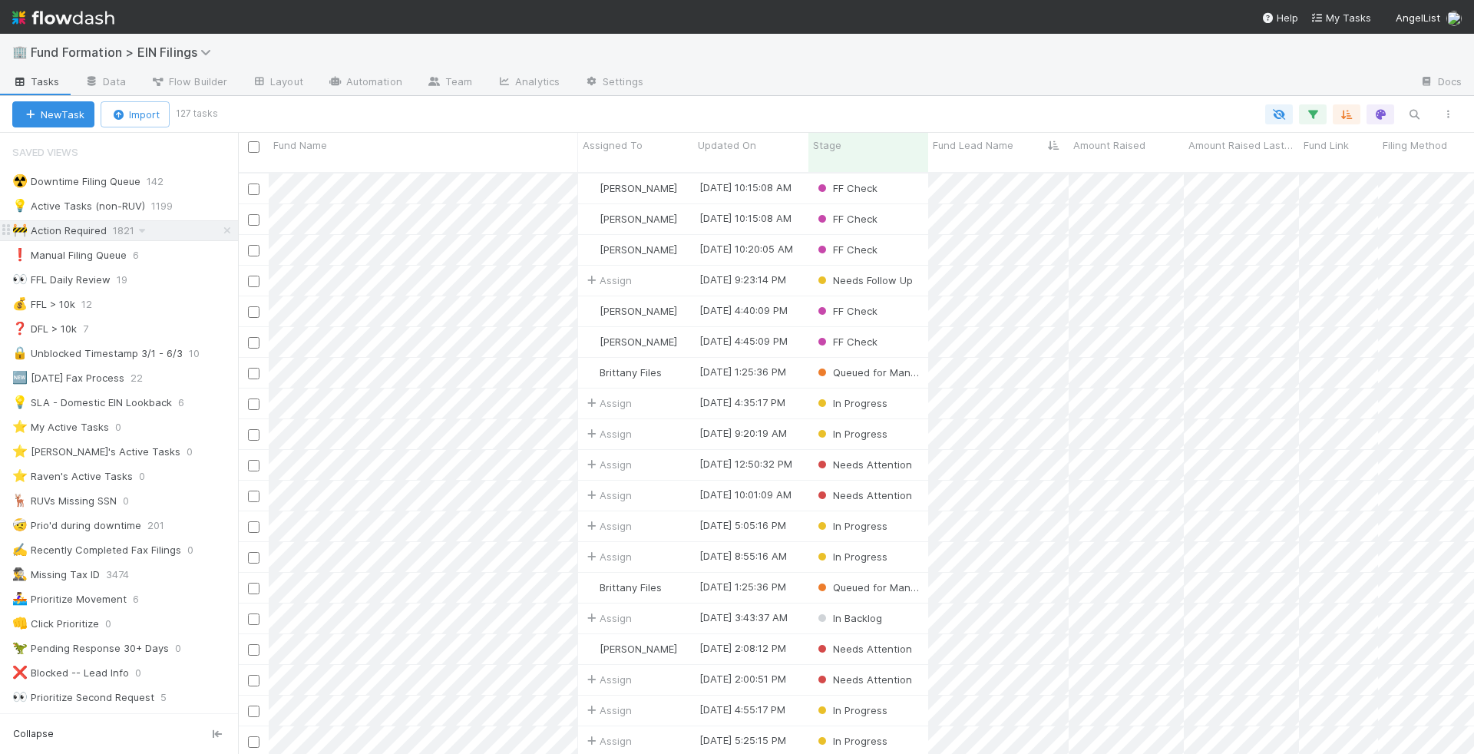
scroll to position [594, 1236]
click at [228, 226] on icon at bounding box center [227, 231] width 15 height 10
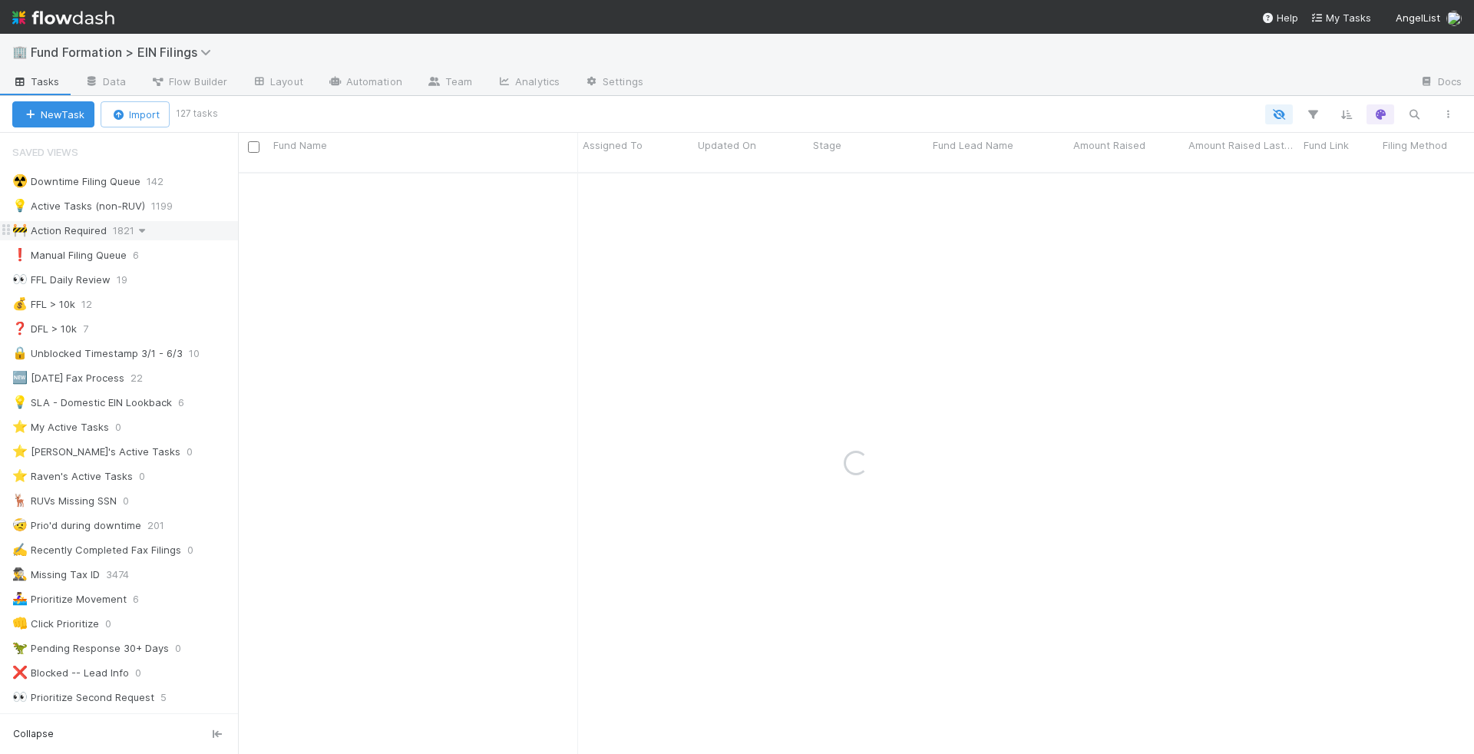
click at [143, 226] on icon at bounding box center [141, 231] width 15 height 10
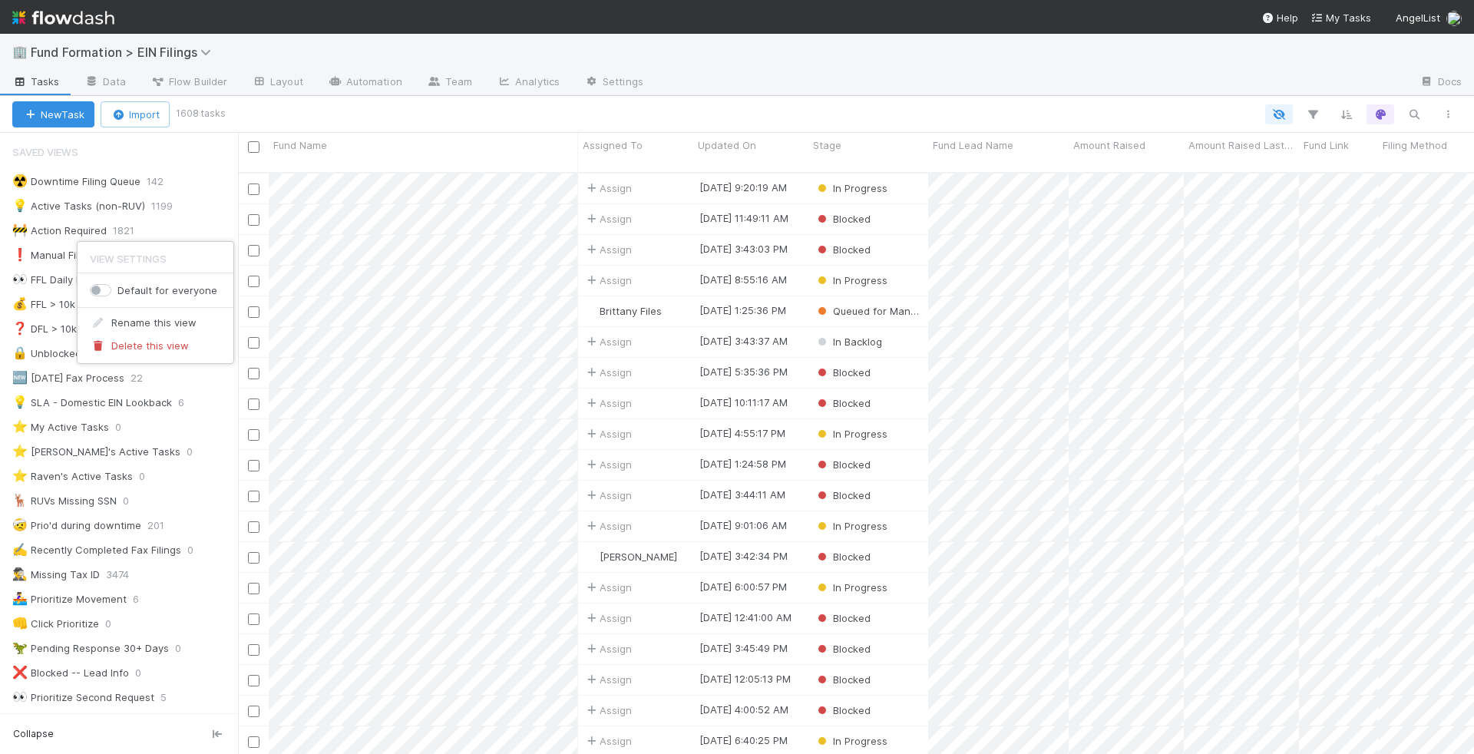
scroll to position [594, 1236]
click at [159, 208] on div "View Settings Default for everyone Rename this view Delete this view" at bounding box center [737, 377] width 1474 height 754
click at [111, 183] on div "☢️ Downtime Filing Queue" at bounding box center [76, 181] width 128 height 19
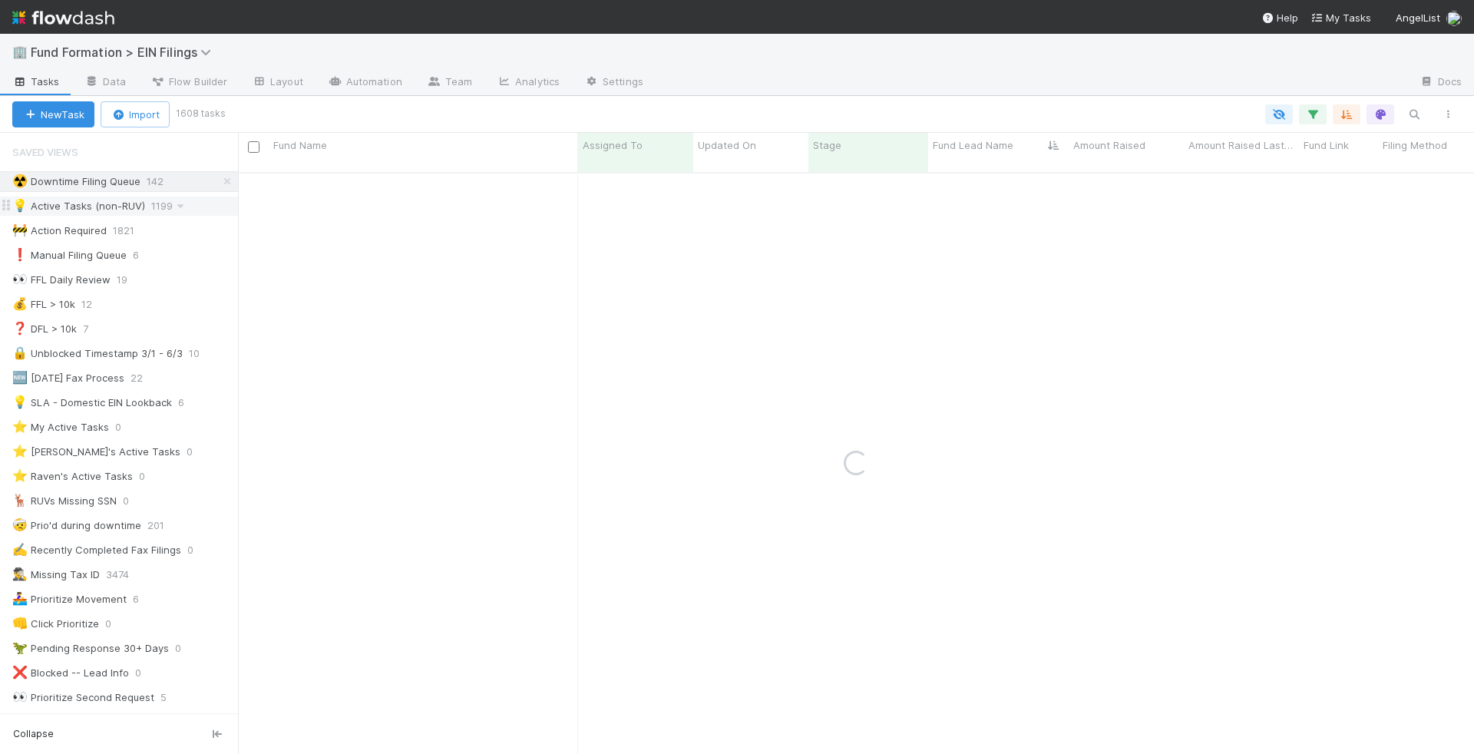
click at [127, 208] on div "💡 Active Tasks (non-RUV)" at bounding box center [78, 206] width 133 height 19
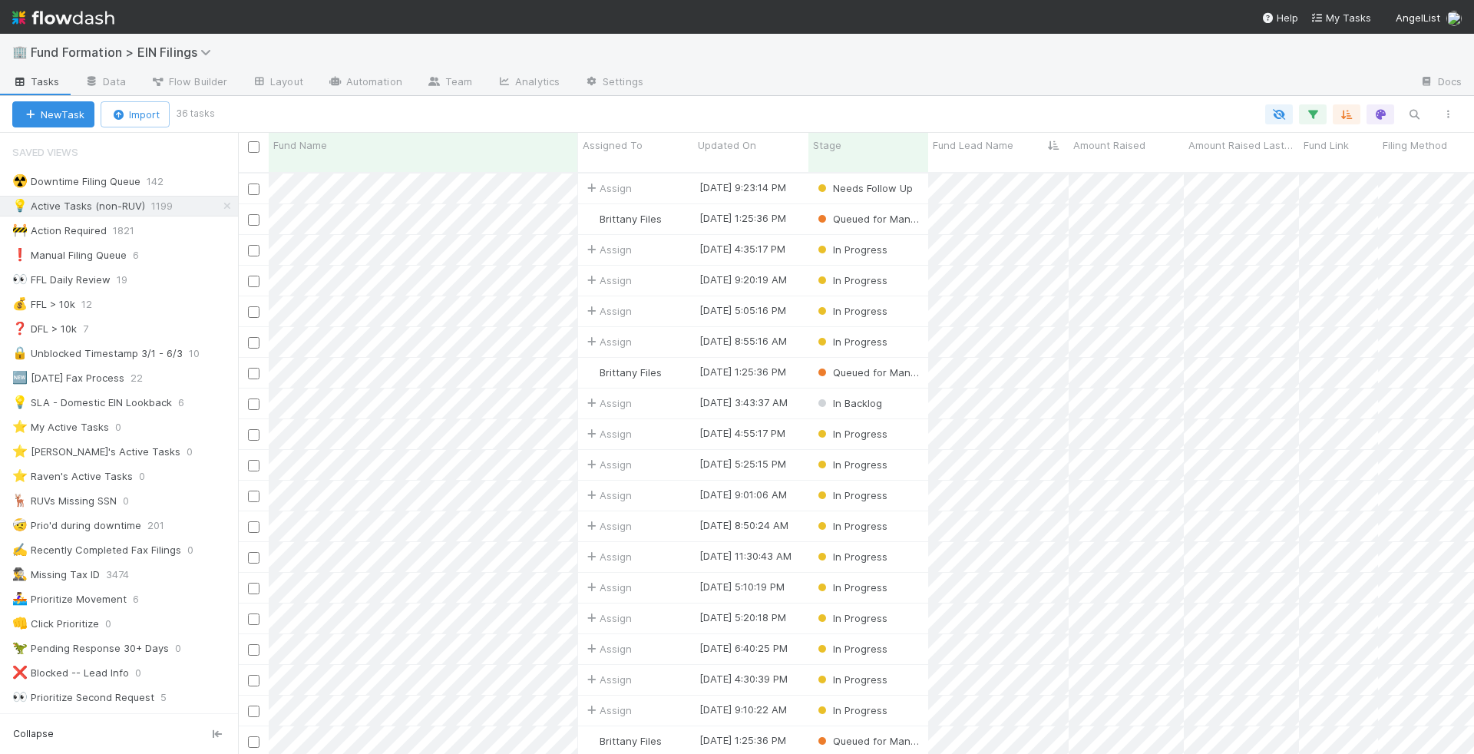
scroll to position [594, 1236]
click at [1313, 116] on icon "button" at bounding box center [1312, 114] width 15 height 14
click at [649, 126] on div "2 filters Reset Filters If Stage is not Blocked Pending Response Completed EIN …" at bounding box center [737, 377] width 1474 height 754
click at [666, 114] on div at bounding box center [838, 114] width 1253 height 20
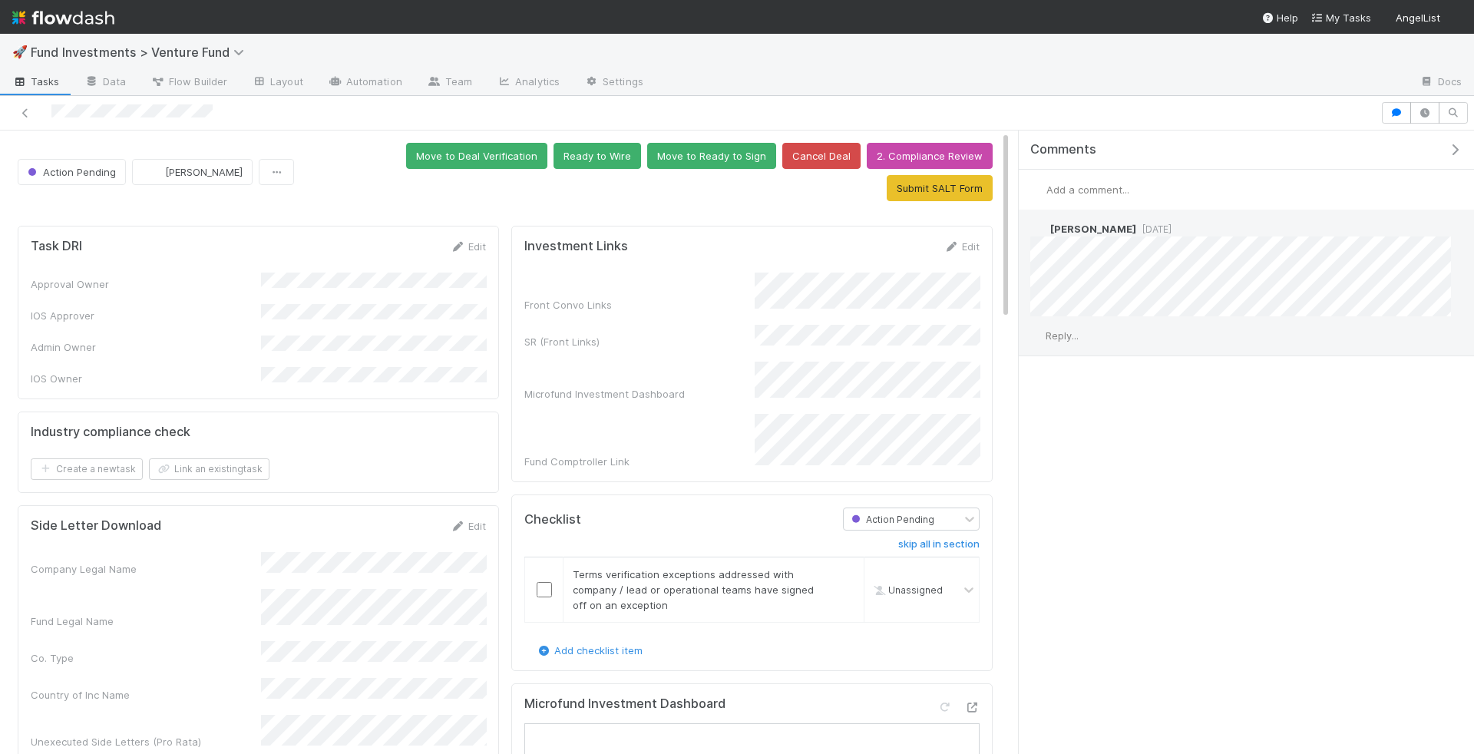
click at [1069, 340] on div "Reply..." at bounding box center [1241, 335] width 444 height 38
click at [1069, 337] on span "Reply..." at bounding box center [1062, 335] width 33 height 12
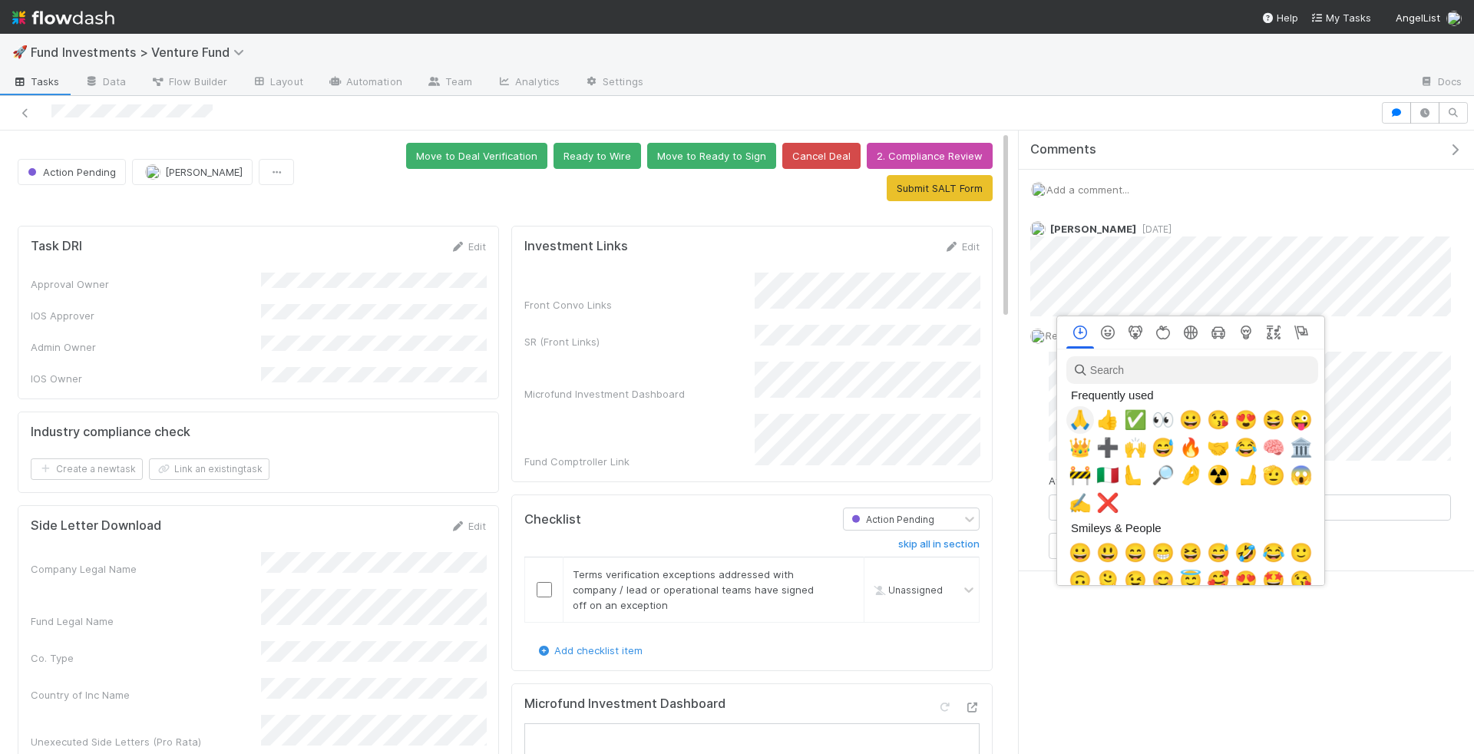
click at [1077, 425] on span "🙏" at bounding box center [1080, 419] width 23 height 21
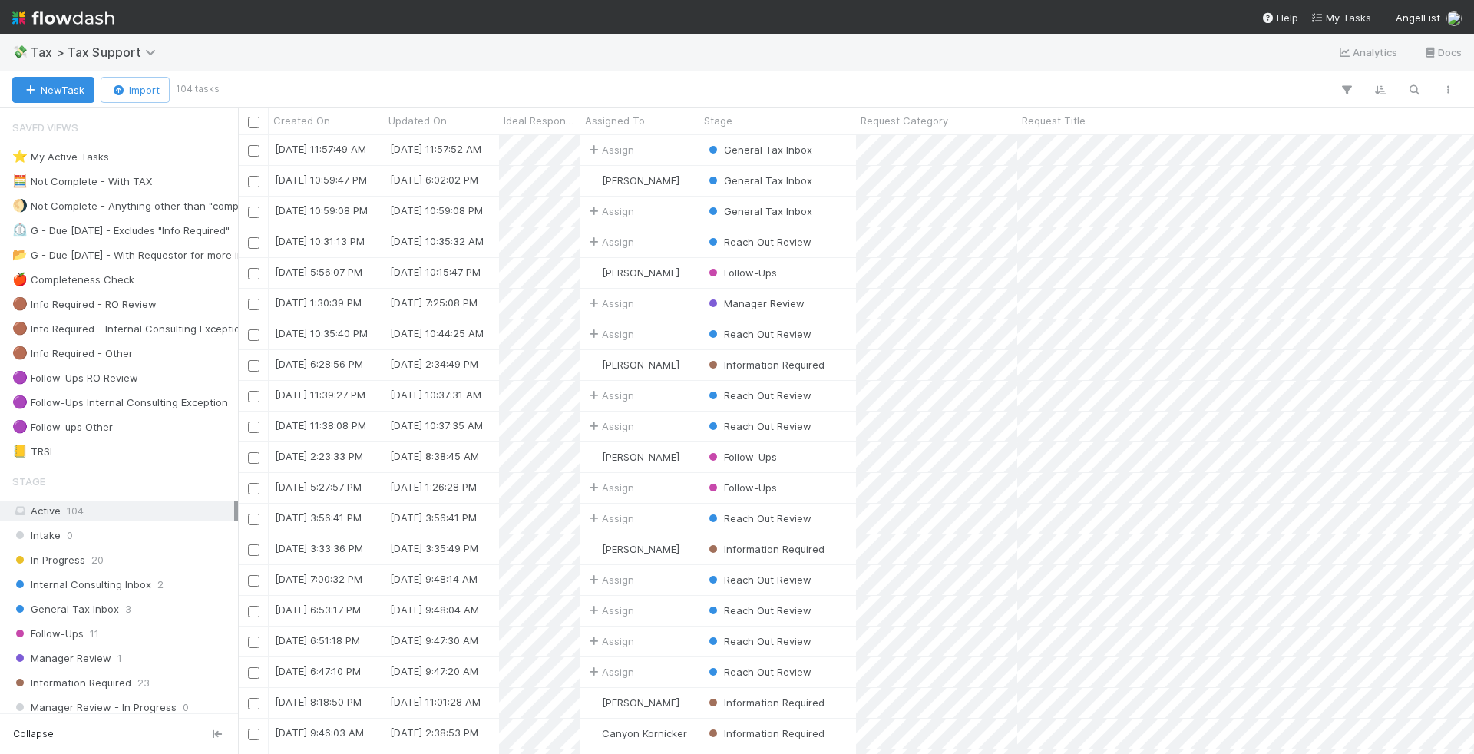
scroll to position [619, 1236]
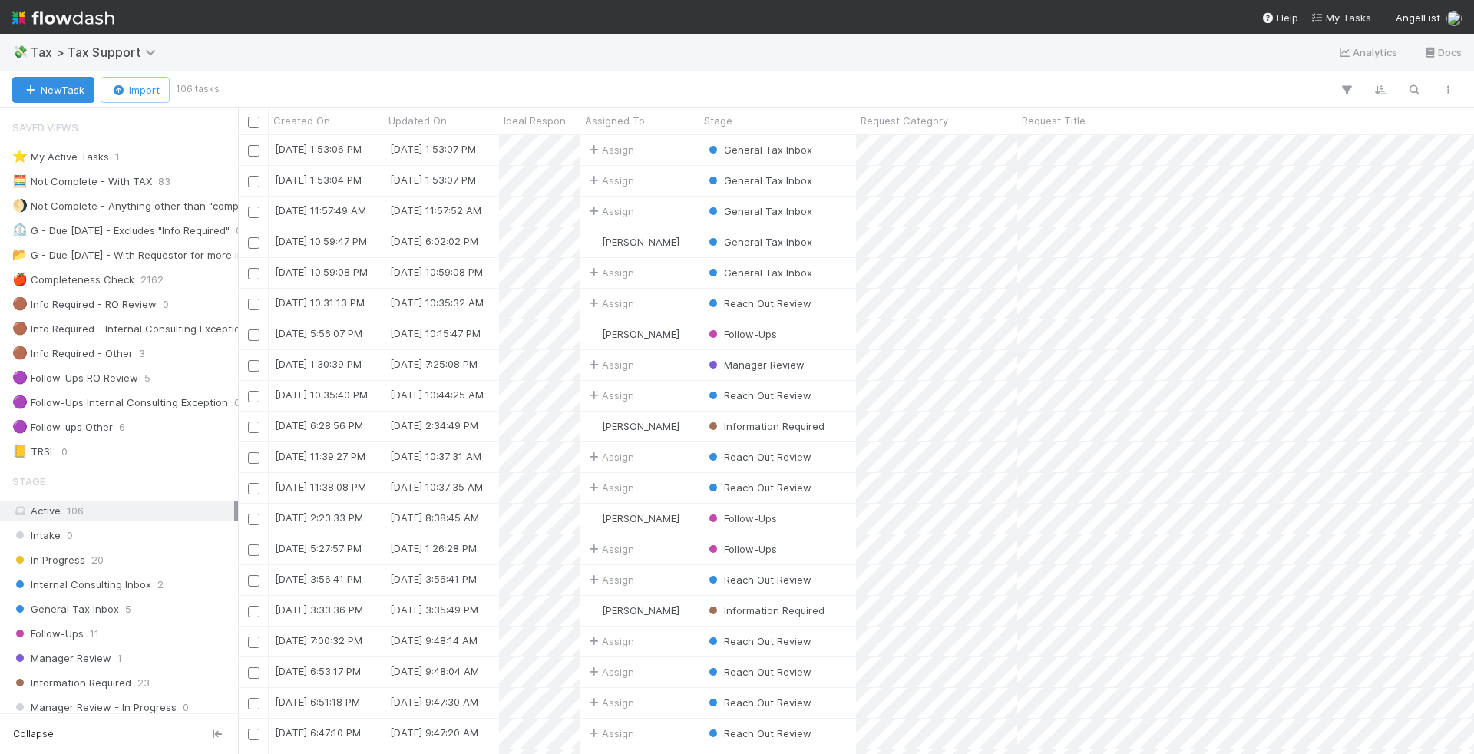
scroll to position [619, 1236]
click at [184, 150] on div "⭐ My Active Tasks 1" at bounding box center [123, 156] width 222 height 19
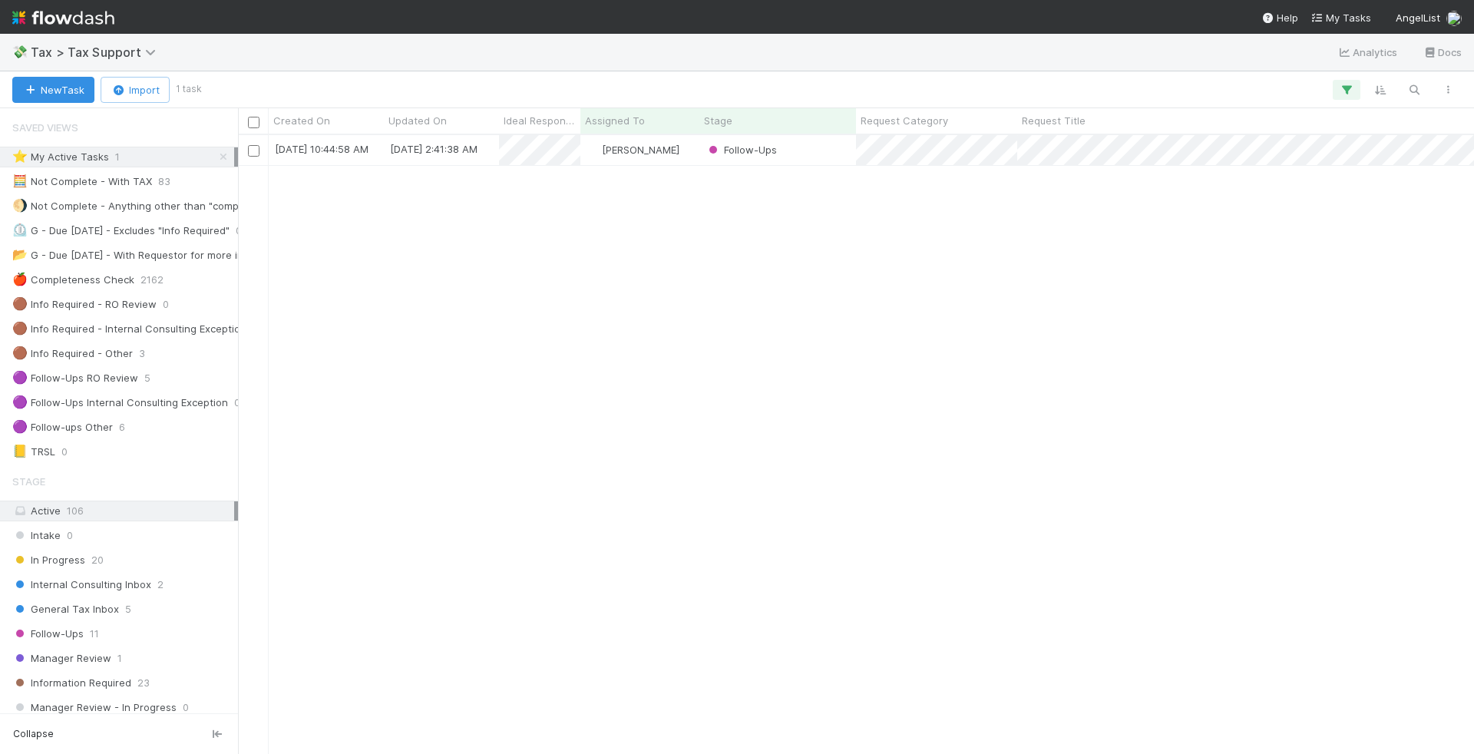
scroll to position [619, 1236]
click at [811, 150] on div "Follow-Ups" at bounding box center [777, 150] width 157 height 30
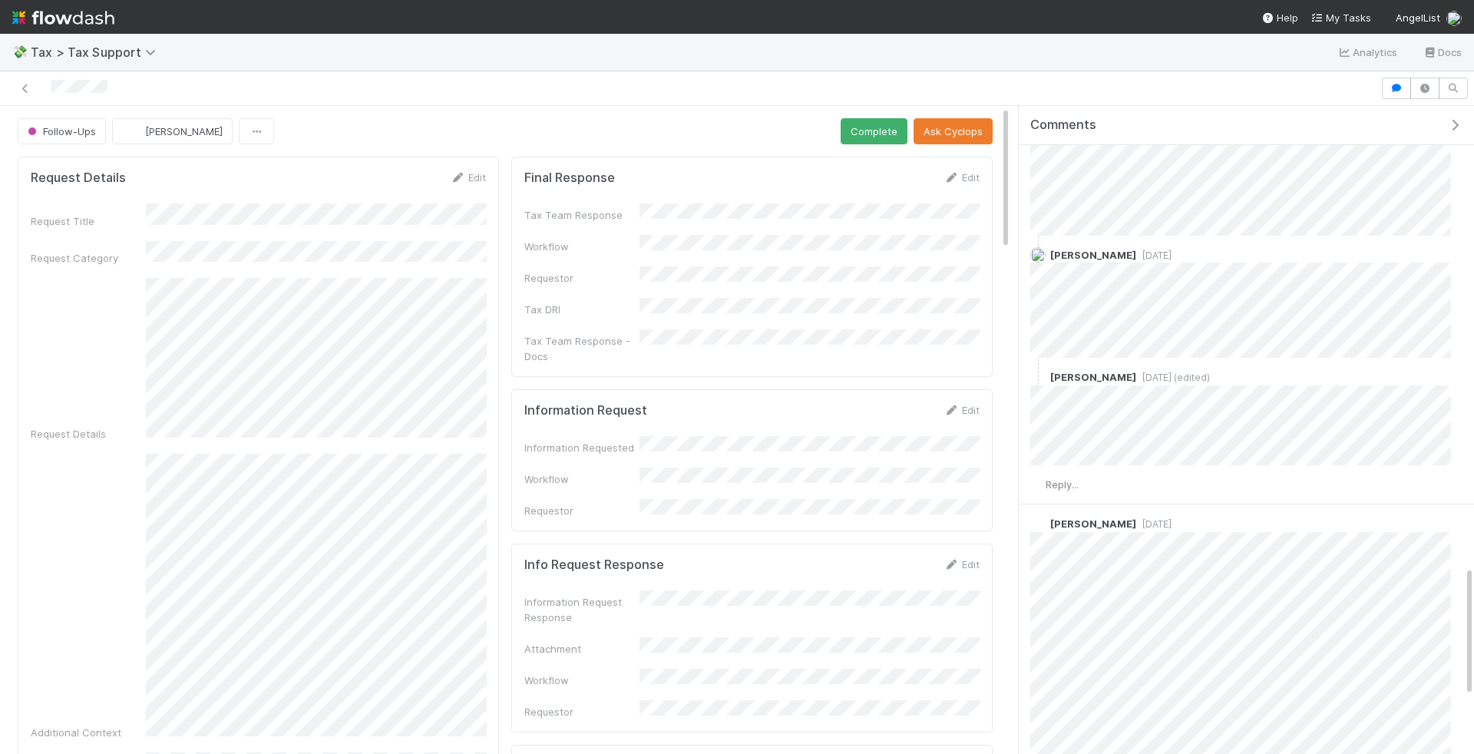
scroll to position [2284, 0]
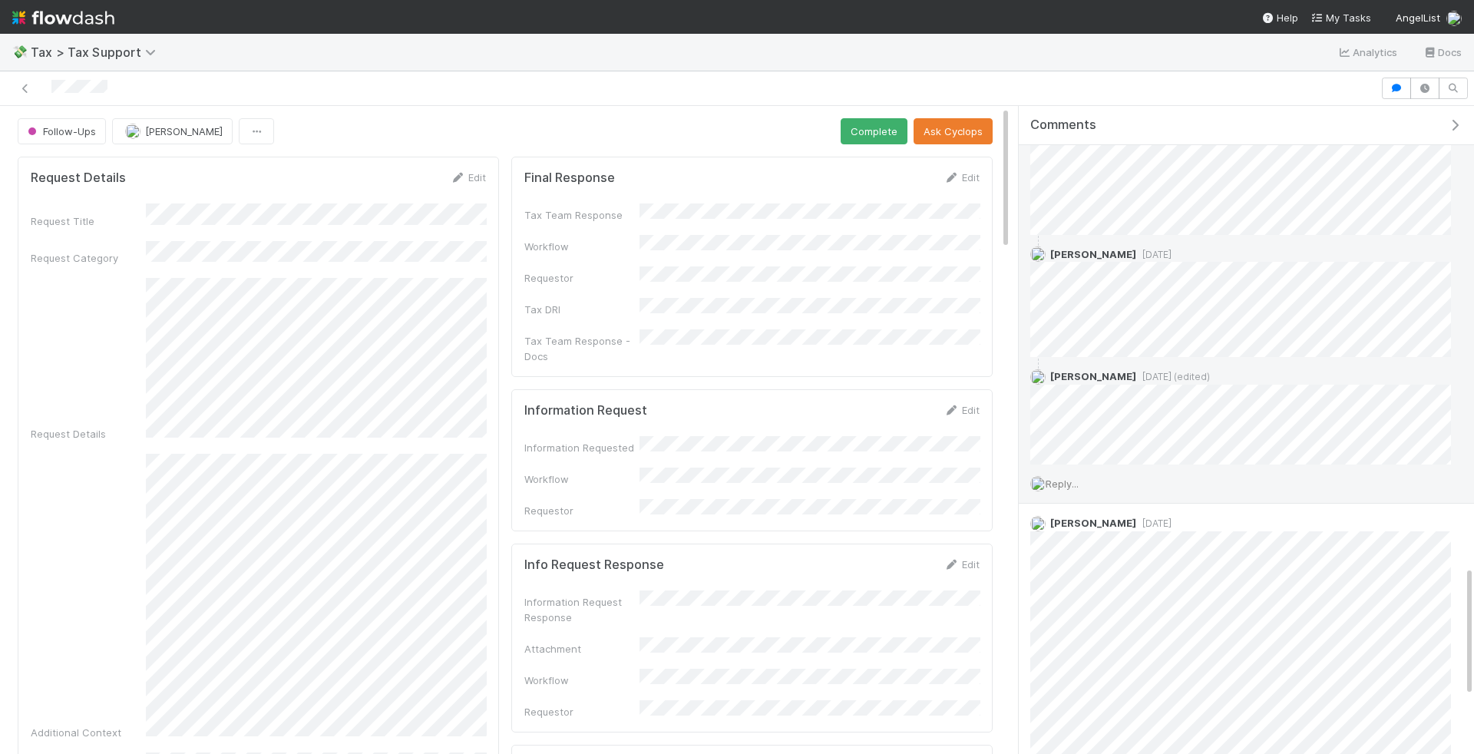
click at [1075, 477] on span "Reply..." at bounding box center [1062, 483] width 33 height 12
click at [1078, 681] on button "Add Reply" at bounding box center [1083, 694] width 68 height 26
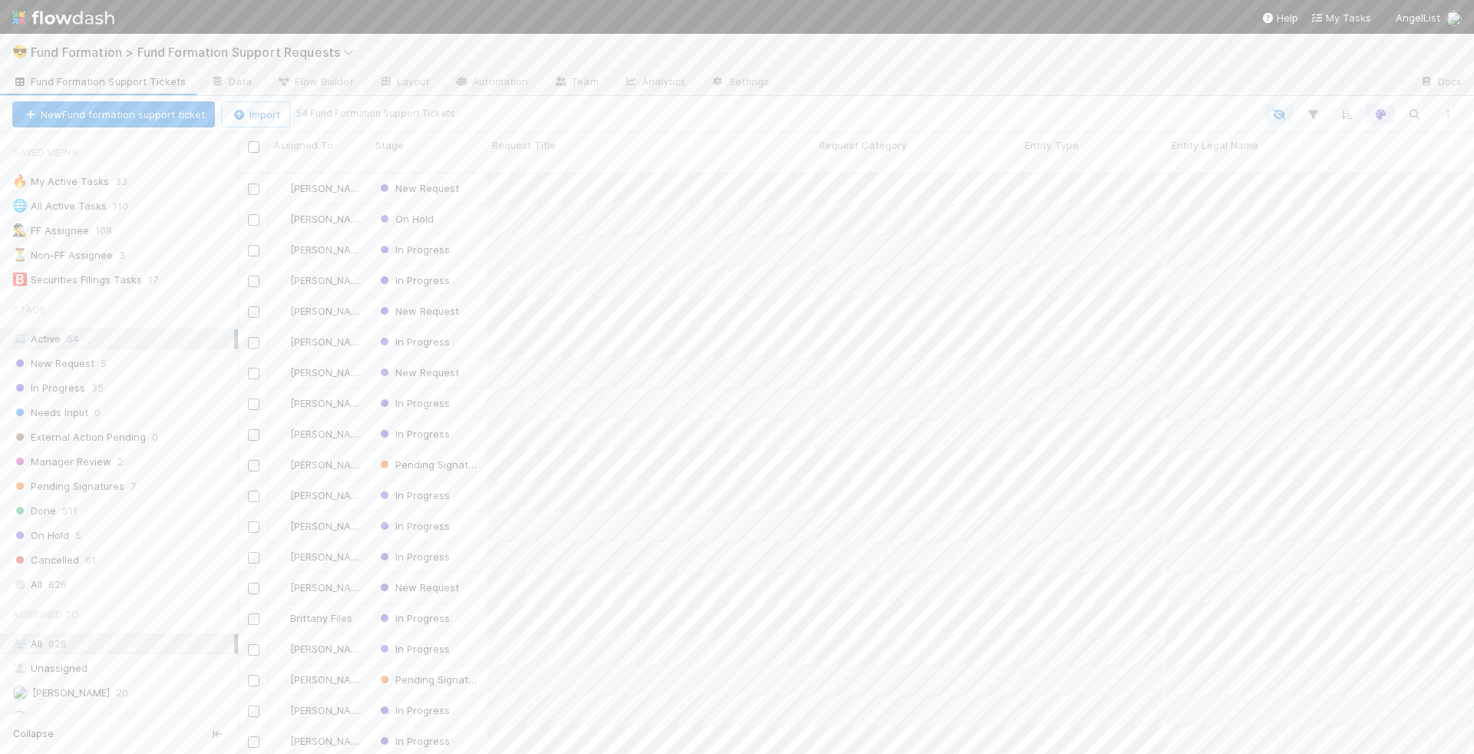
scroll to position [594, 1236]
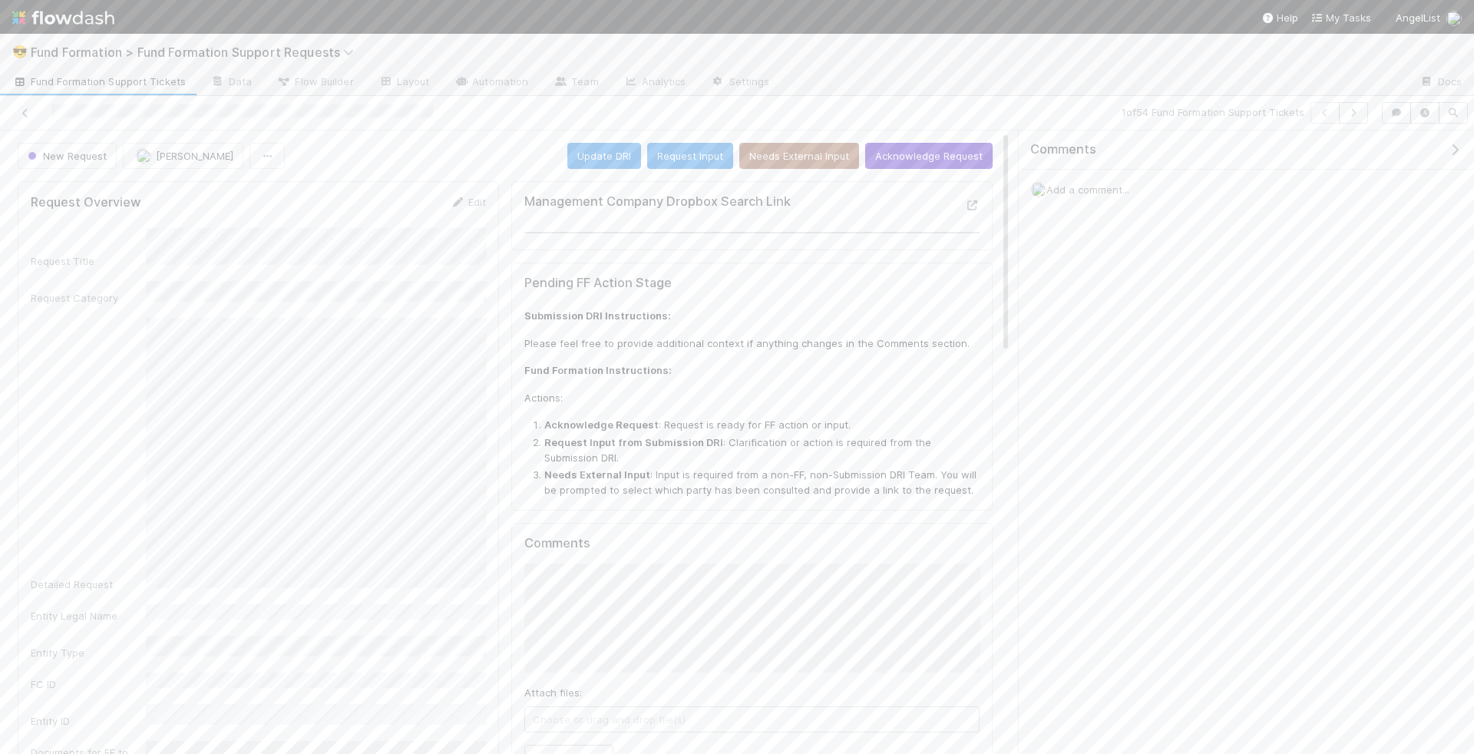
click at [921, 150] on button "Acknowledge Request" at bounding box center [928, 156] width 127 height 26
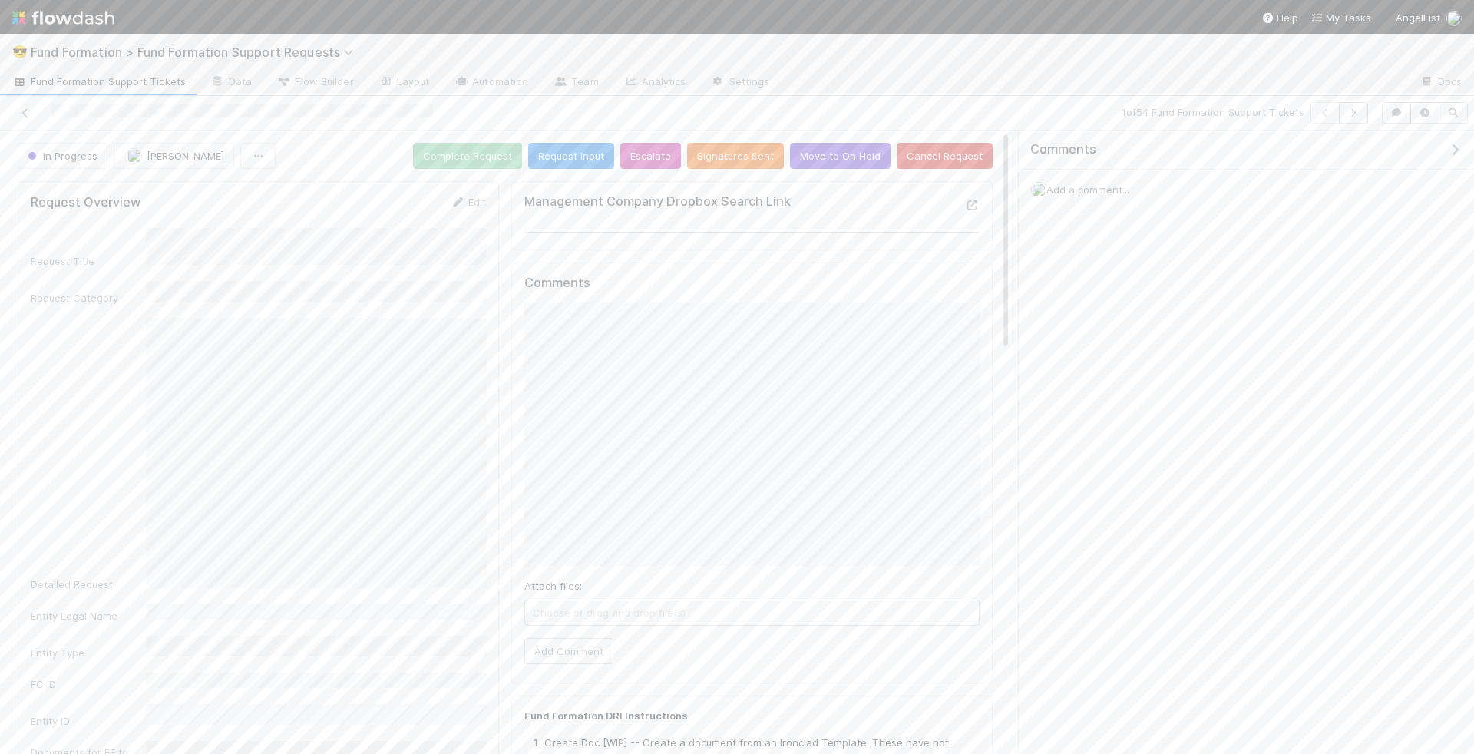
click at [783, 564] on div "Attach files: Choose or drag and drop file(s) Add Comment" at bounding box center [751, 483] width 455 height 362
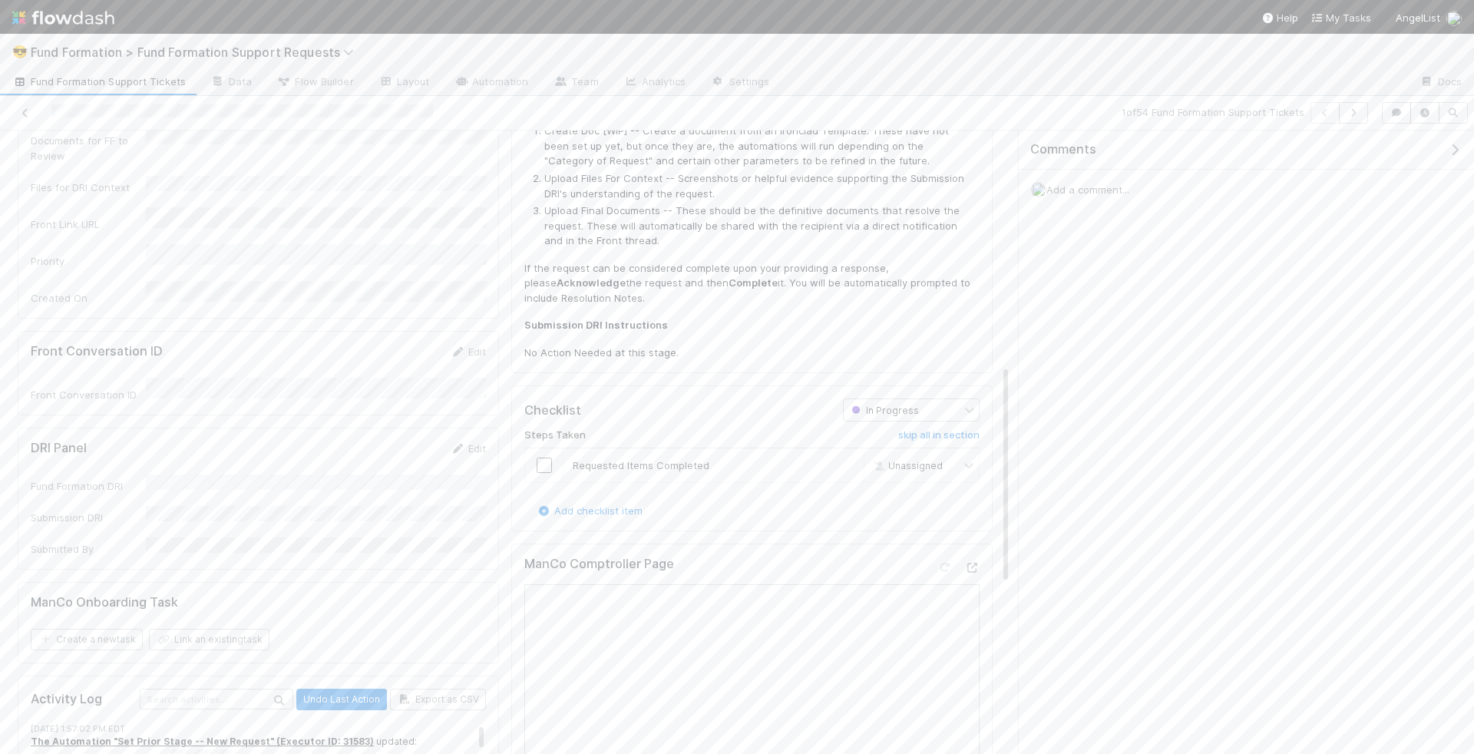
scroll to position [689, 0]
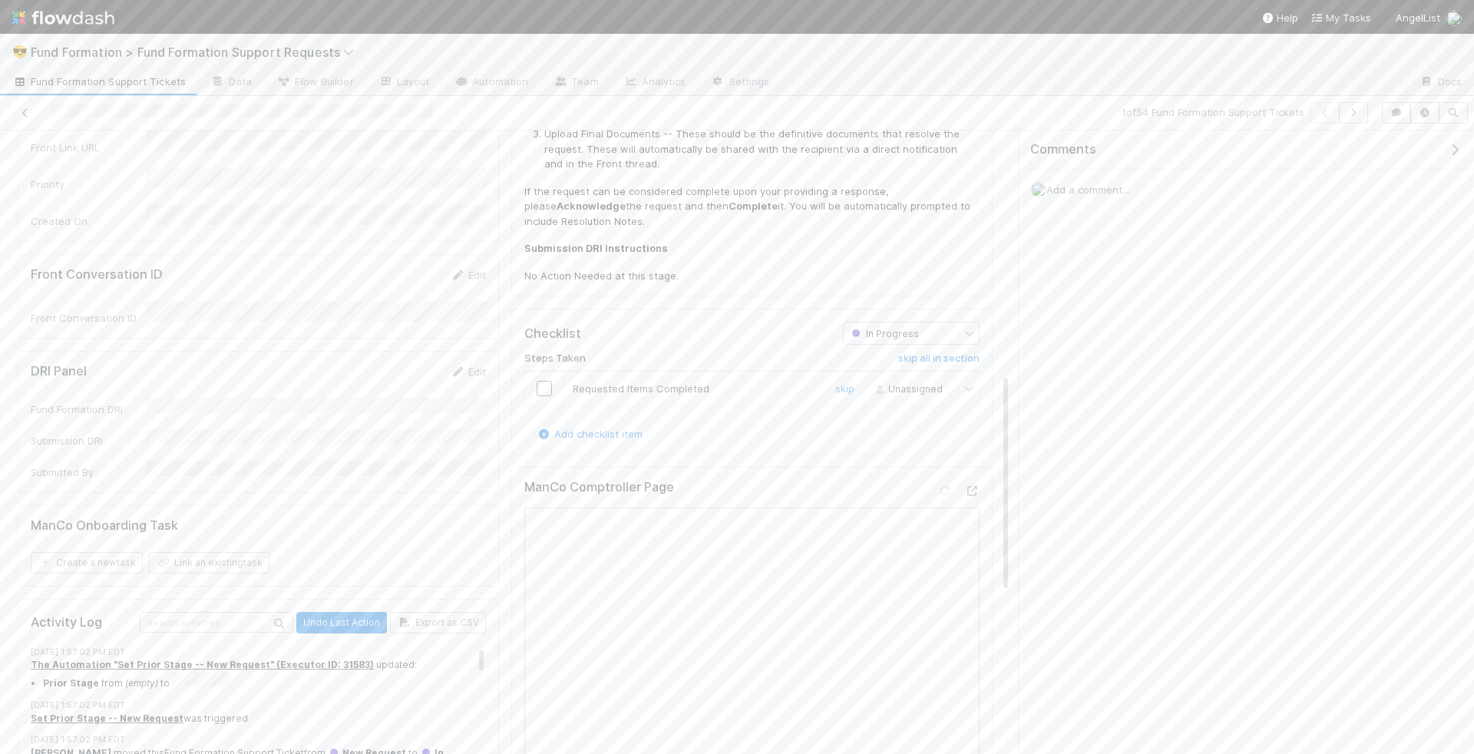
click at [541, 383] on input "checkbox" at bounding box center [544, 388] width 15 height 15
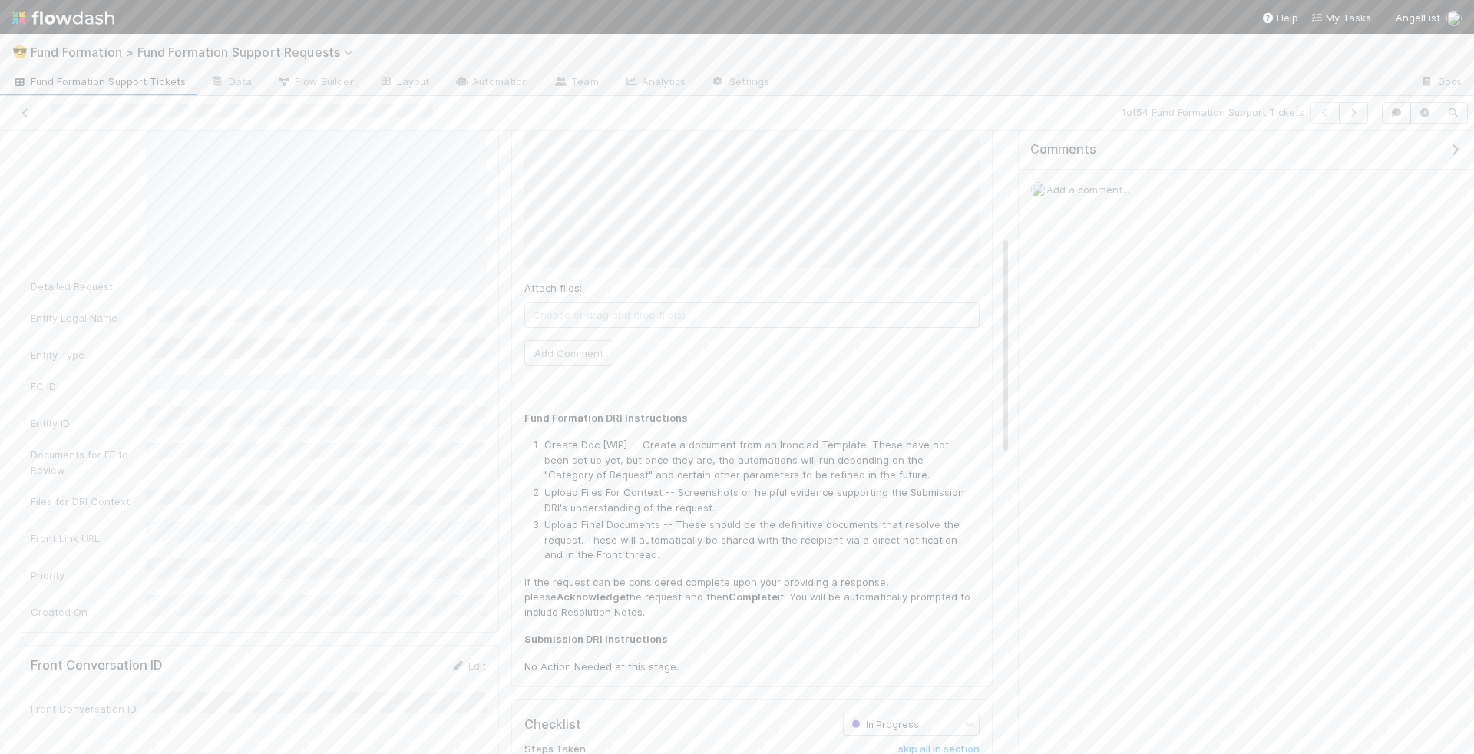
checkbox input "true"
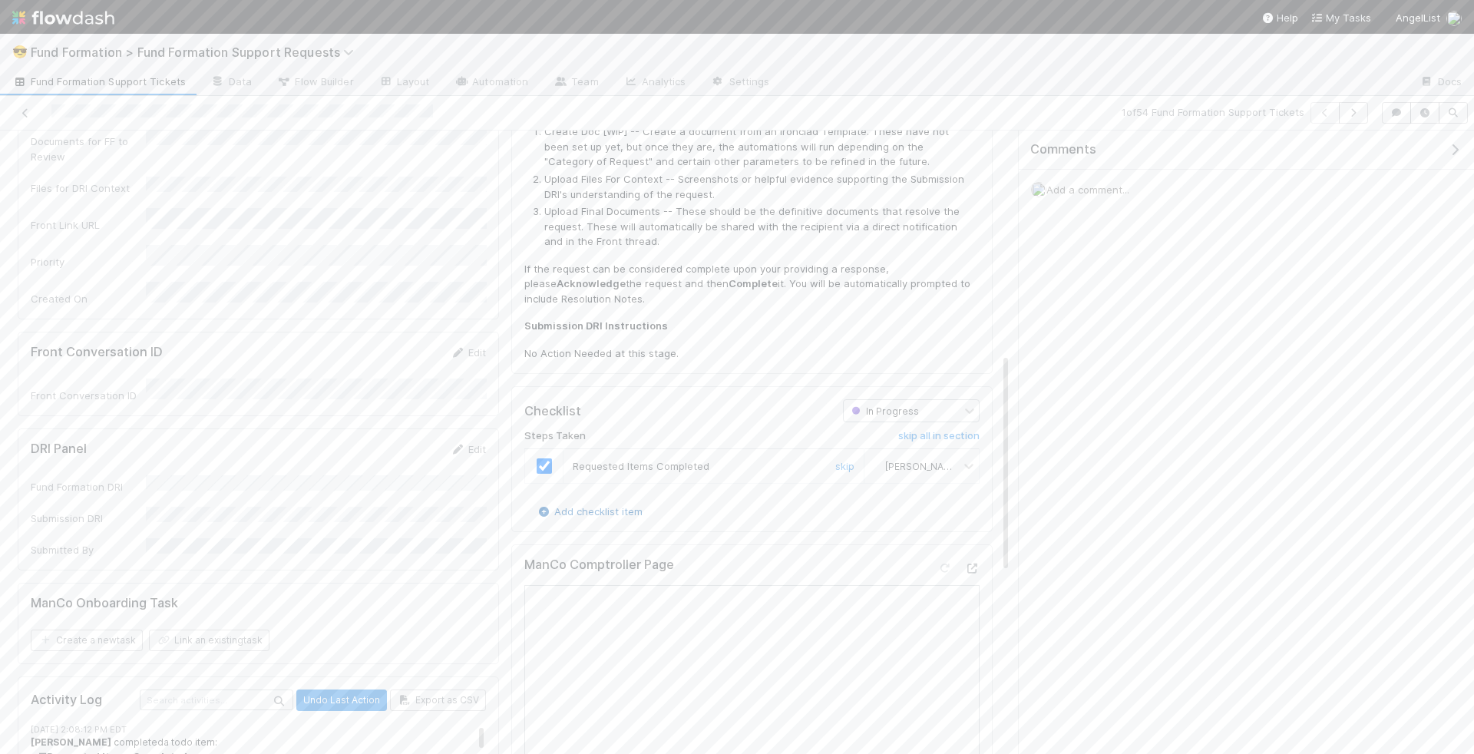
scroll to position [632, 0]
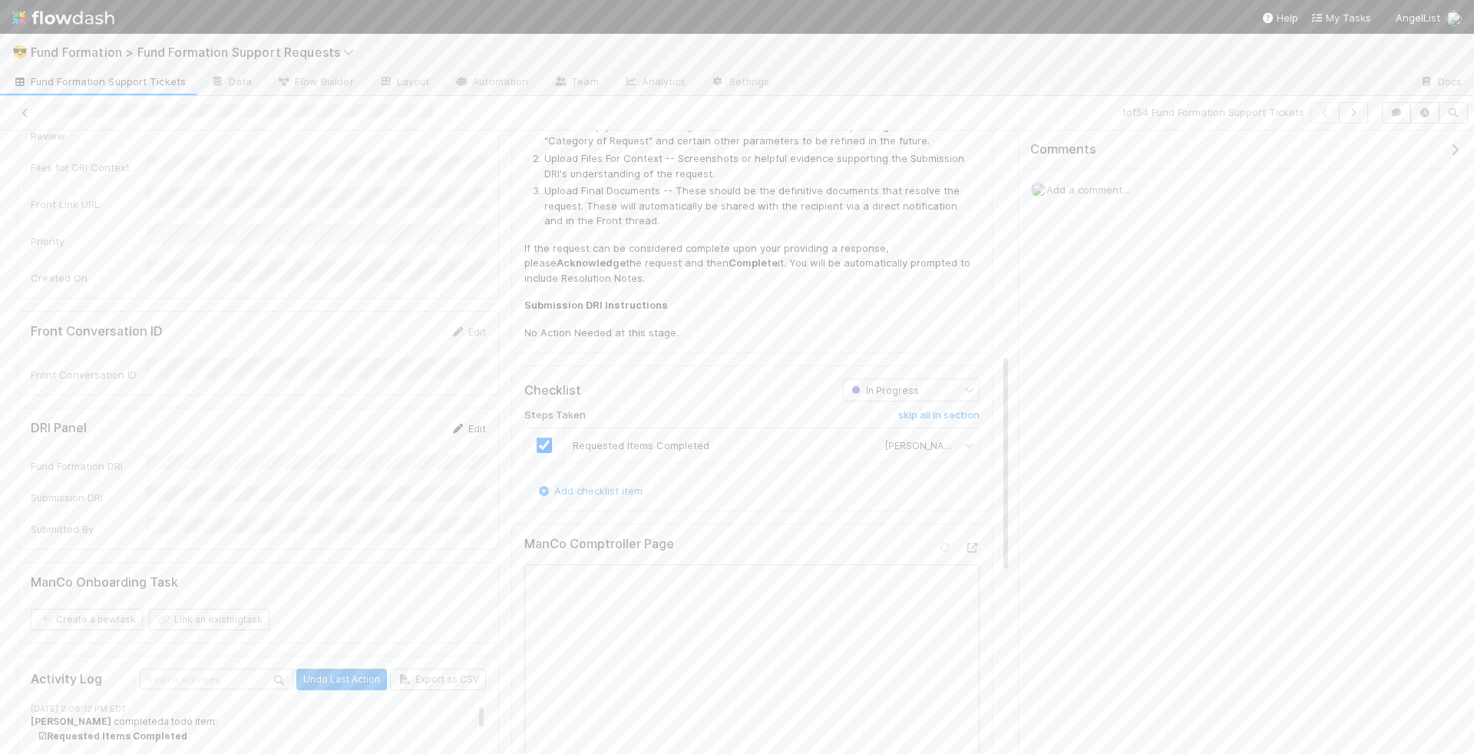
click at [471, 422] on link "Edit" at bounding box center [468, 428] width 36 height 12
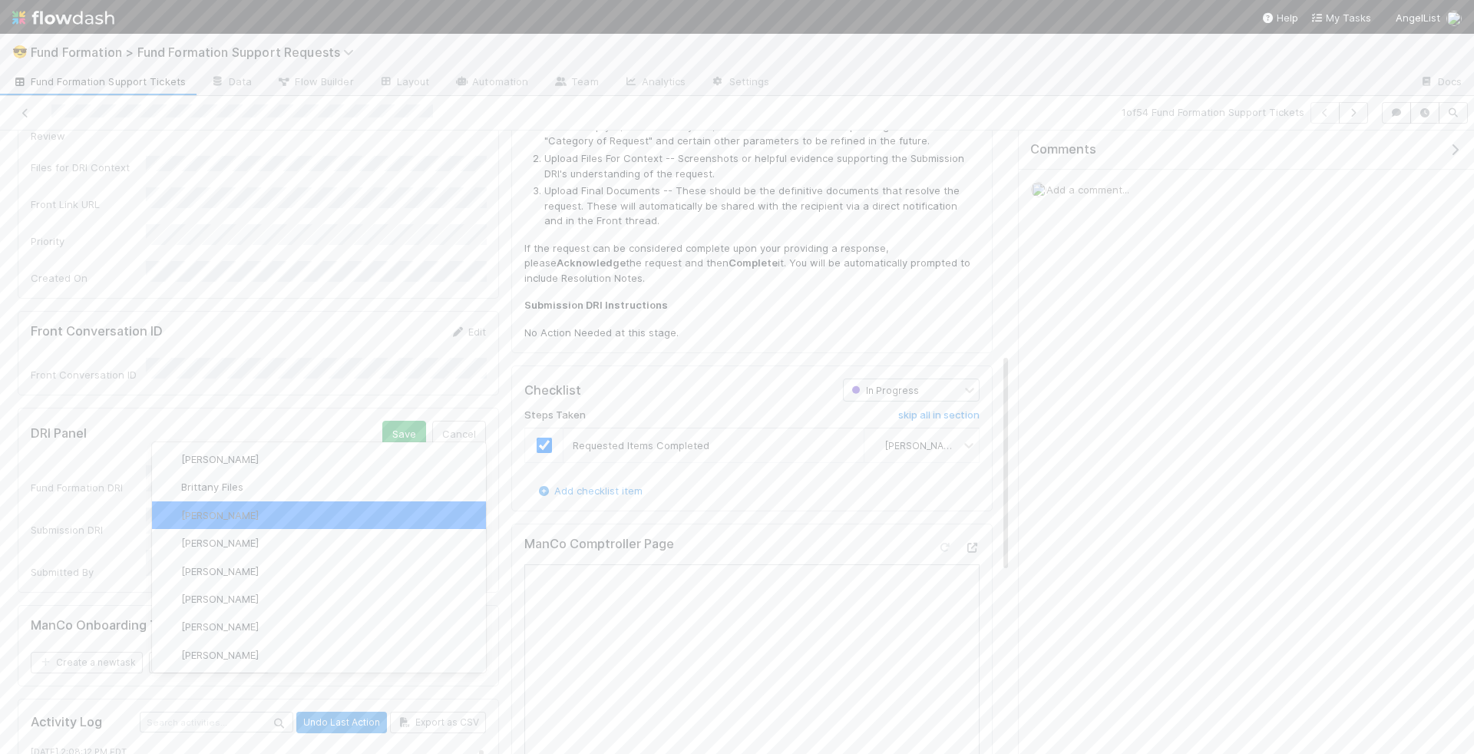
scroll to position [0, 0]
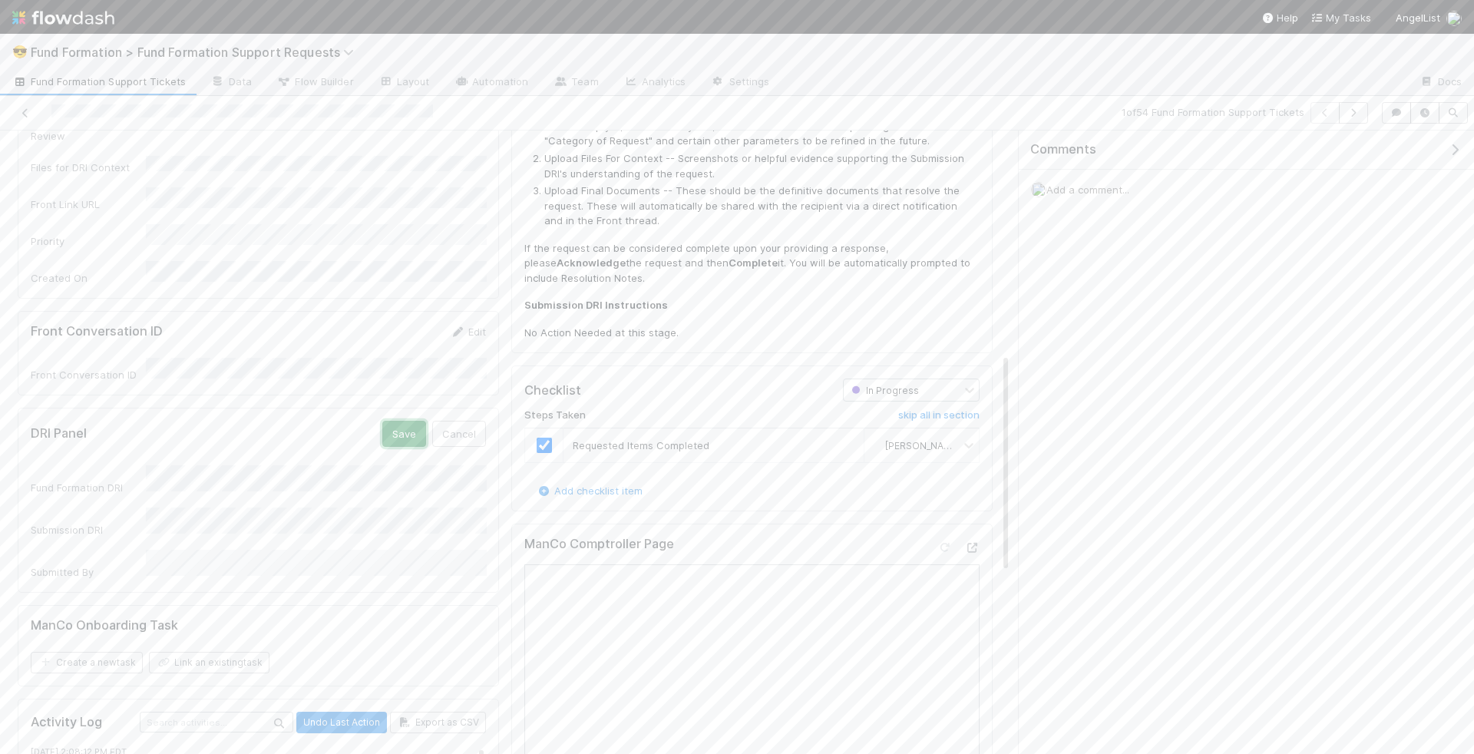
click at [387, 421] on button "Save" at bounding box center [404, 434] width 44 height 26
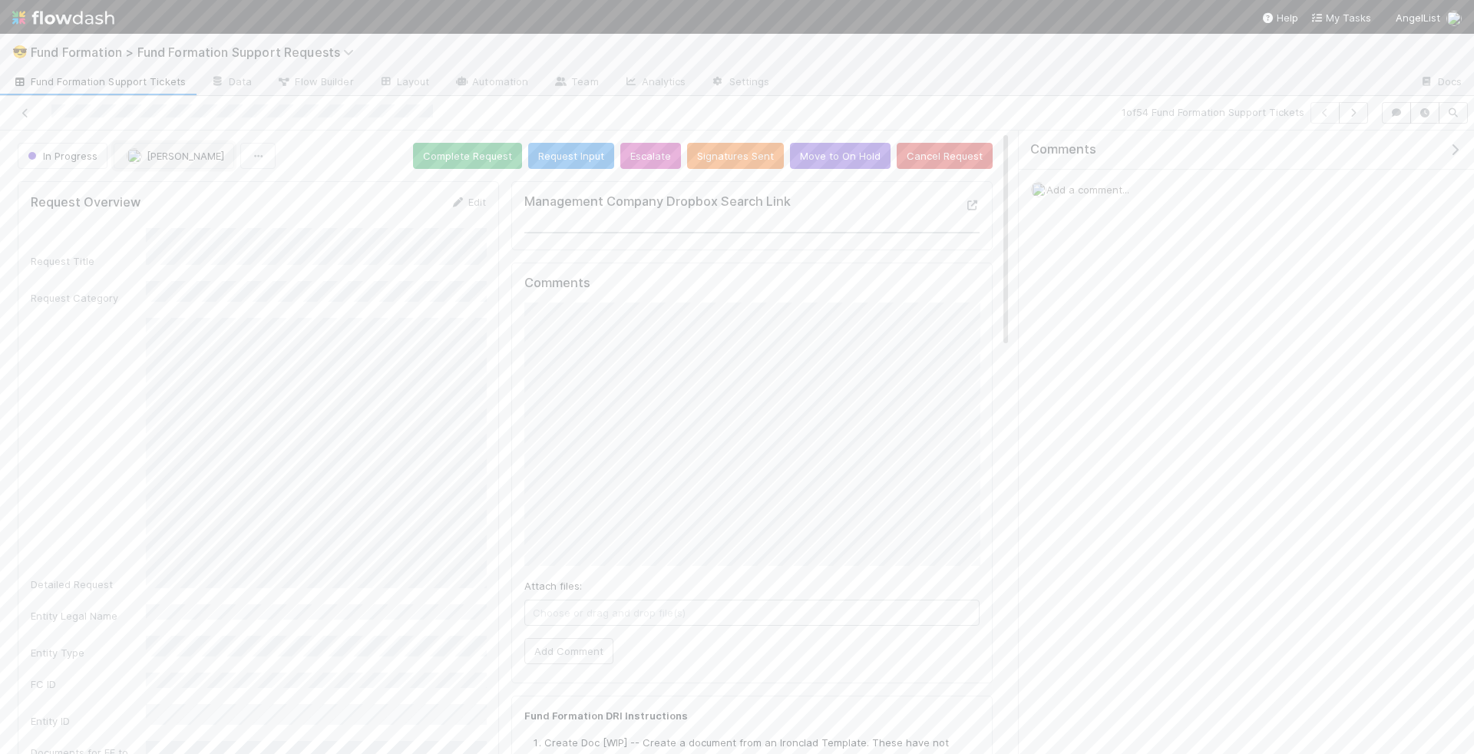
click at [177, 162] on button "[PERSON_NAME]" at bounding box center [174, 156] width 121 height 26
click at [461, 150] on button "Complete Request" at bounding box center [467, 156] width 109 height 26
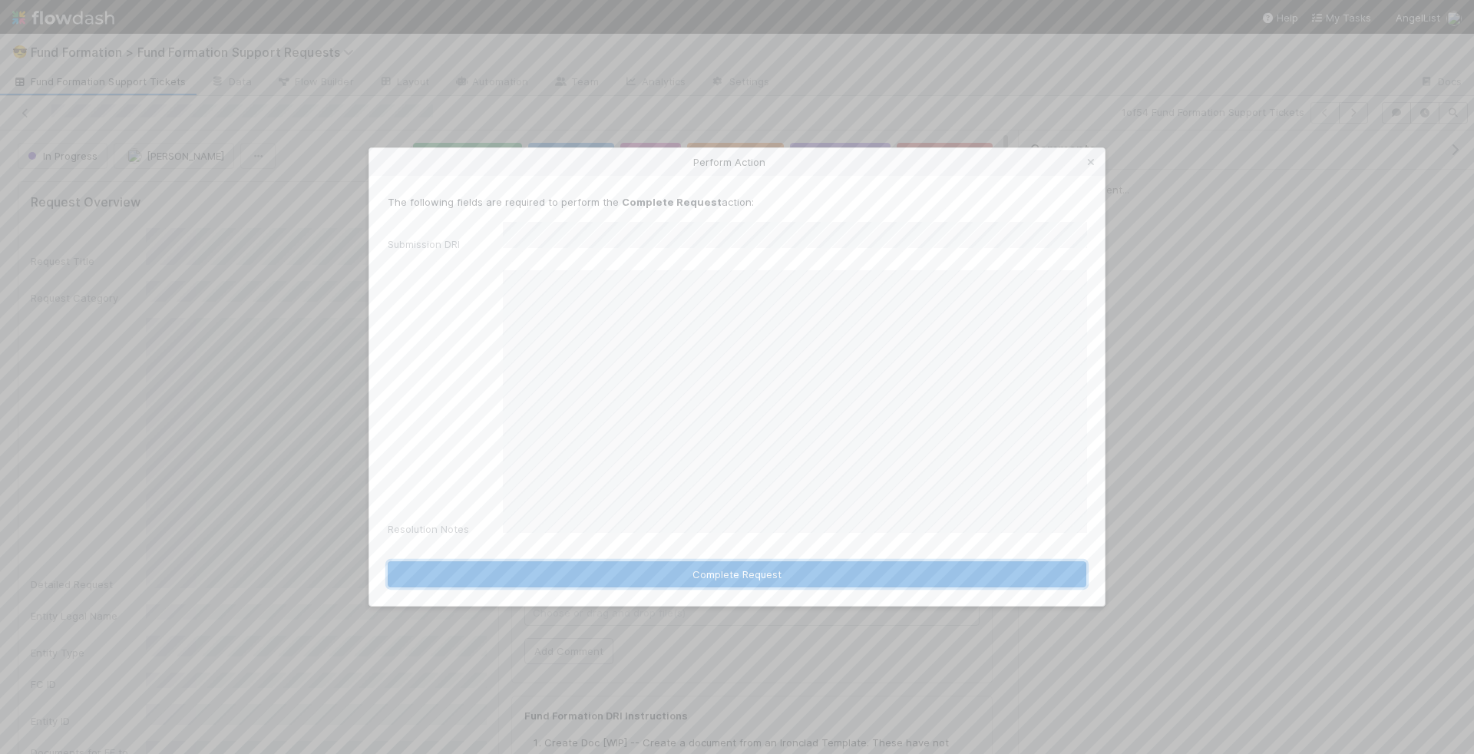
click at [732, 561] on button "Complete Request" at bounding box center [737, 574] width 699 height 26
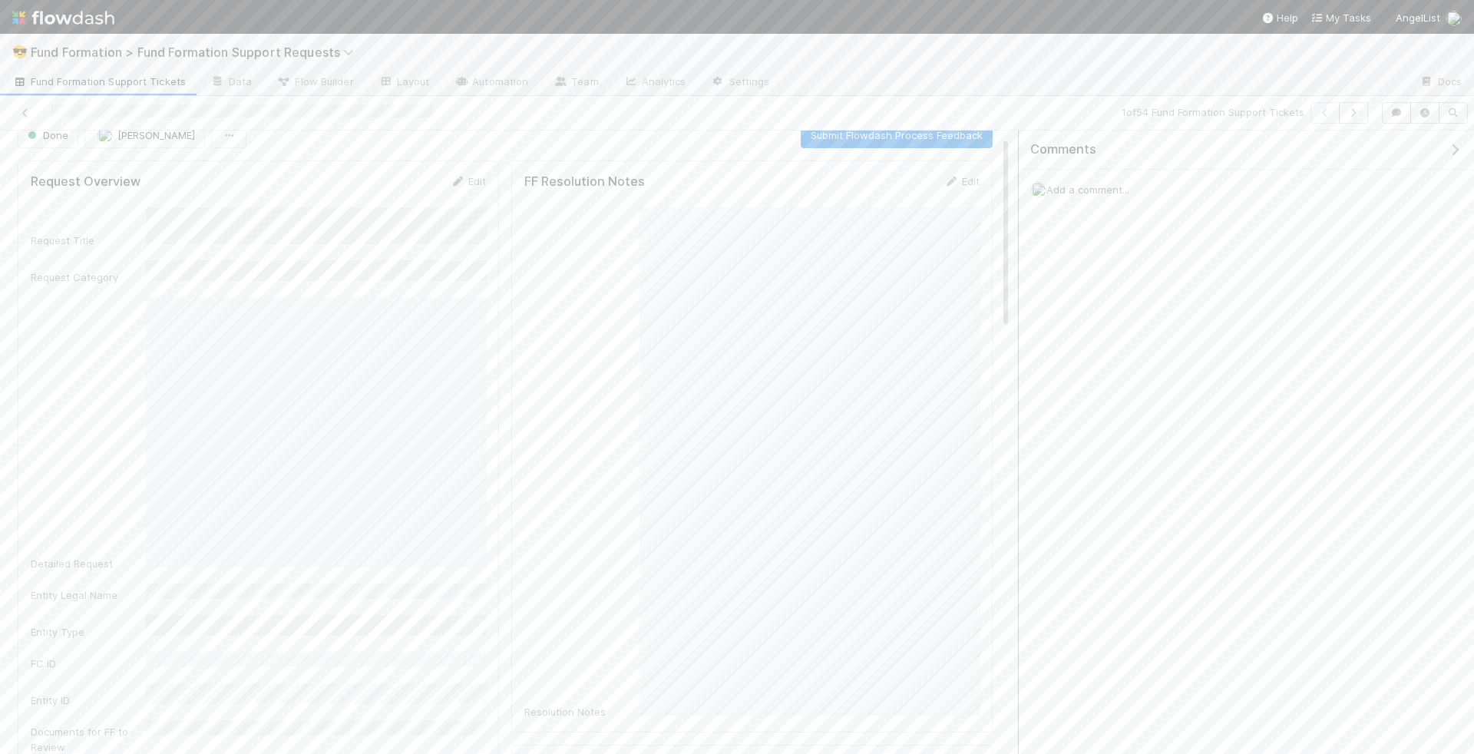
scroll to position [9, 0]
click at [965, 195] on link "Edit" at bounding box center [961, 193] width 36 height 12
click at [903, 186] on button "Save" at bounding box center [898, 198] width 44 height 26
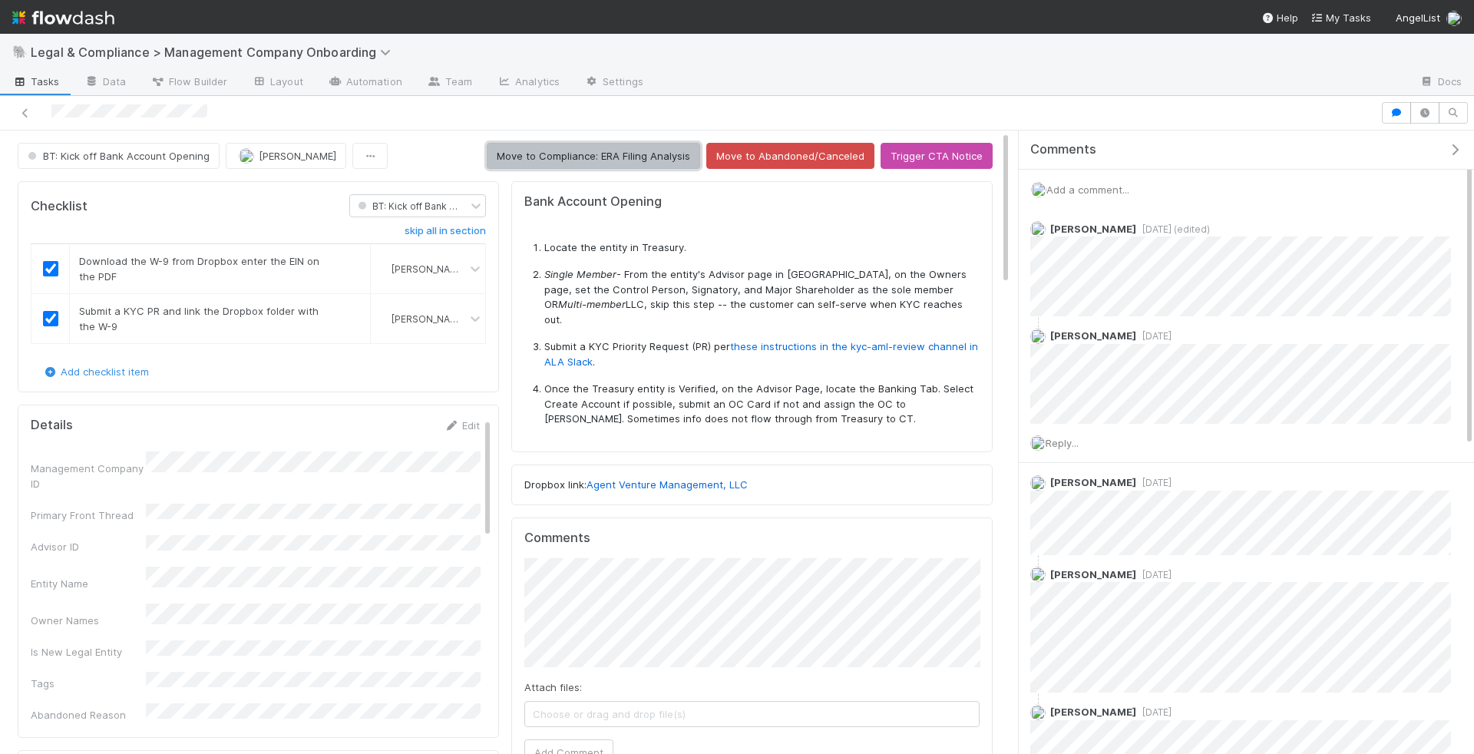
click at [613, 158] on button "Move to Compliance: ERA Filing Analysis" at bounding box center [593, 156] width 213 height 26
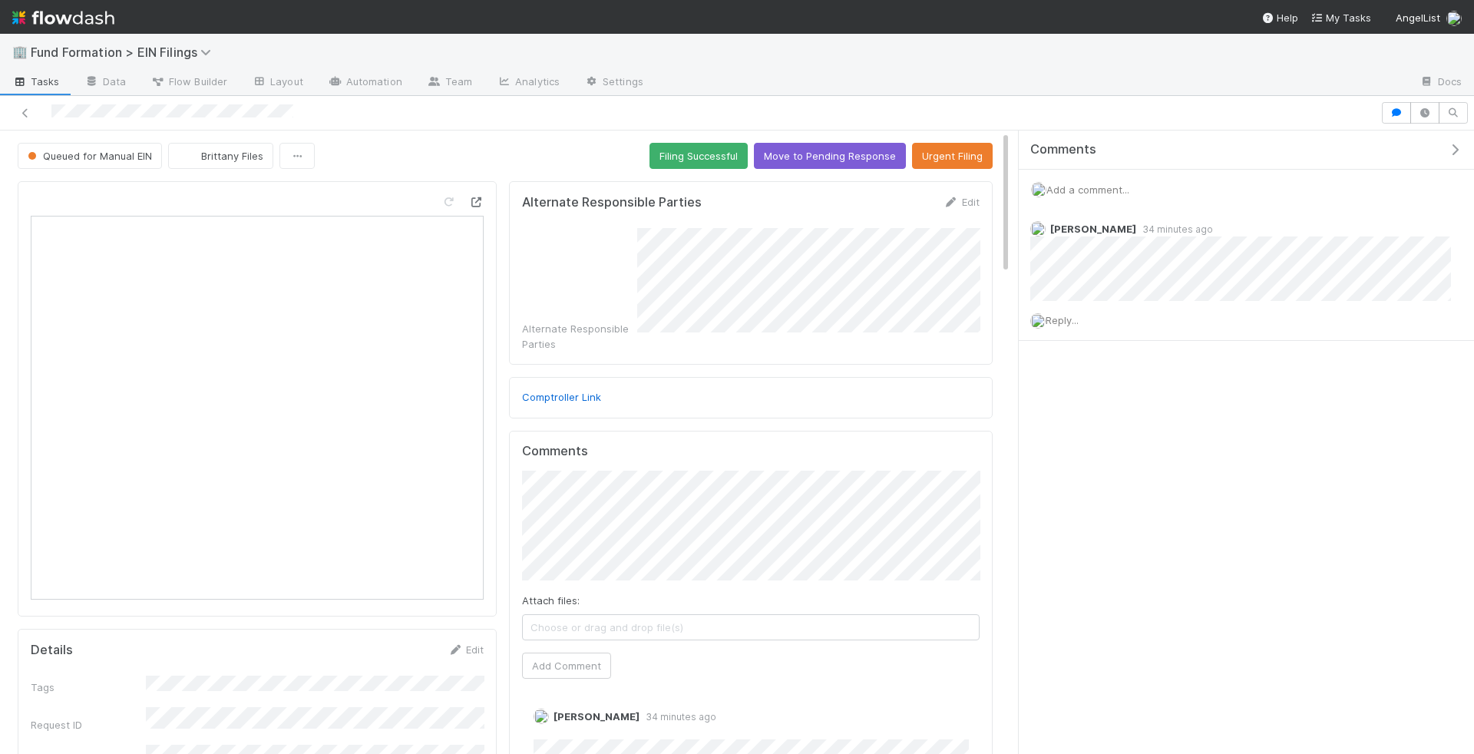
click at [477, 197] on icon at bounding box center [475, 202] width 15 height 10
click at [1098, 183] on span "Add a comment..." at bounding box center [1087, 189] width 83 height 12
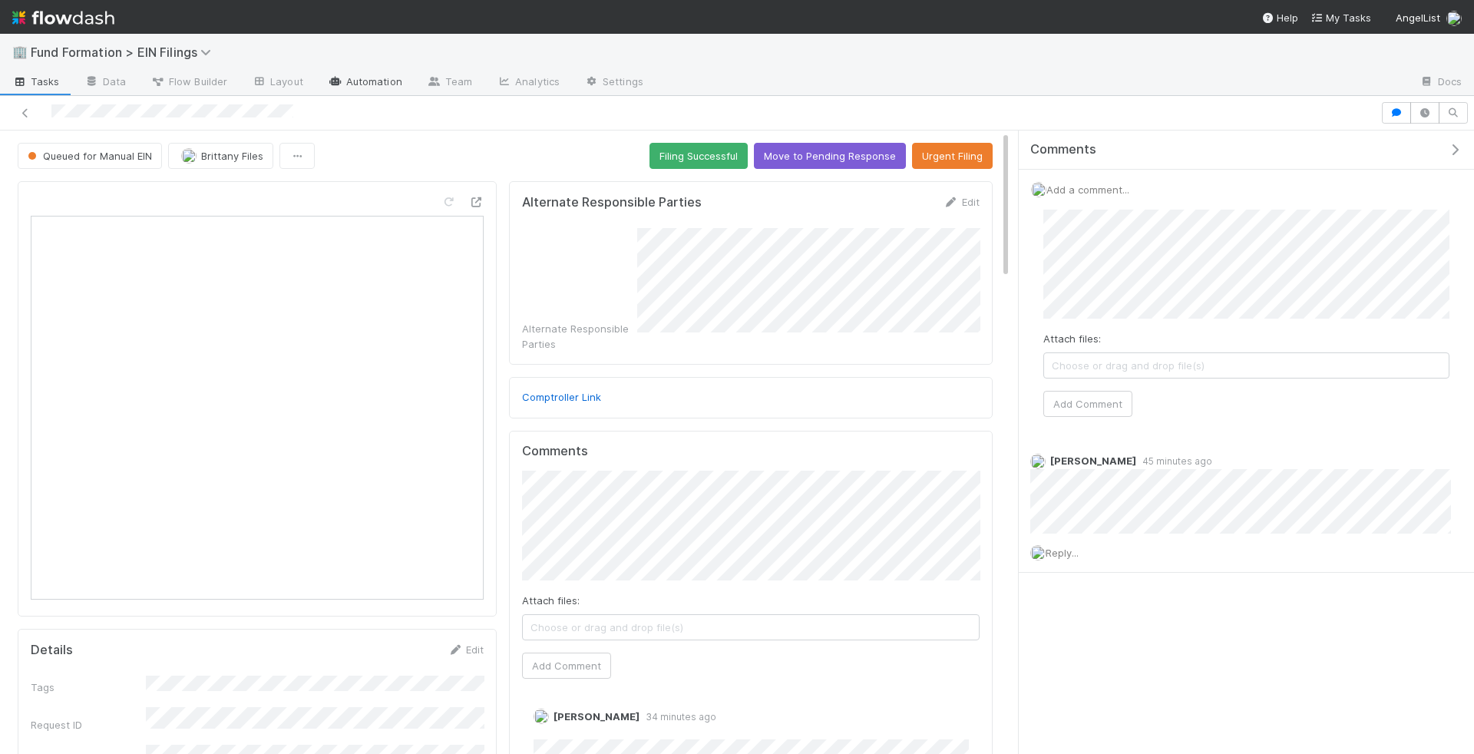
click at [356, 81] on link "Automation" at bounding box center [364, 83] width 99 height 25
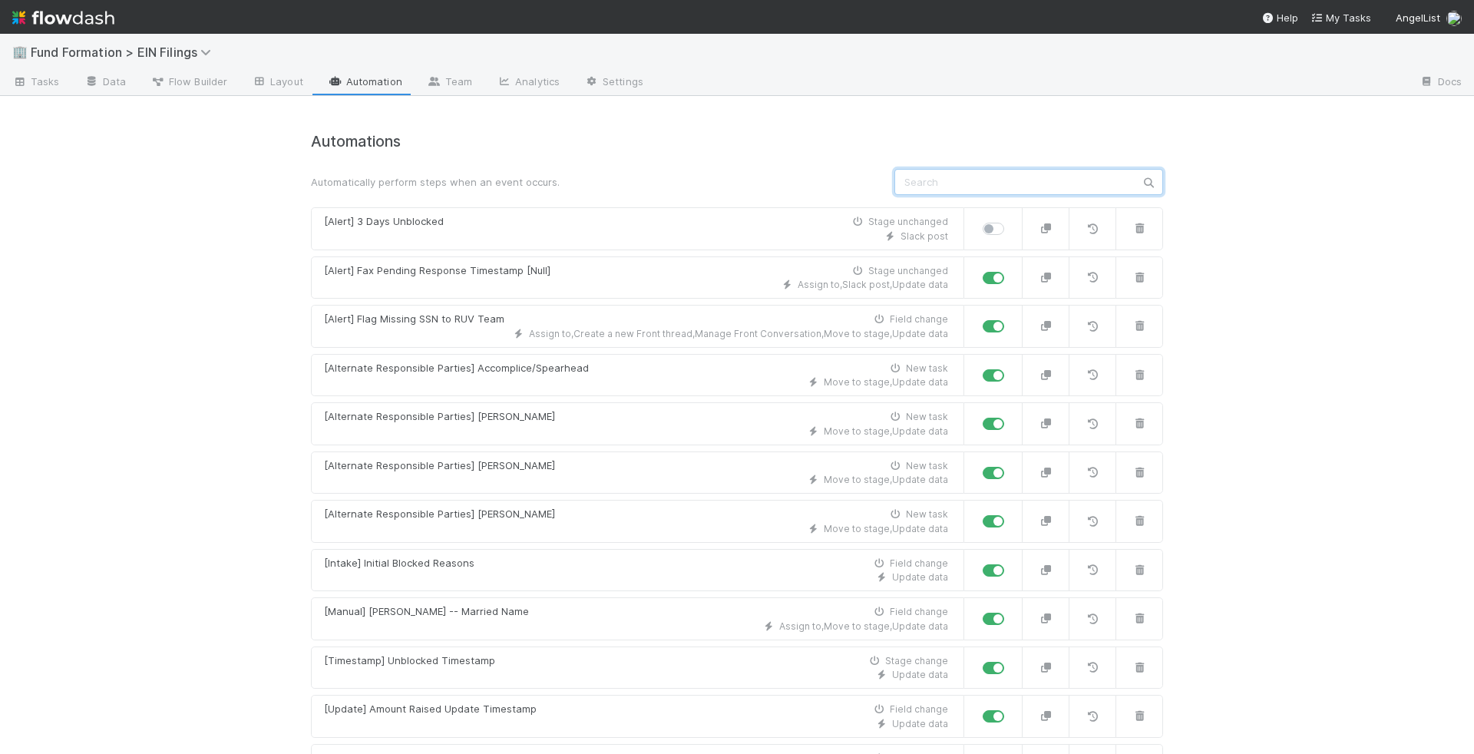
click at [998, 171] on input "text" at bounding box center [1028, 182] width 269 height 26
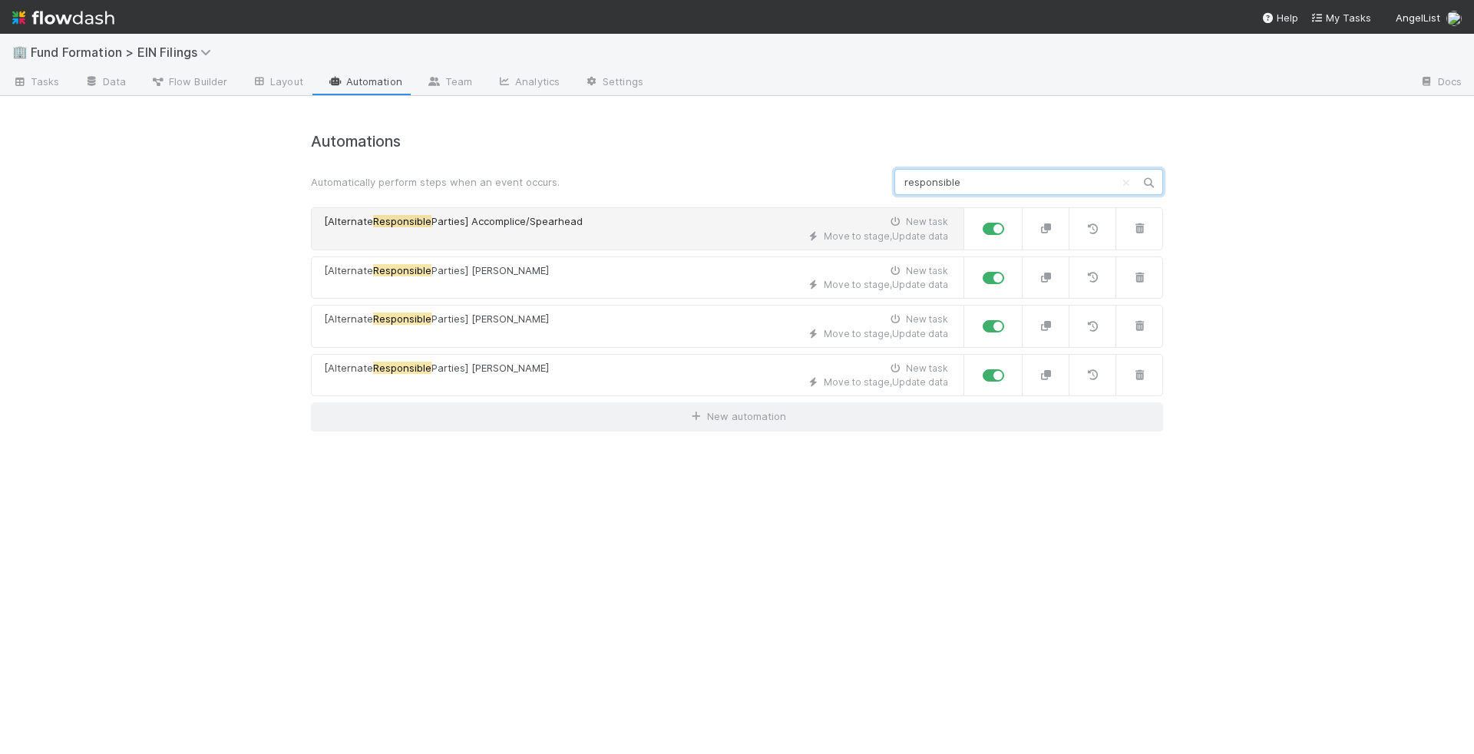
type input "responsible"
click at [582, 225] on div "[Alternate Responsible Parties] Accomplice/Spearhead New task" at bounding box center [636, 221] width 624 height 15
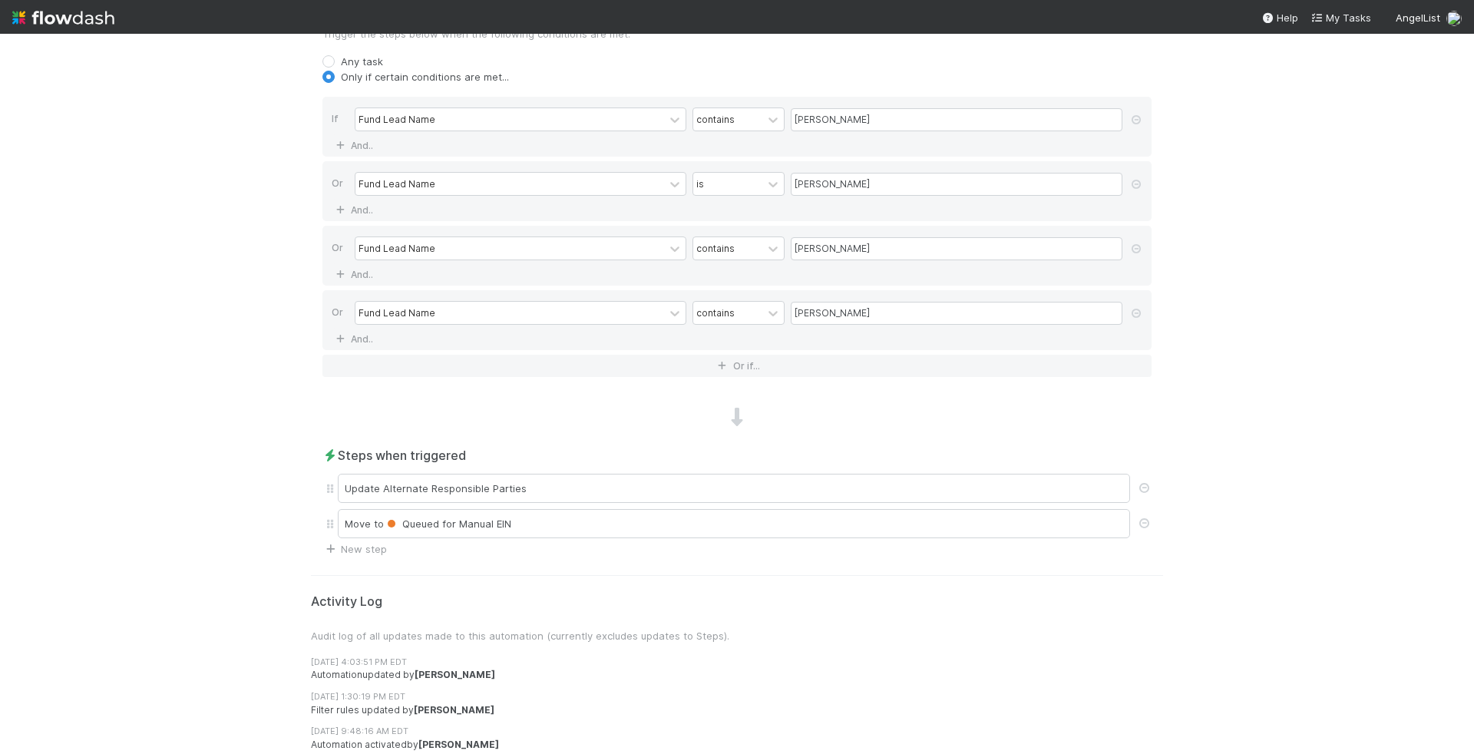
scroll to position [596, 0]
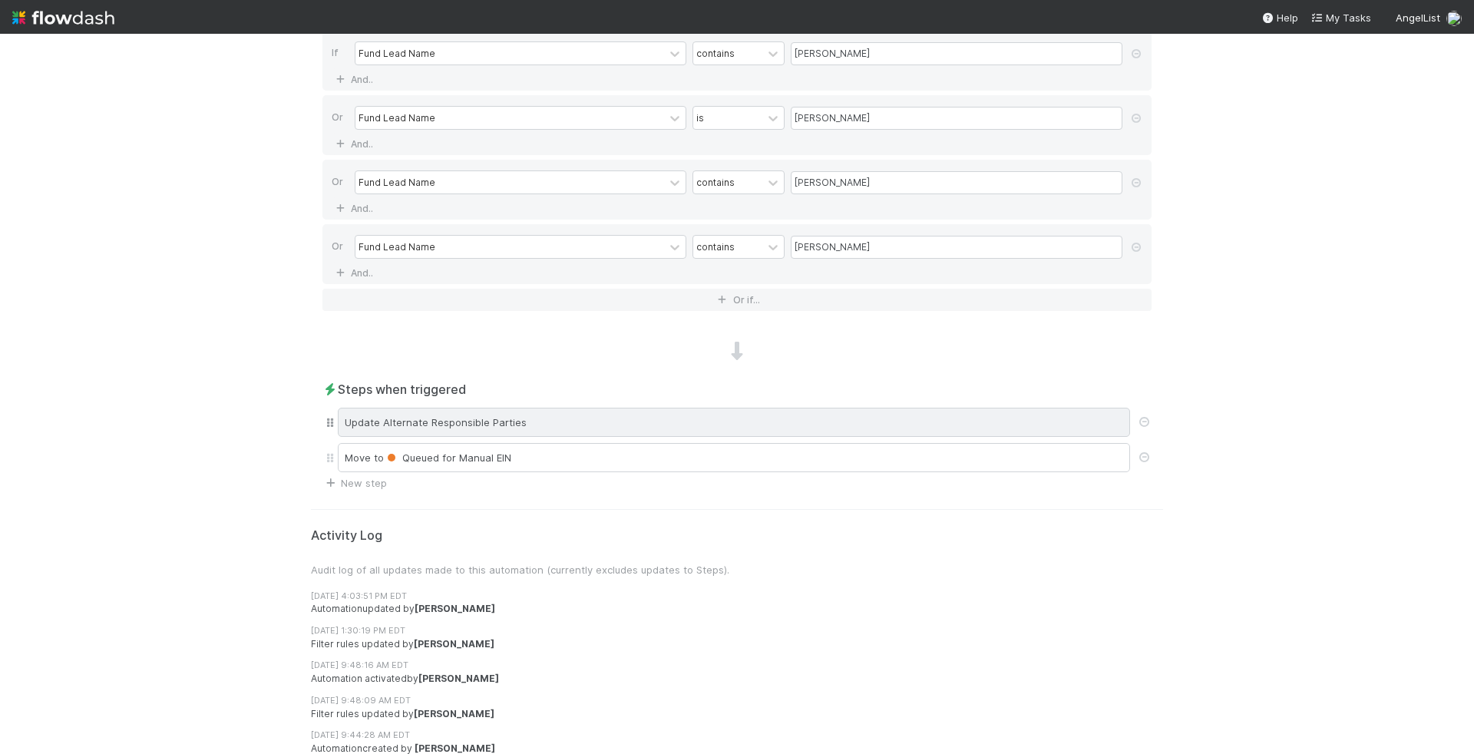
click at [599, 418] on div "Update Alternate Responsible Parties" at bounding box center [734, 422] width 792 height 29
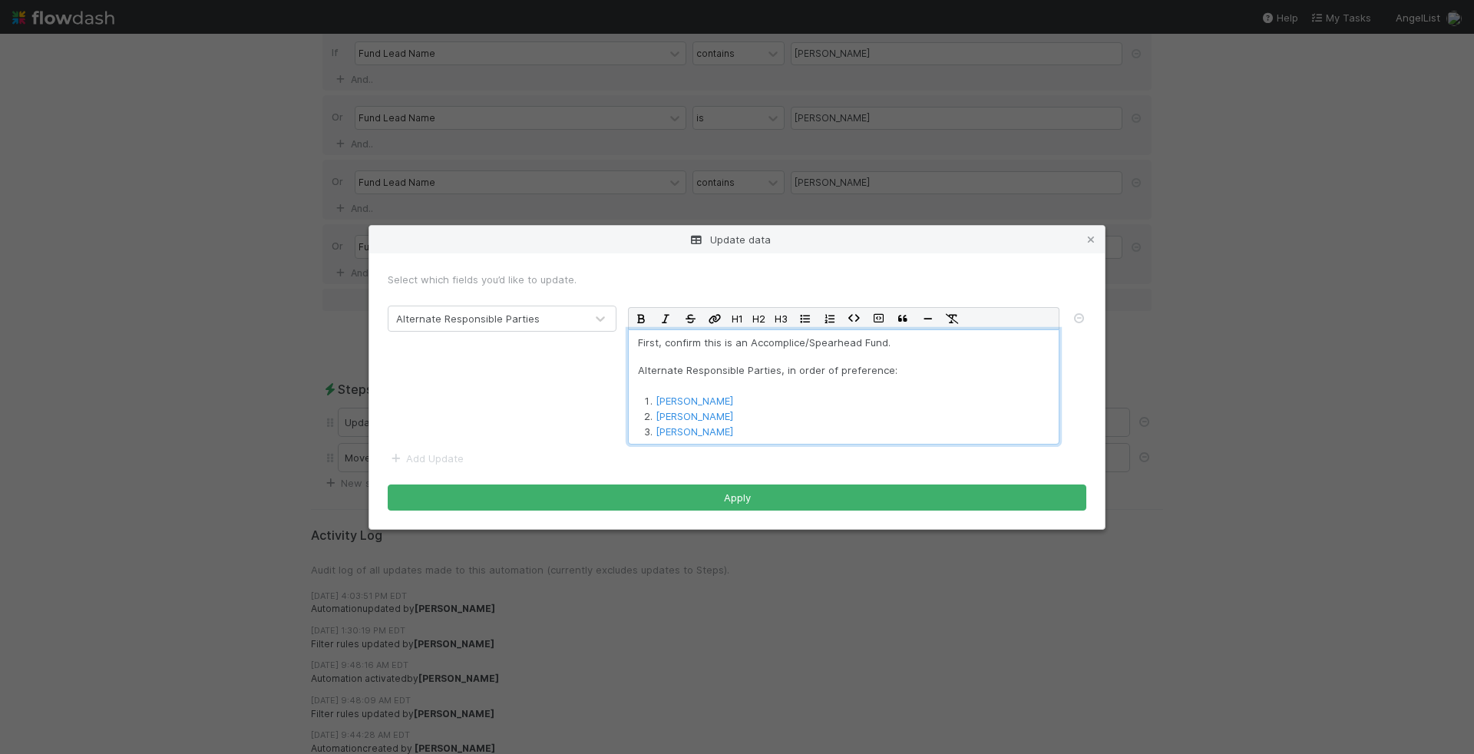
click at [895, 344] on p "First, confirm this is an Accomplice/Spearhead Fund." at bounding box center [843, 342] width 411 height 15
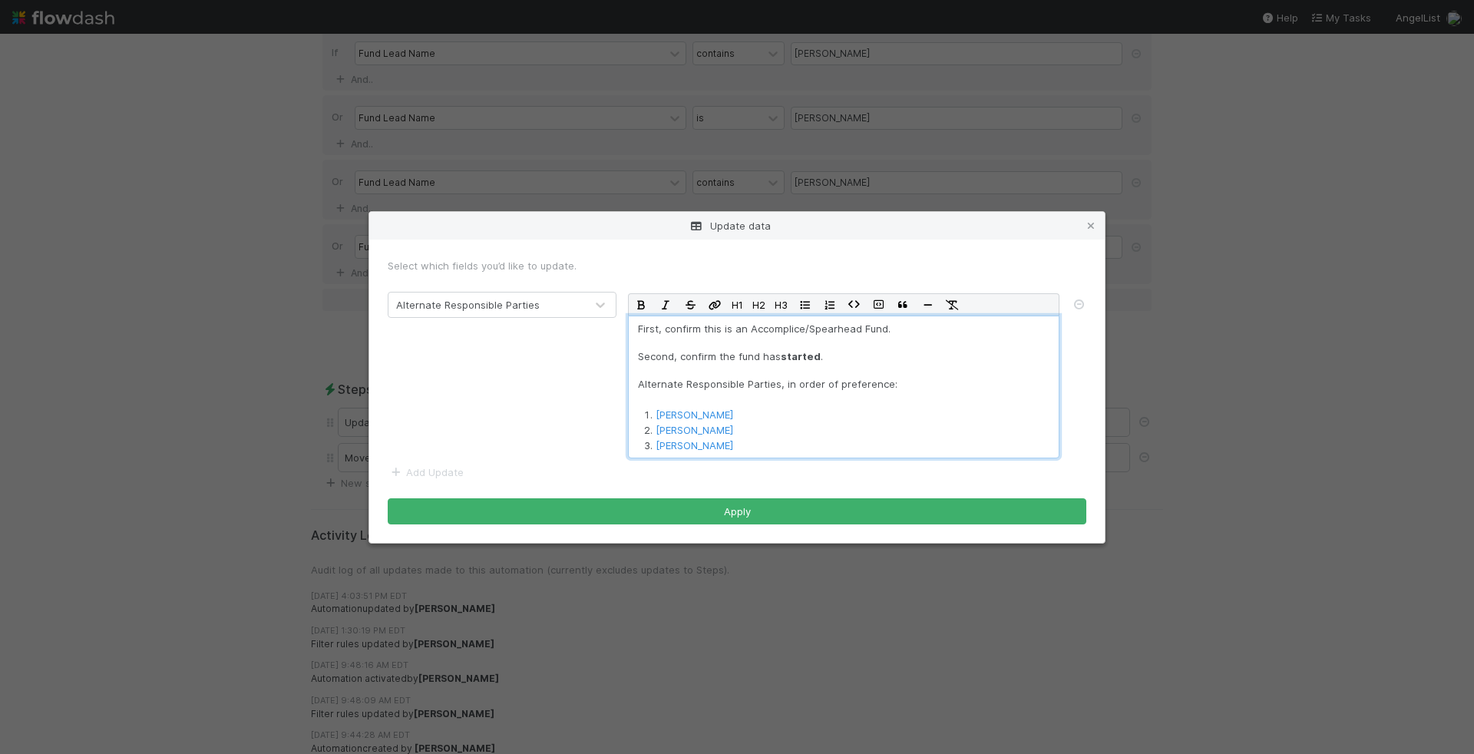
click at [759, 355] on p "Second, confirm the fund has started ." at bounding box center [843, 356] width 411 height 15
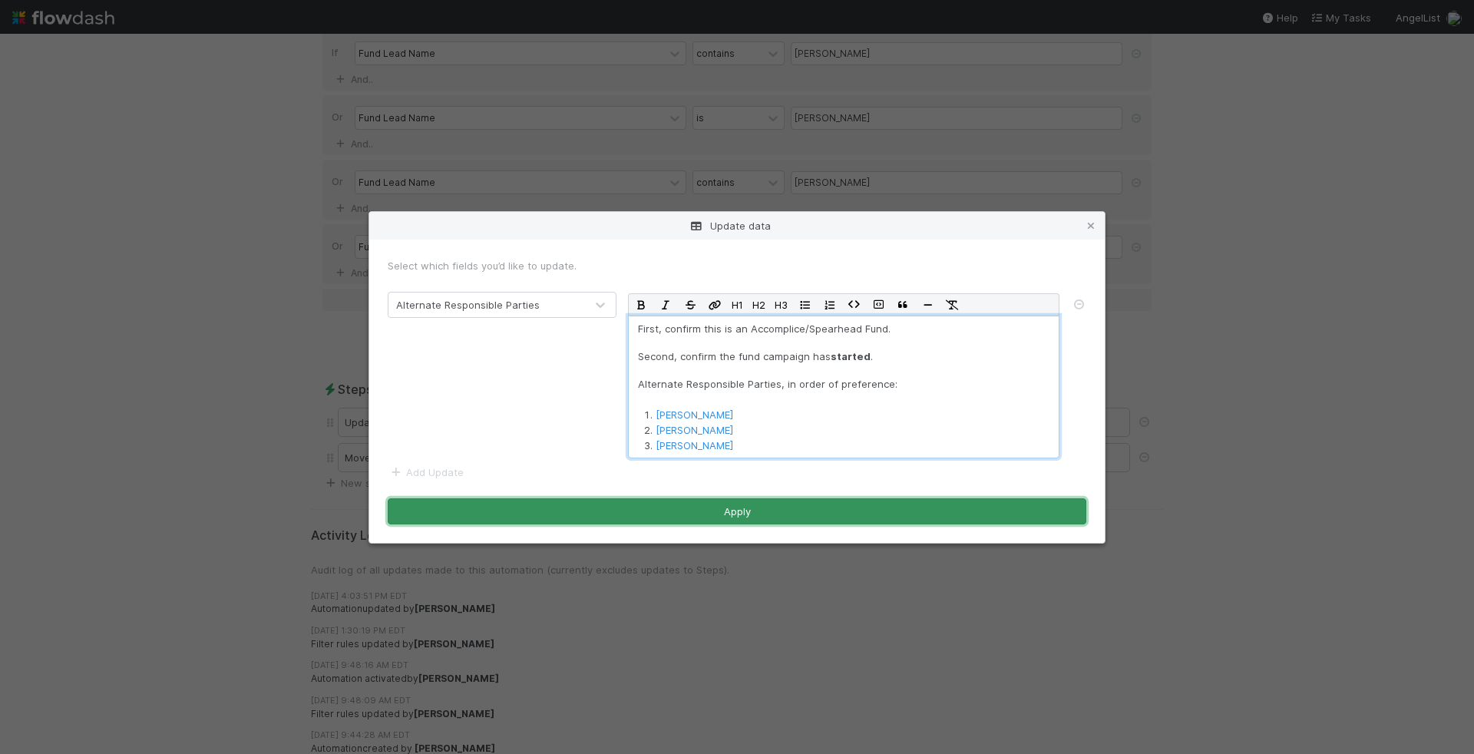
click at [783, 519] on button "Apply" at bounding box center [737, 511] width 699 height 26
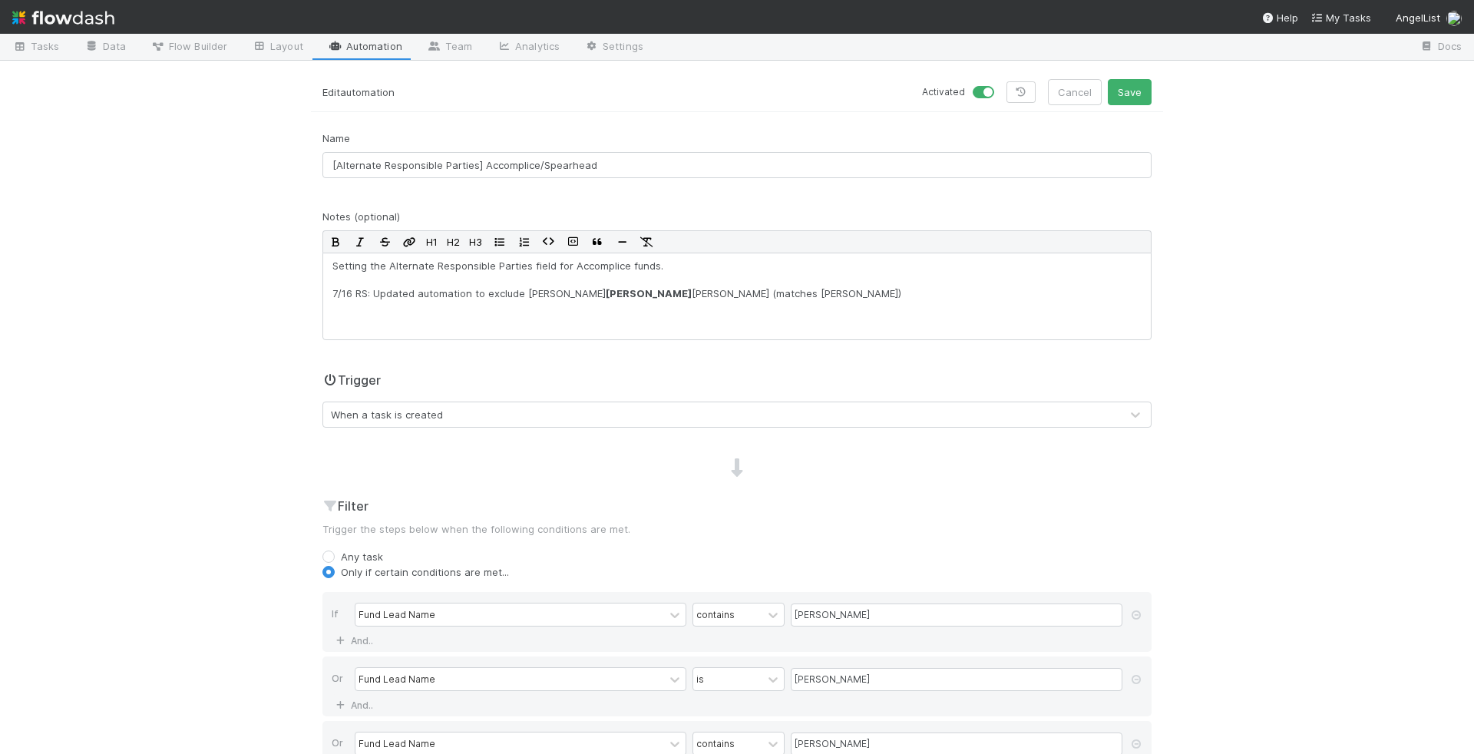
scroll to position [0, 0]
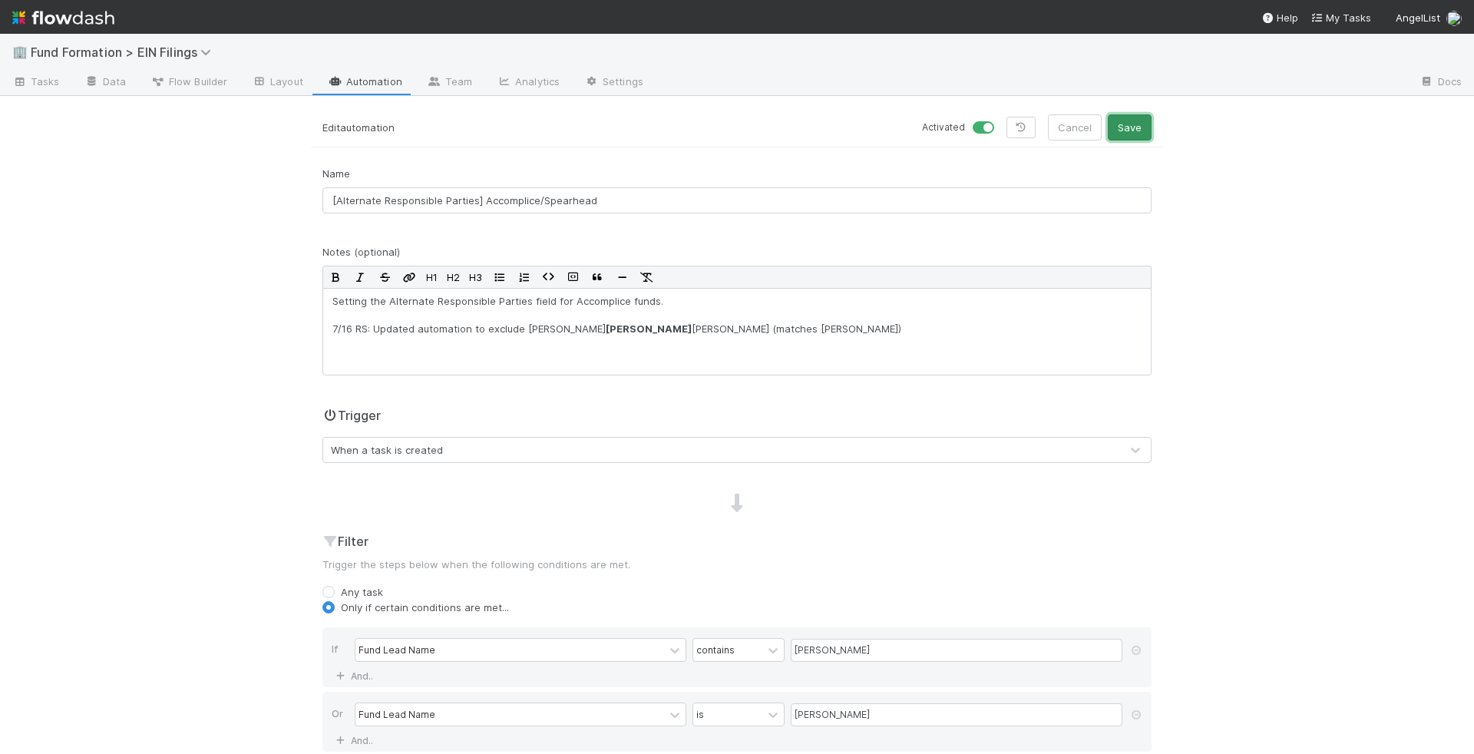
click at [1142, 132] on button "Save" at bounding box center [1130, 127] width 44 height 26
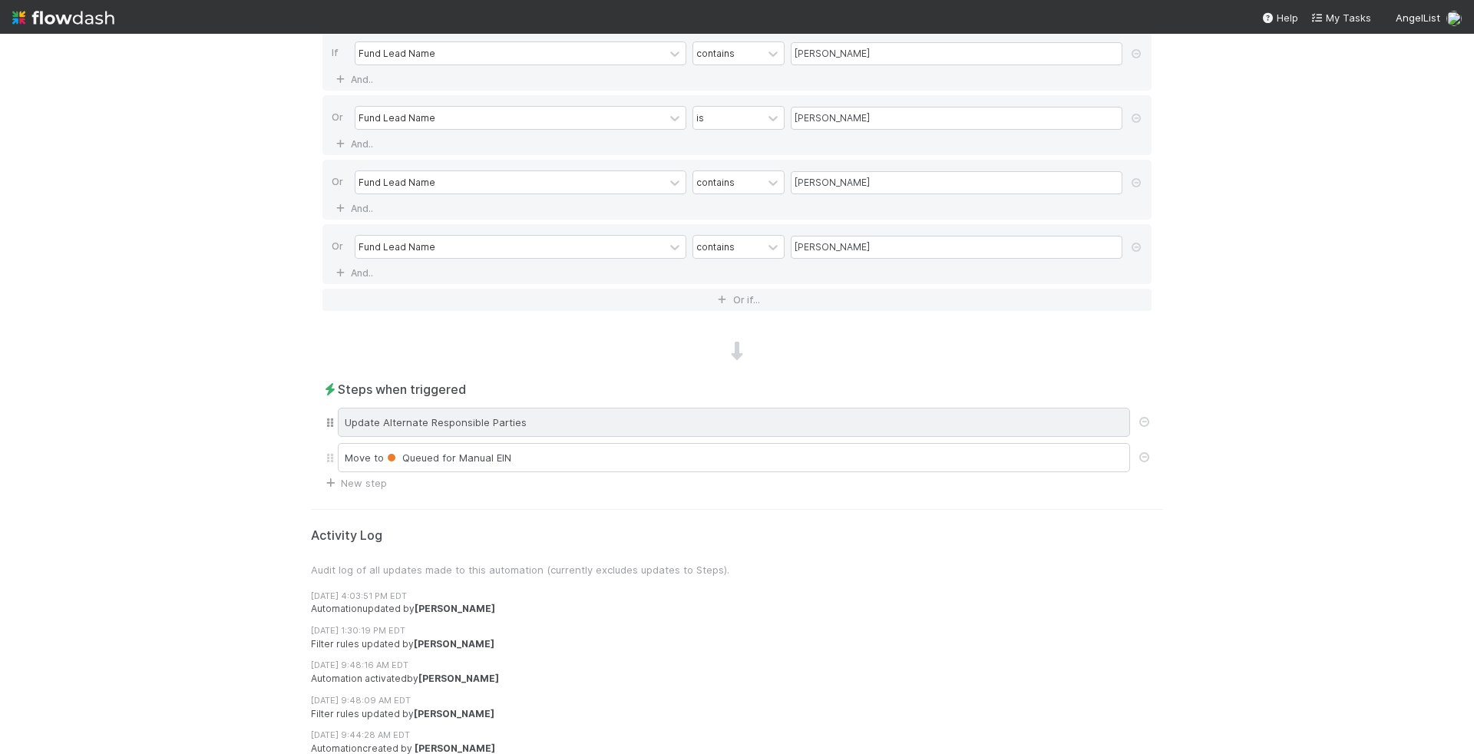
click at [497, 415] on div "Update Alternate Responsible Parties" at bounding box center [734, 422] width 792 height 29
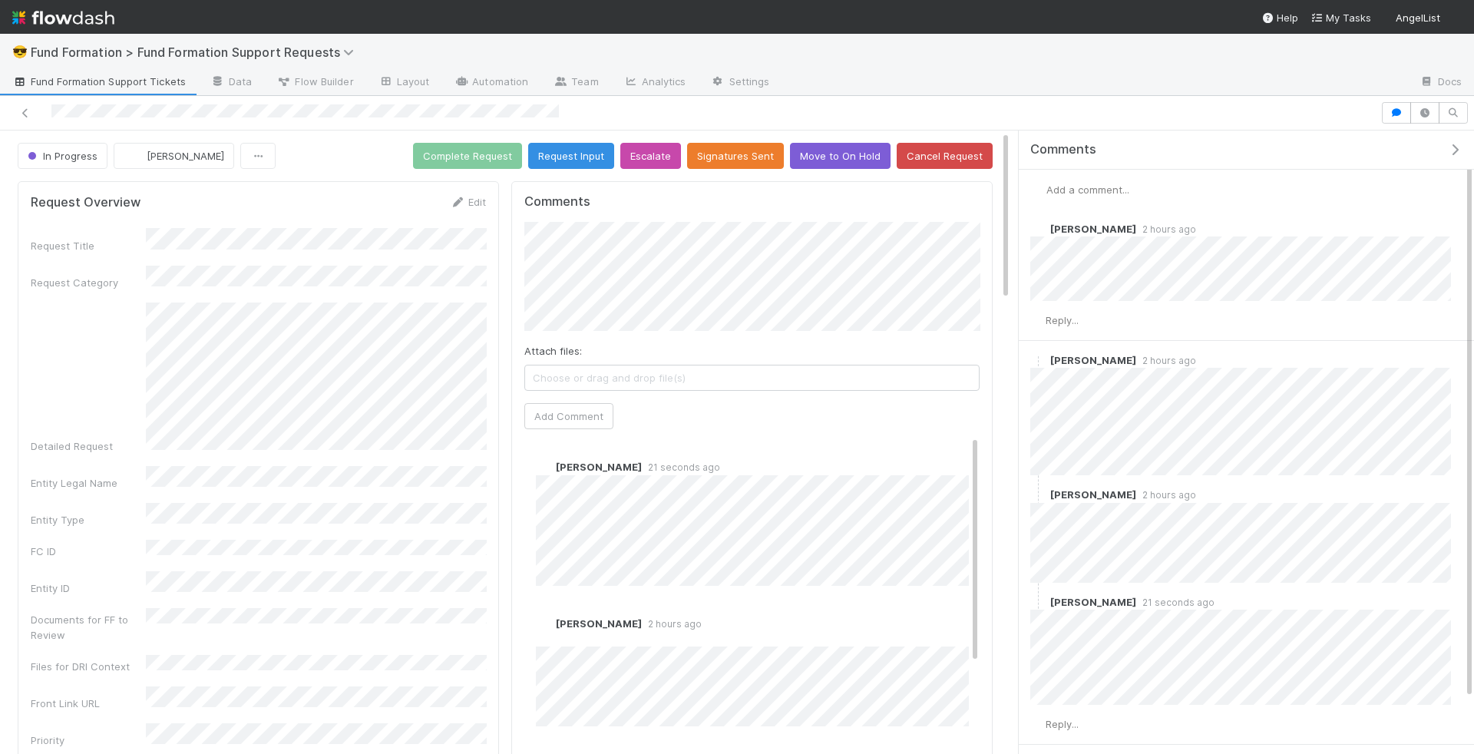
scroll to position [62, 0]
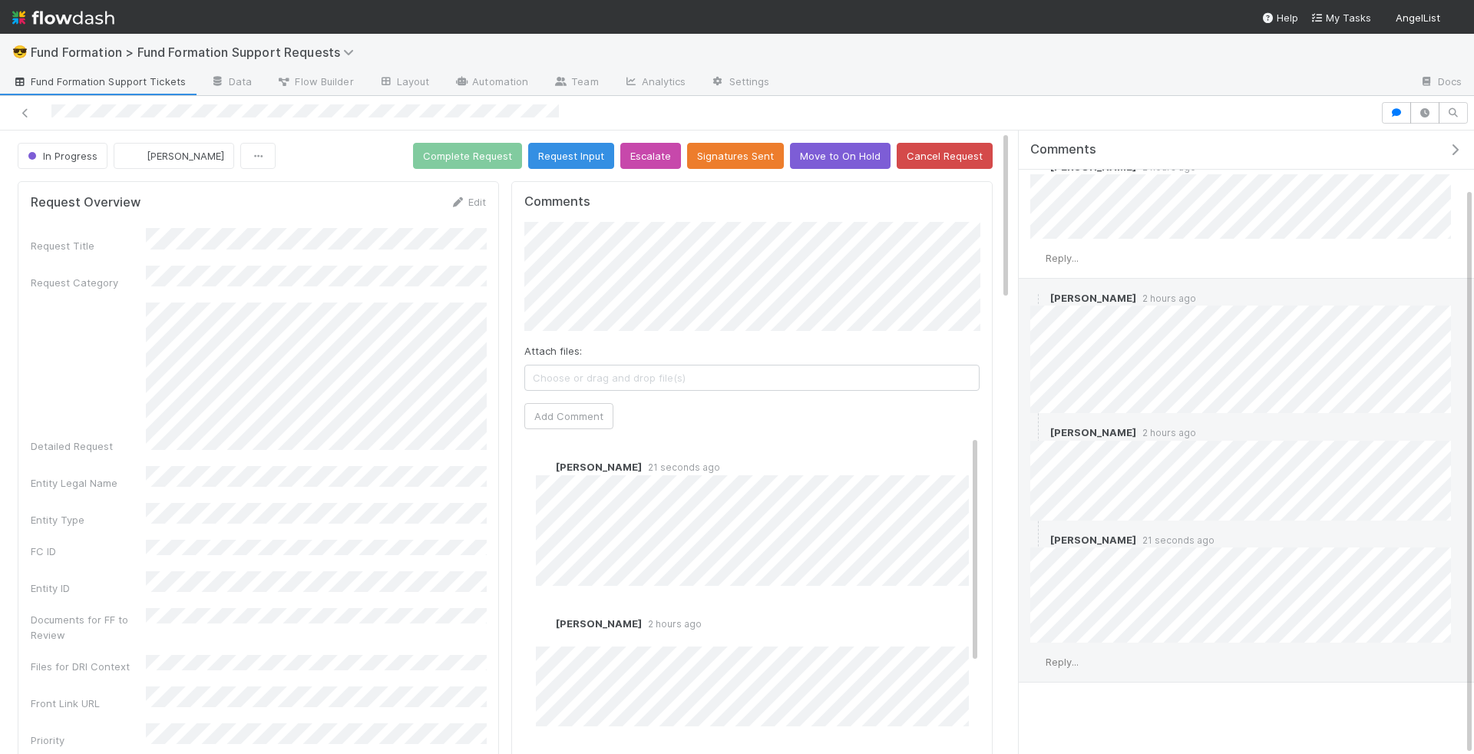
click at [1073, 656] on span "Reply..." at bounding box center [1062, 662] width 33 height 12
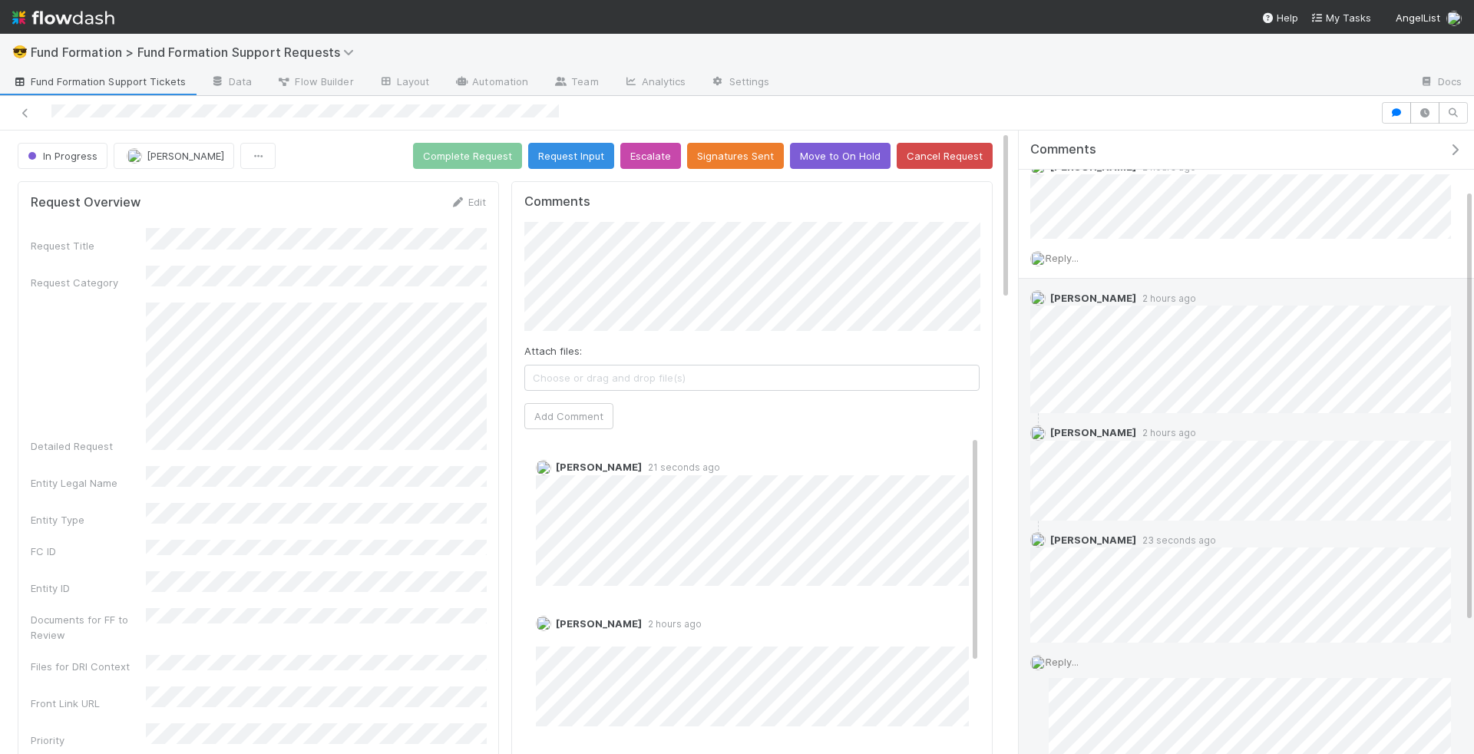
scroll to position [276, 0]
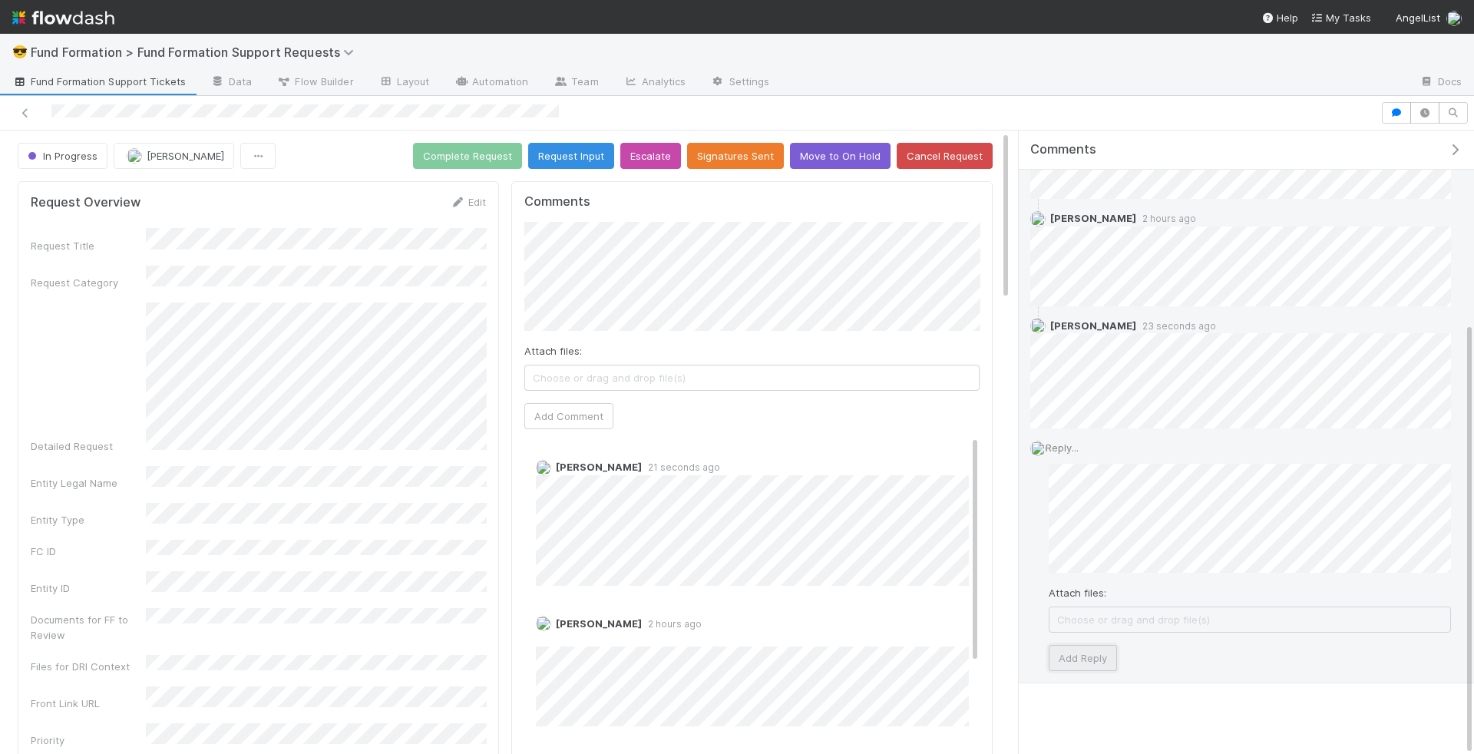
click at [1104, 652] on button "Add Reply" at bounding box center [1083, 658] width 68 height 26
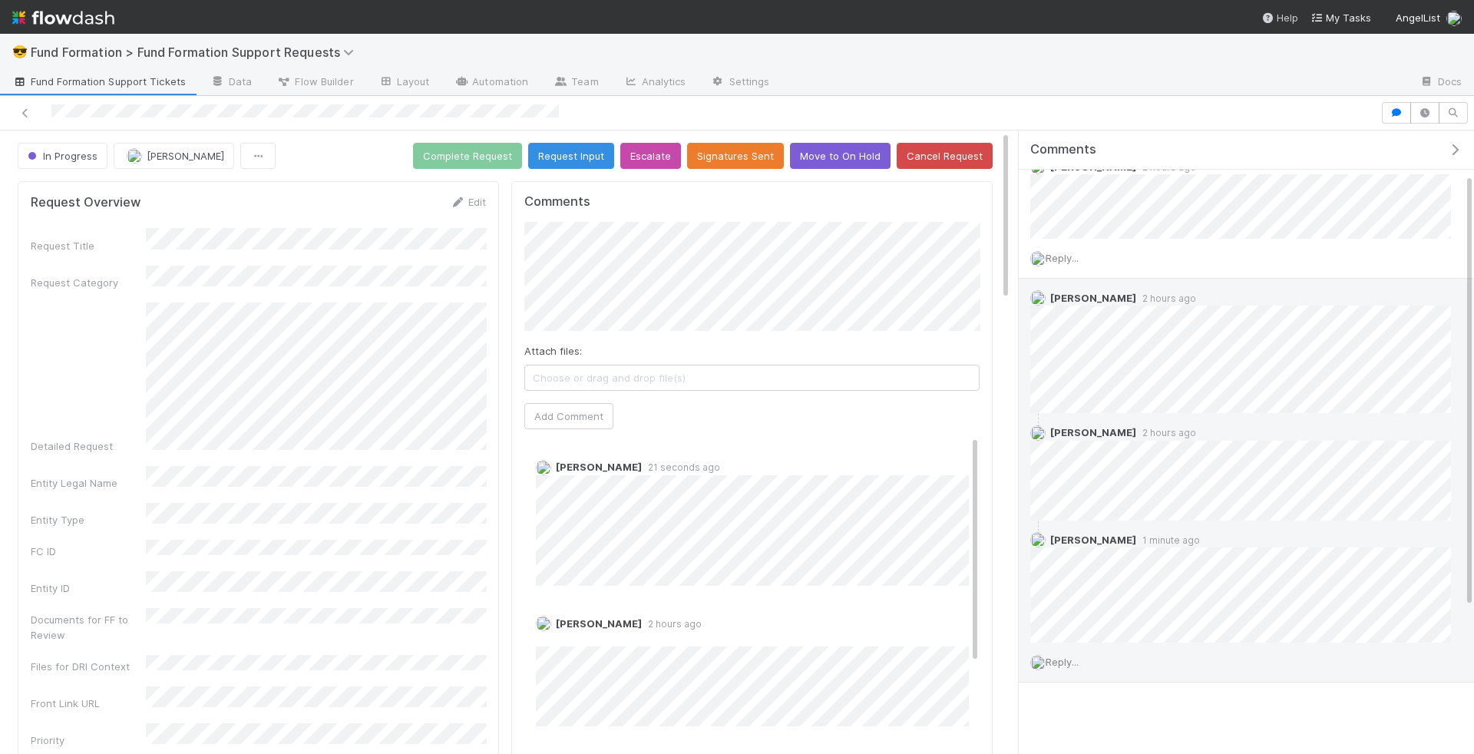
scroll to position [197, 0]
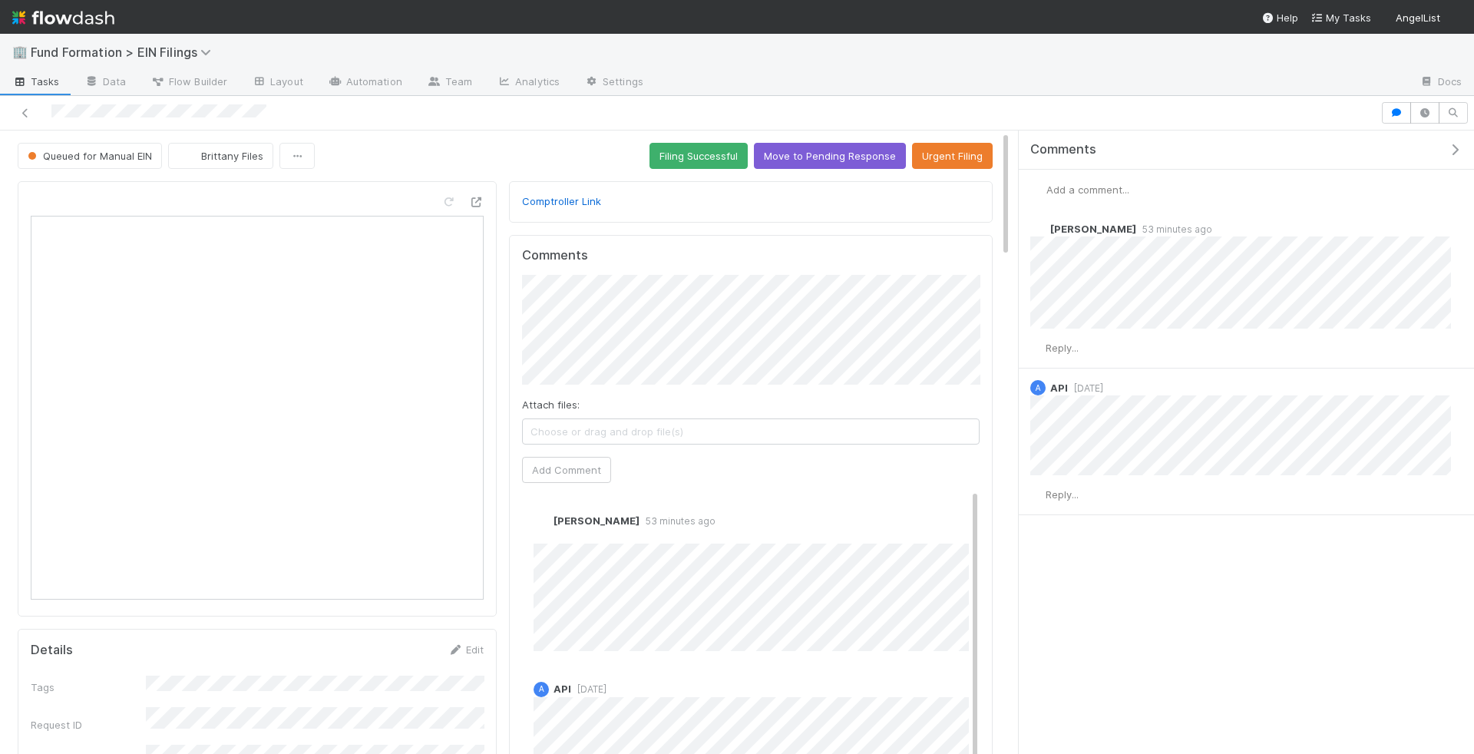
click at [1115, 187] on span "Add a comment..." at bounding box center [1087, 189] width 83 height 12
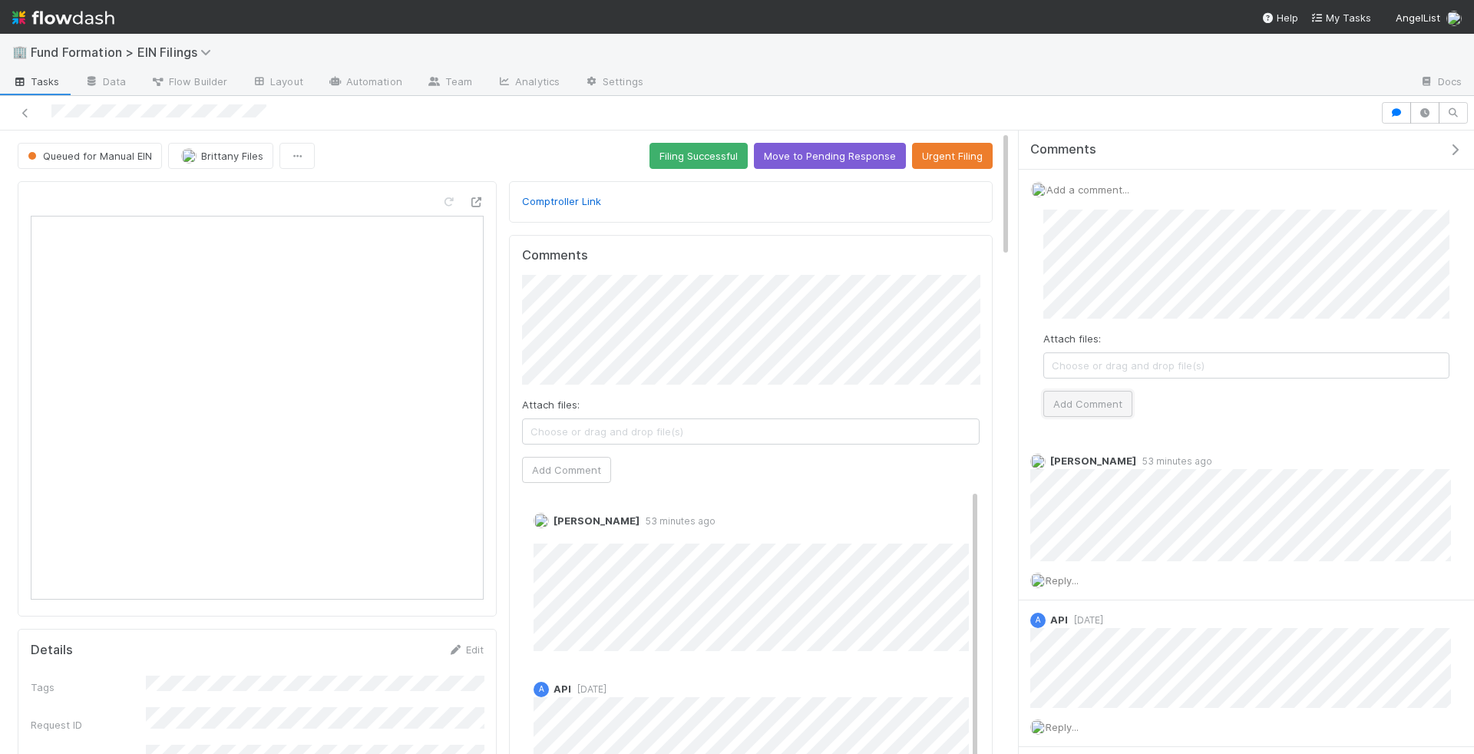
click at [1074, 395] on button "Add Comment" at bounding box center [1087, 404] width 89 height 26
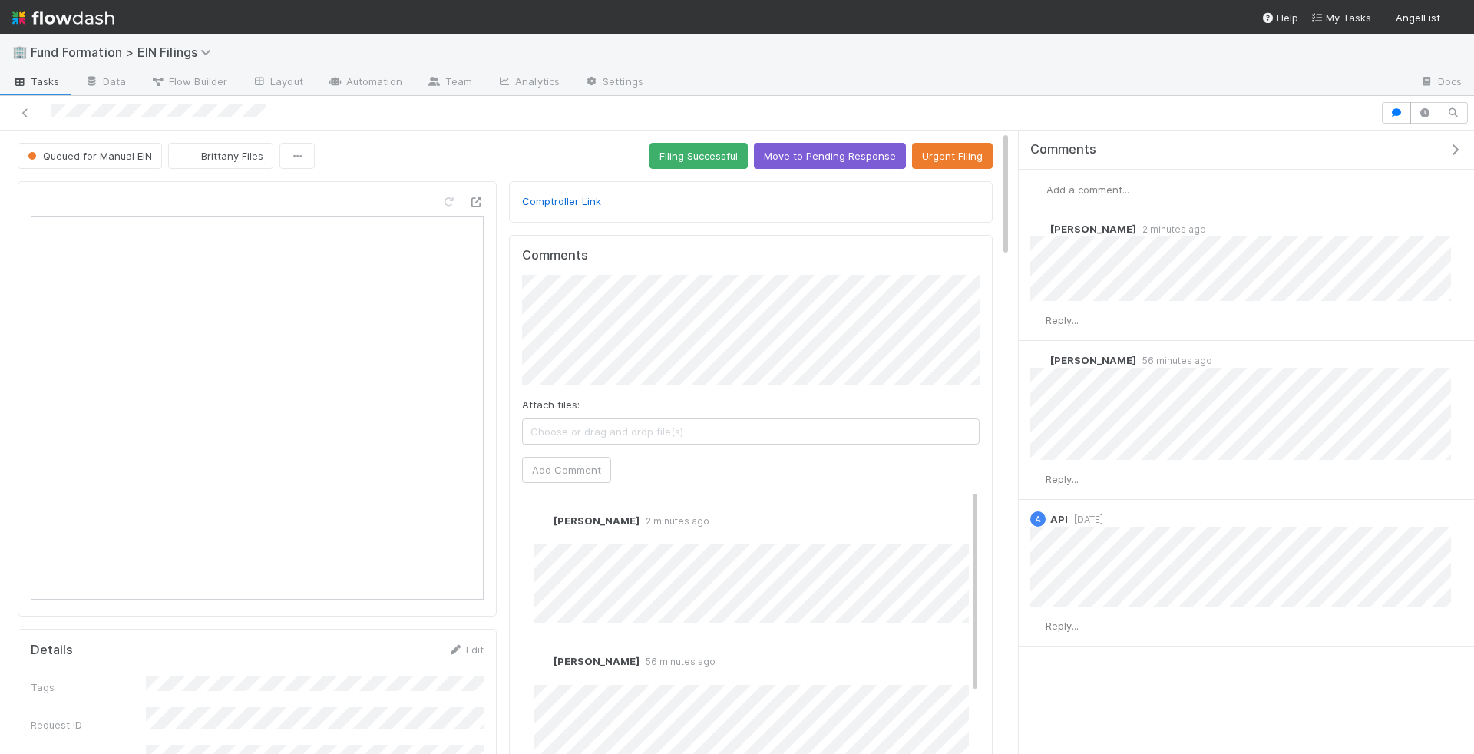
click at [200, 121] on div at bounding box center [690, 112] width 1368 height 21
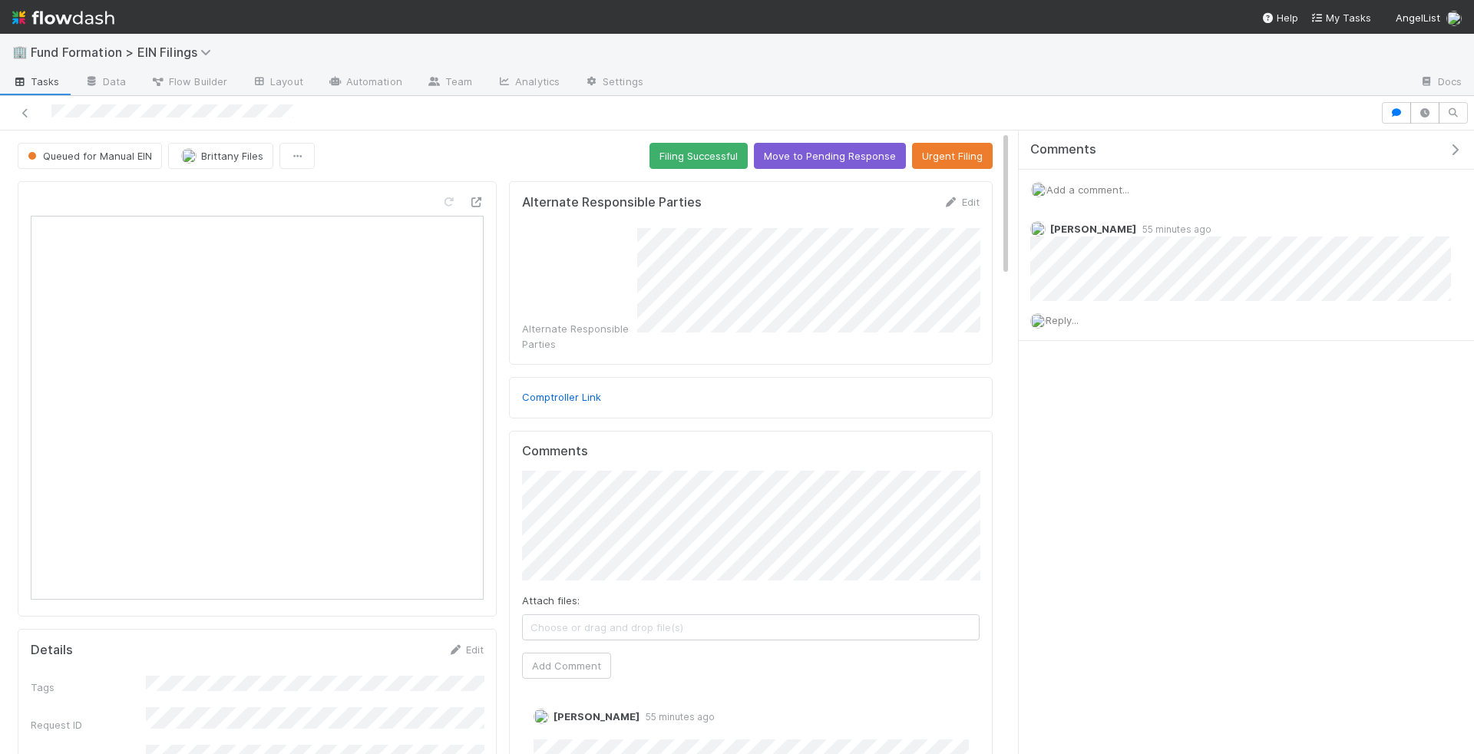
click at [39, 74] on span "Tasks" at bounding box center [36, 81] width 48 height 15
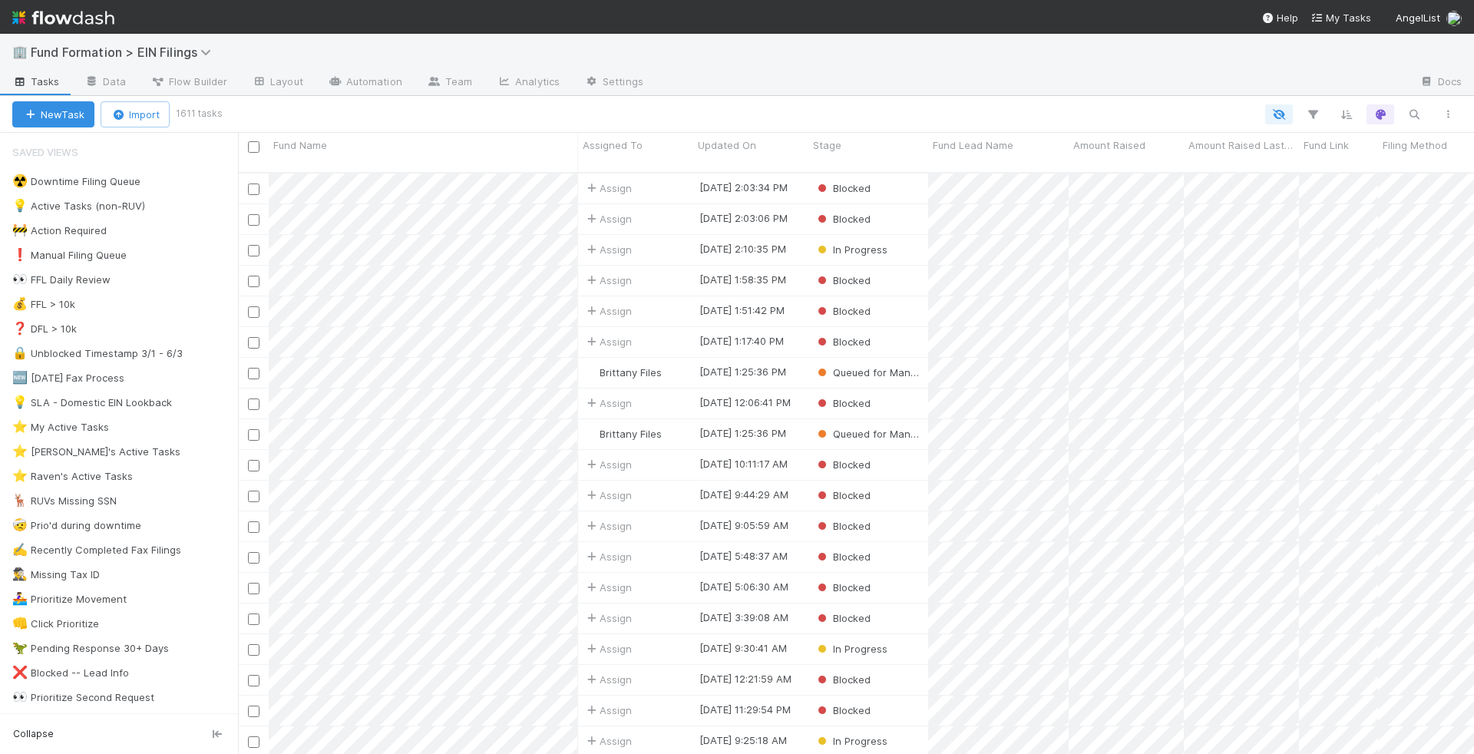
scroll to position [594, 1236]
click at [1421, 114] on icon "button" at bounding box center [1413, 114] width 15 height 14
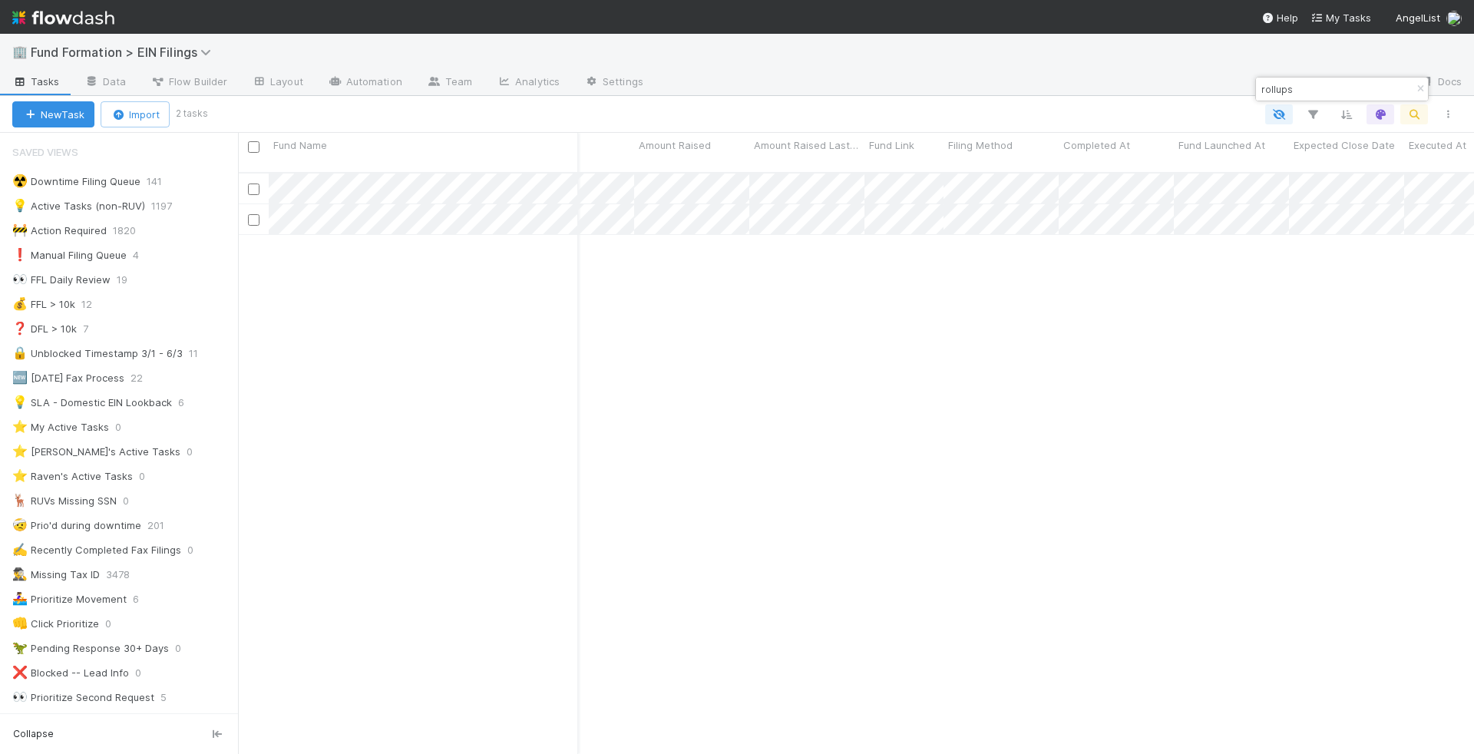
scroll to position [0, 0]
type input "rollups"
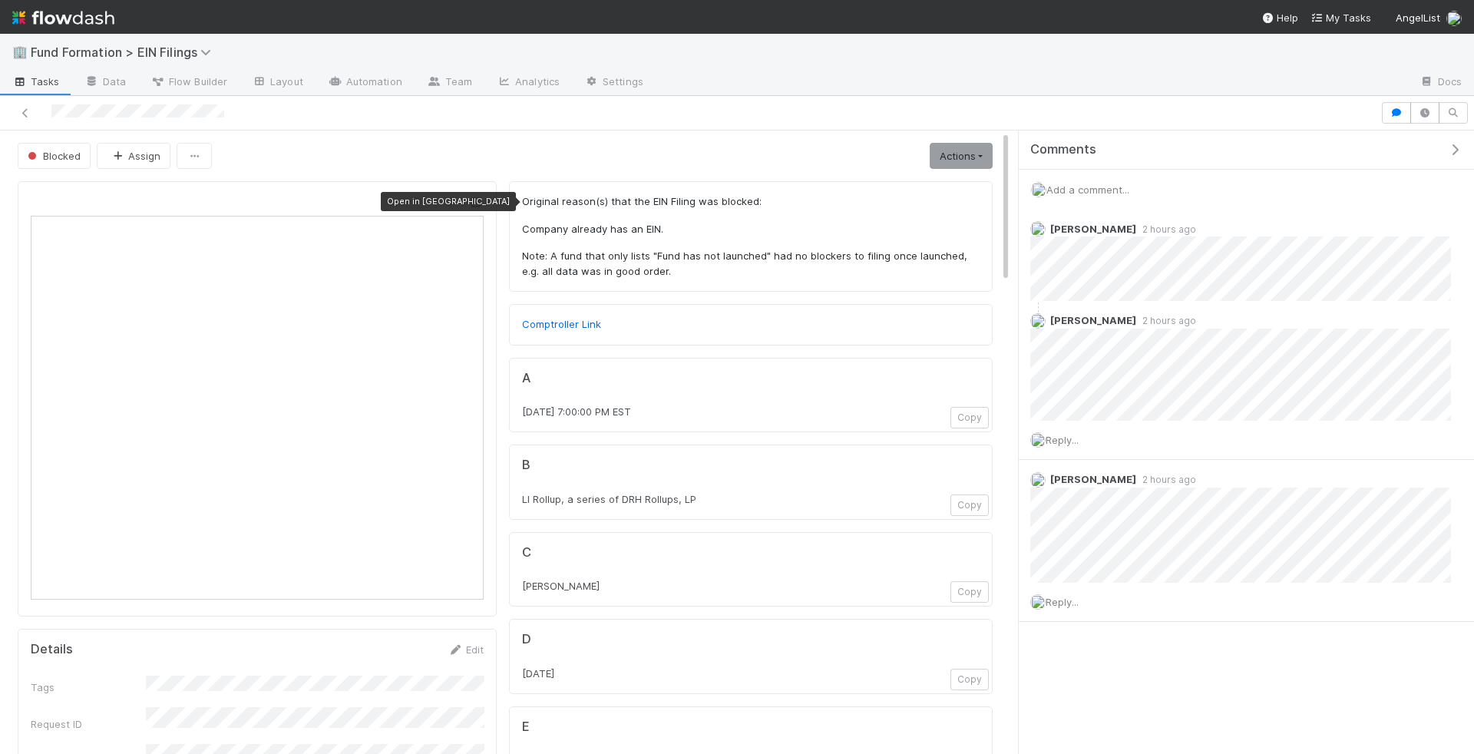
click at [481, 200] on icon at bounding box center [475, 202] width 15 height 10
click at [40, 84] on span "Tasks" at bounding box center [36, 81] width 48 height 15
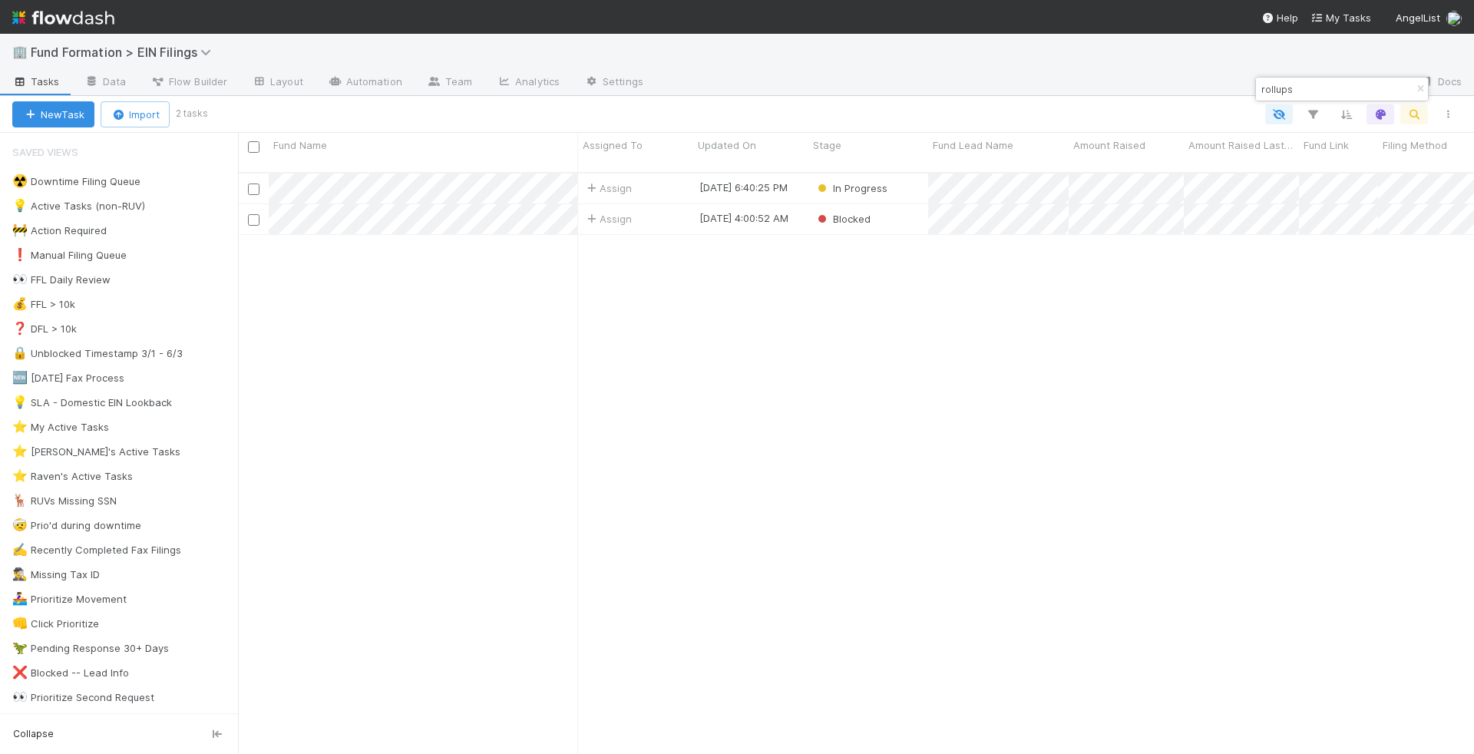
scroll to position [594, 1236]
click at [906, 204] on div "Blocked" at bounding box center [868, 219] width 120 height 30
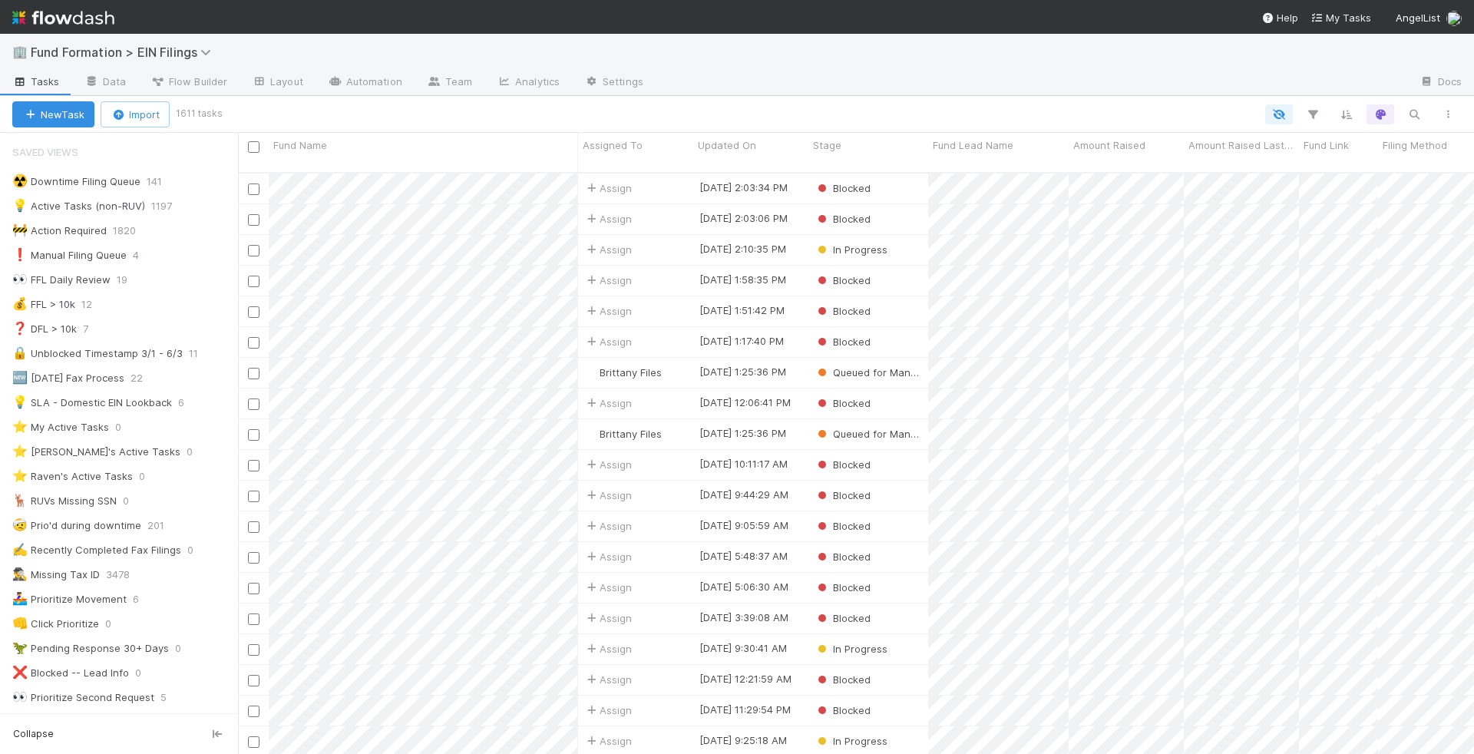
scroll to position [1, 1]
click at [1415, 107] on icon "button" at bounding box center [1413, 114] width 15 height 14
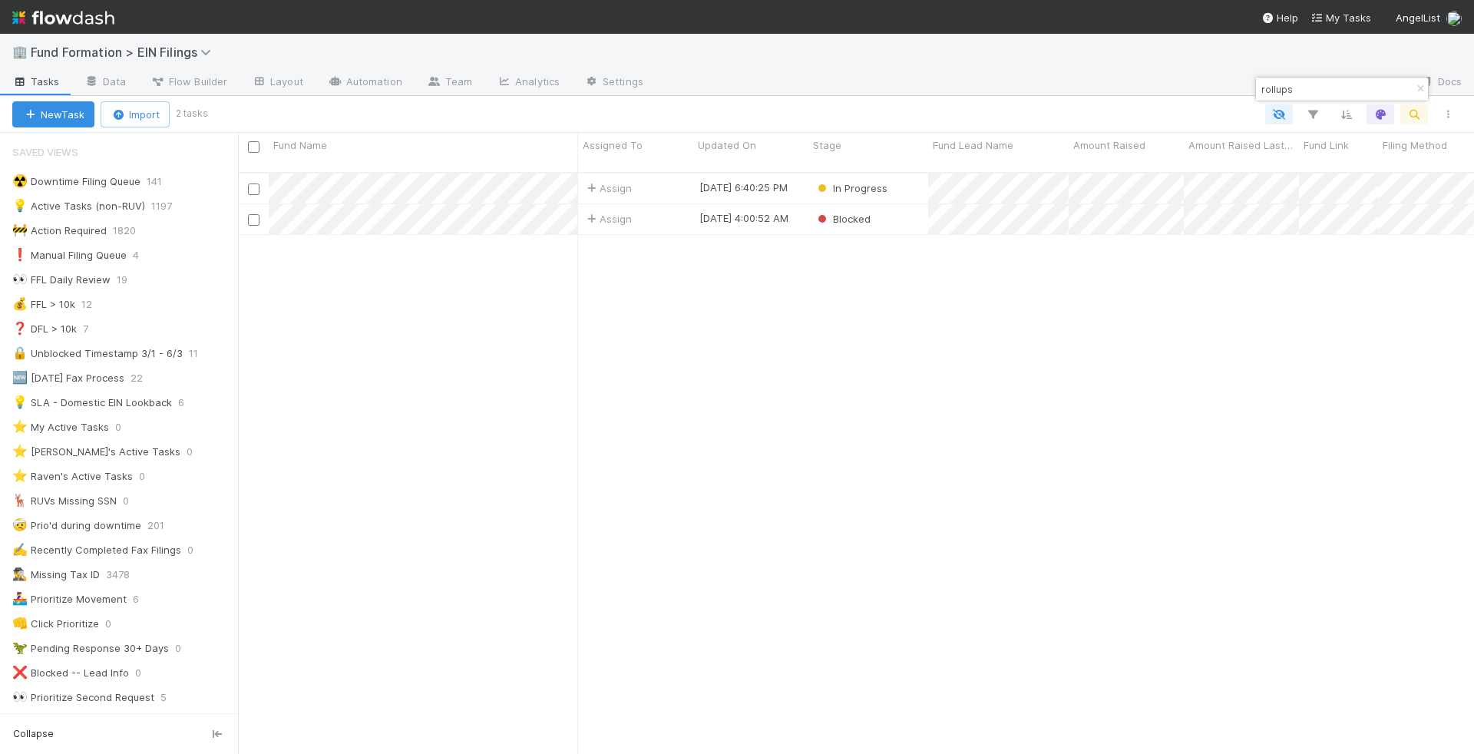
scroll to position [594, 1236]
type input "rollups"
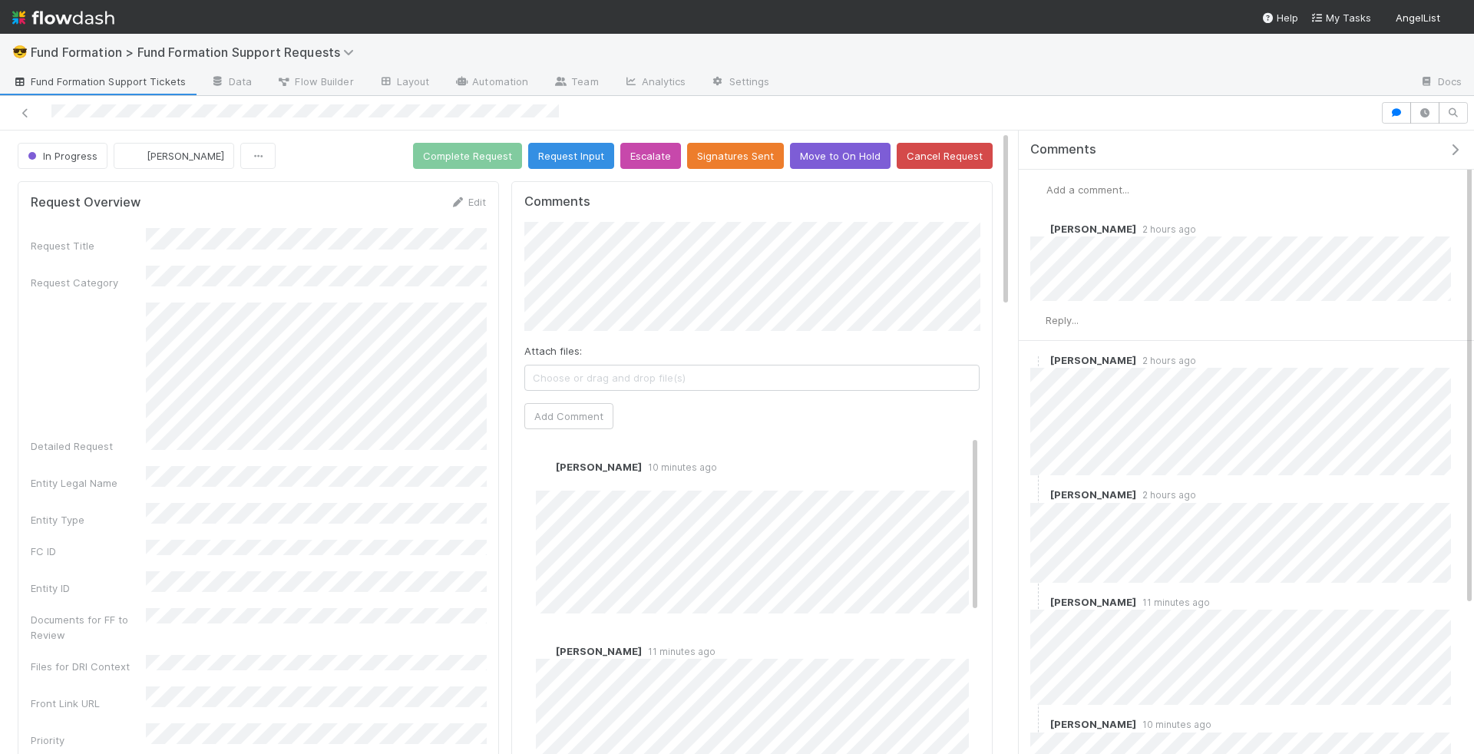
click at [1098, 189] on span "Add a comment..." at bounding box center [1087, 189] width 83 height 12
click at [1095, 178] on div "Add a comment..." at bounding box center [1246, 190] width 455 height 40
click at [1092, 183] on span "Add a comment..." at bounding box center [1087, 189] width 83 height 12
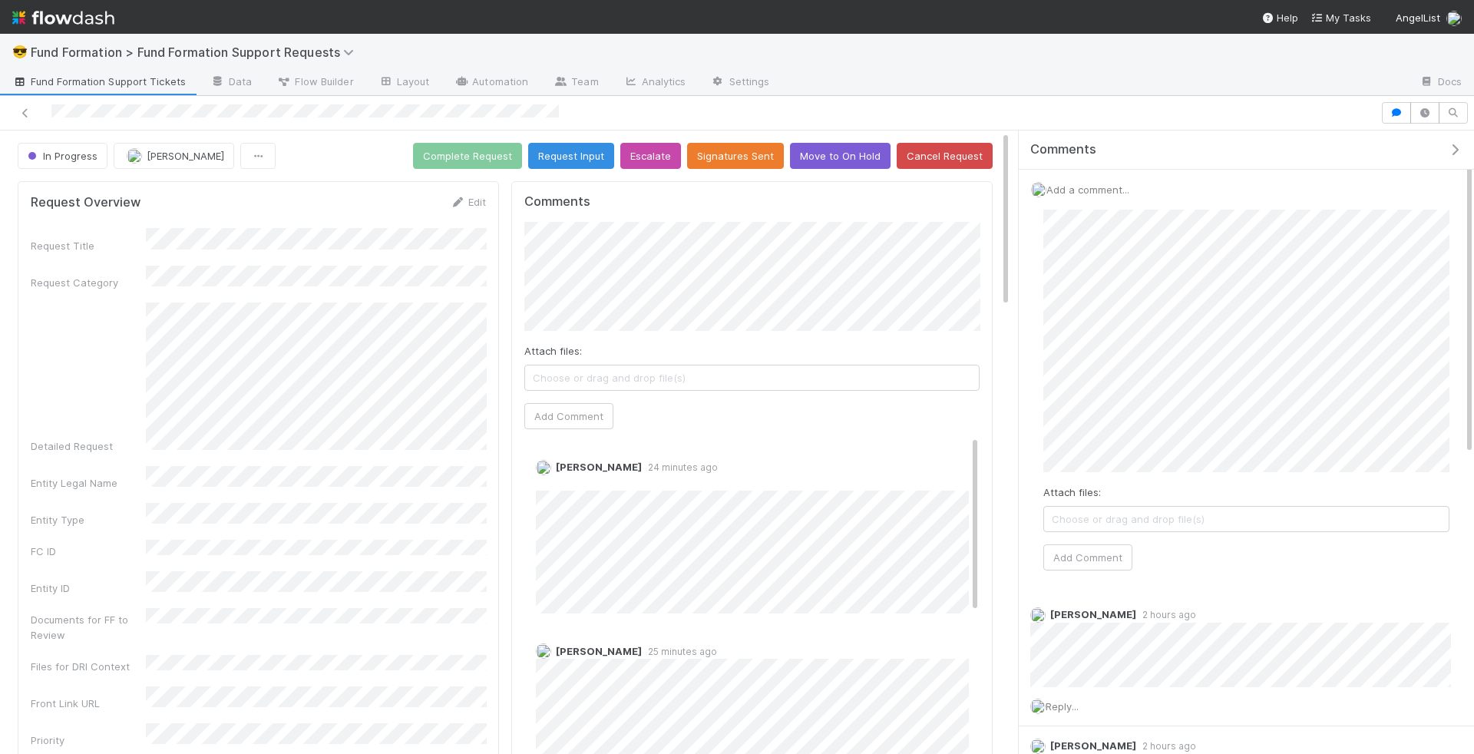
click at [1092, 569] on div "Attach files: Choose or drag and drop file(s) Add Comment" at bounding box center [1246, 390] width 431 height 386
click at [1098, 553] on button "Add Comment" at bounding box center [1087, 557] width 89 height 26
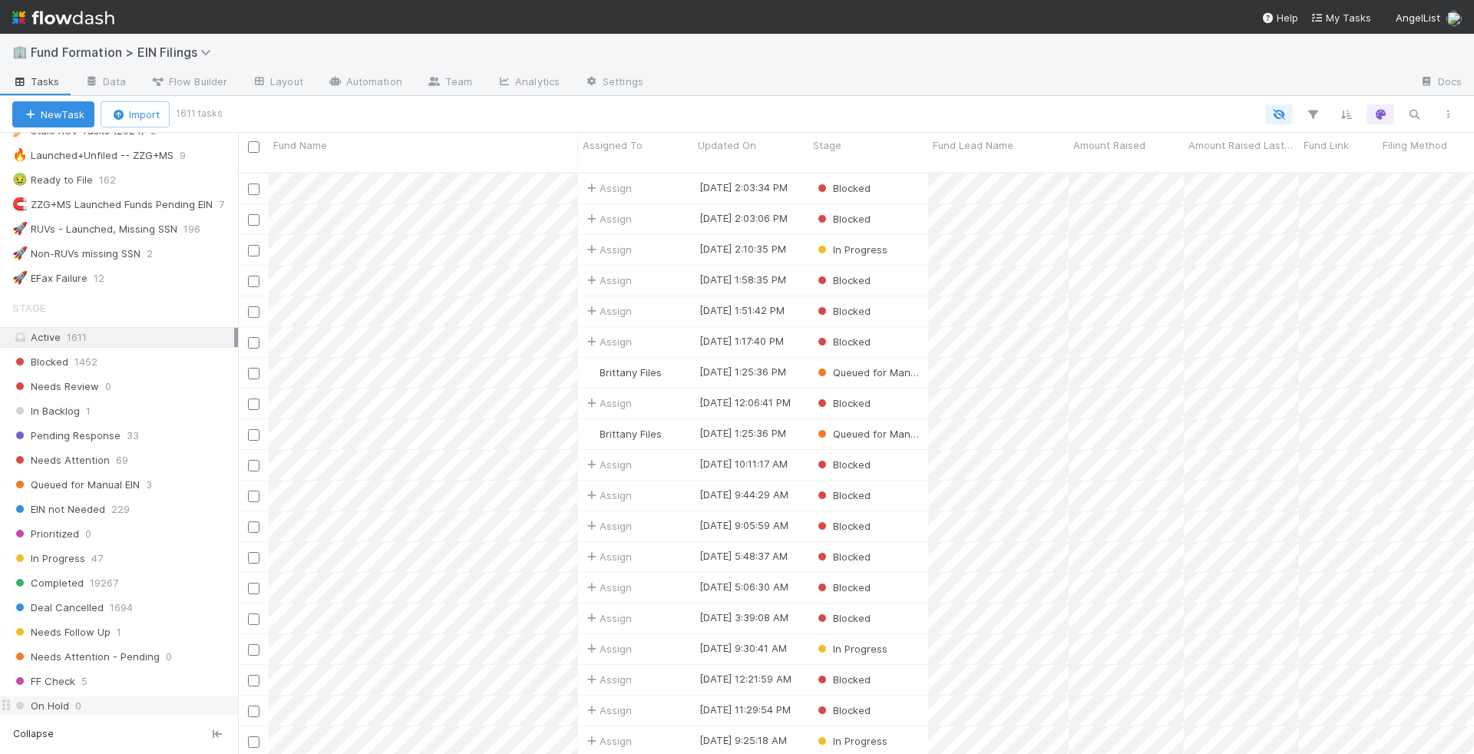
scroll to position [818, 0]
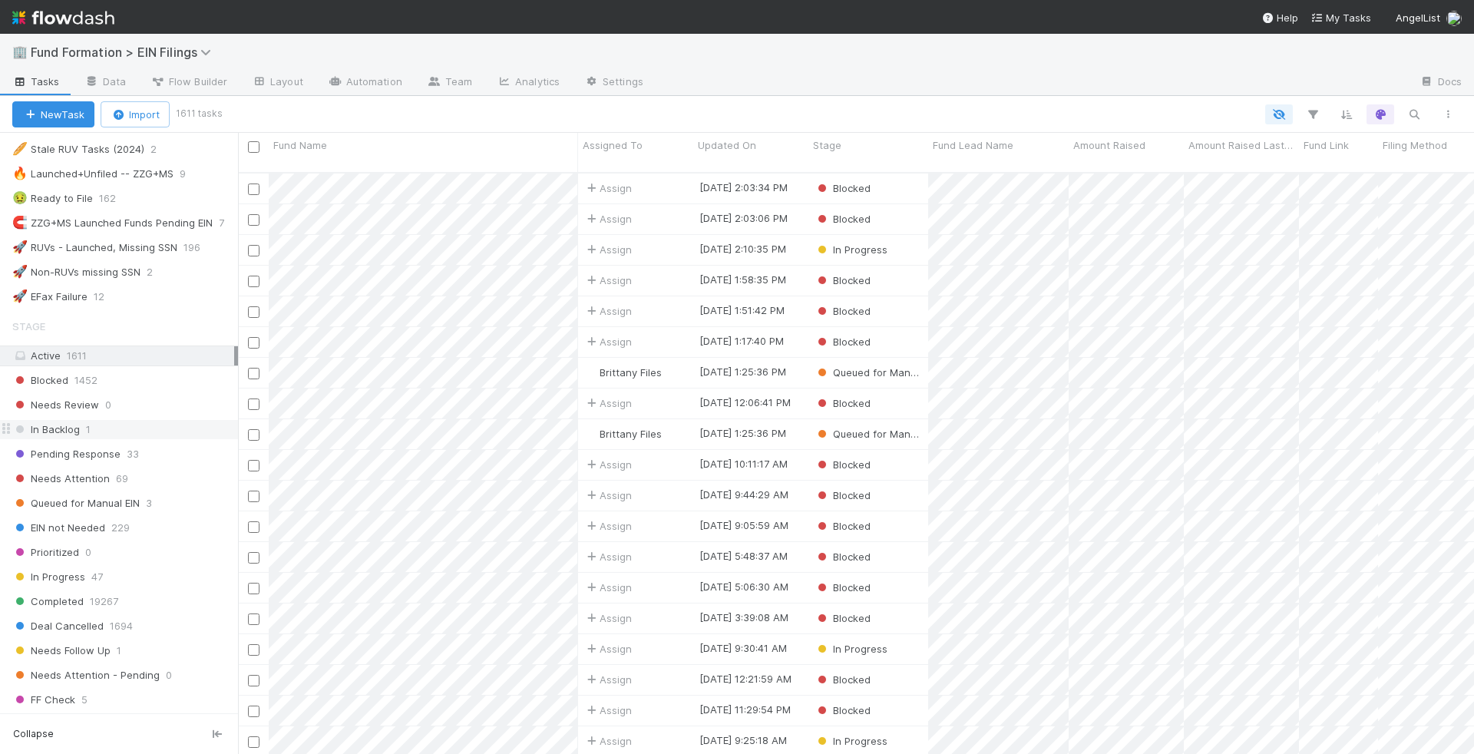
click at [153, 420] on div "In Backlog 1" at bounding box center [125, 429] width 226 height 19
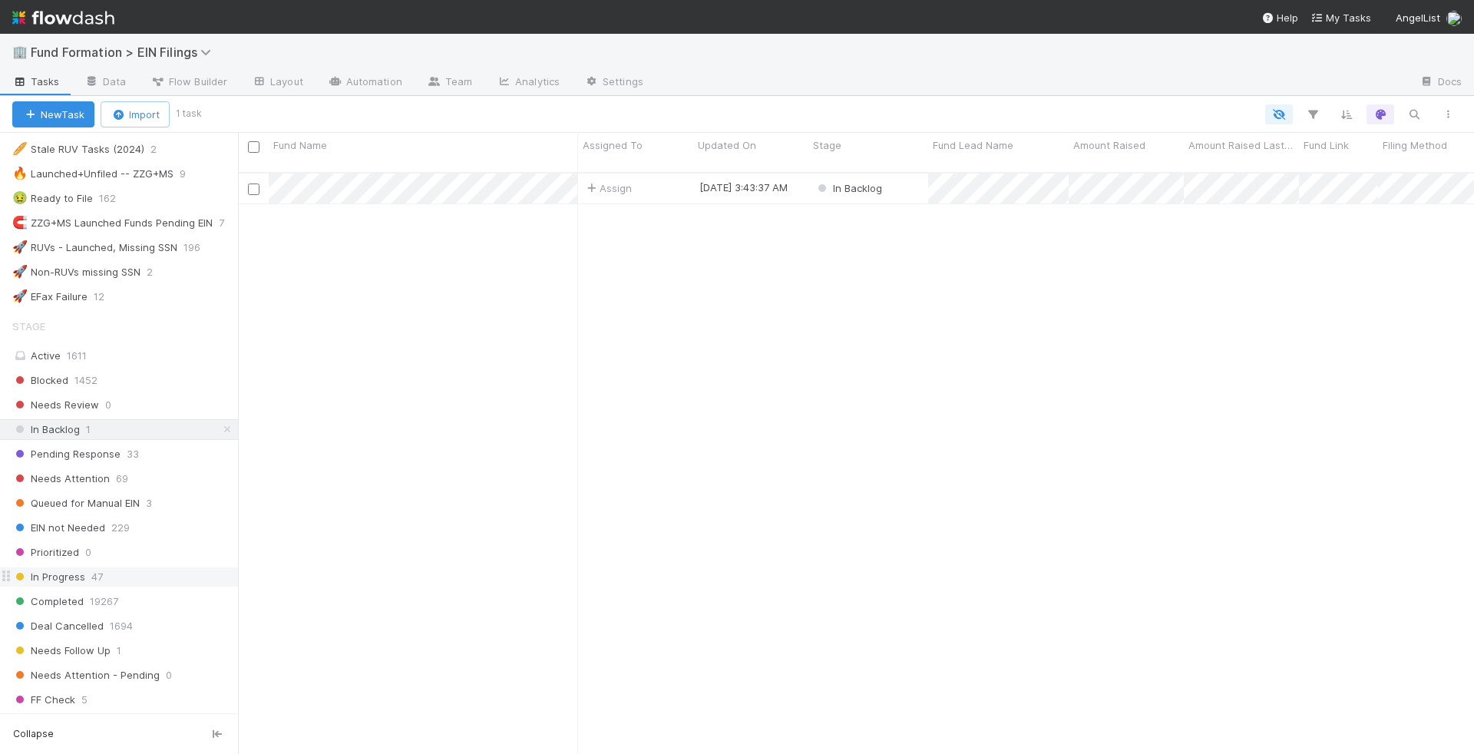
scroll to position [594, 1236]
click at [149, 567] on div "In Progress 47" at bounding box center [125, 576] width 226 height 19
